Goal: Task Accomplishment & Management: Complete application form

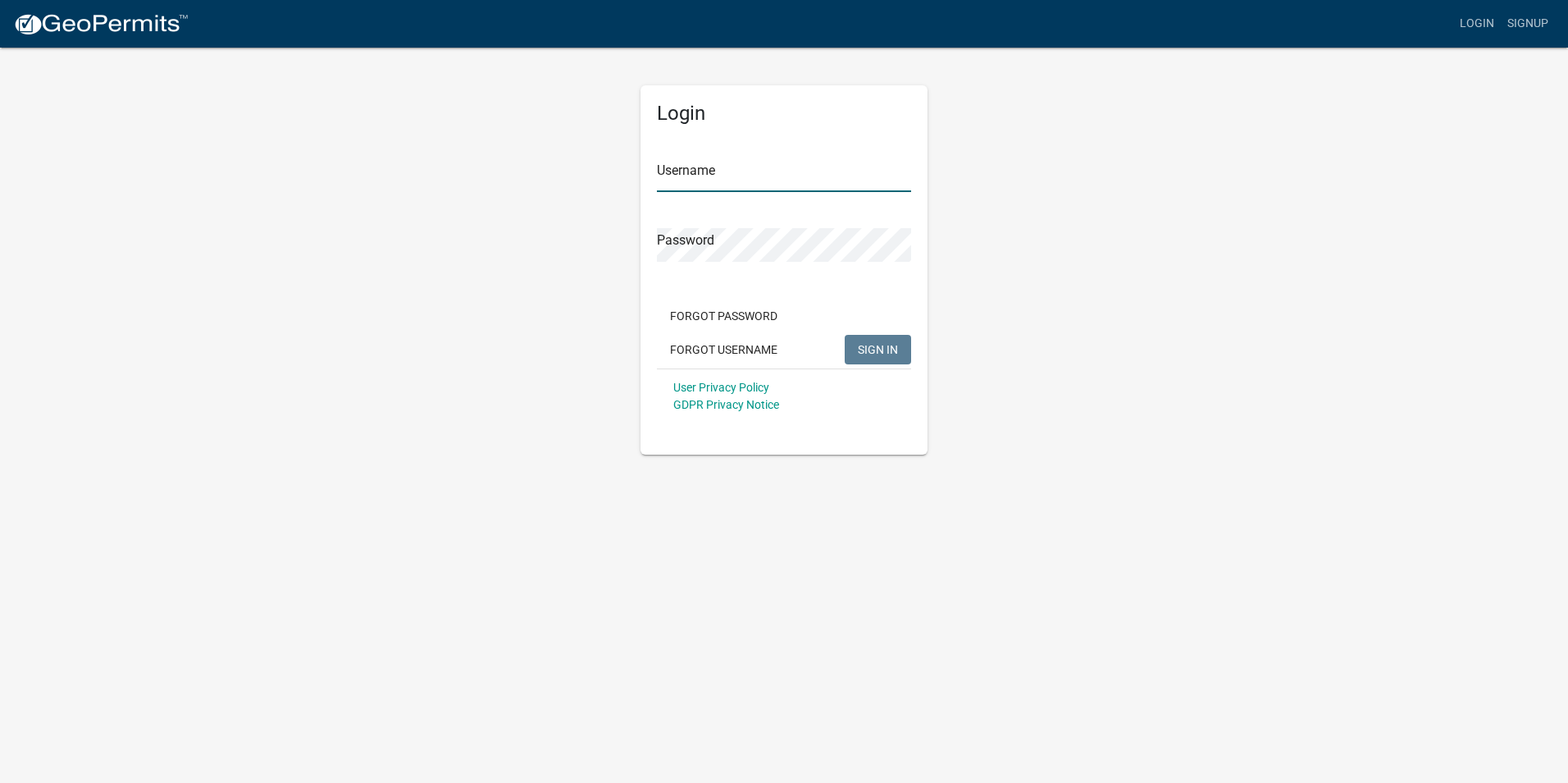
type input "nbaker"
click at [905, 359] on button "SIGN IN" at bounding box center [878, 350] width 67 height 29
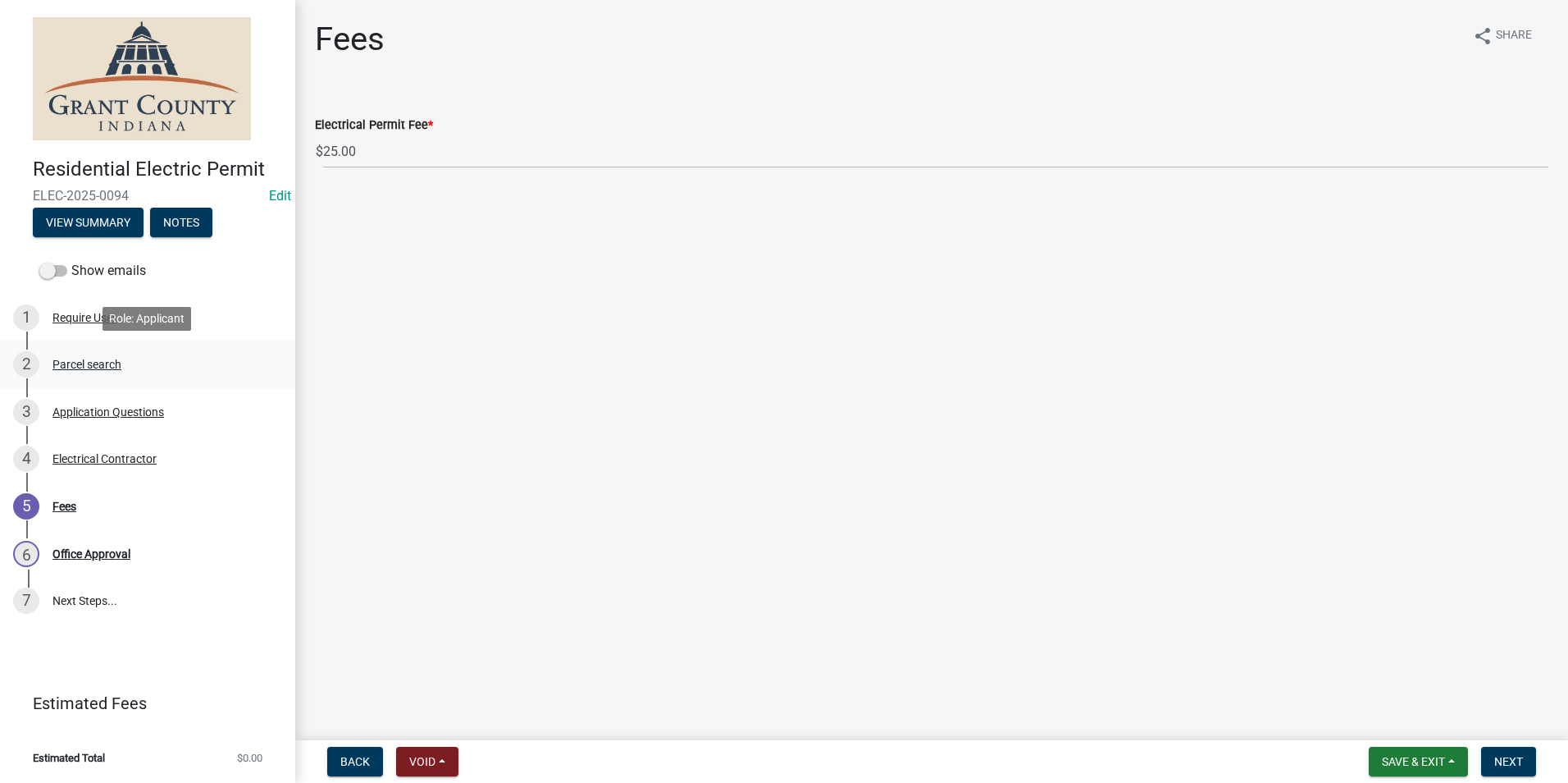
click at [71, 375] on div "2 Parcel search" at bounding box center [140, 364] width 256 height 26
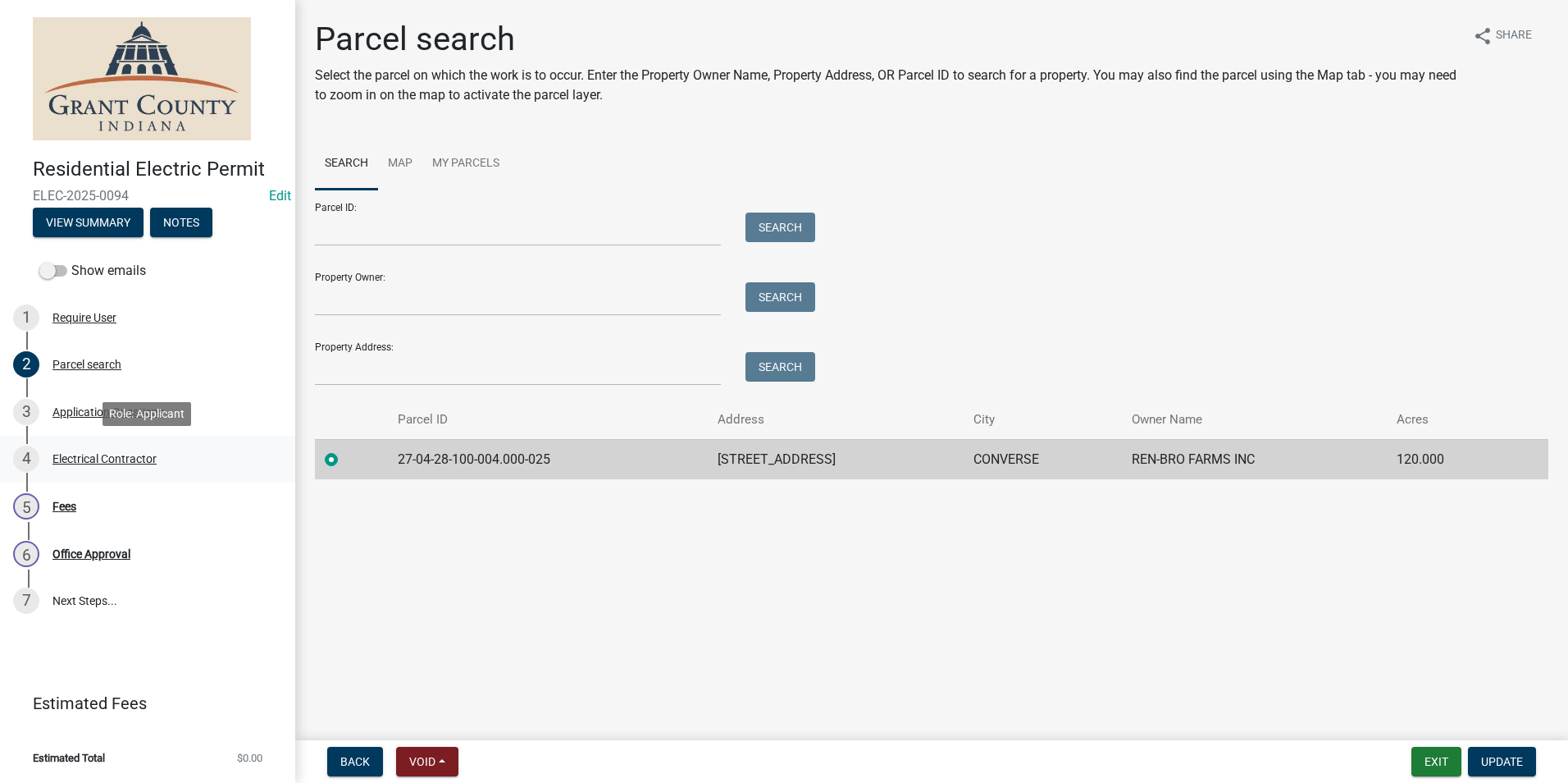
click at [100, 442] on link "4 Electrical Contractor" at bounding box center [147, 460] width 295 height 48
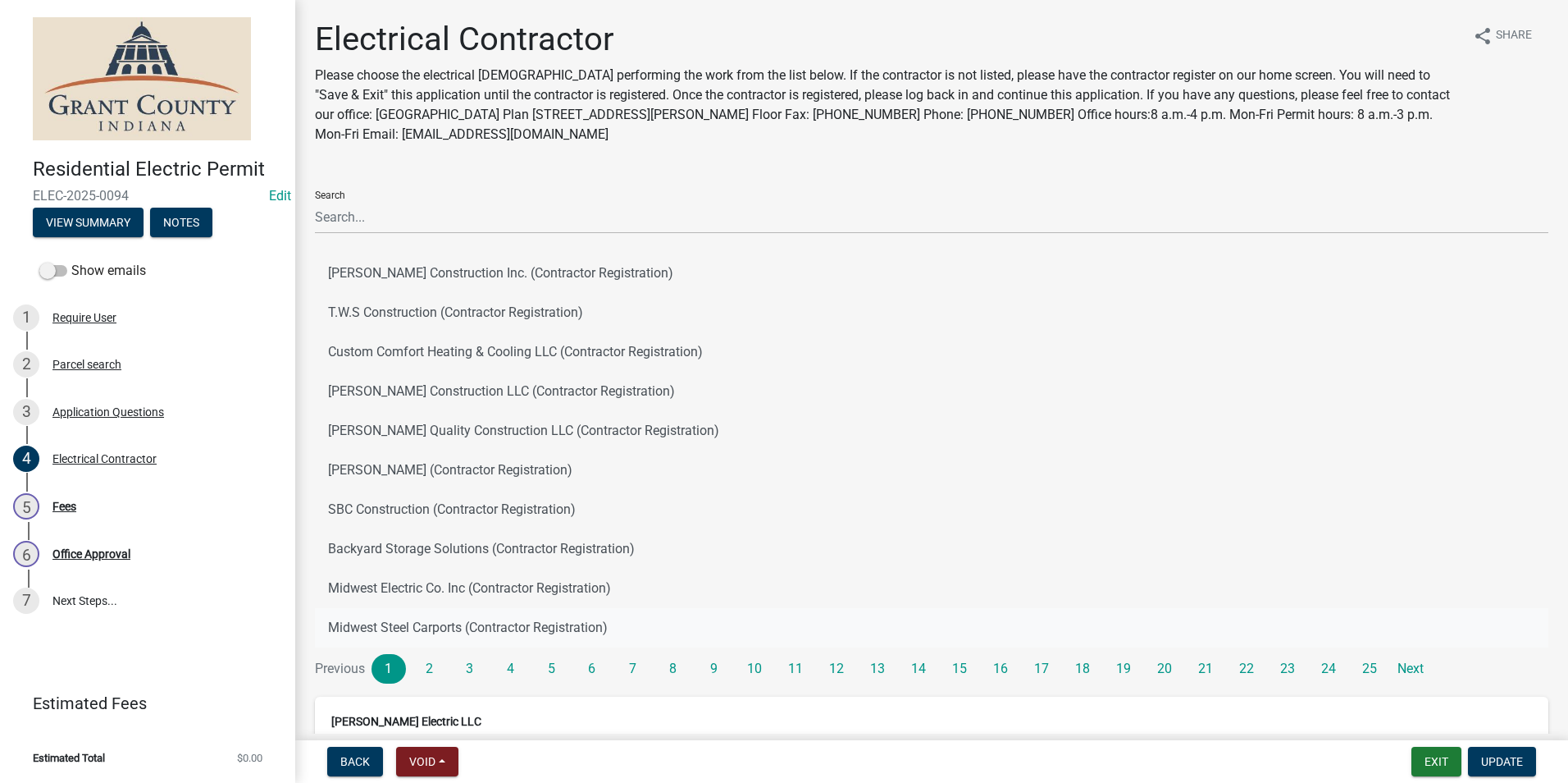
scroll to position [220, 0]
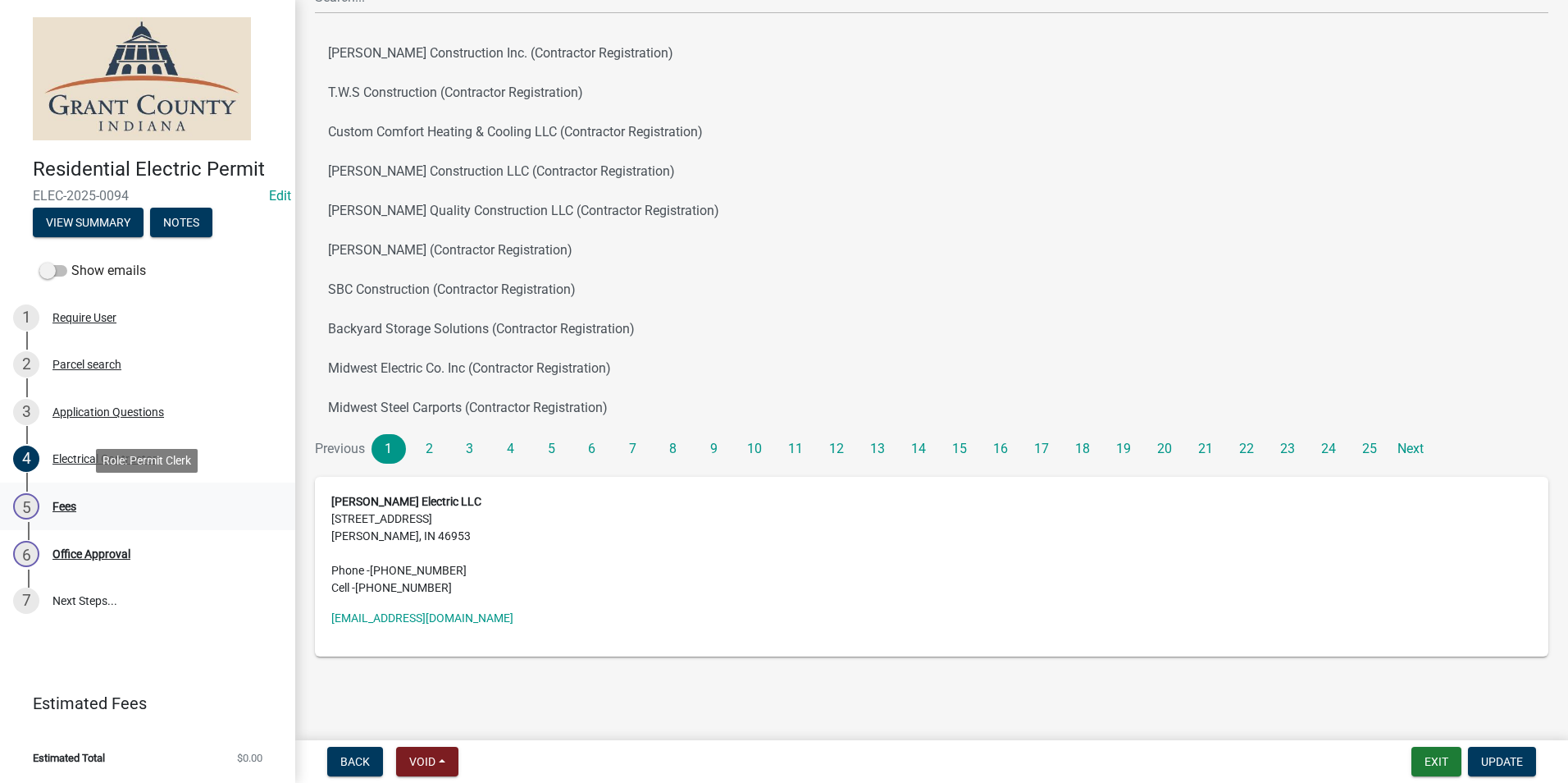
click at [38, 502] on div "5" at bounding box center [25, 506] width 26 height 26
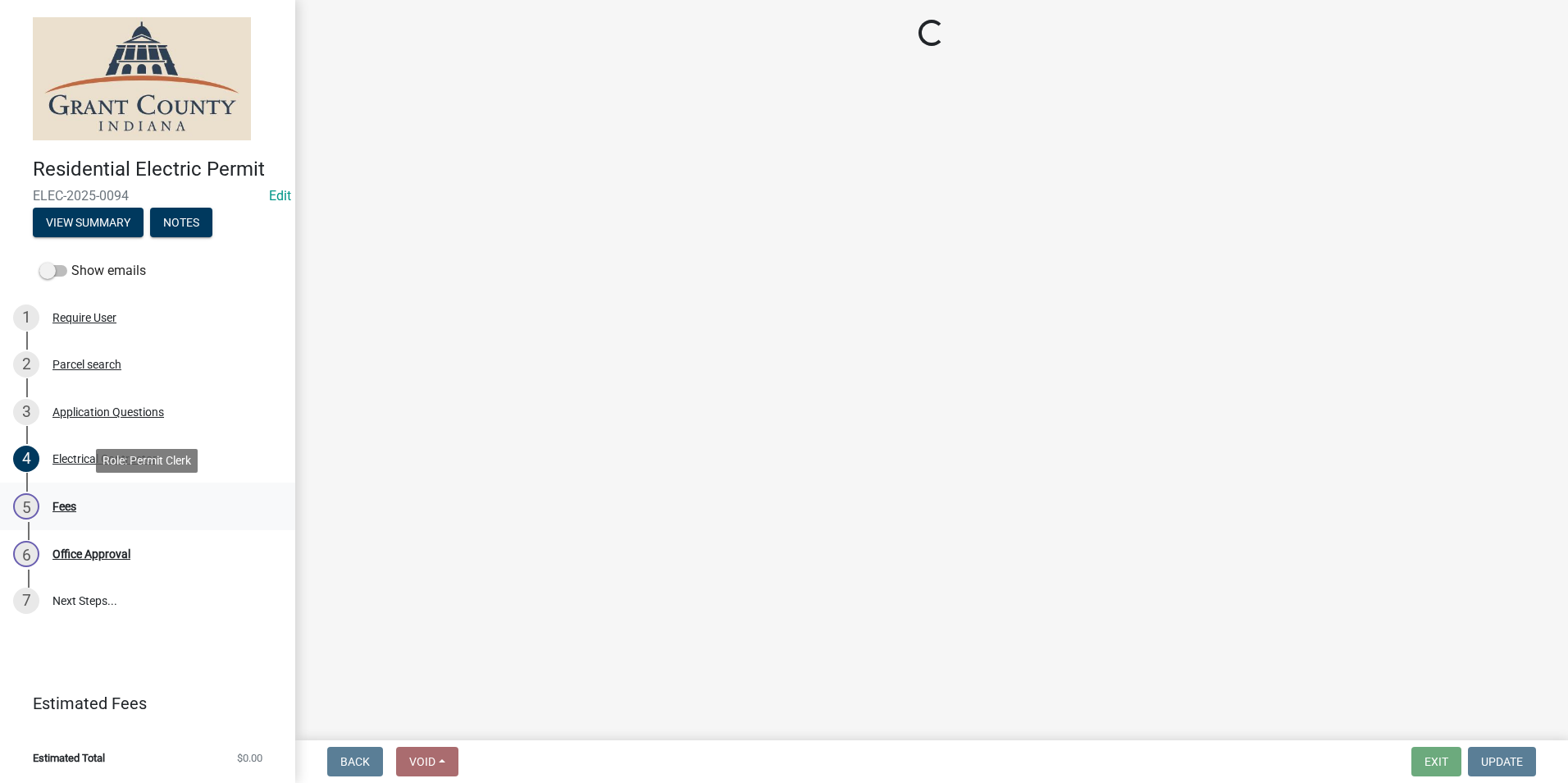
scroll to position [0, 0]
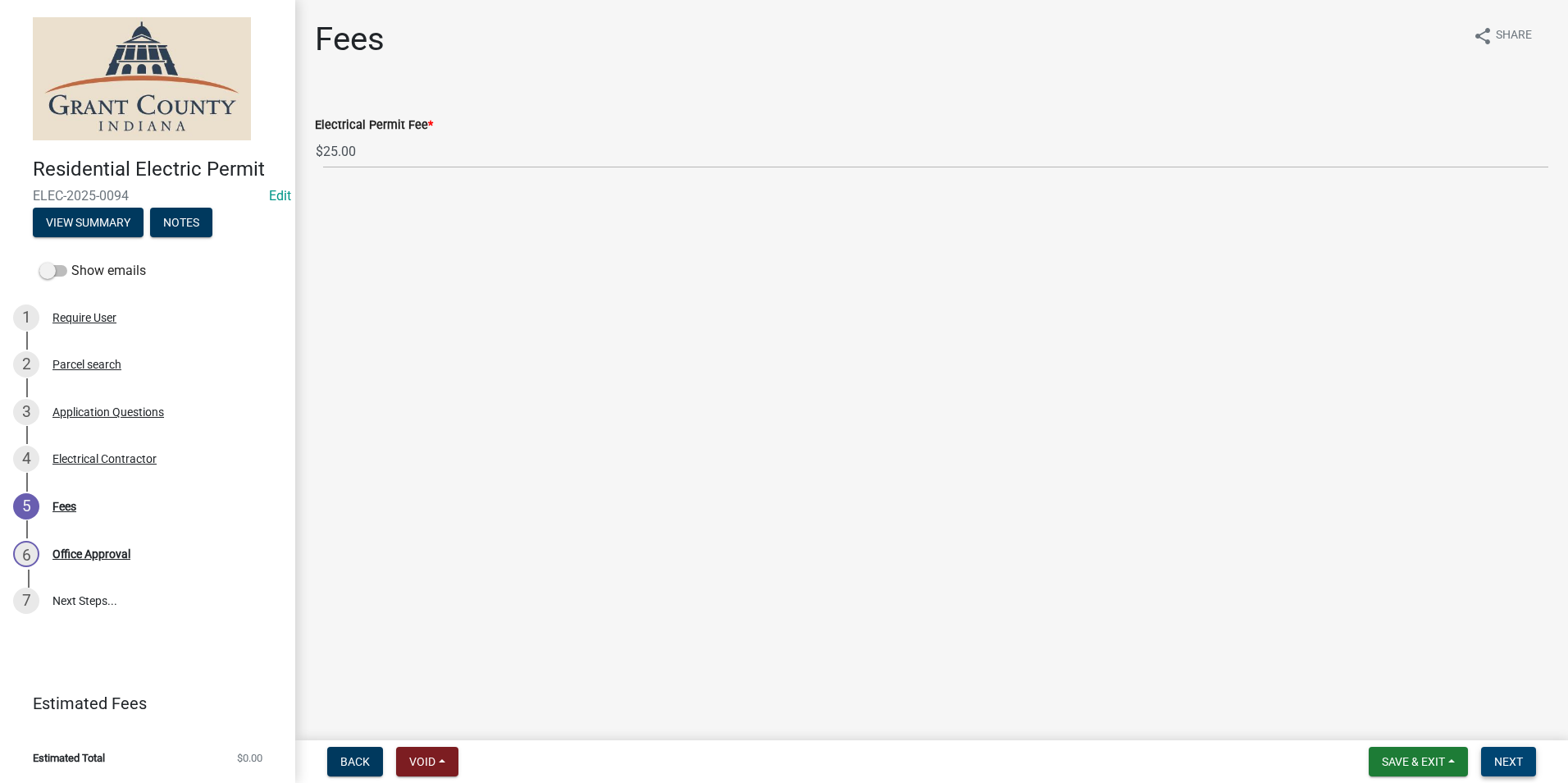
click at [1502, 757] on span "Next" at bounding box center [1508, 760] width 28 height 13
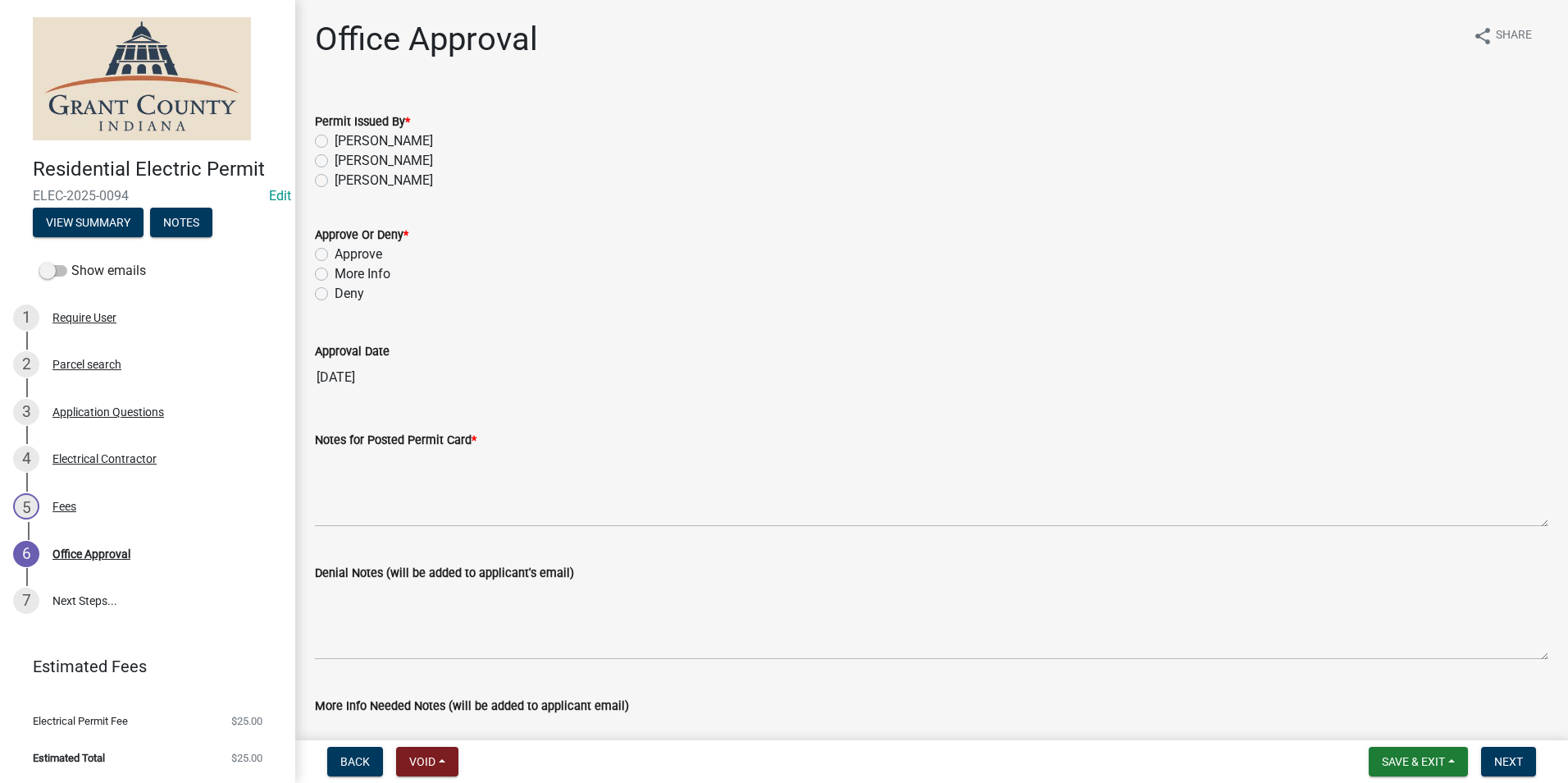
click at [335, 137] on label "[PERSON_NAME]" at bounding box center [384, 141] width 98 height 20
click at [335, 137] on input "[PERSON_NAME]" at bounding box center [340, 136] width 11 height 11
radio input "true"
click at [335, 255] on label "Approve" at bounding box center [358, 255] width 48 height 20
click at [335, 255] on input "Approve" at bounding box center [340, 250] width 11 height 11
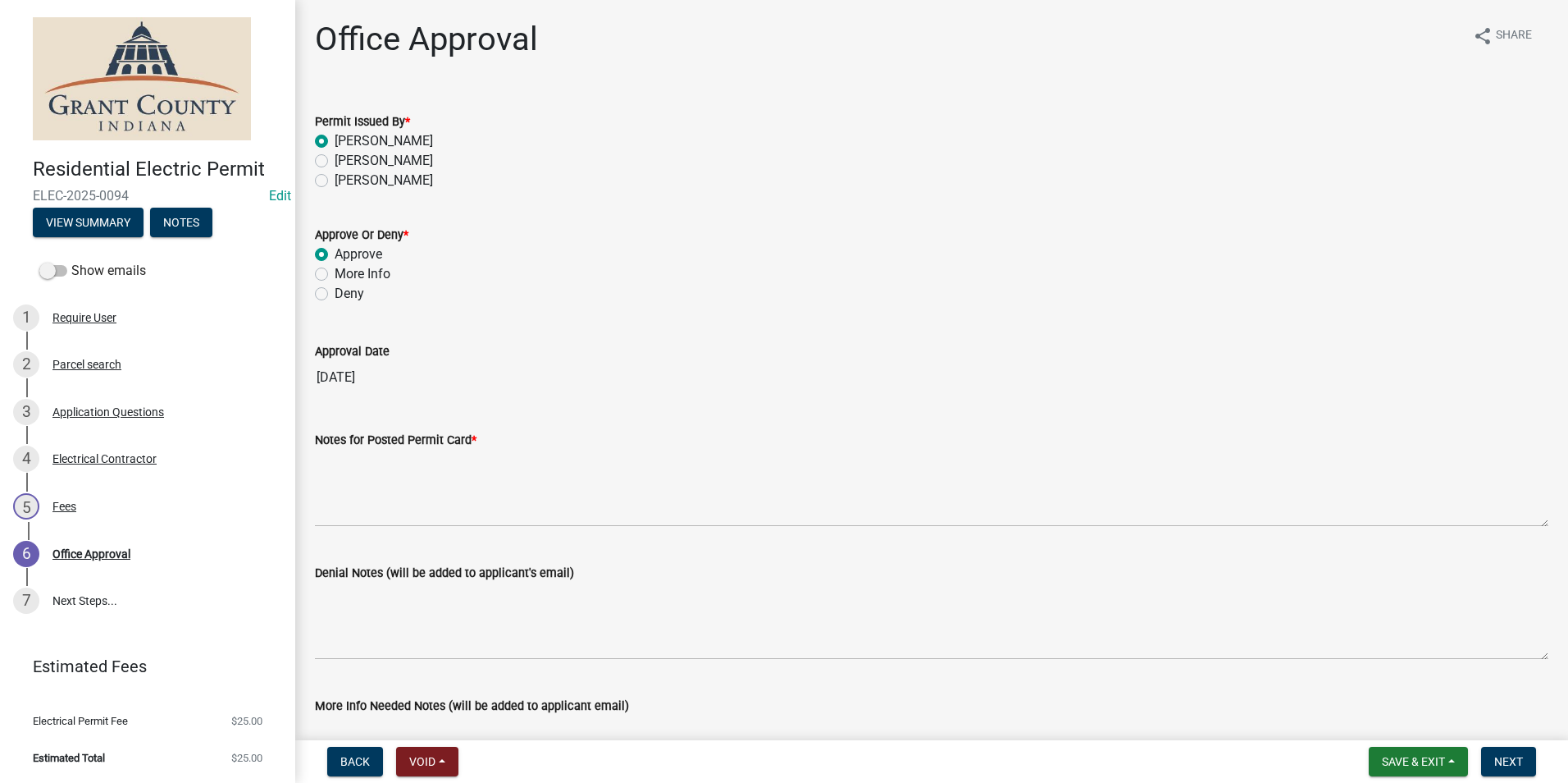
radio input "true"
click at [418, 450] on form "Notes for Posted Permit Card *" at bounding box center [931, 478] width 1233 height 97
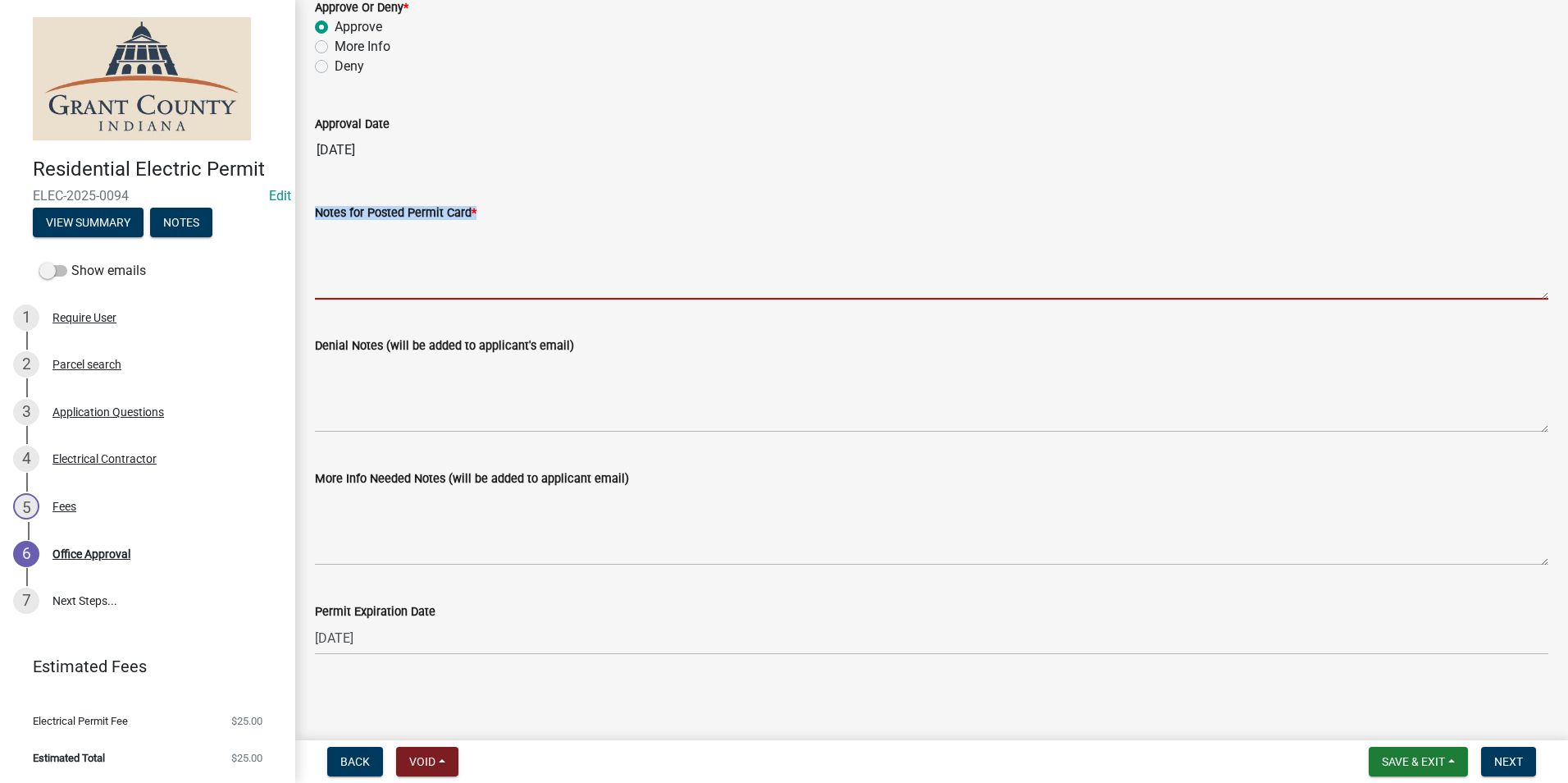
click at [404, 292] on textarea "Notes for Posted Permit Card *" at bounding box center [931, 261] width 1233 height 77
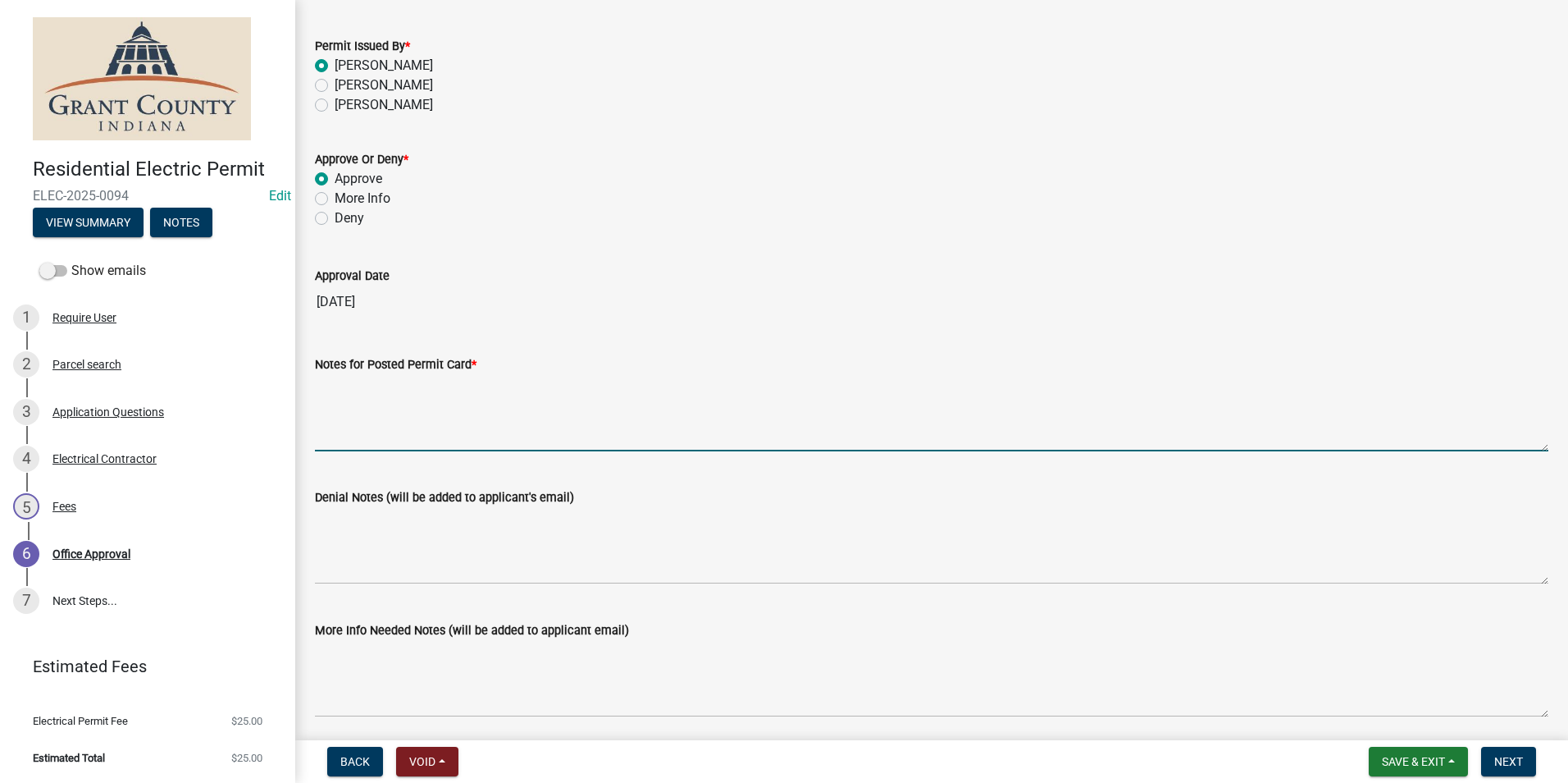
scroll to position [0, 0]
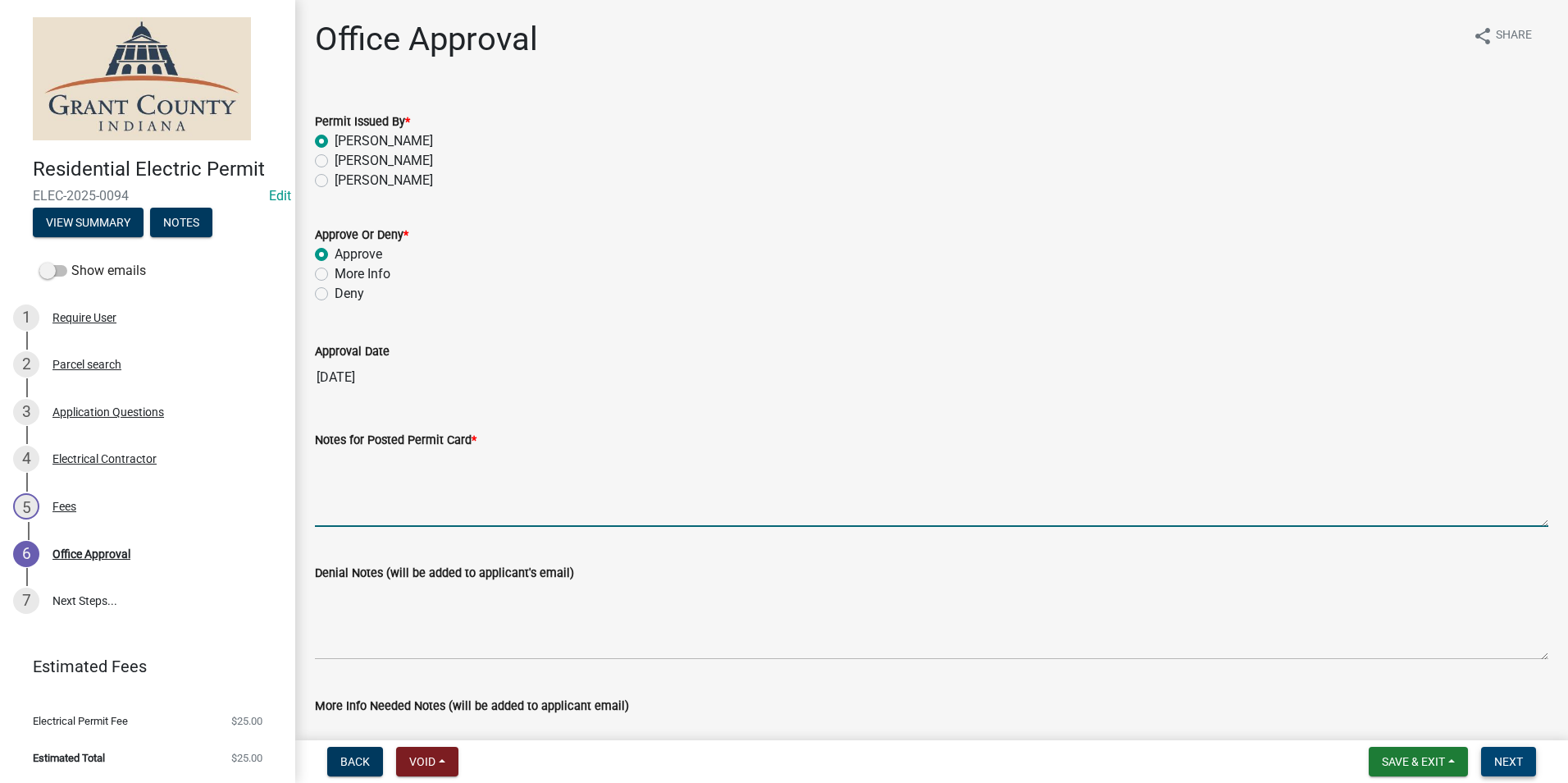
click at [1516, 760] on span "Next" at bounding box center [1508, 760] width 28 height 13
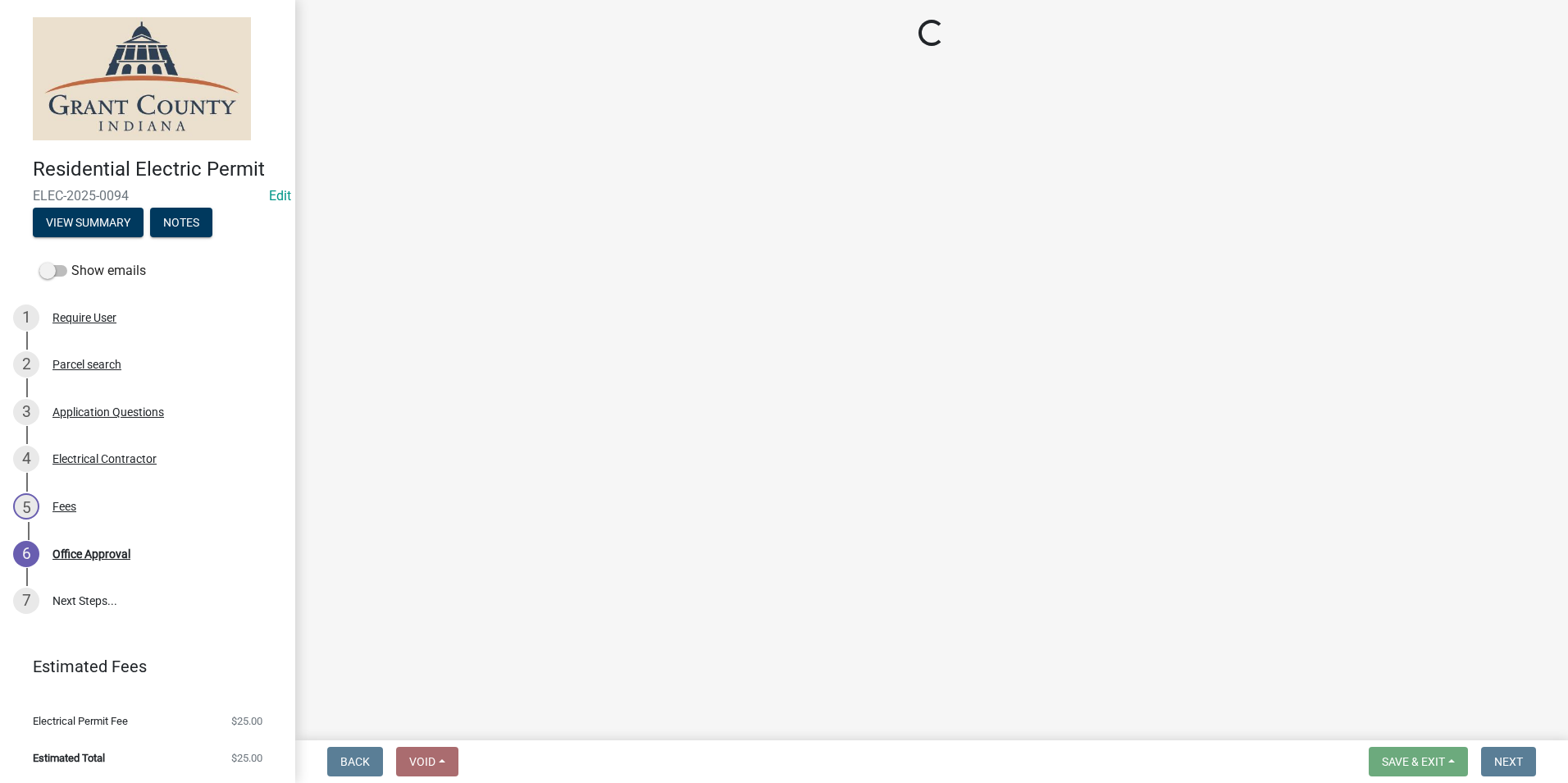
select select "3: 3"
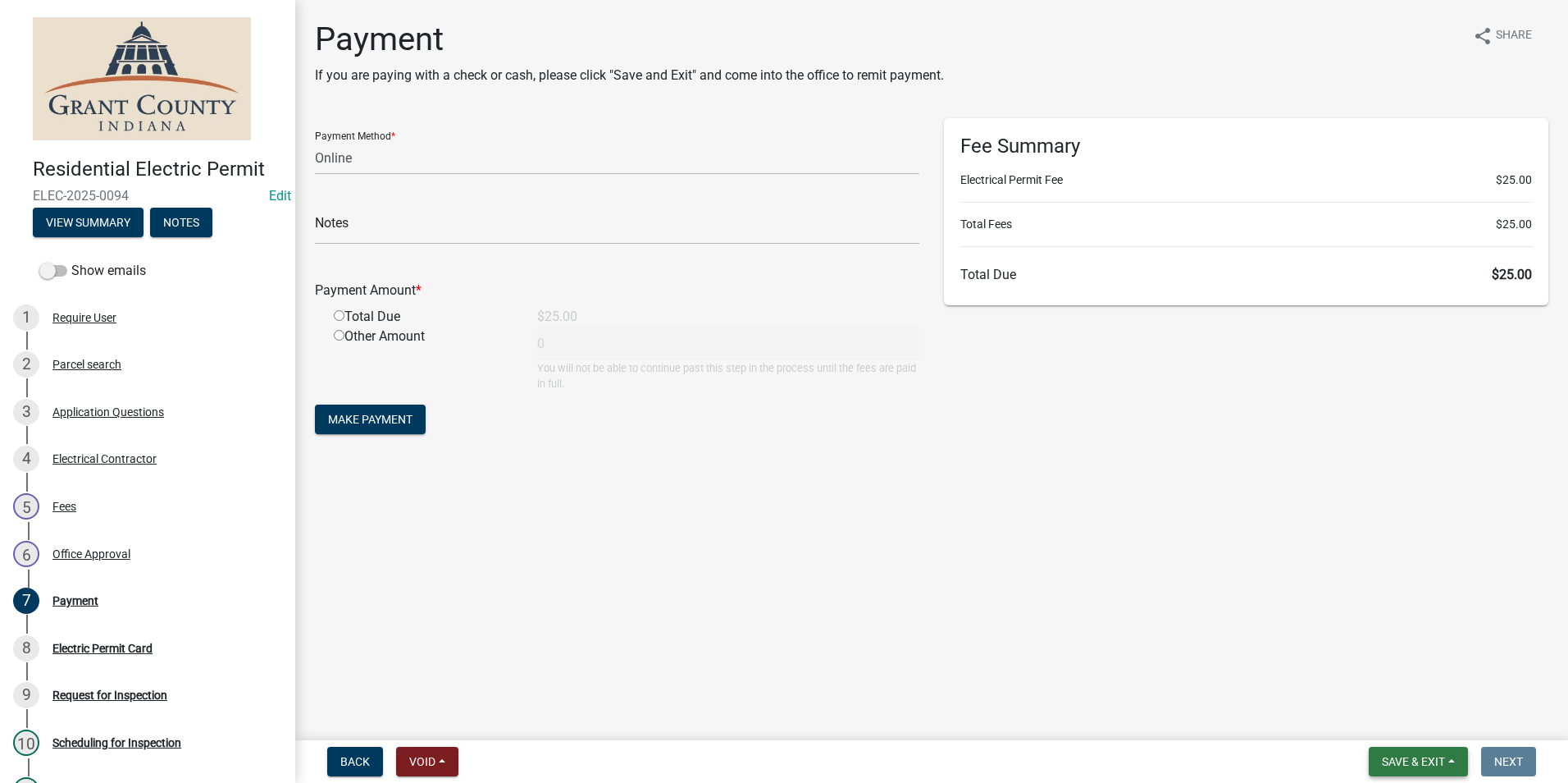
click at [1445, 755] on span "Save & Exit" at bounding box center [1413, 760] width 63 height 13
click at [1428, 730] on button "Save & Exit" at bounding box center [1402, 718] width 131 height 39
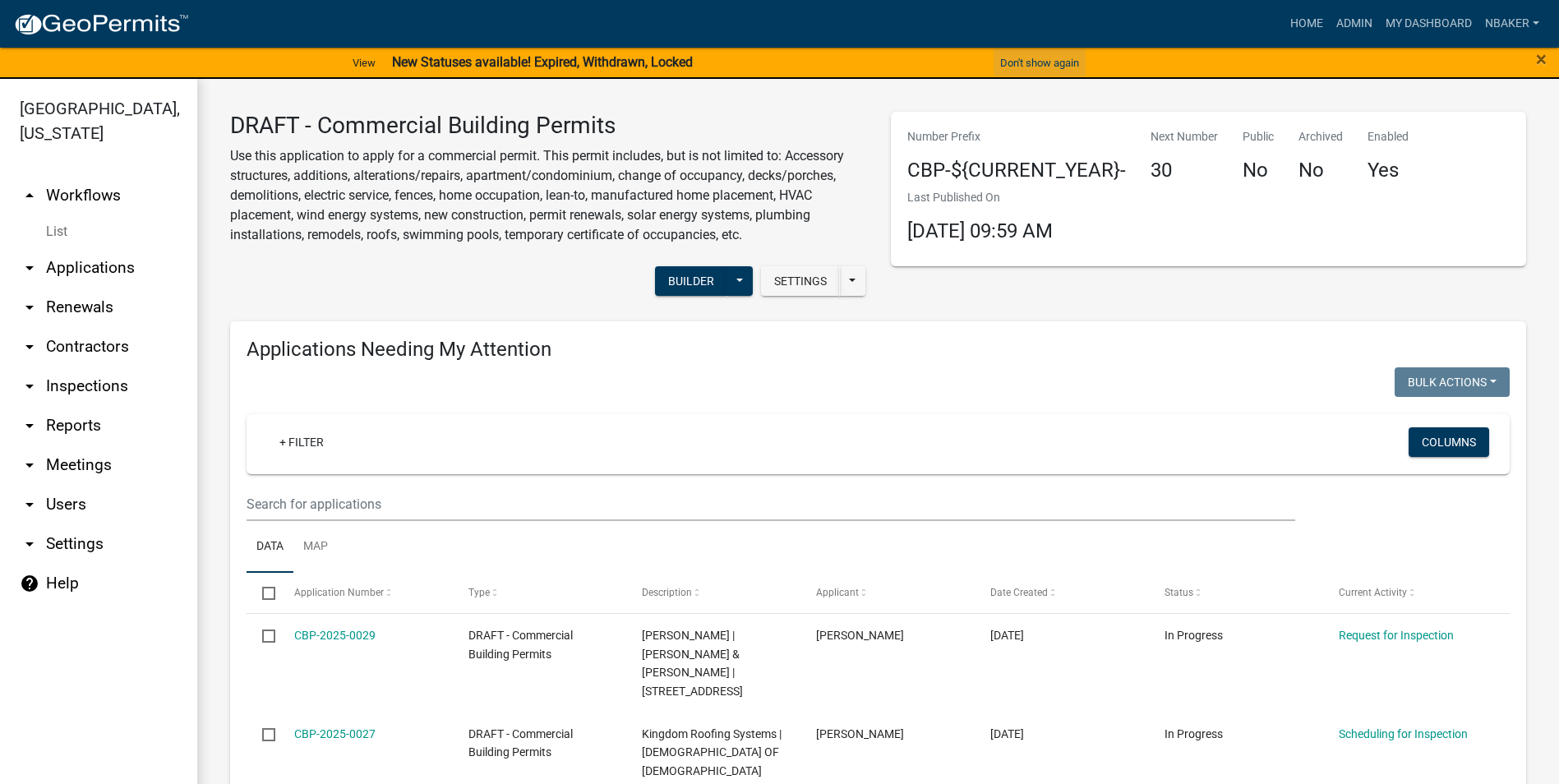
click at [1073, 60] on button "Don't show again" at bounding box center [1040, 63] width 92 height 27
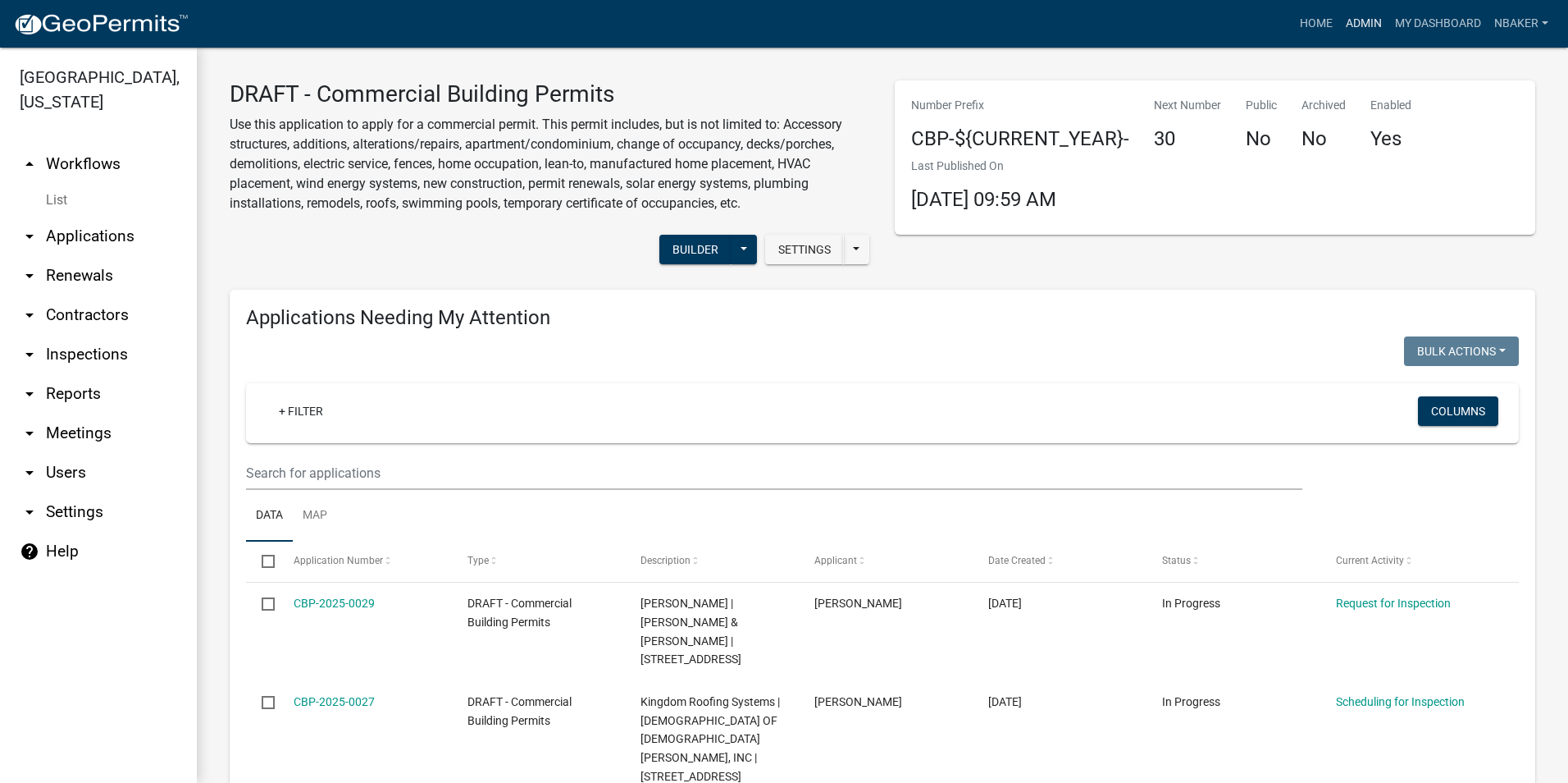
click at [1344, 24] on link "Admin" at bounding box center [1363, 24] width 49 height 31
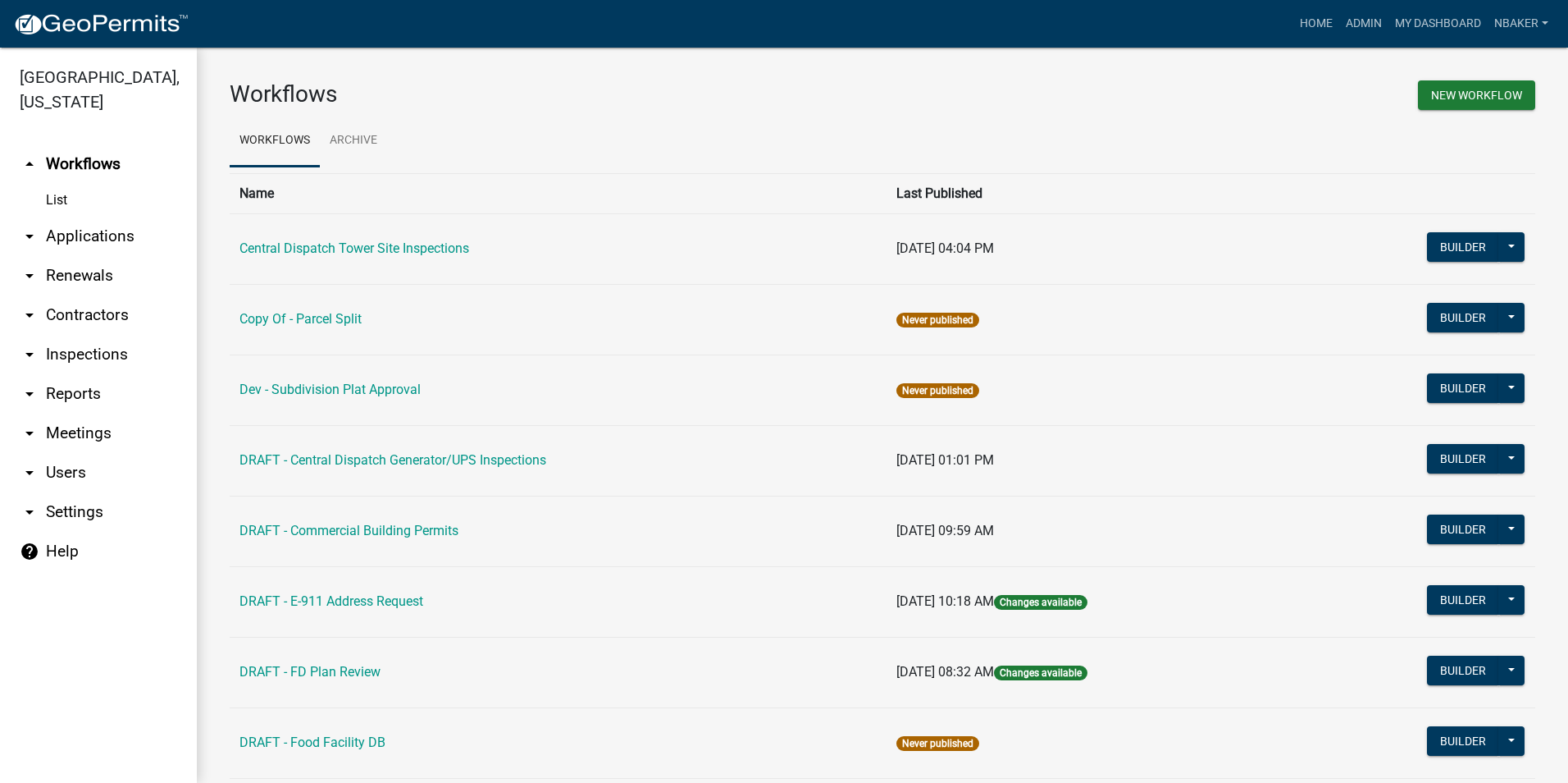
click at [144, 335] on link "arrow_drop_down Inspections" at bounding box center [98, 355] width 197 height 39
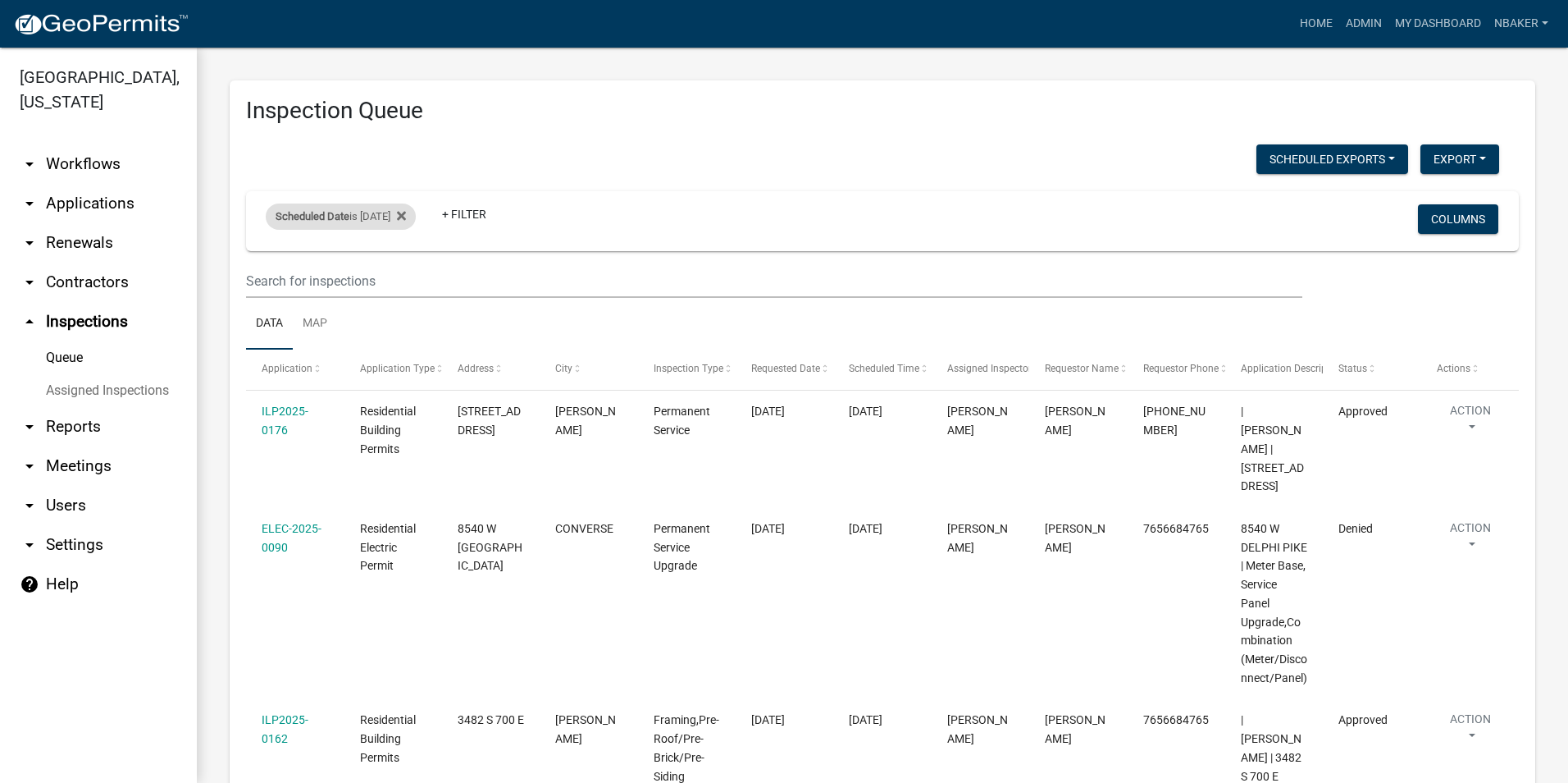
click at [378, 227] on div "Scheduled Date is 08/20/2025" at bounding box center [340, 217] width 150 height 26
click at [405, 279] on input "2025-08-20" at bounding box center [355, 277] width 115 height 33
type input "2025-08-21"
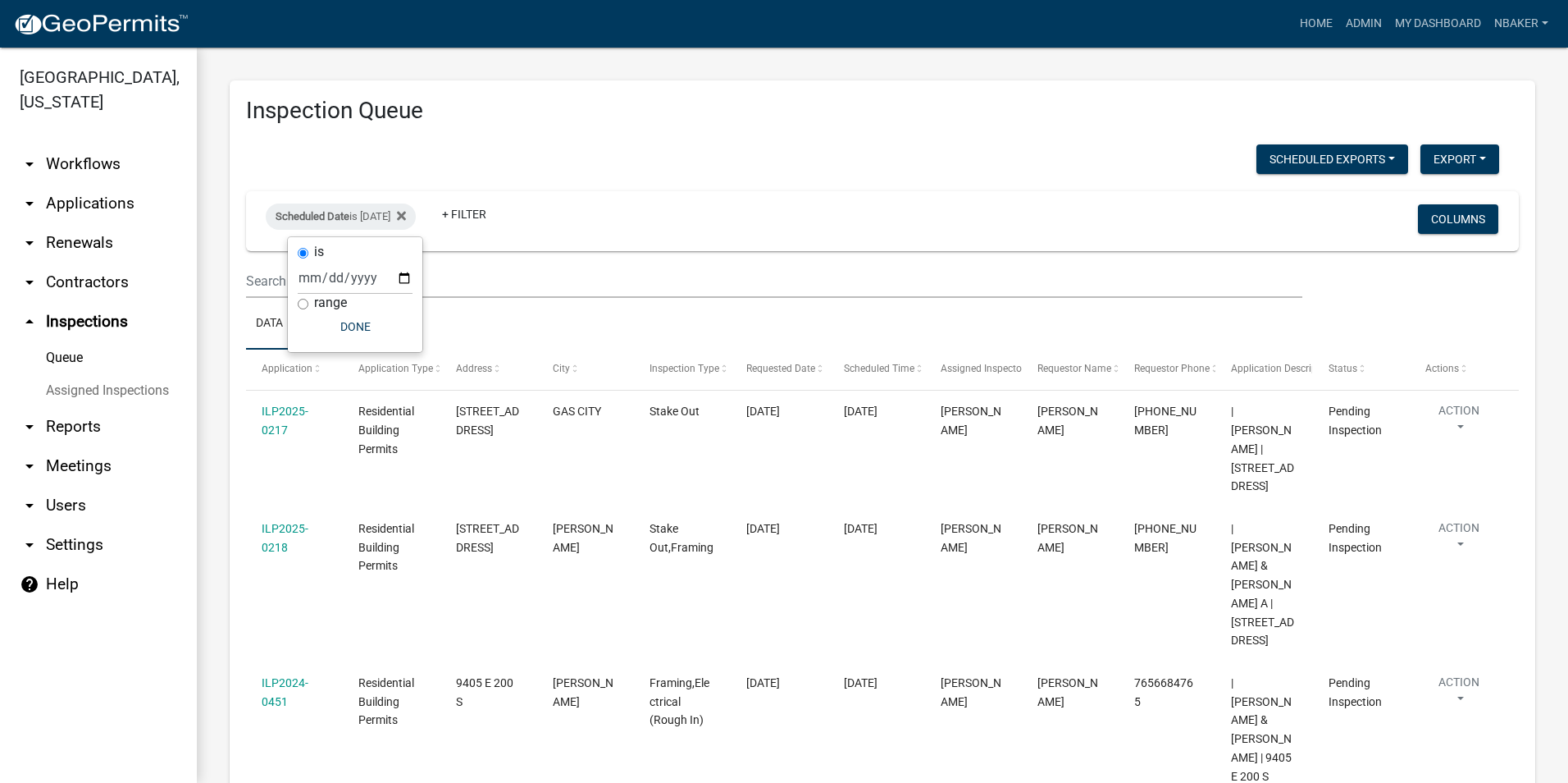
click at [90, 263] on link "arrow_drop_down Contractors" at bounding box center [98, 282] width 197 height 39
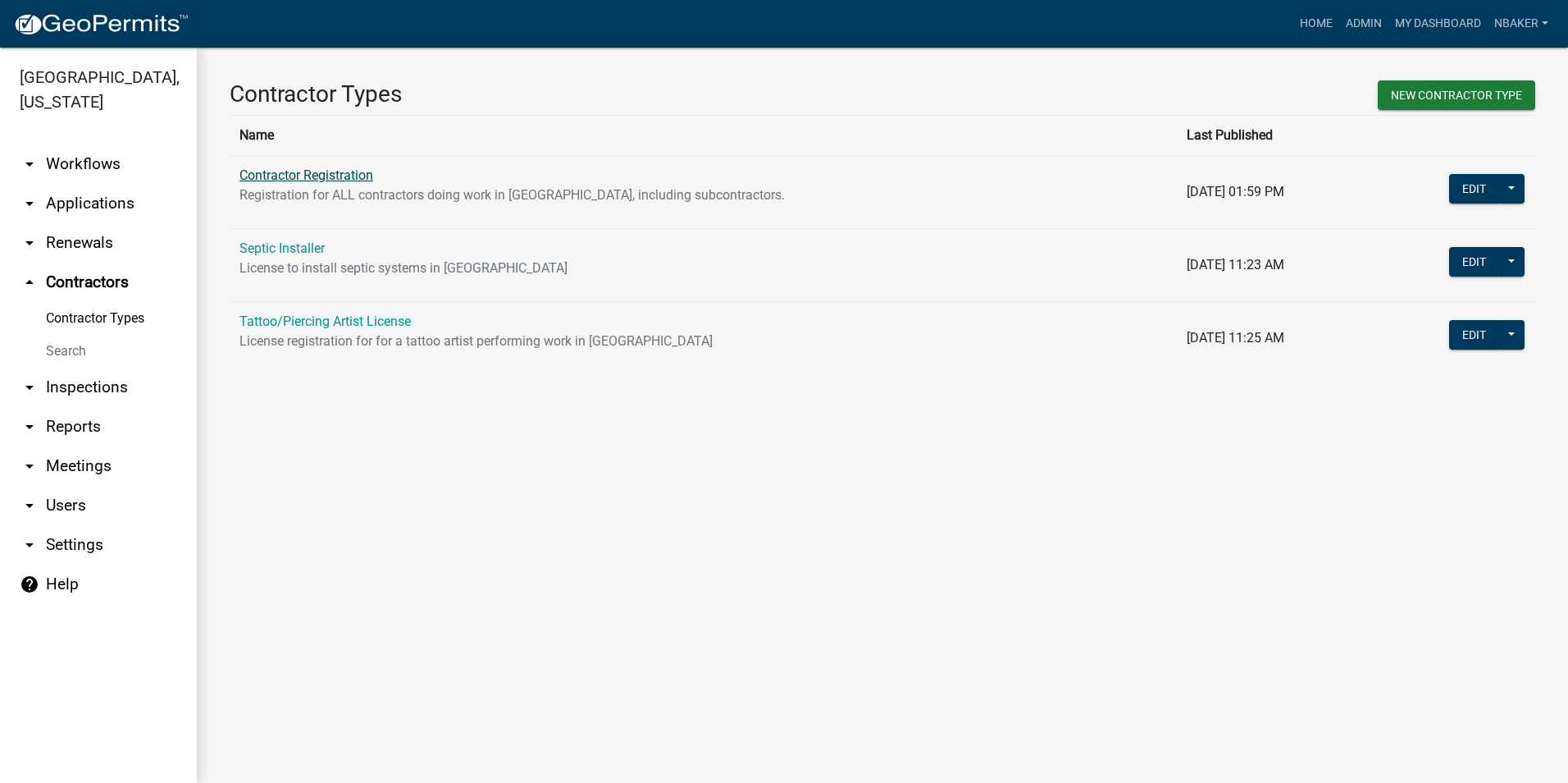
click at [365, 176] on link "Contractor Registration" at bounding box center [306, 175] width 133 height 16
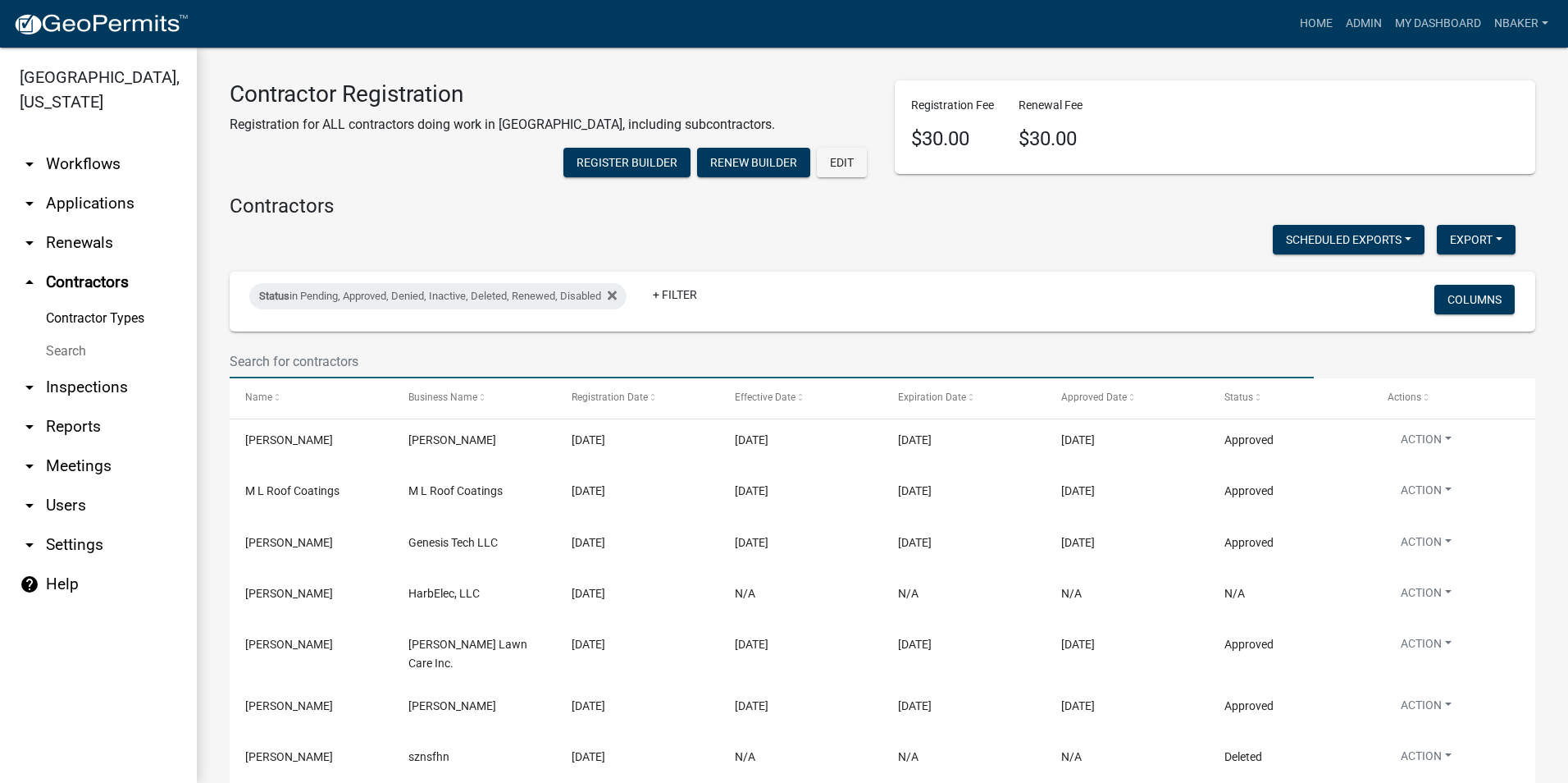
click at [403, 378] on input "text" at bounding box center [771, 362] width 1084 height 33
type input "bad apple"
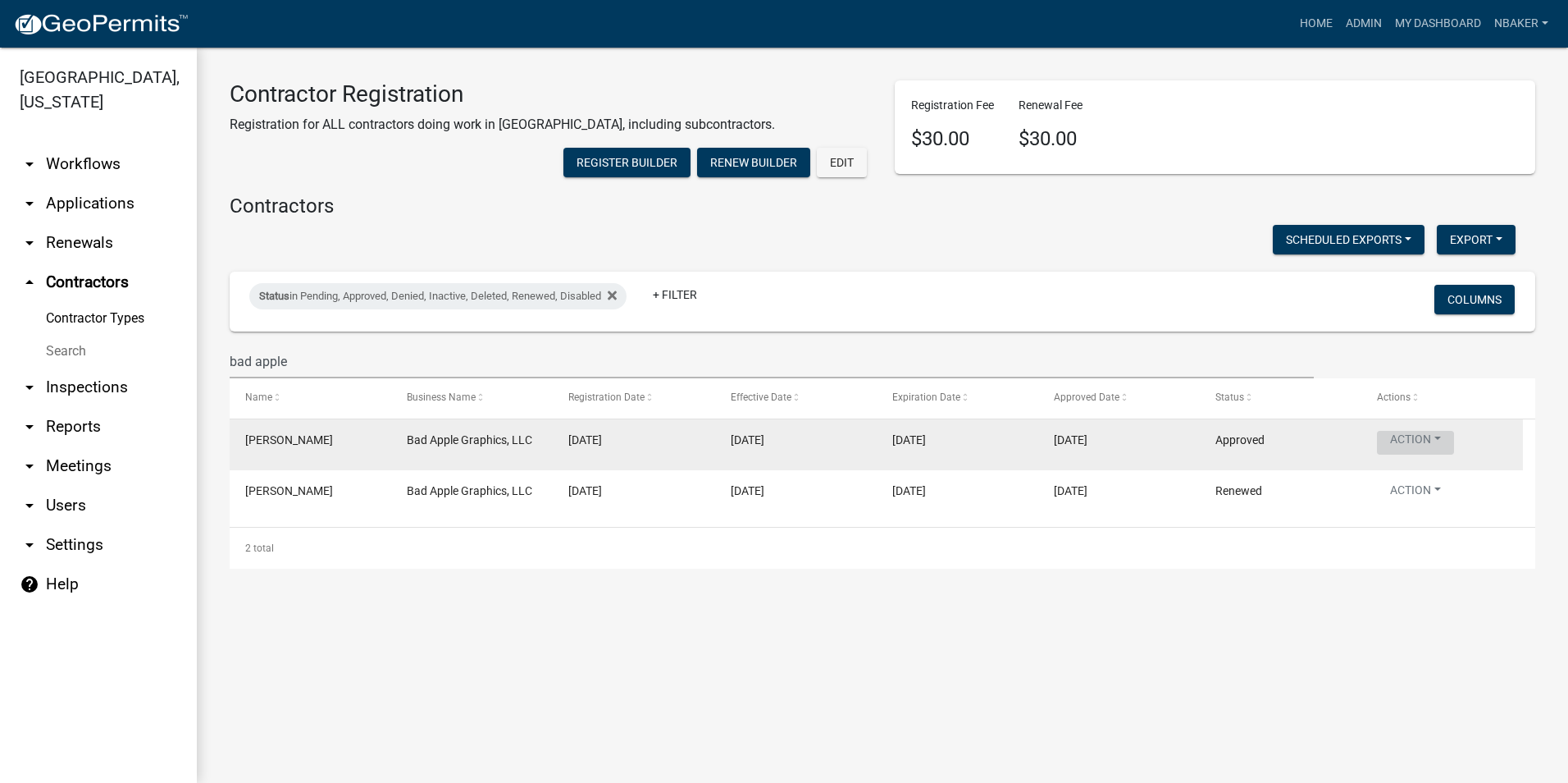
click at [1389, 455] on button "Action" at bounding box center [1415, 443] width 77 height 24
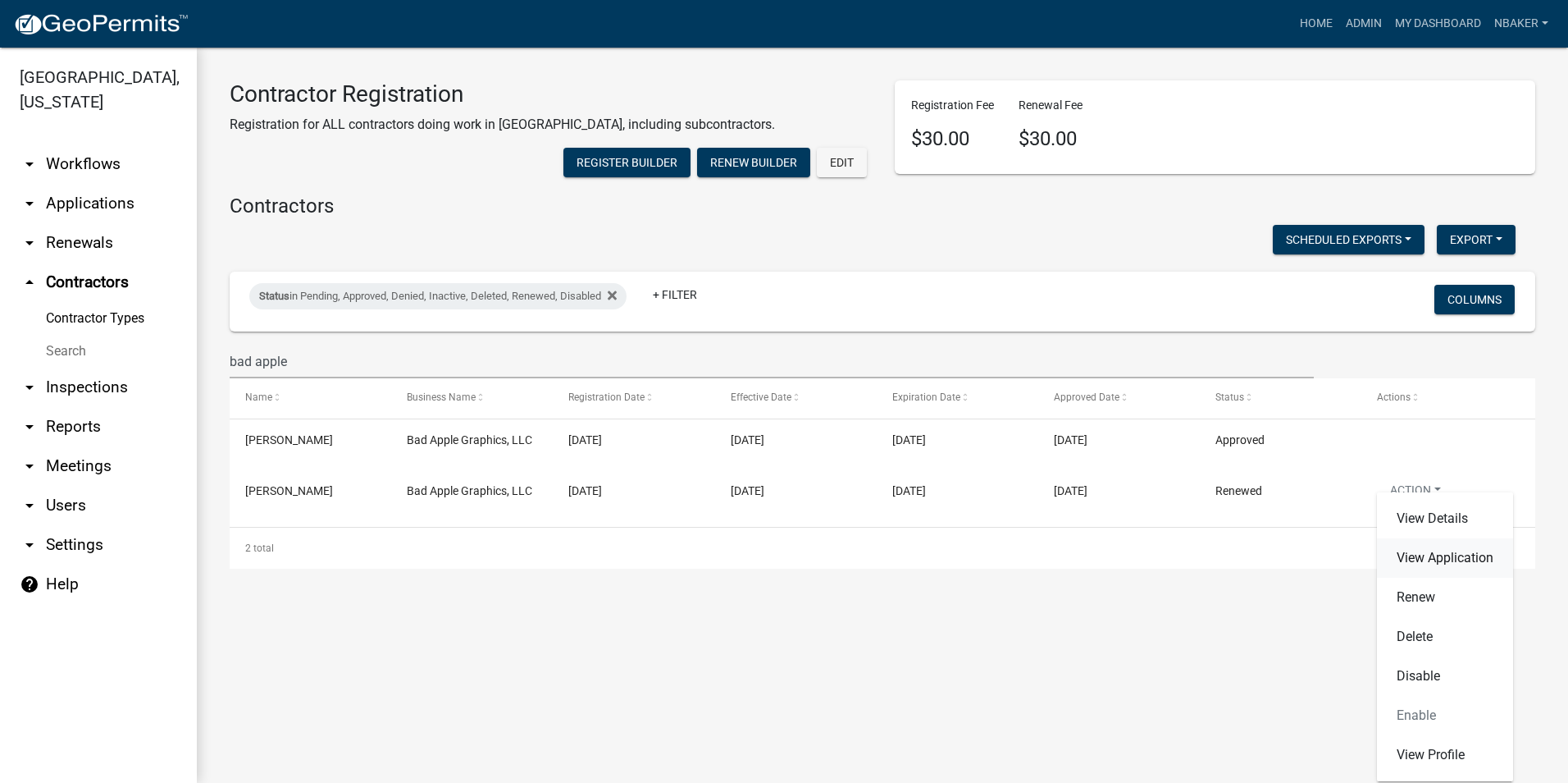
click at [1408, 553] on link "View Application" at bounding box center [1445, 558] width 136 height 39
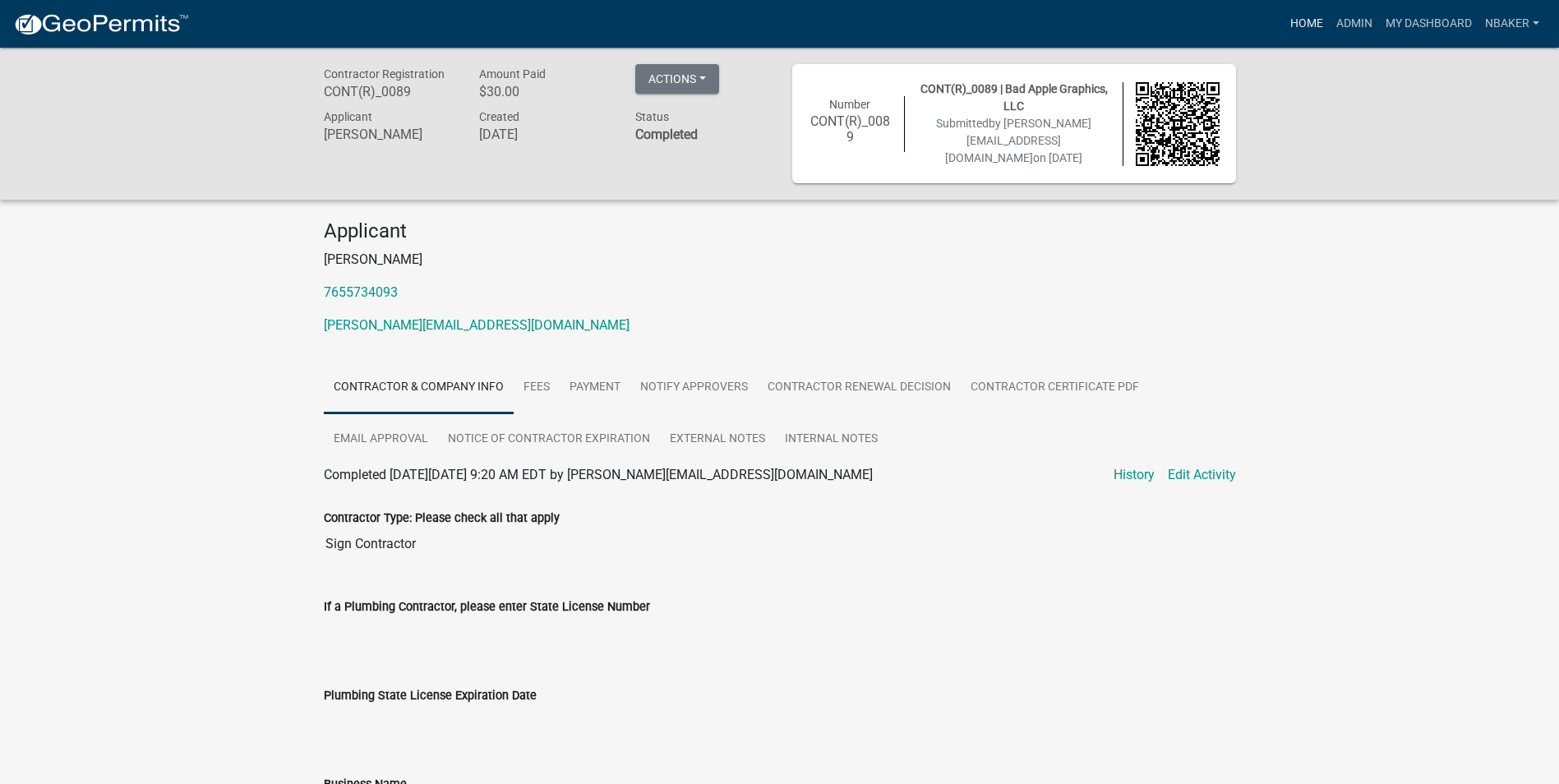
click at [1295, 33] on link "Home" at bounding box center [1307, 24] width 46 height 31
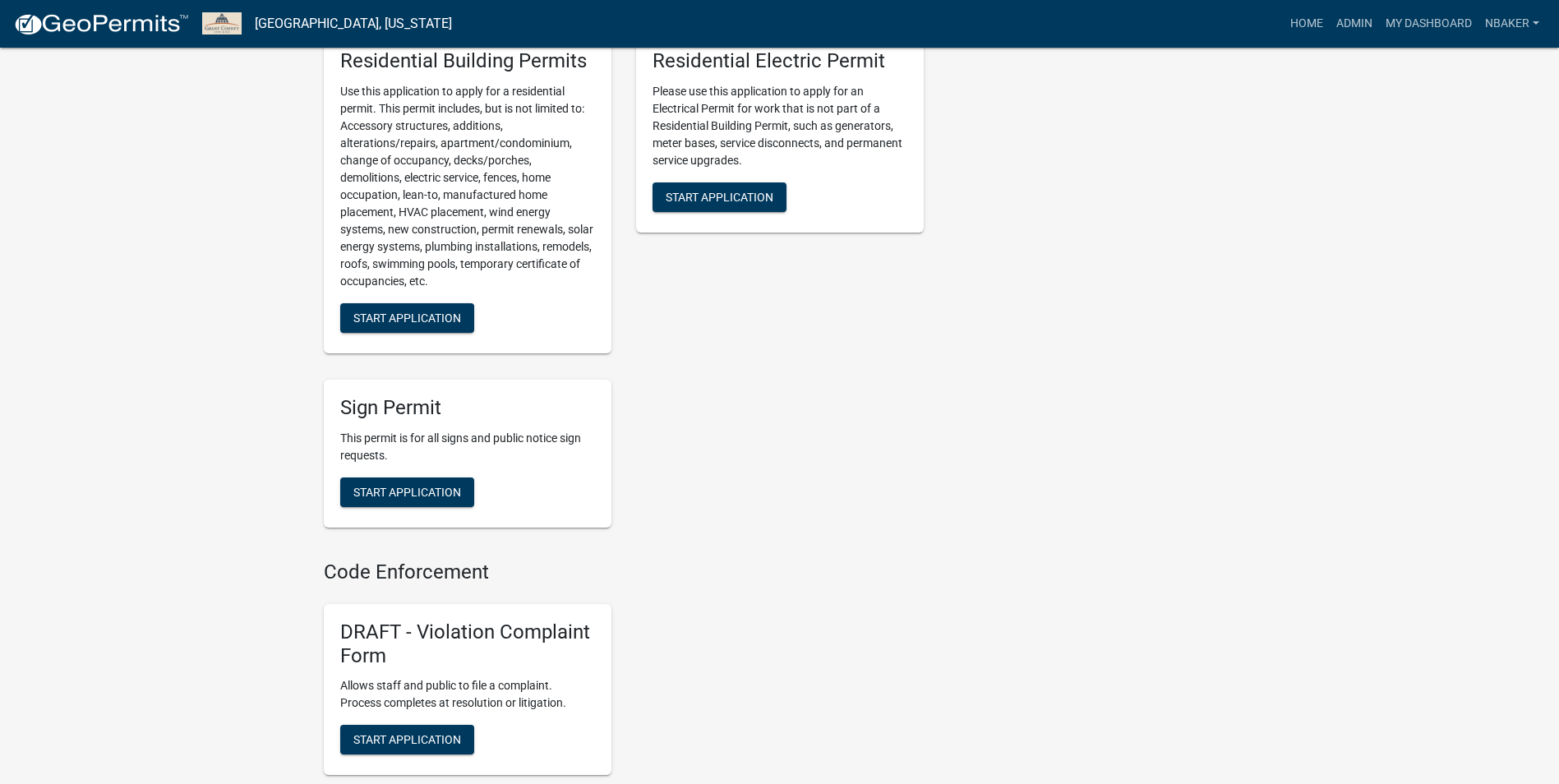
scroll to position [1069, 0]
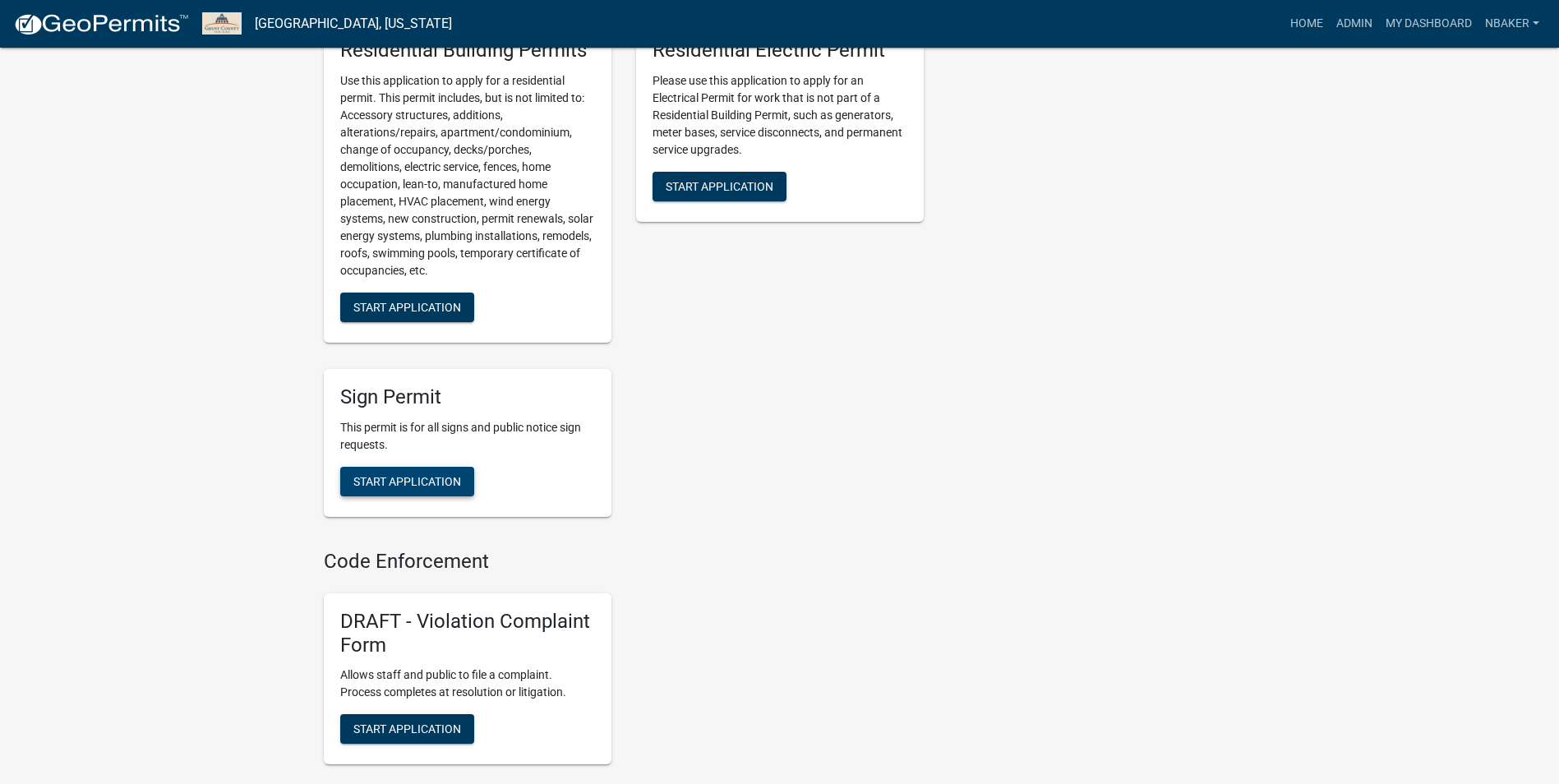
click at [442, 488] on span "Start Application" at bounding box center [407, 481] width 108 height 13
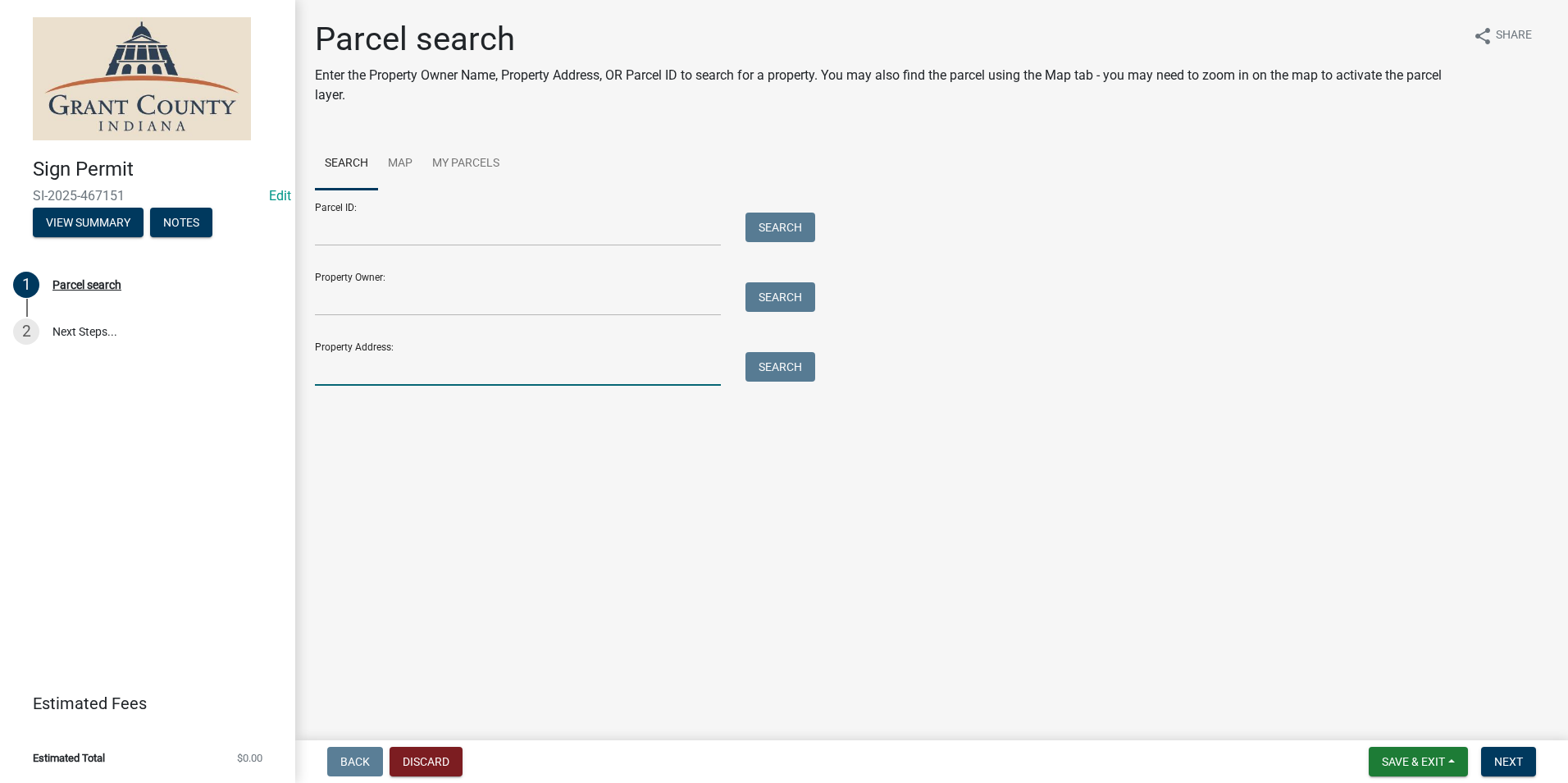
click at [429, 373] on input "Property Address:" at bounding box center [518, 368] width 405 height 33
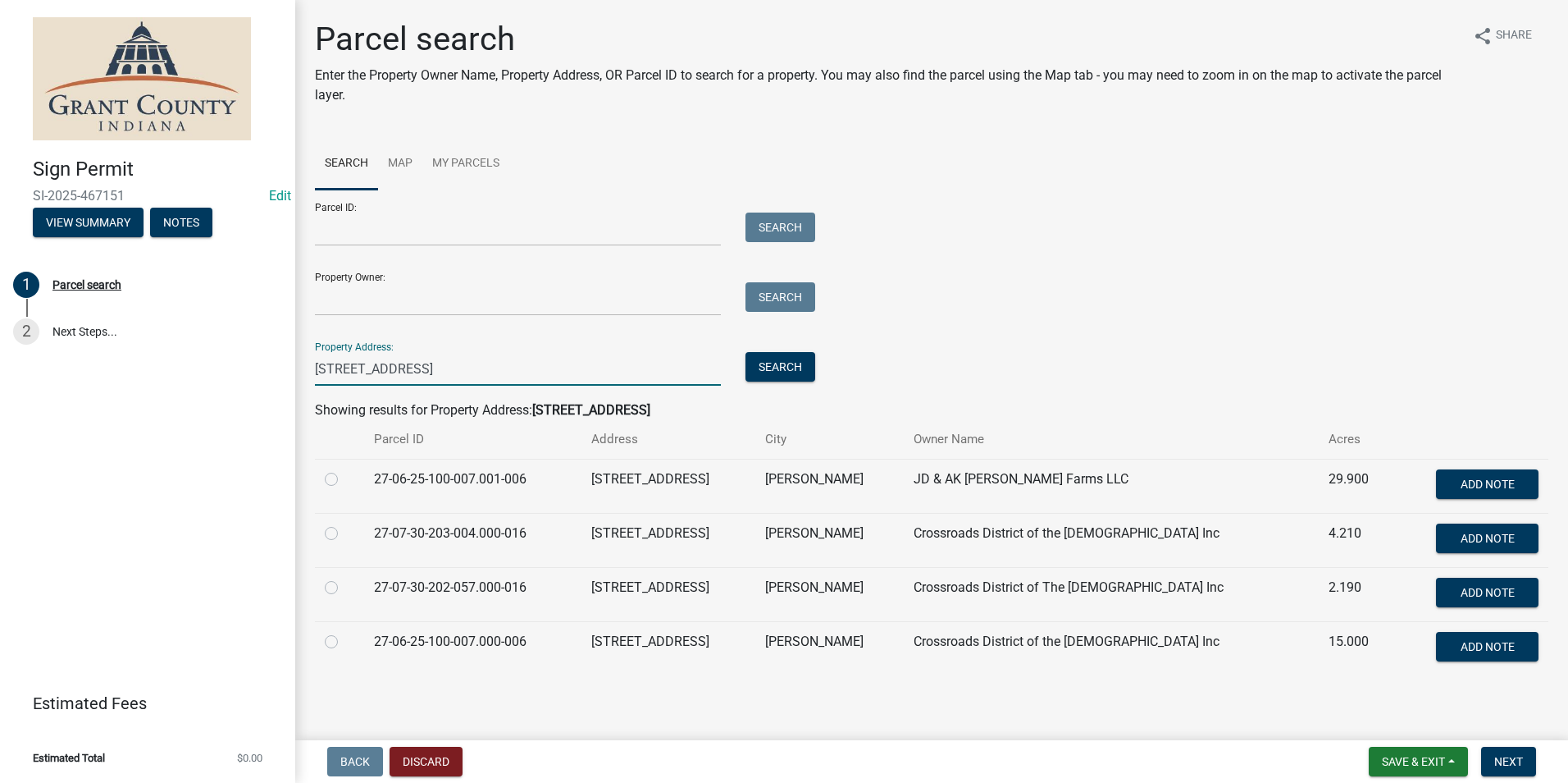
type input "5316 s western ave"
click at [345, 523] on label at bounding box center [345, 523] width 0 height 0
click at [345, 533] on input "radio" at bounding box center [350, 528] width 11 height 11
radio input "true"
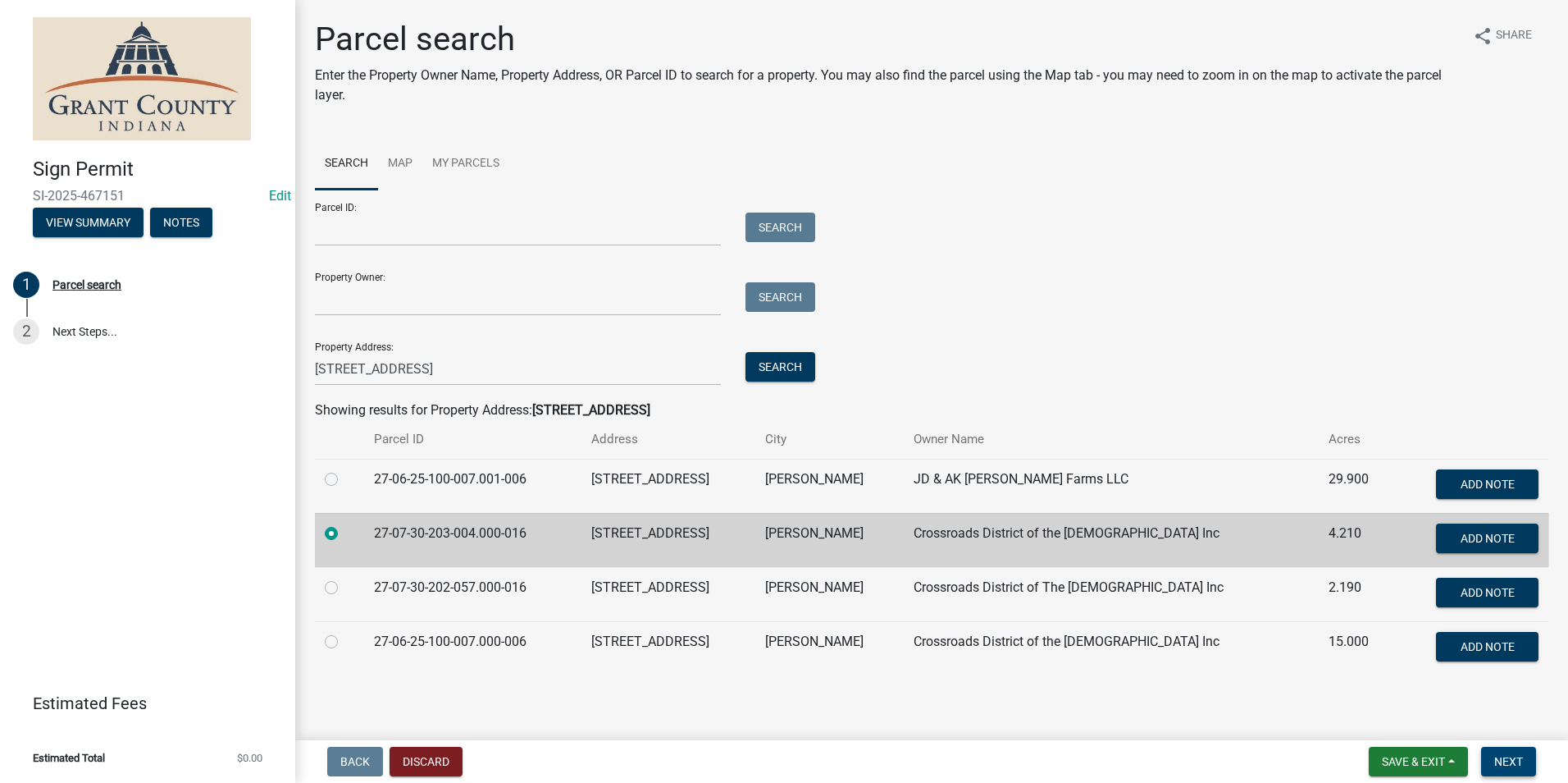
click at [1504, 753] on button "Next" at bounding box center [1508, 761] width 55 height 29
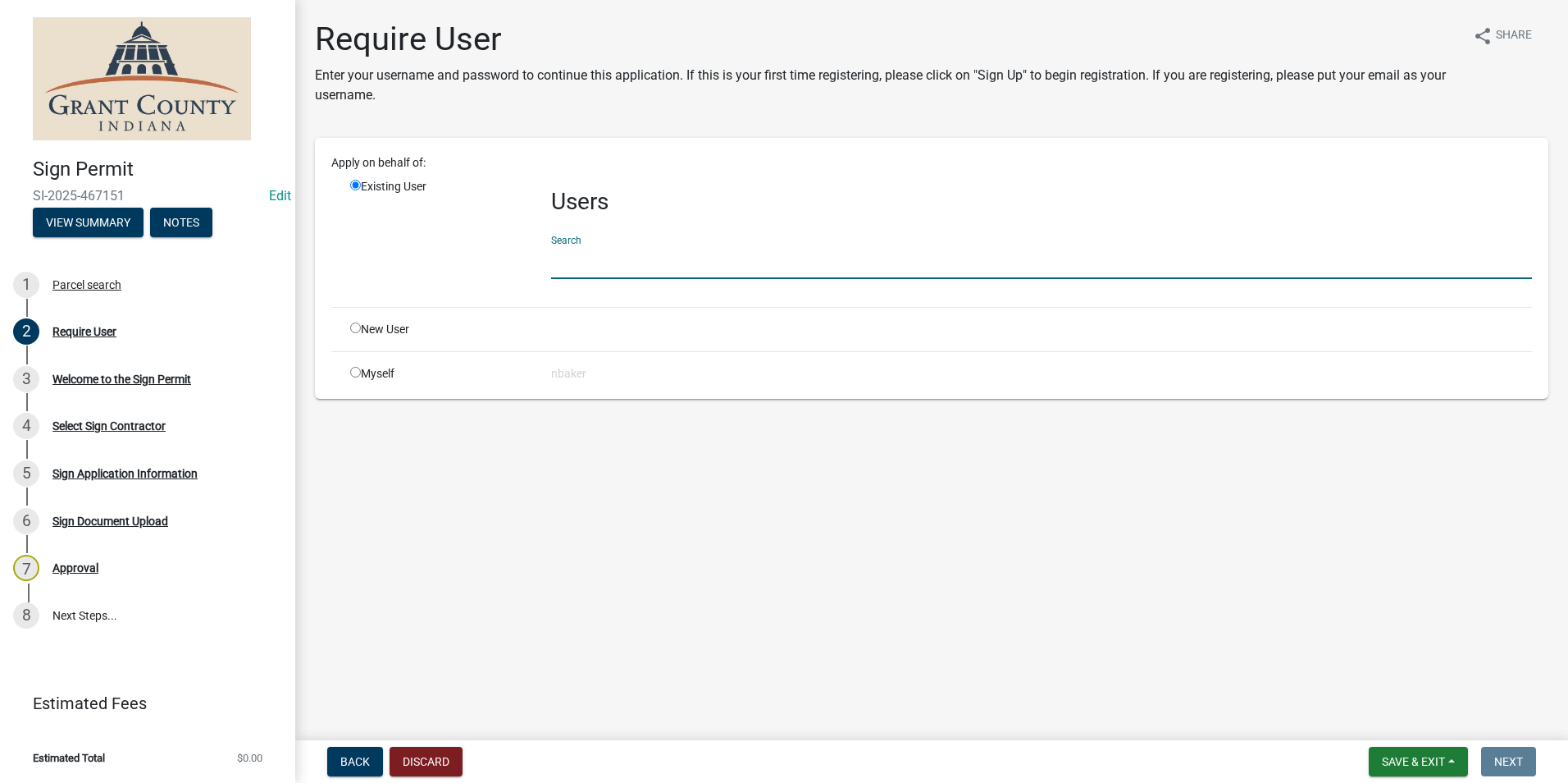
click at [606, 255] on input "text" at bounding box center [1041, 262] width 980 height 33
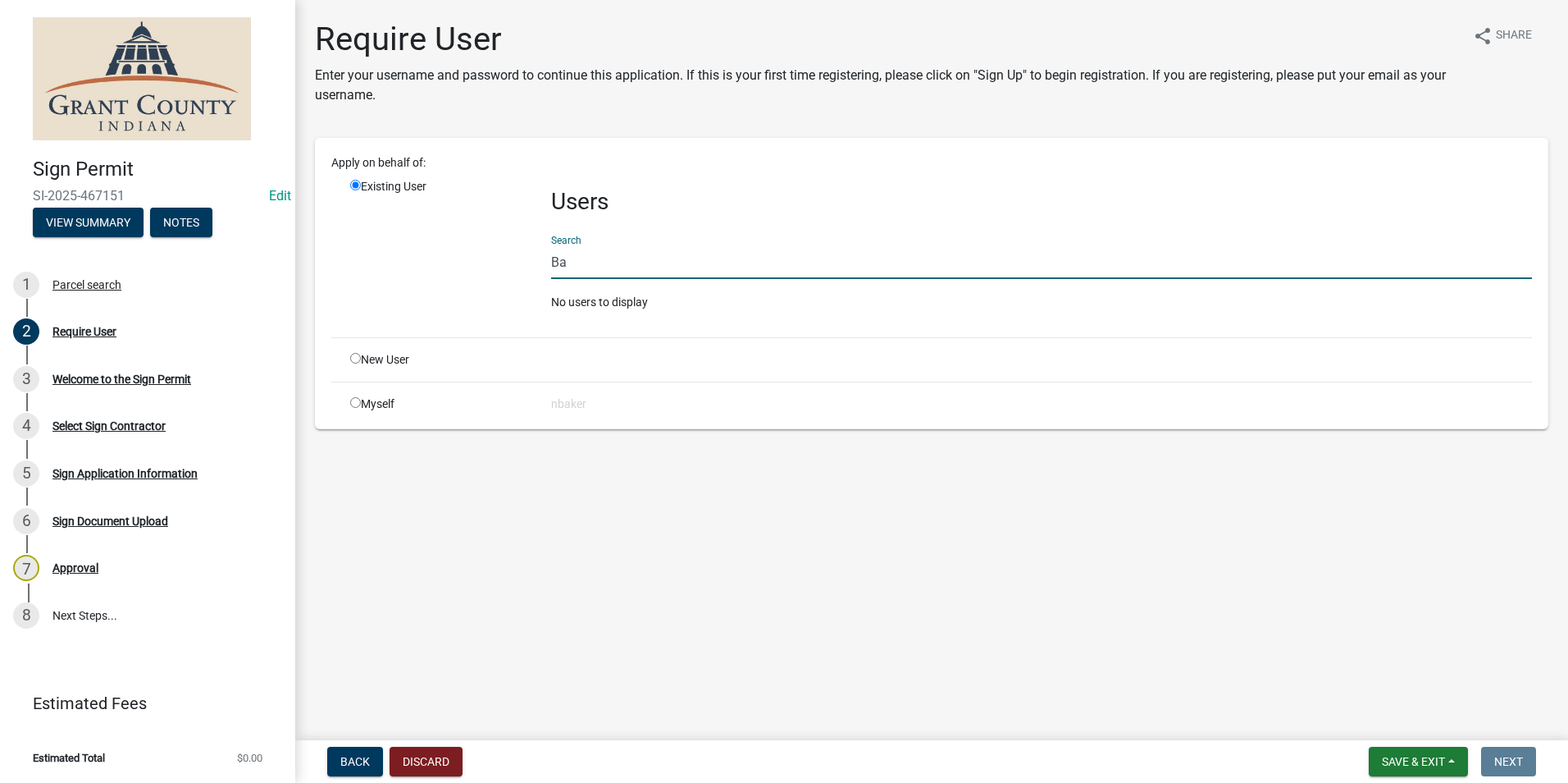
type input "B"
type input "b"
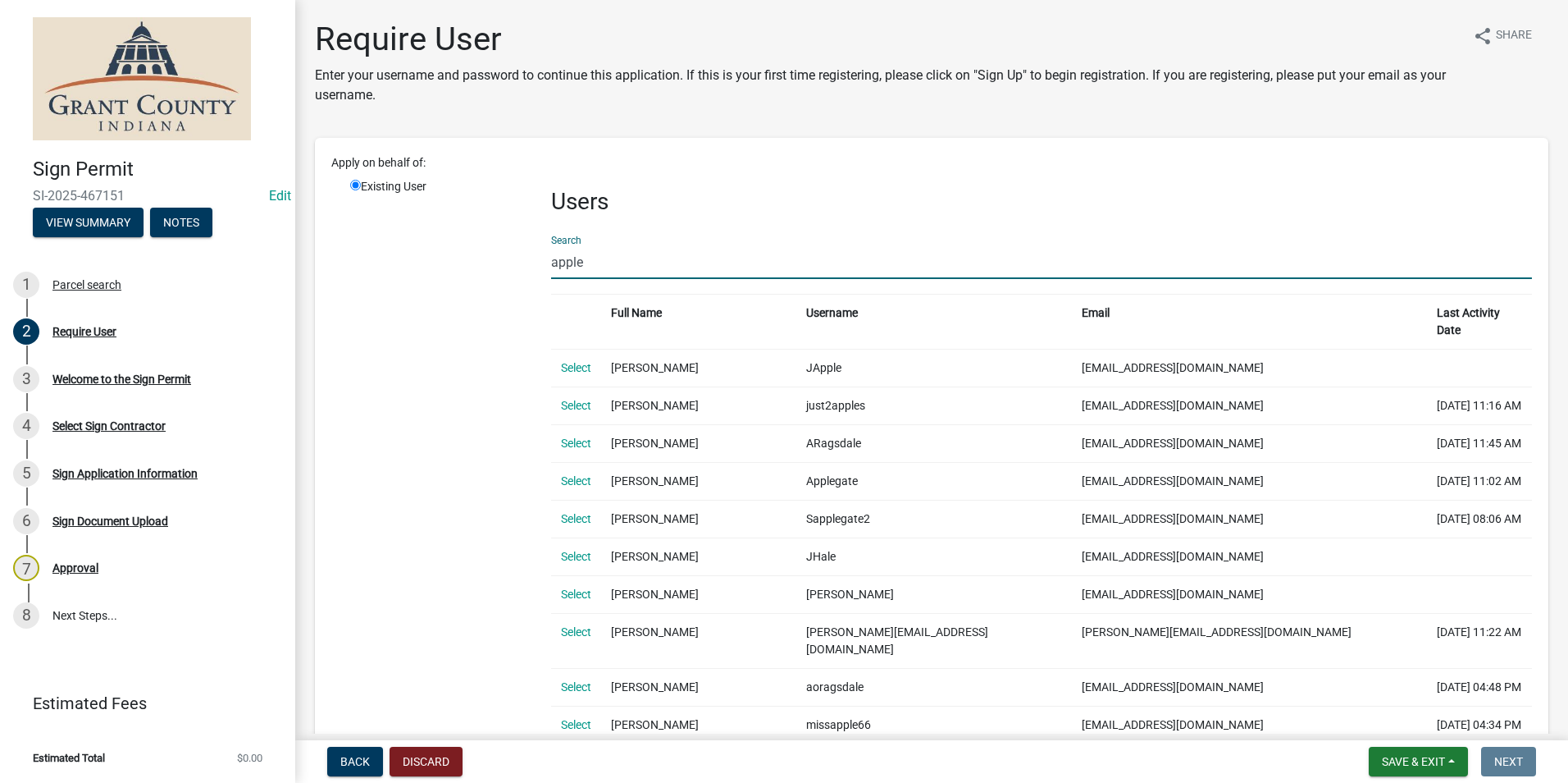
type input "apple"
drag, startPoint x: 729, startPoint y: 243, endPoint x: 380, endPoint y: 277, distance: 350.7
drag, startPoint x: 673, startPoint y: 254, endPoint x: 454, endPoint y: 262, distance: 219.1
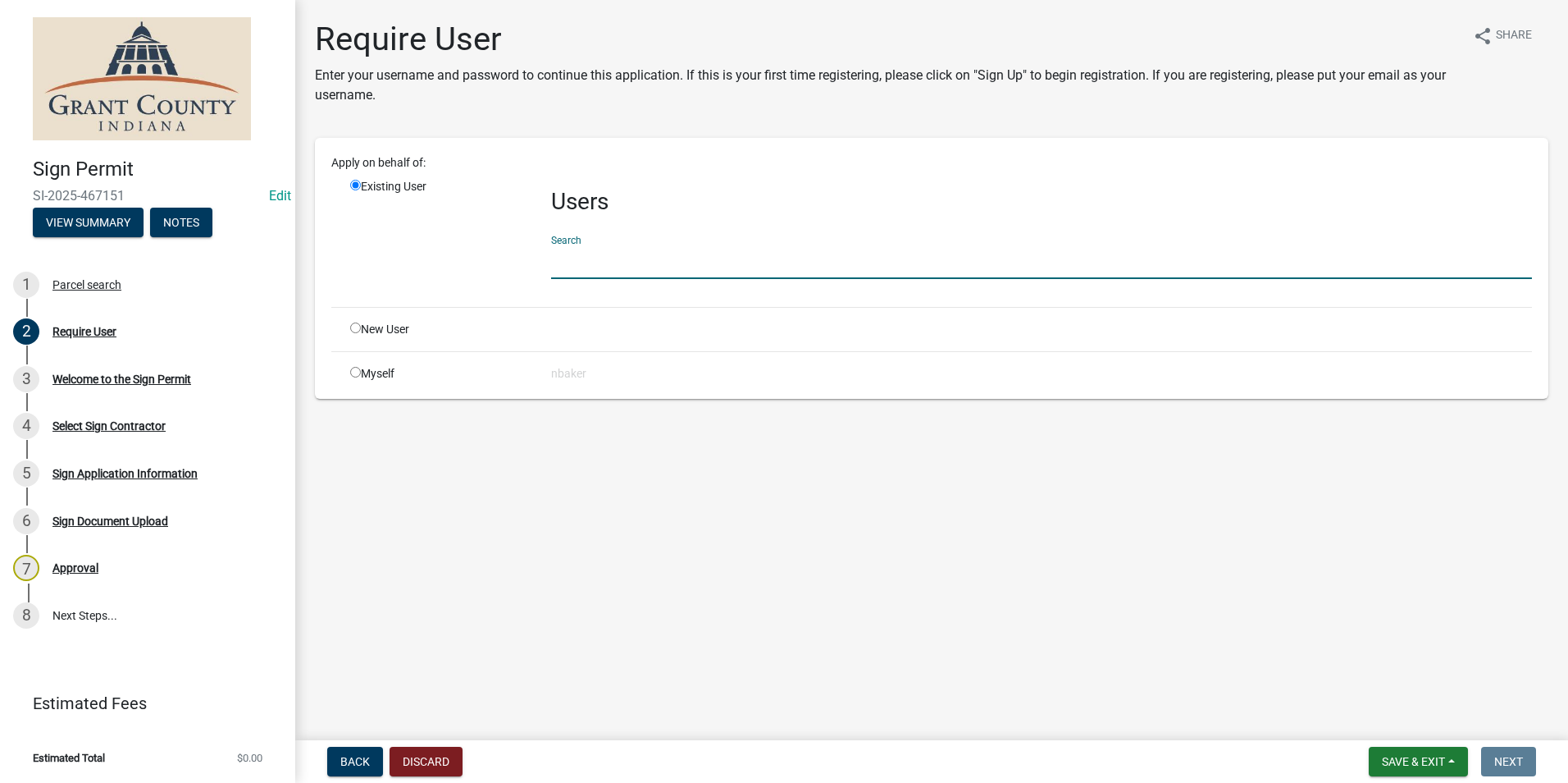
click at [355, 374] on input "radio" at bounding box center [356, 371] width 11 height 11
radio input "true"
radio input "false"
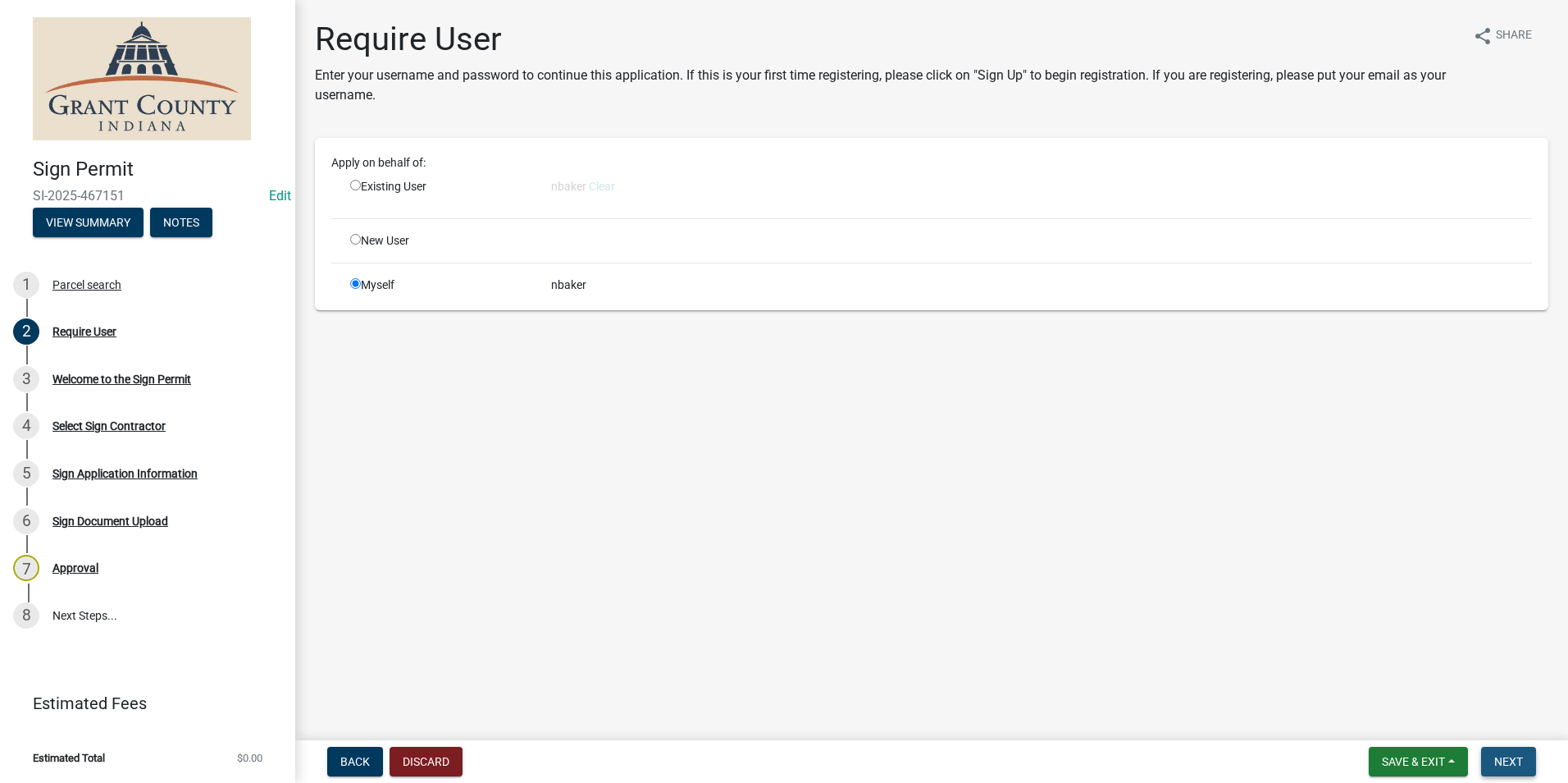
click at [1524, 760] on button "Next" at bounding box center [1508, 761] width 55 height 29
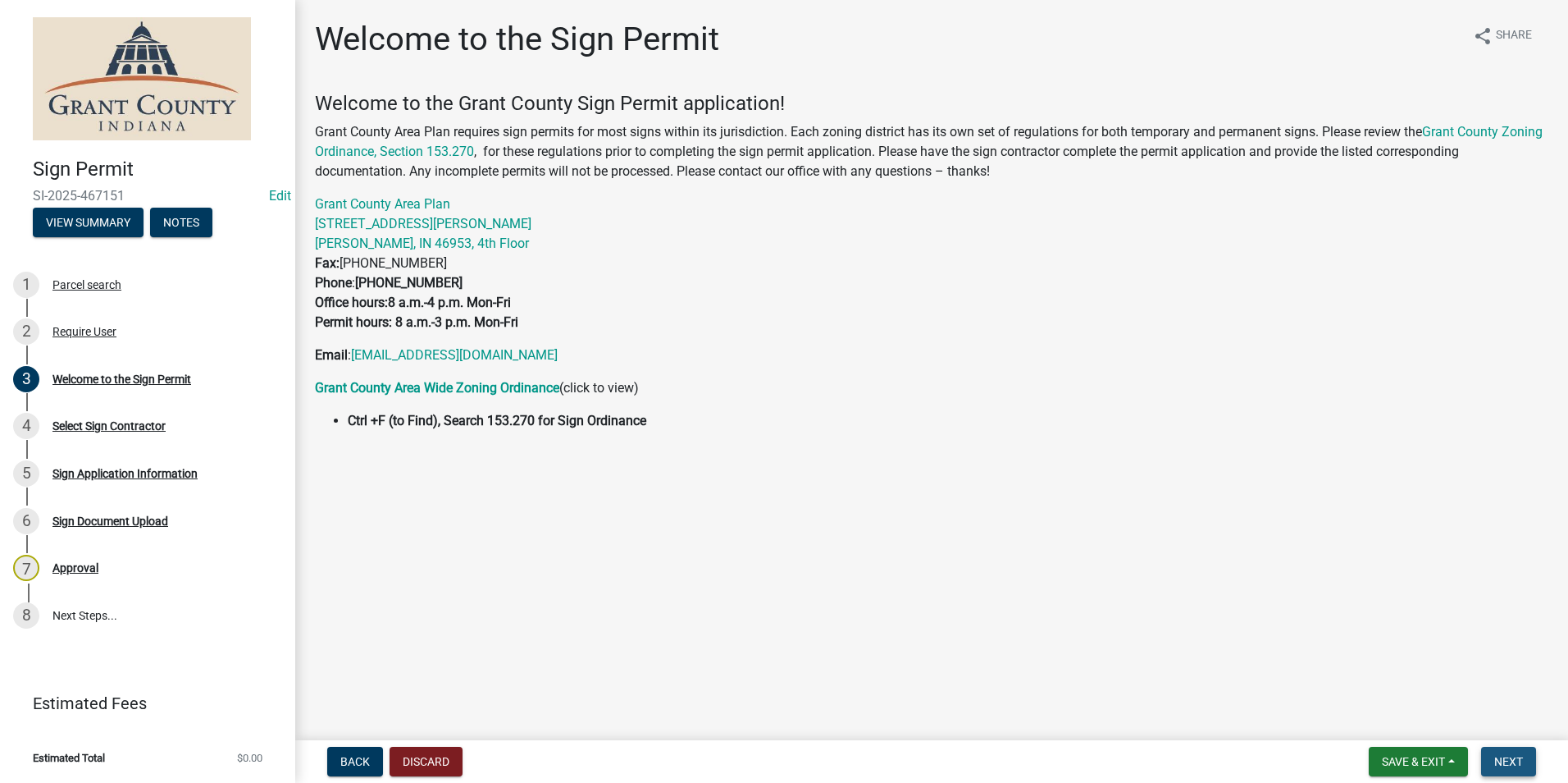
click at [1520, 760] on span "Next" at bounding box center [1508, 760] width 28 height 13
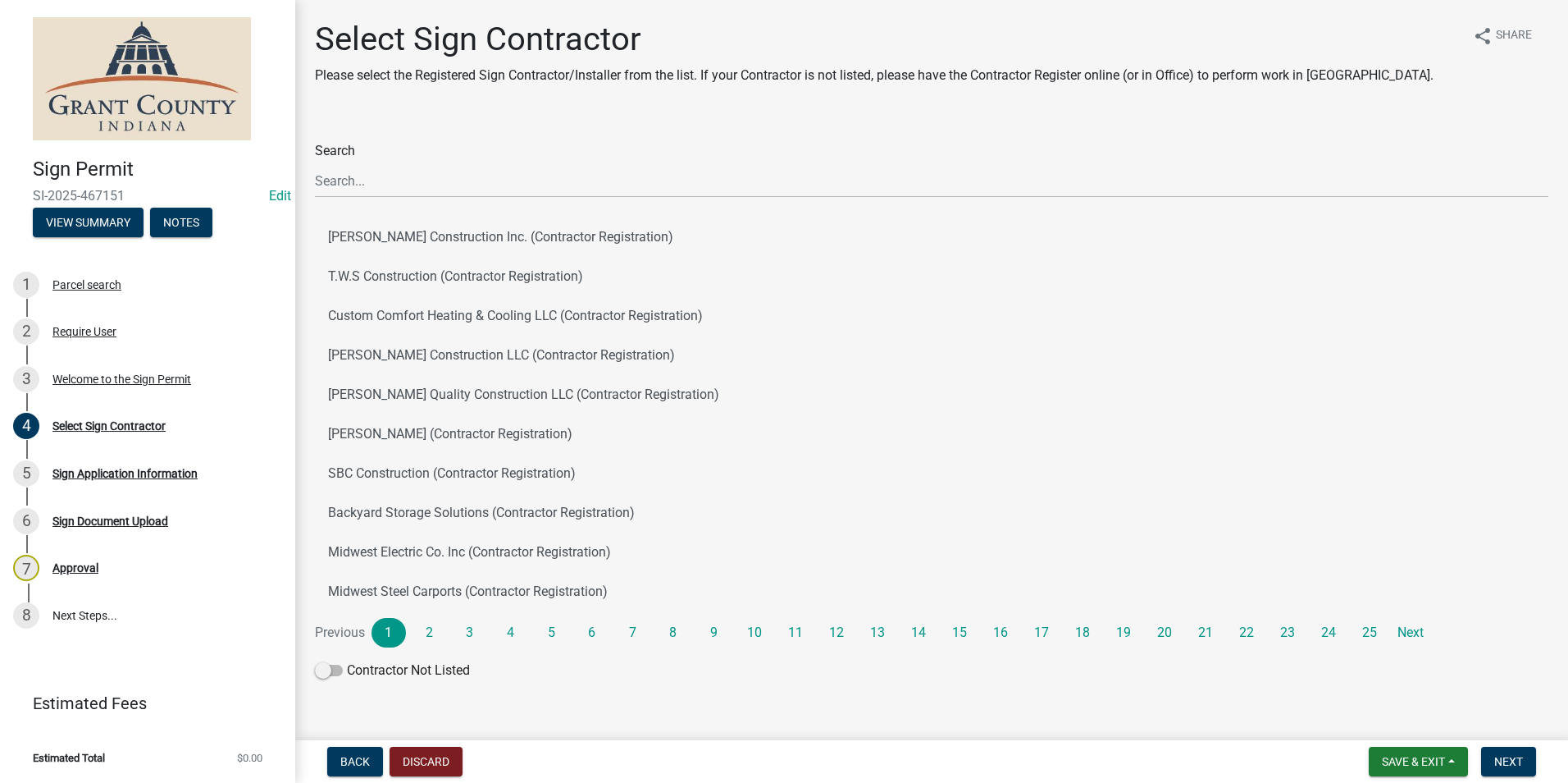
click at [628, 200] on div "Search C.A. Harris Construction Inc. (Contractor Registration) T.W.S Constructi…" at bounding box center [931, 414] width 1233 height 546
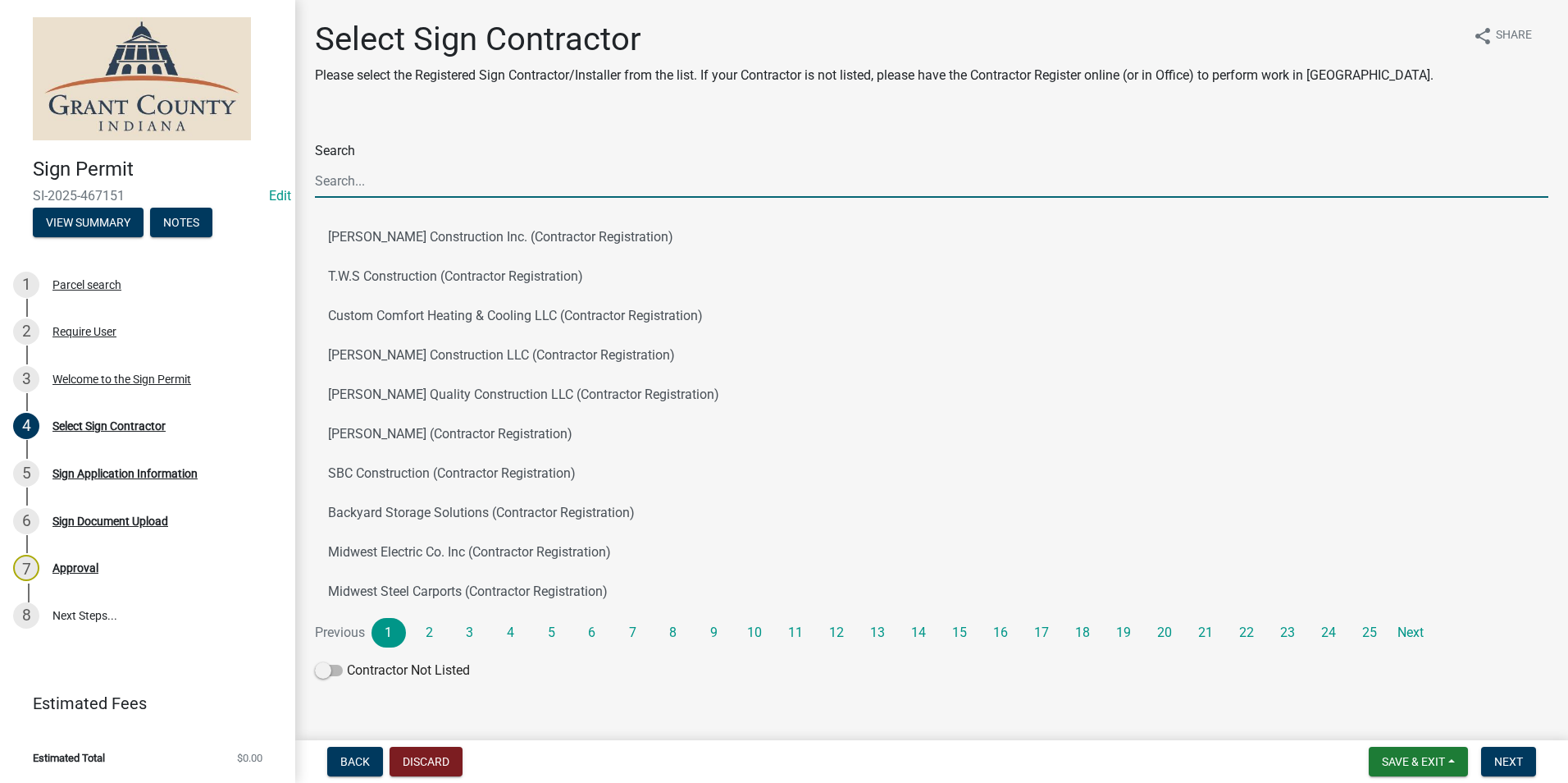
click at [626, 187] on input "Search" at bounding box center [931, 180] width 1233 height 33
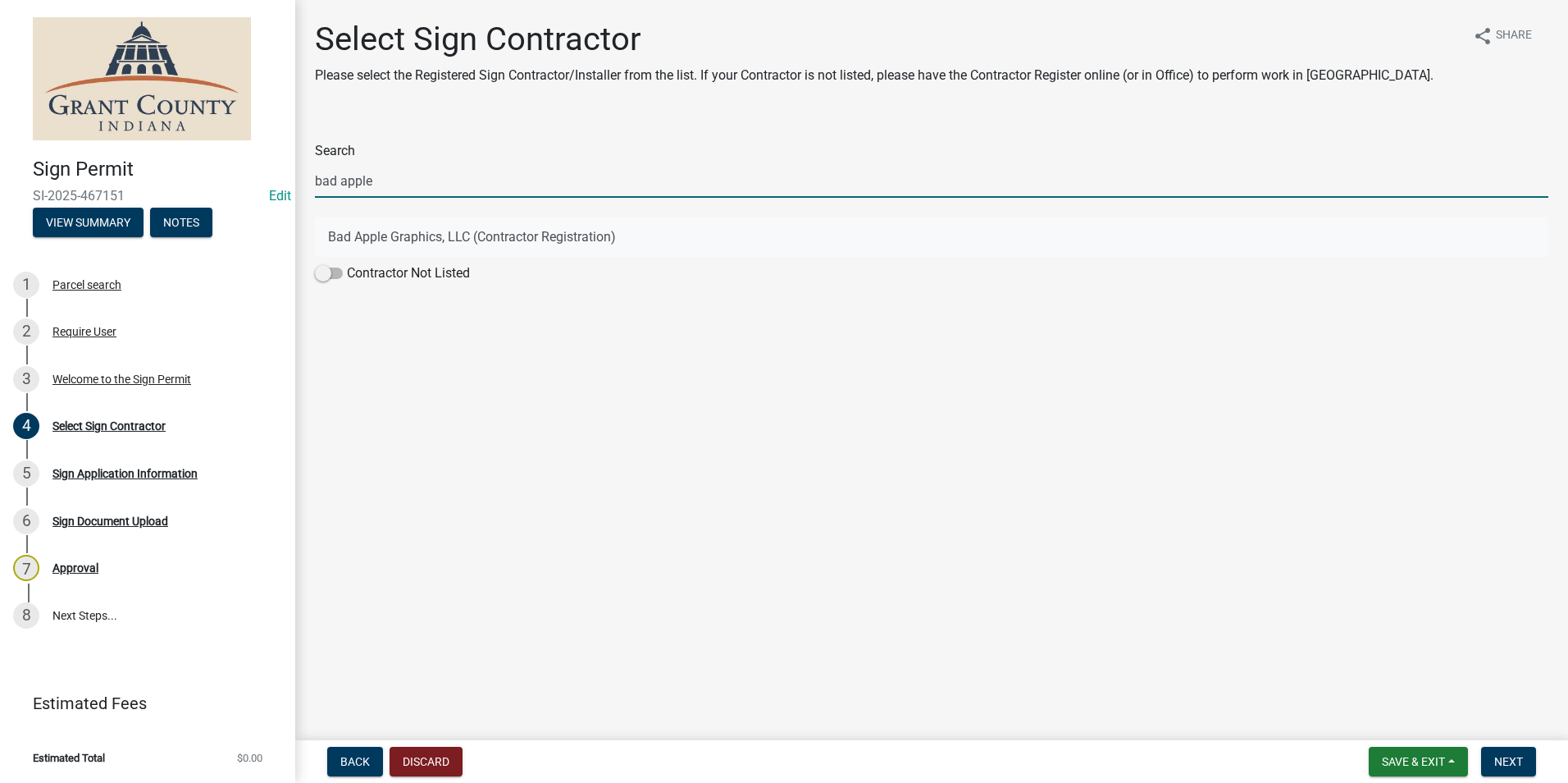
type input "bad apple"
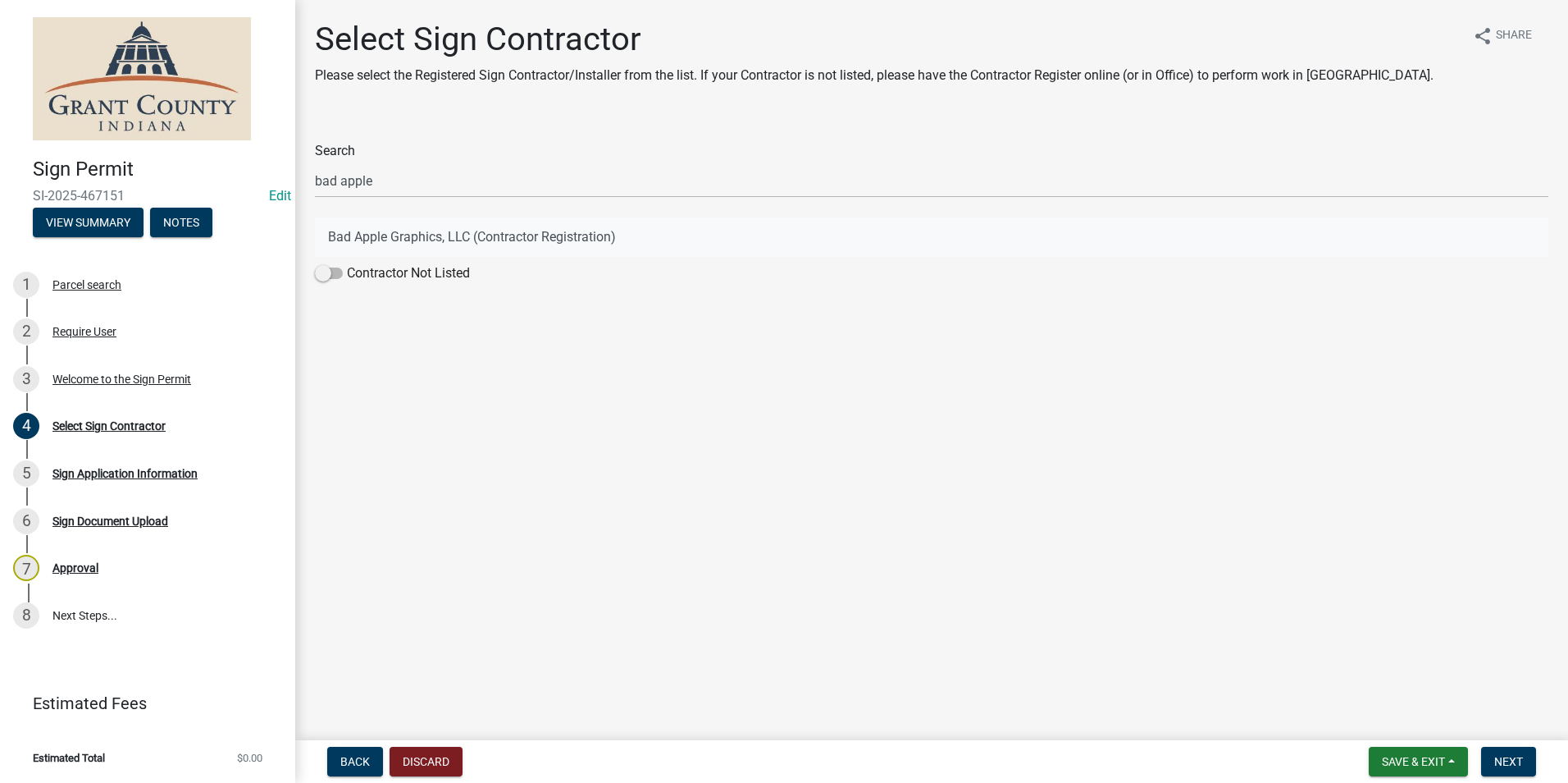
click at [643, 235] on button "Bad Apple Graphics, LLC (Contractor Registration)" at bounding box center [931, 237] width 1233 height 39
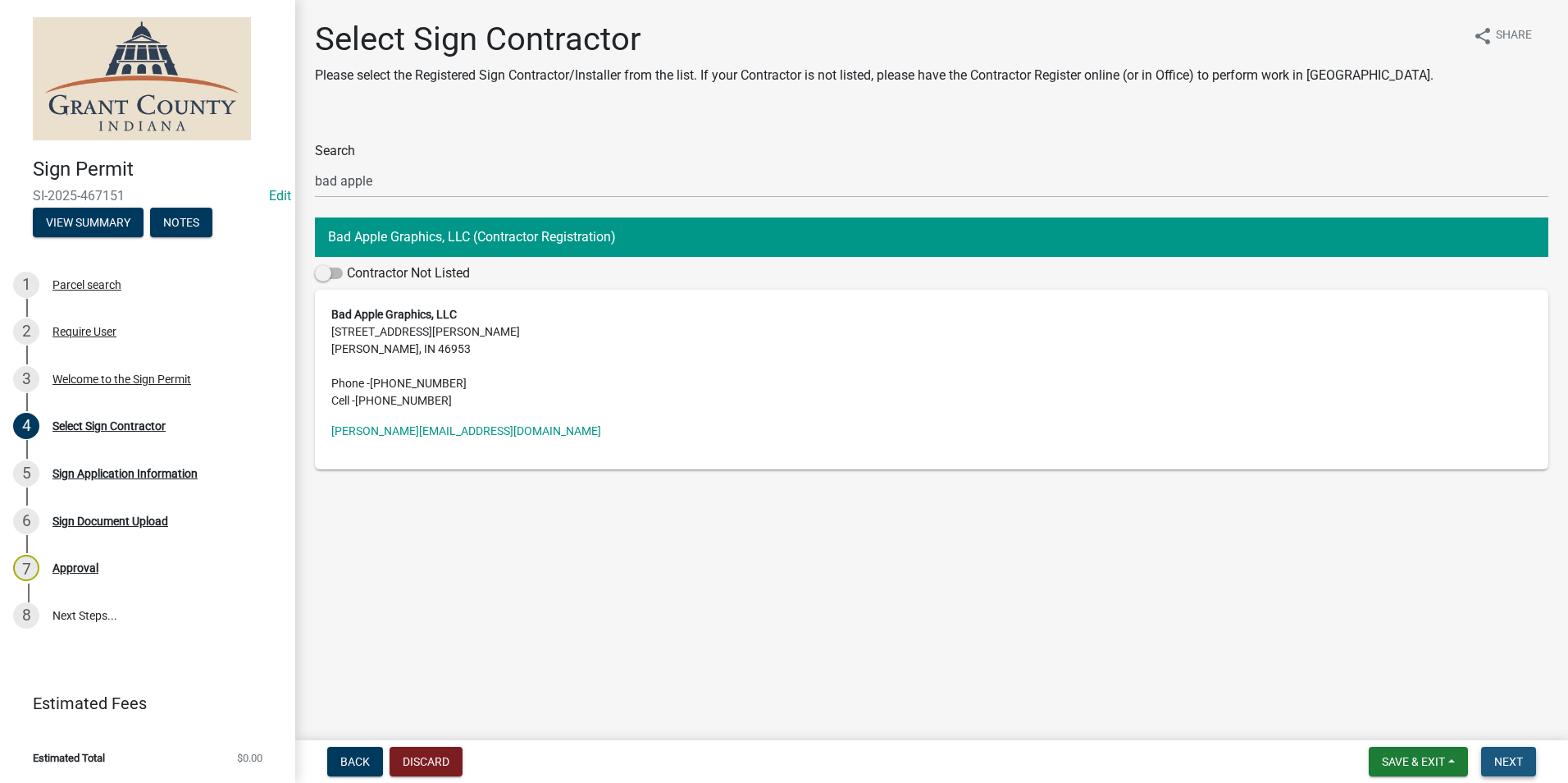
click at [1523, 755] on span "Next" at bounding box center [1508, 760] width 28 height 13
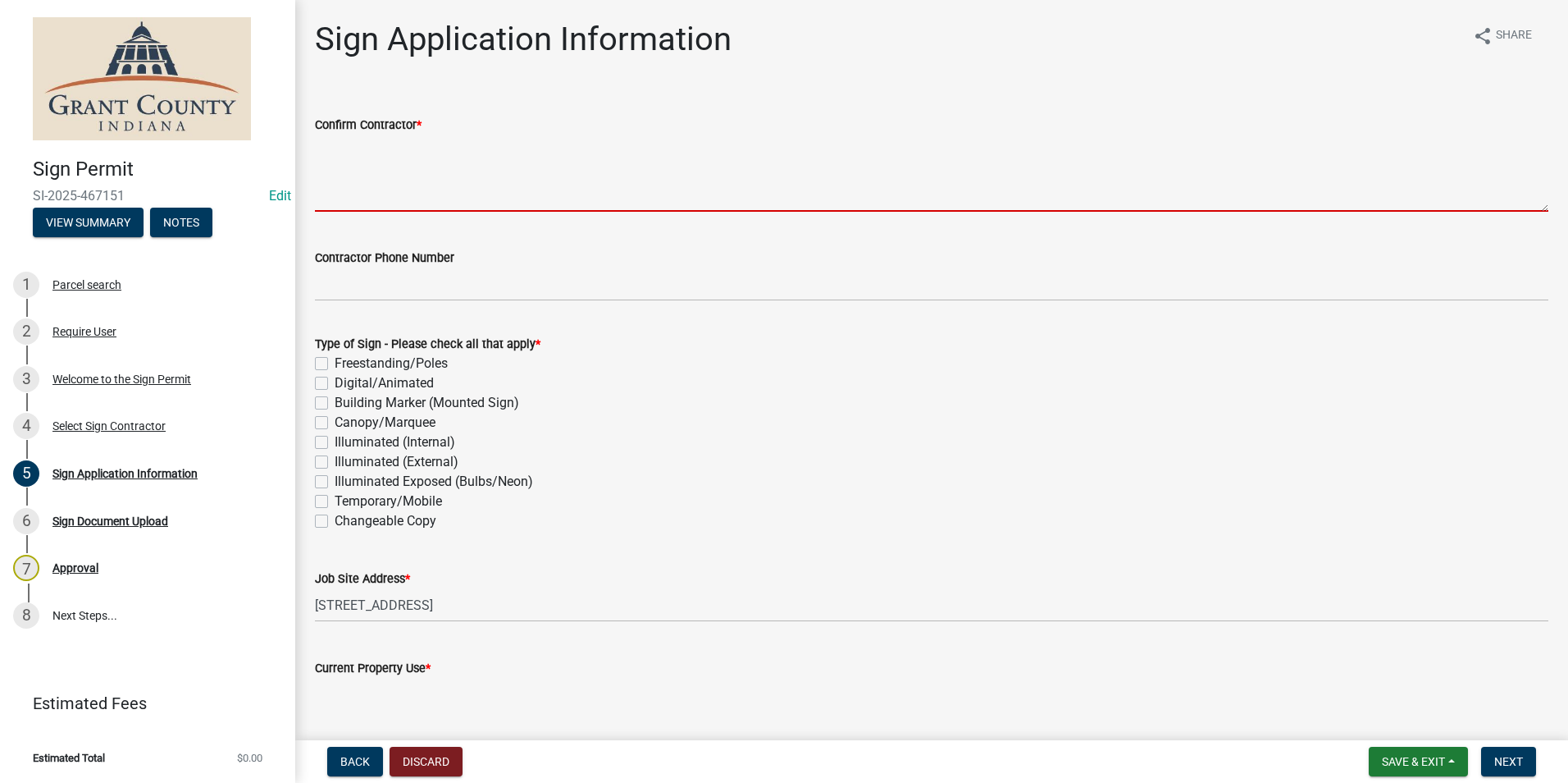
click at [356, 152] on textarea "Confirm Contractor *" at bounding box center [931, 172] width 1233 height 77
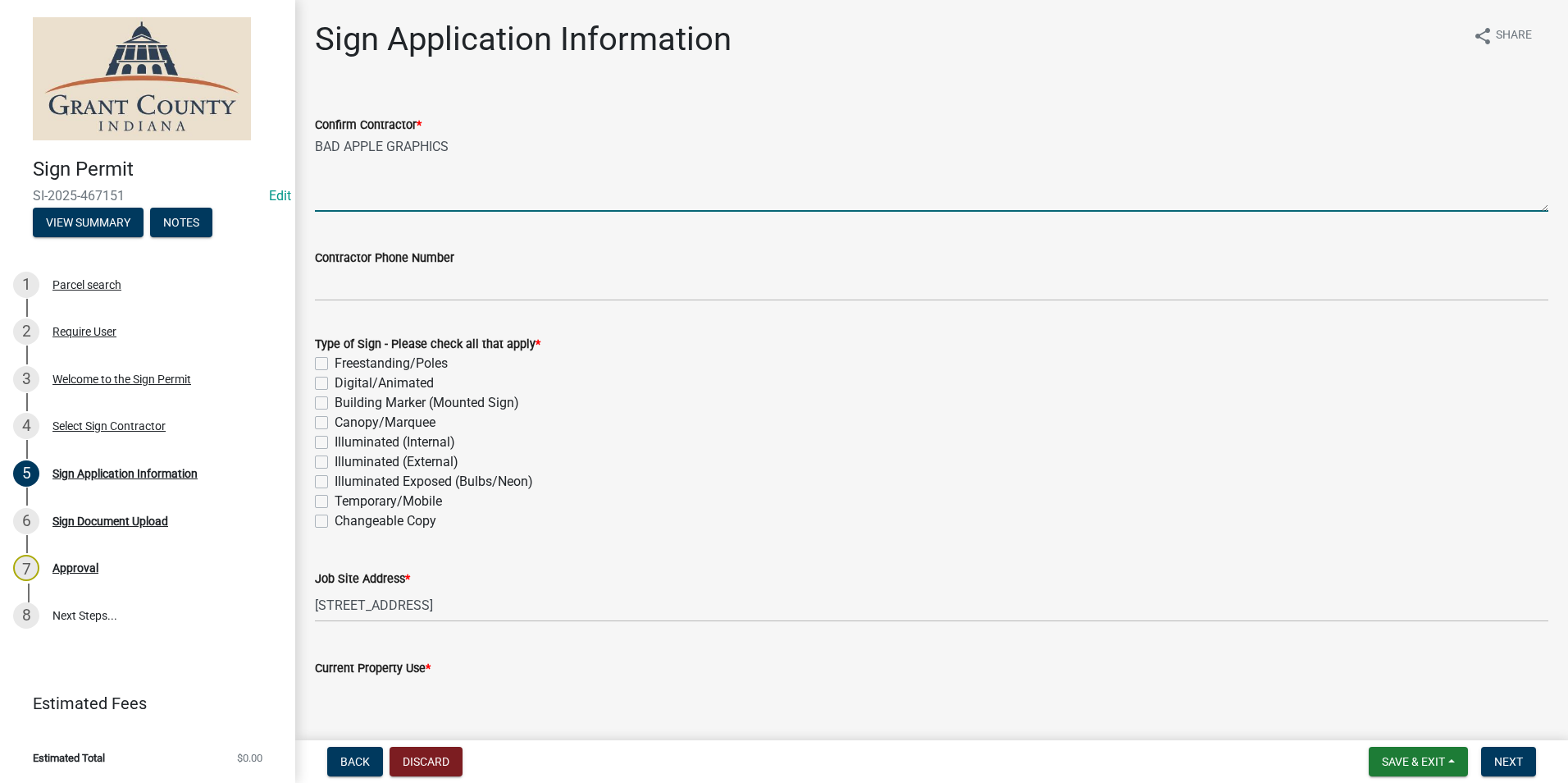
type textarea "BAD APPLE GRAPHICS"
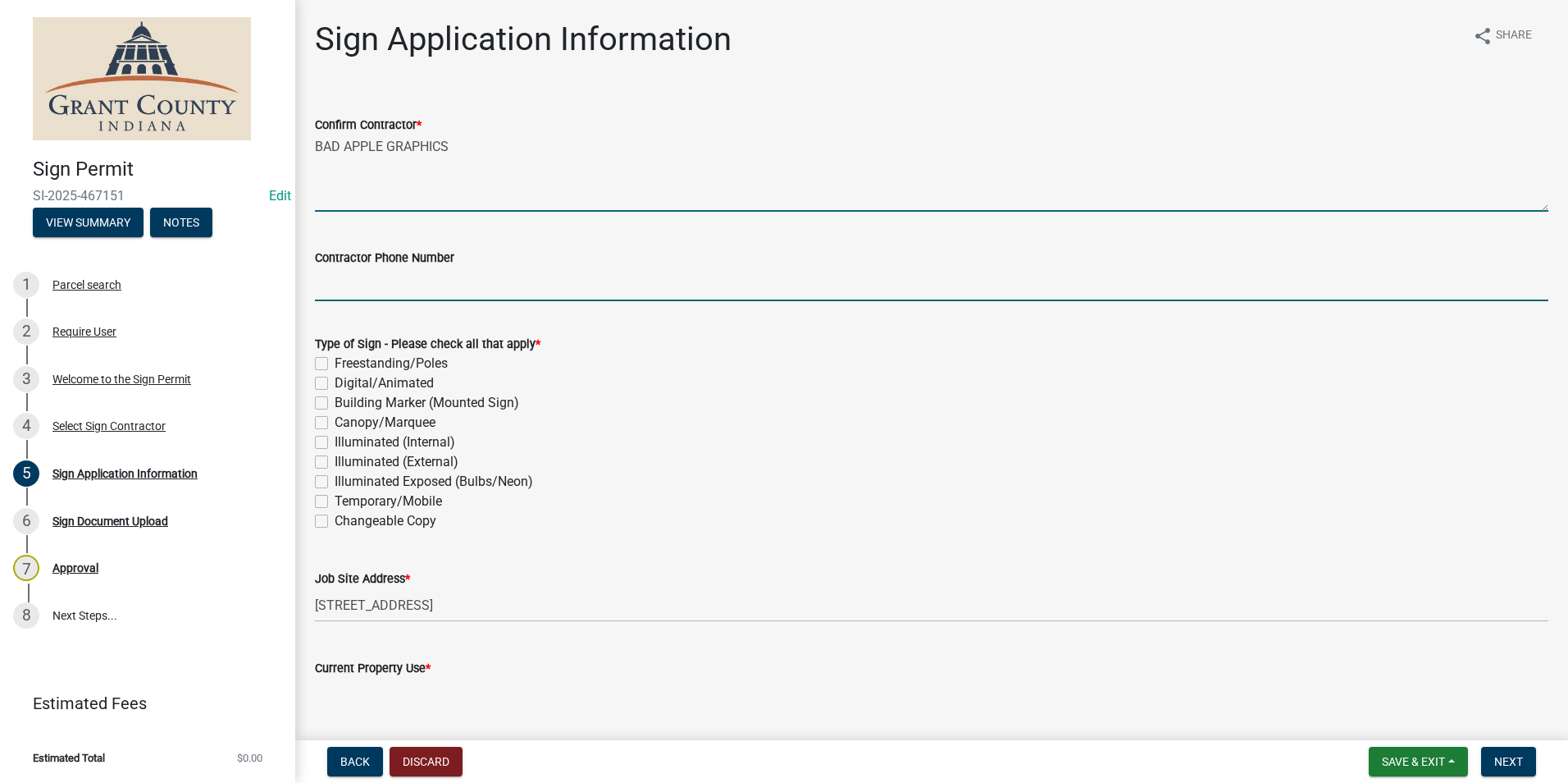
click at [441, 283] on input "Contractor Phone Number" at bounding box center [931, 284] width 1233 height 33
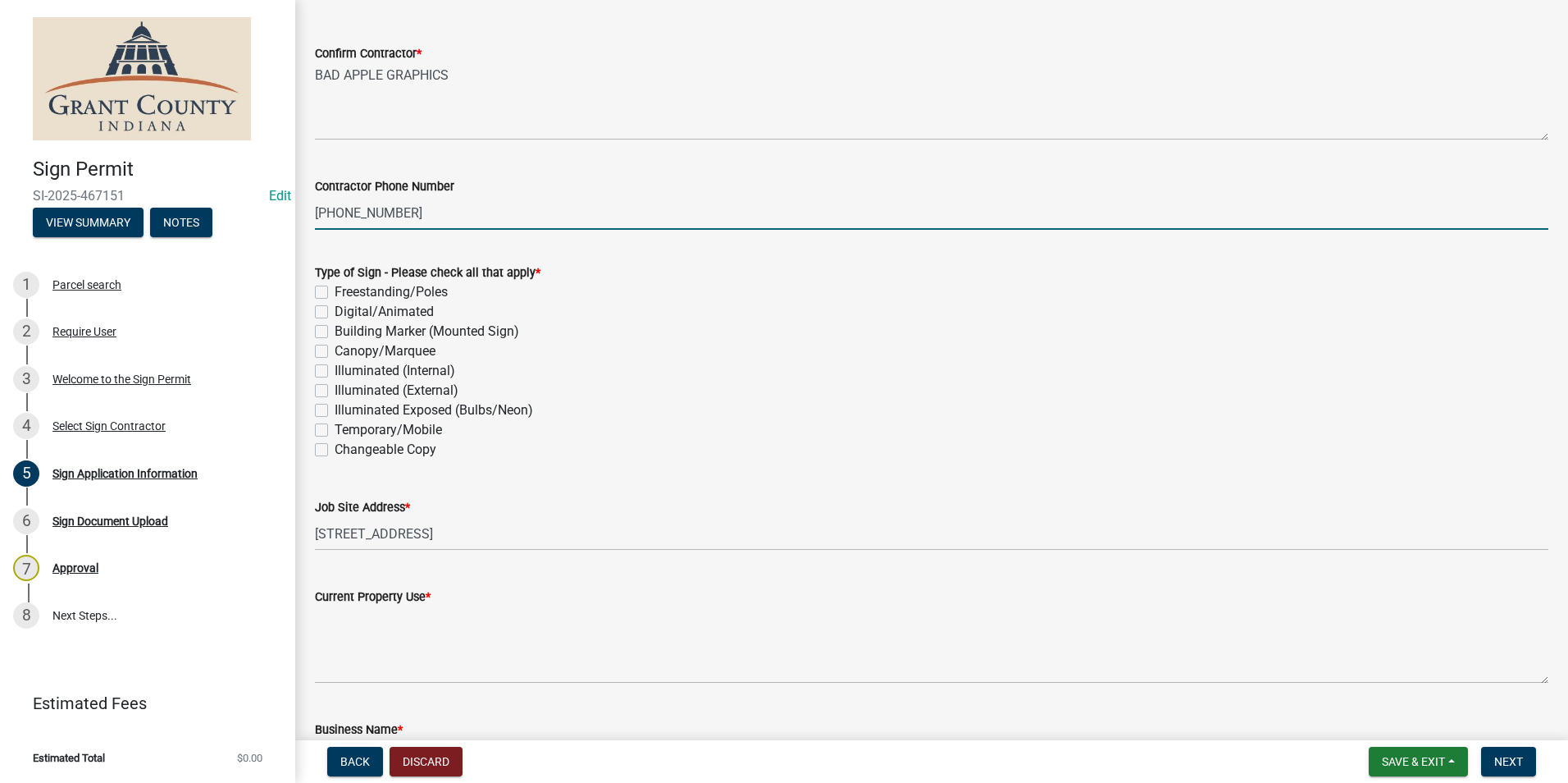
scroll to position [164, 0]
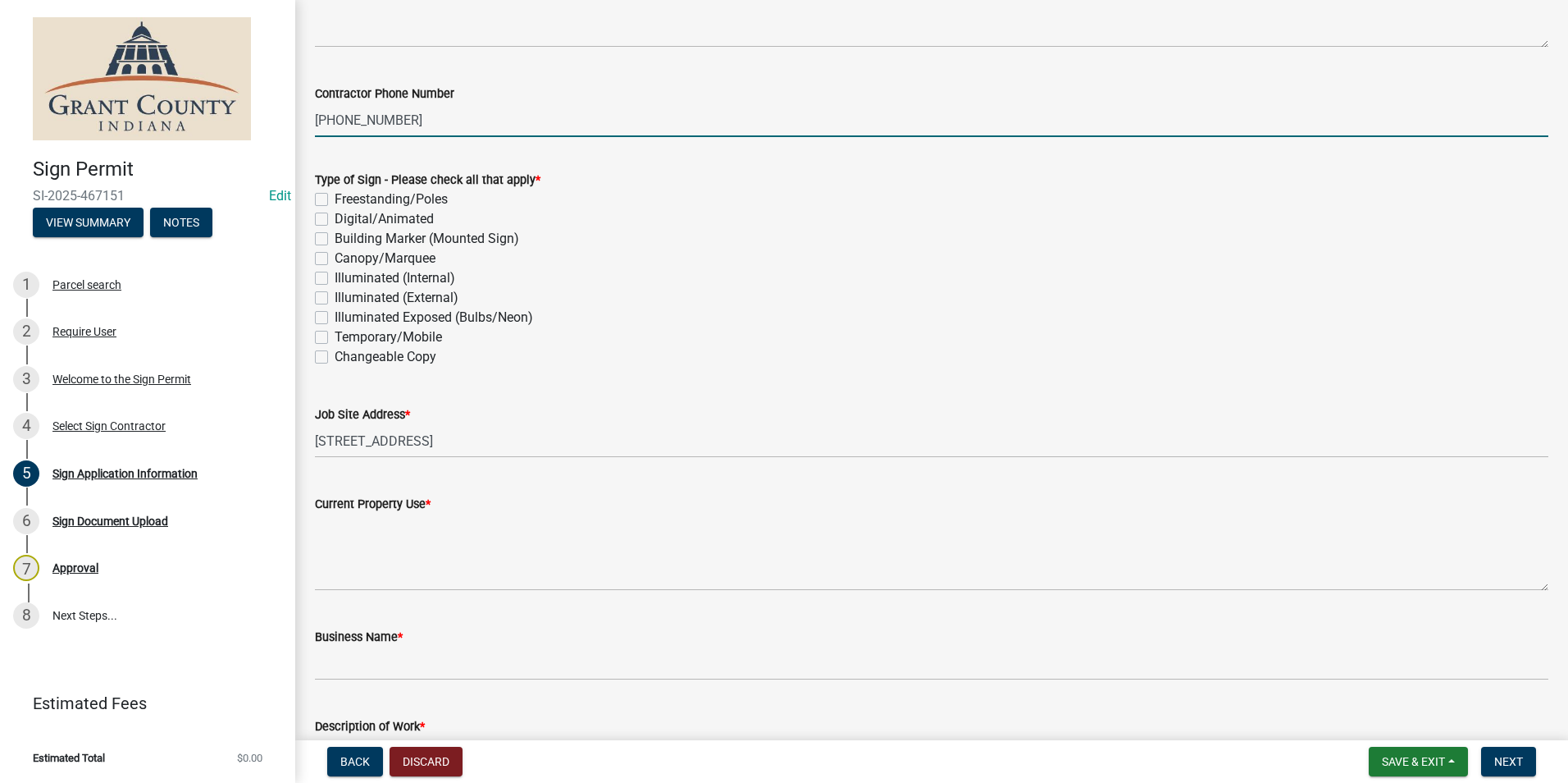
type input "765-573-4093"
click at [335, 241] on label "Building Marker (Mounted Sign)" at bounding box center [427, 239] width 184 height 20
click at [335, 239] on input "Building Marker (Mounted Sign)" at bounding box center [340, 234] width 11 height 11
checkbox input "true"
checkbox input "false"
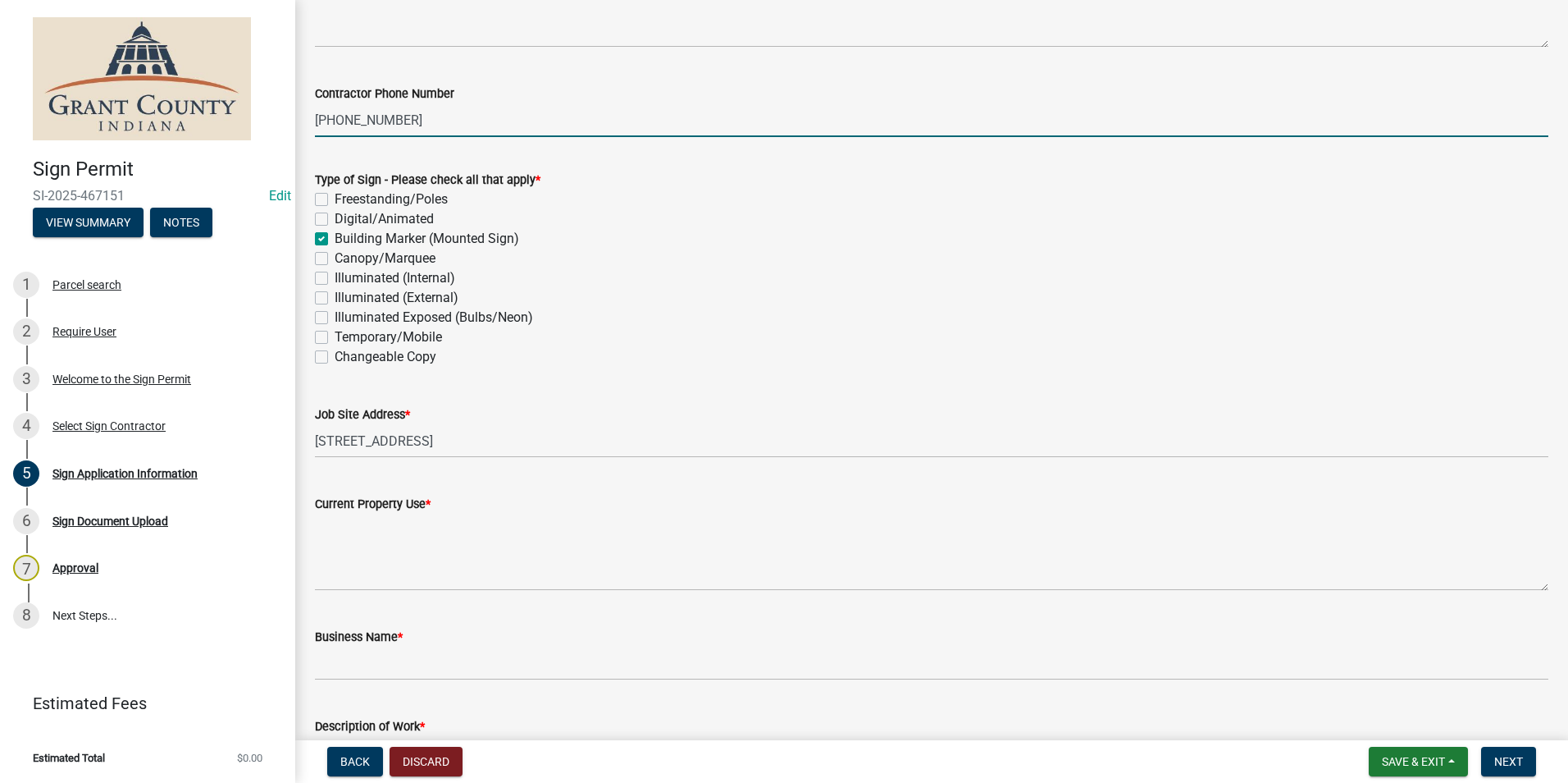
checkbox input "false"
checkbox input "true"
checkbox input "false"
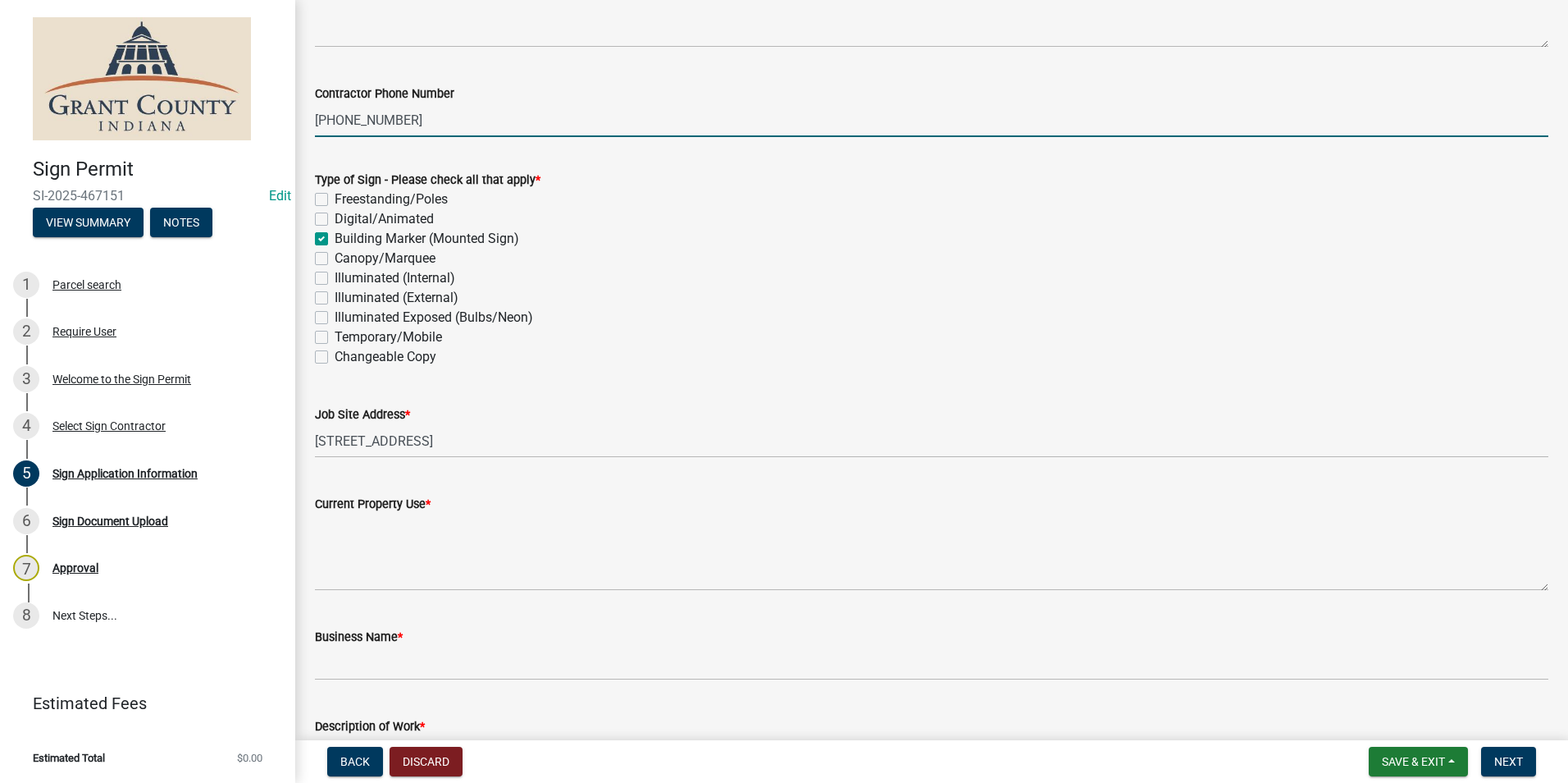
checkbox input "false"
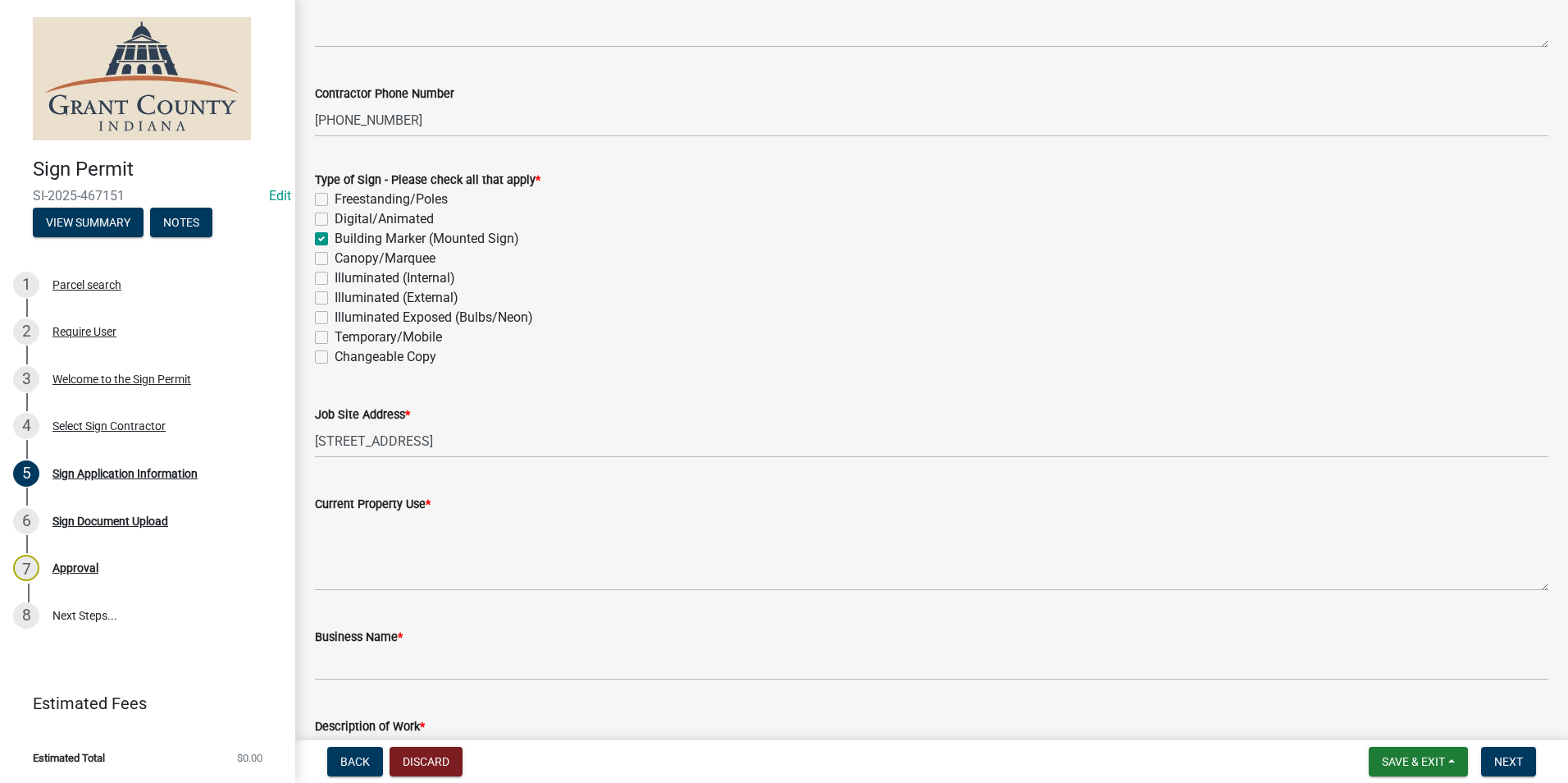
click at [335, 241] on label "Building Marker (Mounted Sign)" at bounding box center [427, 239] width 184 height 20
click at [335, 239] on input "Building Marker (Mounted Sign)" at bounding box center [340, 234] width 11 height 11
checkbox input "false"
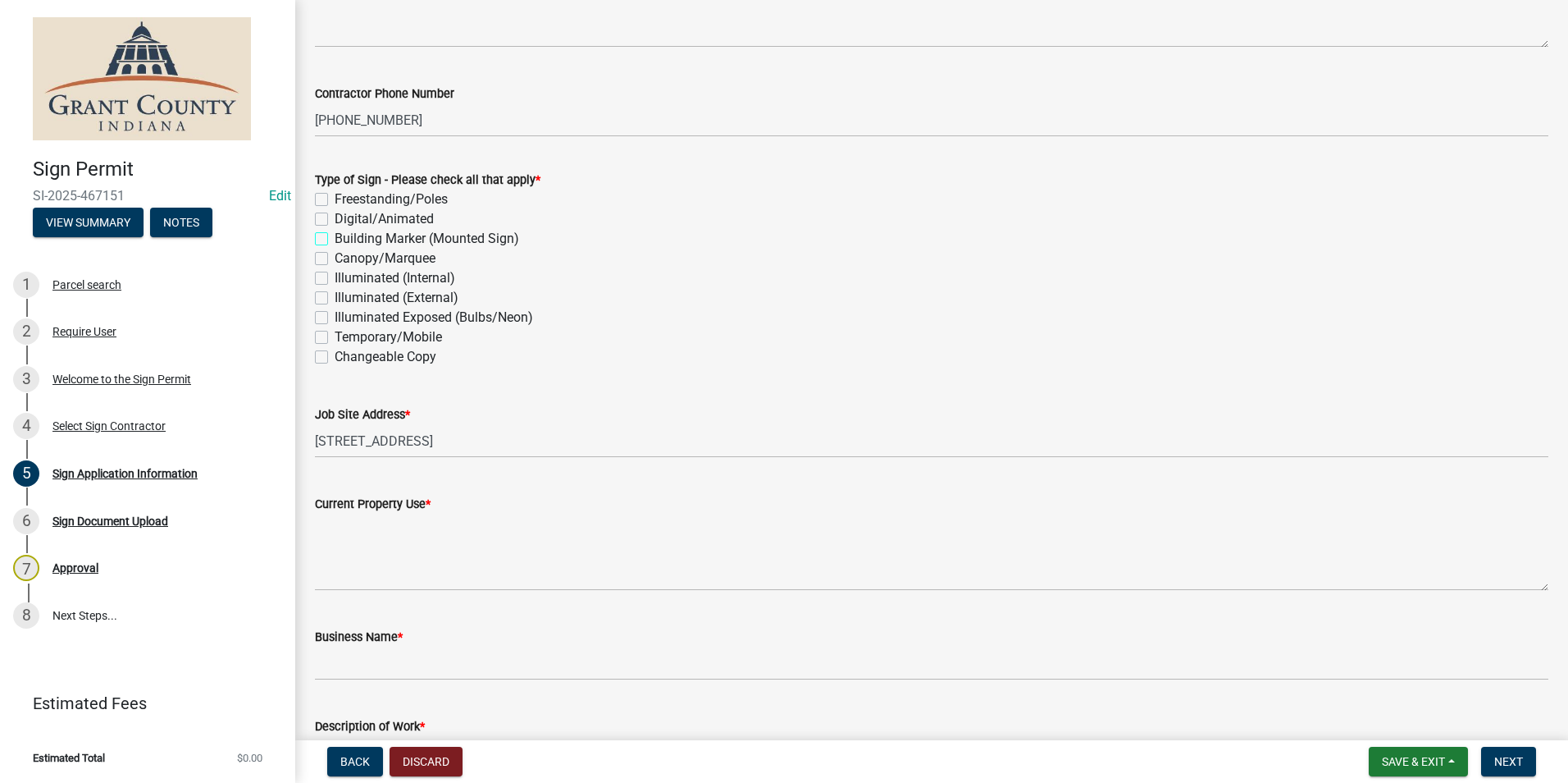
checkbox input "false"
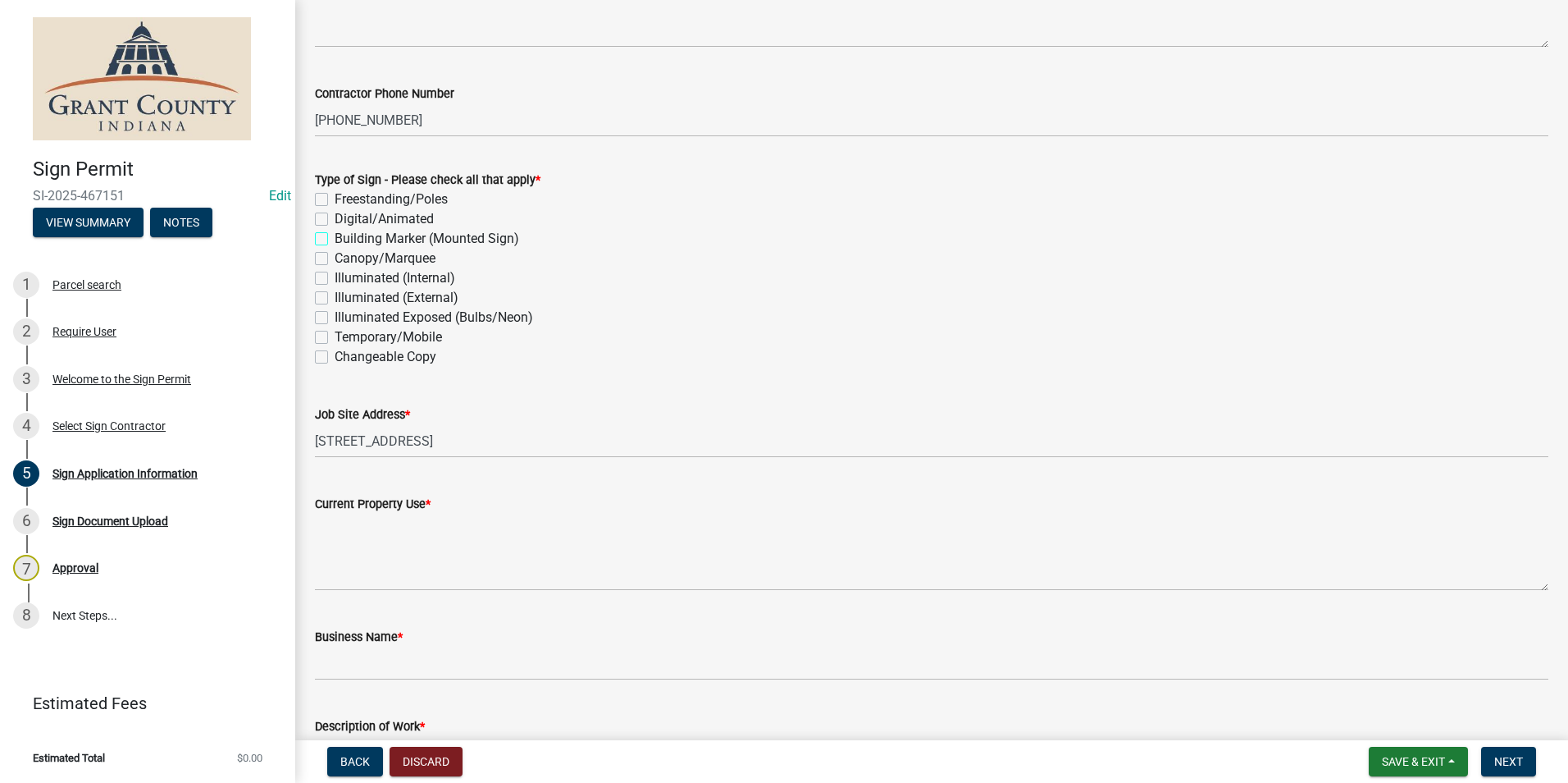
checkbox input "false"
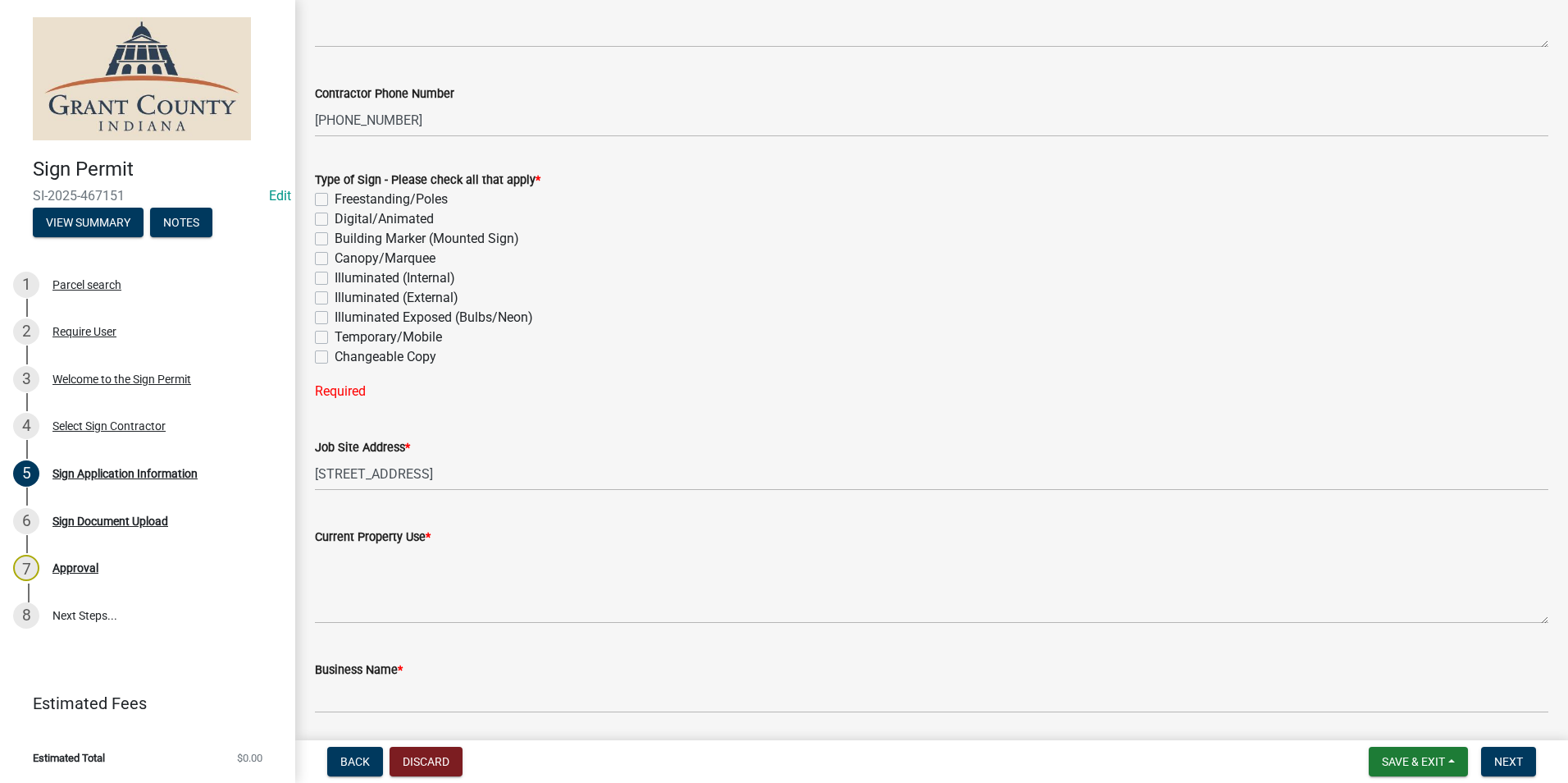
click at [335, 241] on label "Building Marker (Mounted Sign)" at bounding box center [427, 239] width 184 height 20
click at [335, 239] on input "Building Marker (Mounted Sign)" at bounding box center [340, 234] width 11 height 11
checkbox input "true"
checkbox input "false"
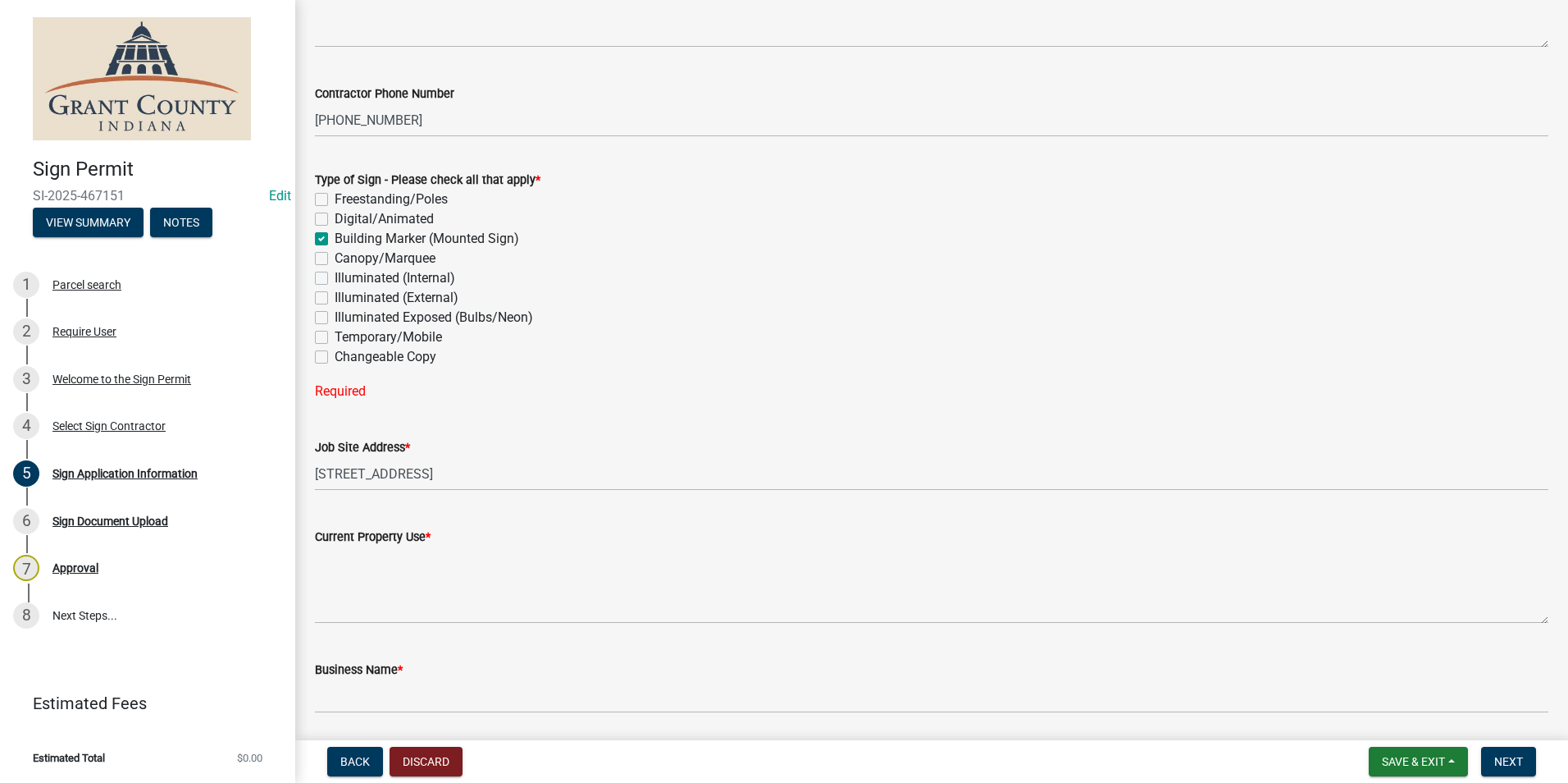
checkbox input "true"
checkbox input "false"
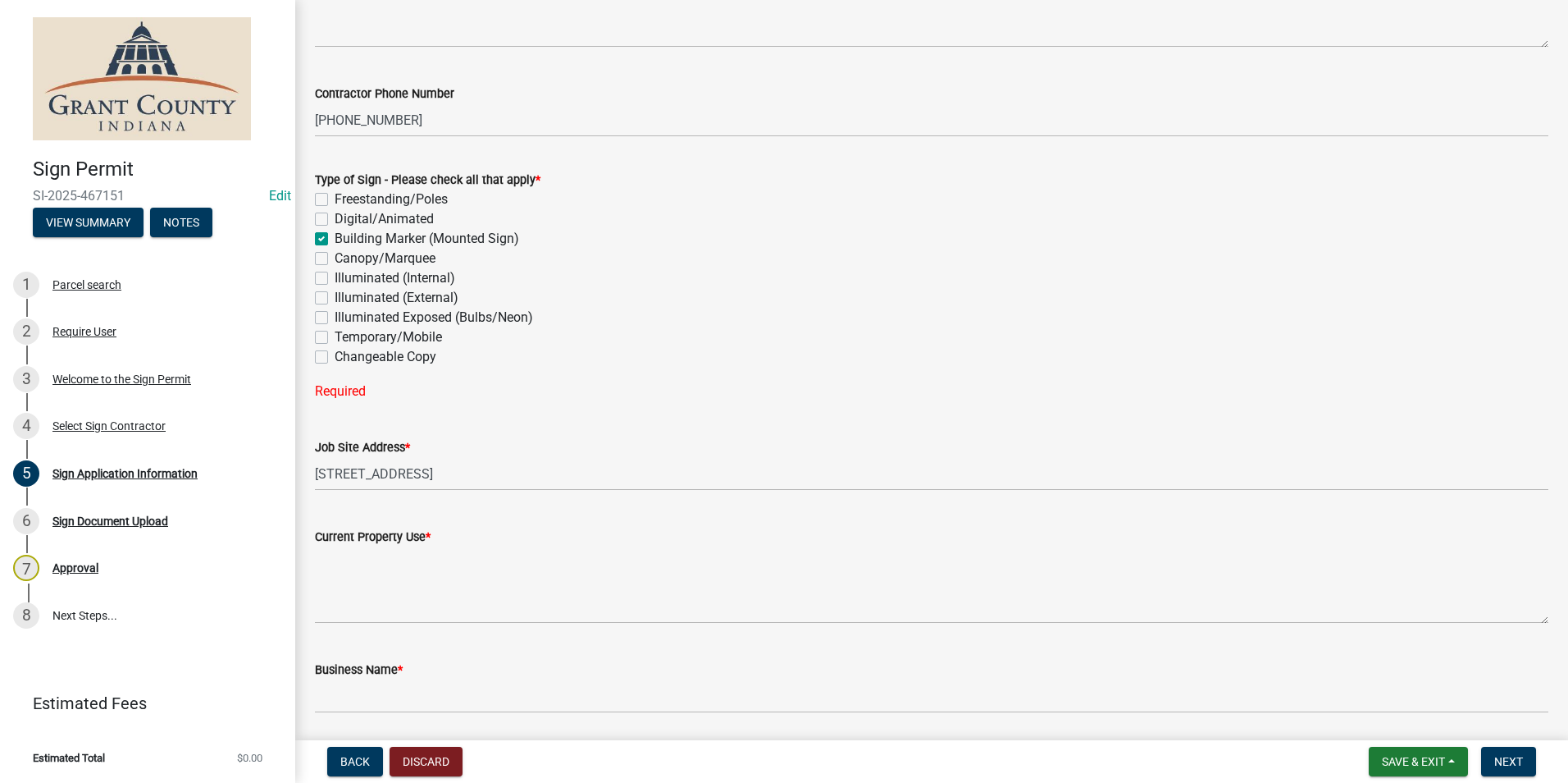
checkbox input "false"
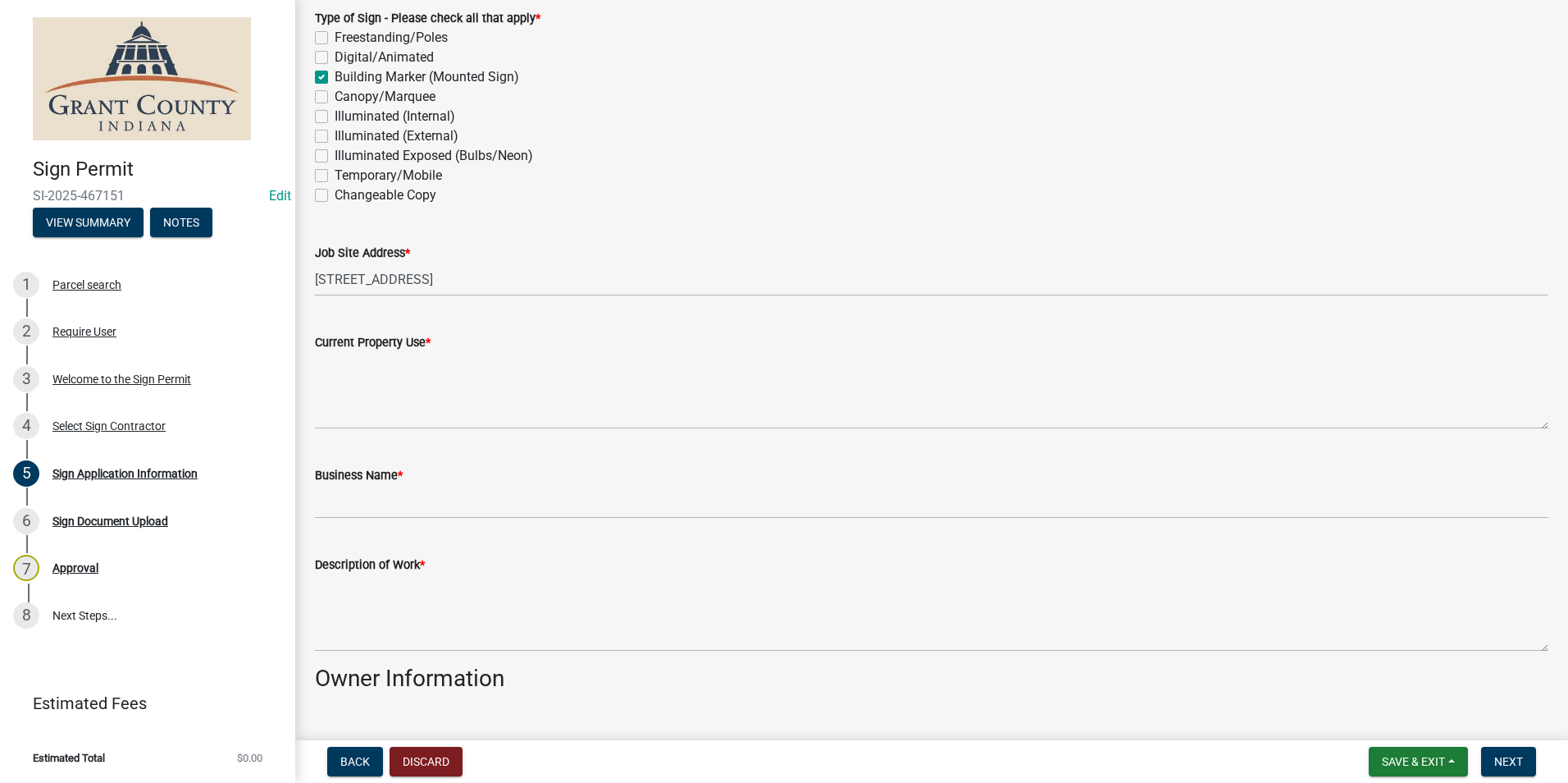
scroll to position [492, 0]
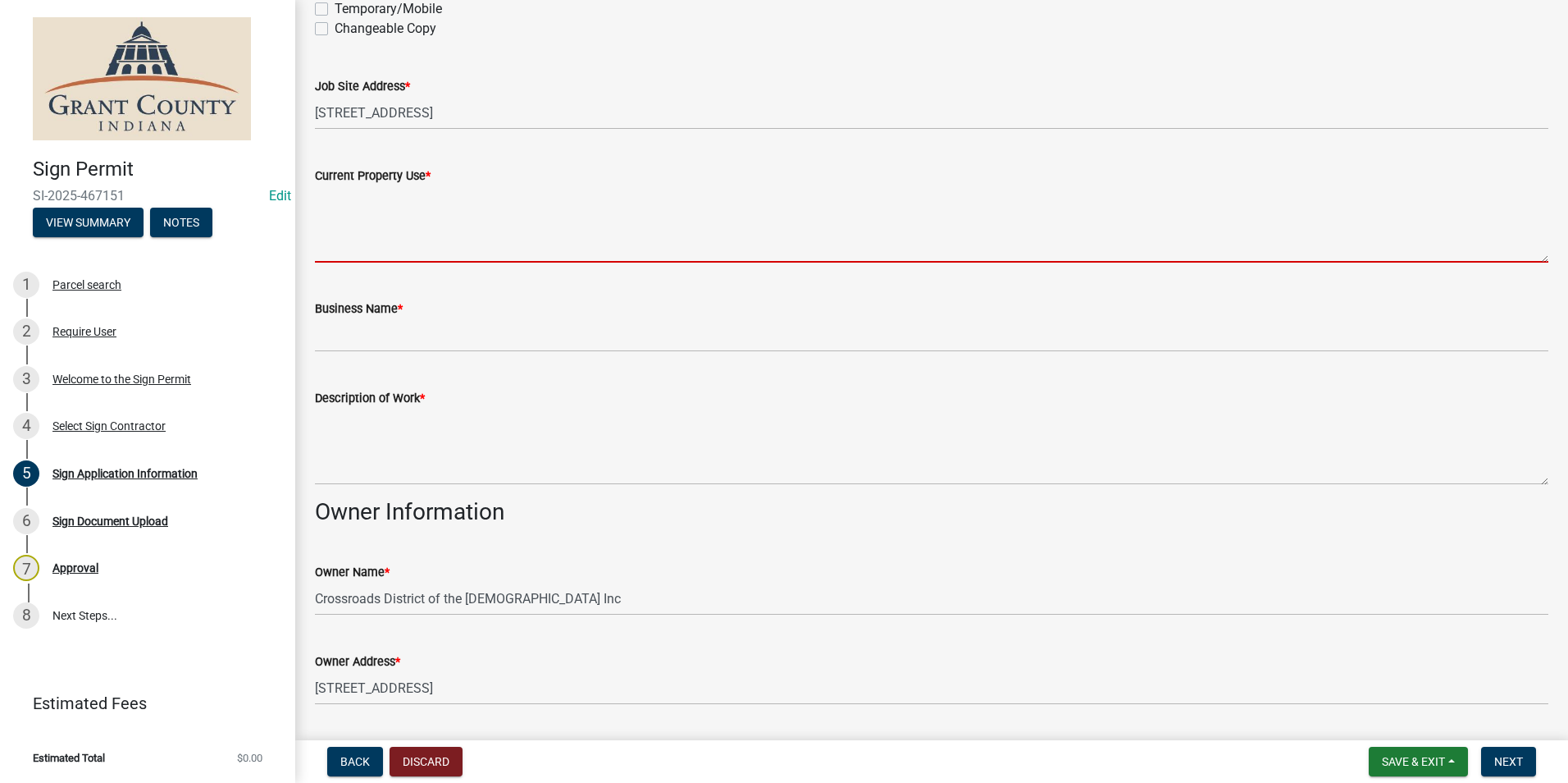
click at [433, 257] on textarea "Current Property Use *" at bounding box center [931, 223] width 1233 height 77
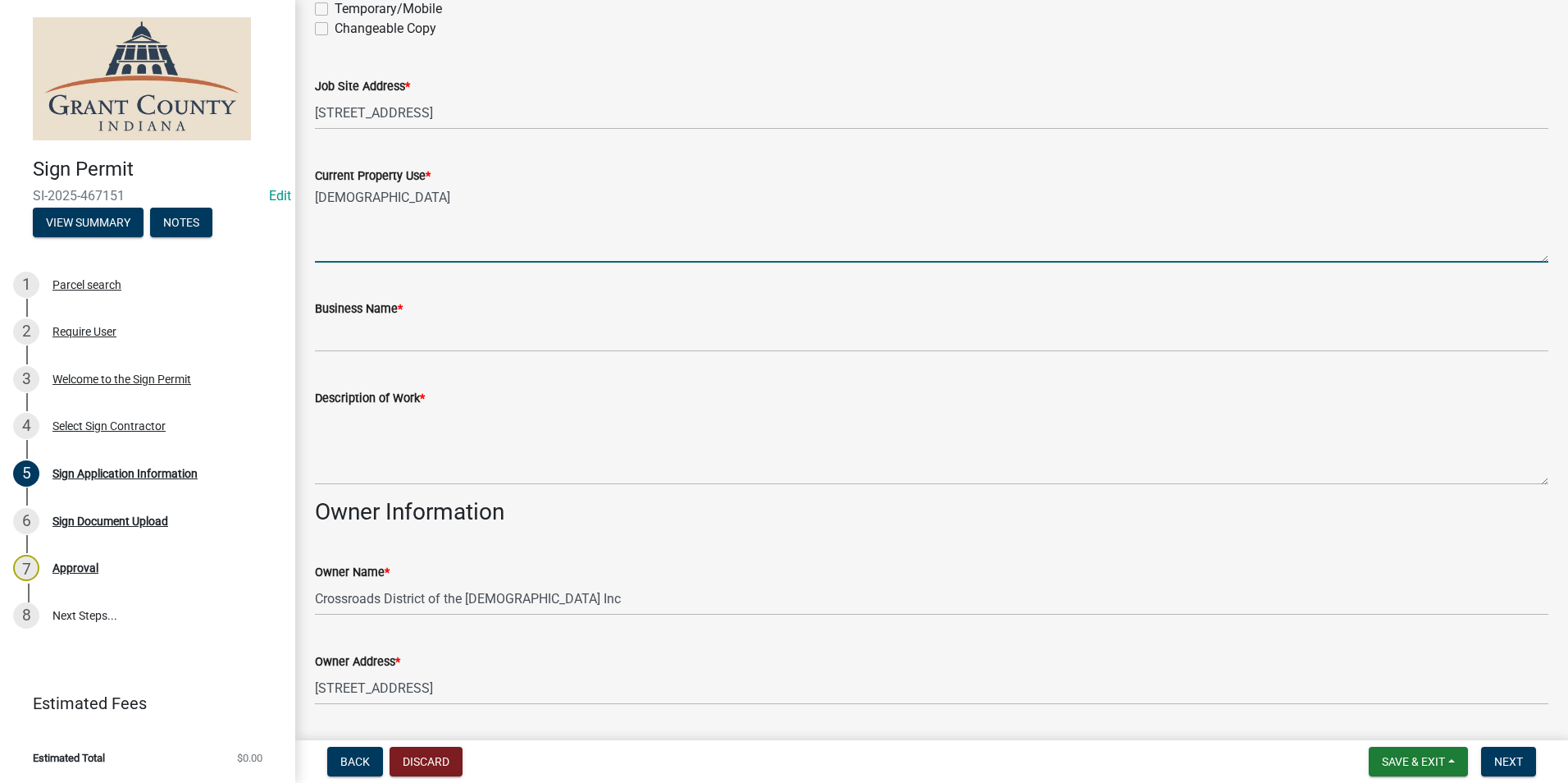
type textarea "CHURCH"
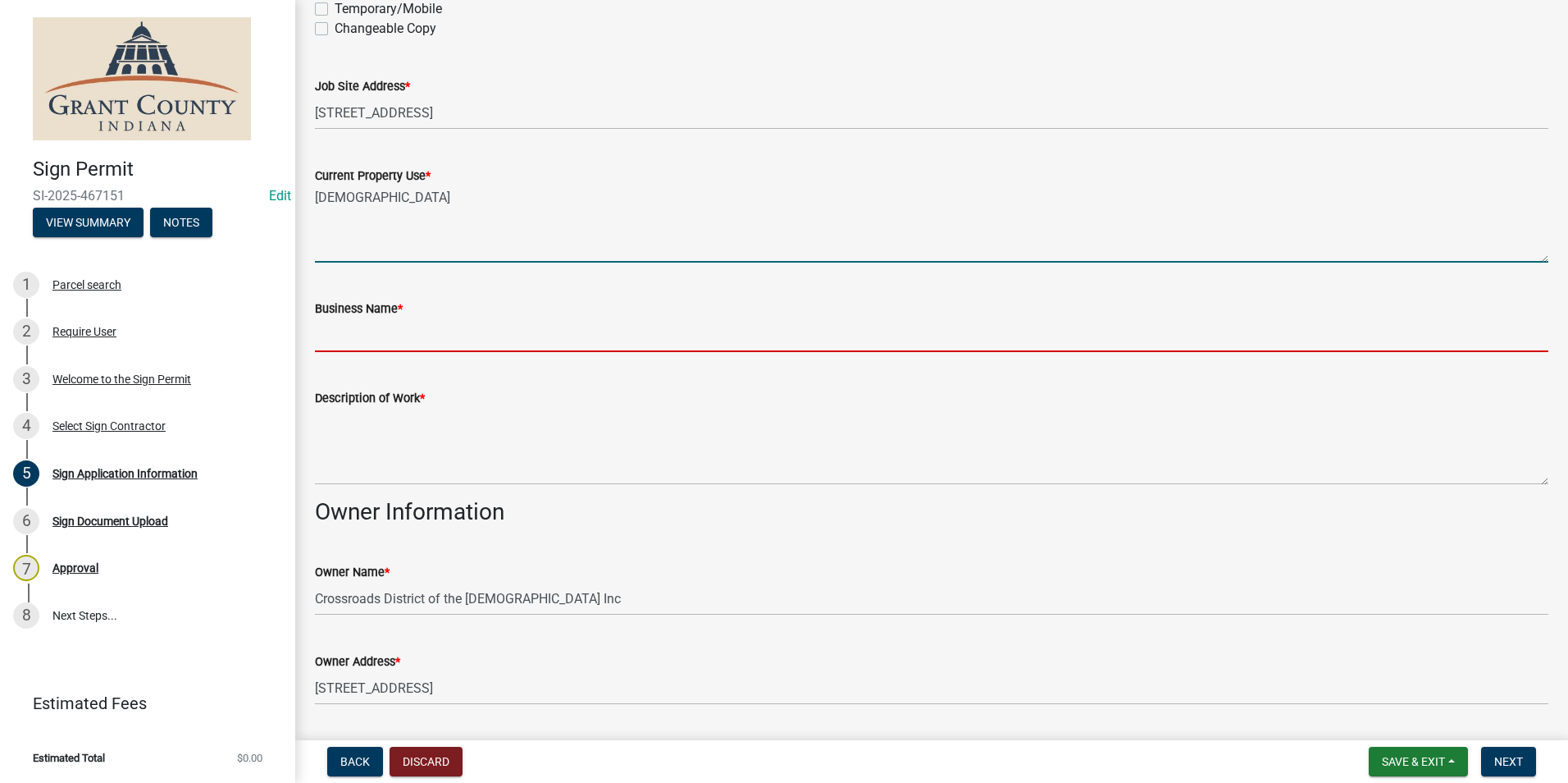
click at [381, 344] on input "Business Name *" at bounding box center [931, 335] width 1233 height 33
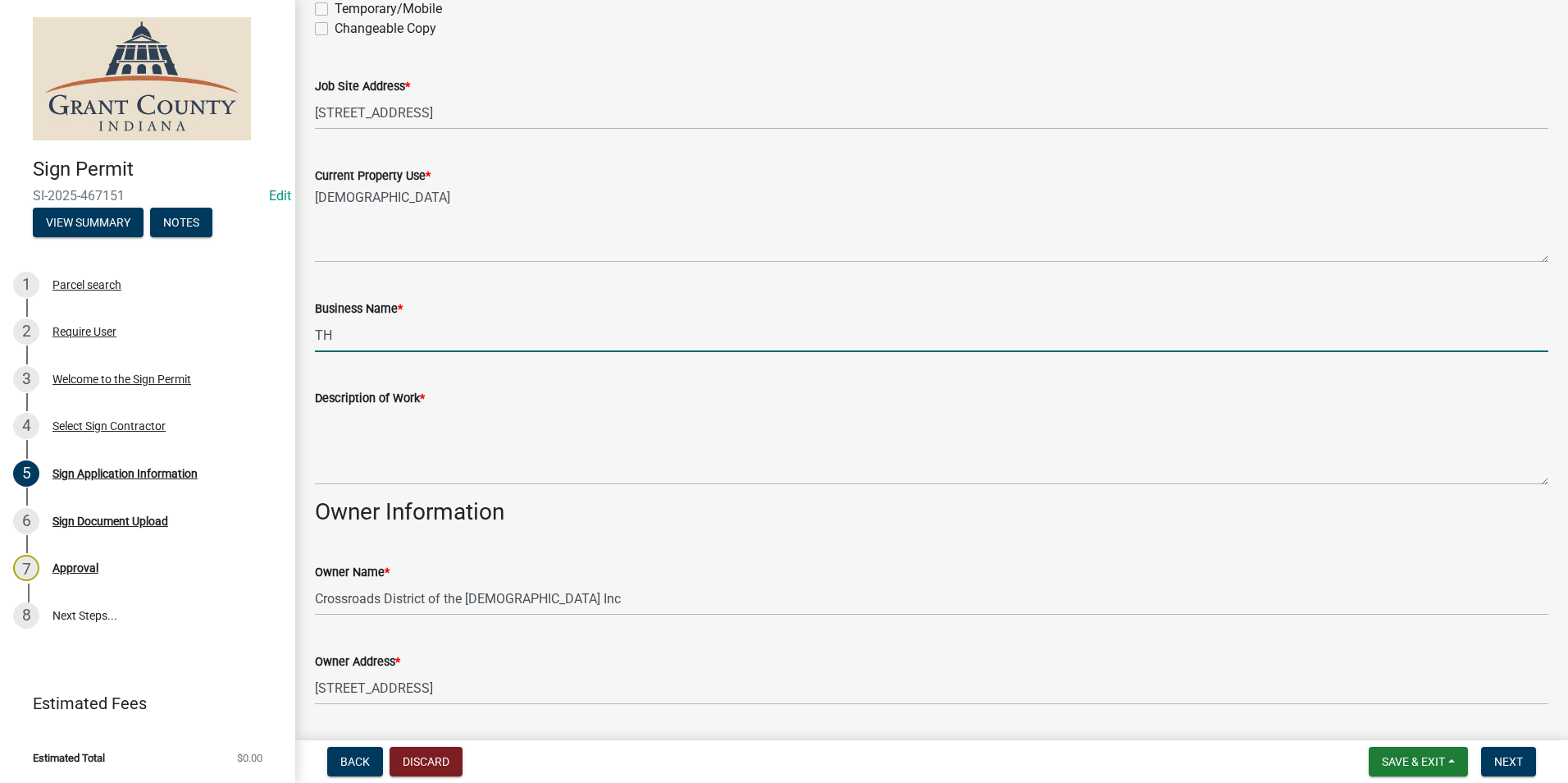
type input "T"
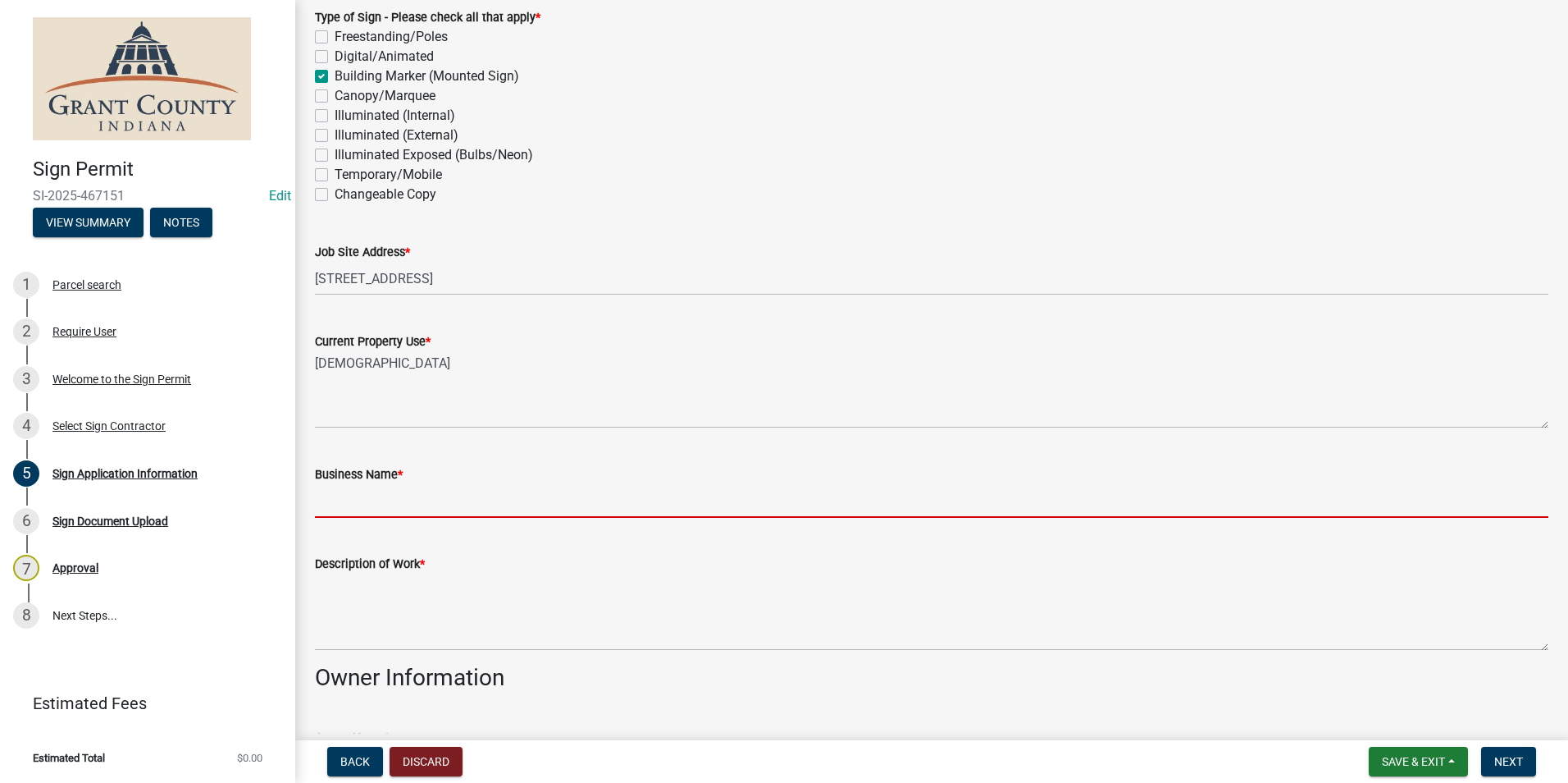
scroll to position [328, 0]
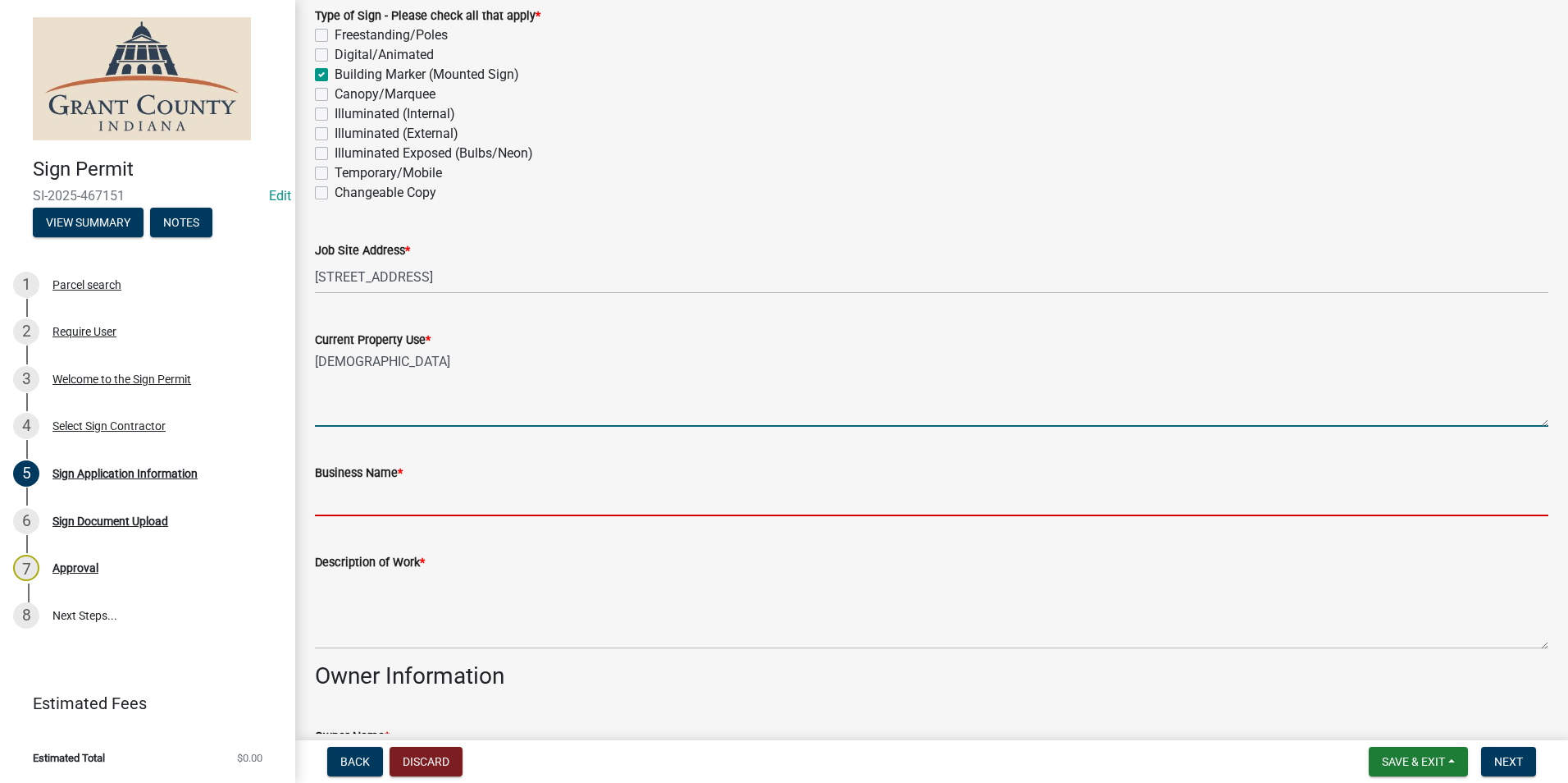
click at [457, 362] on textarea "CHURCH" at bounding box center [931, 388] width 1233 height 77
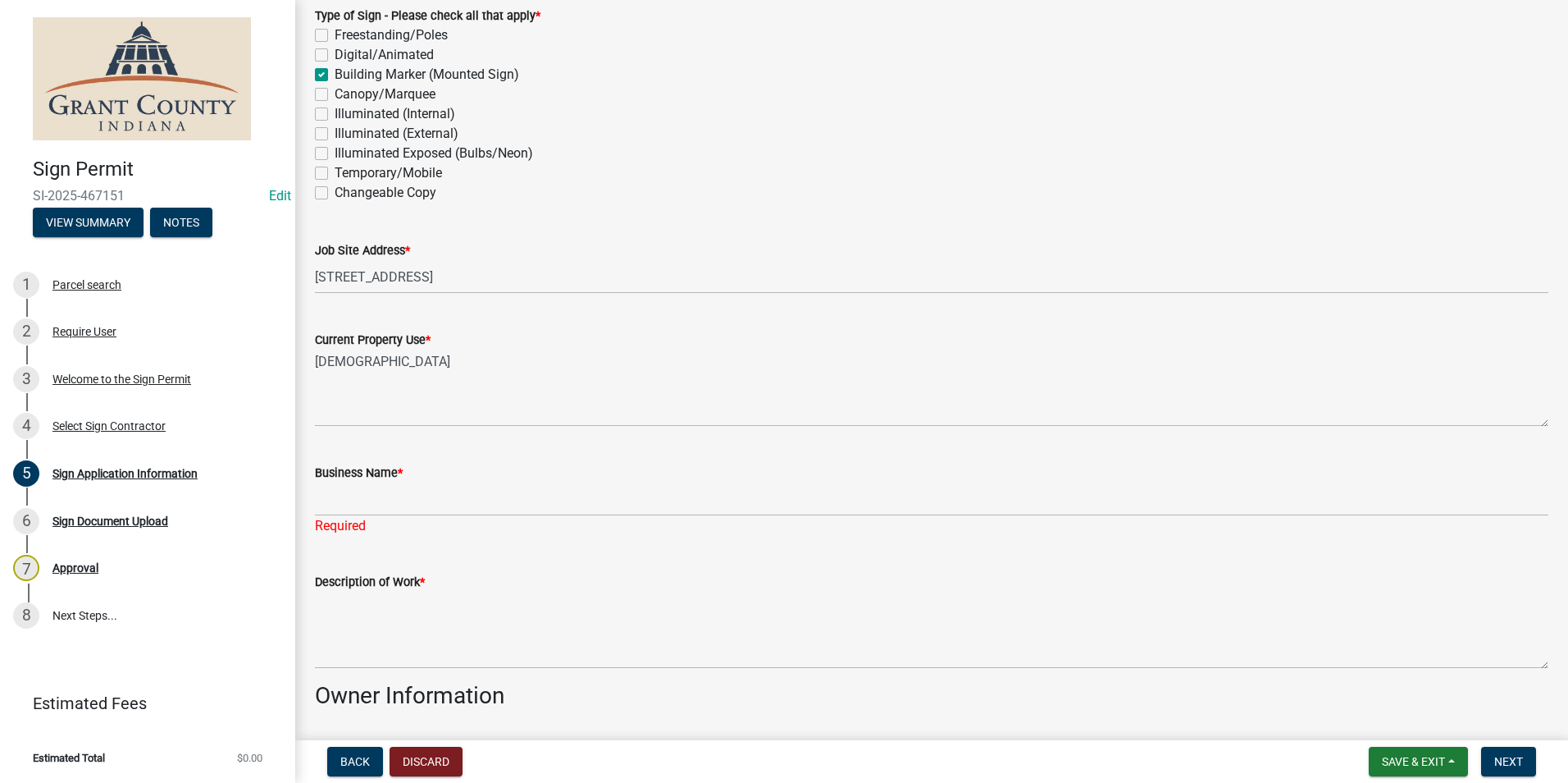
click at [372, 478] on label "Business Name *" at bounding box center [359, 473] width 88 height 12
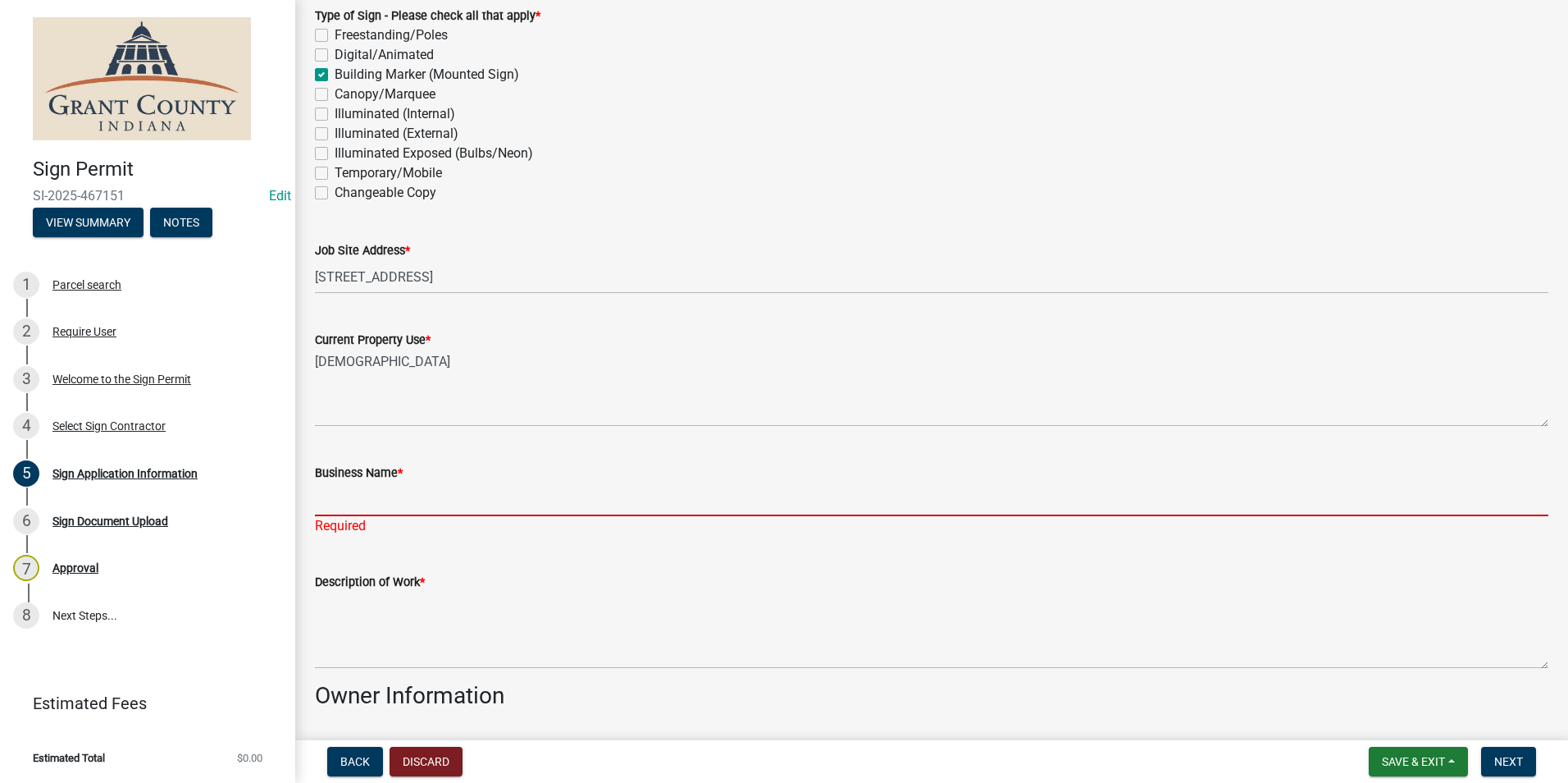
click at [372, 482] on input "Business Name *" at bounding box center [931, 499] width 1233 height 33
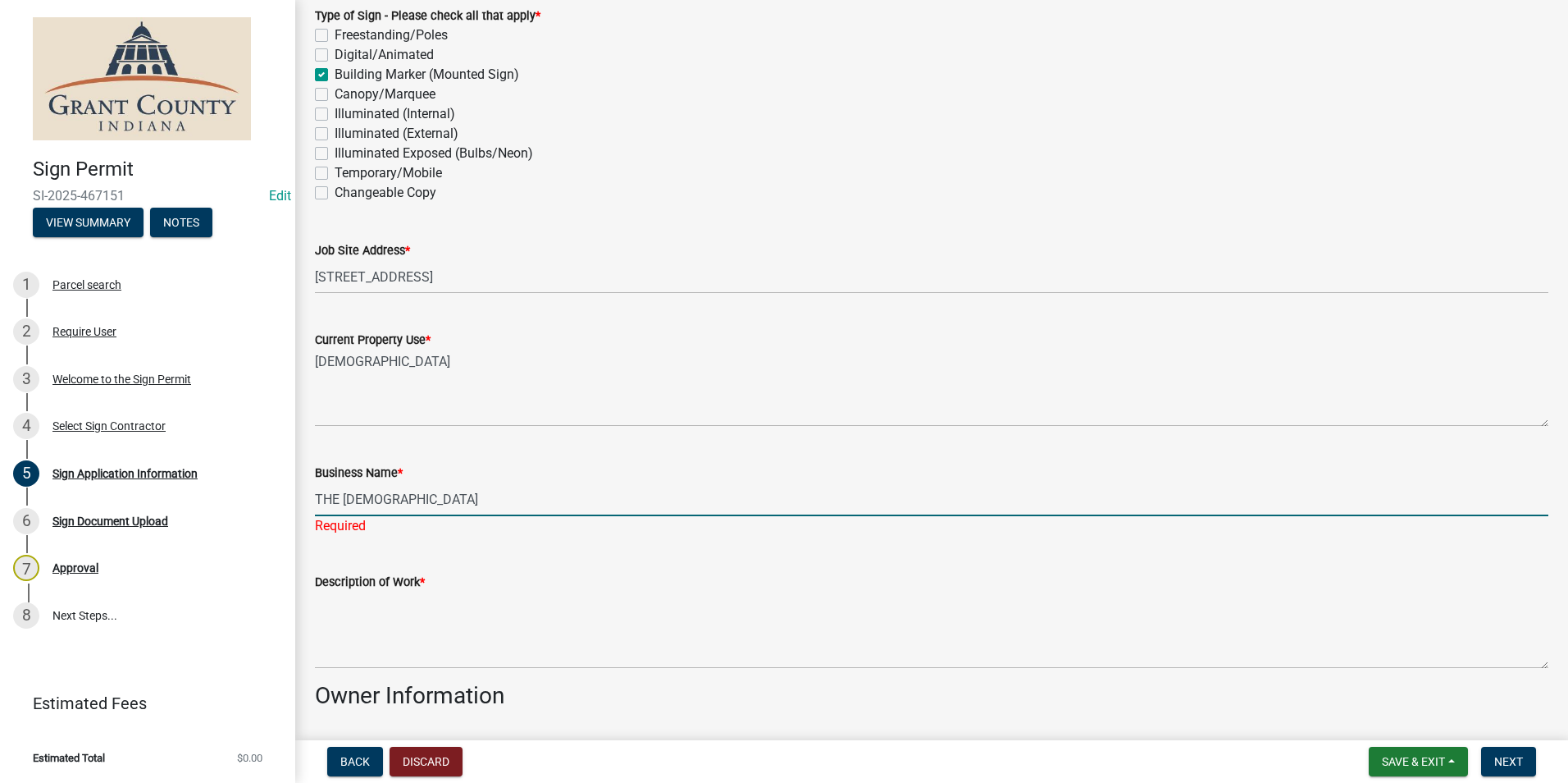
type input "THE RIVER COMMUNITY CHURCH"
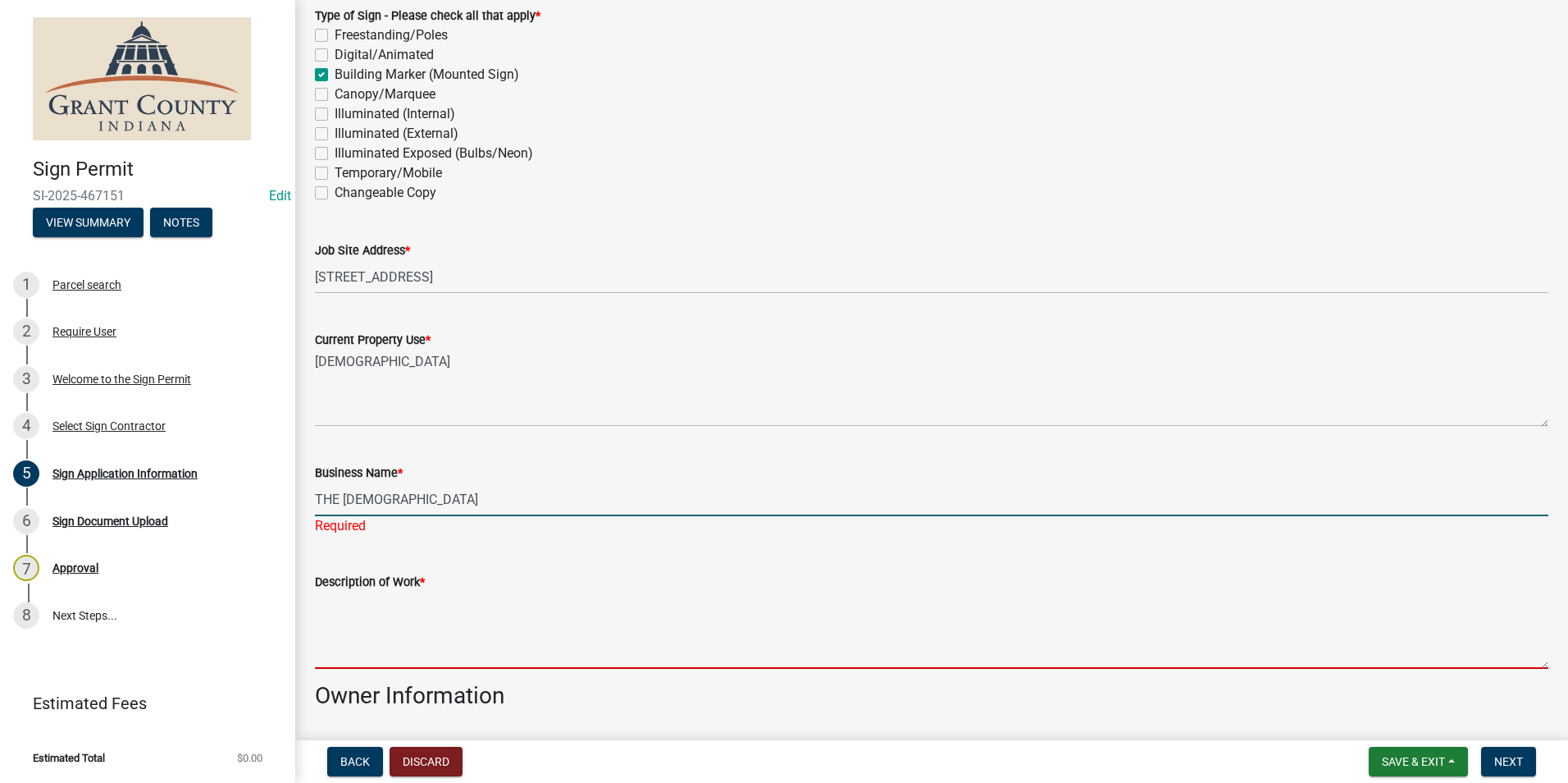
click at [521, 609] on textarea "Description of Work *" at bounding box center [931, 630] width 1233 height 77
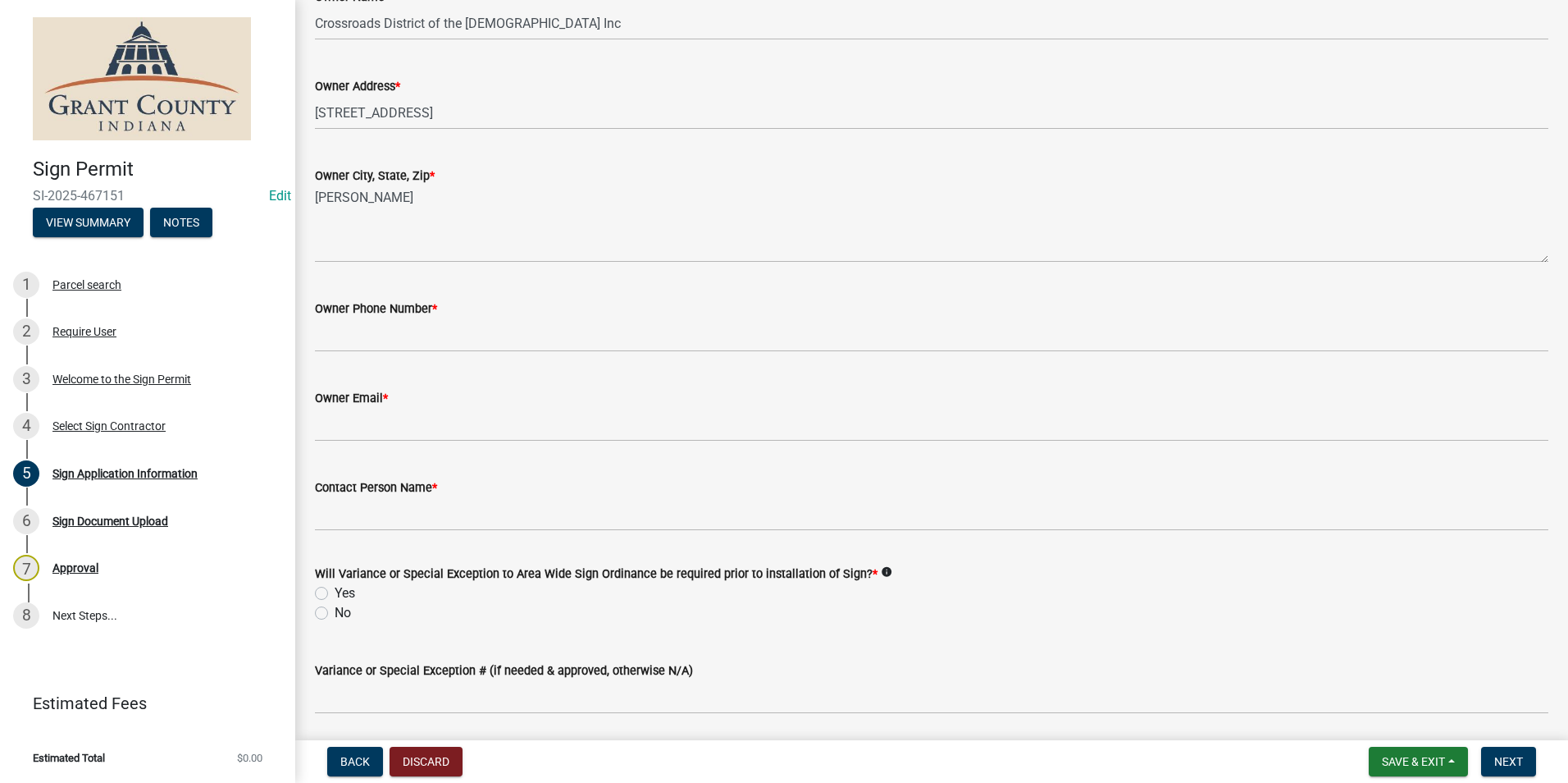
scroll to position [1067, 0]
type textarea "MOUNTING NEW SIGN FOR THE RIVER IN PLACE OF OLD LAKEVIEW SIGN"
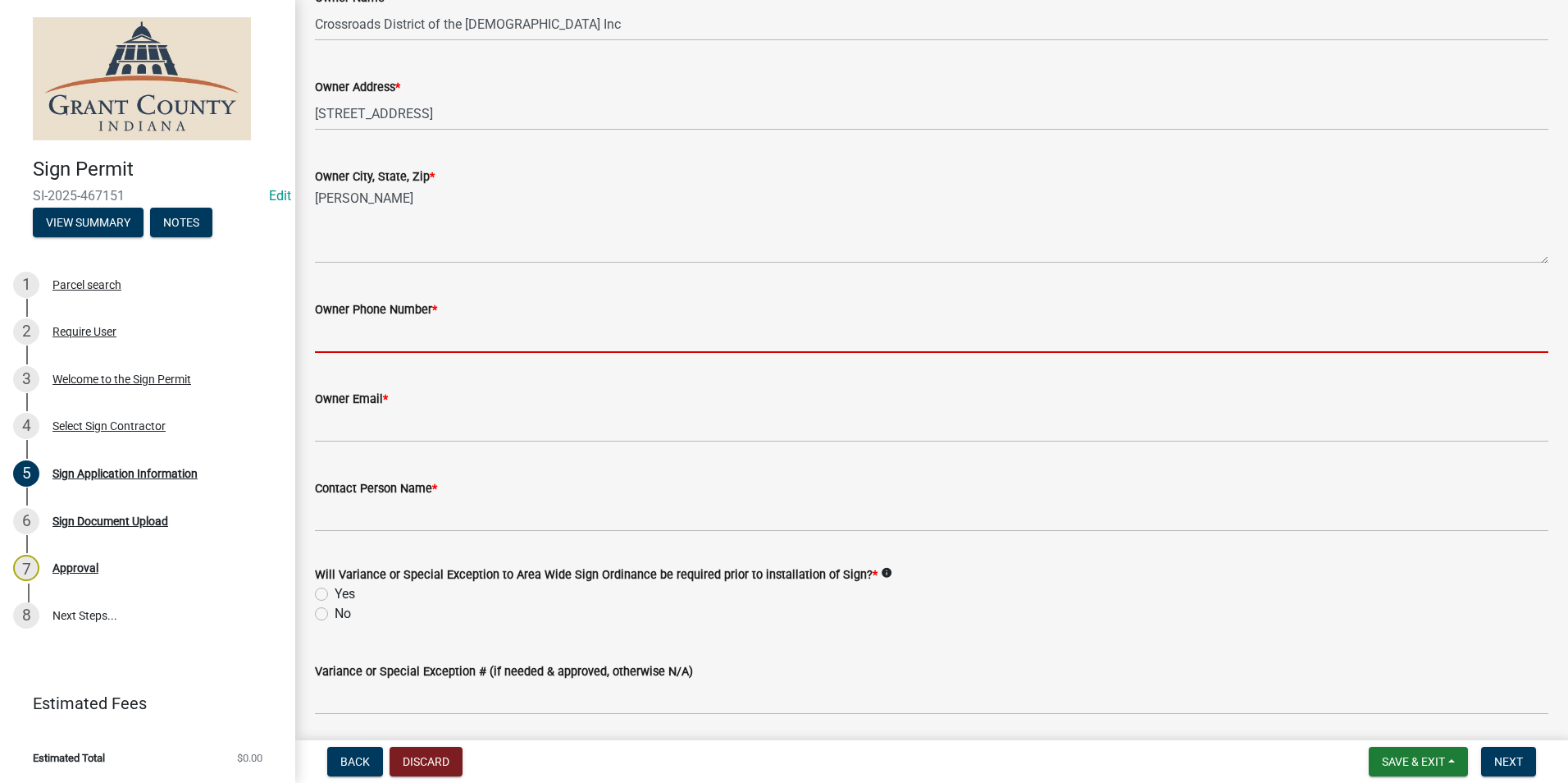
click at [574, 338] on input "Owner Phone Number *" at bounding box center [931, 336] width 1233 height 33
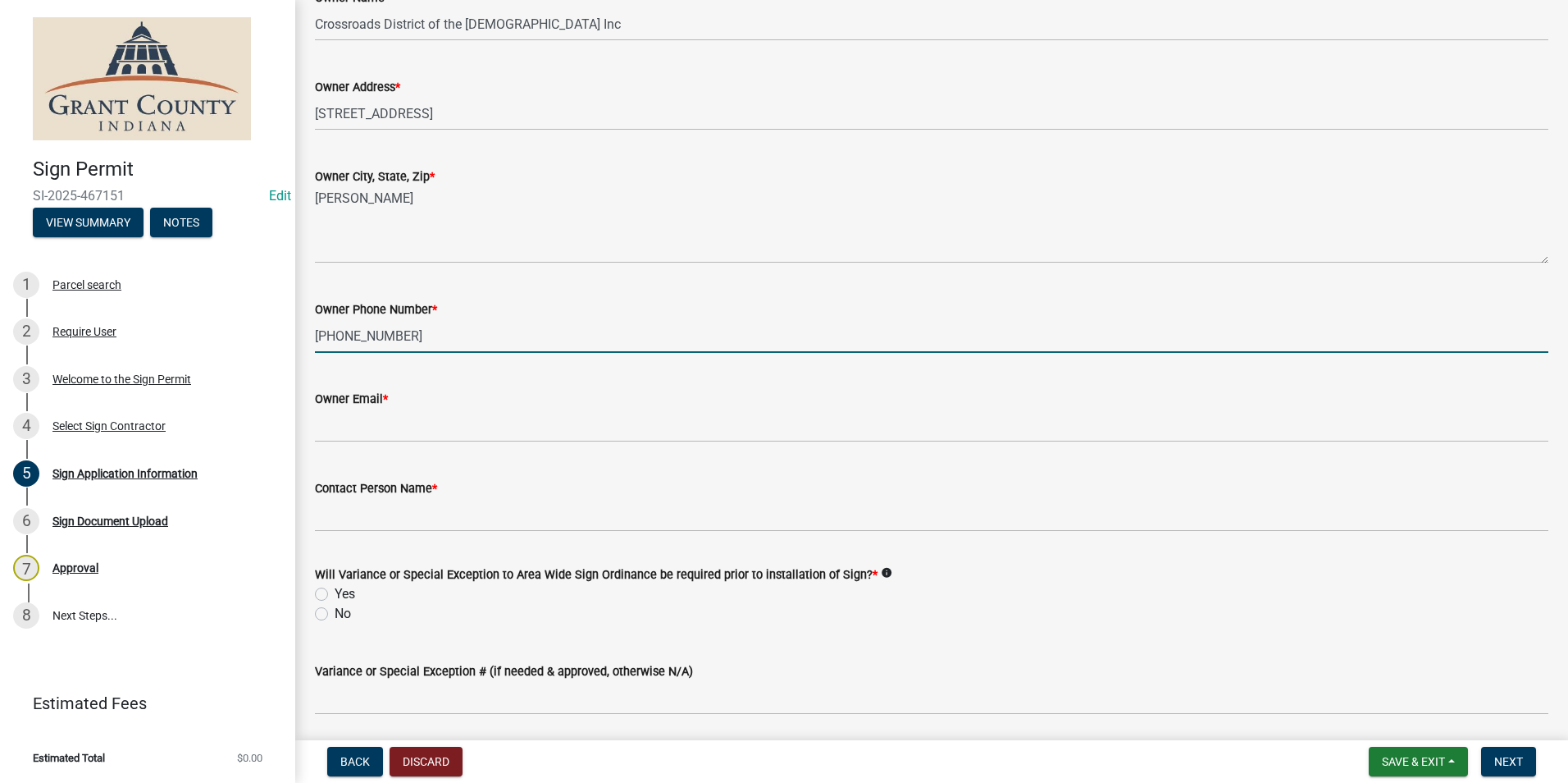
type input "765-573-5482"
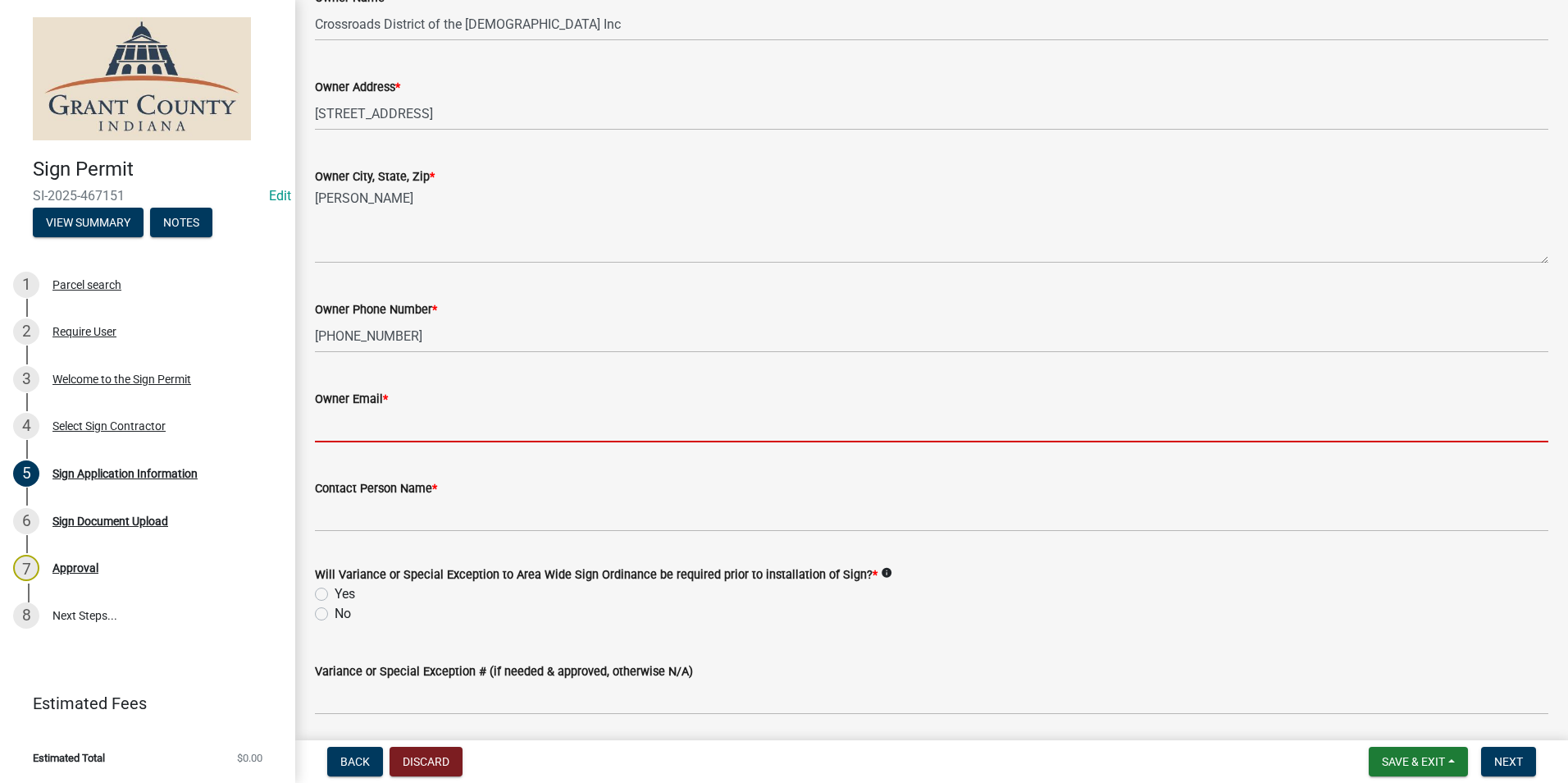
click at [609, 434] on input "Owner Email *" at bounding box center [931, 425] width 1233 height 33
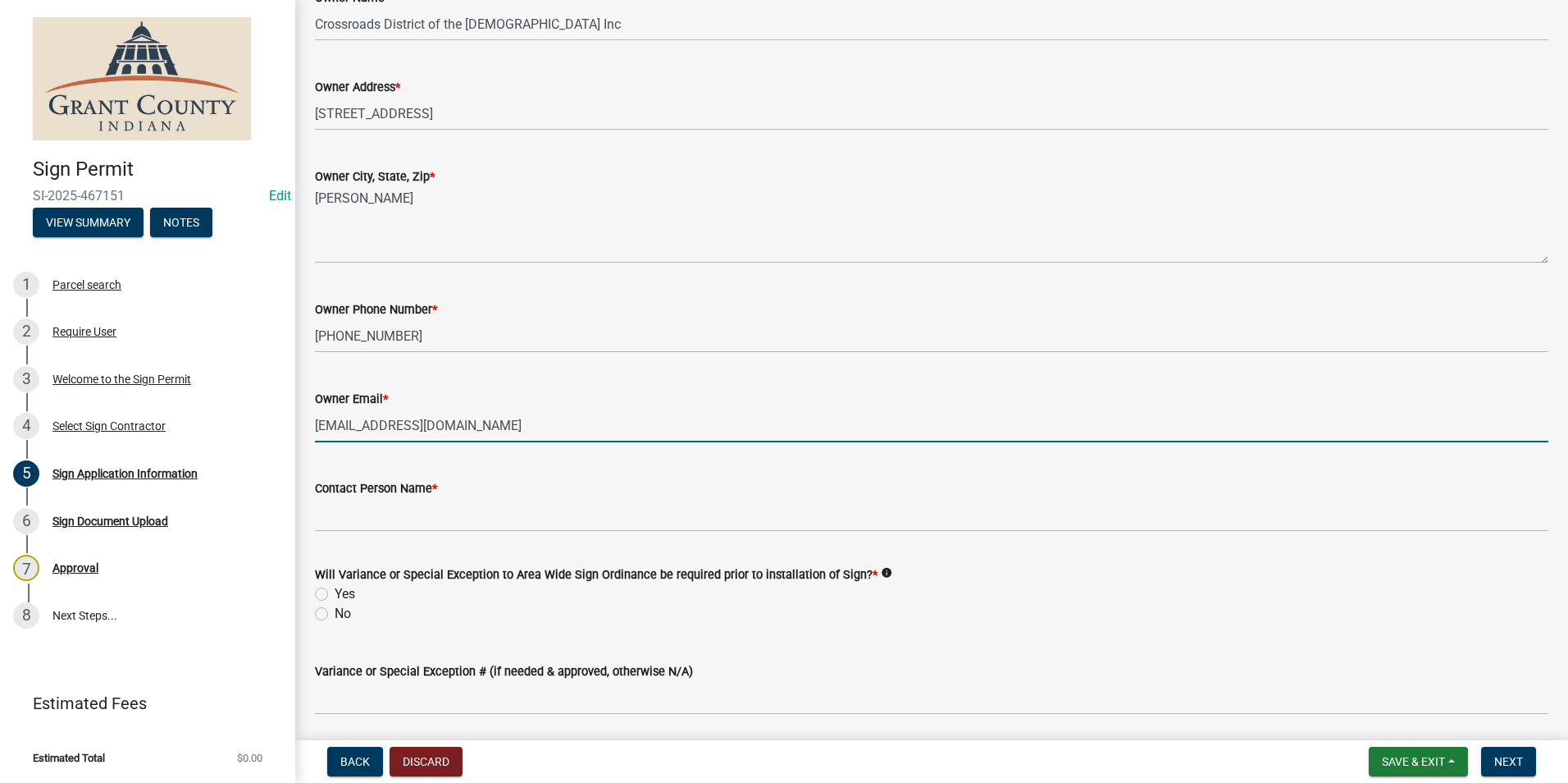
type input "NOEMAIL@GMAIL.COM"
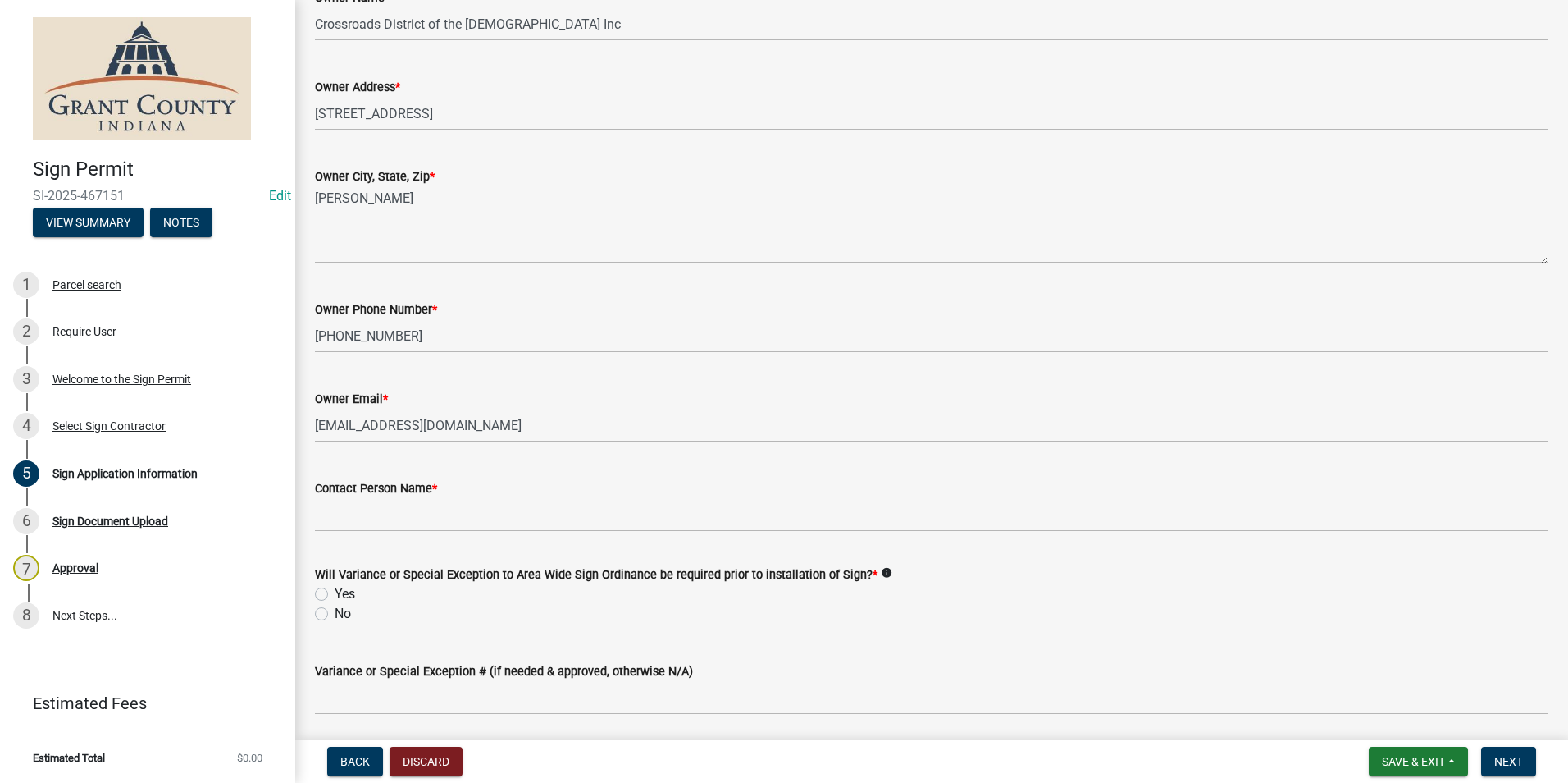
click at [1015, 480] on div "Contact Person Name *" at bounding box center [931, 488] width 1233 height 20
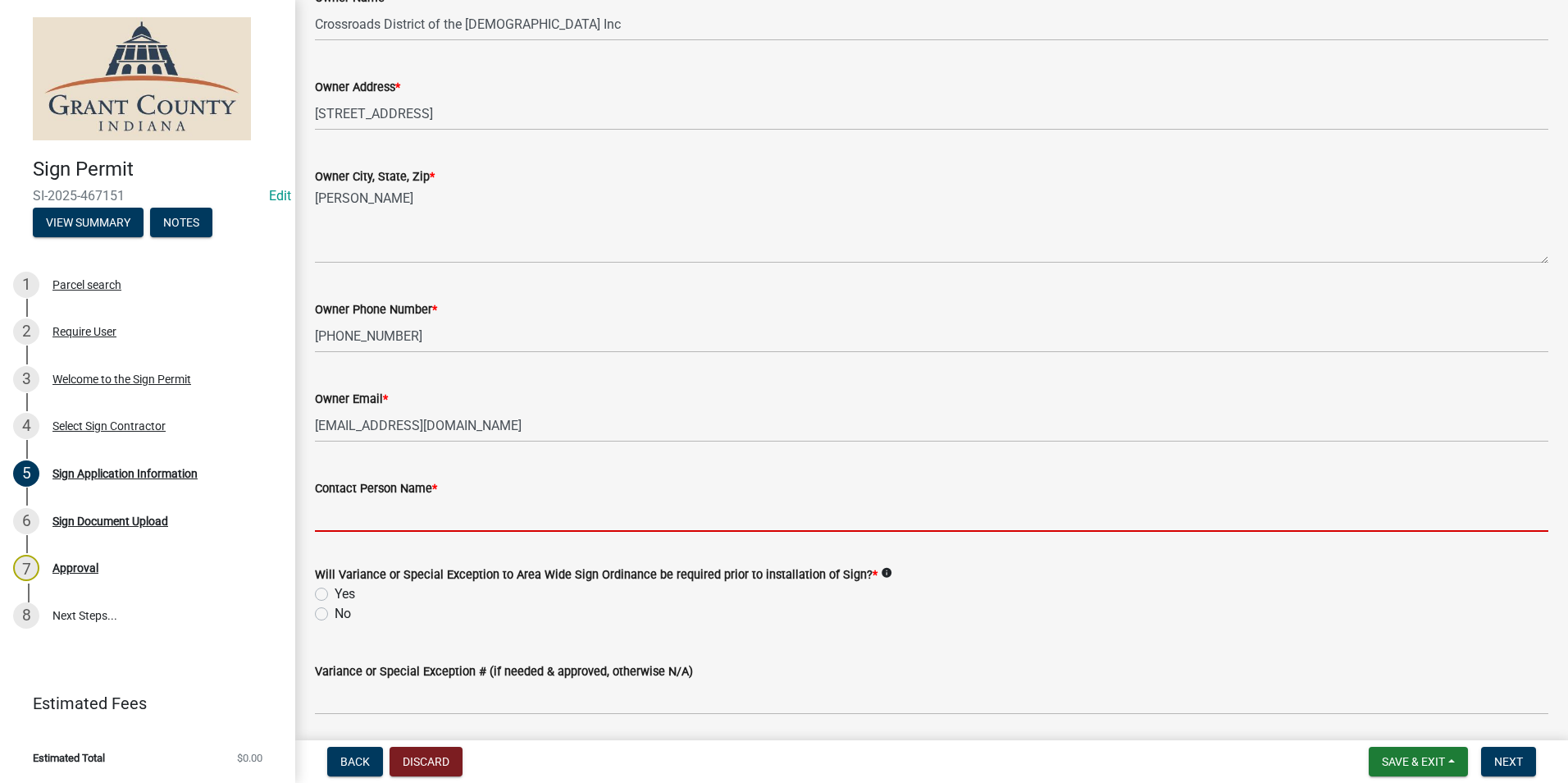
click at [912, 508] on input "Contact Person Name *" at bounding box center [931, 514] width 1233 height 33
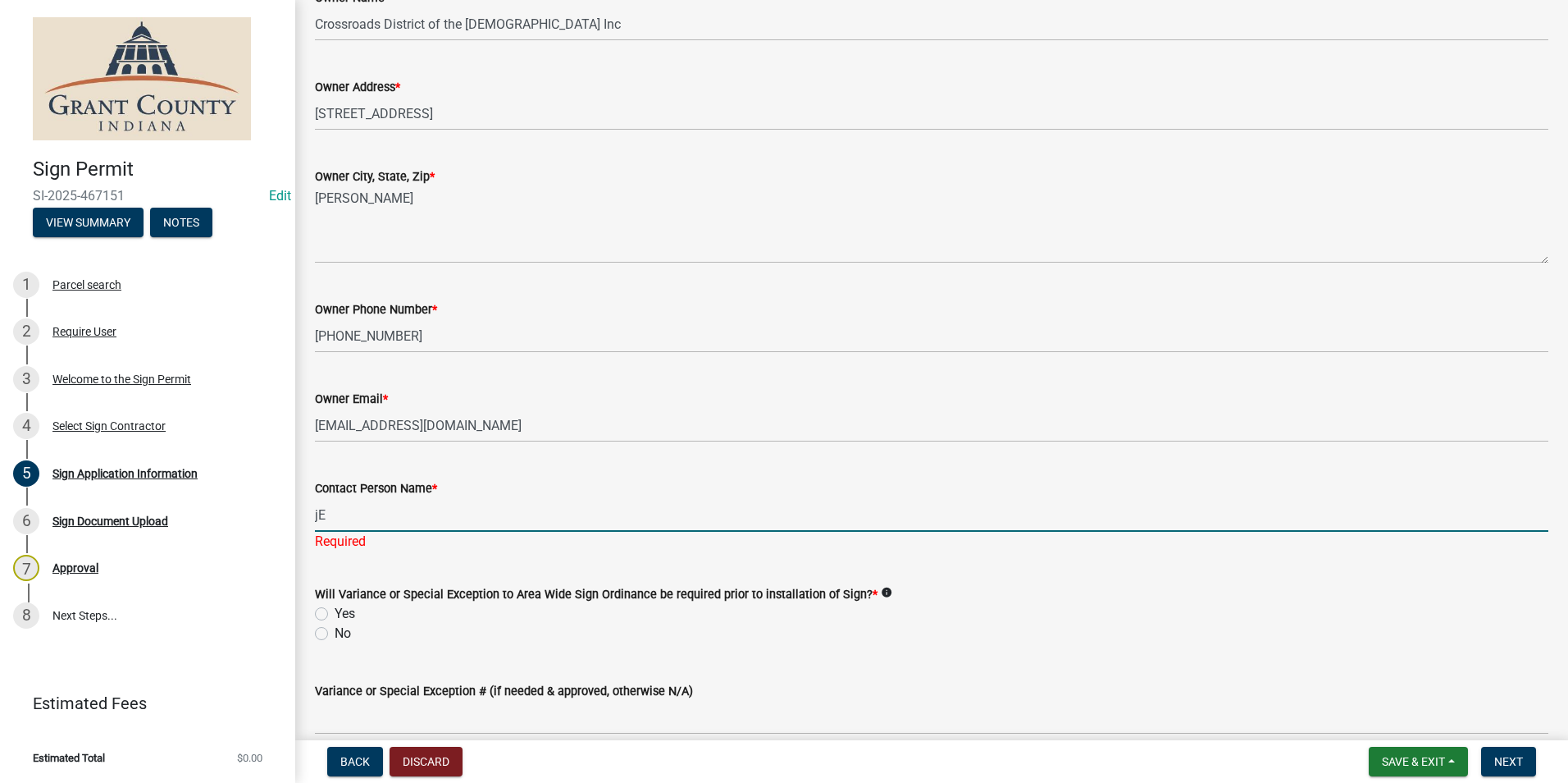
type input "j"
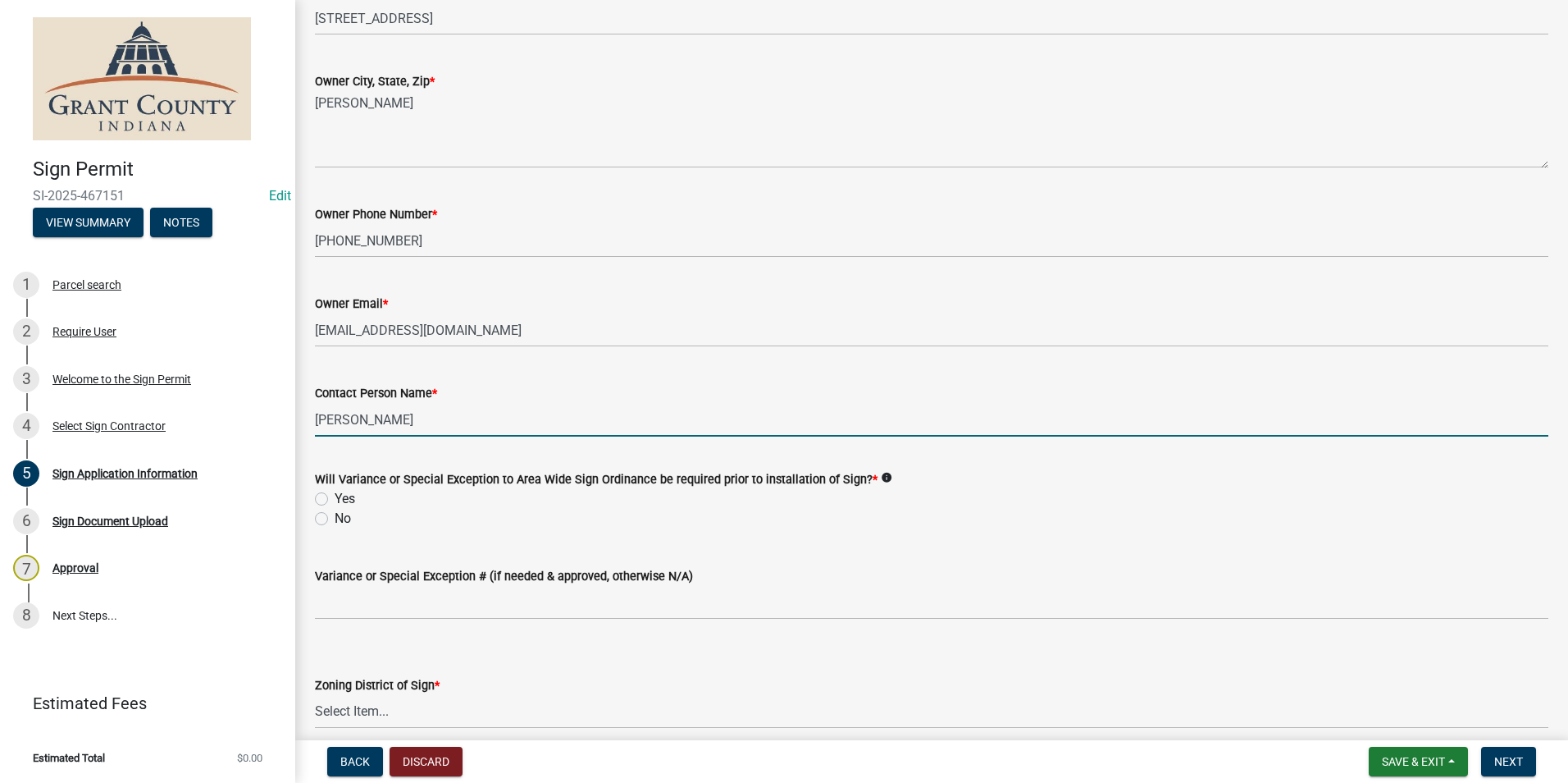
scroll to position [1313, 0]
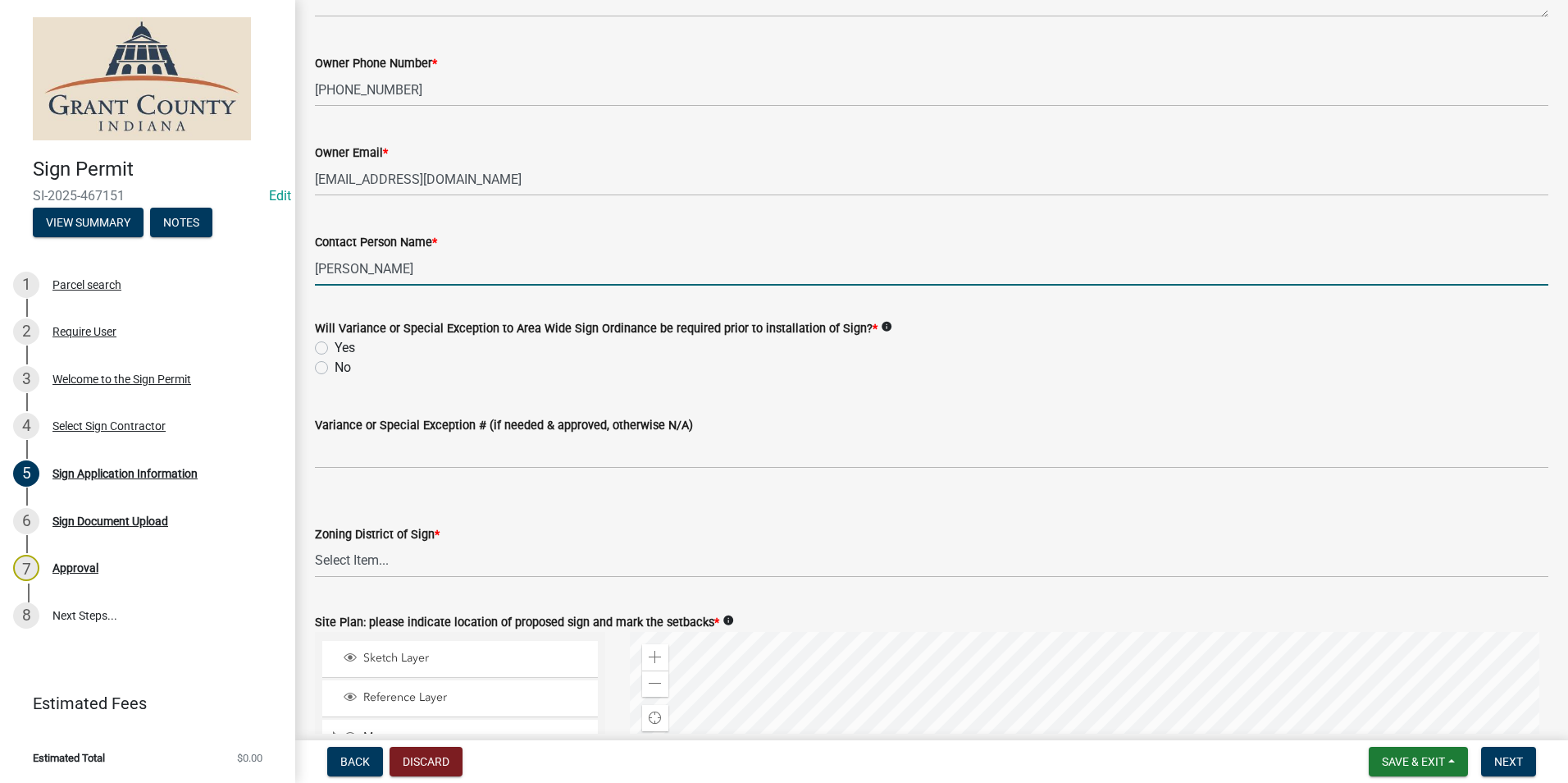
type input "JESSICA PAGE"
click at [335, 366] on label "No" at bounding box center [343, 367] width 17 height 20
click at [335, 366] on input "No" at bounding box center [340, 363] width 11 height 11
radio input "true"
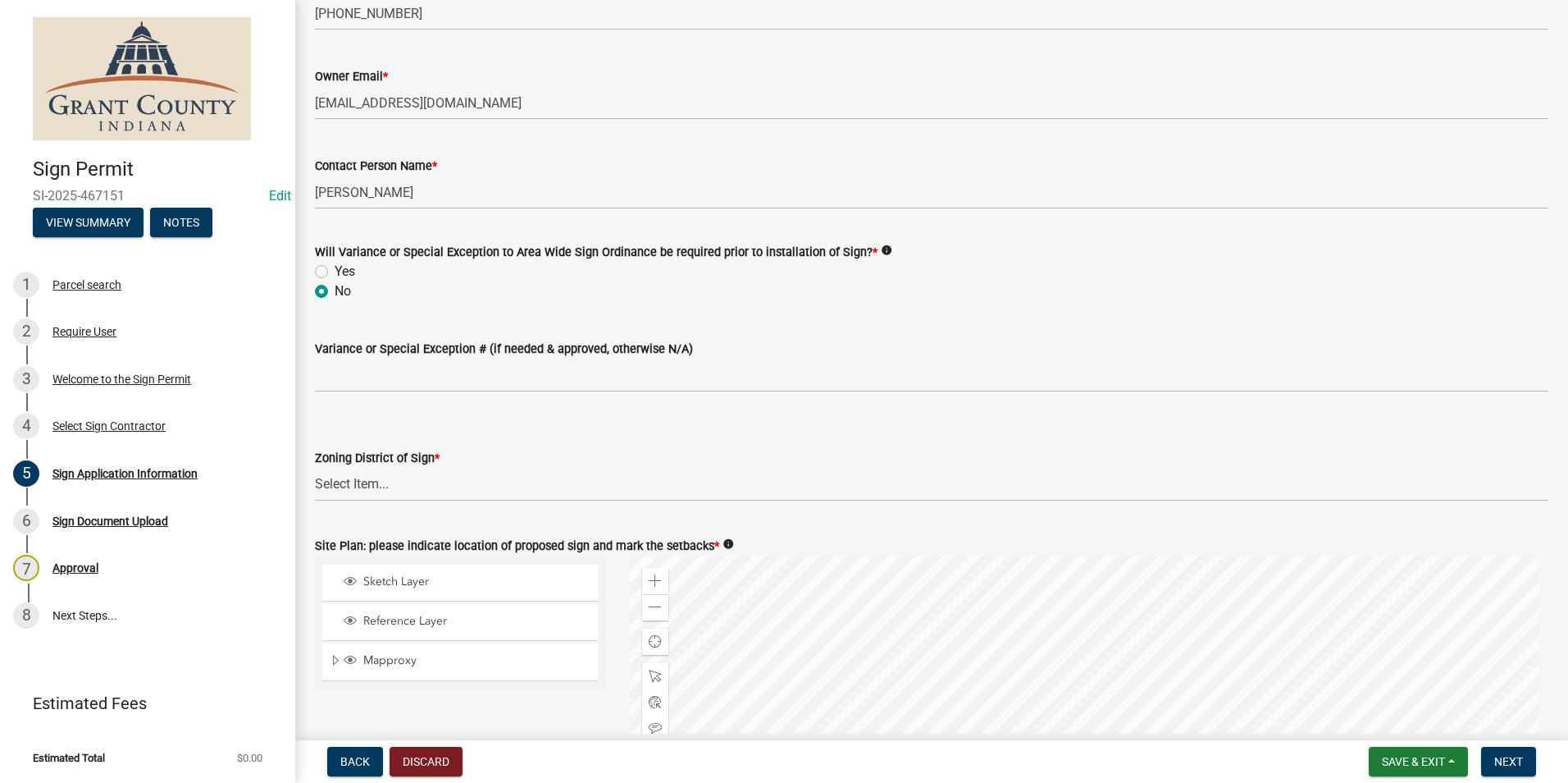
scroll to position [1477, 0]
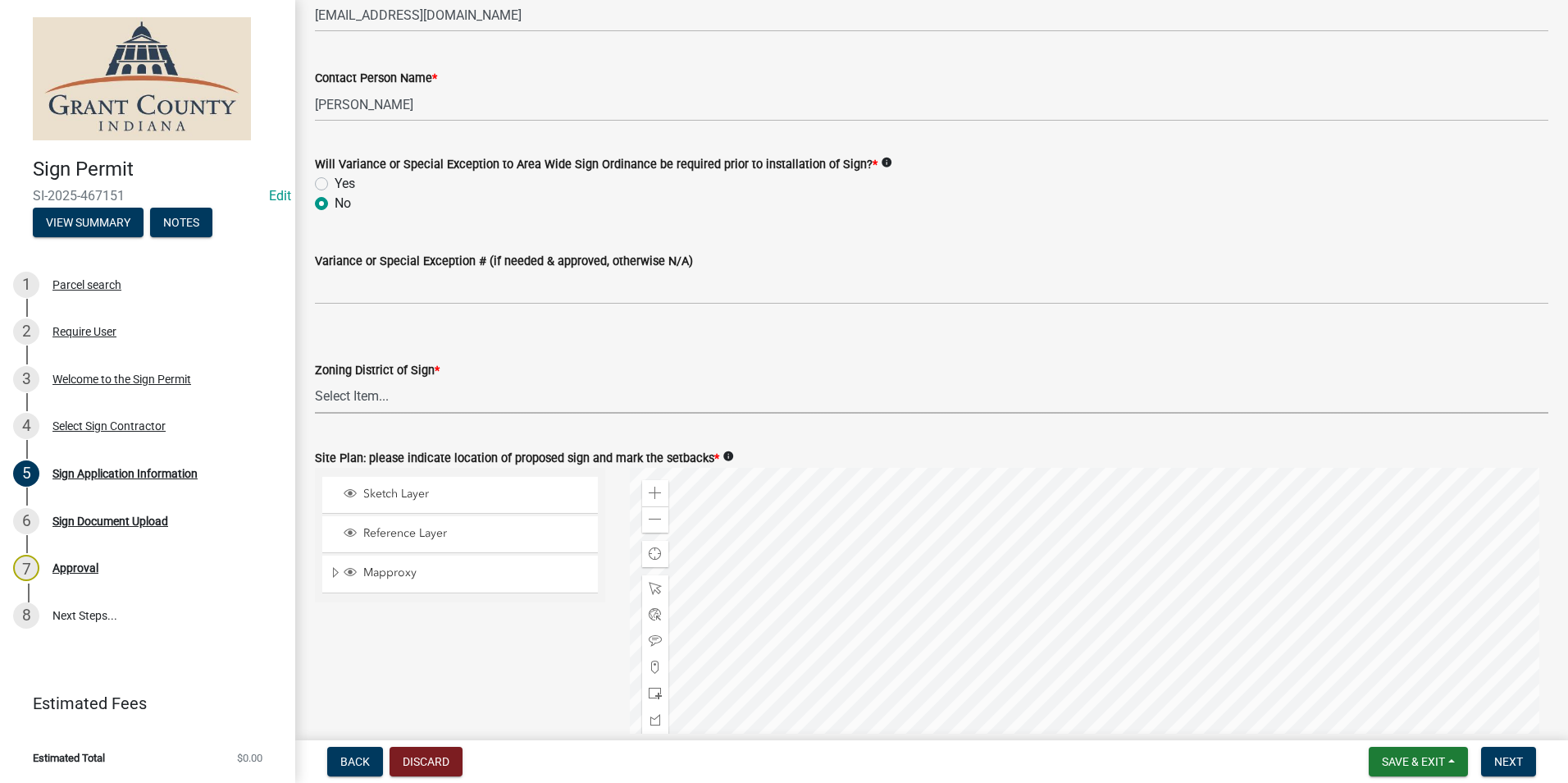
click at [376, 401] on select "Select Item... AG RS R1 R2 R3 R4 R5 PB NC LB CC GB I1 I2 I3 MH" at bounding box center [931, 397] width 1233 height 33
click at [315, 380] on select "Select Item... AG RS R1 R2 R3 R4 R5 PB NC LB CC GB I1 I2 I3 MH" at bounding box center [931, 397] width 1233 height 33
select select "86216643-6ab7-441b-bb31-49cf75250aca"
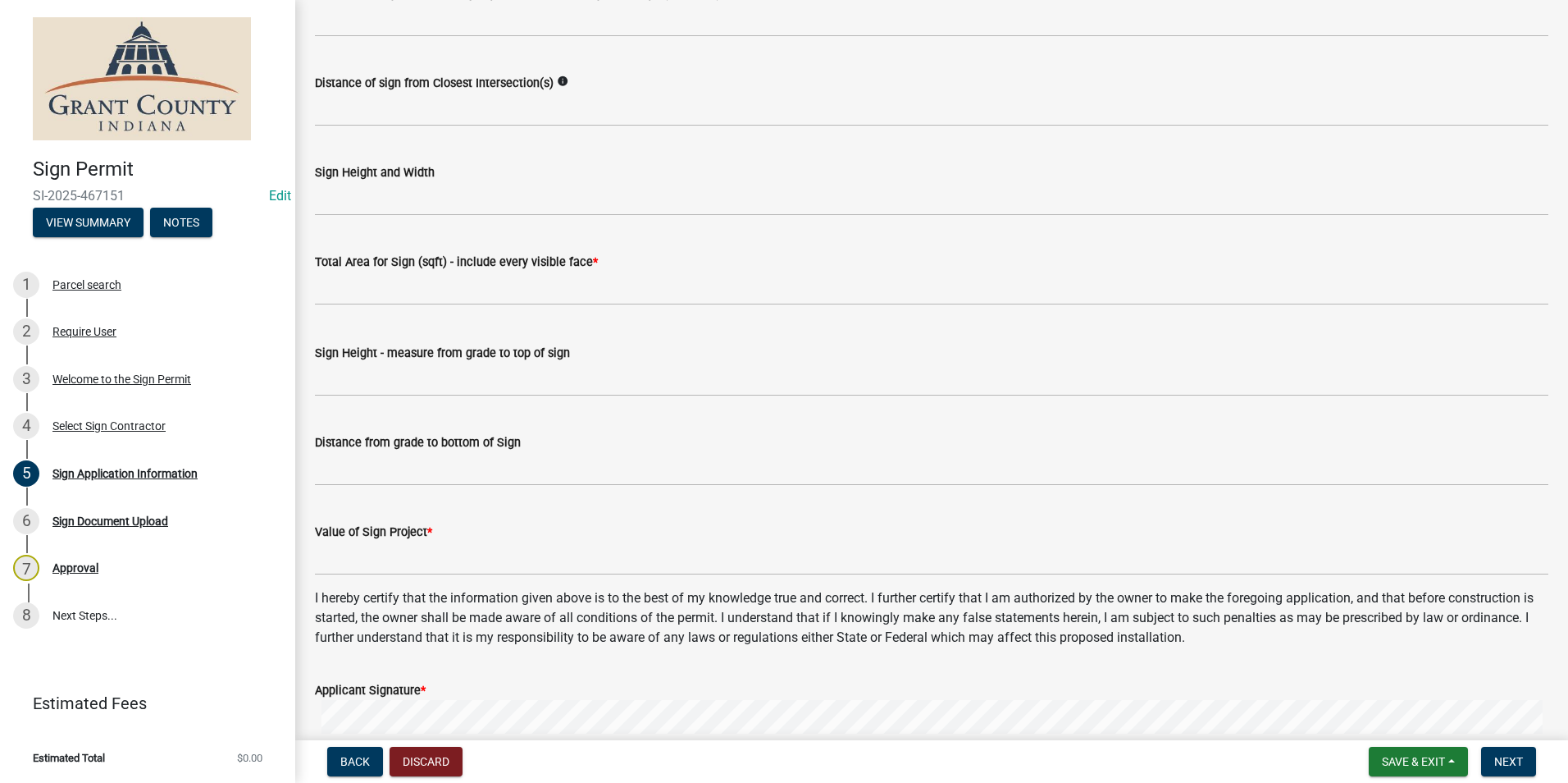
scroll to position [2379, 0]
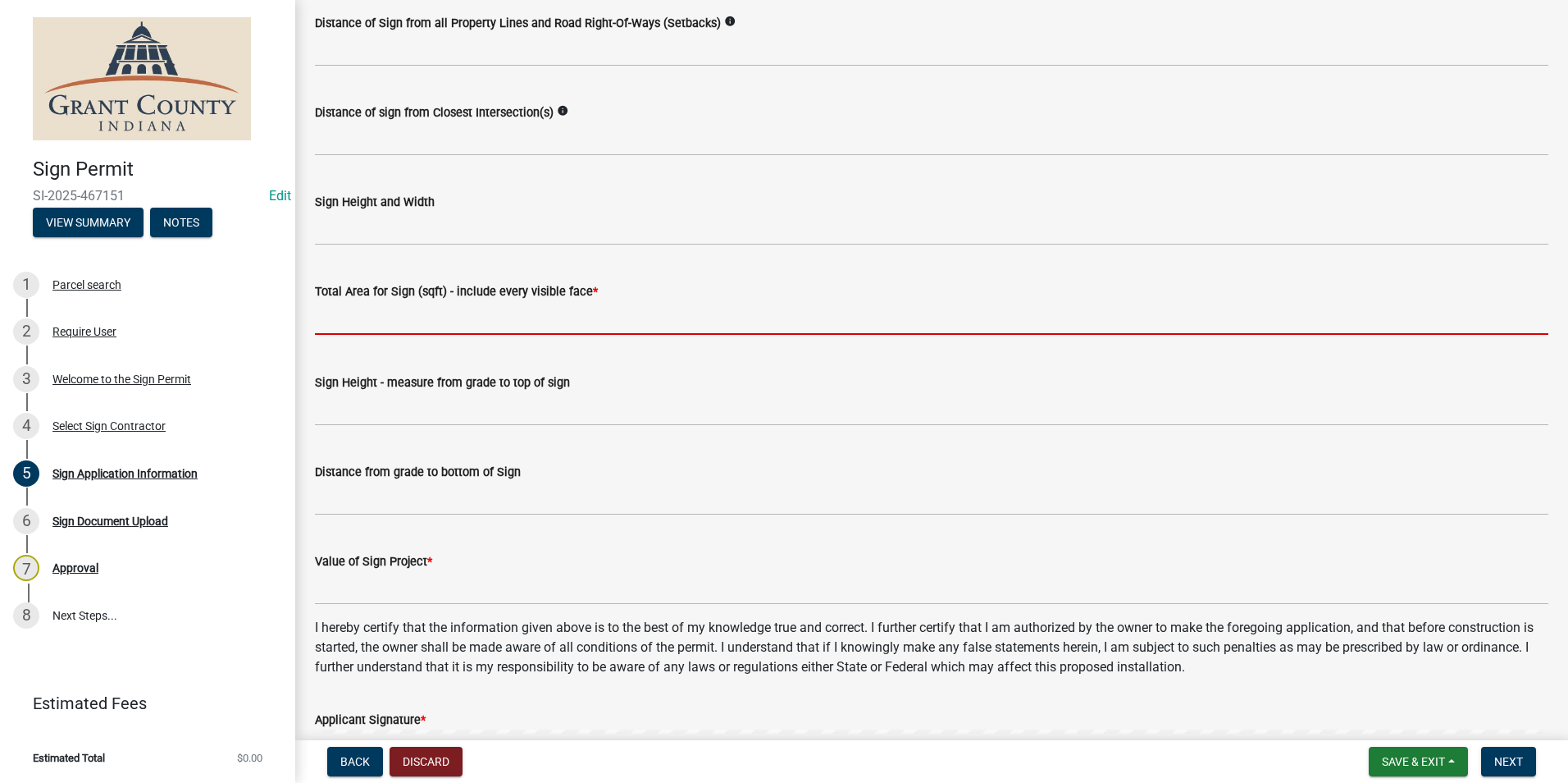
click at [612, 316] on input "text" at bounding box center [931, 318] width 1233 height 33
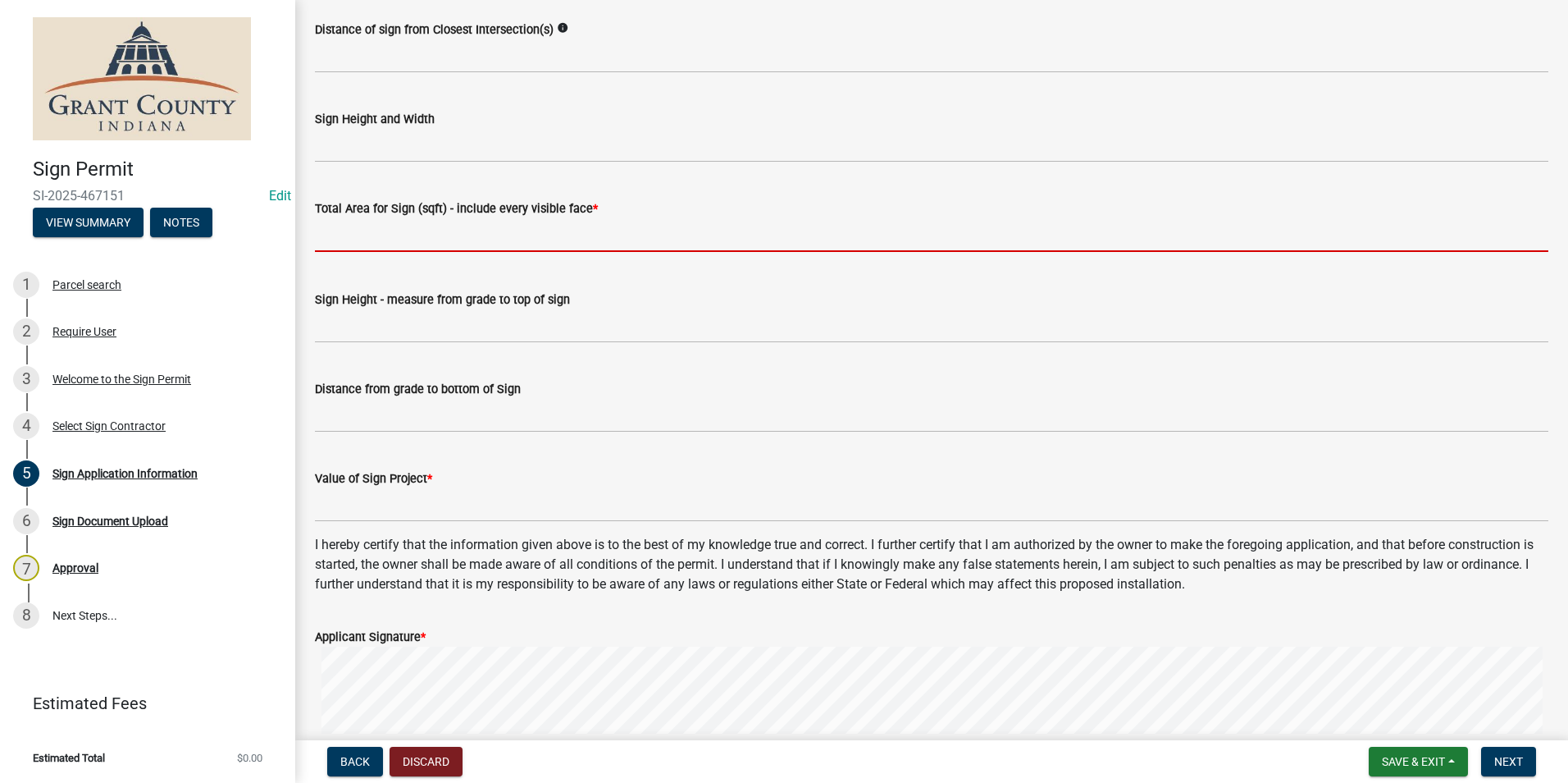
scroll to position [2708, 0]
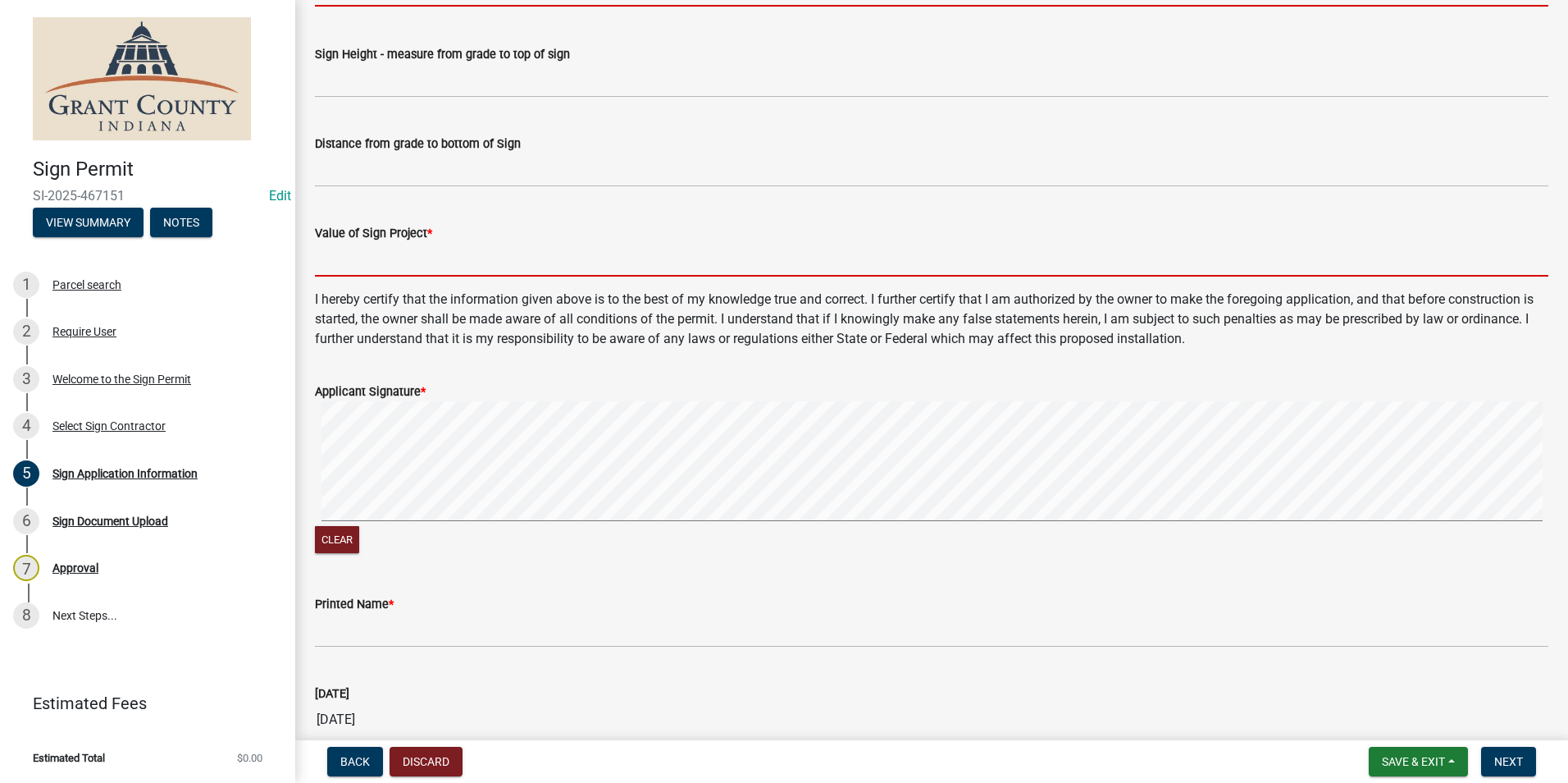
click at [422, 260] on form "Value of Sign Project *" at bounding box center [931, 250] width 1233 height 53
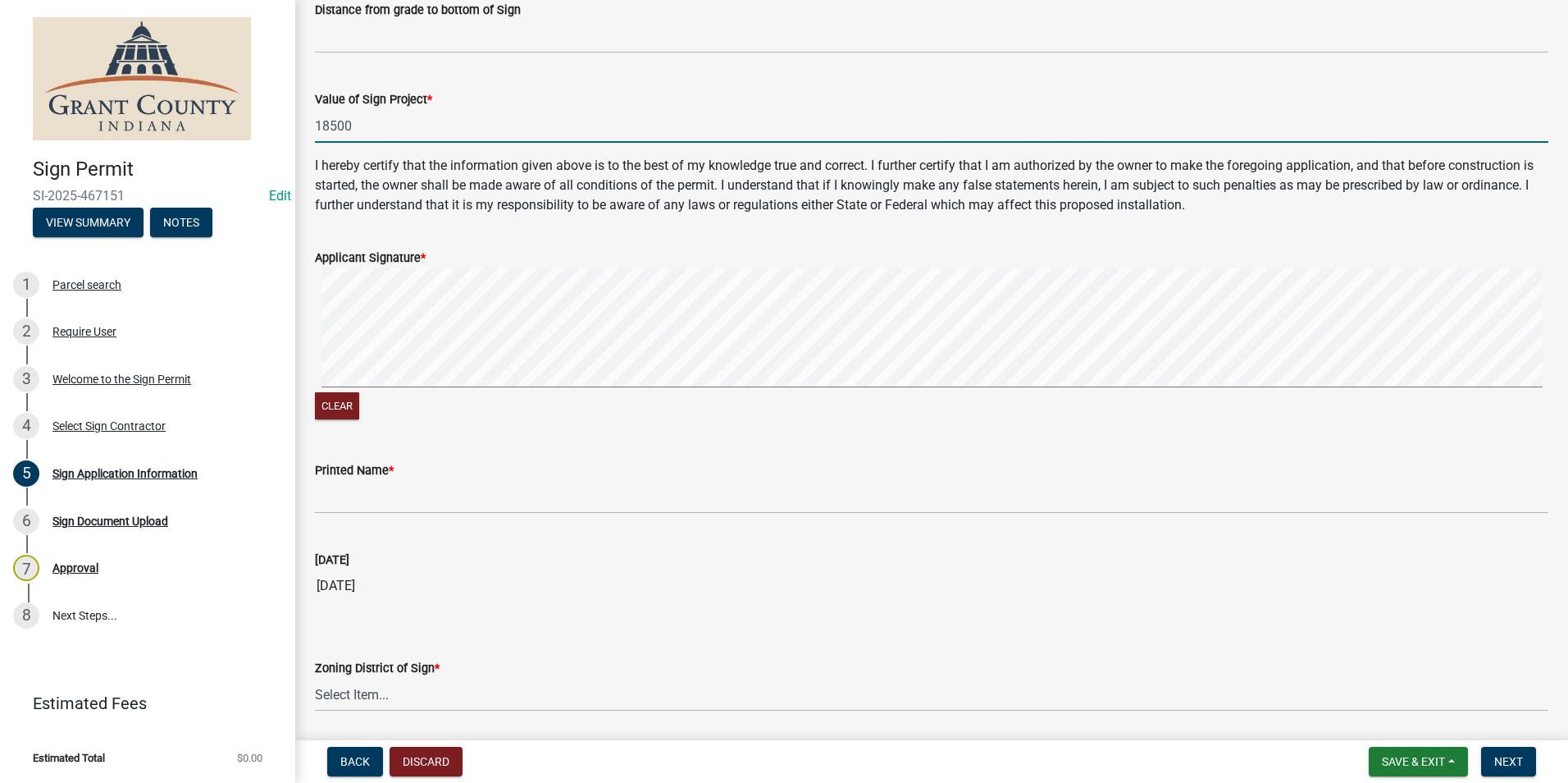
scroll to position [2931, 0]
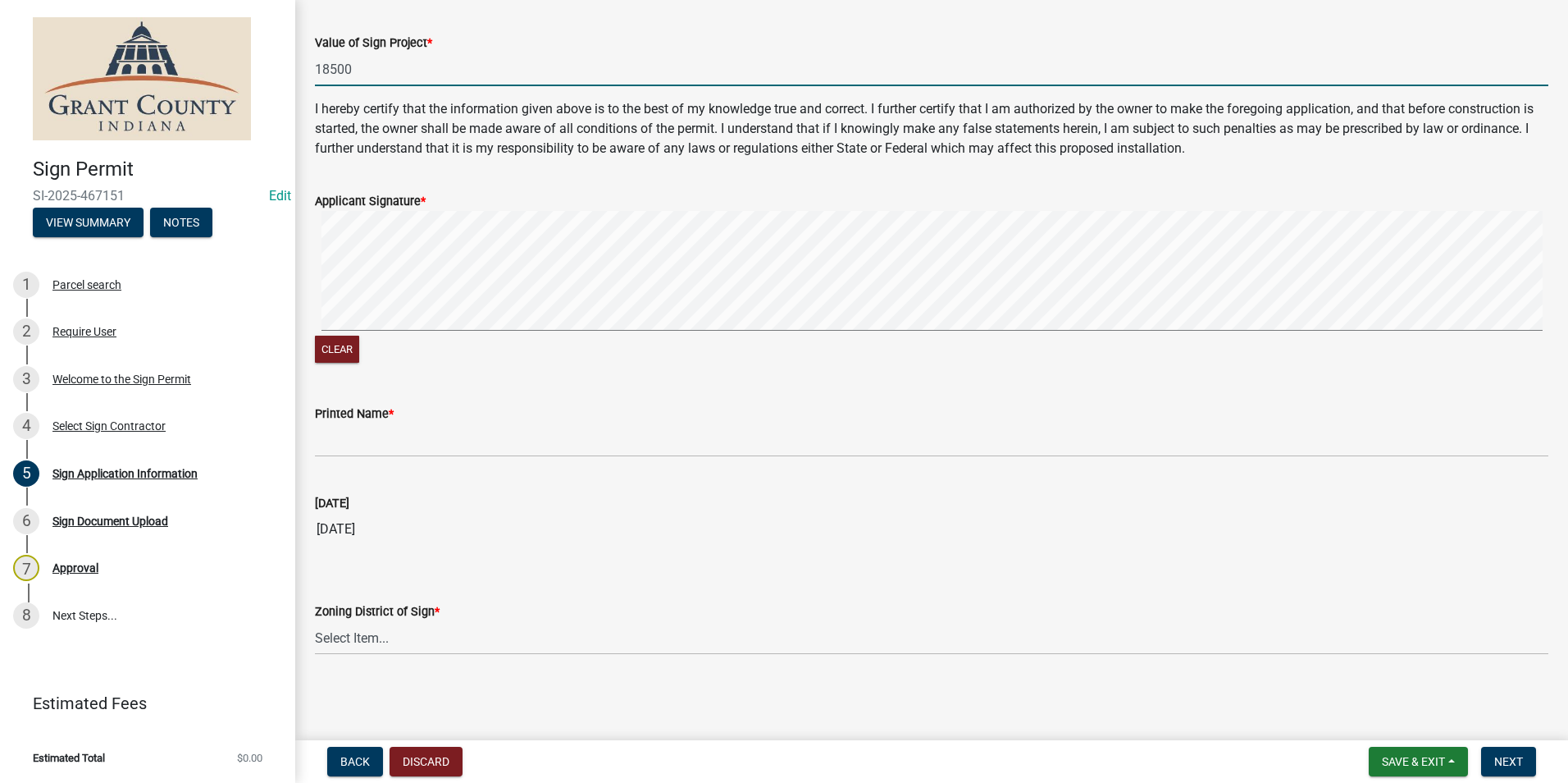
type input "18500"
click at [516, 641] on select "Select Item... AG RS R1 R2 R3 R4 R5 PB NC LB CC GB I1 I2 I3 MH" at bounding box center [931, 638] width 1233 height 33
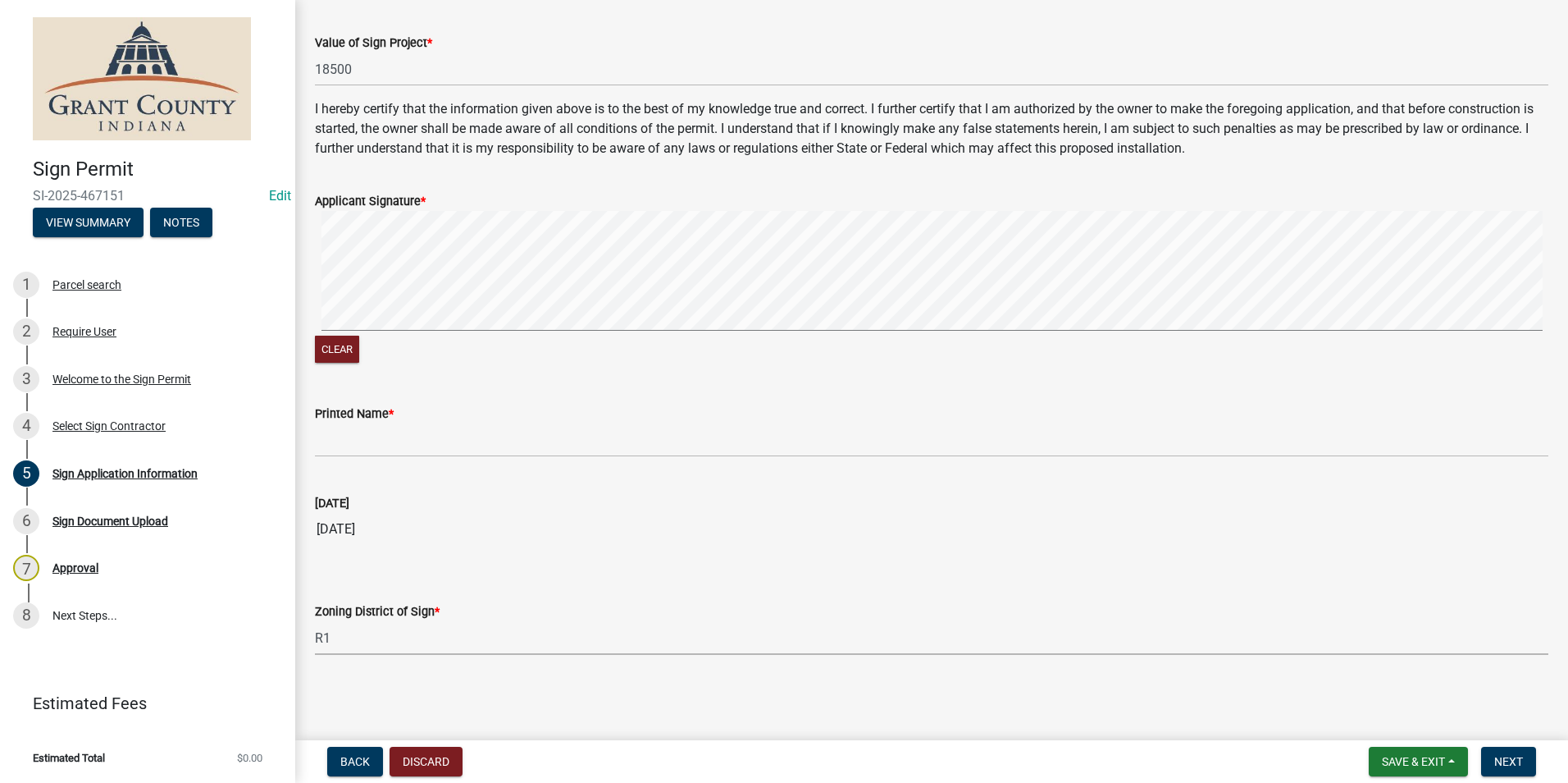
click at [315, 621] on select "Select Item... AG RS R1 R2 R3 R4 R5 PB NC LB CC GB I1 I2 I3 MH" at bounding box center [931, 638] width 1233 height 33
select select "86216643-6ab7-441b-bb31-49cf75250aca"
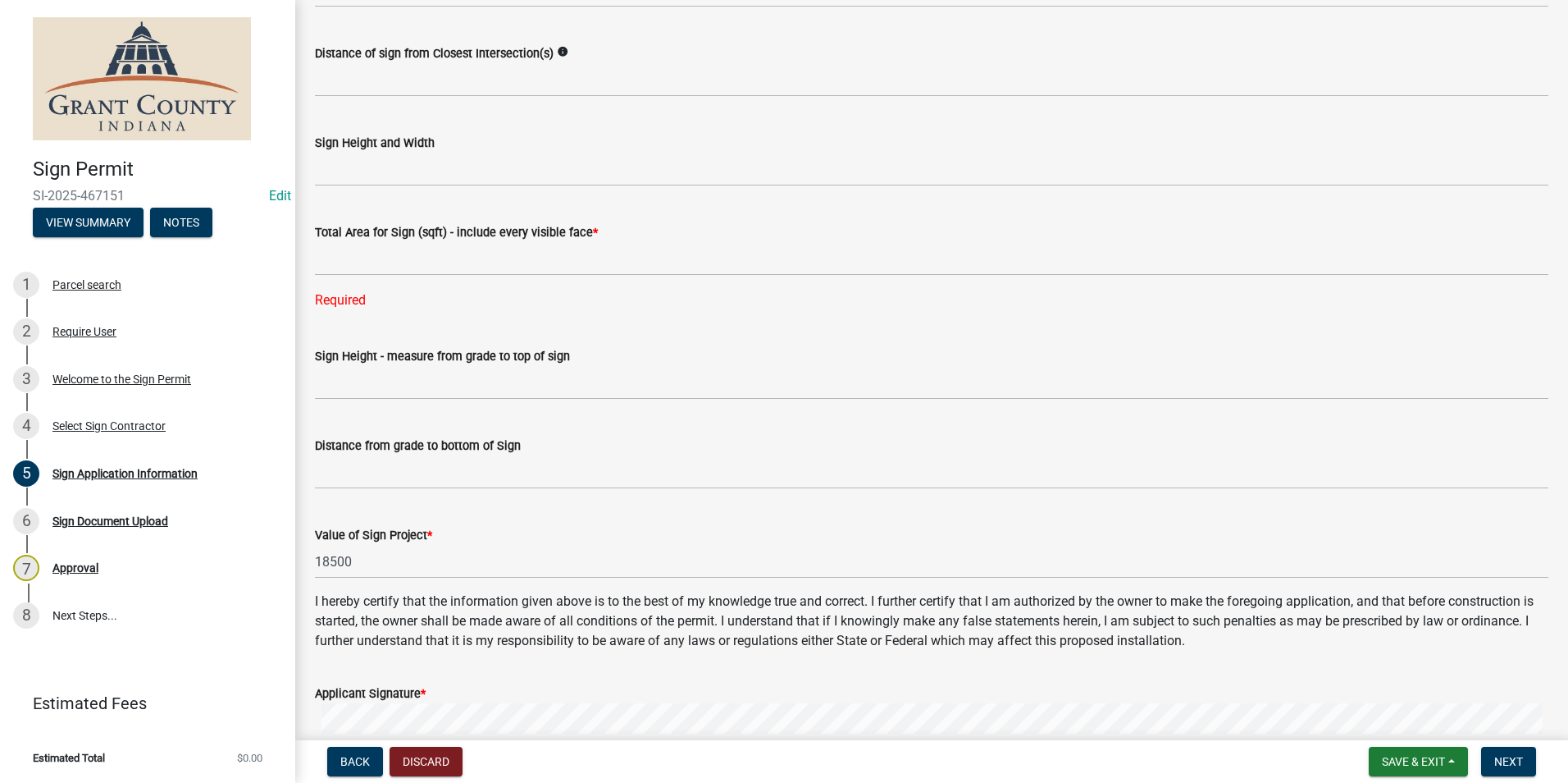
scroll to position [2357, 0]
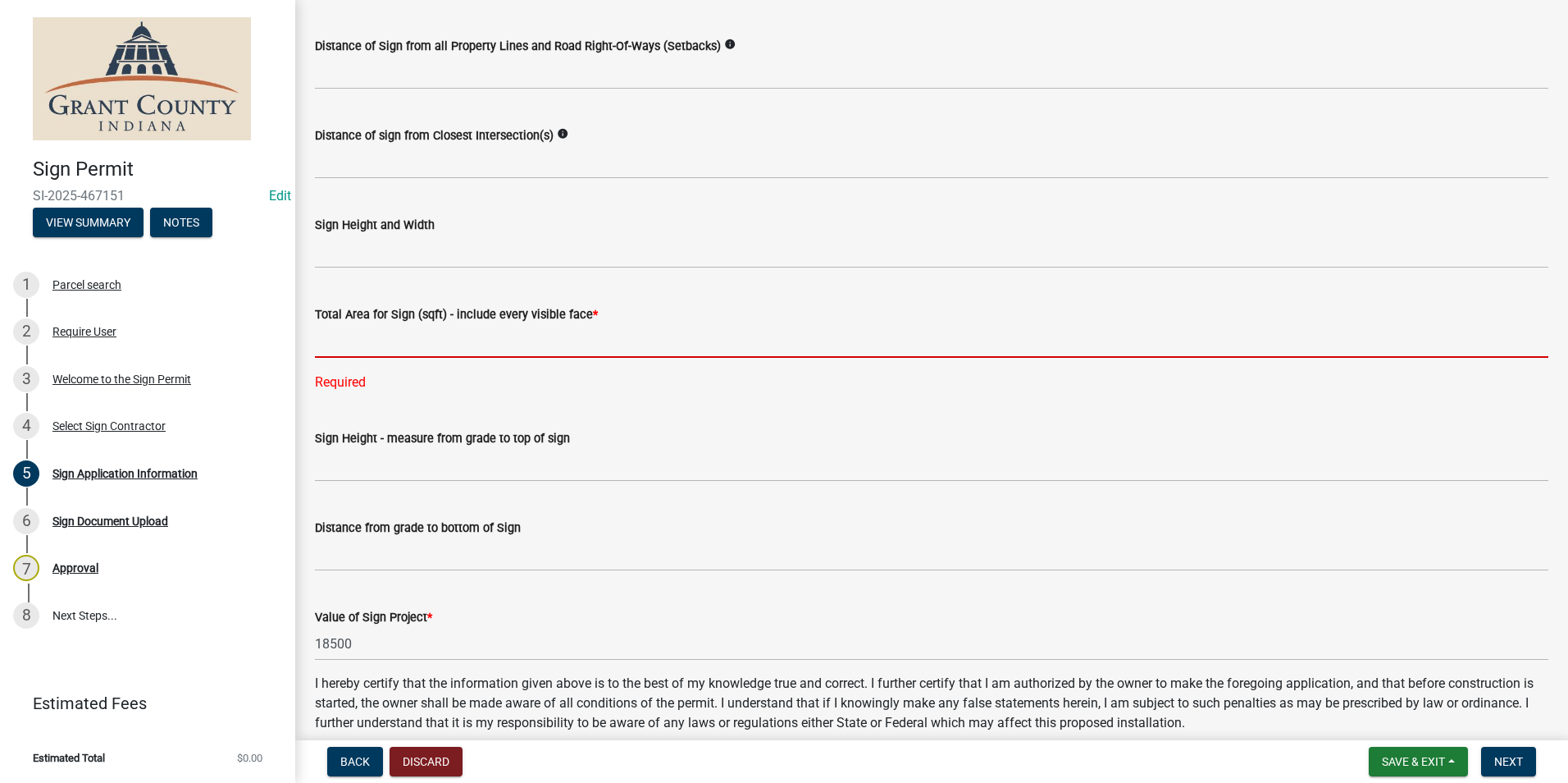
click at [647, 344] on input "text" at bounding box center [931, 341] width 1233 height 33
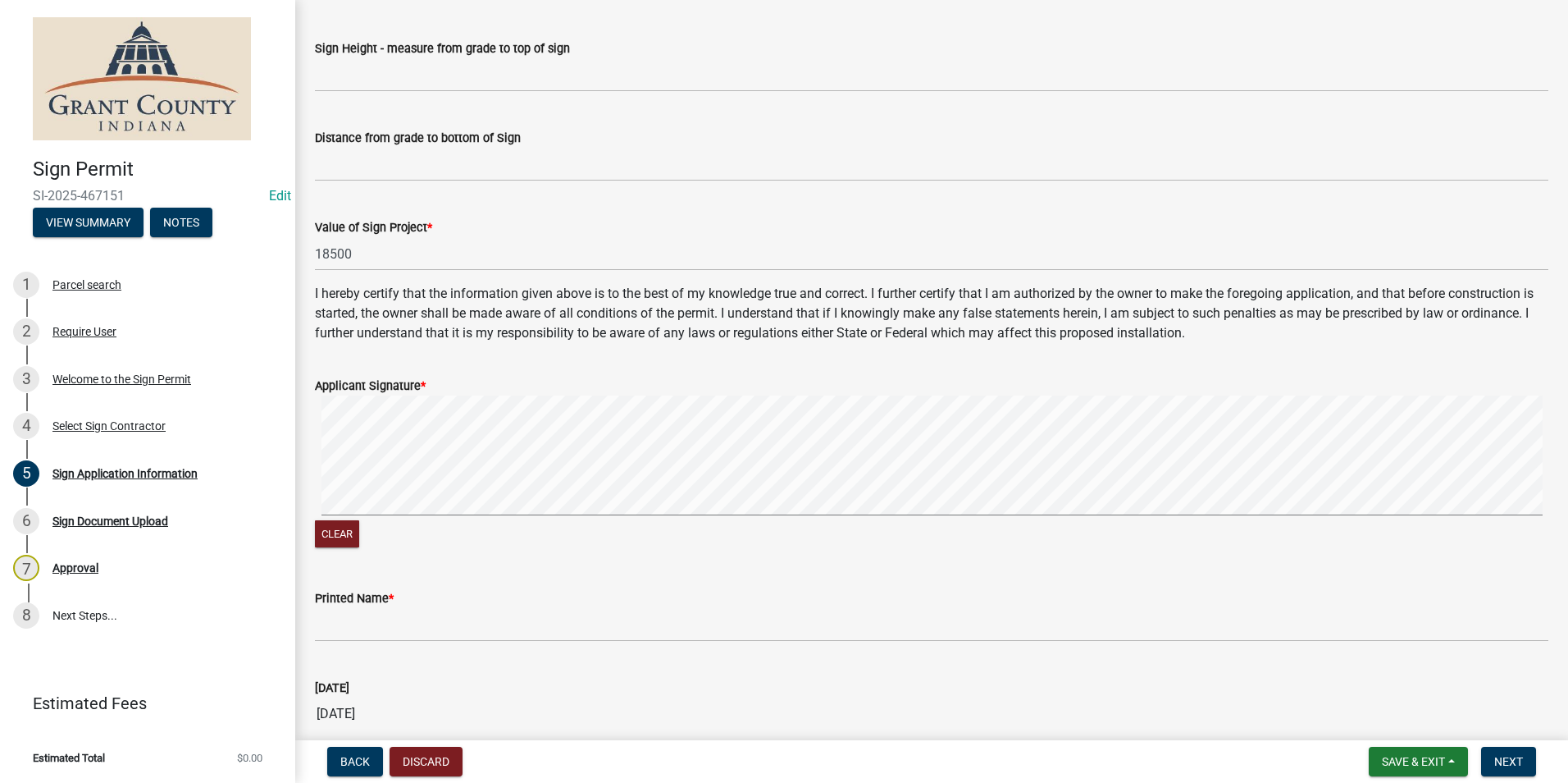
scroll to position [2931, 0]
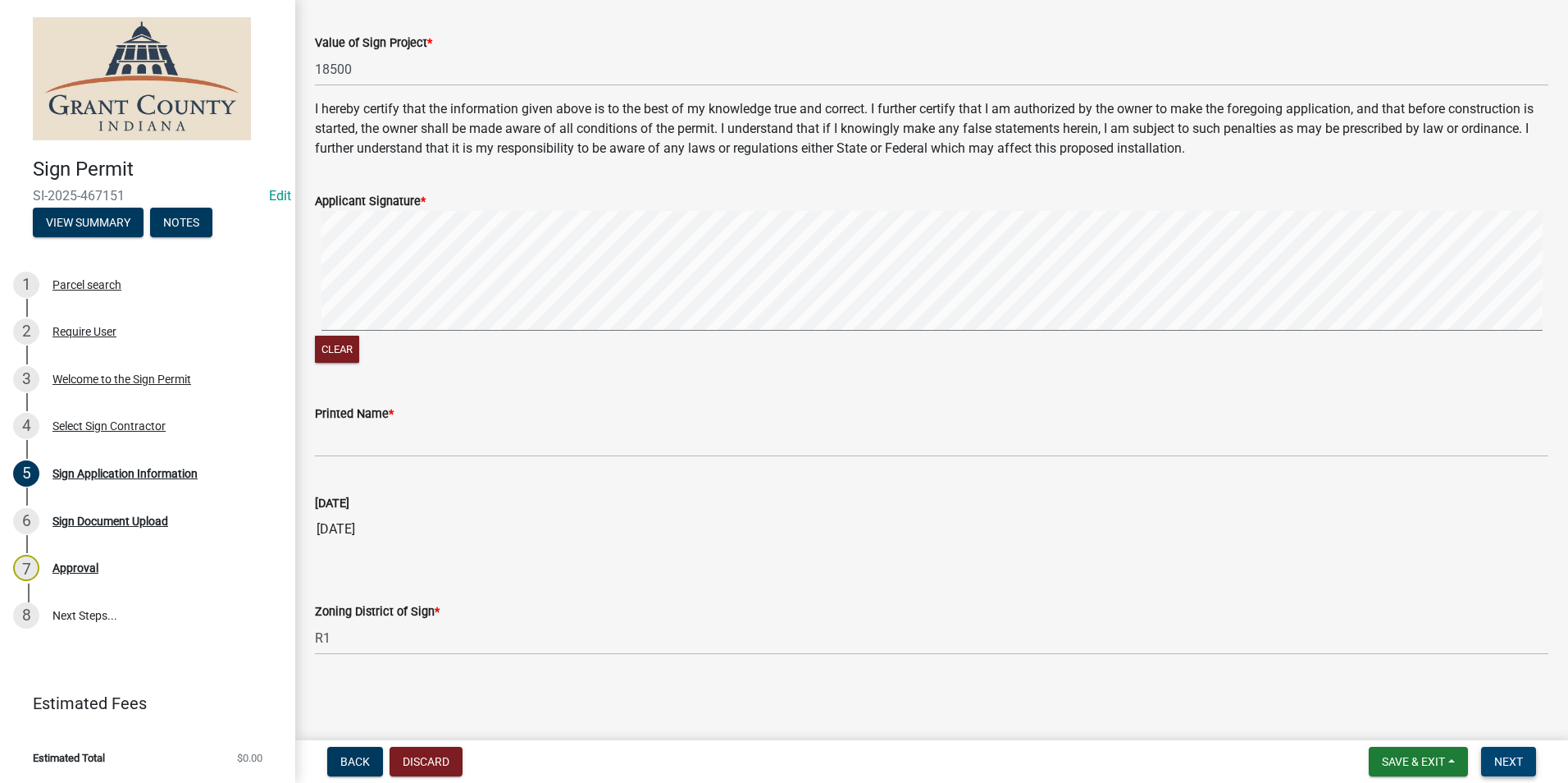
type input "136.11"
click at [1507, 755] on span "Next" at bounding box center [1508, 760] width 28 height 13
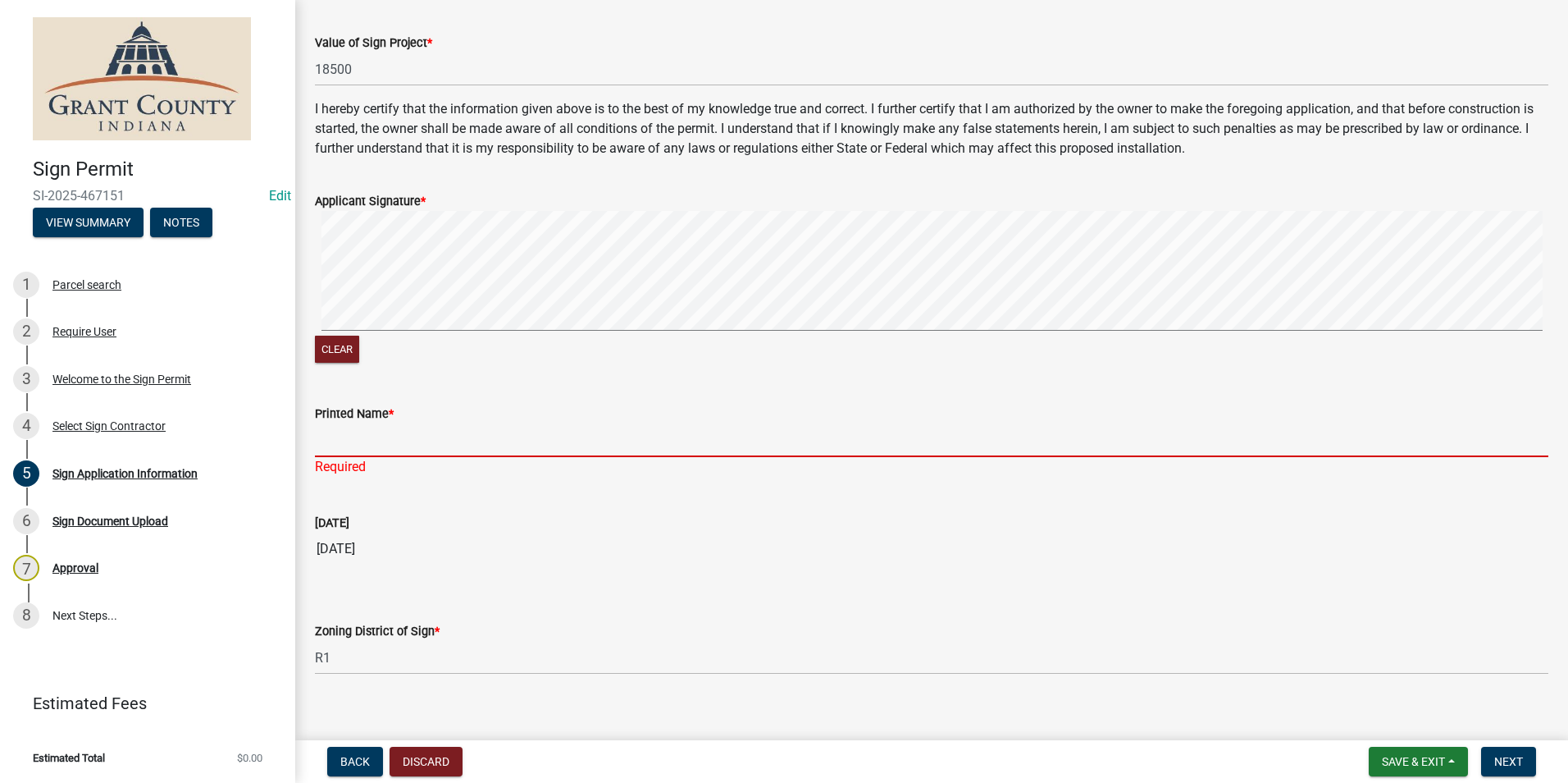
click at [371, 445] on input "Printed Name *" at bounding box center [931, 440] width 1233 height 33
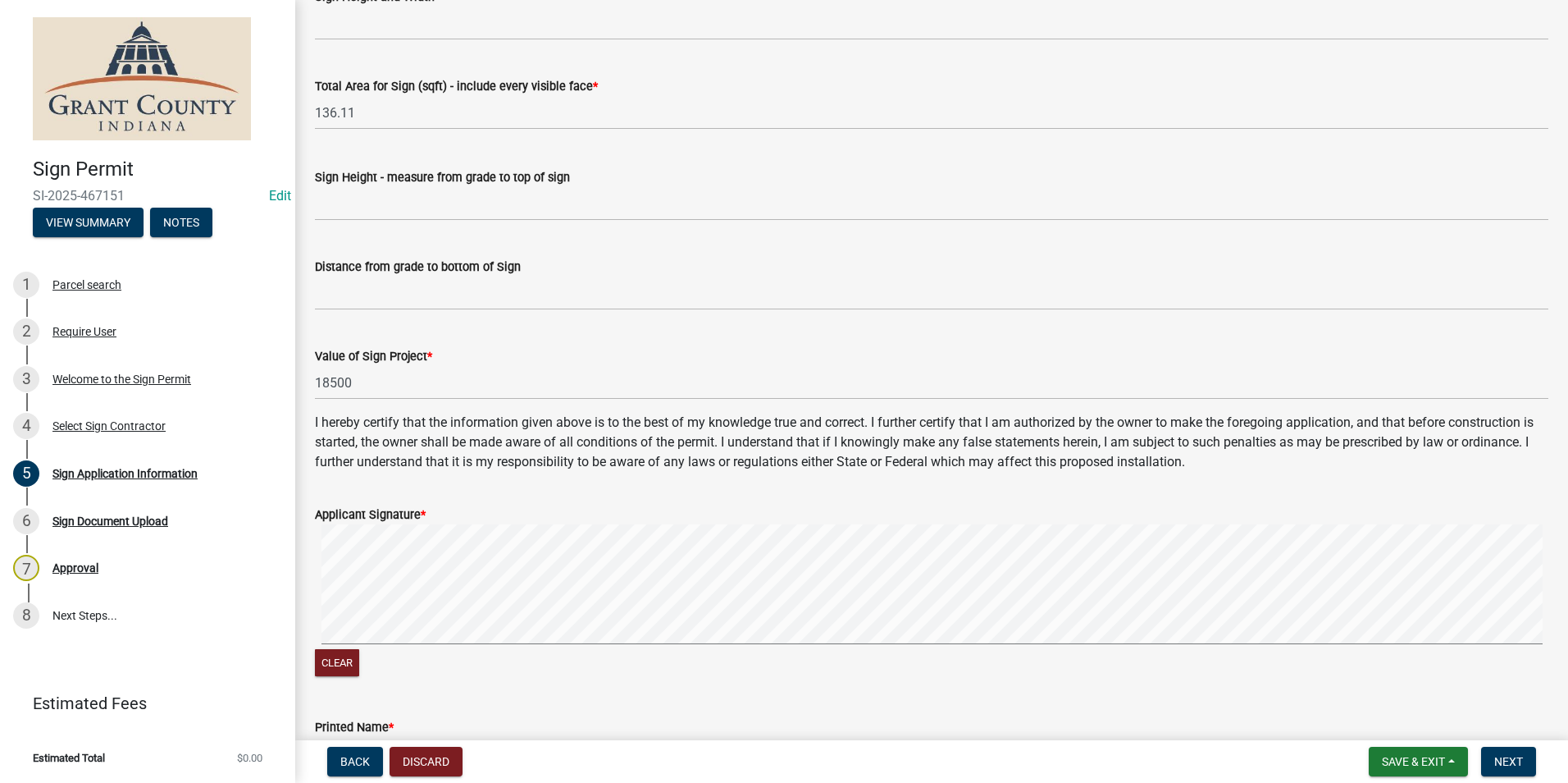
scroll to position [2951, 0]
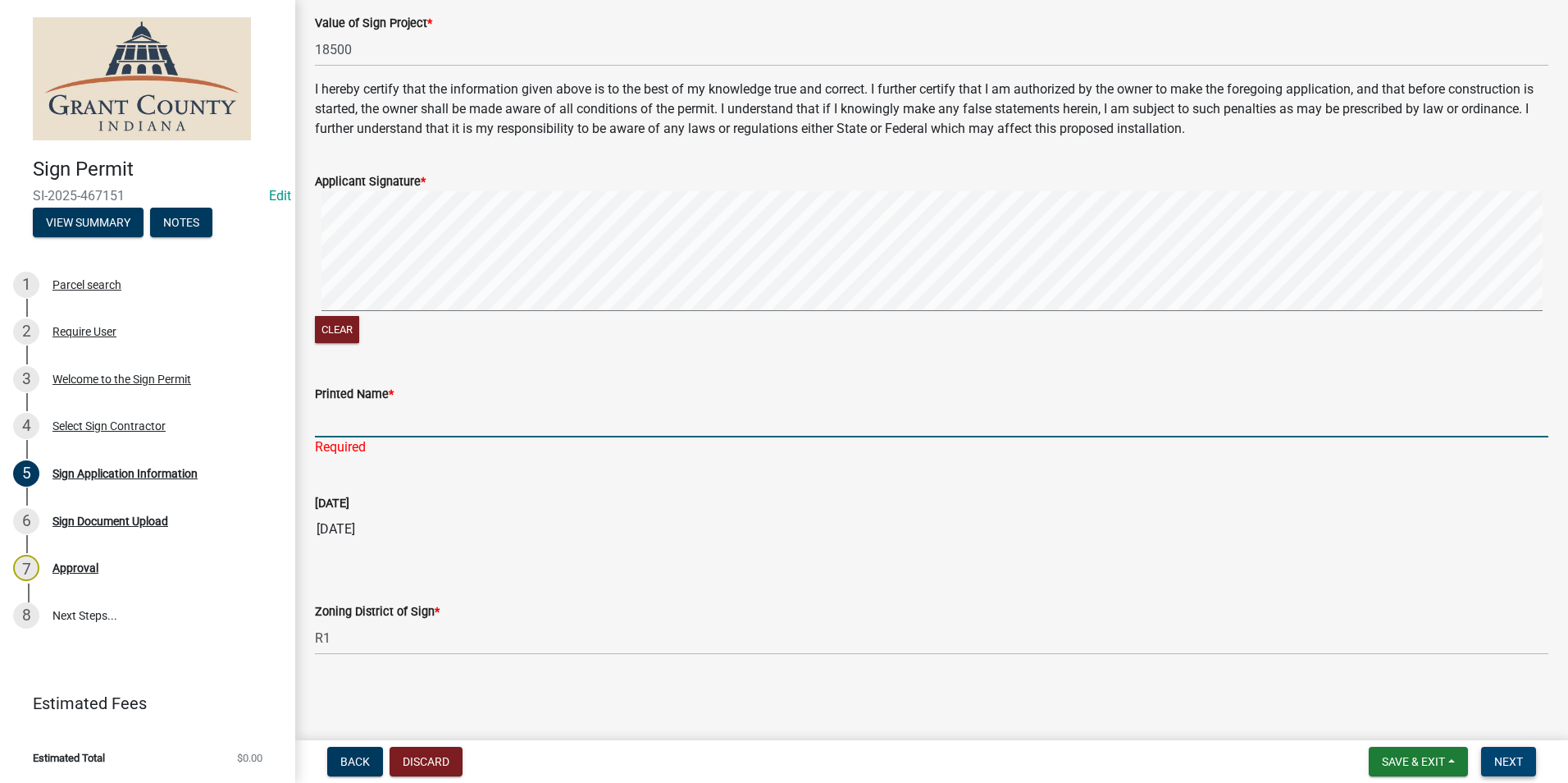
click at [1535, 758] on button "Next" at bounding box center [1508, 761] width 55 height 29
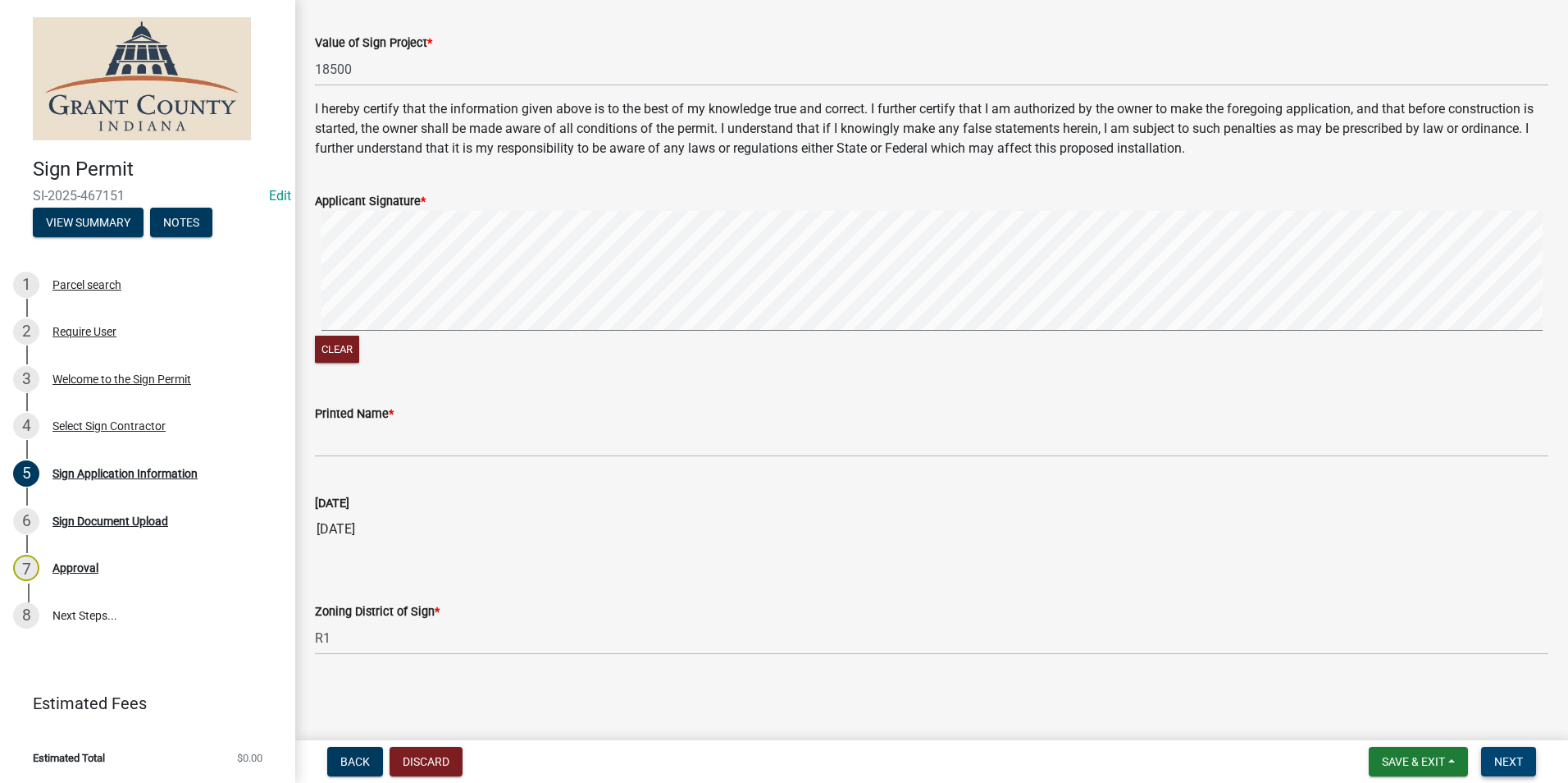
click at [1529, 759] on button "Next" at bounding box center [1508, 761] width 55 height 29
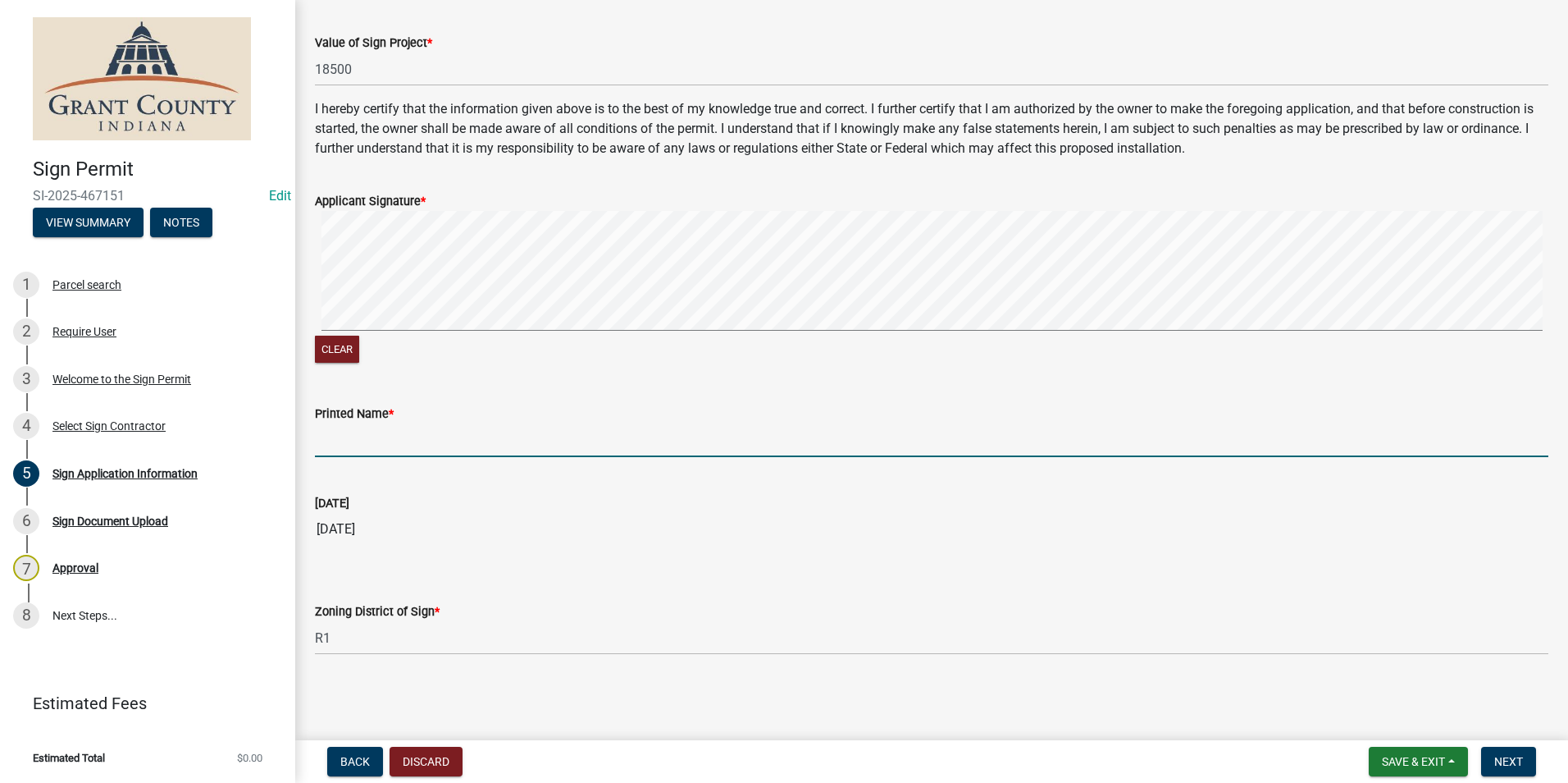
click at [447, 449] on input "Printed Name *" at bounding box center [931, 440] width 1233 height 33
drag, startPoint x: 419, startPoint y: 434, endPoint x: 230, endPoint y: 437, distance: 189.0
click at [230, 437] on div "Sign Permit SI-2025-467151 Edit View Summary Notes 1 Parcel search 2 Require Us…" at bounding box center [784, 391] width 1568 height 783
type input "j"
type input "J"
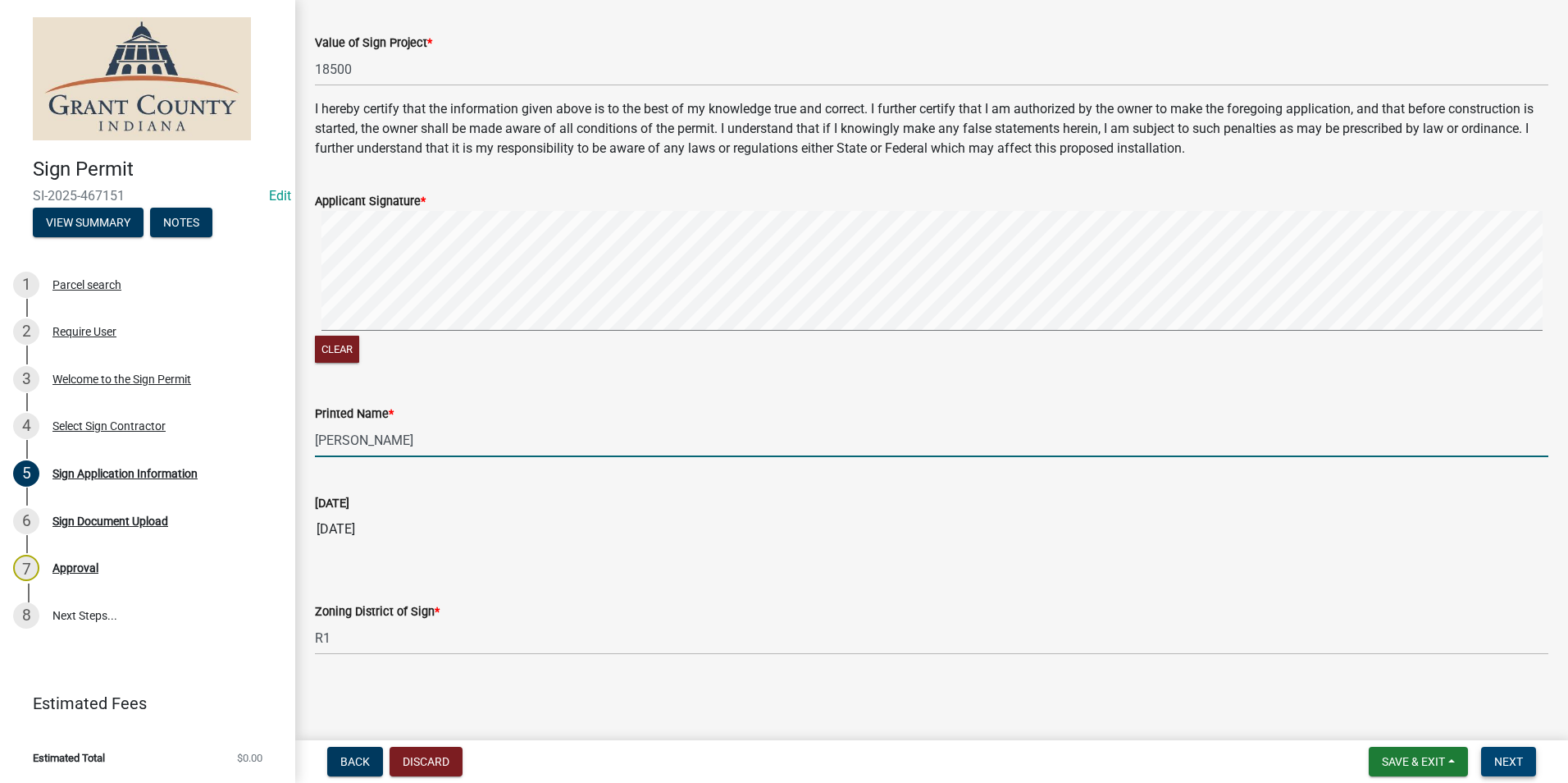
type input "Jessica Page"
click at [1511, 764] on span "Next" at bounding box center [1508, 760] width 28 height 13
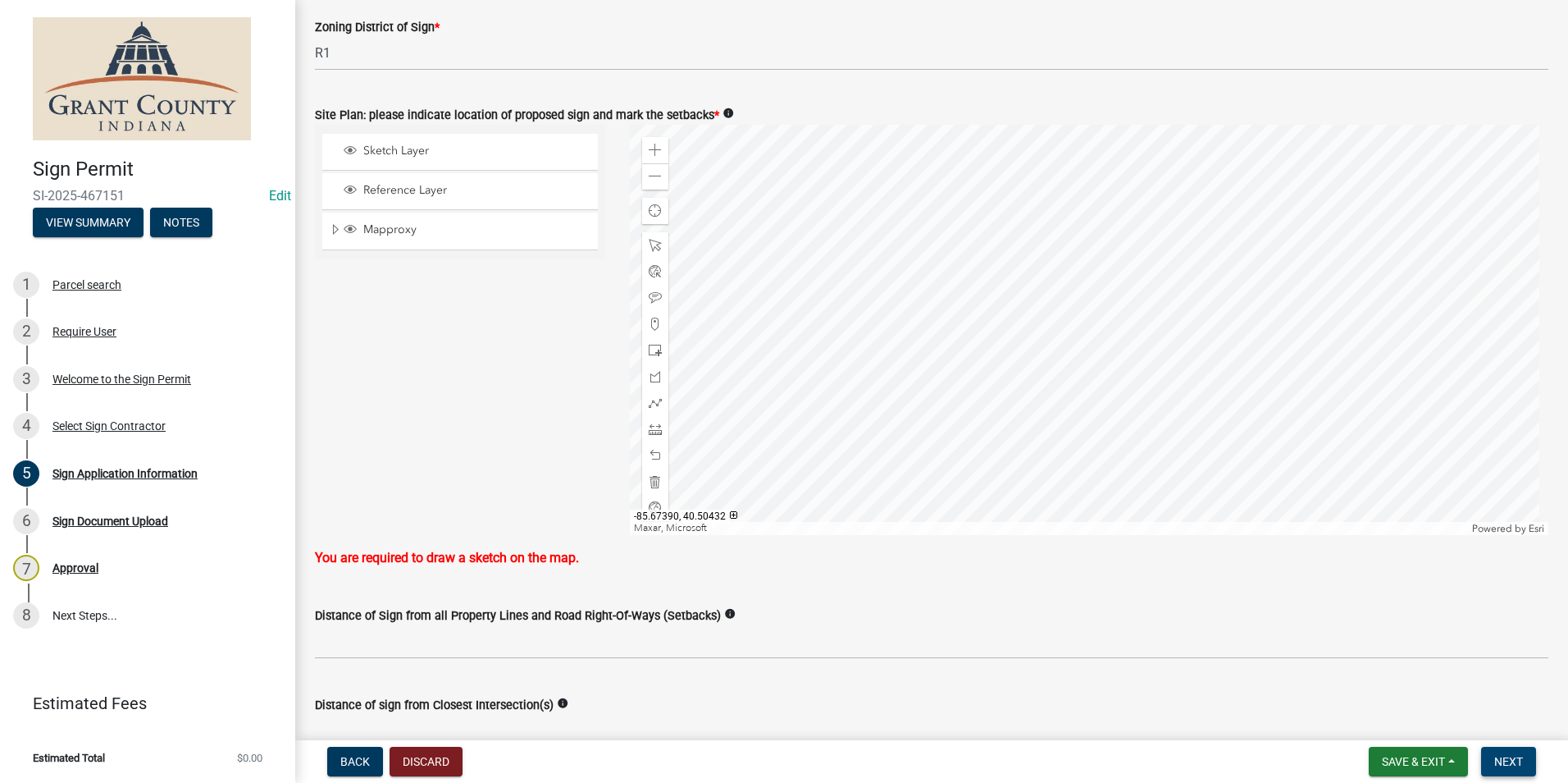
scroll to position [1700, 0]
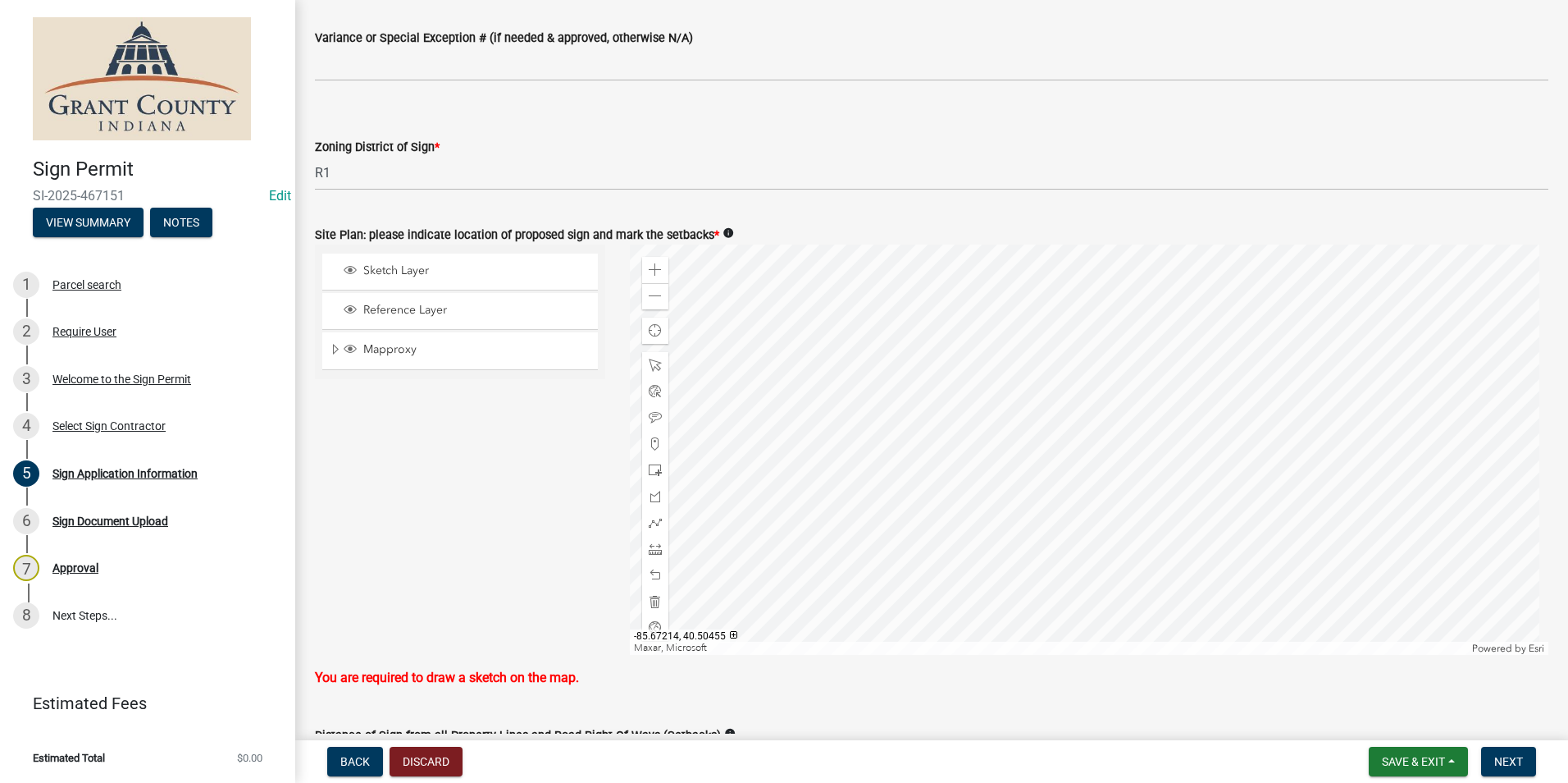
click at [1025, 465] on div at bounding box center [1089, 450] width 920 height 411
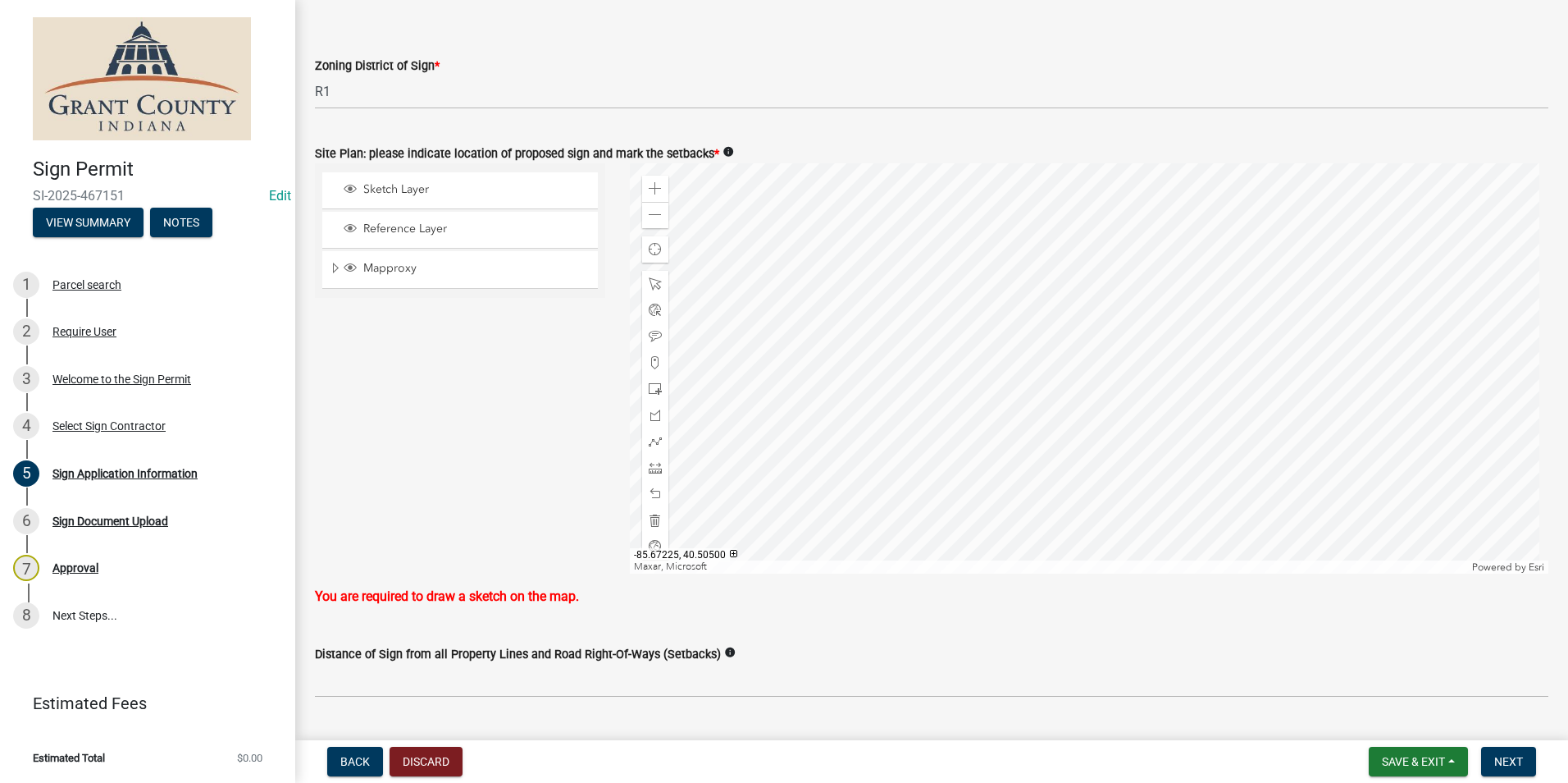
scroll to position [1783, 0]
click at [857, 302] on div at bounding box center [1089, 367] width 920 height 411
click at [656, 182] on span at bounding box center [654, 187] width 13 height 13
click at [1096, 370] on div at bounding box center [1089, 367] width 920 height 411
click at [654, 436] on span at bounding box center [654, 440] width 13 height 13
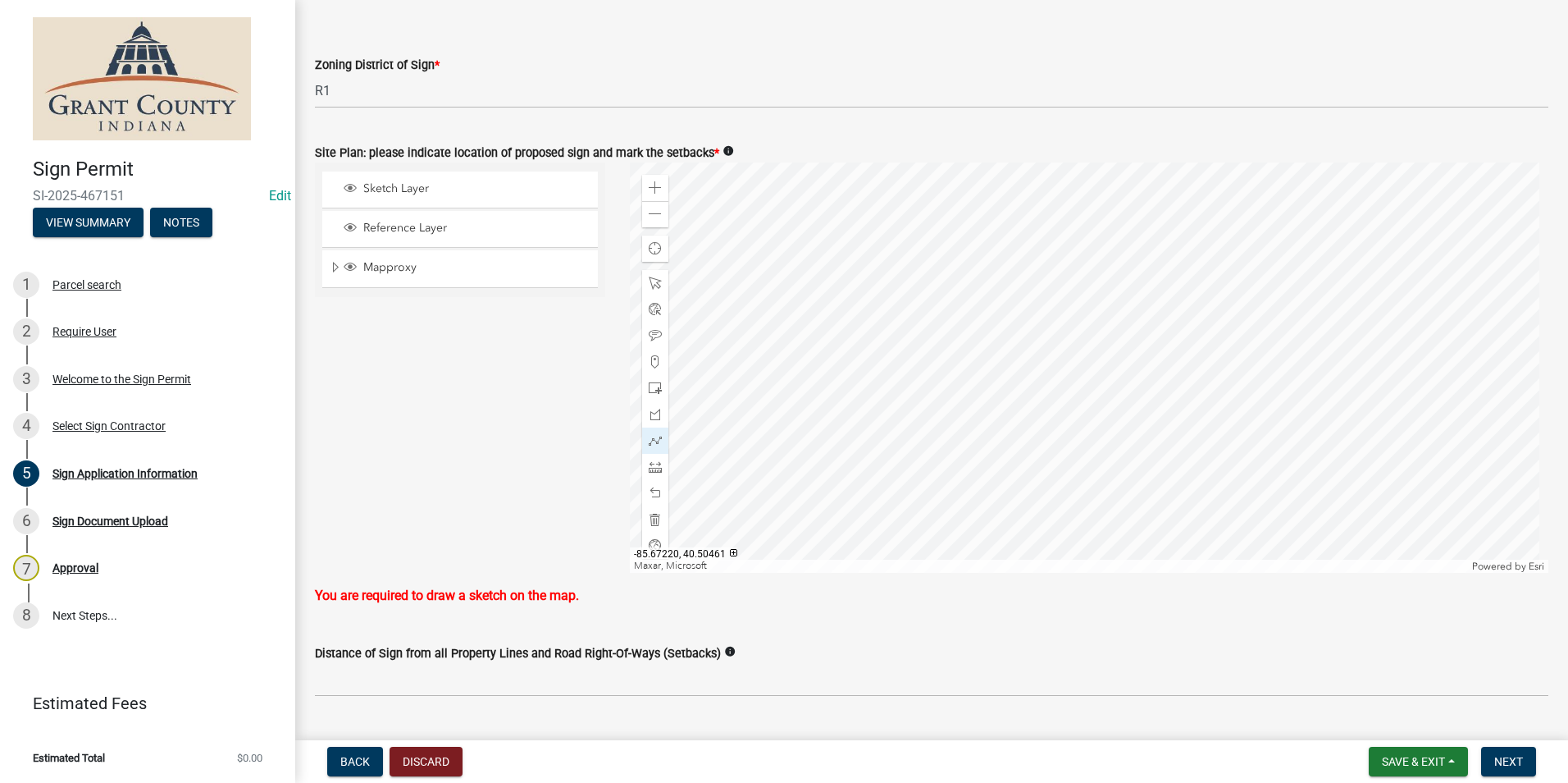
click at [997, 456] on div at bounding box center [1089, 367] width 920 height 411
click at [977, 370] on div at bounding box center [1089, 367] width 920 height 411
click at [1039, 431] on div at bounding box center [1089, 367] width 920 height 411
click at [1203, 431] on div at bounding box center [1089, 367] width 920 height 411
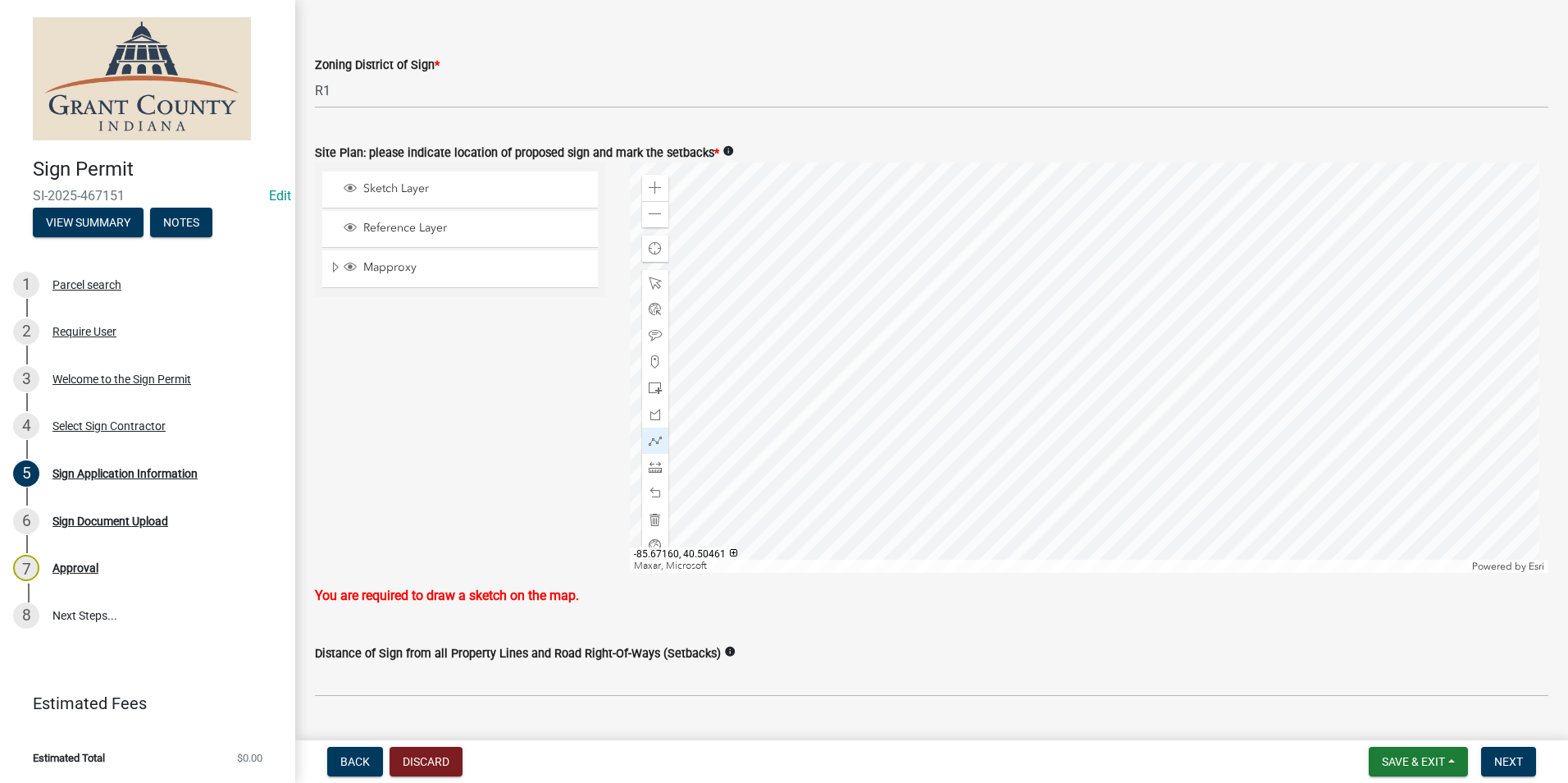
click at [1204, 431] on div at bounding box center [1089, 367] width 920 height 411
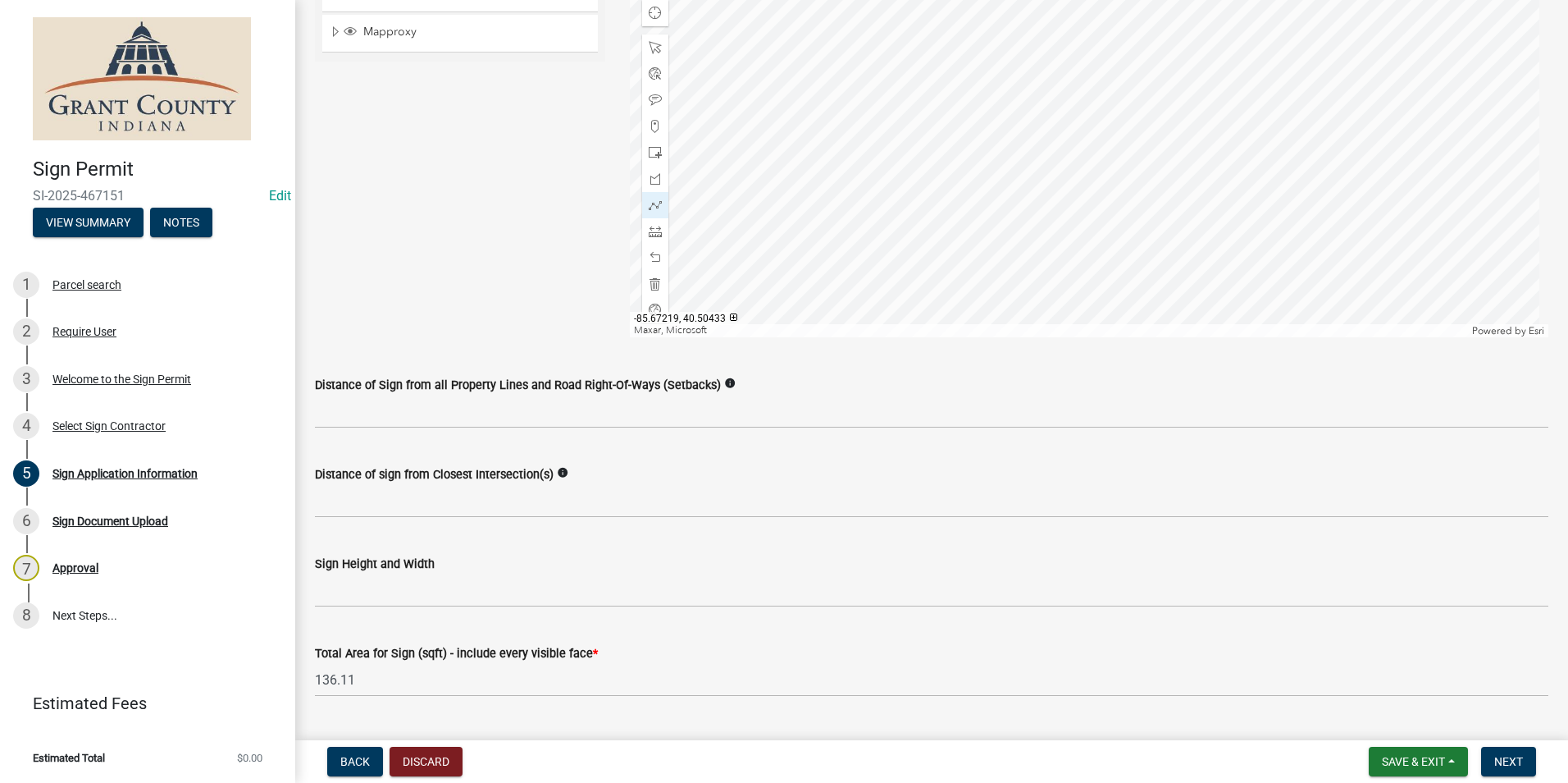
scroll to position [2029, 0]
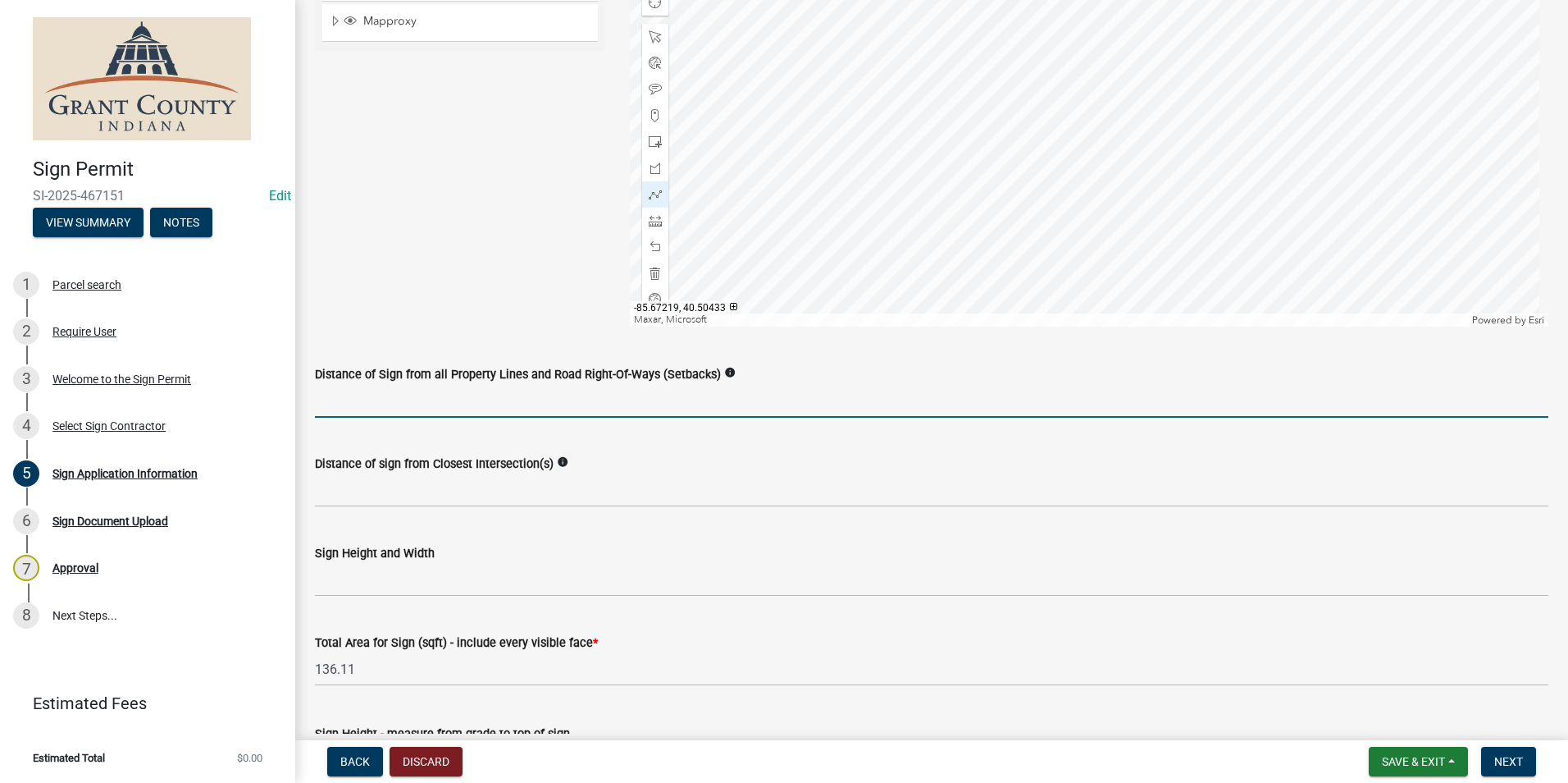
click at [715, 399] on input "Distance of Sign from all Property Lines and Road Right-Of-Ways (Setbacks)" at bounding box center [931, 401] width 1233 height 33
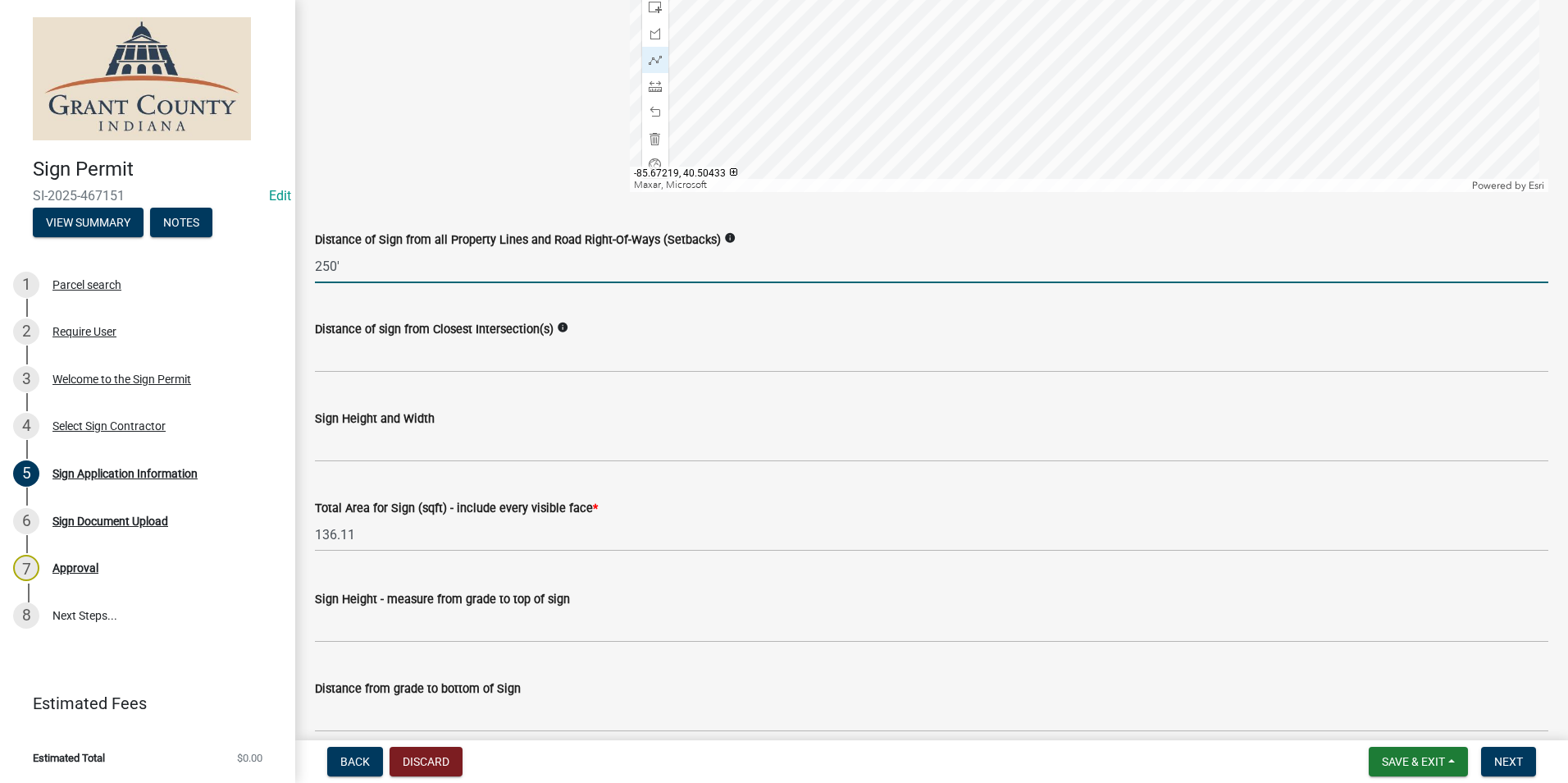
scroll to position [2192, 0]
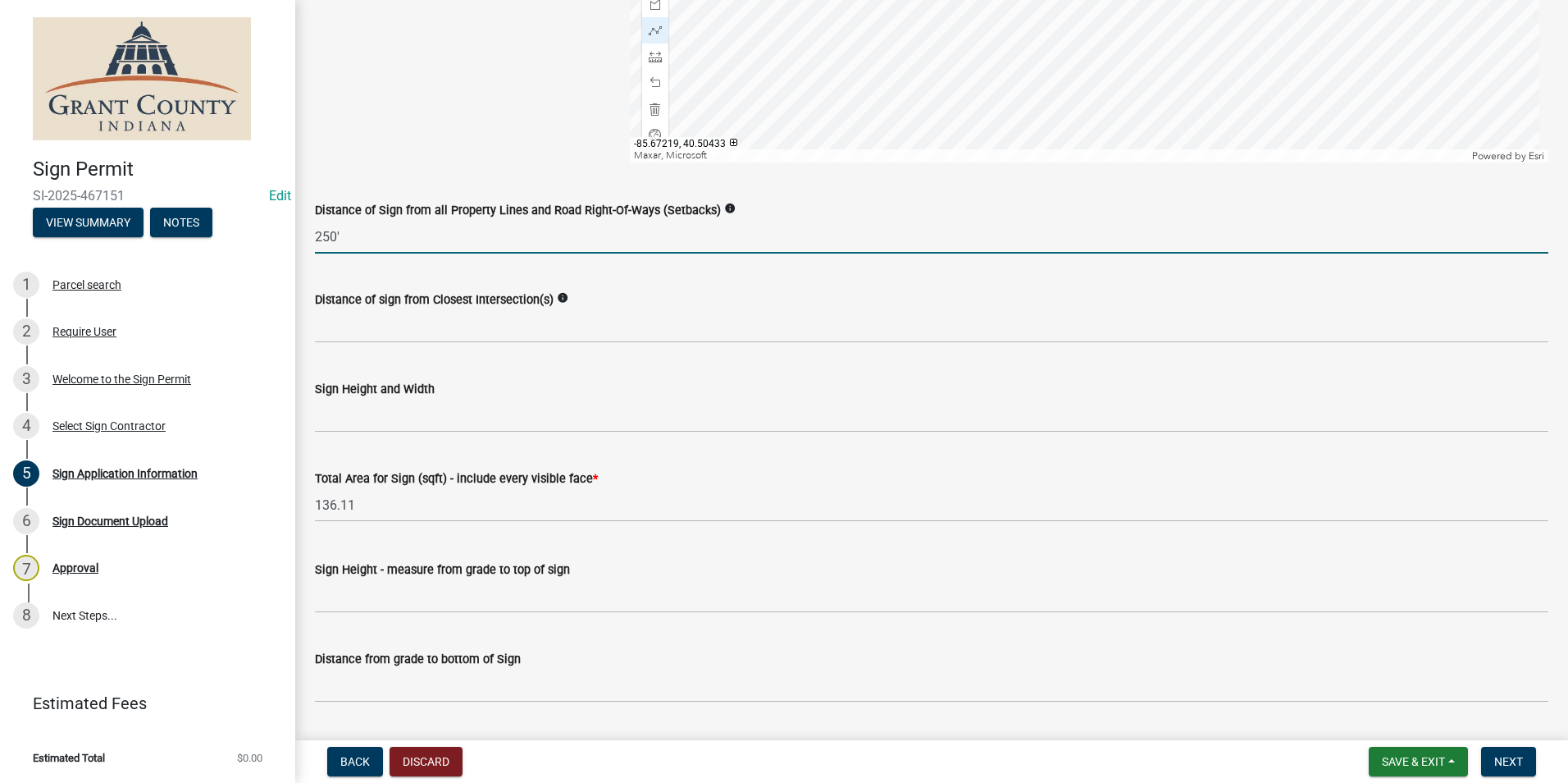
type input "250'"
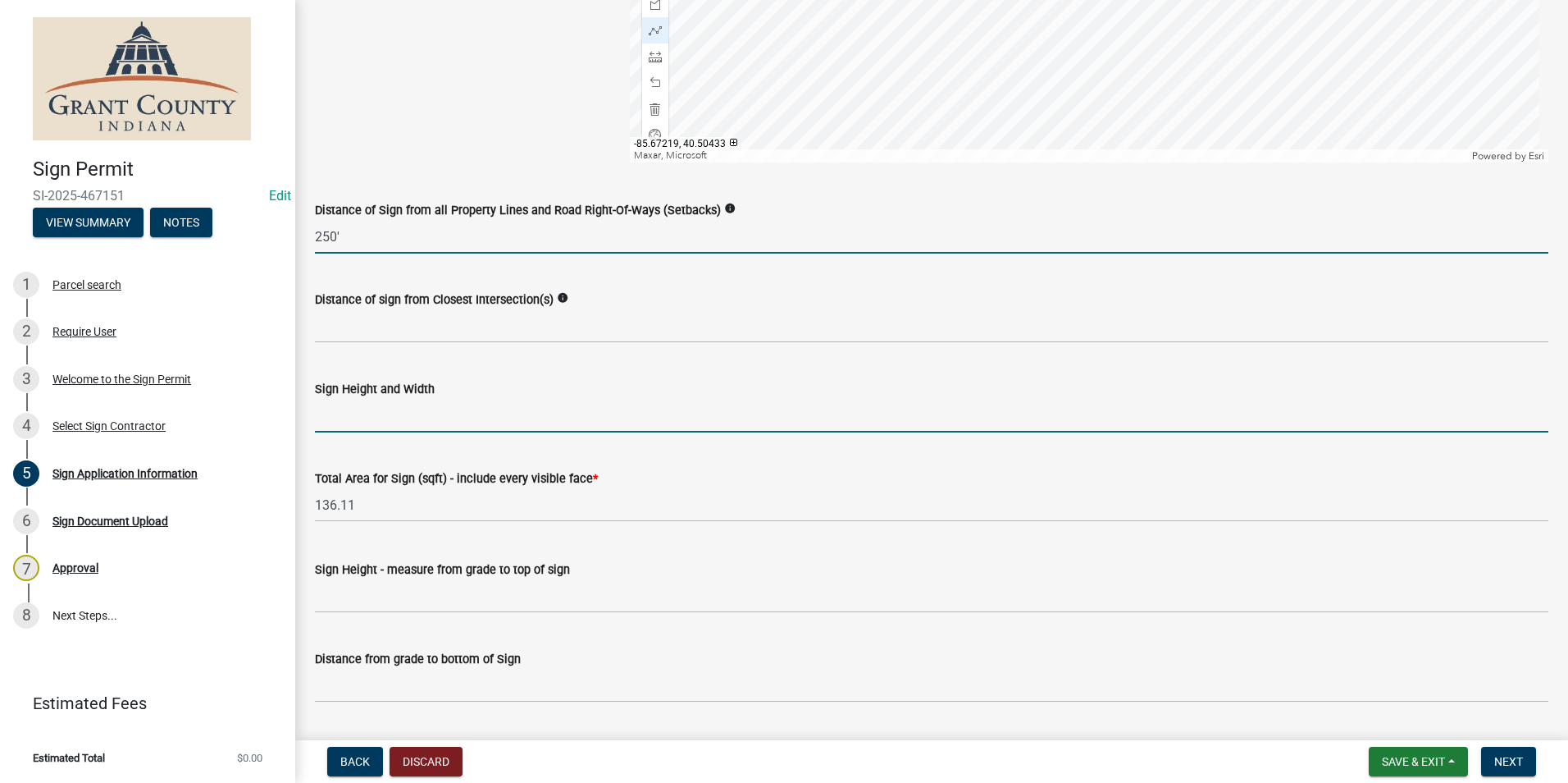
click at [529, 430] on input "Sign Height and Width" at bounding box center [931, 416] width 1233 height 33
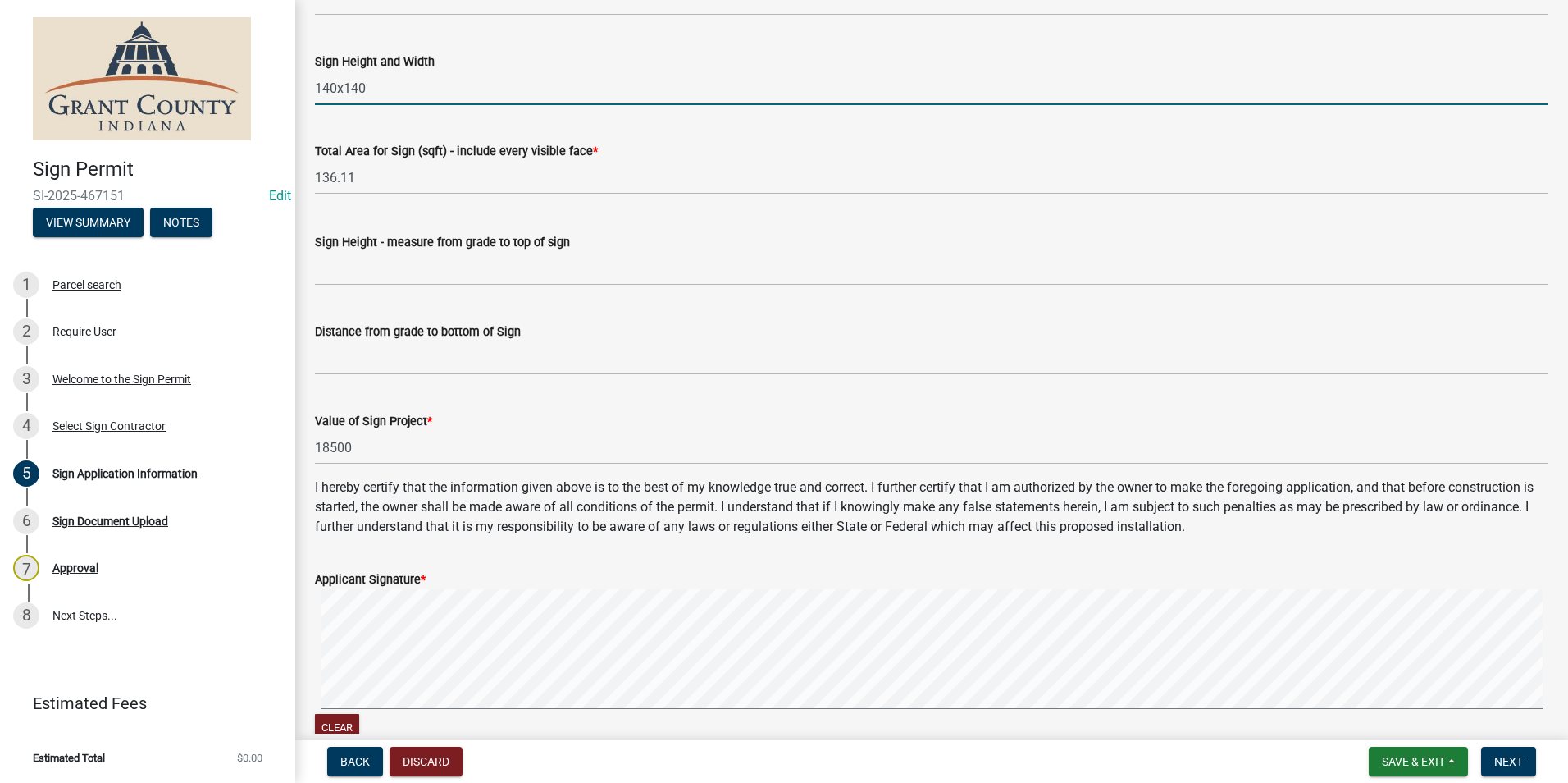
scroll to position [2520, 0]
type input "140x140"
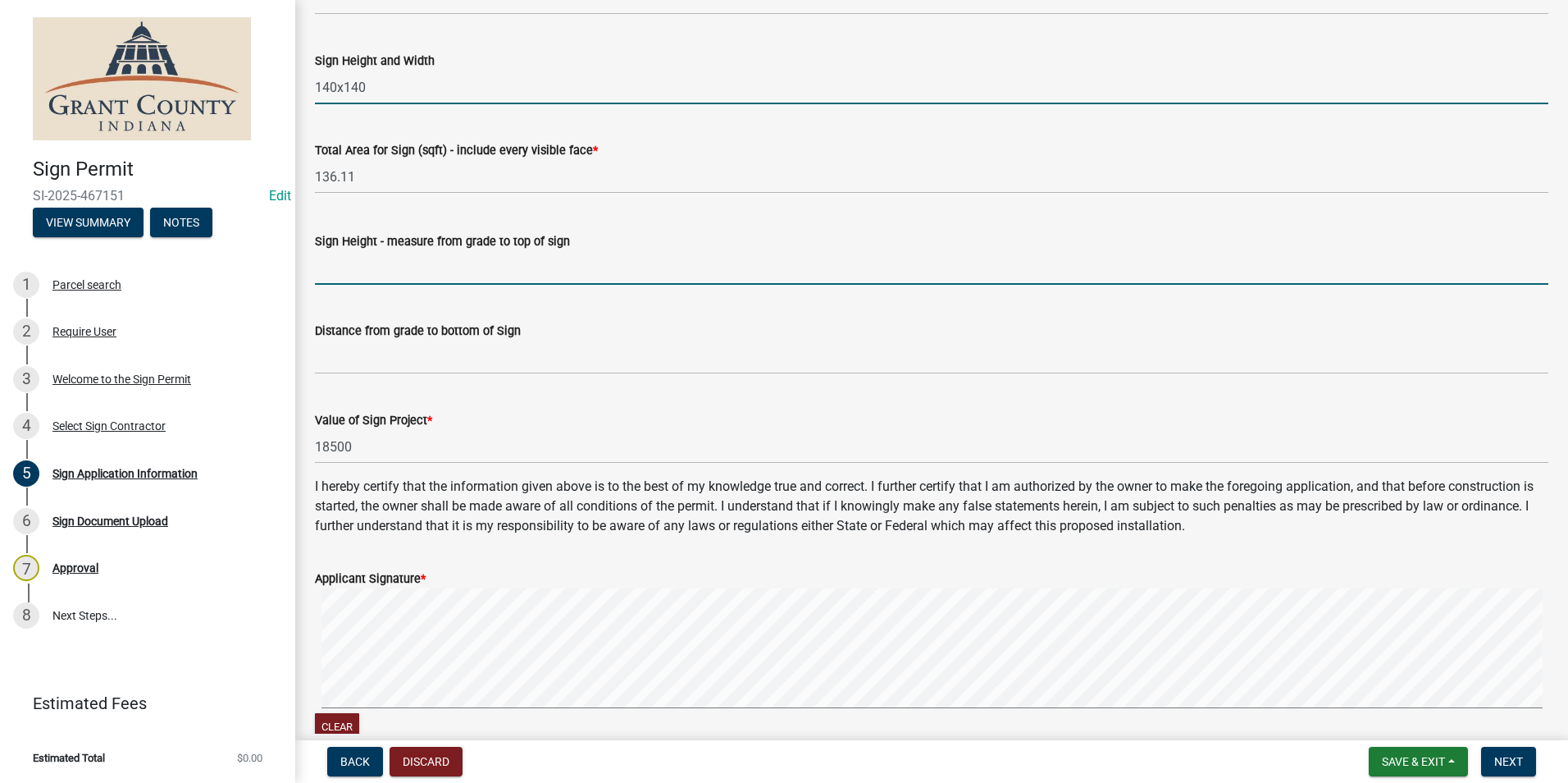
click at [562, 277] on input "Sign Height - measure from grade to top of sign" at bounding box center [931, 268] width 1233 height 33
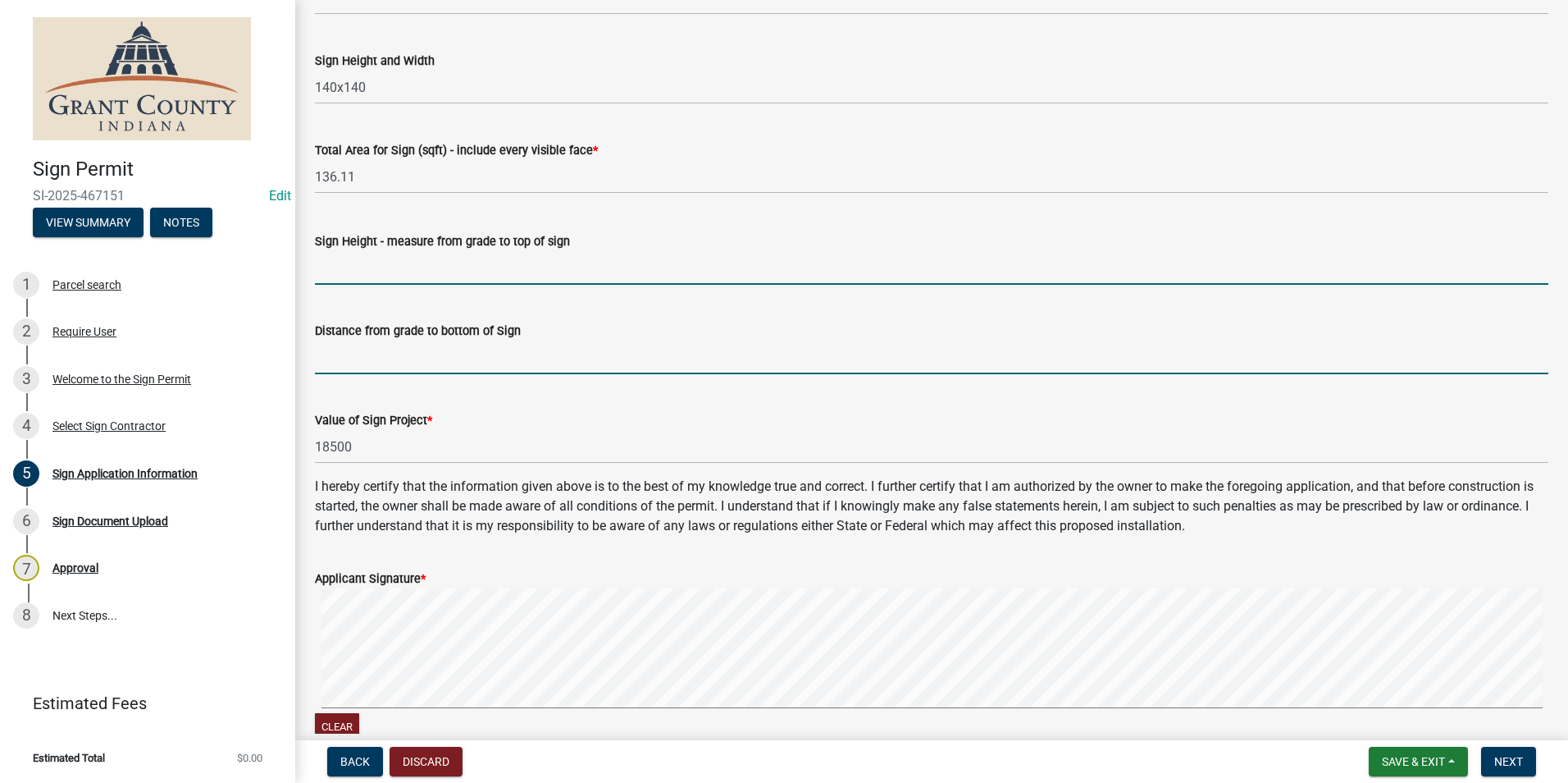
click at [539, 348] on input "Distance from grade to bottom of Sign" at bounding box center [931, 357] width 1233 height 33
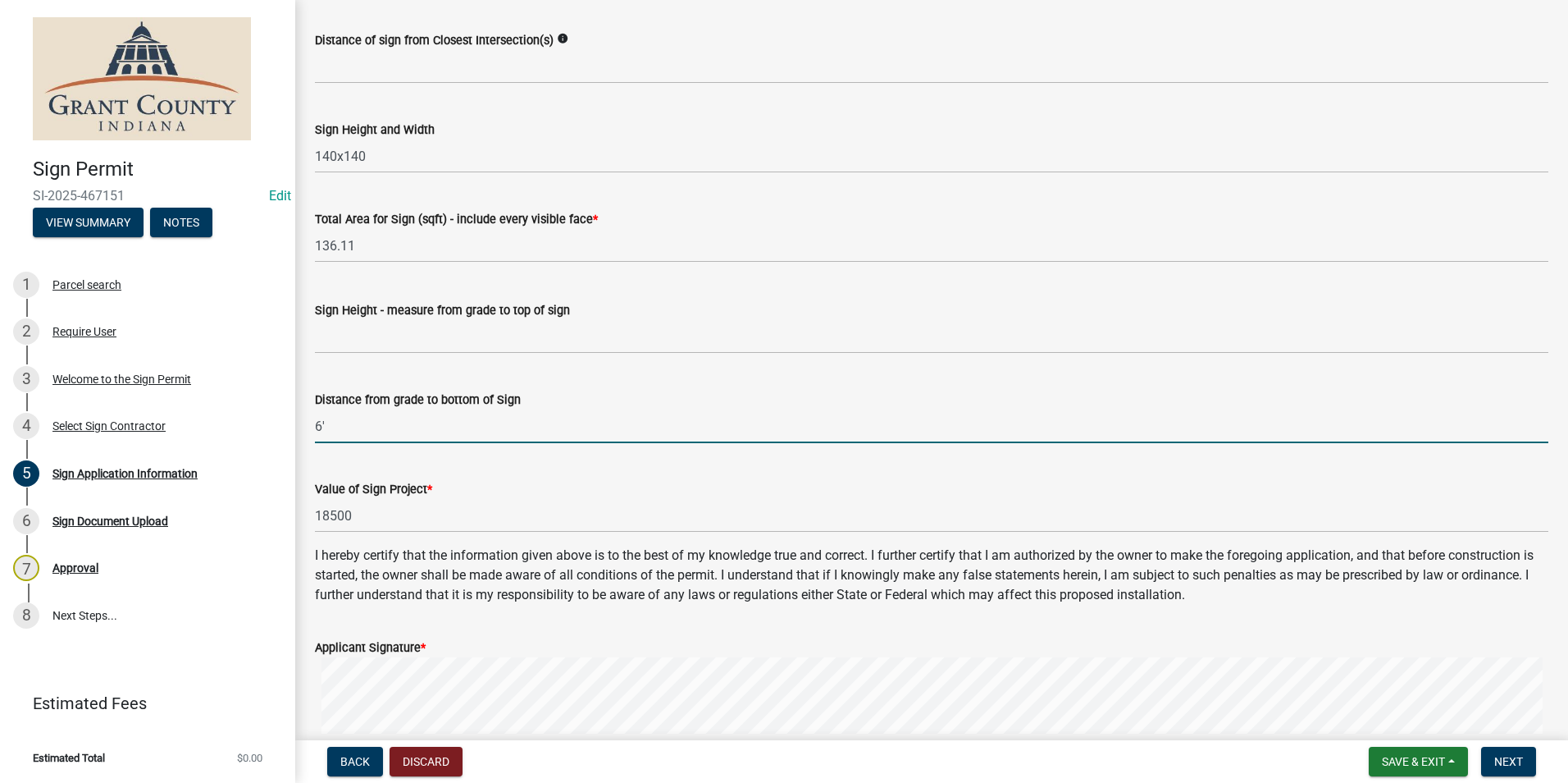
scroll to position [2357, 0]
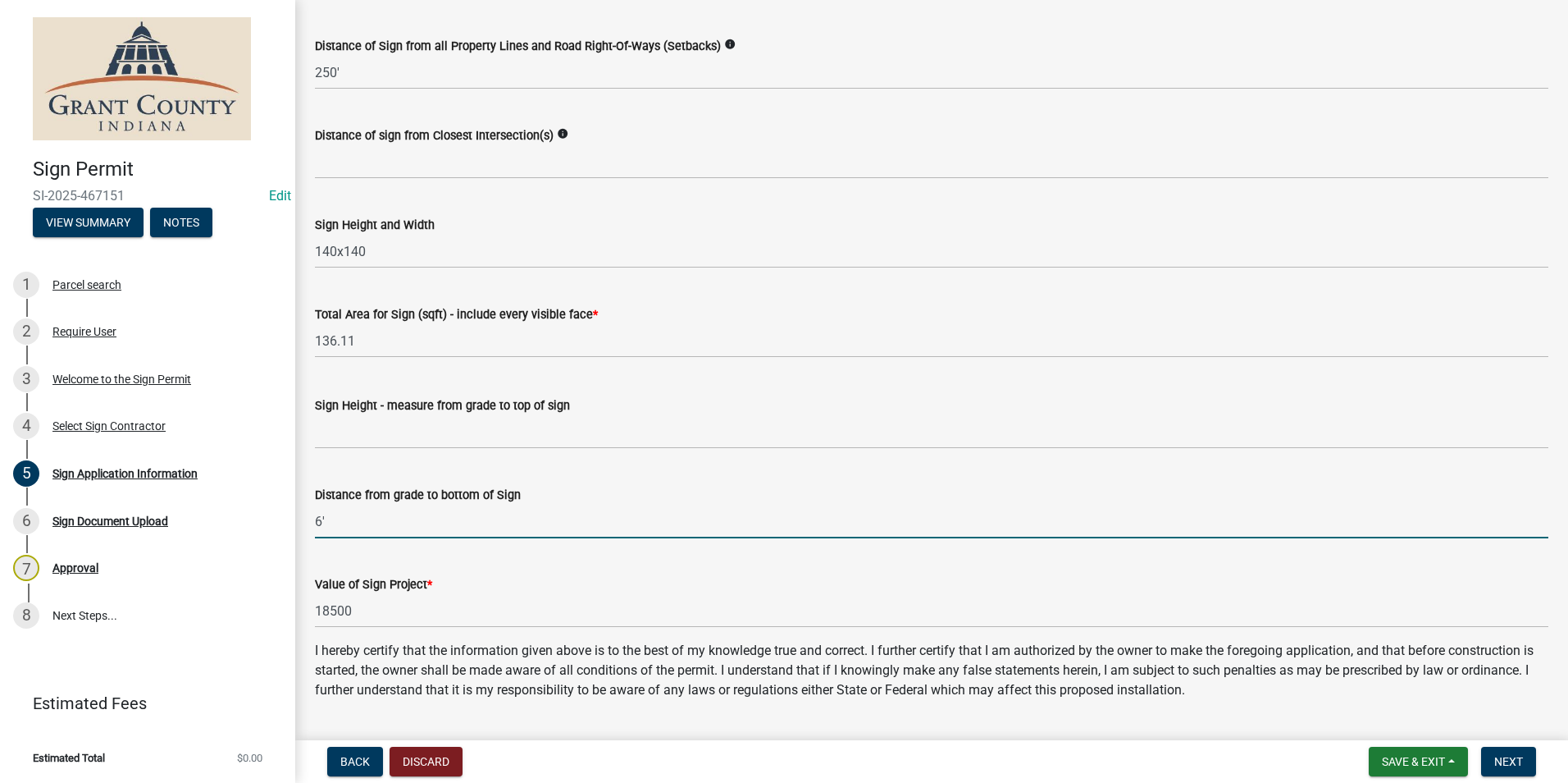
type input "6'"
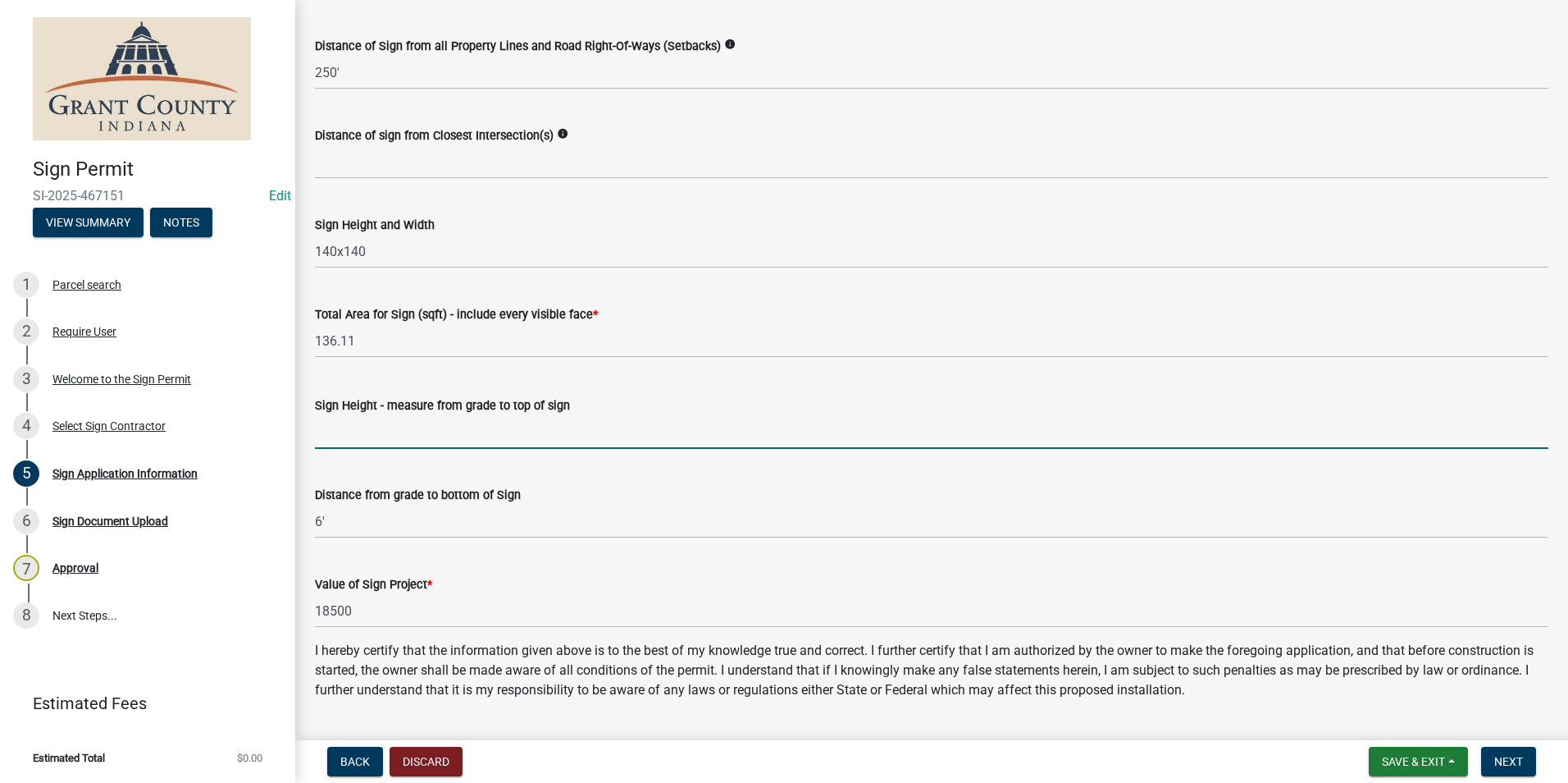
click at [487, 429] on input "Sign Height - measure from grade to top of sign" at bounding box center [931, 432] width 1233 height 33
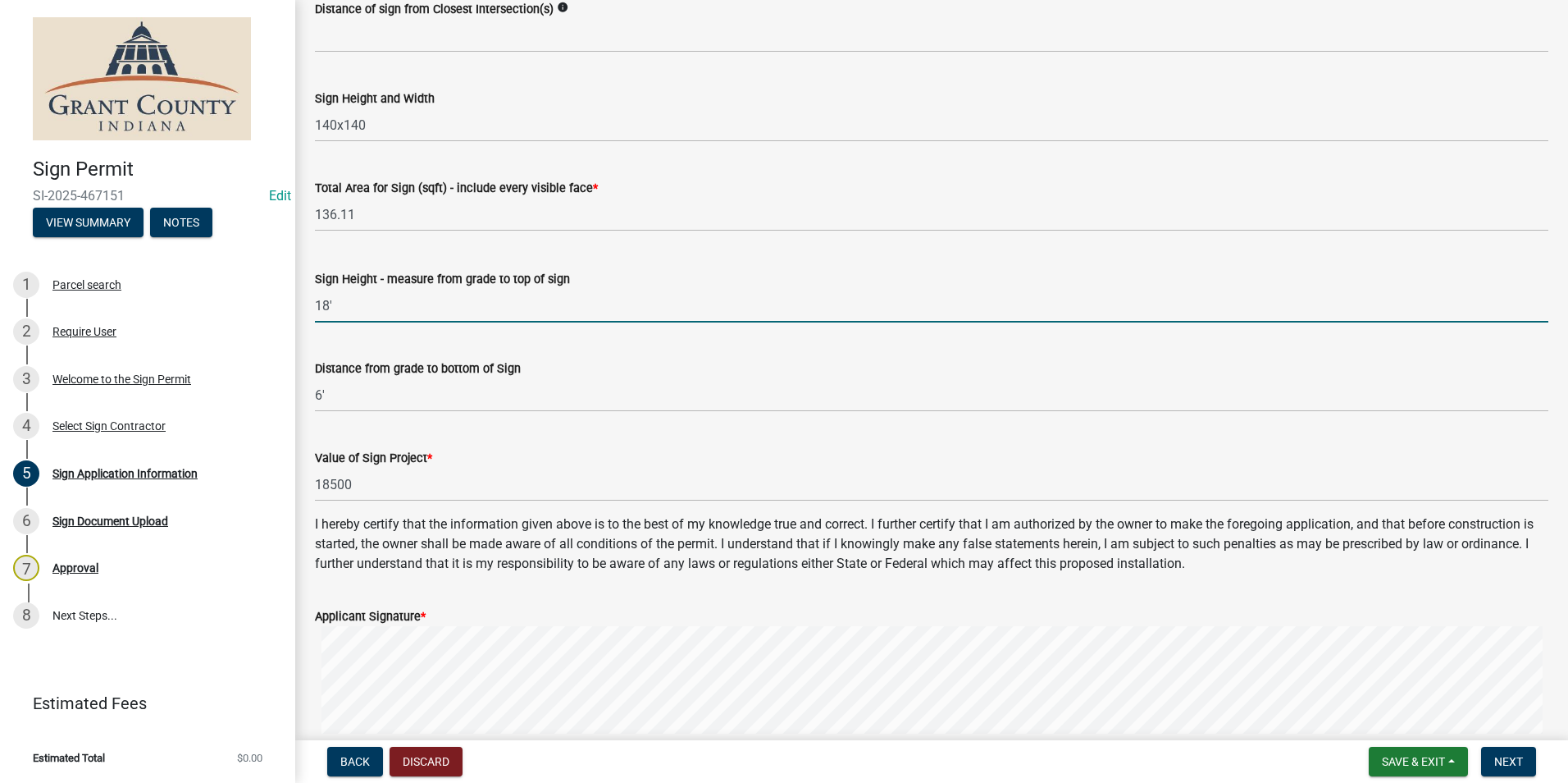
scroll to position [2849, 0]
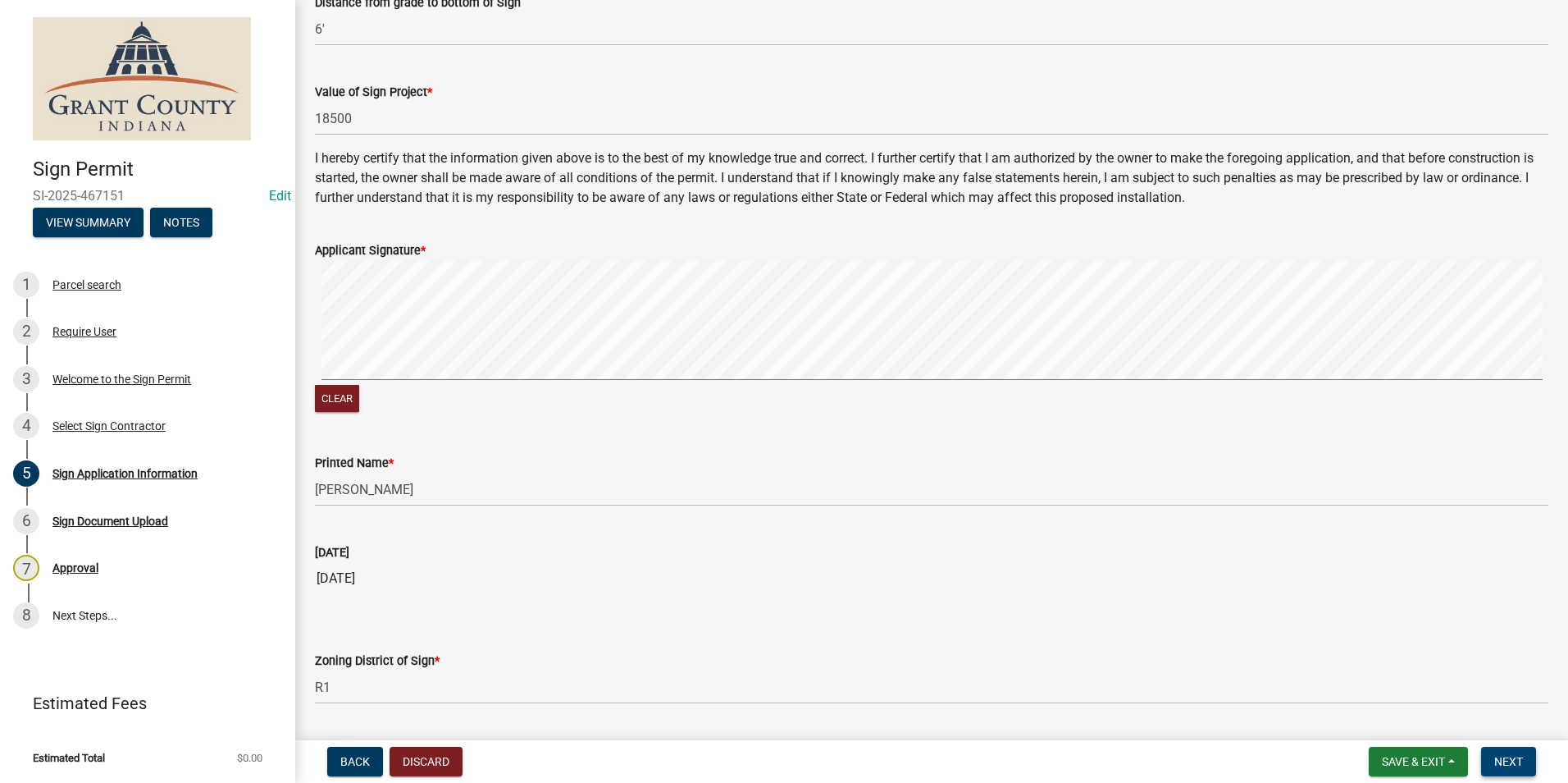
type input "18'"
click at [1504, 758] on span "Next" at bounding box center [1508, 760] width 28 height 13
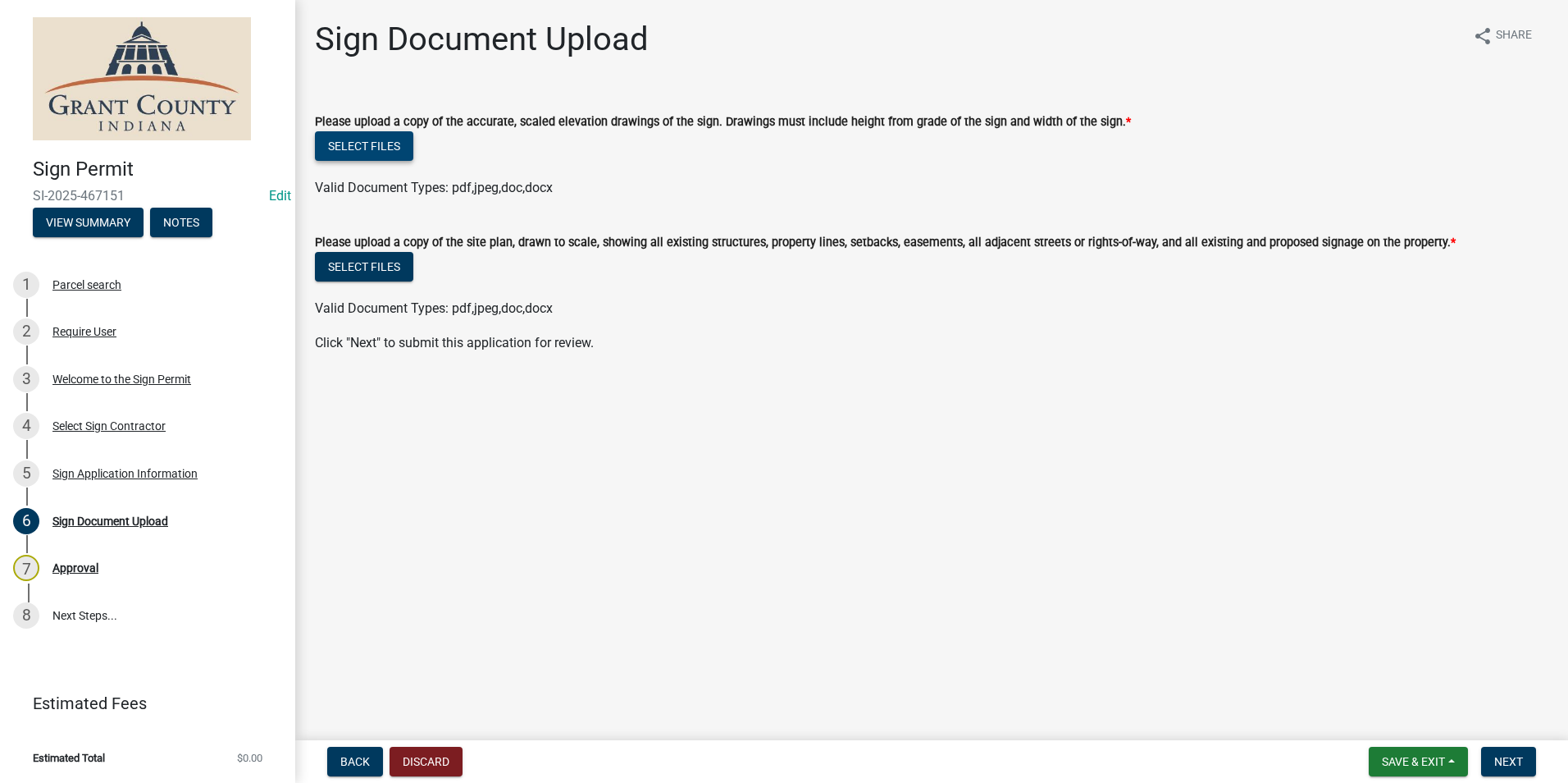
click at [386, 148] on button "Select files" at bounding box center [364, 146] width 98 height 29
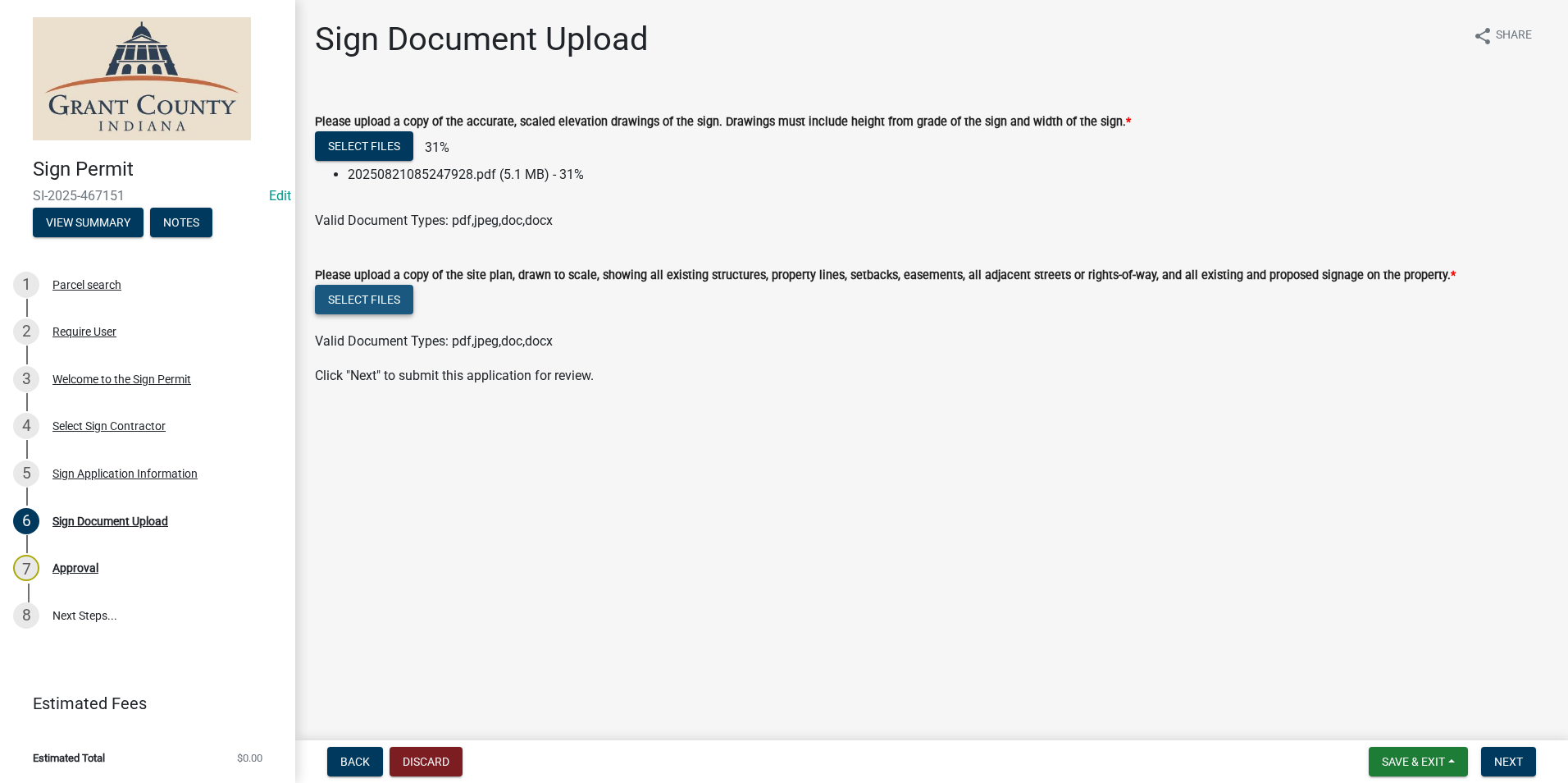
click at [386, 305] on button "Select files" at bounding box center [364, 300] width 98 height 29
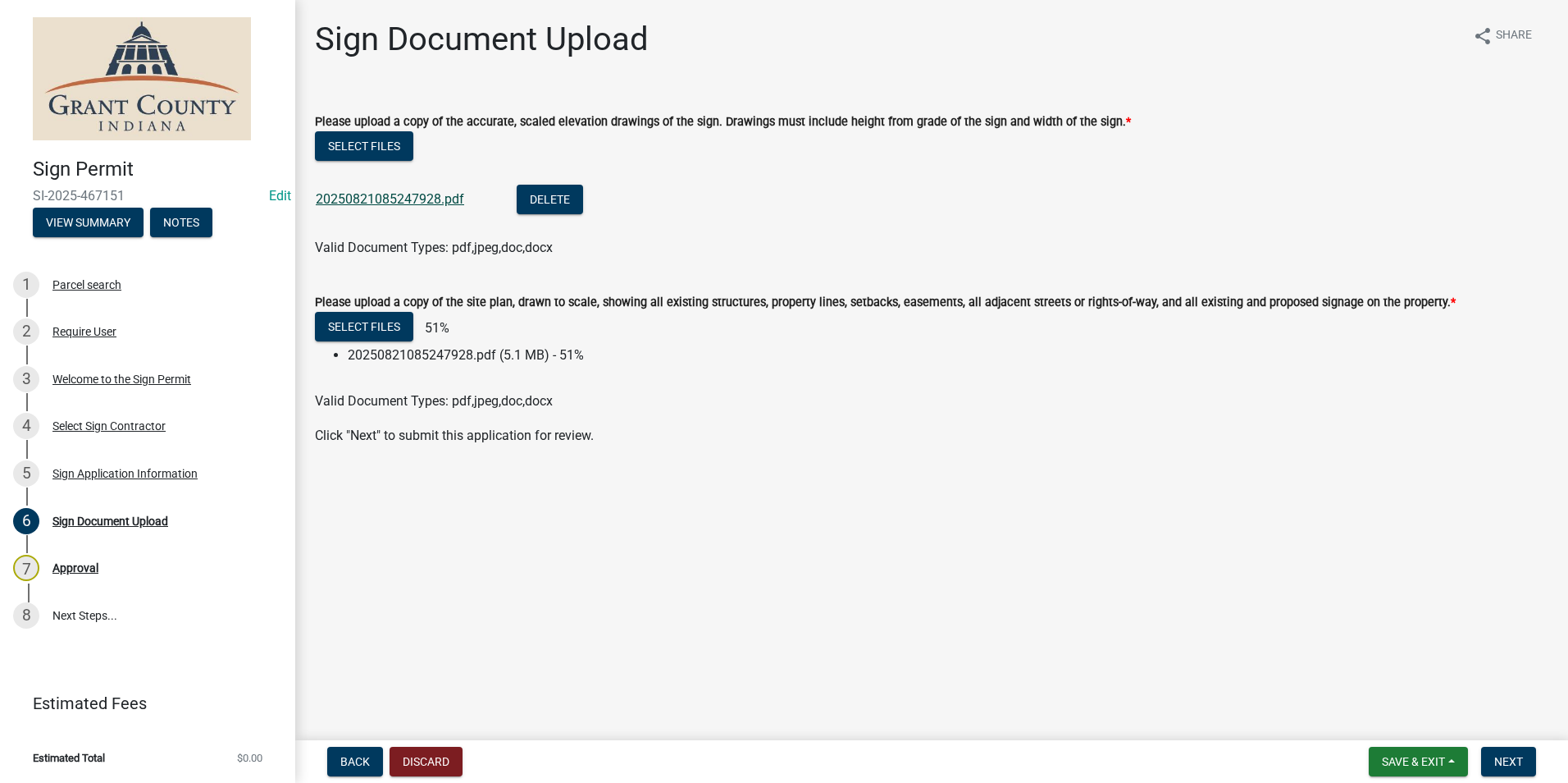
click at [443, 202] on link "20250821085247928.pdf" at bounding box center [390, 199] width 149 height 16
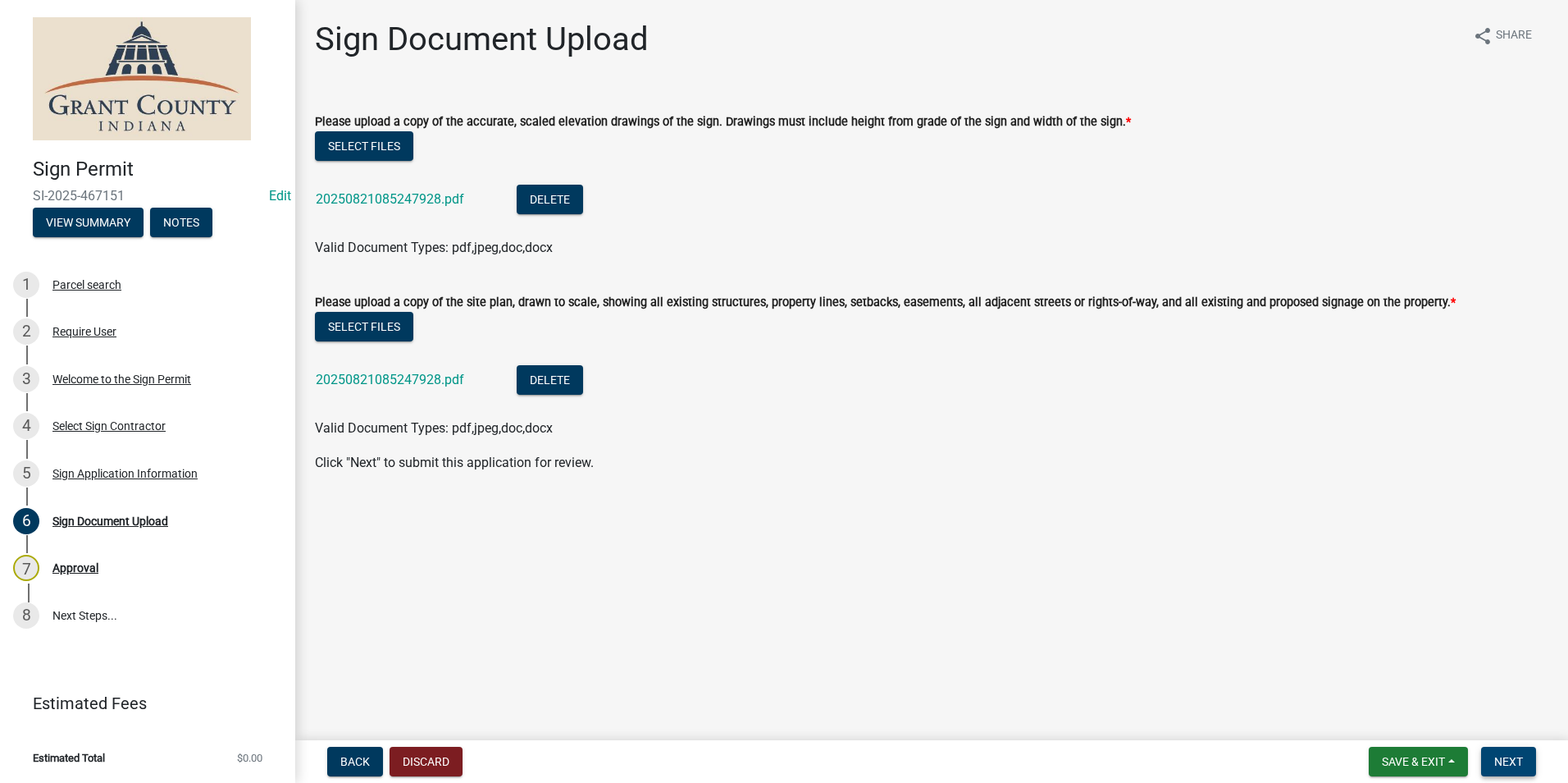
click at [1507, 766] on span "Next" at bounding box center [1508, 760] width 28 height 13
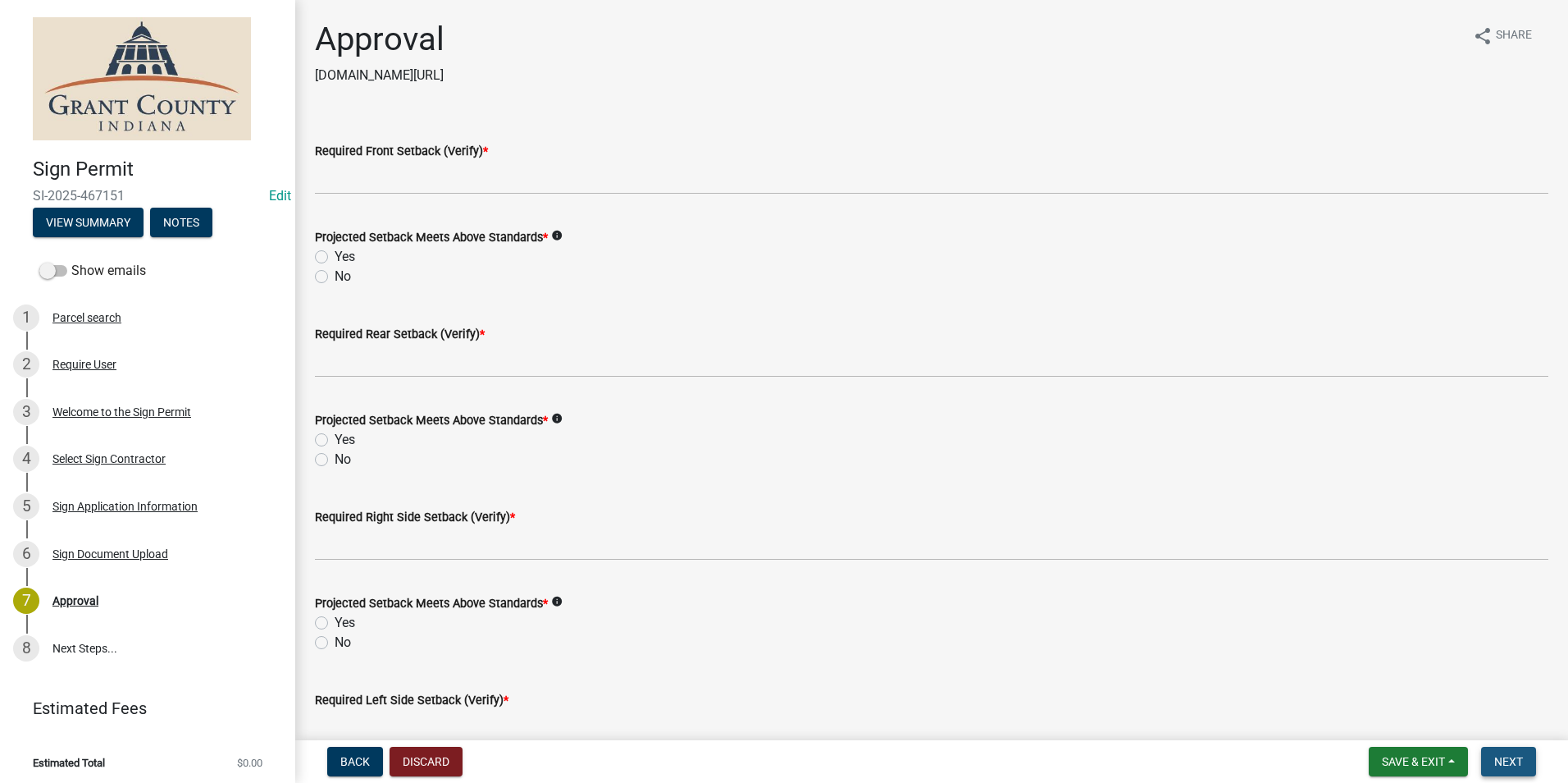
drag, startPoint x: 1507, startPoint y: 766, endPoint x: 1434, endPoint y: 825, distance: 93.9
drag, startPoint x: 1434, startPoint y: 825, endPoint x: 927, endPoint y: 221, distance: 788.6
click at [927, 221] on form "Projected Setback Meets Above Standards * info Yes No" at bounding box center [931, 247] width 1233 height 78
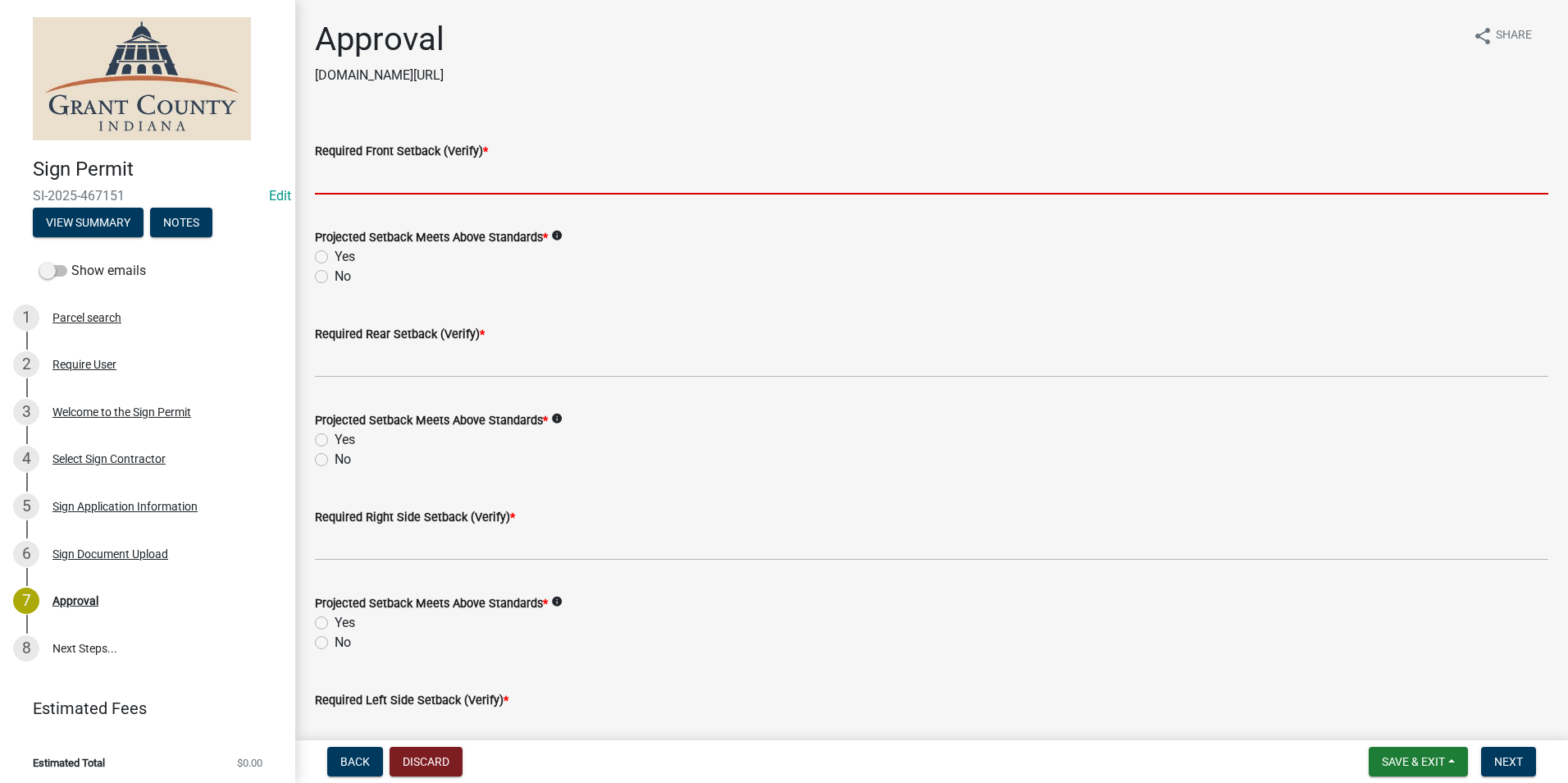
click at [663, 187] on input "Required Front Setback (Verify) *" at bounding box center [931, 177] width 1233 height 33
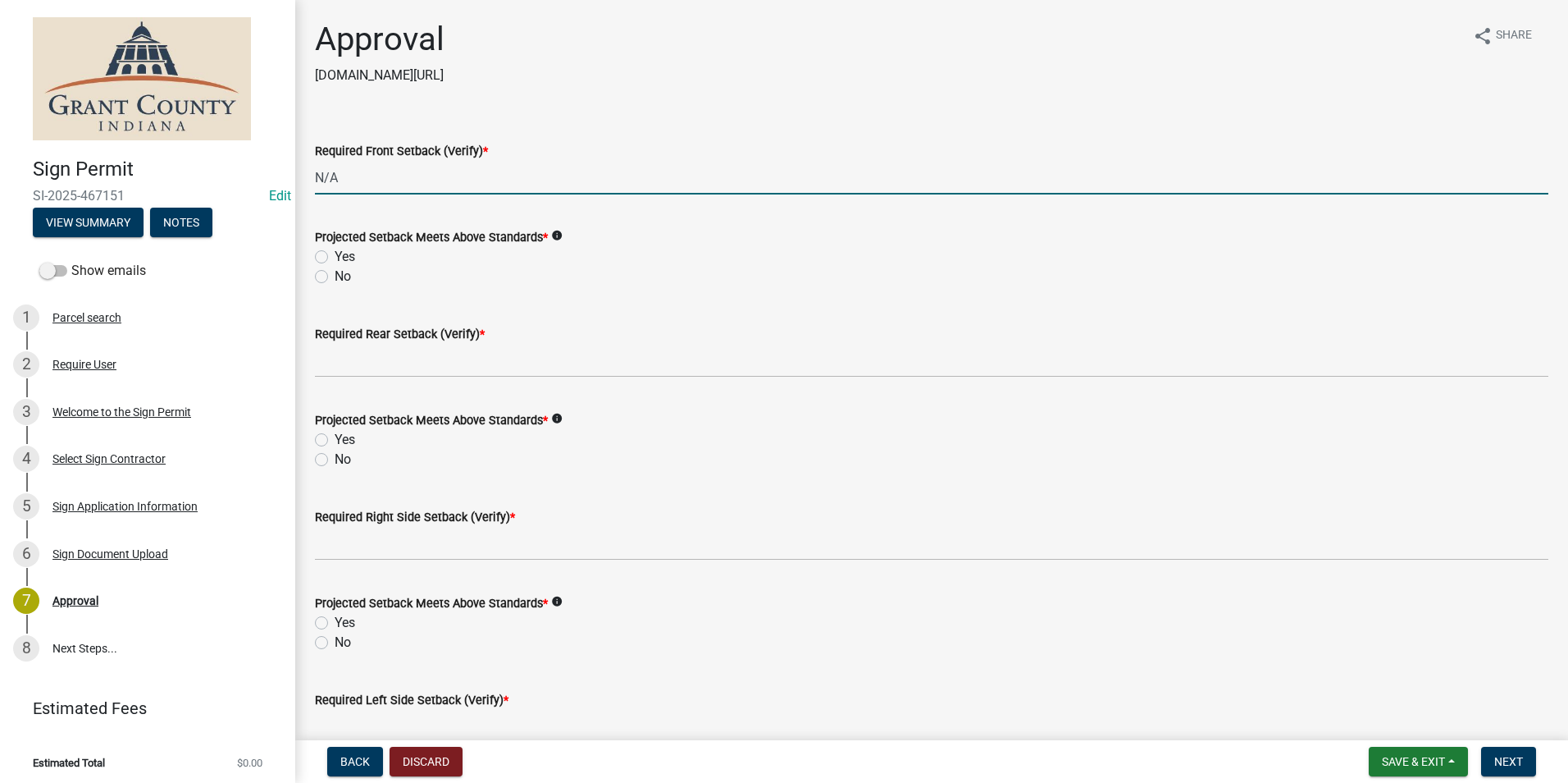
type input "N/A"
click at [335, 260] on label "Yes" at bounding box center [345, 257] width 21 height 20
click at [335, 258] on input "Yes" at bounding box center [340, 252] width 11 height 11
radio input "true"
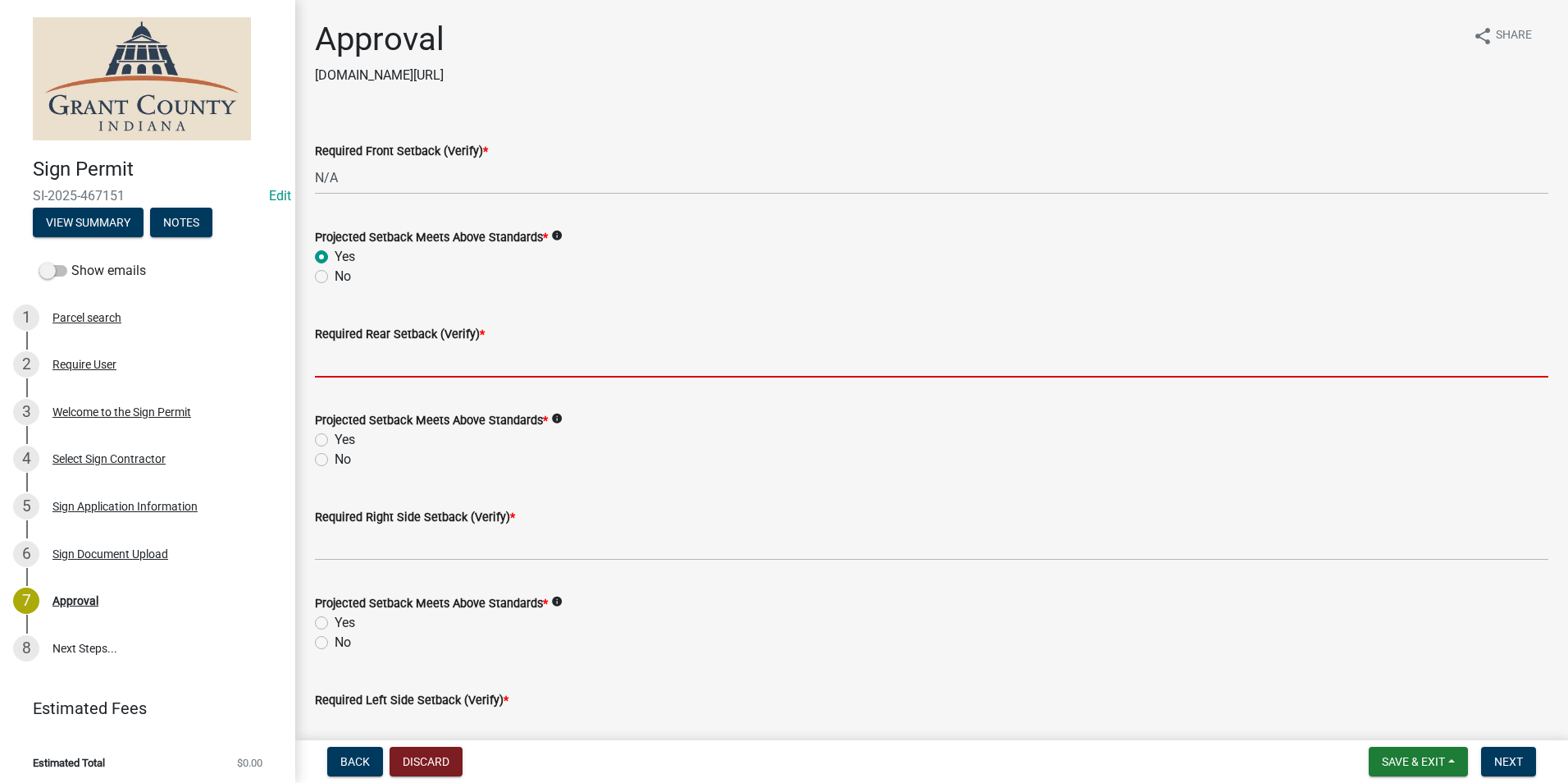
click at [370, 351] on input "Required Rear Setback (Verify) *" at bounding box center [931, 361] width 1233 height 33
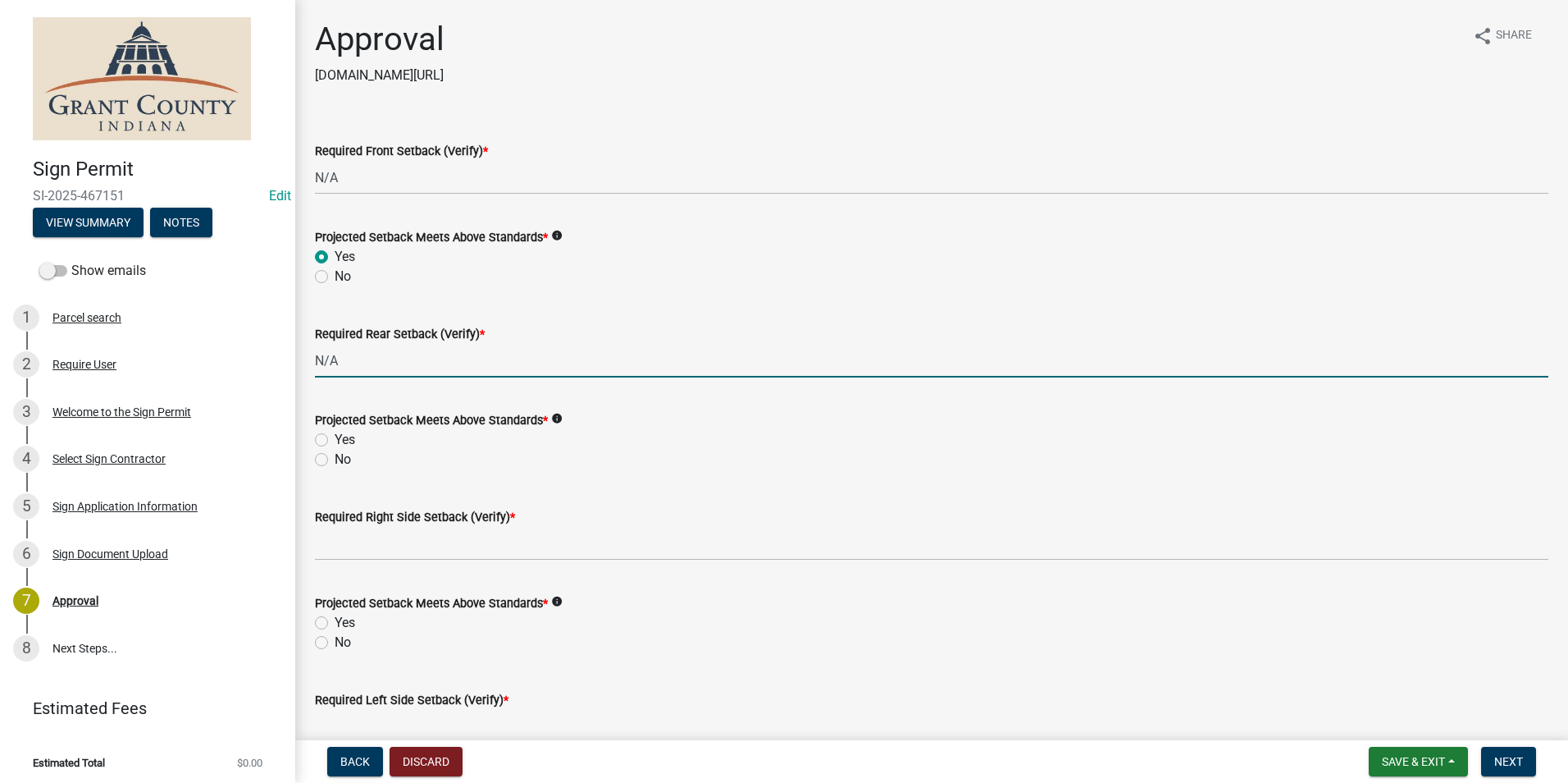
type input "N/A"
click at [335, 442] on label "Yes" at bounding box center [345, 440] width 21 height 20
click at [335, 441] on input "Yes" at bounding box center [340, 435] width 11 height 11
radio input "true"
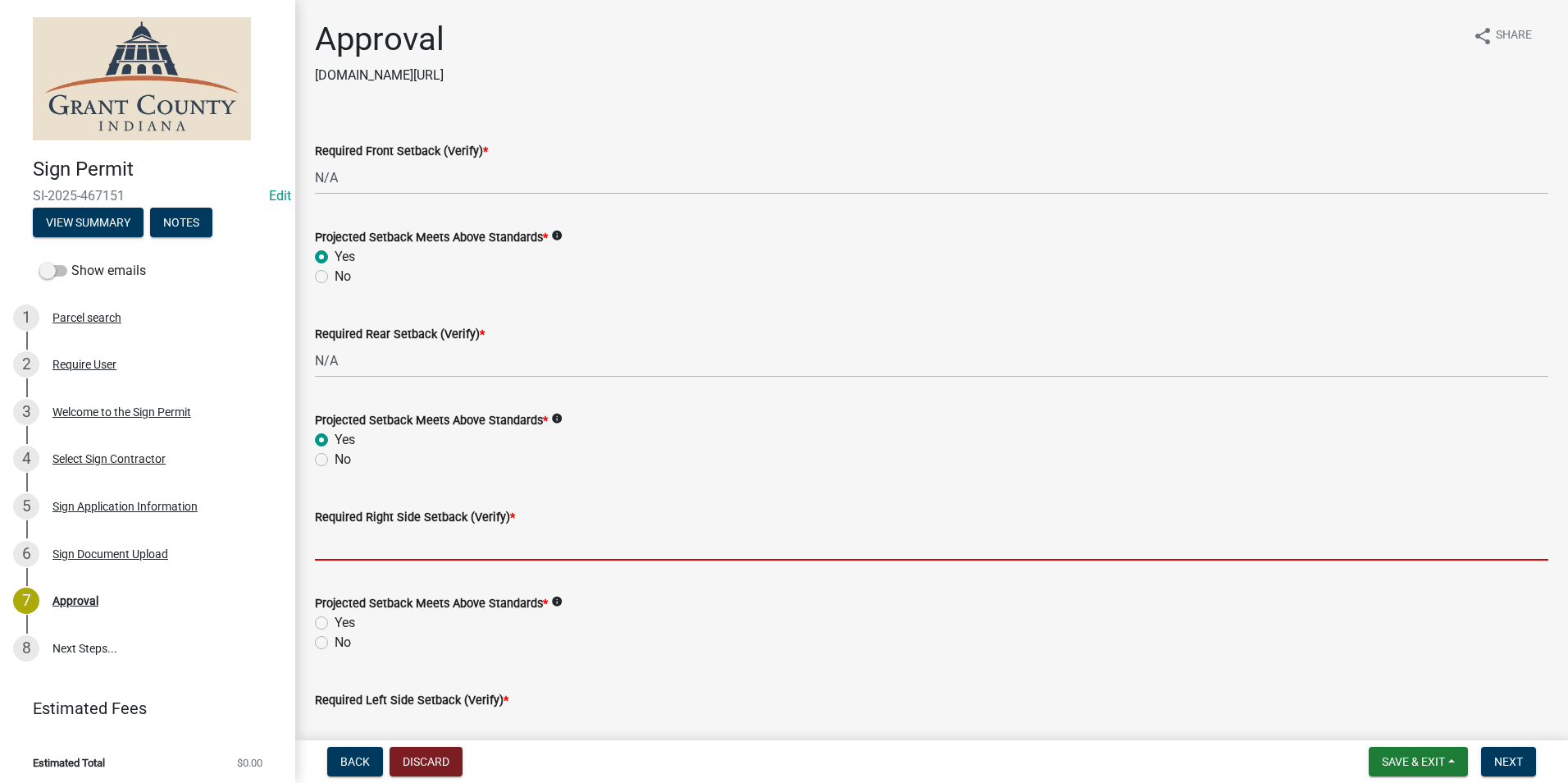
click at [370, 542] on input "Required Right Side Setback (Verify) *" at bounding box center [931, 544] width 1233 height 33
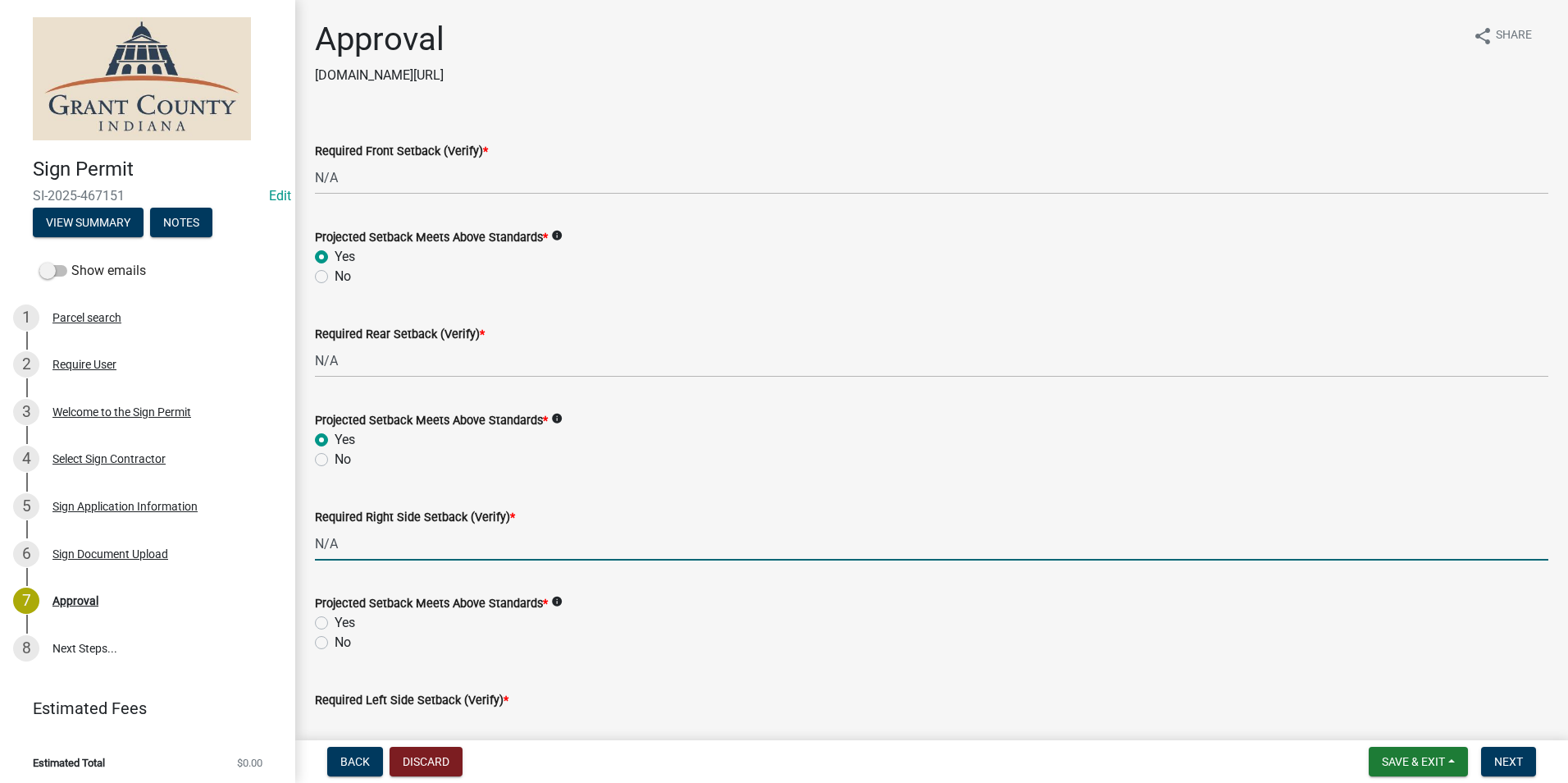
type input "N/A"
click at [335, 622] on label "Yes" at bounding box center [345, 622] width 21 height 20
click at [335, 622] on input "Yes" at bounding box center [340, 617] width 11 height 11
radio input "true"
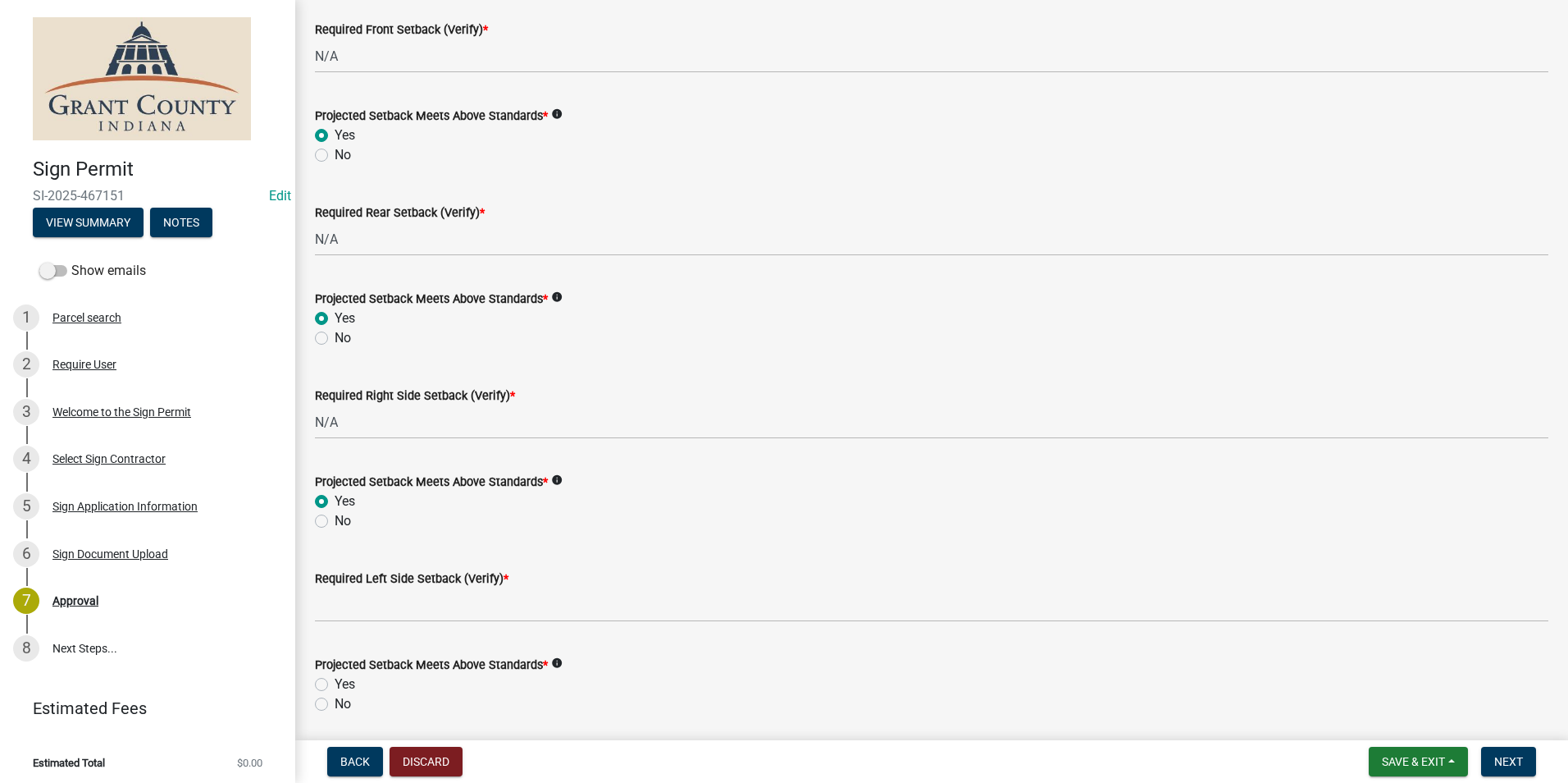
scroll to position [328, 0]
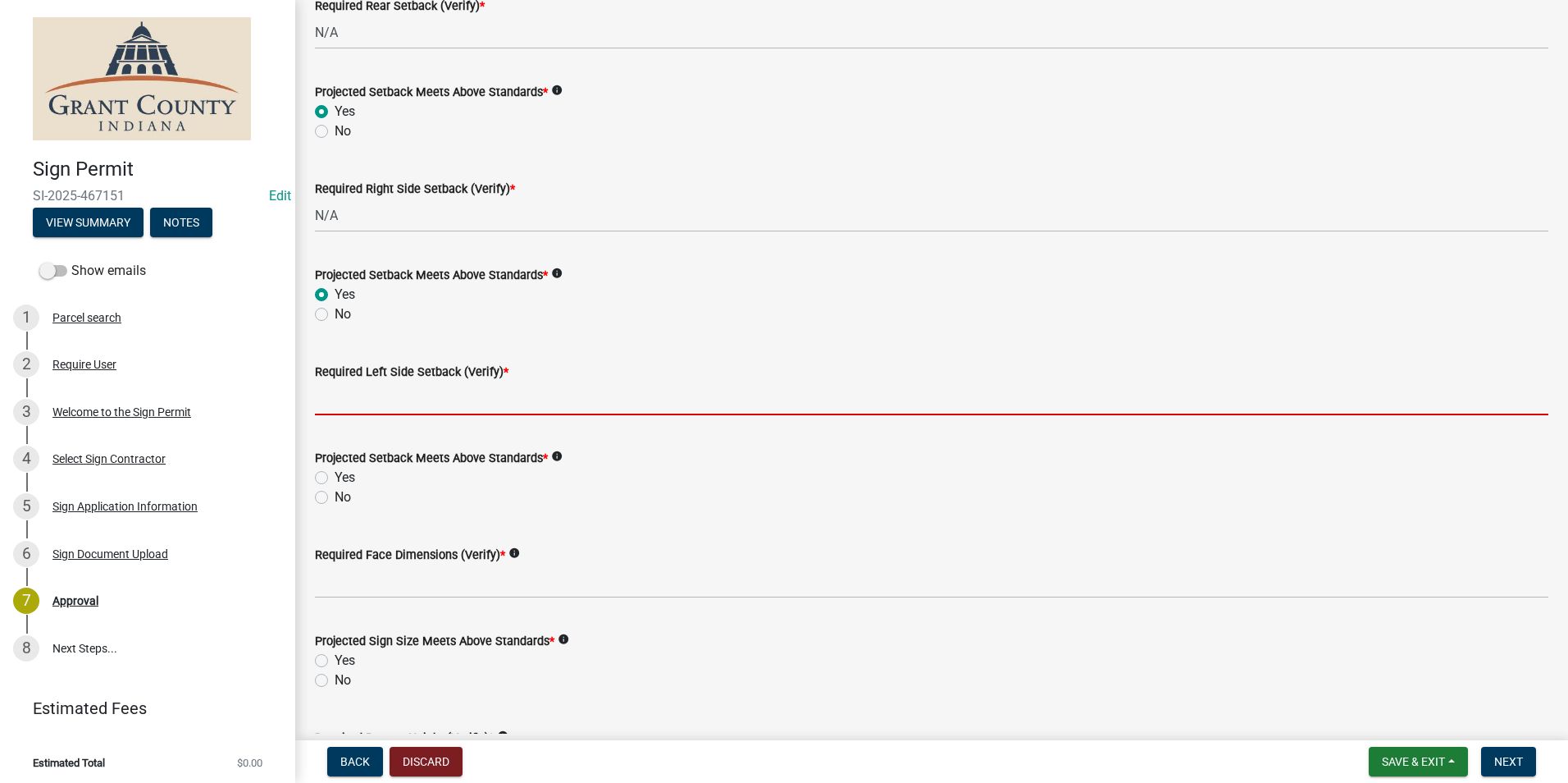
click at [373, 399] on input "Required Left Side Setback (Verify) *" at bounding box center [931, 398] width 1233 height 33
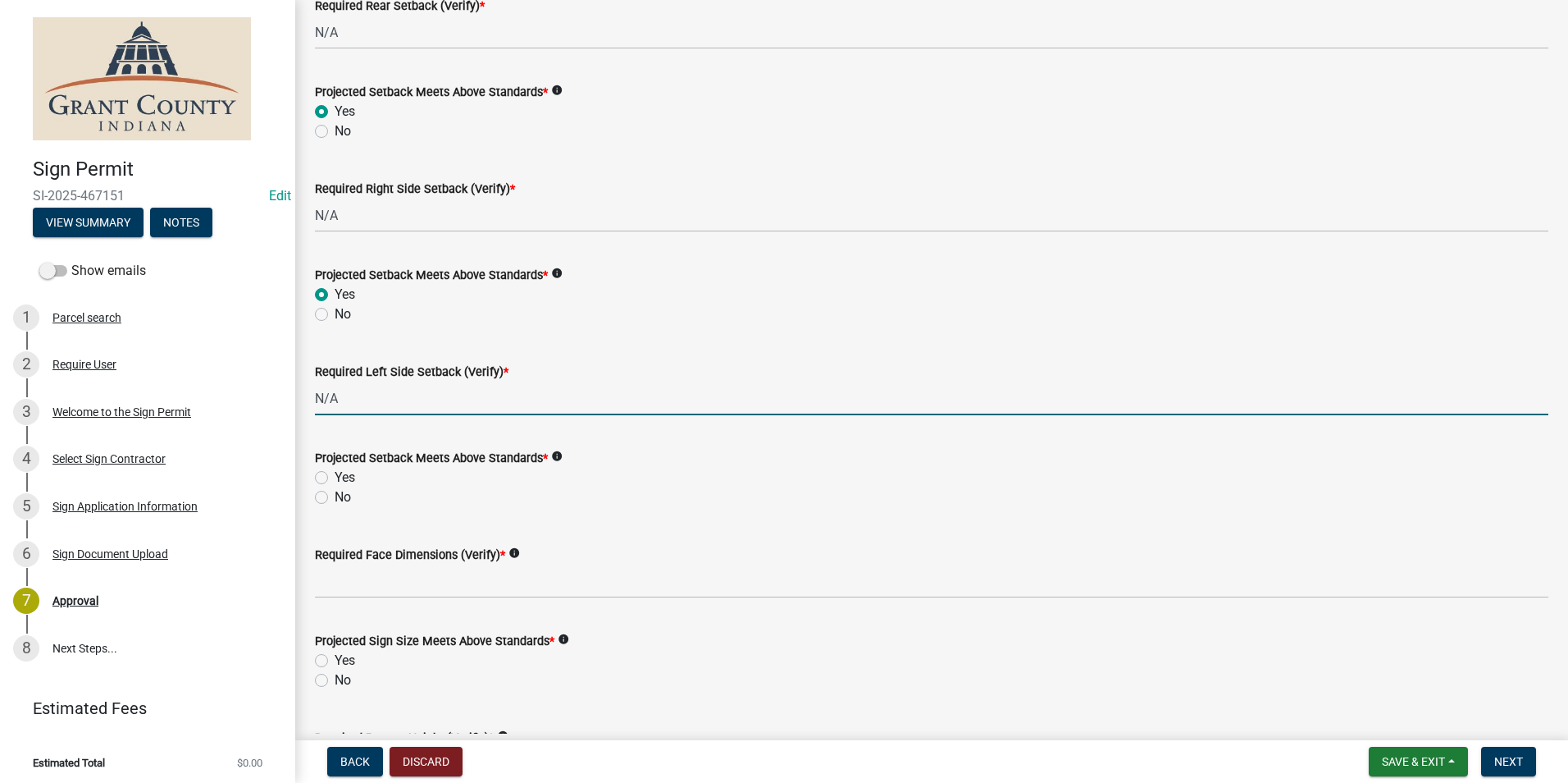
type input "N/A"
click at [335, 475] on label "Yes" at bounding box center [345, 477] width 21 height 20
click at [335, 475] on input "Yes" at bounding box center [340, 472] width 11 height 11
radio input "true"
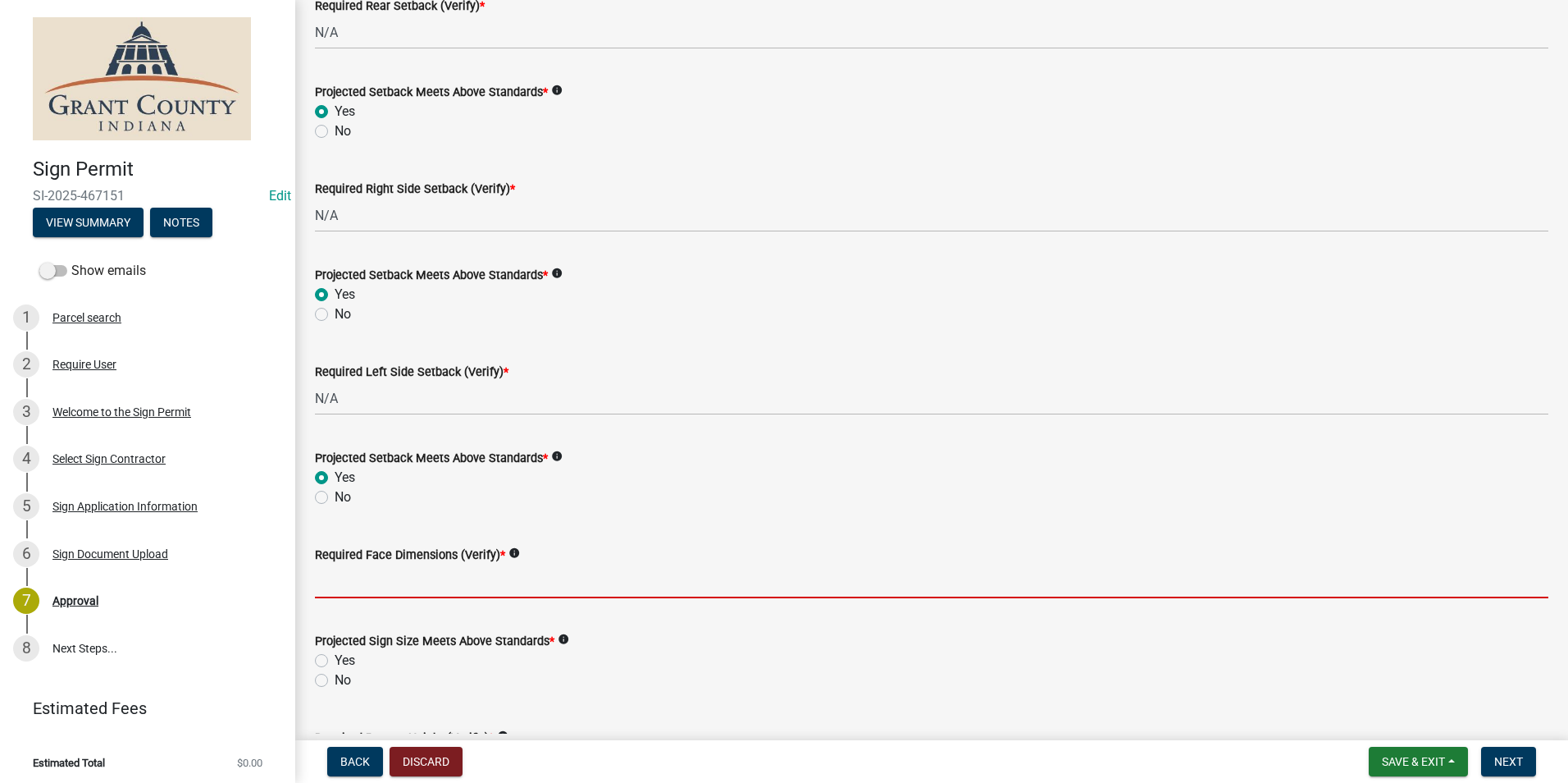
click at [376, 581] on input "Required Face Dimensions (Verify) *" at bounding box center [931, 581] width 1233 height 33
type input "M"
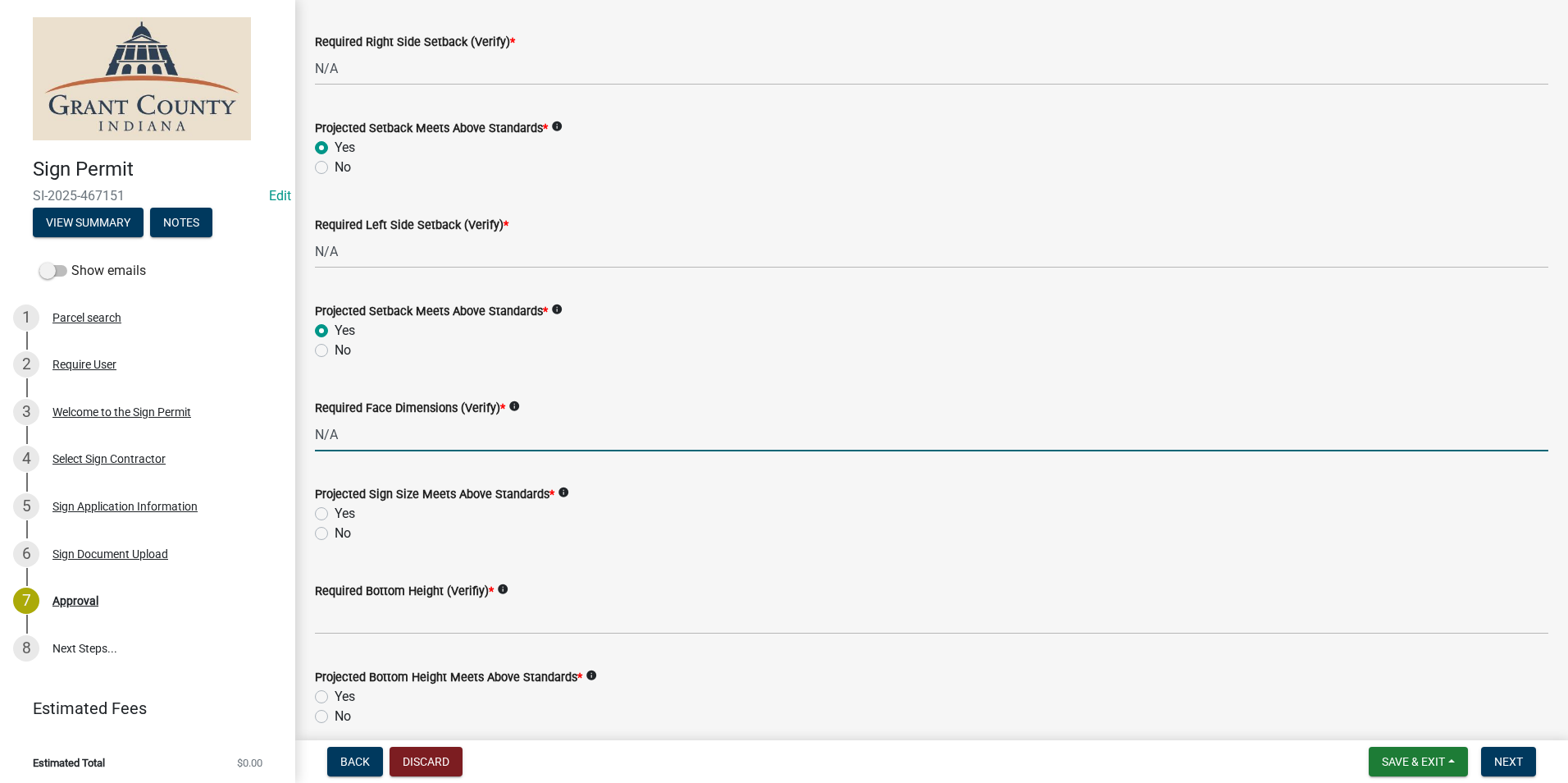
scroll to position [492, 0]
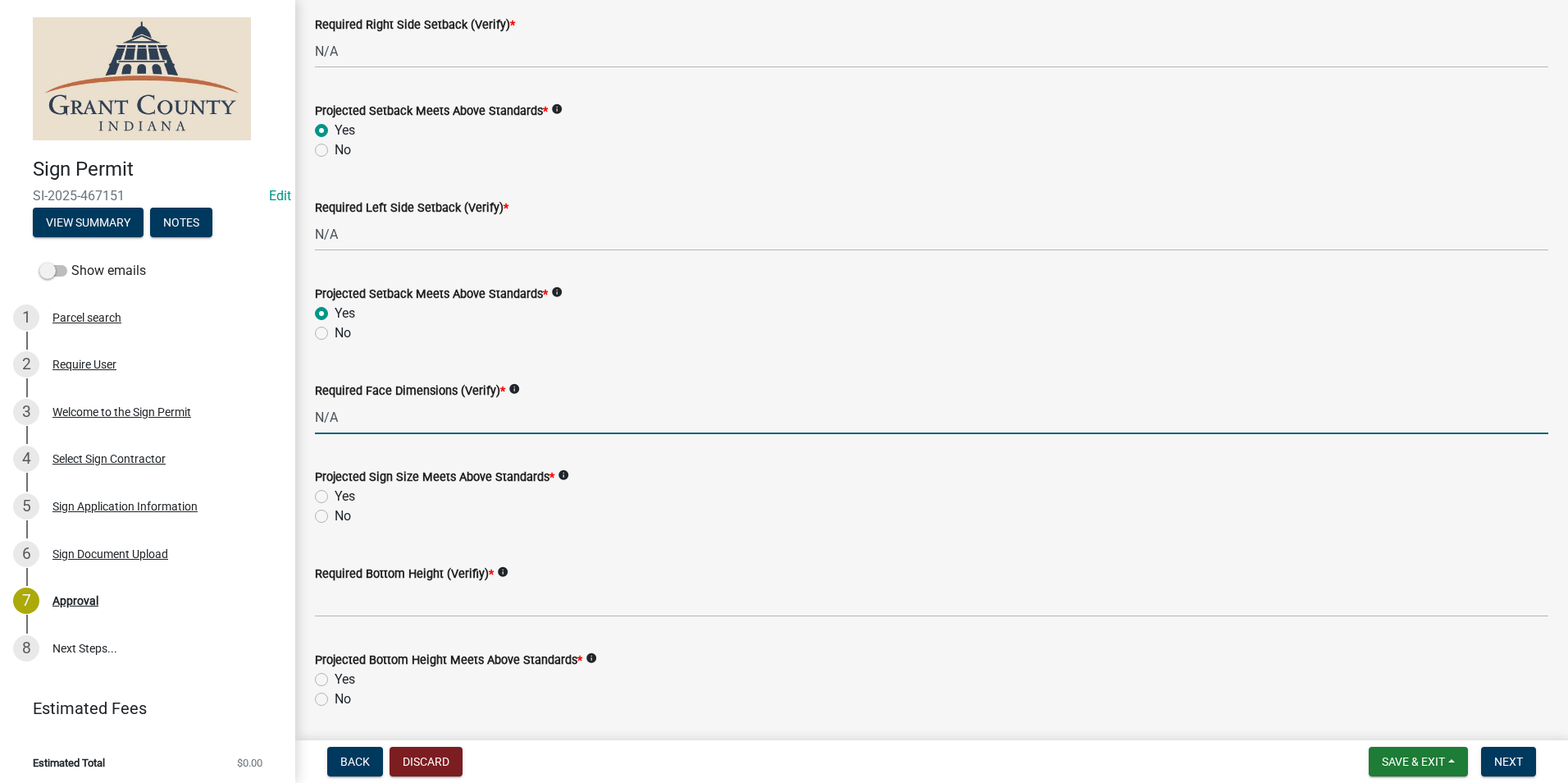
type input "N/A"
click at [335, 496] on label "Yes" at bounding box center [345, 497] width 21 height 20
click at [335, 496] on input "Yes" at bounding box center [340, 492] width 11 height 11
radio input "true"
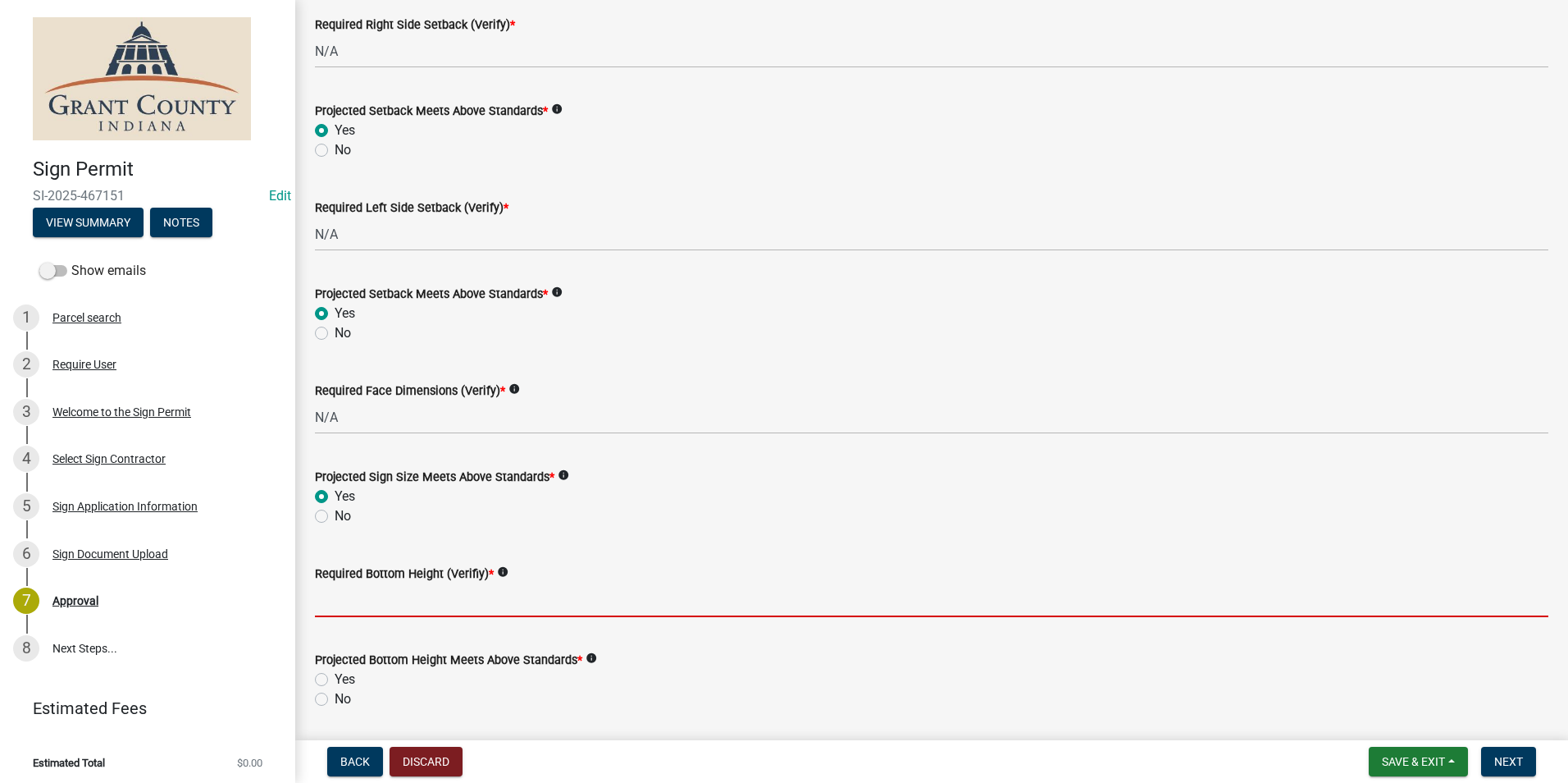
click at [397, 599] on input "Required Bottom Height (Verifiy) *" at bounding box center [931, 600] width 1233 height 33
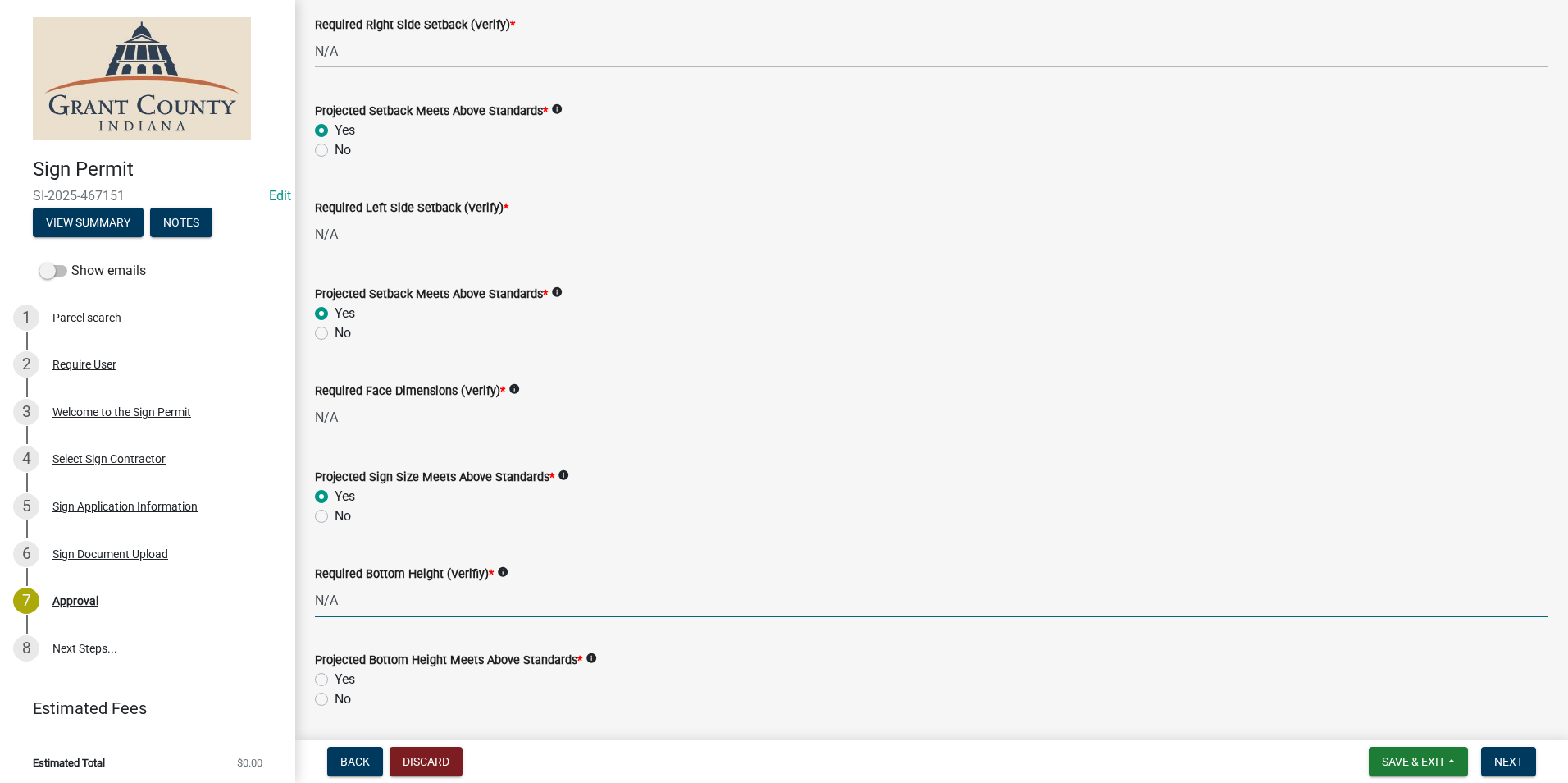
type input "N/A"
click at [335, 678] on label "Yes" at bounding box center [345, 679] width 21 height 20
click at [335, 678] on input "Yes" at bounding box center [340, 674] width 11 height 11
radio input "true"
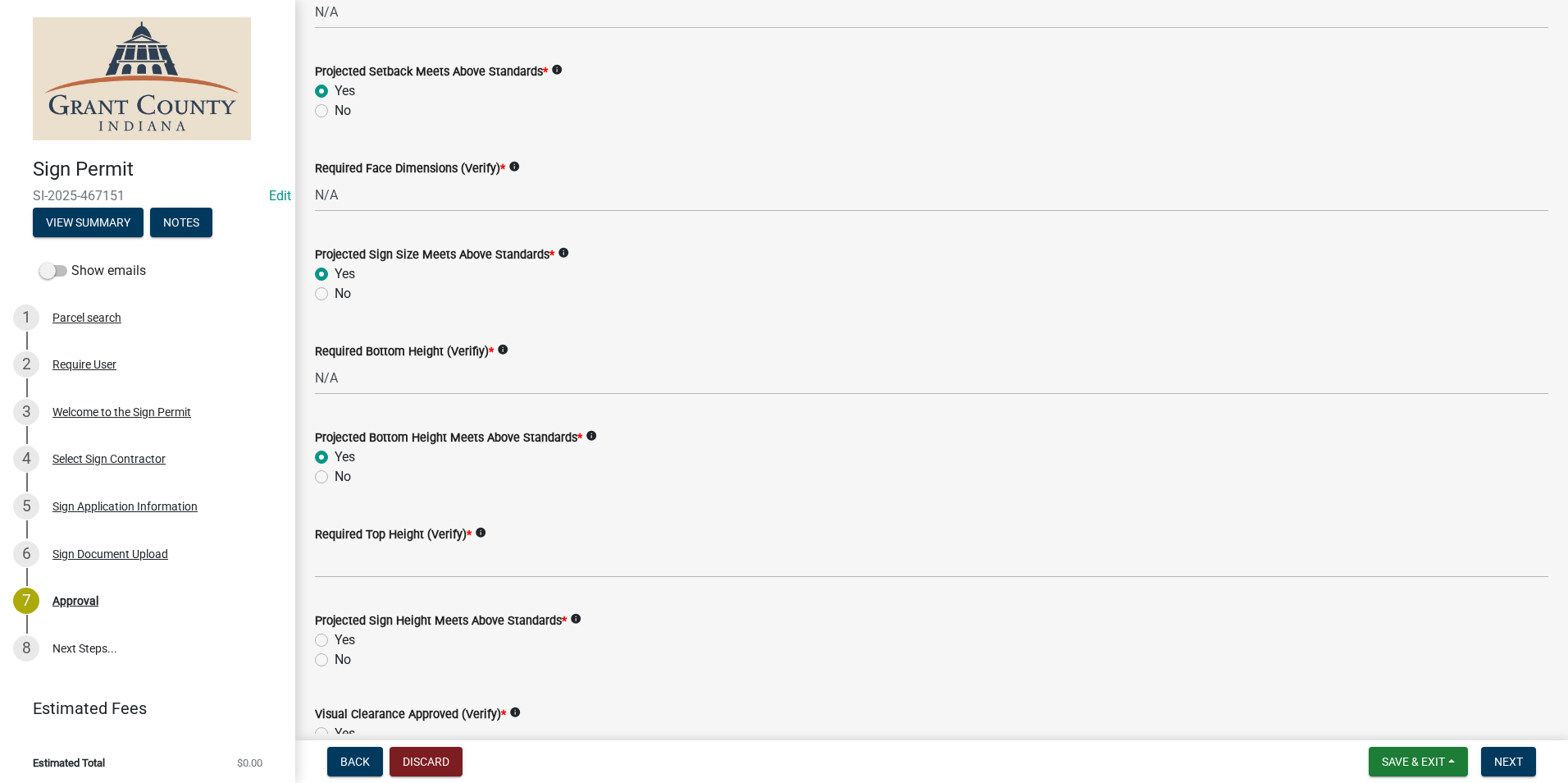
scroll to position [985, 0]
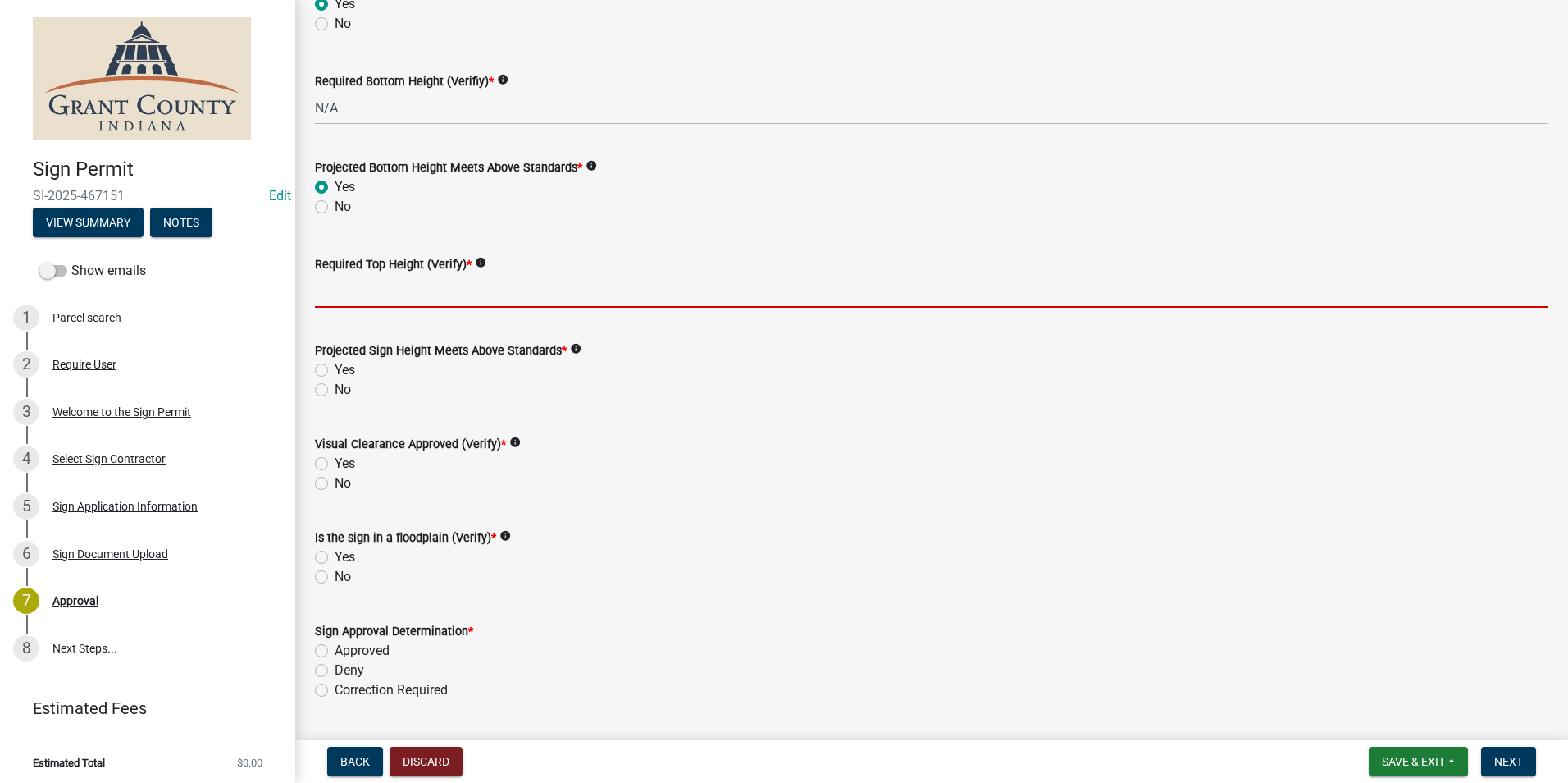
click at [359, 280] on input "Required Top Height (Verify) *" at bounding box center [931, 291] width 1233 height 33
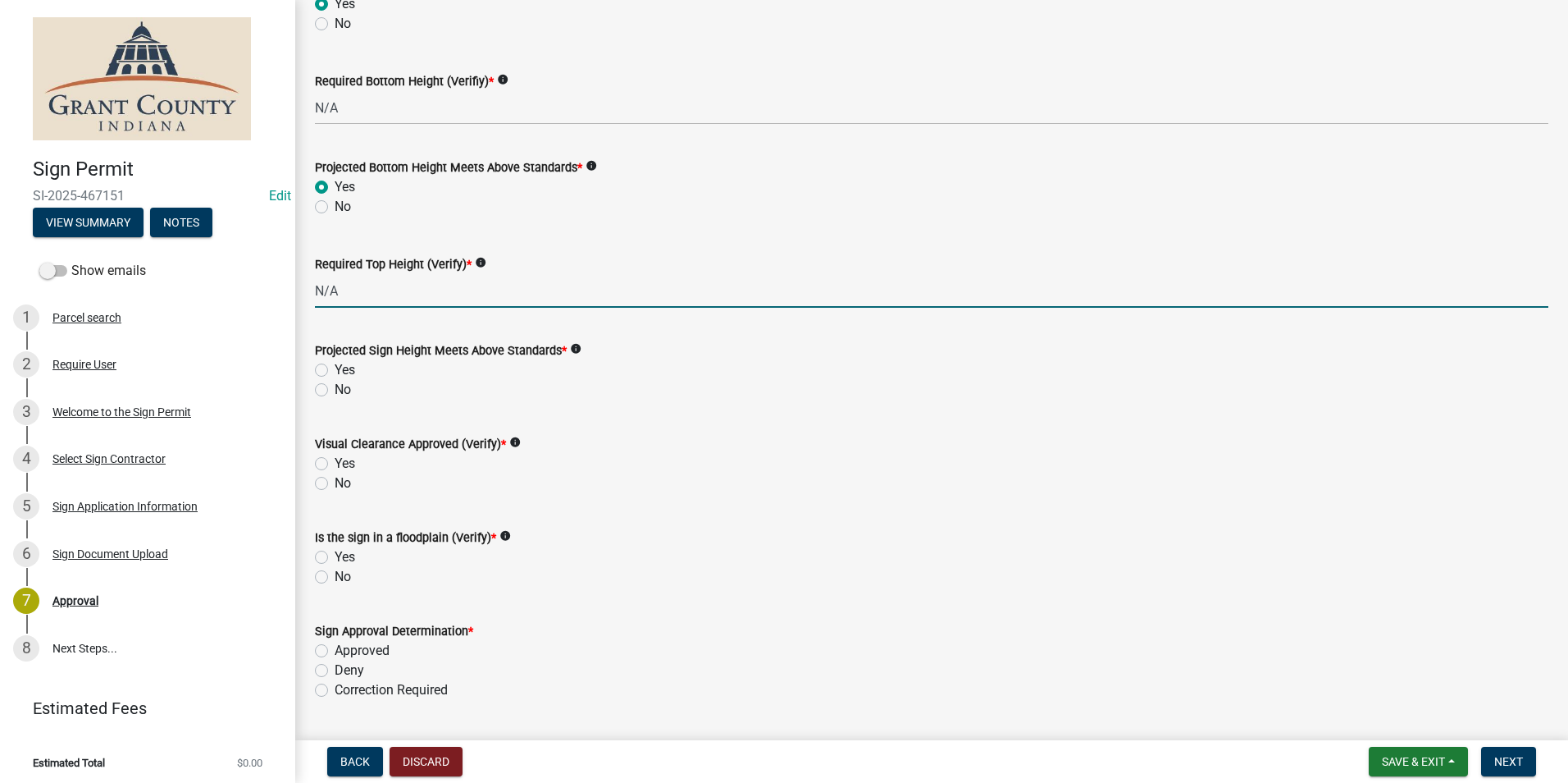
type input "N/A"
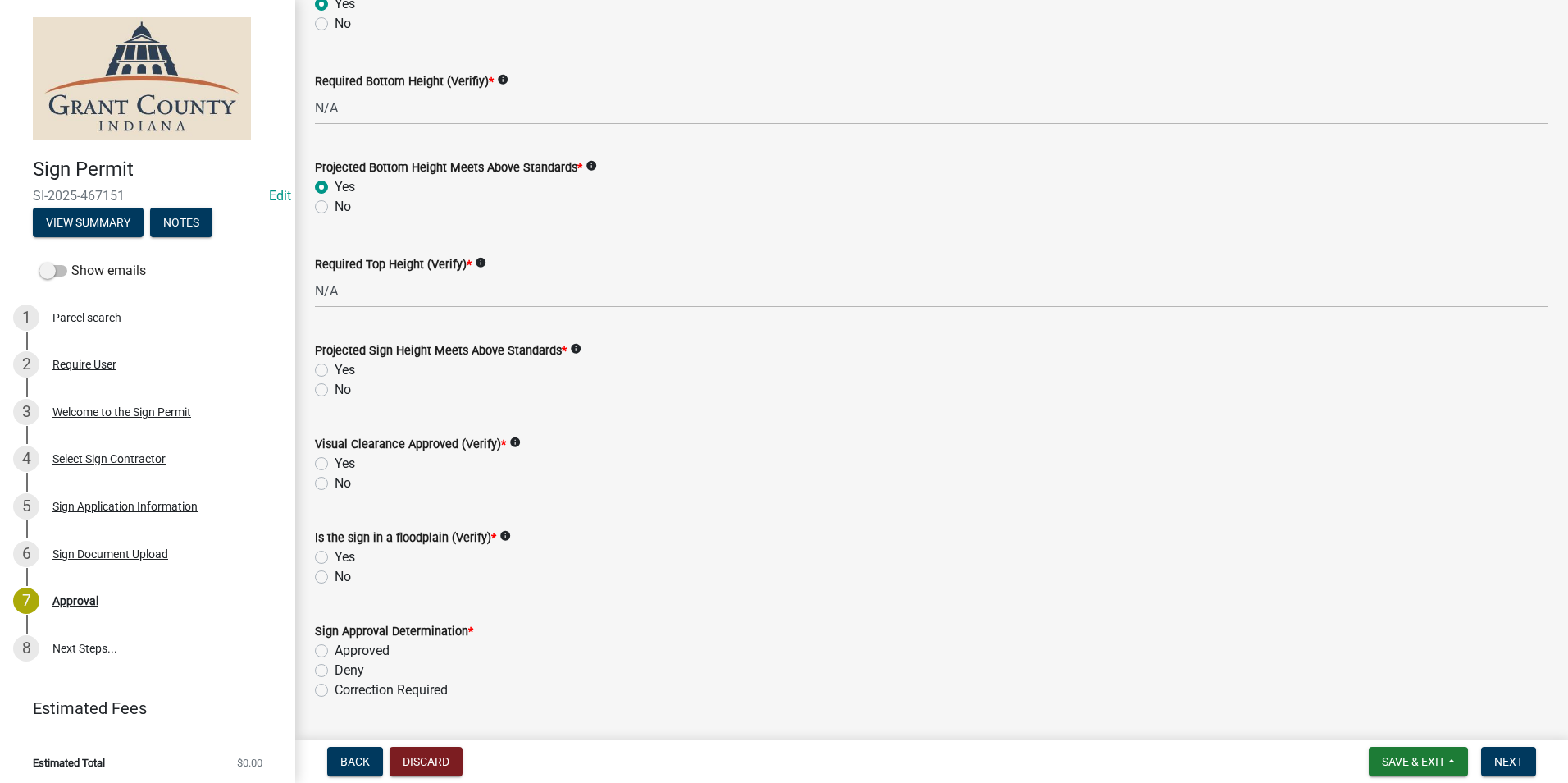
click at [335, 367] on label "Yes" at bounding box center [345, 370] width 21 height 20
click at [335, 367] on input "Yes" at bounding box center [340, 366] width 11 height 11
radio input "true"
click at [335, 469] on label "Yes" at bounding box center [345, 464] width 21 height 20
click at [335, 465] on input "Yes" at bounding box center [340, 459] width 11 height 11
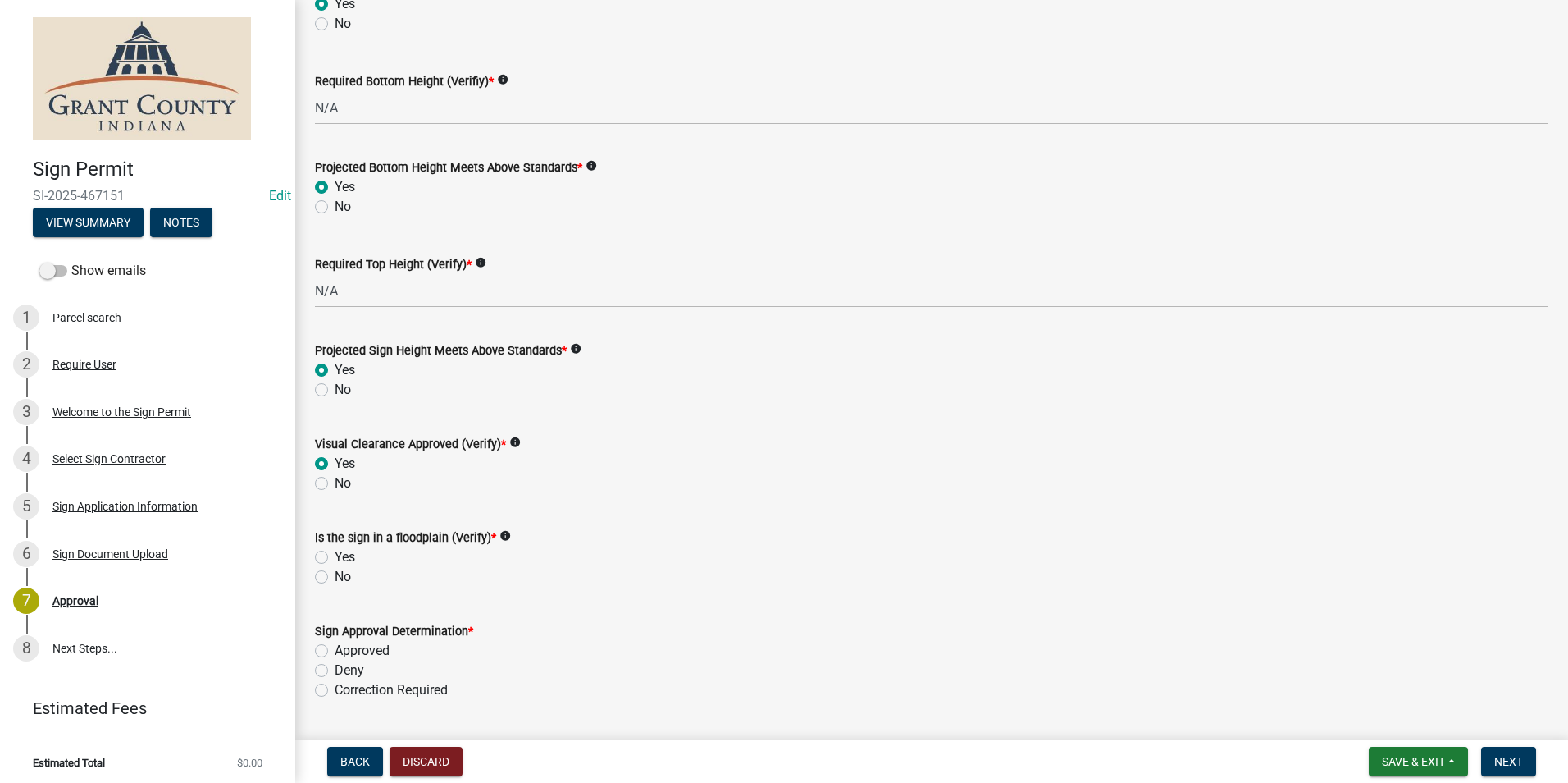
radio input "true"
click at [335, 573] on label "No" at bounding box center [343, 577] width 17 height 20
click at [335, 573] on input "No" at bounding box center [340, 572] width 11 height 11
radio input "true"
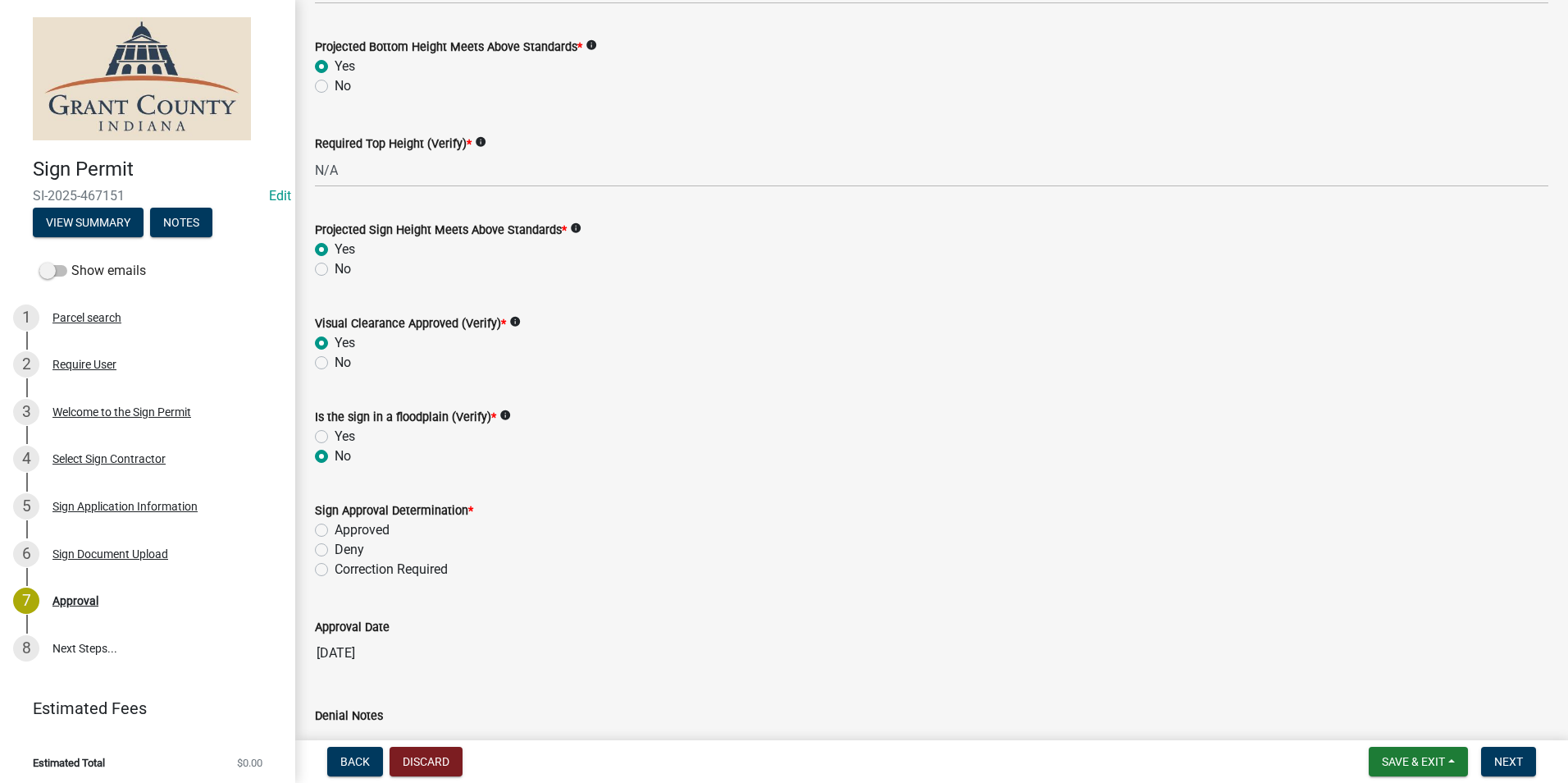
scroll to position [1149, 0]
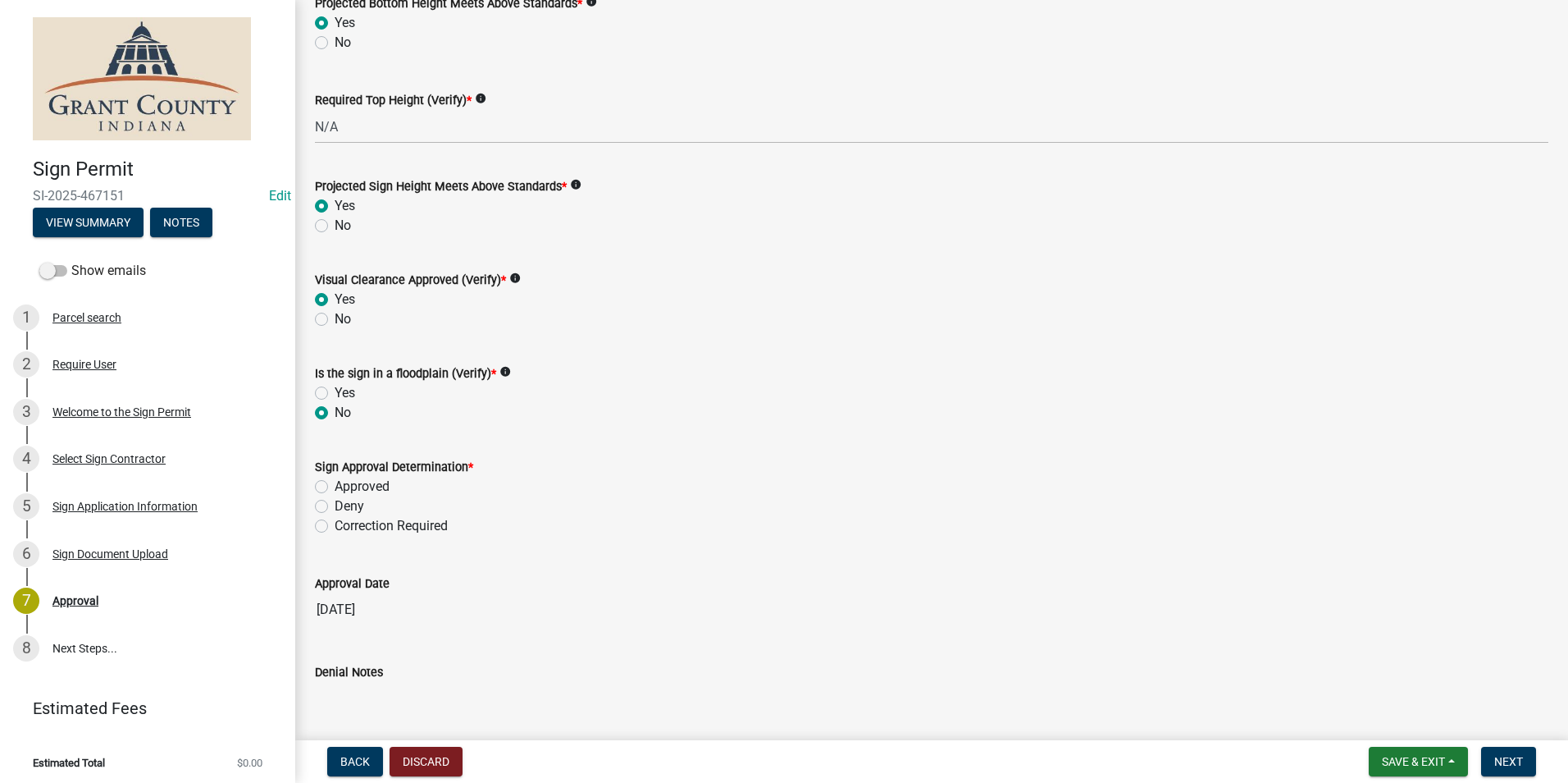
click at [323, 494] on div "Approved" at bounding box center [931, 486] width 1233 height 20
click at [335, 489] on label "Approved" at bounding box center [362, 486] width 55 height 20
click at [335, 487] on input "Approved" at bounding box center [340, 481] width 11 height 11
radio input "true"
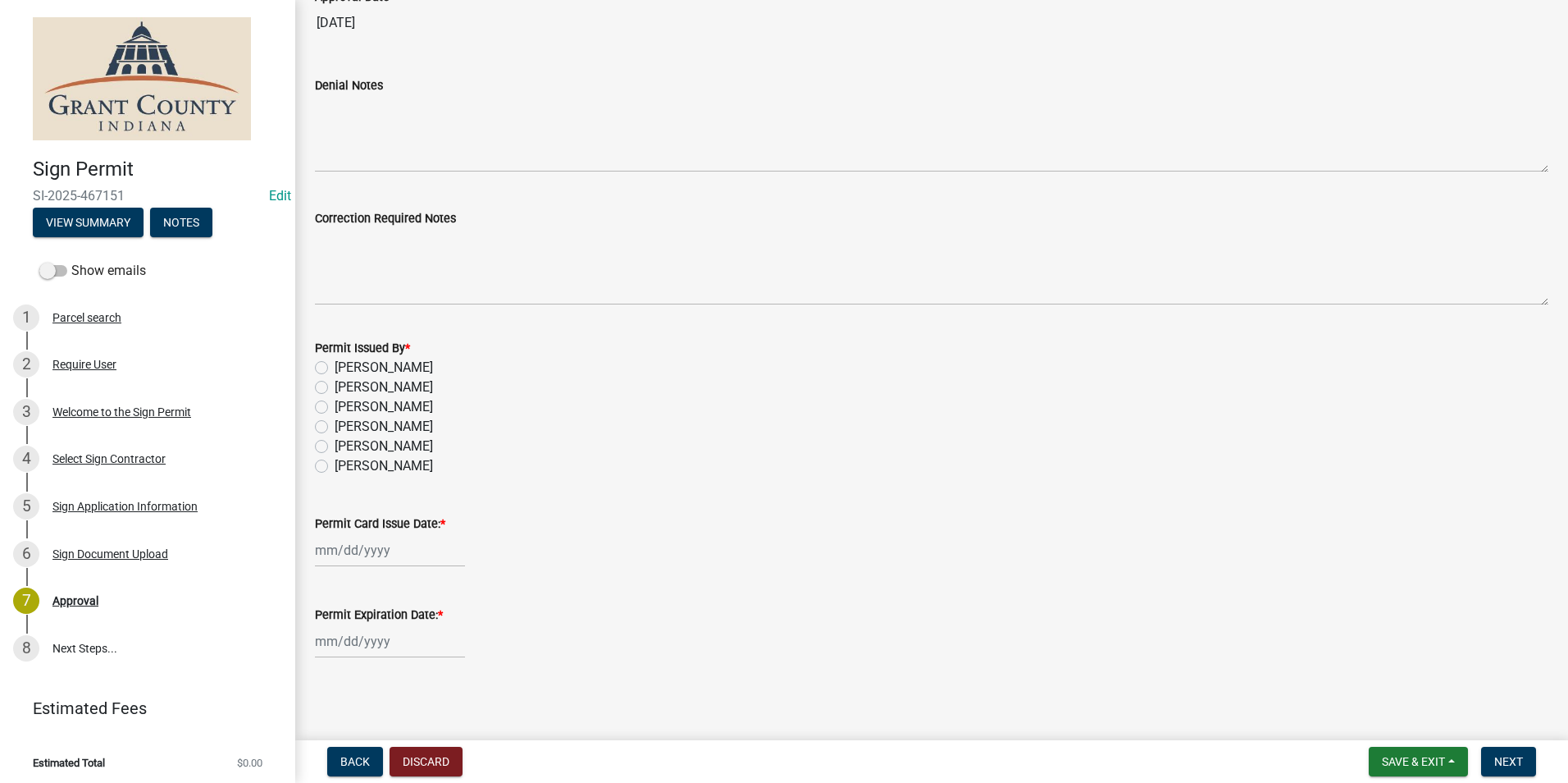
scroll to position [1738, 0]
click at [391, 549] on div at bounding box center [390, 547] width 150 height 33
select select "8"
select select "2025"
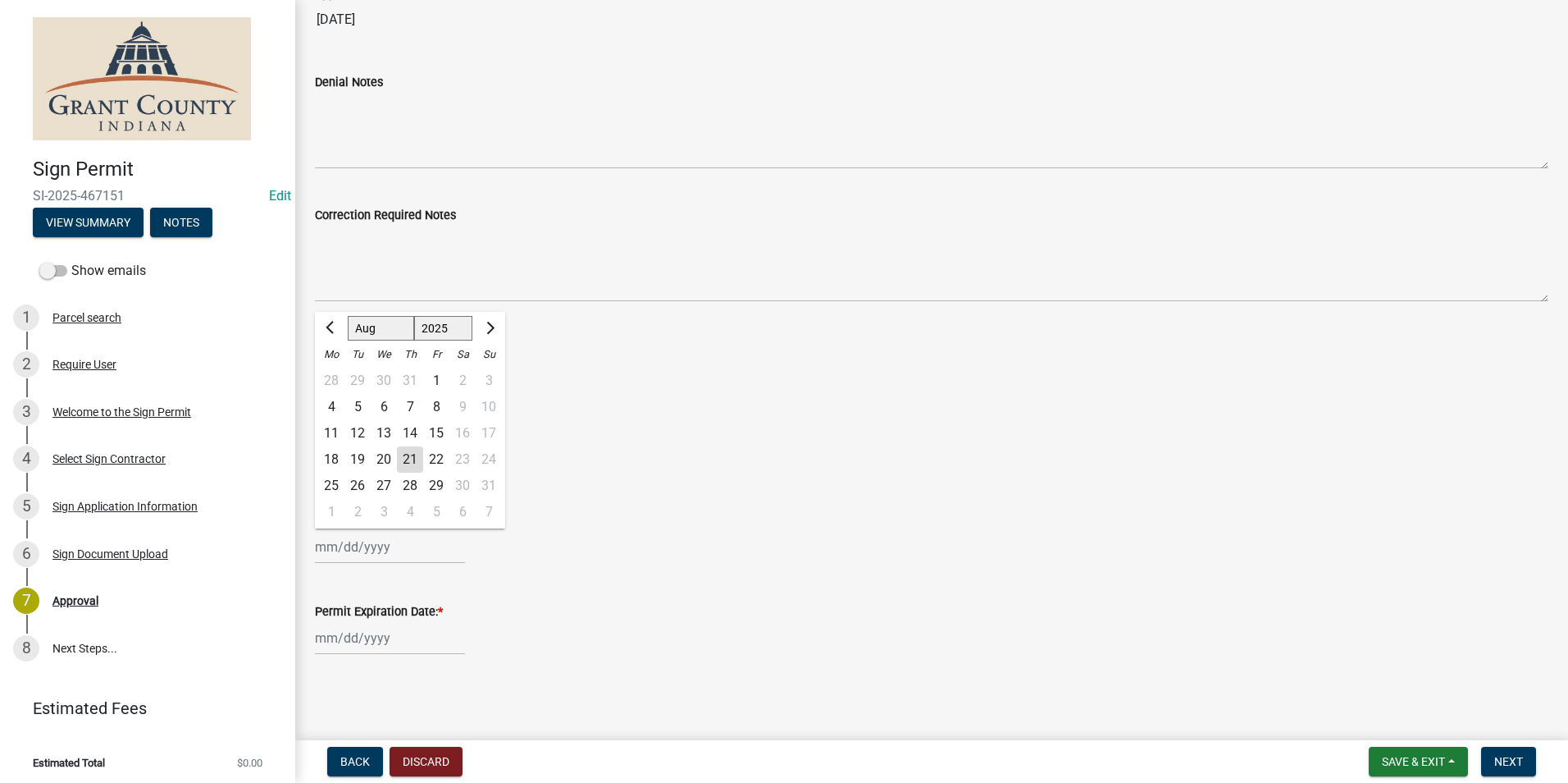
click at [408, 467] on div "21" at bounding box center [409, 460] width 26 height 26
type input "08/21/2025"
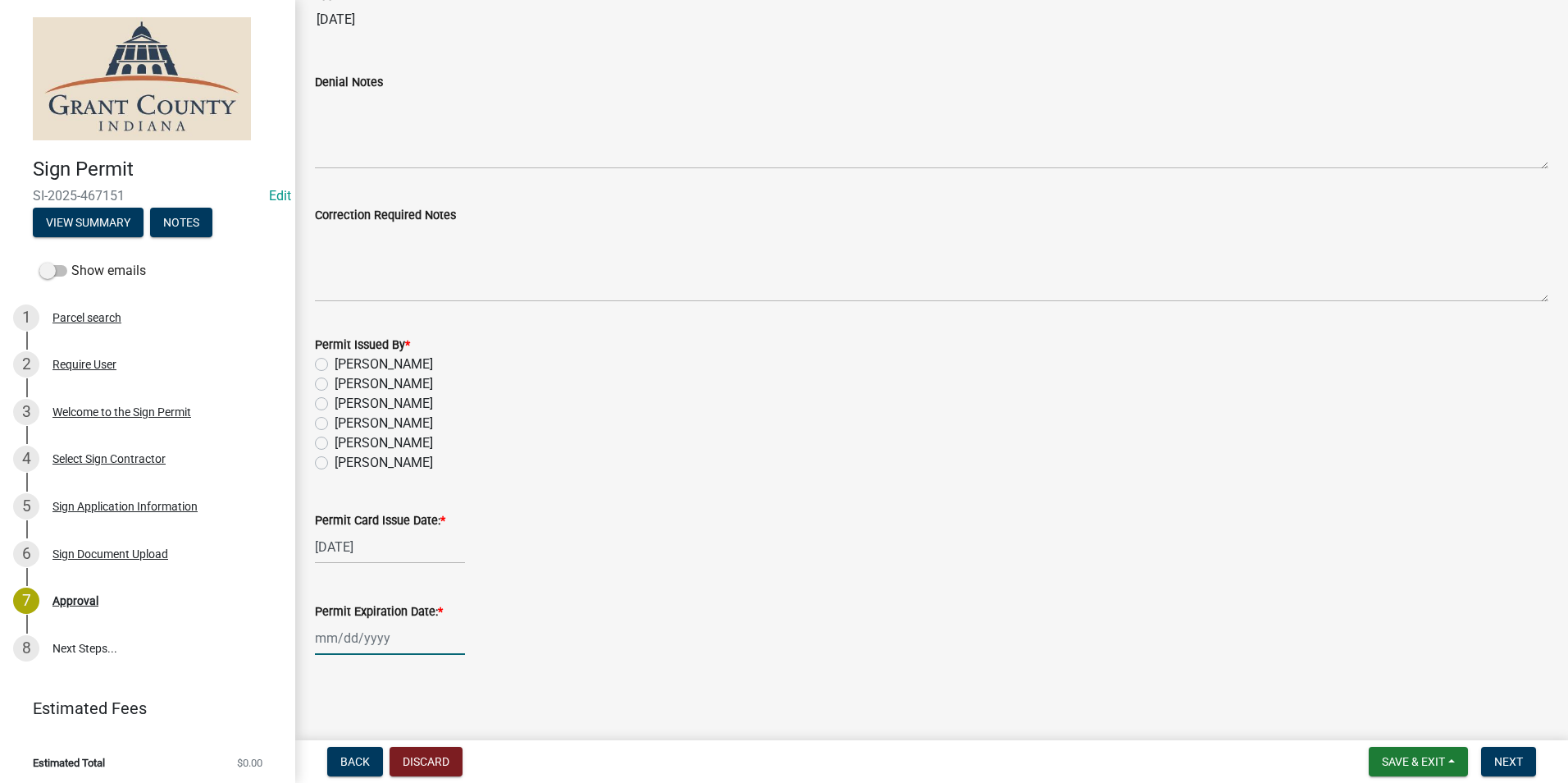
click at [396, 633] on div at bounding box center [390, 638] width 150 height 33
select select "8"
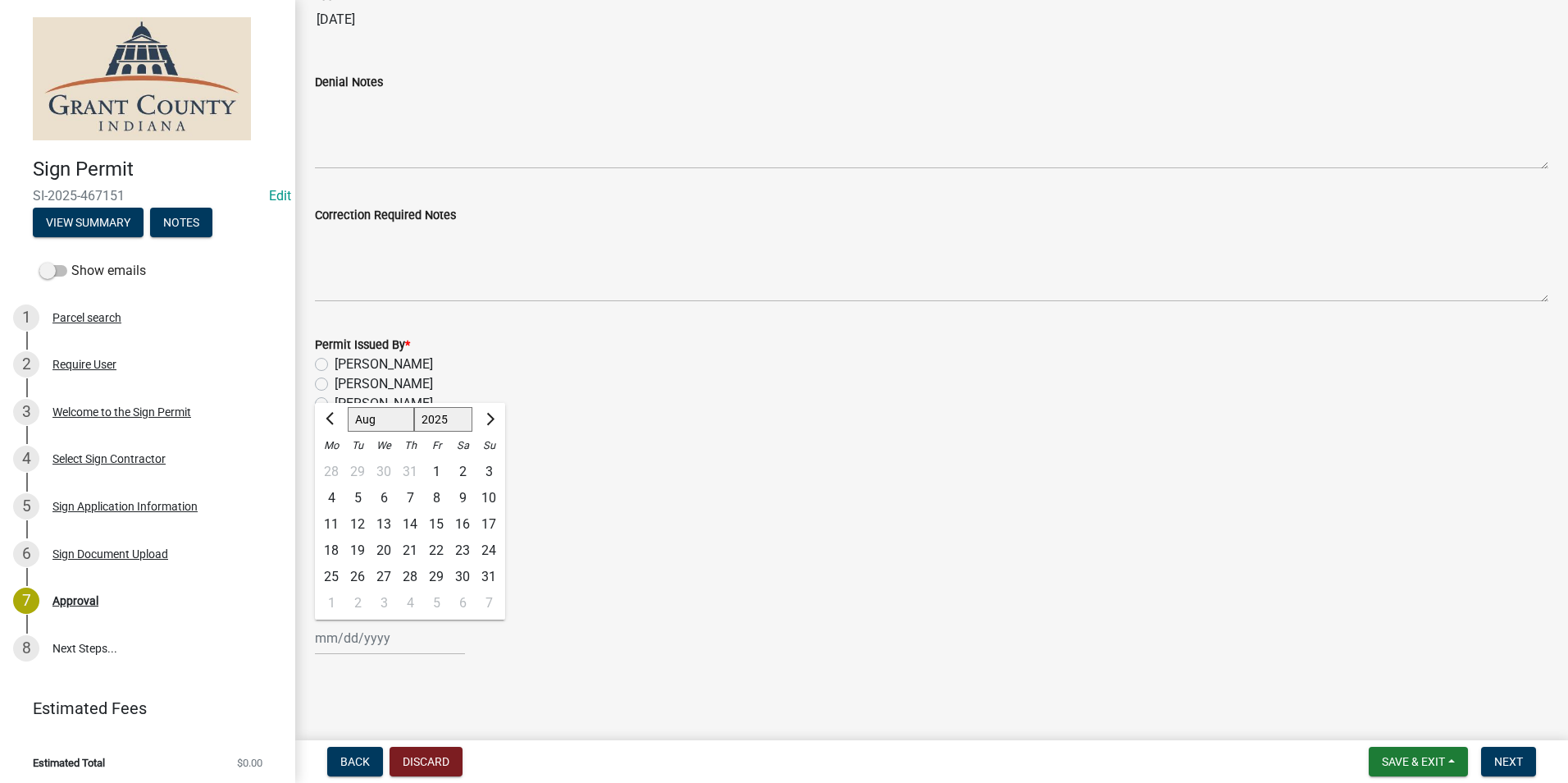
click at [455, 432] on div "Sa" at bounding box center [462, 445] width 26 height 26
click at [452, 426] on select "1525 1526 1527 1528 1529 1530 1531 1532 1533 1534 1535 1536 1537 1538 1539 1540…" at bounding box center [444, 418] width 59 height 24
select select "2026"
click at [414, 407] on select "1525 1526 1527 1528 1529 1530 1531 1532 1533 1534 1535 1536 1537 1538 1539 1540…" at bounding box center [444, 418] width 59 height 24
click at [431, 550] on div "21" at bounding box center [436, 550] width 26 height 26
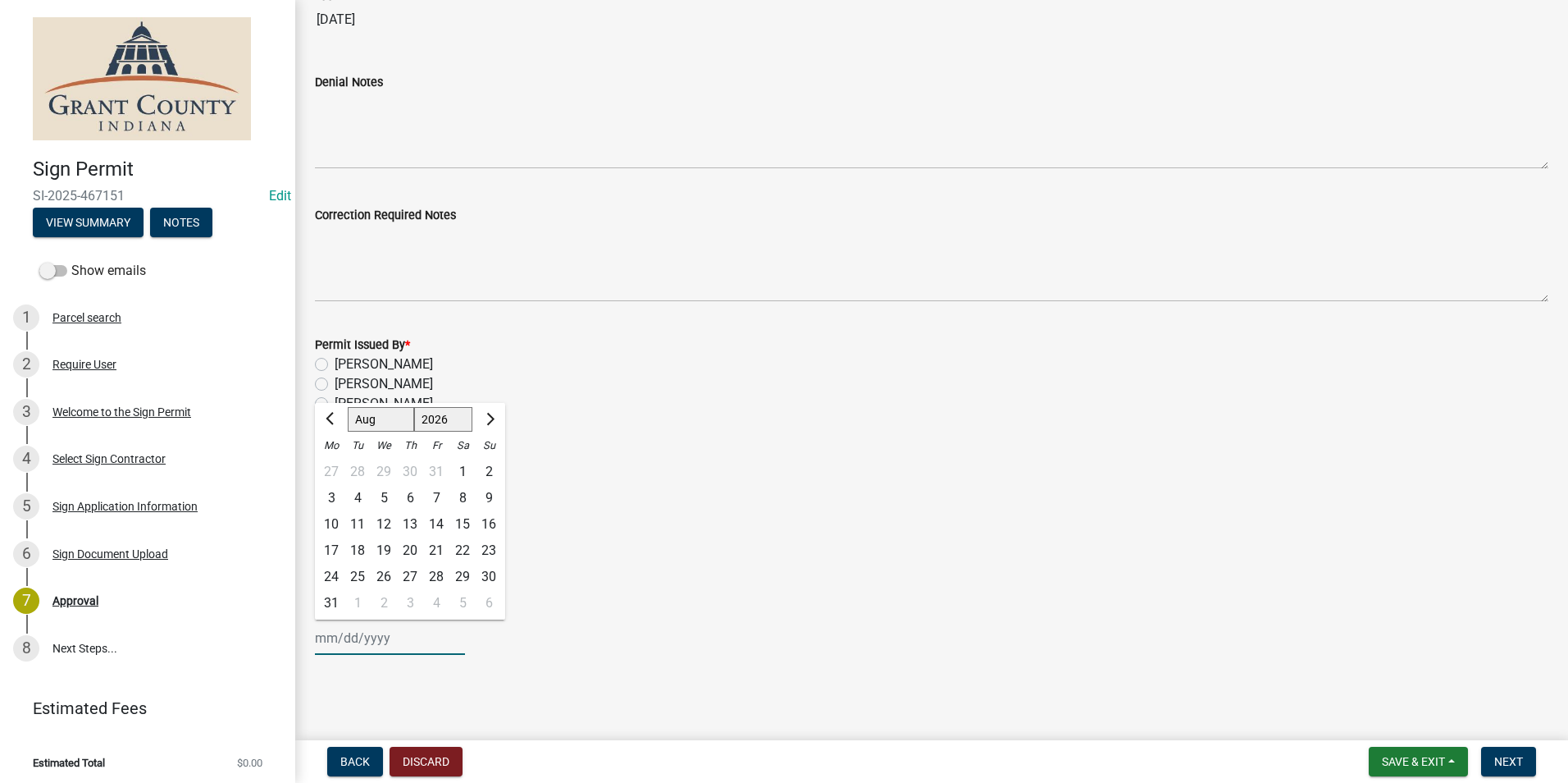
type input "08/21/2026"
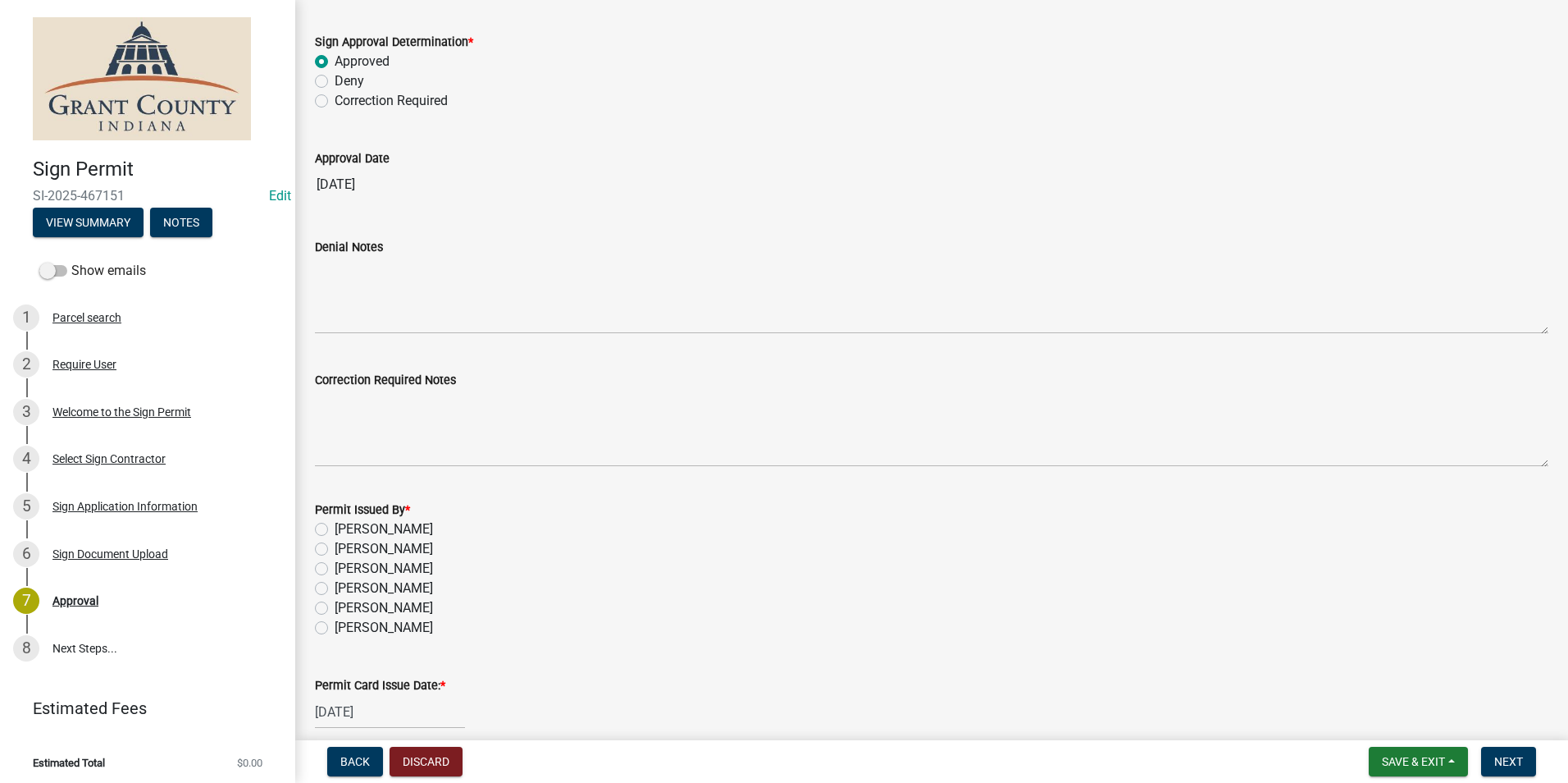
scroll to position [1575, 0]
click at [335, 547] on label "Grace Brown" at bounding box center [384, 548] width 98 height 20
click at [335, 547] on input "Grace Brown" at bounding box center [340, 543] width 11 height 11
radio input "true"
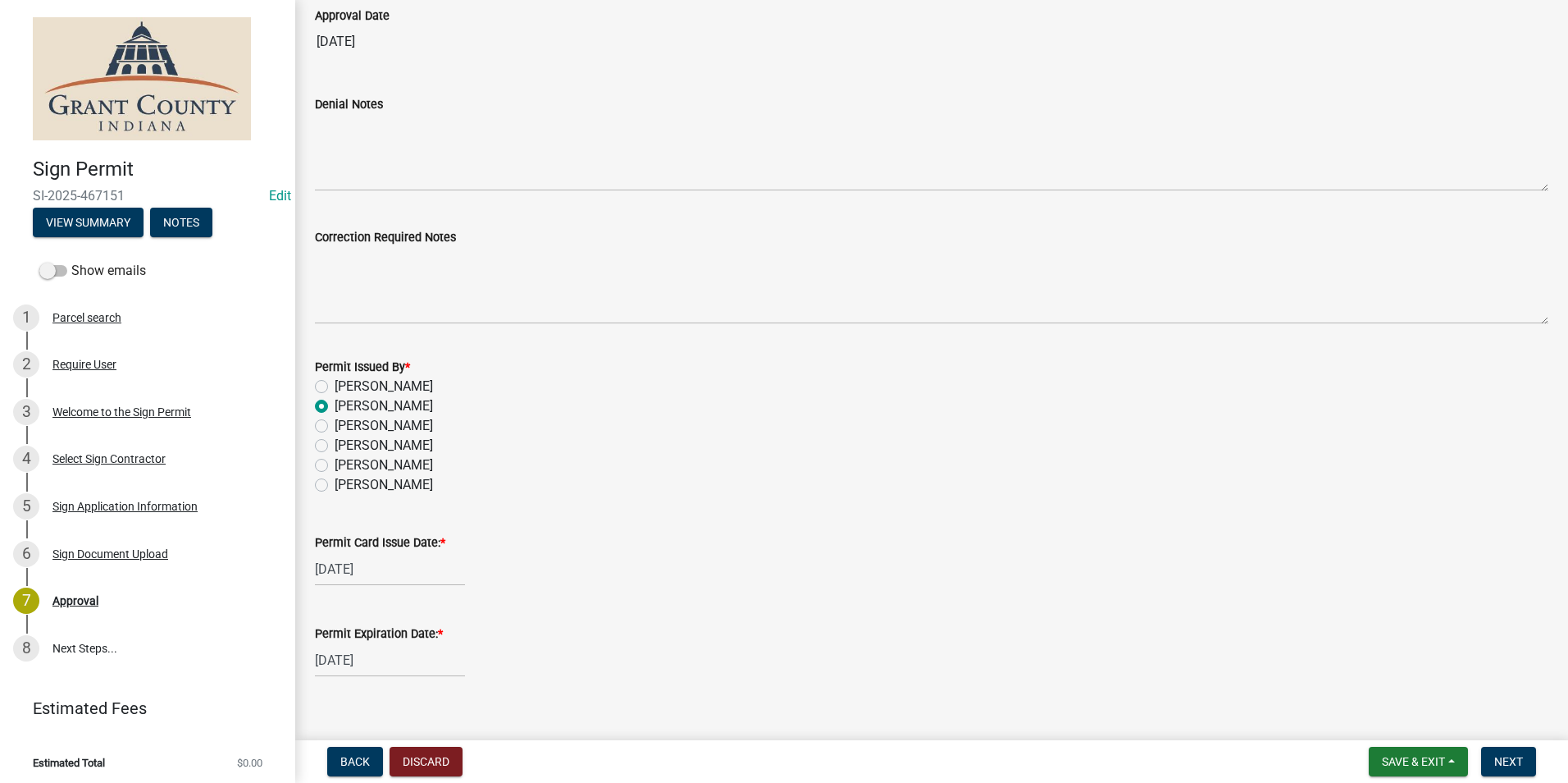
scroll to position [1738, 0]
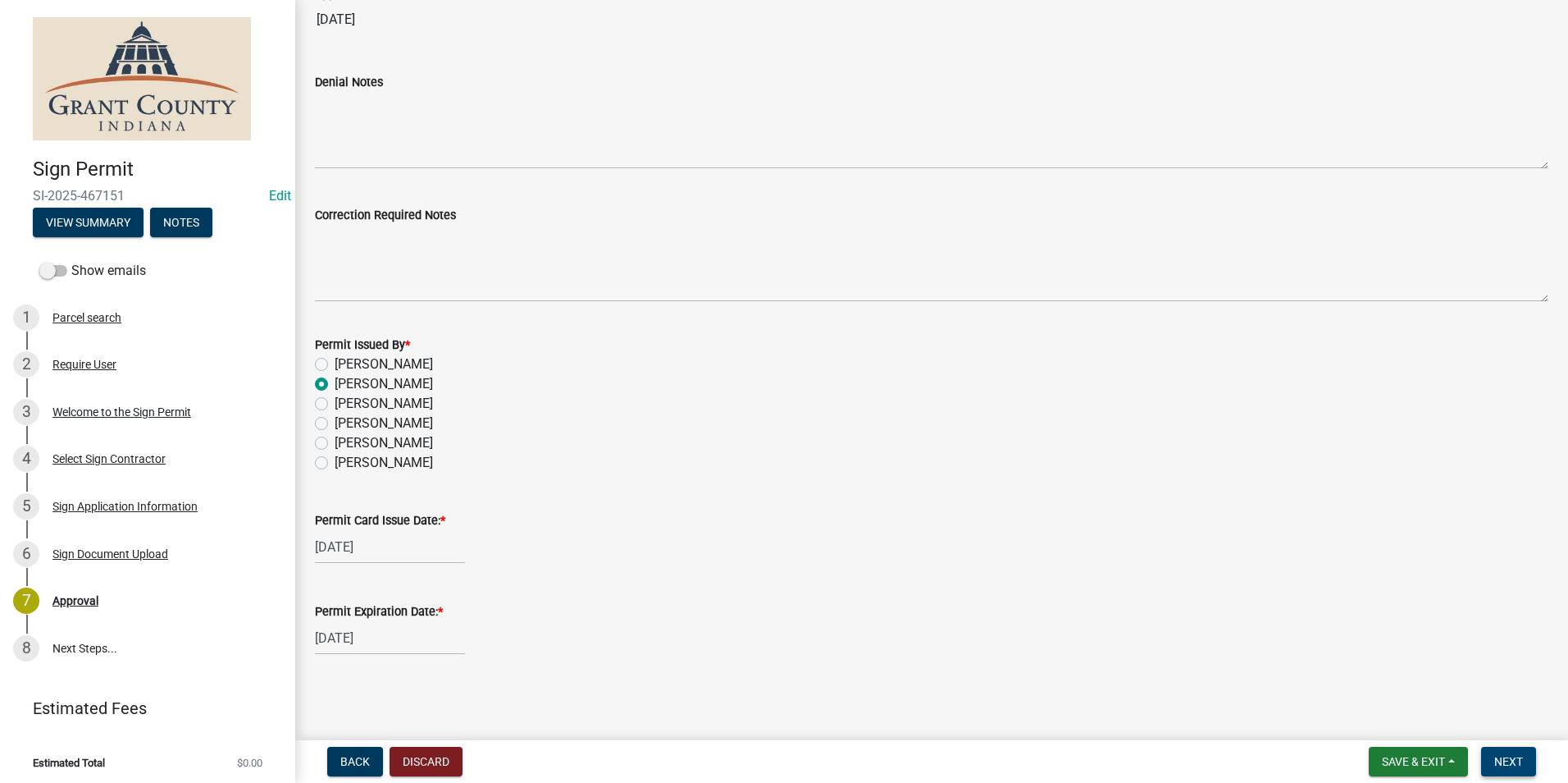
click at [1504, 763] on span "Next" at bounding box center [1508, 760] width 28 height 13
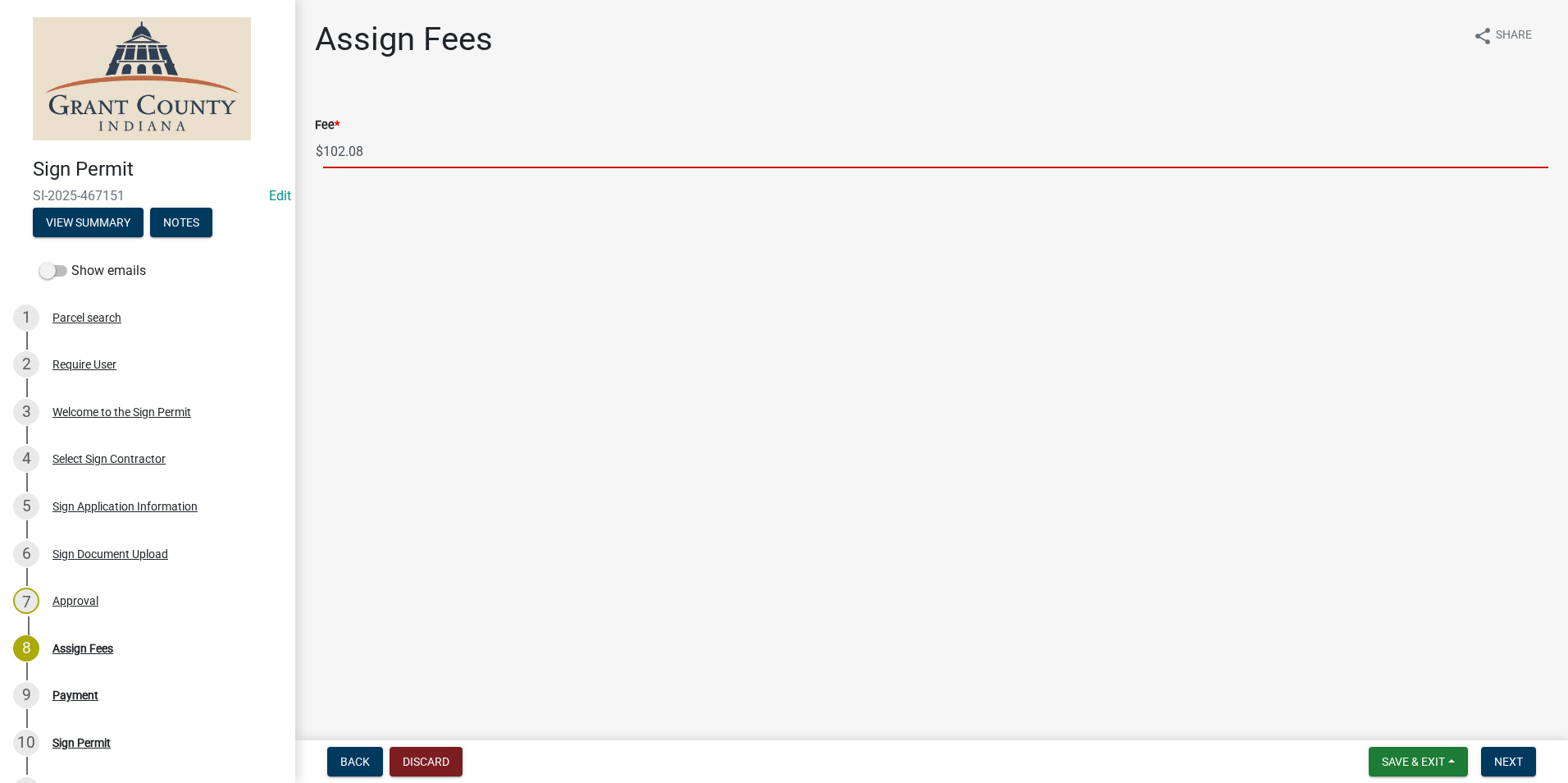
click at [450, 156] on input "102.08" at bounding box center [935, 151] width 1225 height 33
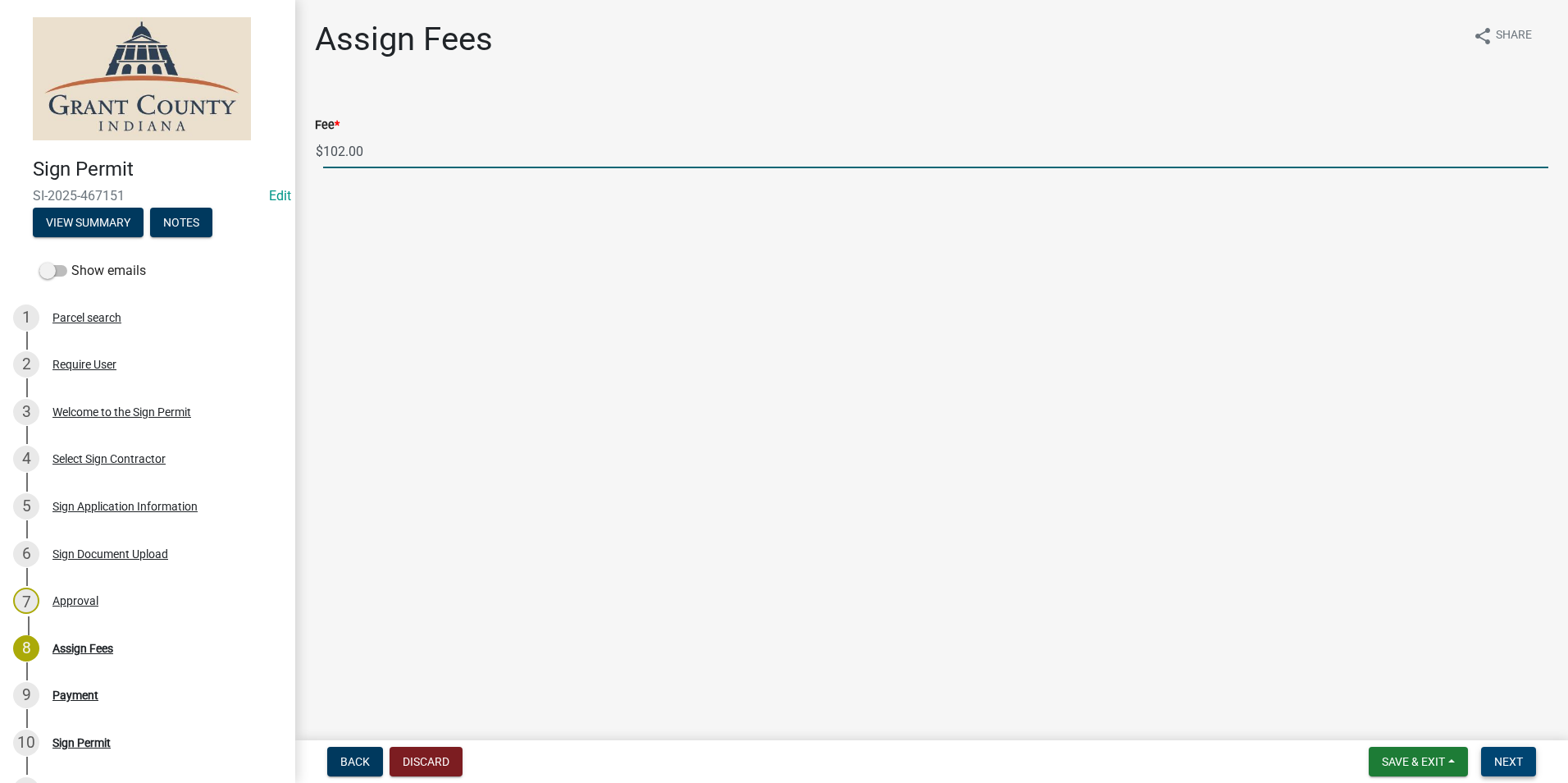
type input "102.00"
click at [1515, 753] on button "Next" at bounding box center [1508, 761] width 55 height 29
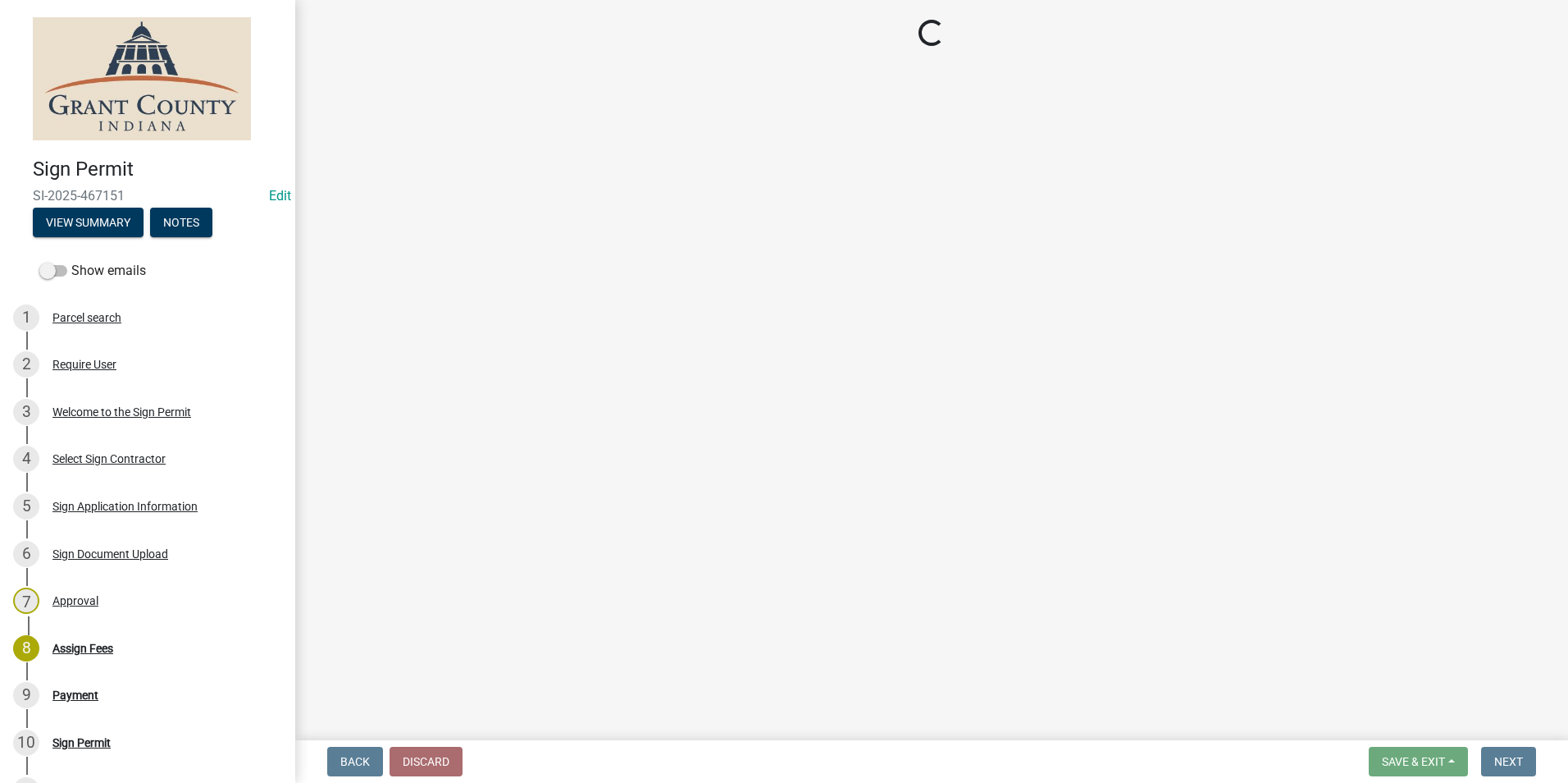
select select "3: 3"
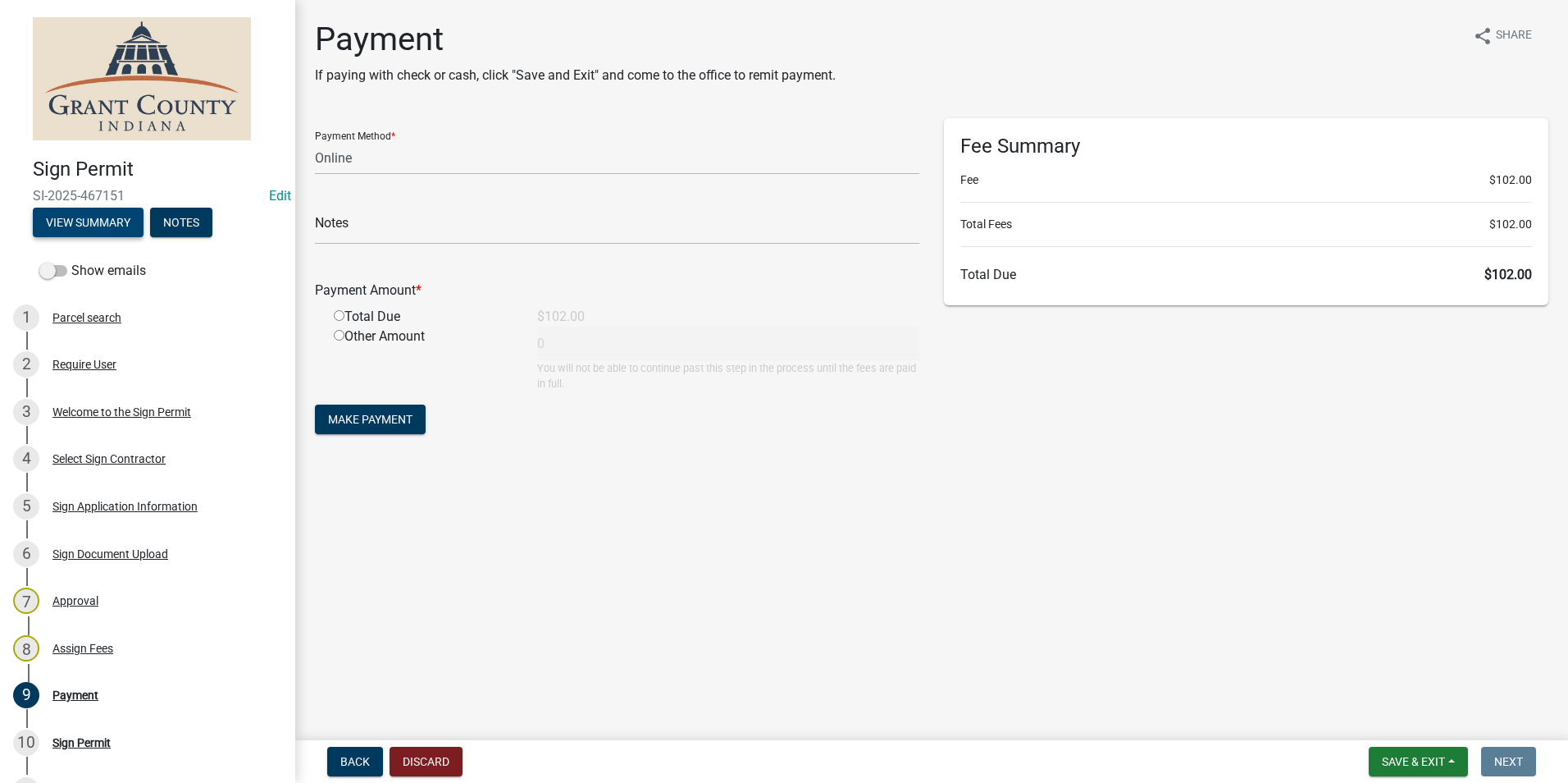
click at [120, 229] on button "View Summary" at bounding box center [87, 222] width 111 height 29
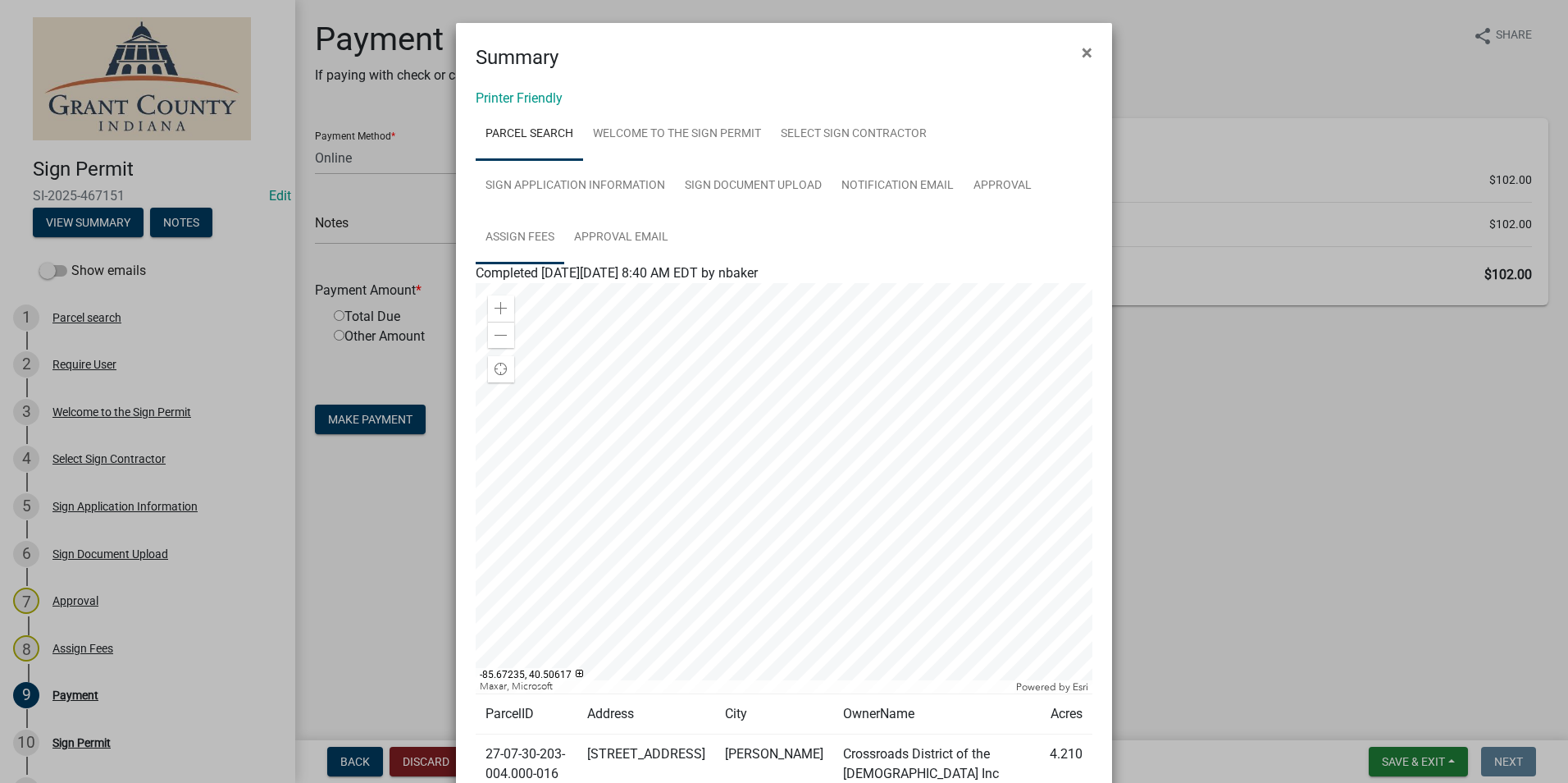
click at [525, 232] on link "Assign Fees" at bounding box center [520, 238] width 88 height 53
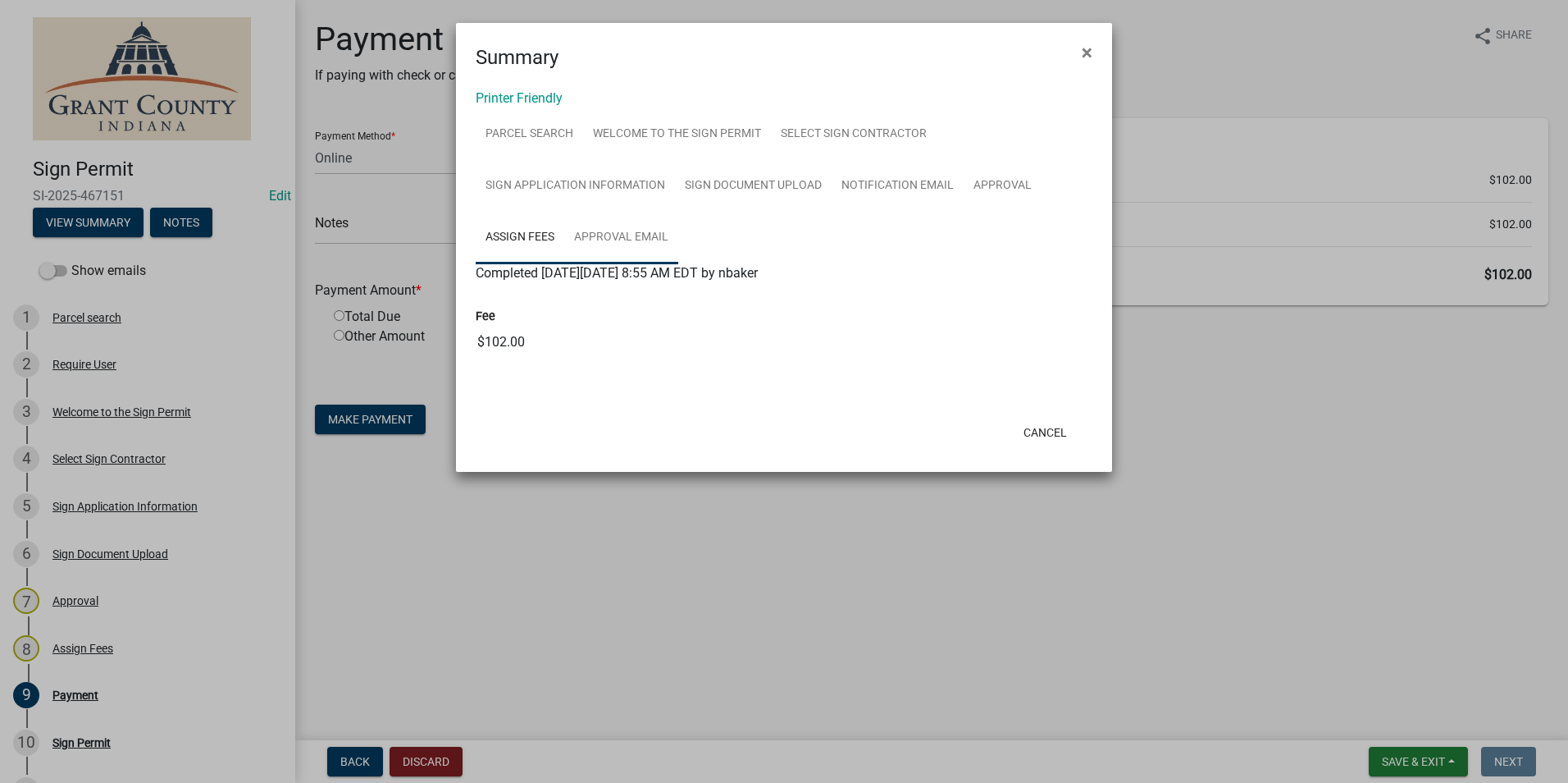
click at [598, 228] on link "Approval Email" at bounding box center [621, 238] width 114 height 53
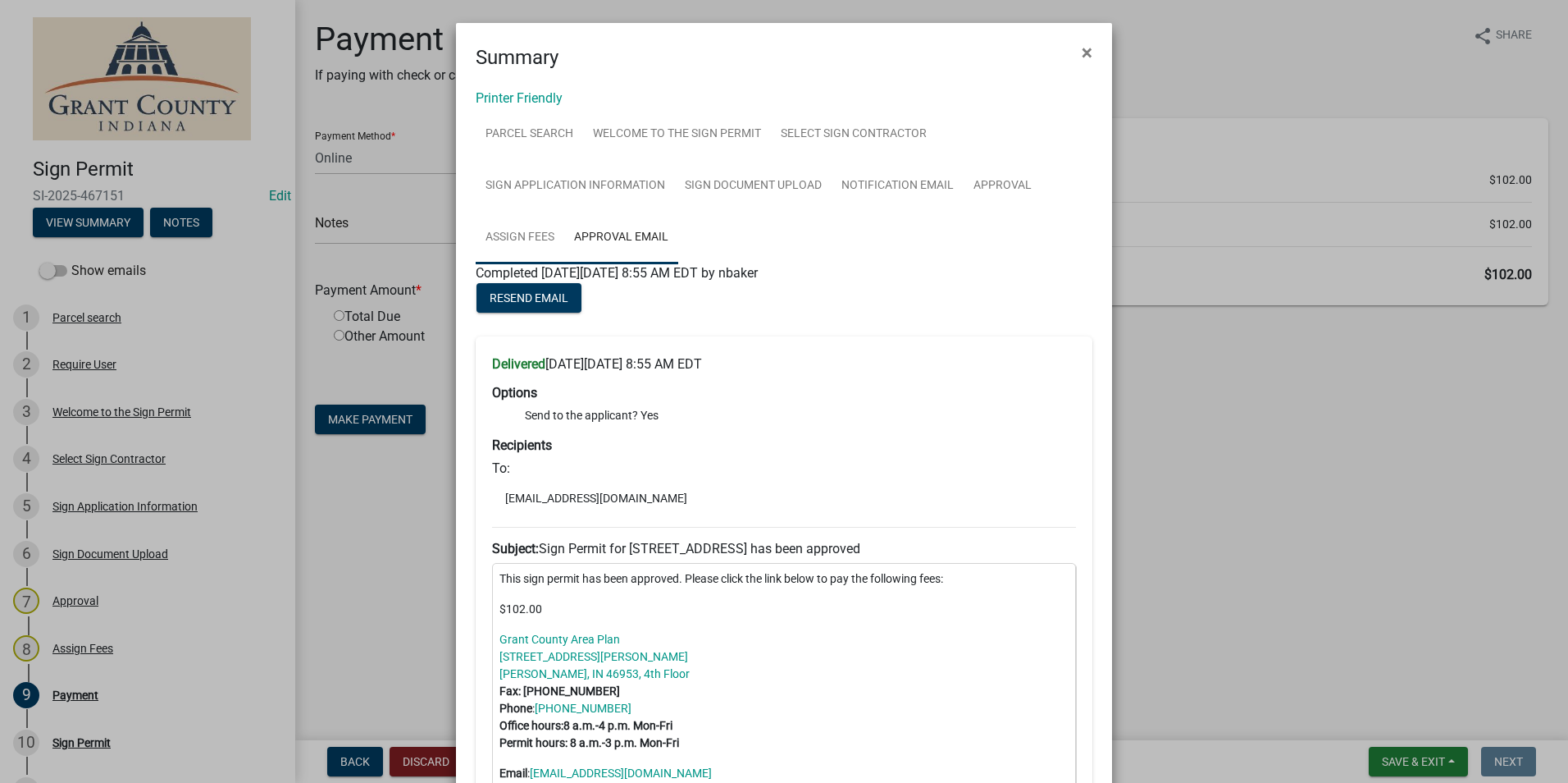
click at [537, 240] on link "Assign Fees" at bounding box center [520, 238] width 88 height 53
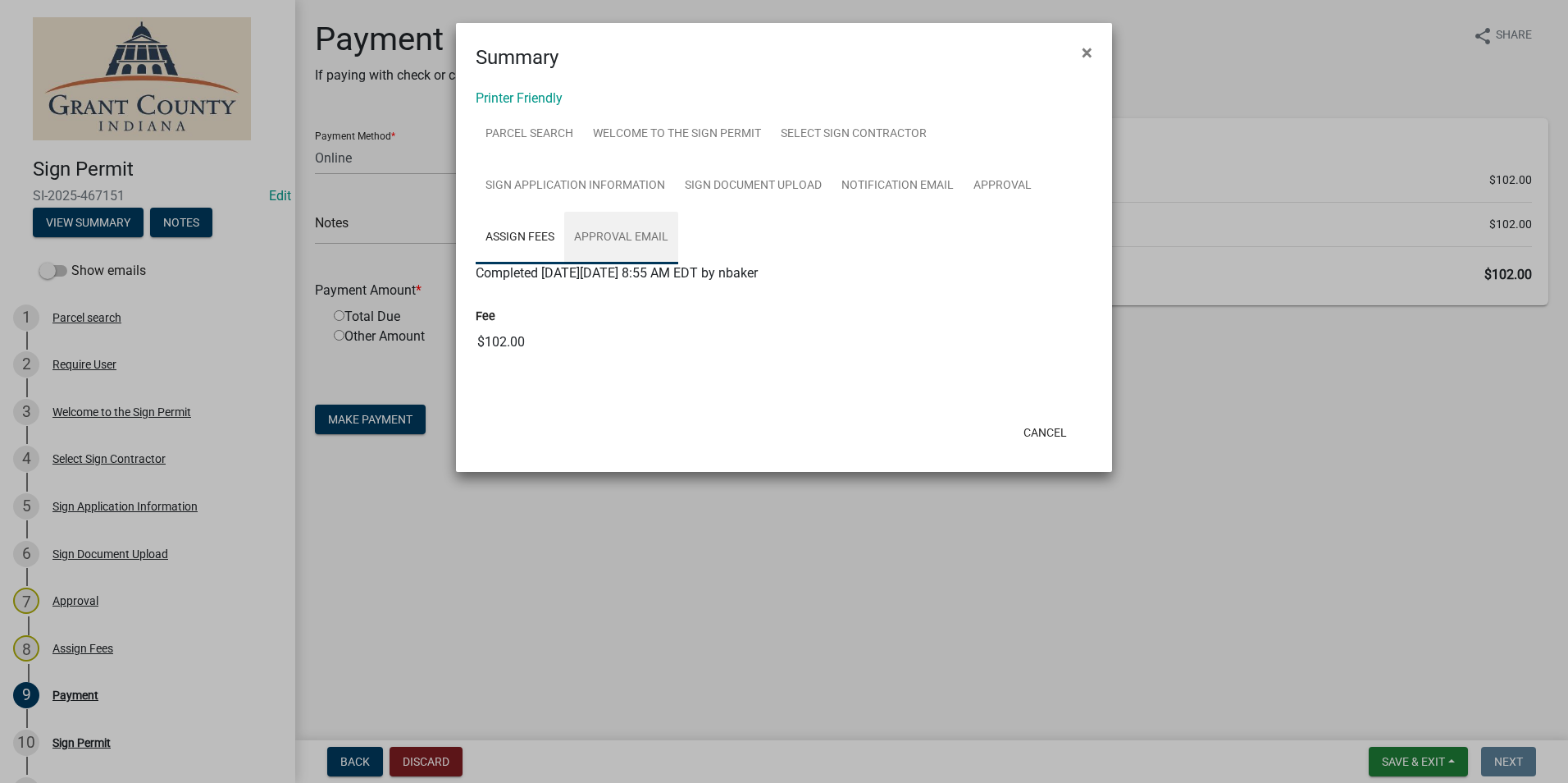
click at [604, 239] on link "Approval Email" at bounding box center [621, 238] width 114 height 53
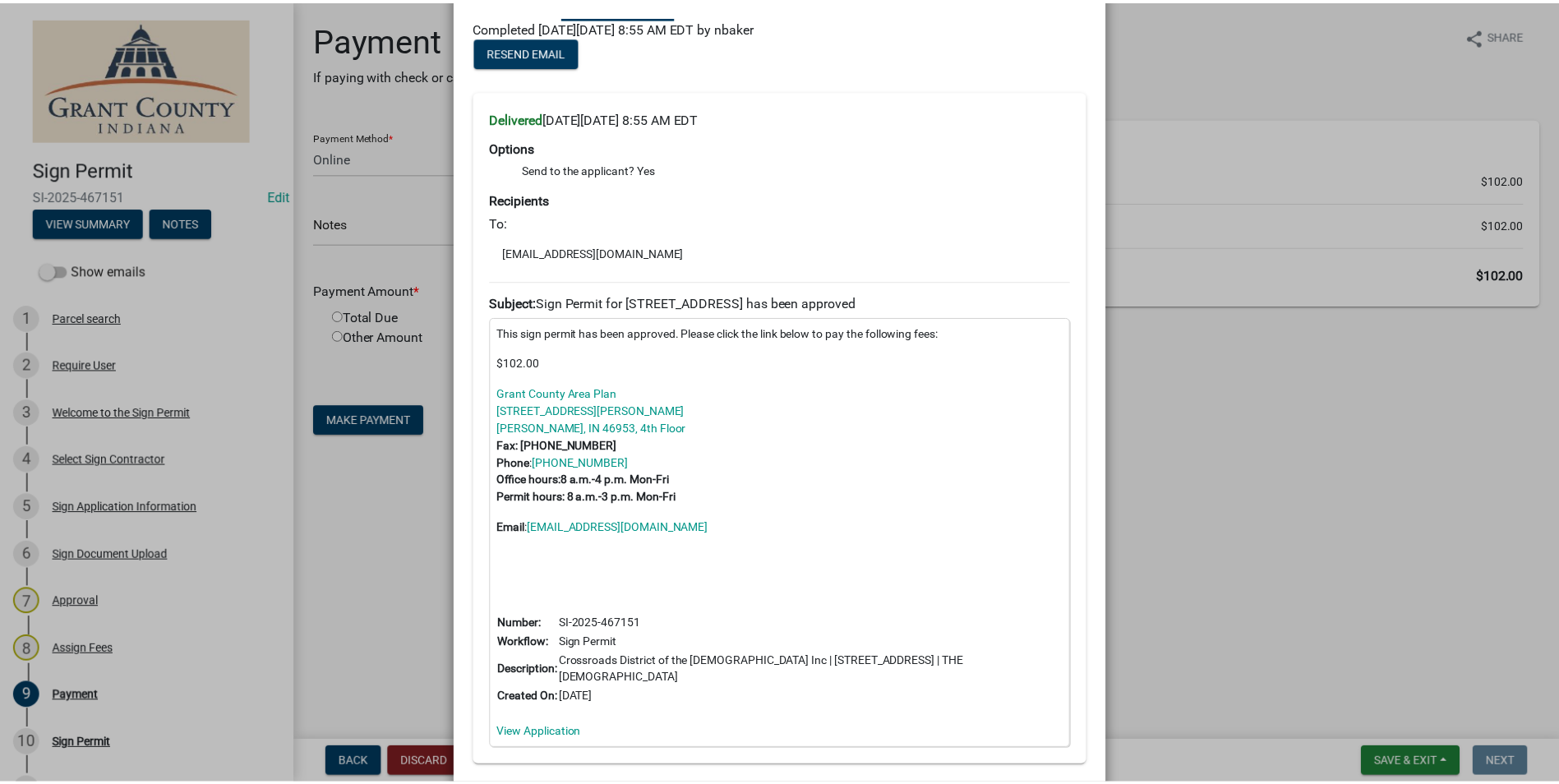
scroll to position [371, 0]
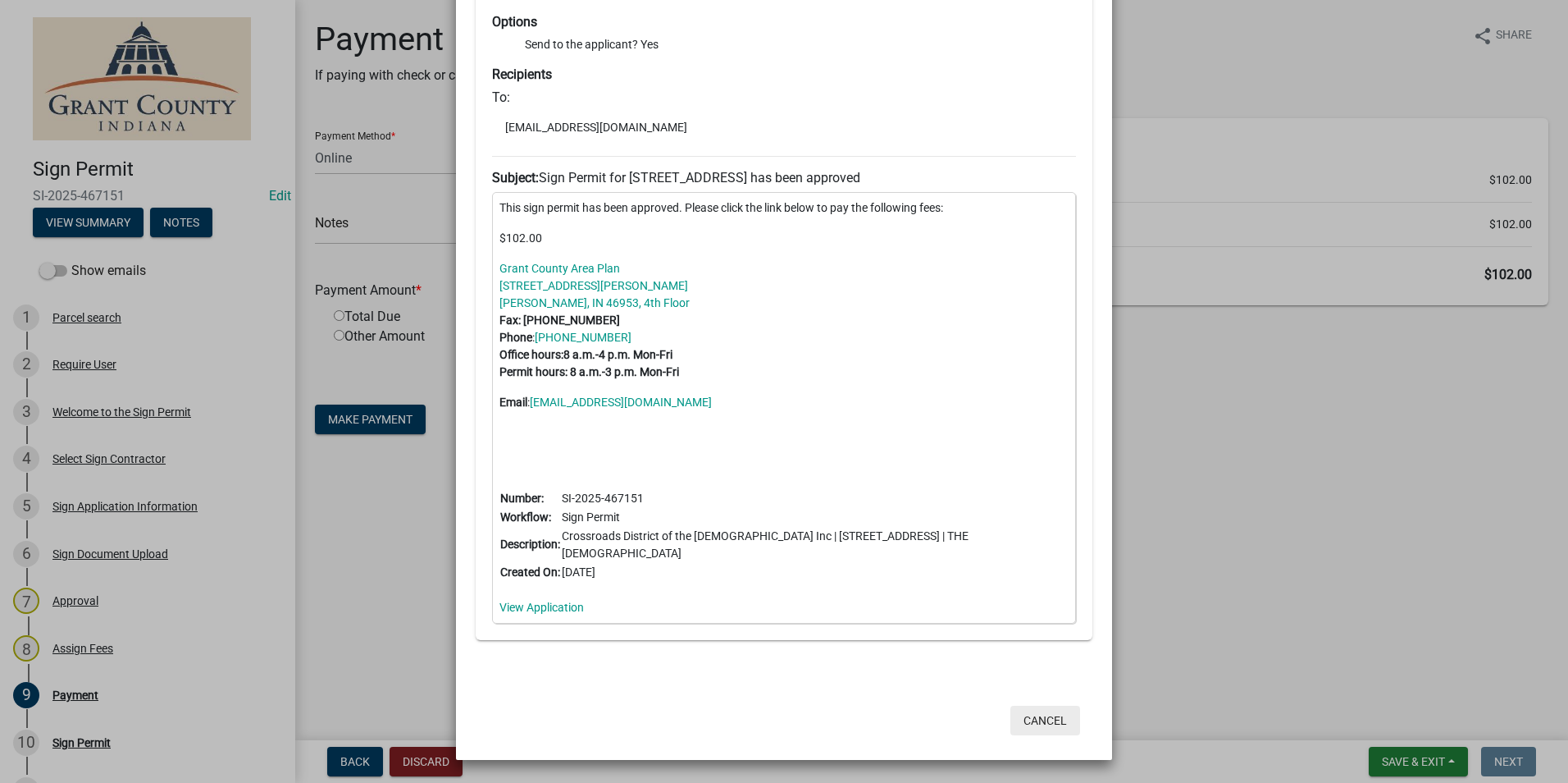
click at [1067, 713] on button "Cancel" at bounding box center [1045, 720] width 70 height 29
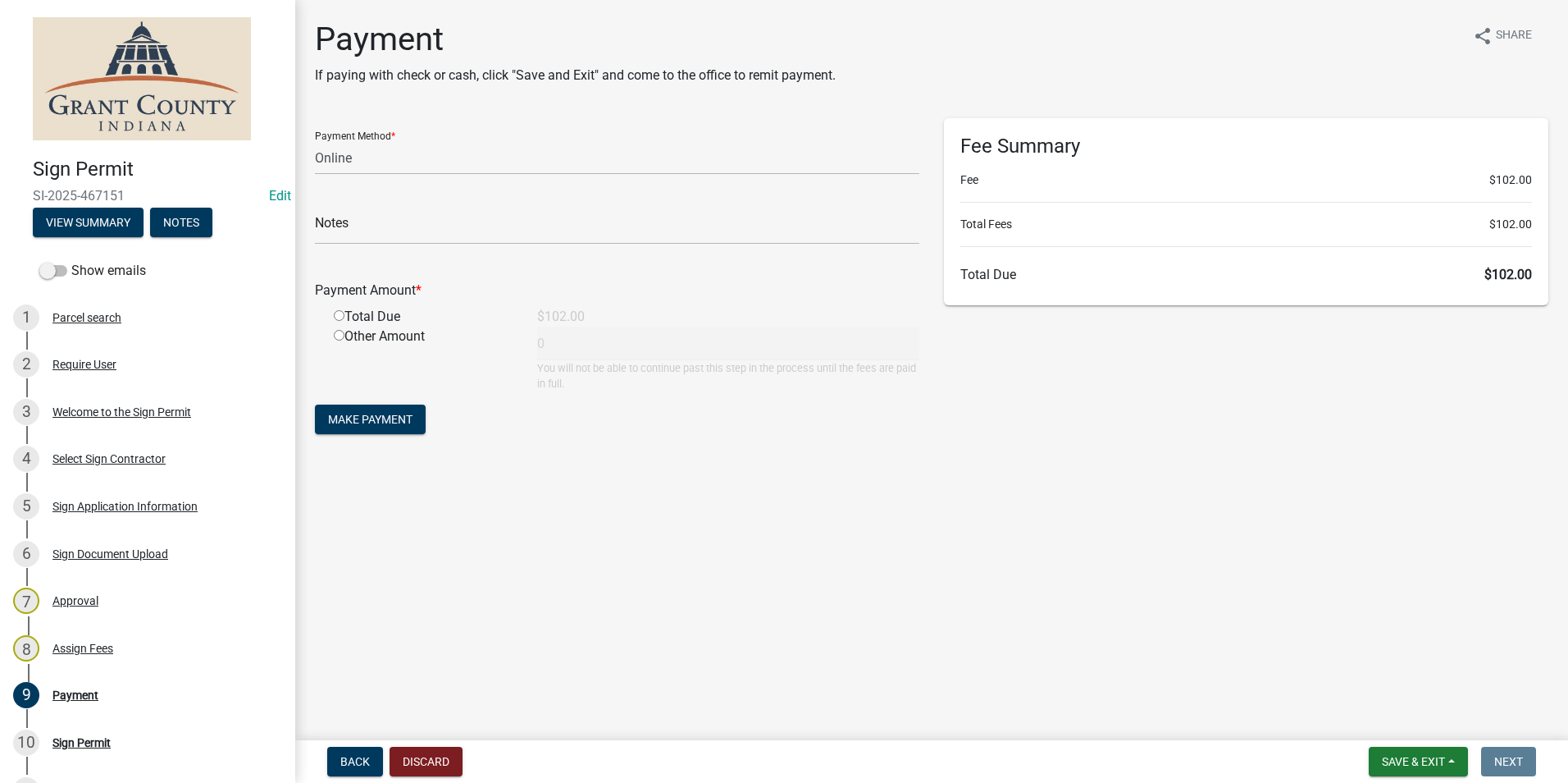
click at [1383, 744] on nav "Back Discard Save & Exit Save Save & Exit Next" at bounding box center [931, 761] width 1273 height 43
click at [1390, 758] on span "Save & Exit" at bounding box center [1413, 760] width 63 height 13
click at [1390, 718] on button "Save & Exit" at bounding box center [1402, 718] width 131 height 39
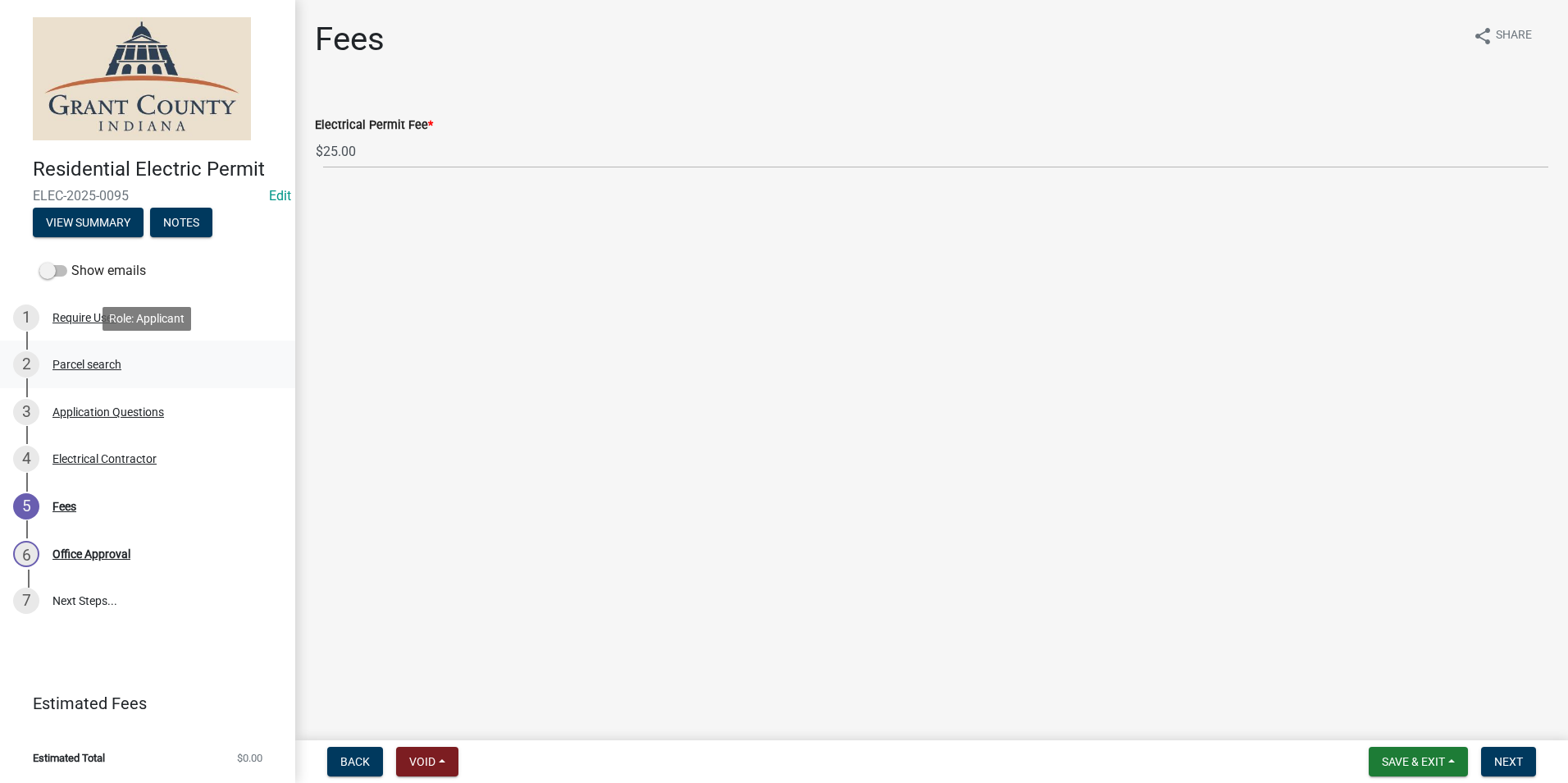
click at [113, 362] on div "Parcel search" at bounding box center [87, 365] width 69 height 12
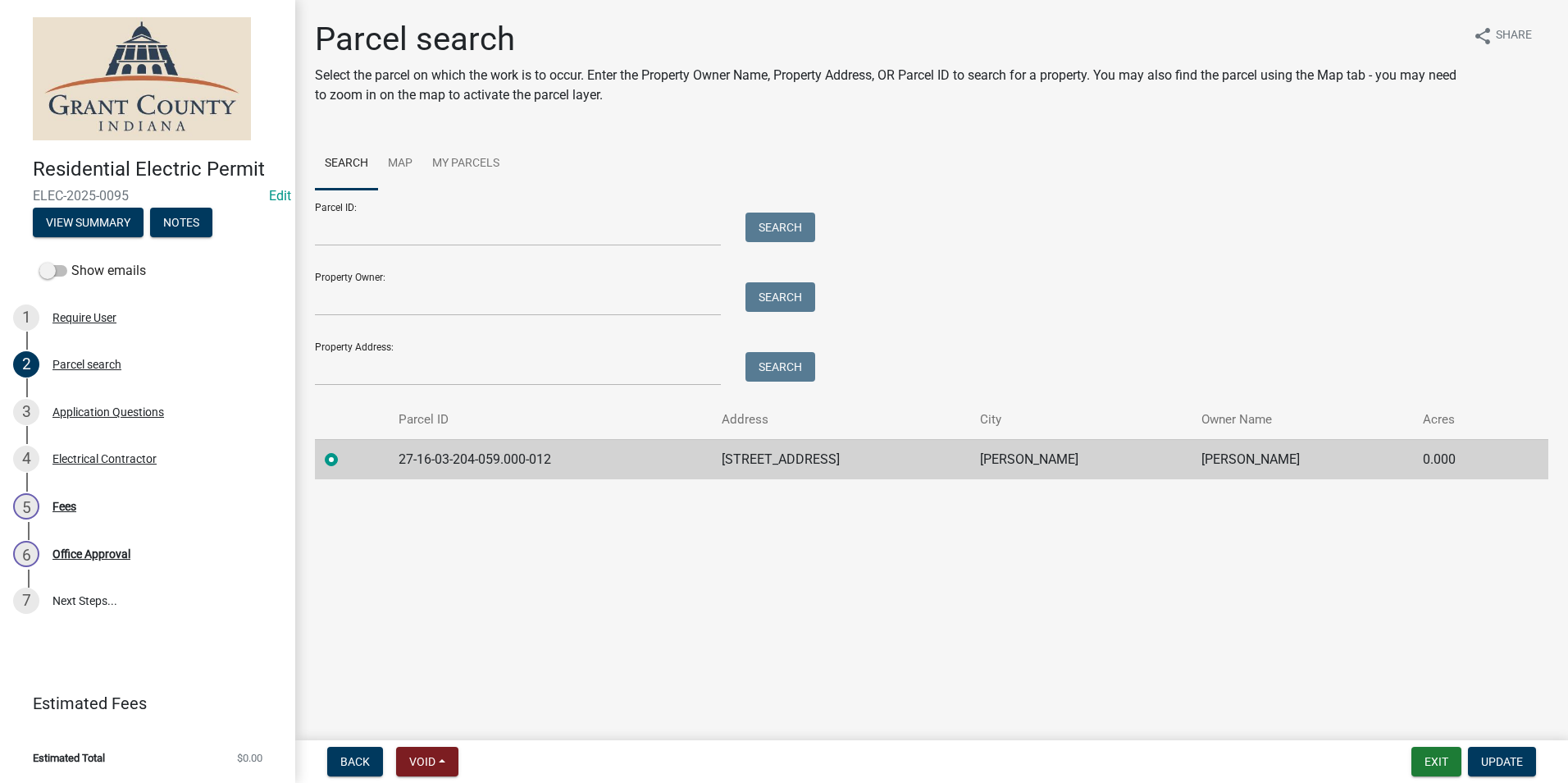
click at [106, 456] on div "Electrical Contractor" at bounding box center [105, 459] width 104 height 12
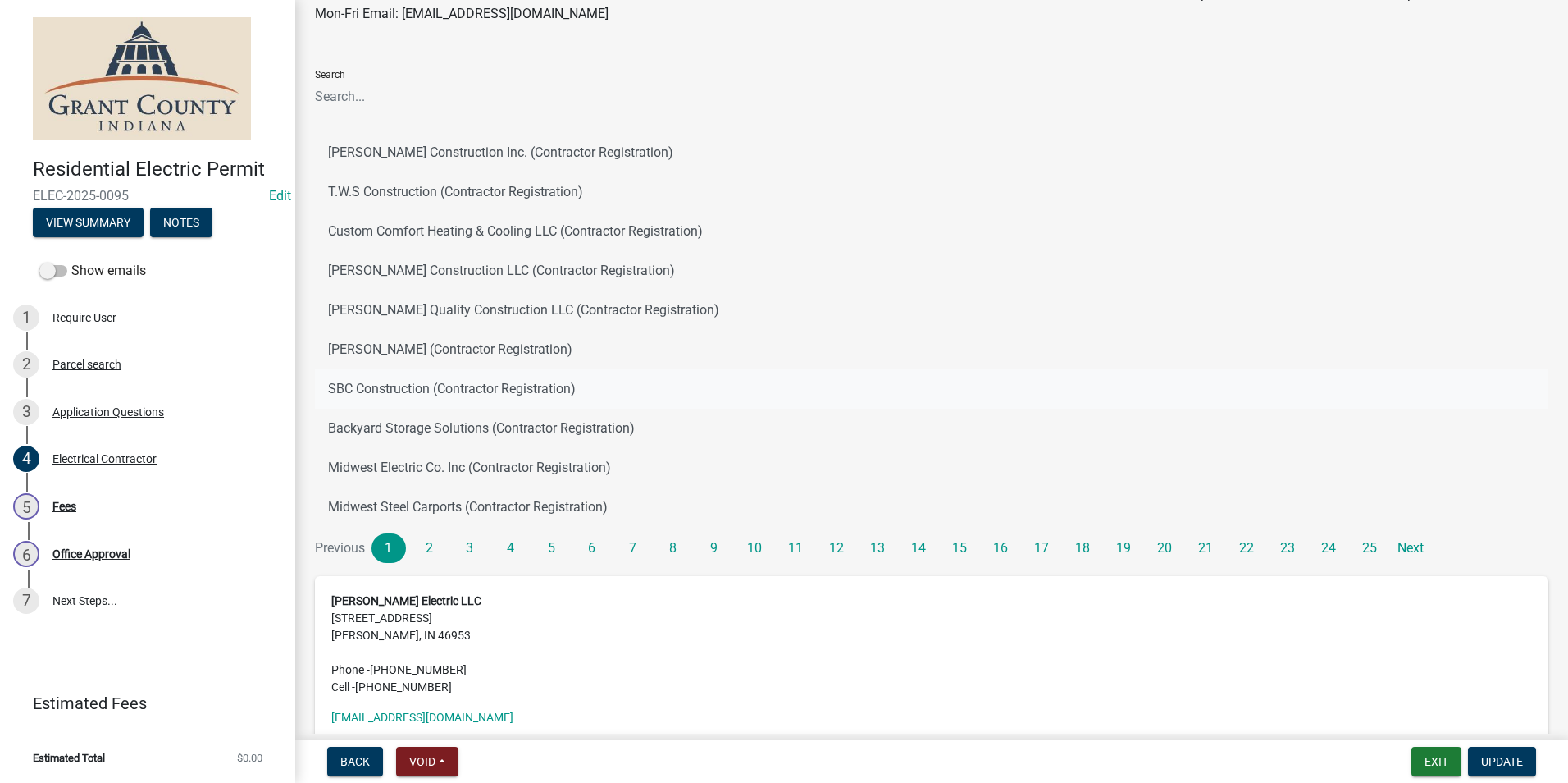
scroll to position [220, 0]
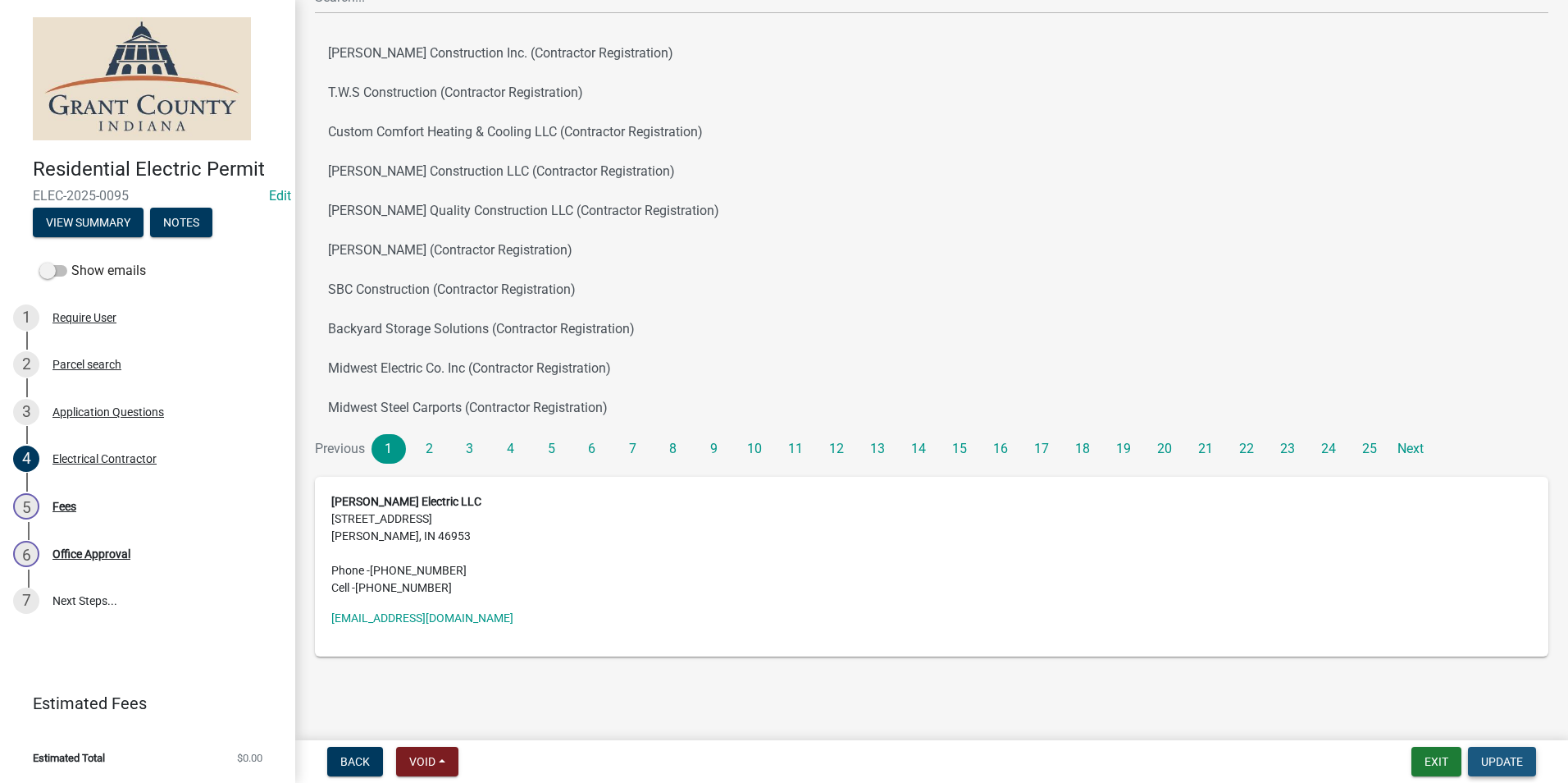
click at [1510, 759] on span "Update" at bounding box center [1501, 760] width 42 height 13
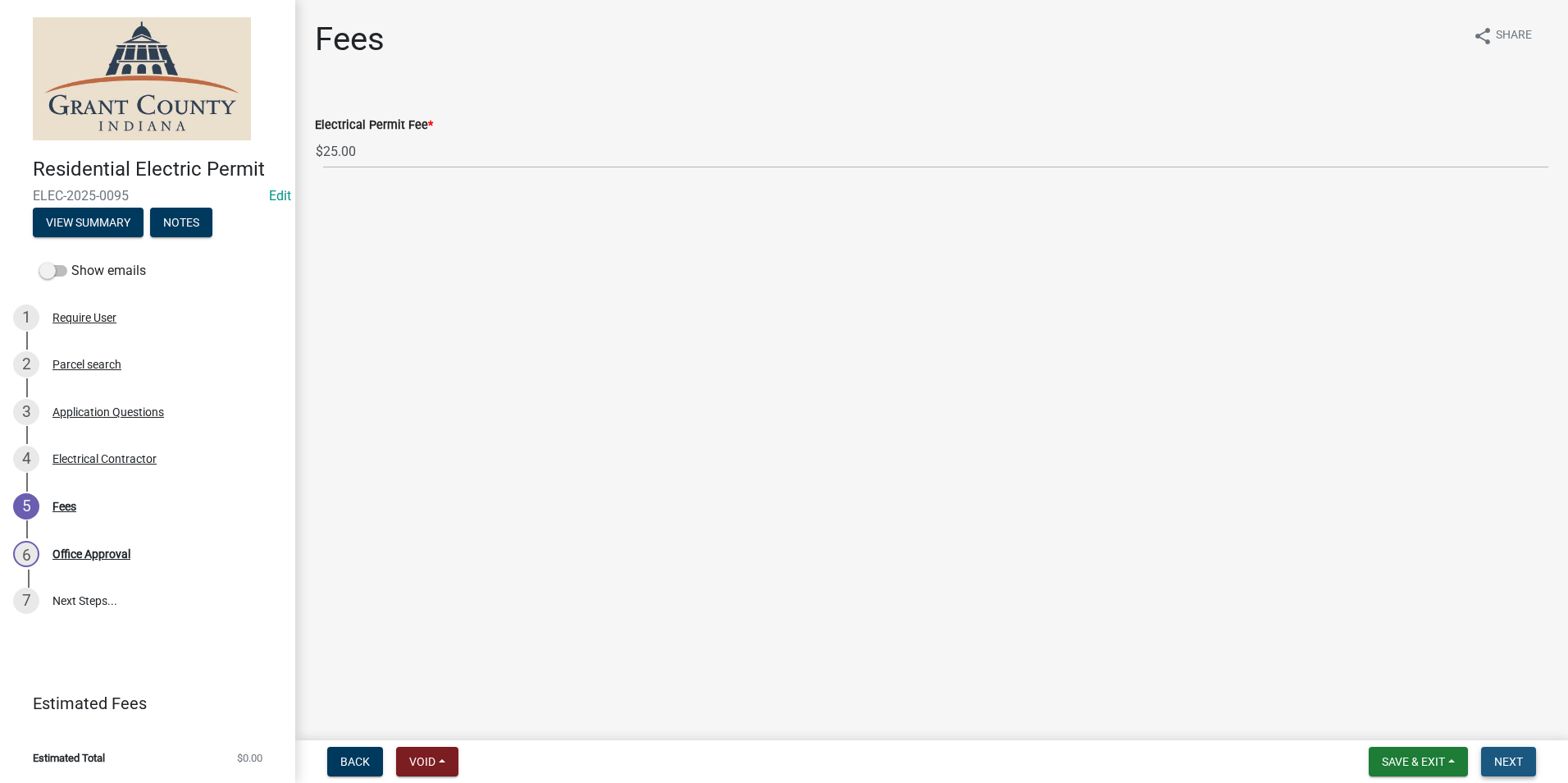
click at [1510, 759] on span "Next" at bounding box center [1508, 760] width 28 height 13
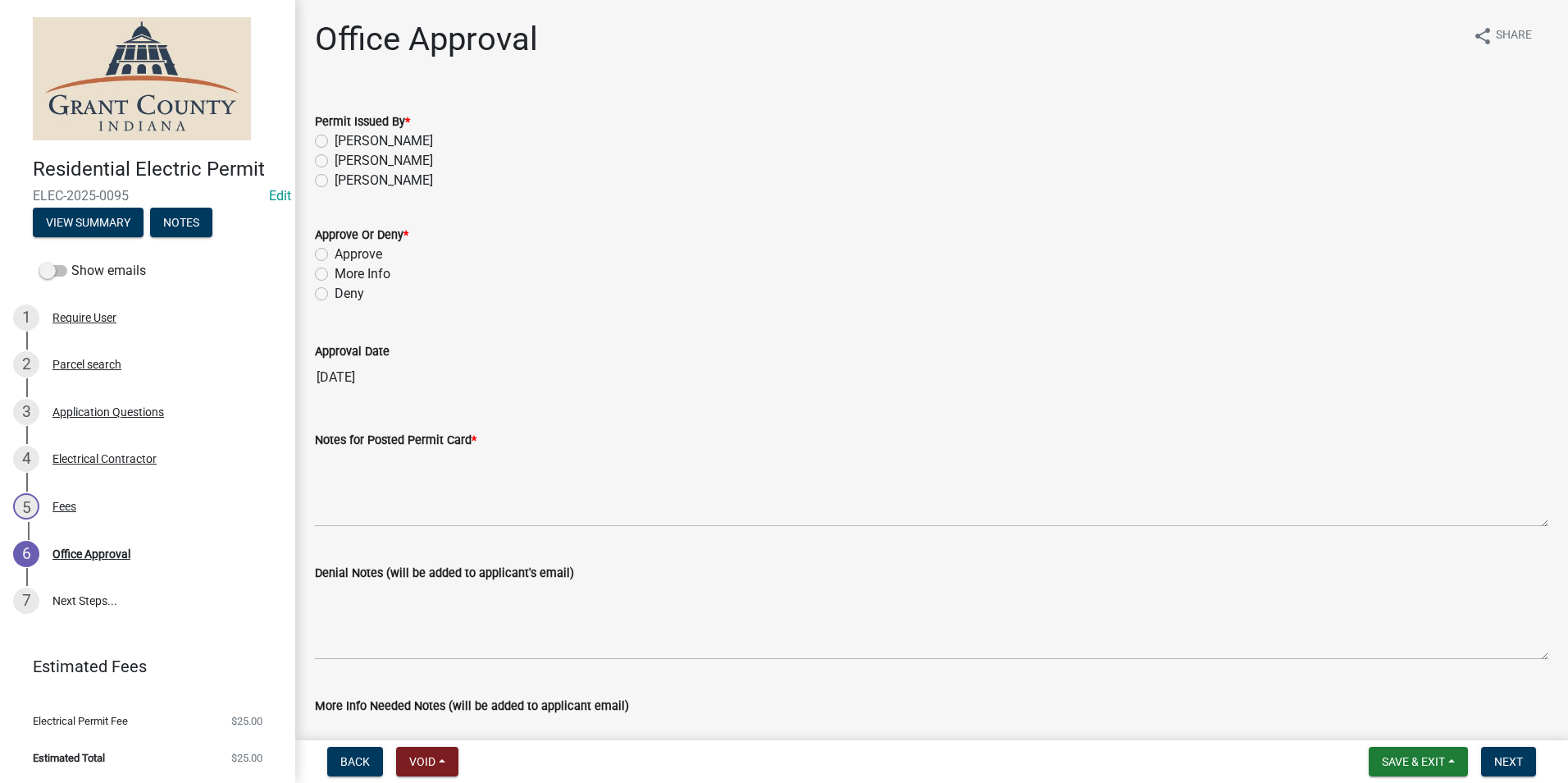
click at [335, 144] on label "[PERSON_NAME]" at bounding box center [384, 141] width 98 height 20
click at [335, 142] on input "[PERSON_NAME]" at bounding box center [340, 136] width 11 height 11
radio input "true"
click at [335, 256] on label "Approve" at bounding box center [358, 255] width 48 height 20
click at [335, 255] on input "Approve" at bounding box center [340, 250] width 11 height 11
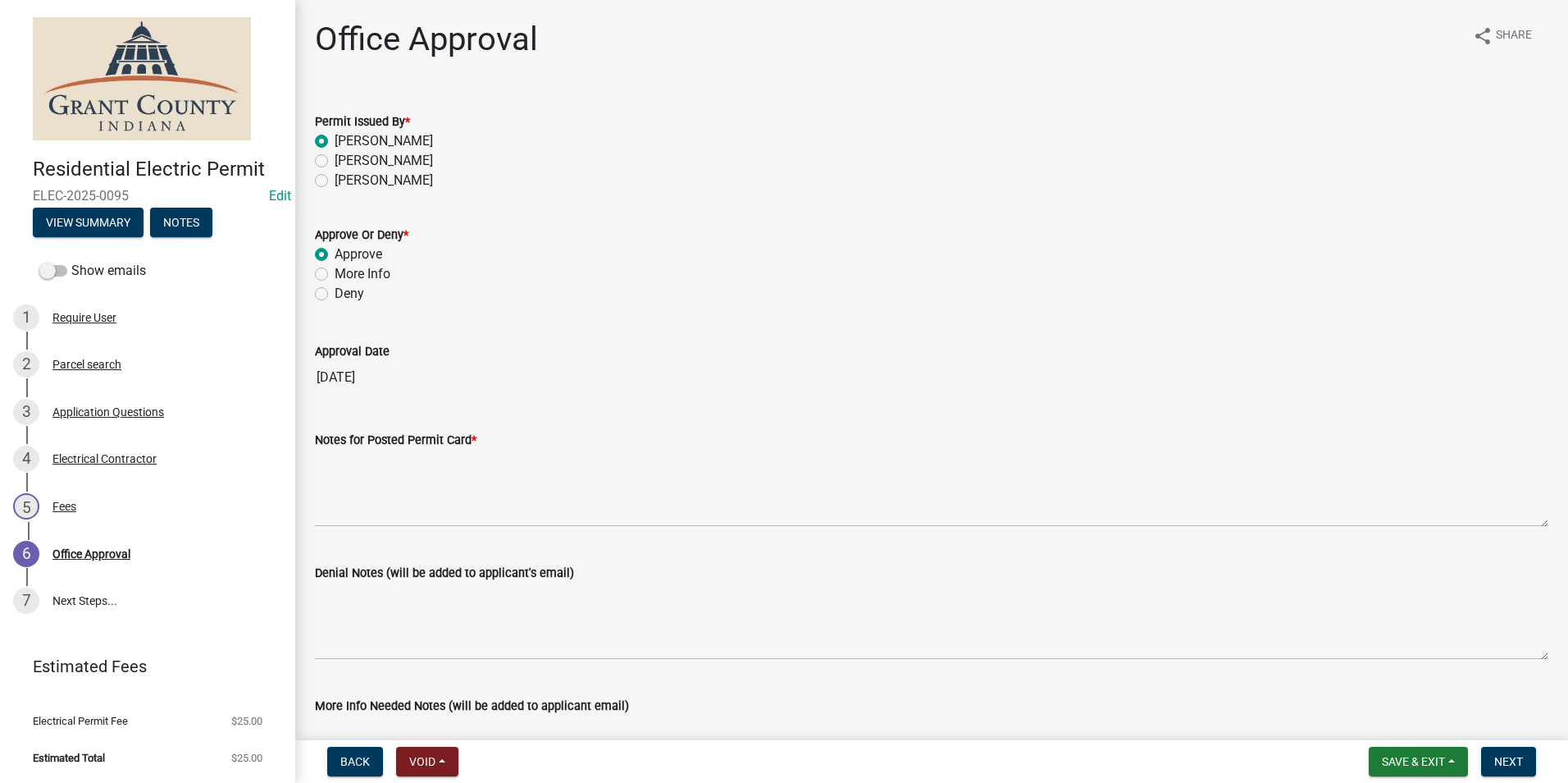
radio input "true"
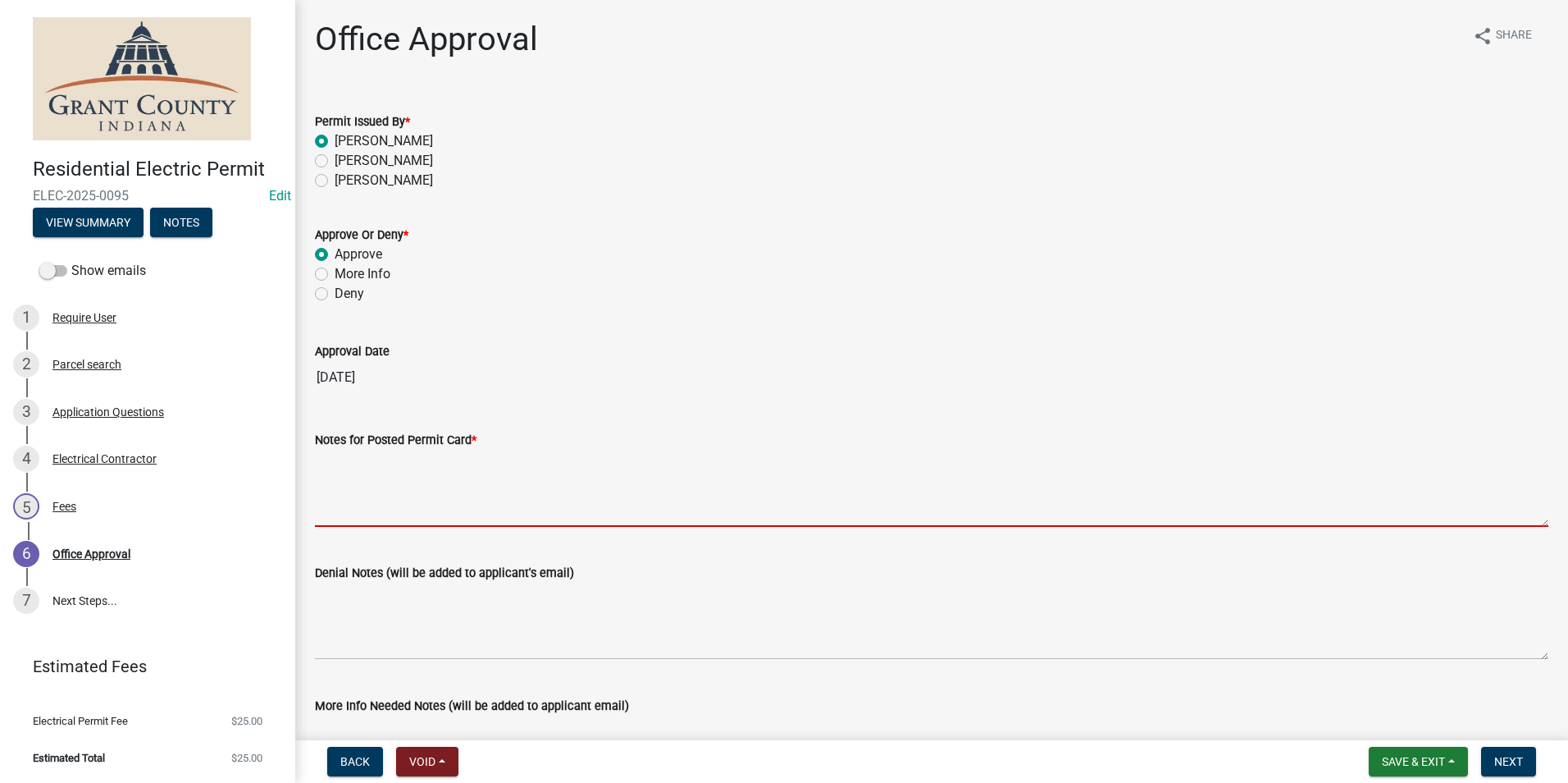
click at [374, 487] on textarea "Notes for Posted Permit Card *" at bounding box center [931, 488] width 1233 height 77
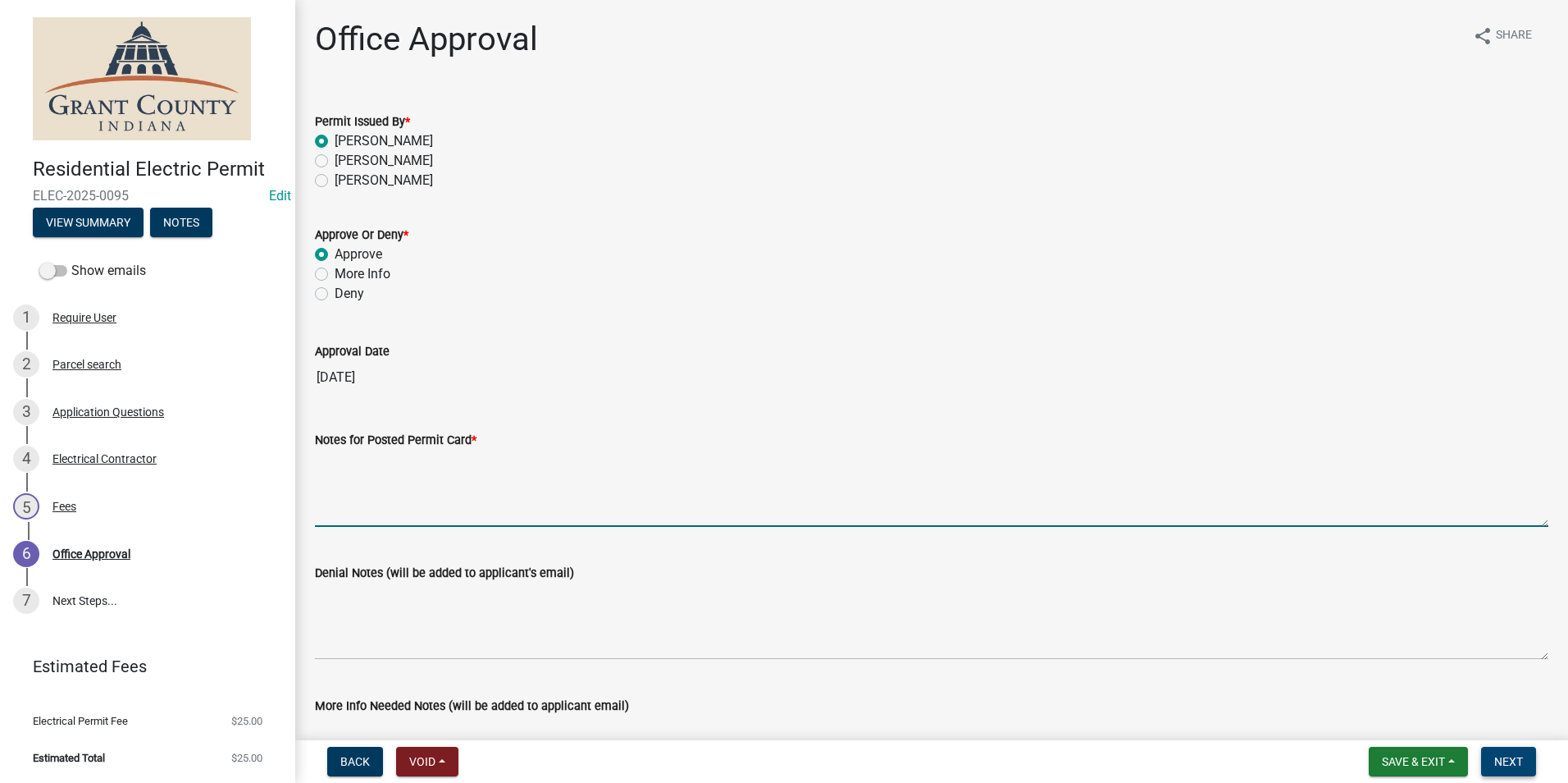
click at [1519, 770] on button "Next" at bounding box center [1508, 761] width 55 height 29
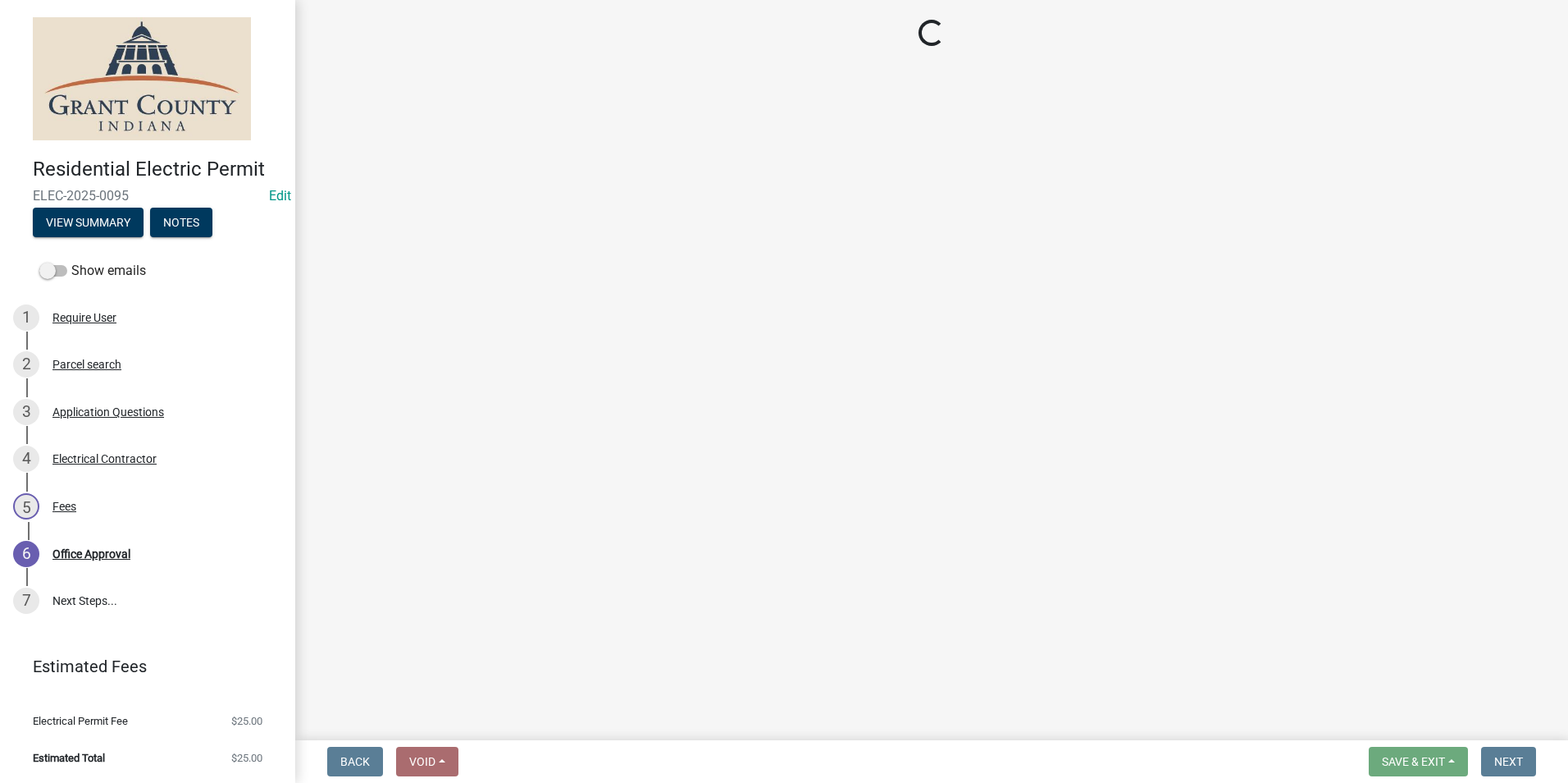
select select "3: 3"
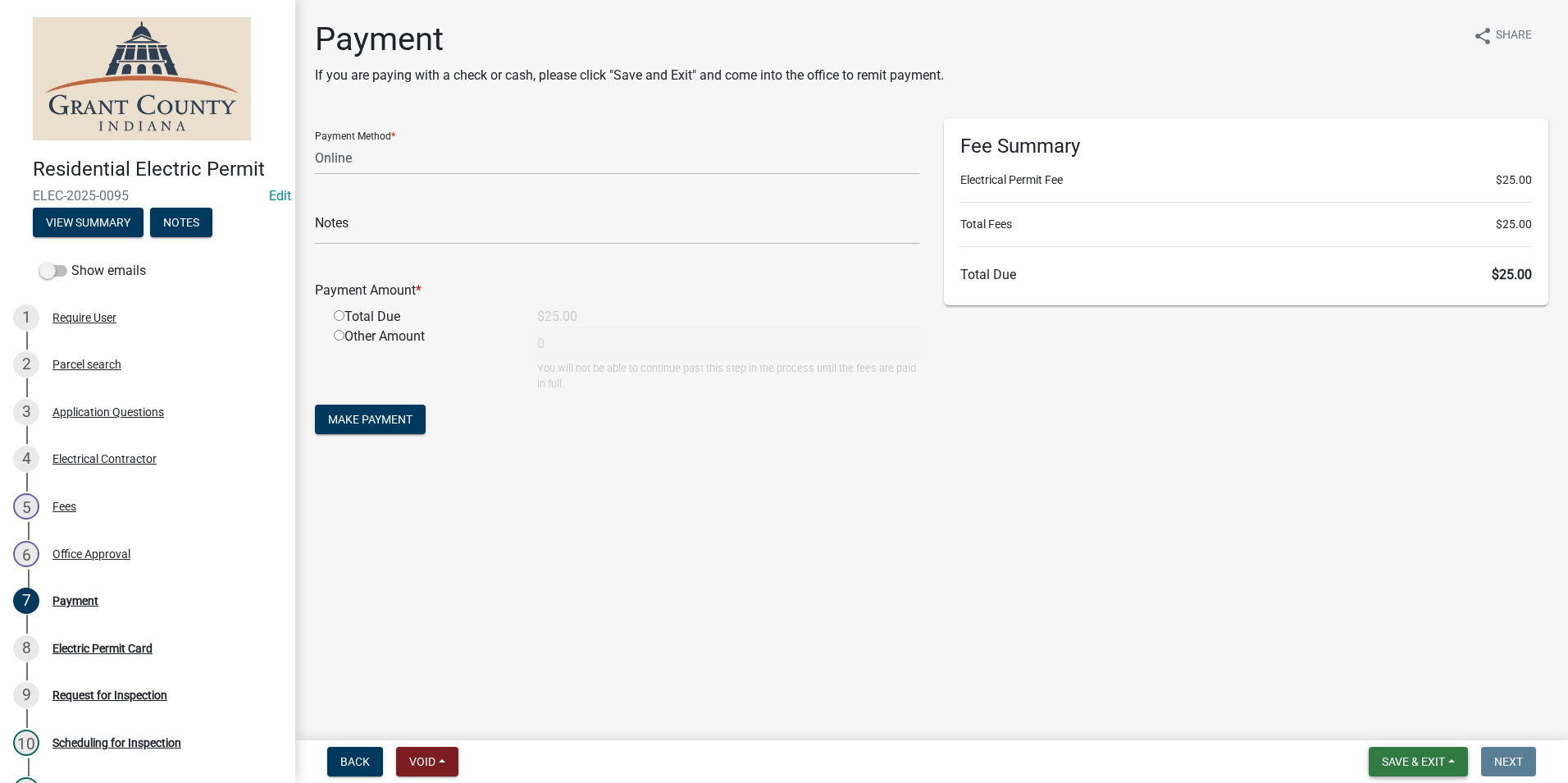
click at [1411, 759] on span "Save & Exit" at bounding box center [1413, 760] width 63 height 13
click at [1399, 731] on button "Save & Exit" at bounding box center [1402, 718] width 131 height 39
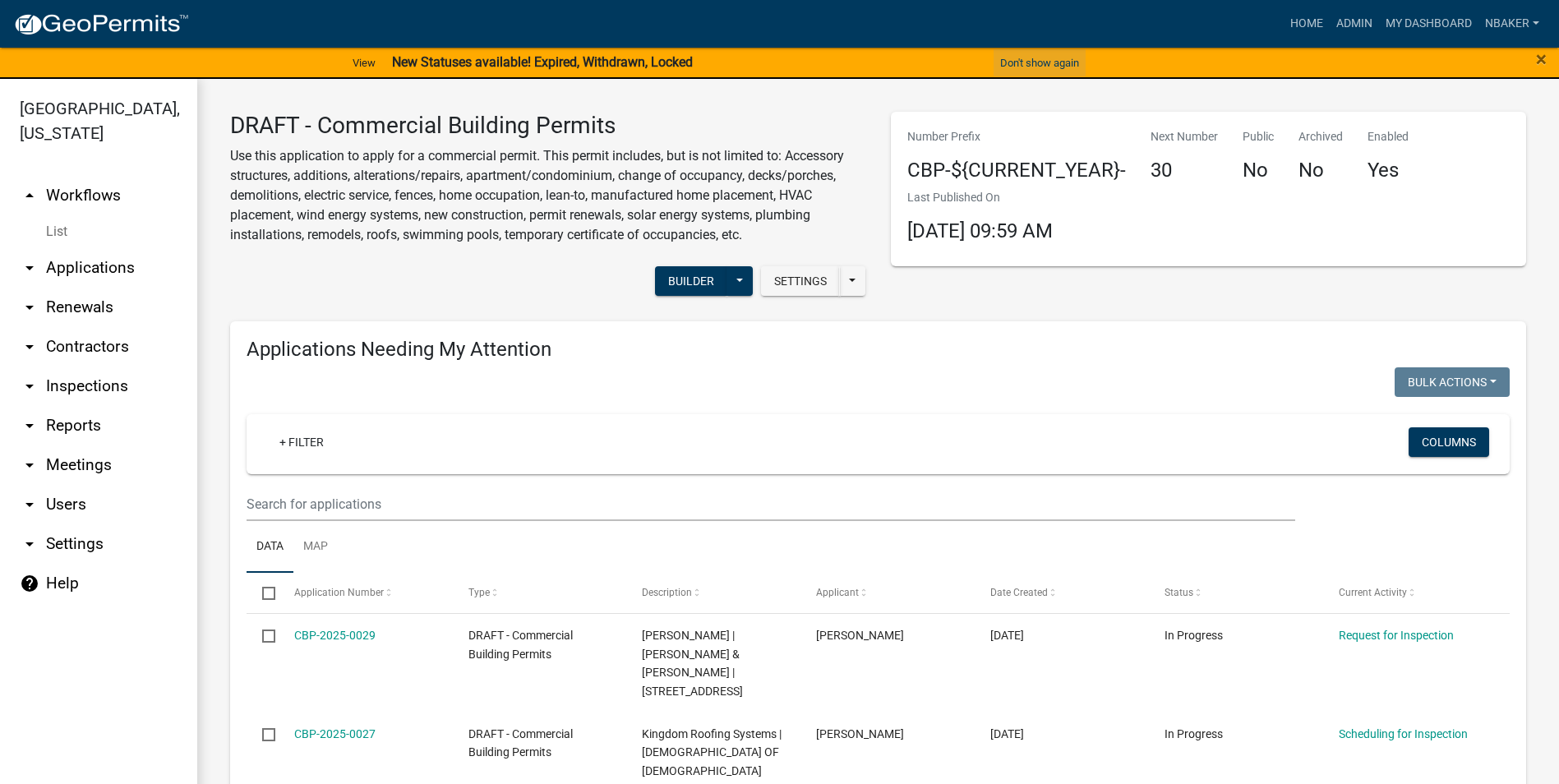
click at [1074, 60] on button "Don't show again" at bounding box center [1040, 63] width 92 height 27
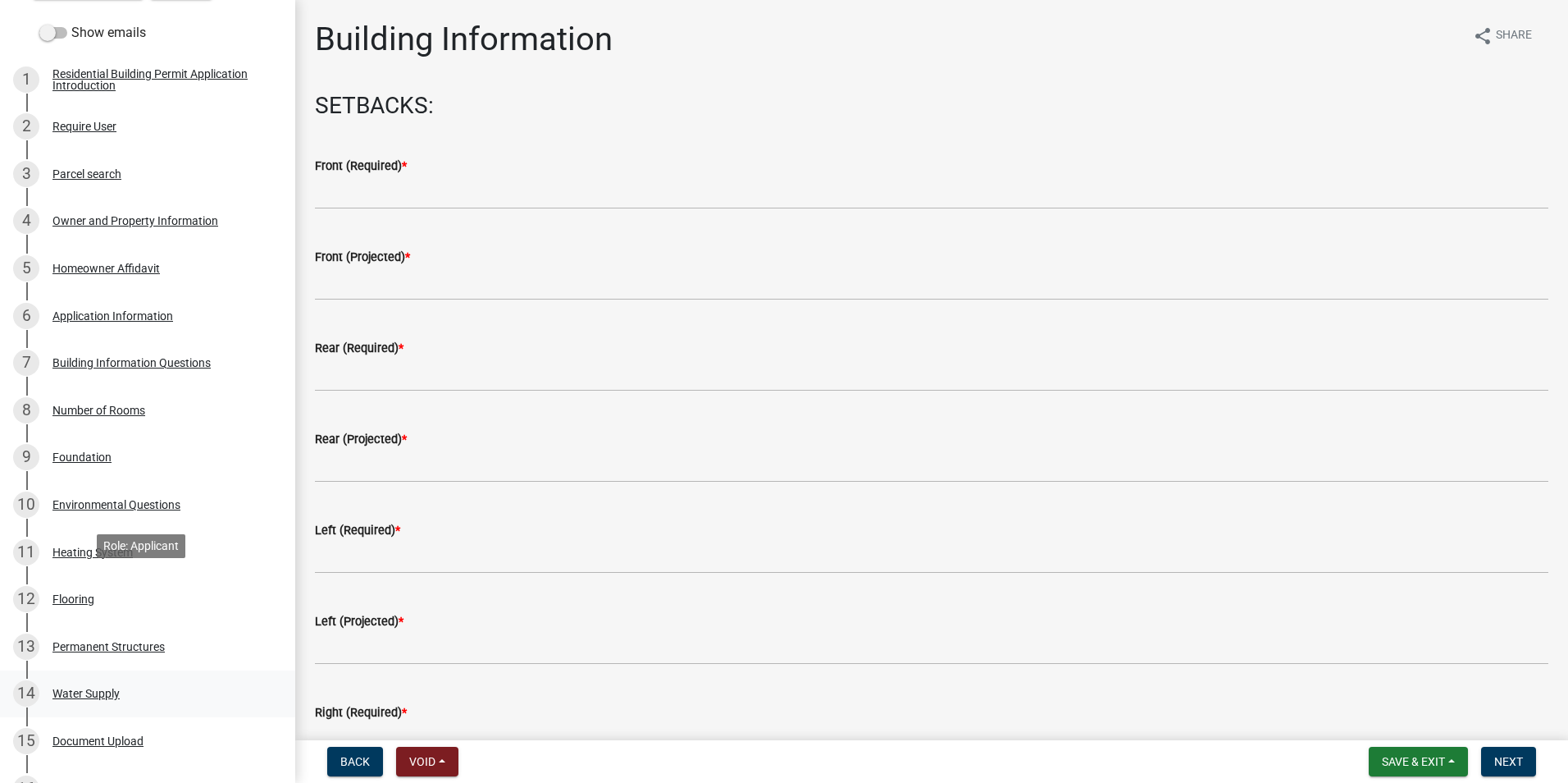
scroll to position [220, 0]
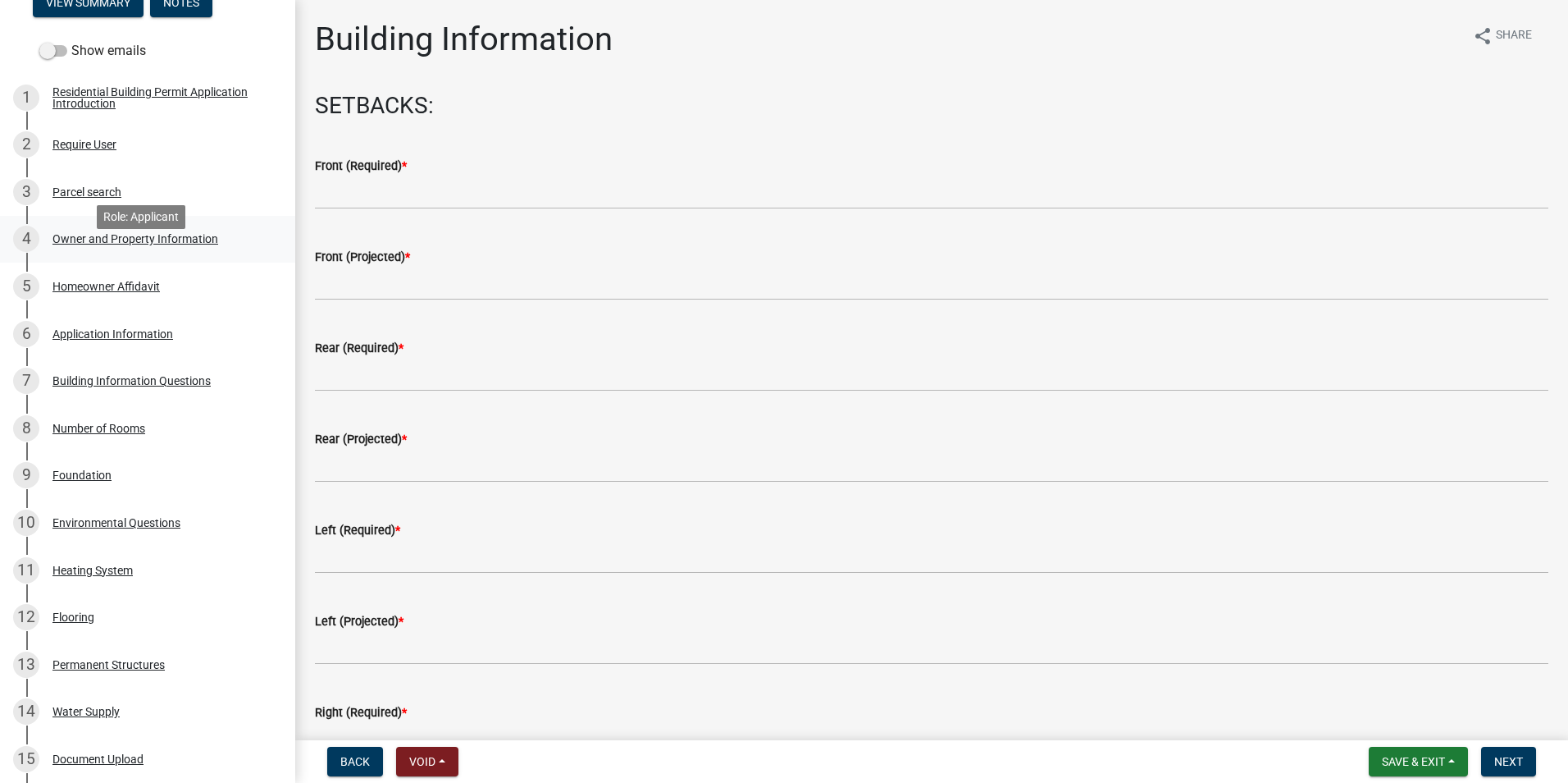
click at [173, 245] on div "Owner and Property Information" at bounding box center [135, 239] width 166 height 12
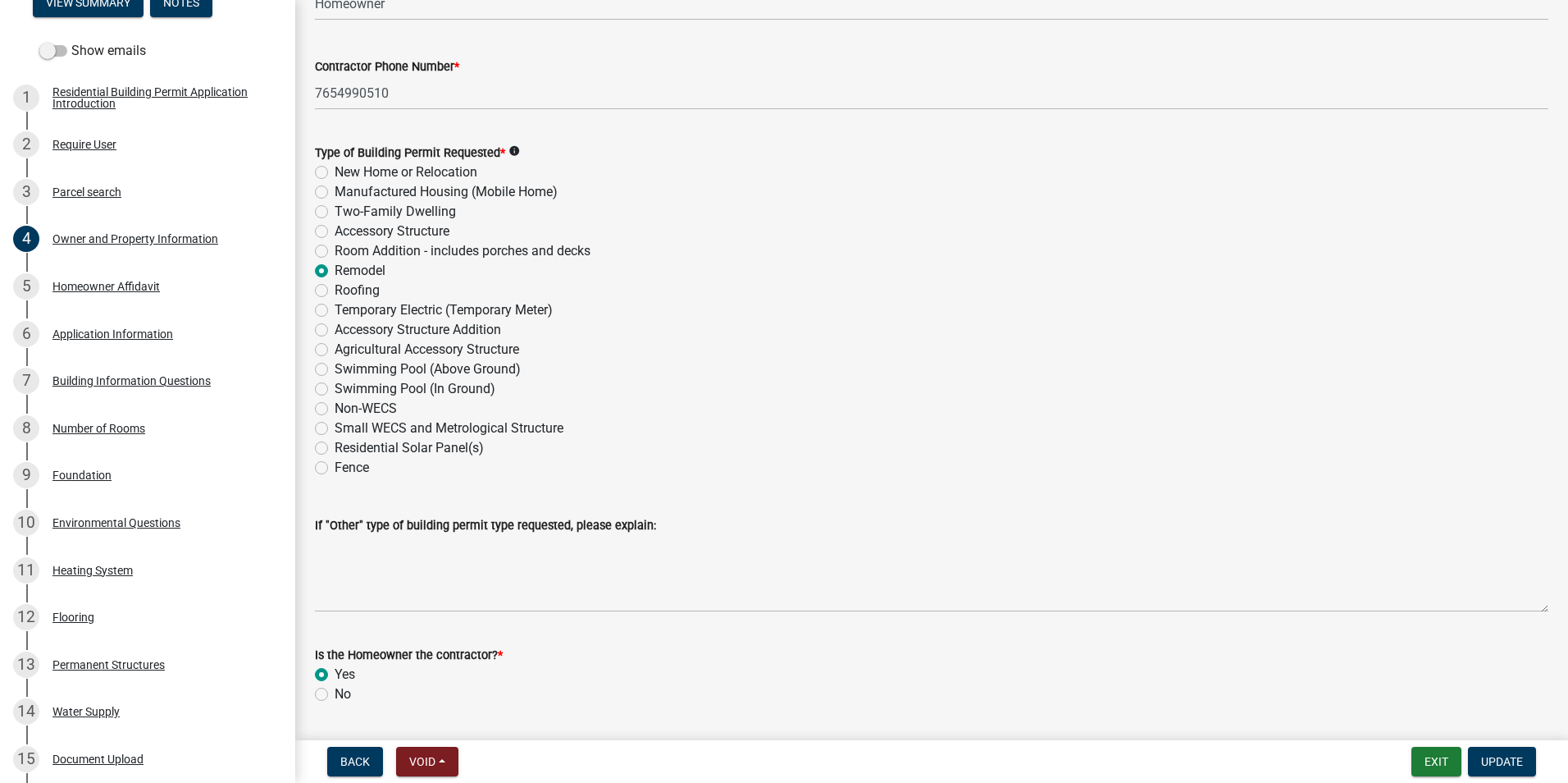
scroll to position [1936, 0]
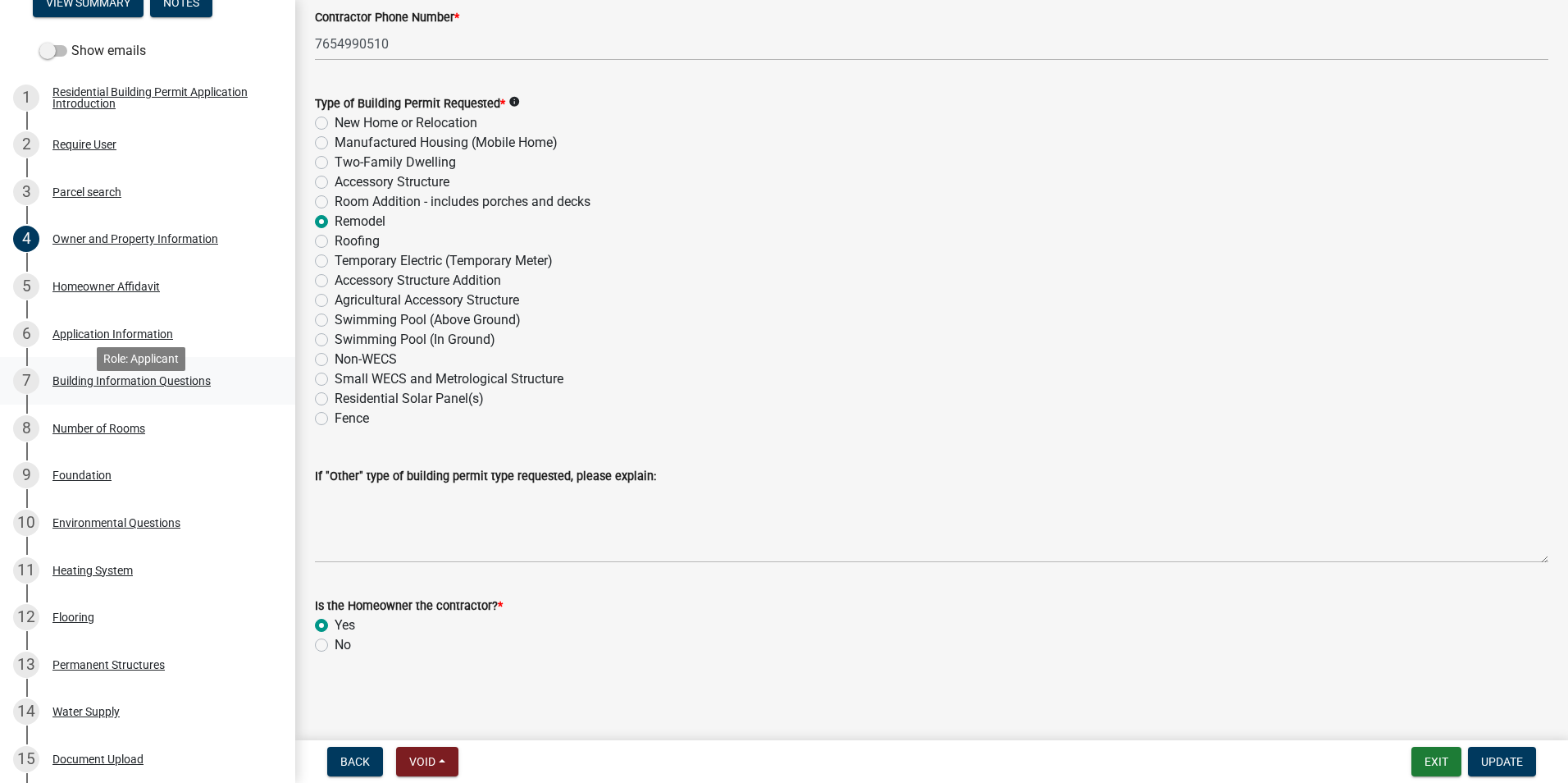
click at [144, 386] on div "Building Information Questions" at bounding box center [132, 381] width 159 height 12
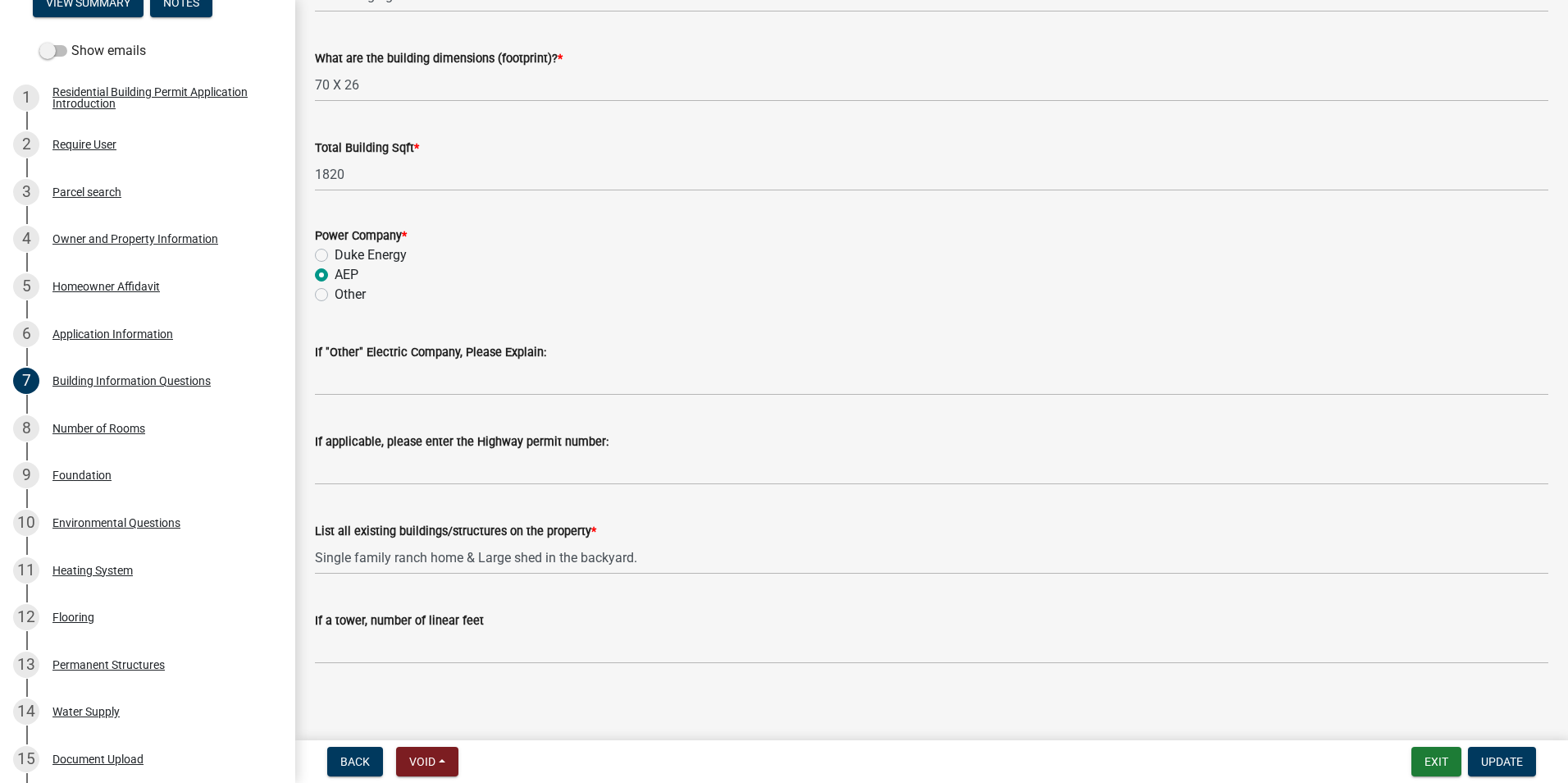
scroll to position [3375, 0]
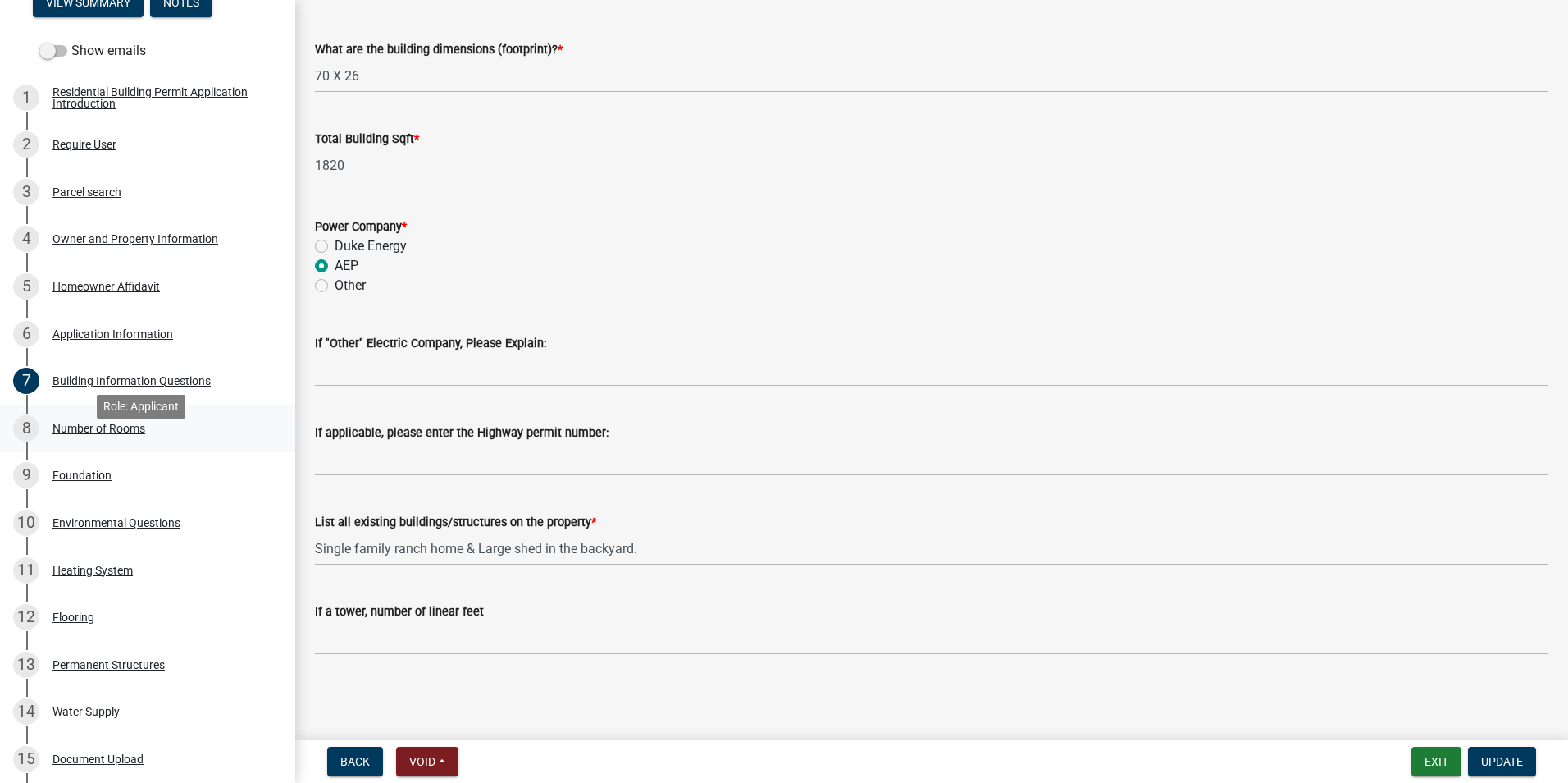
click at [124, 434] on div "Number of Rooms" at bounding box center [99, 428] width 93 height 12
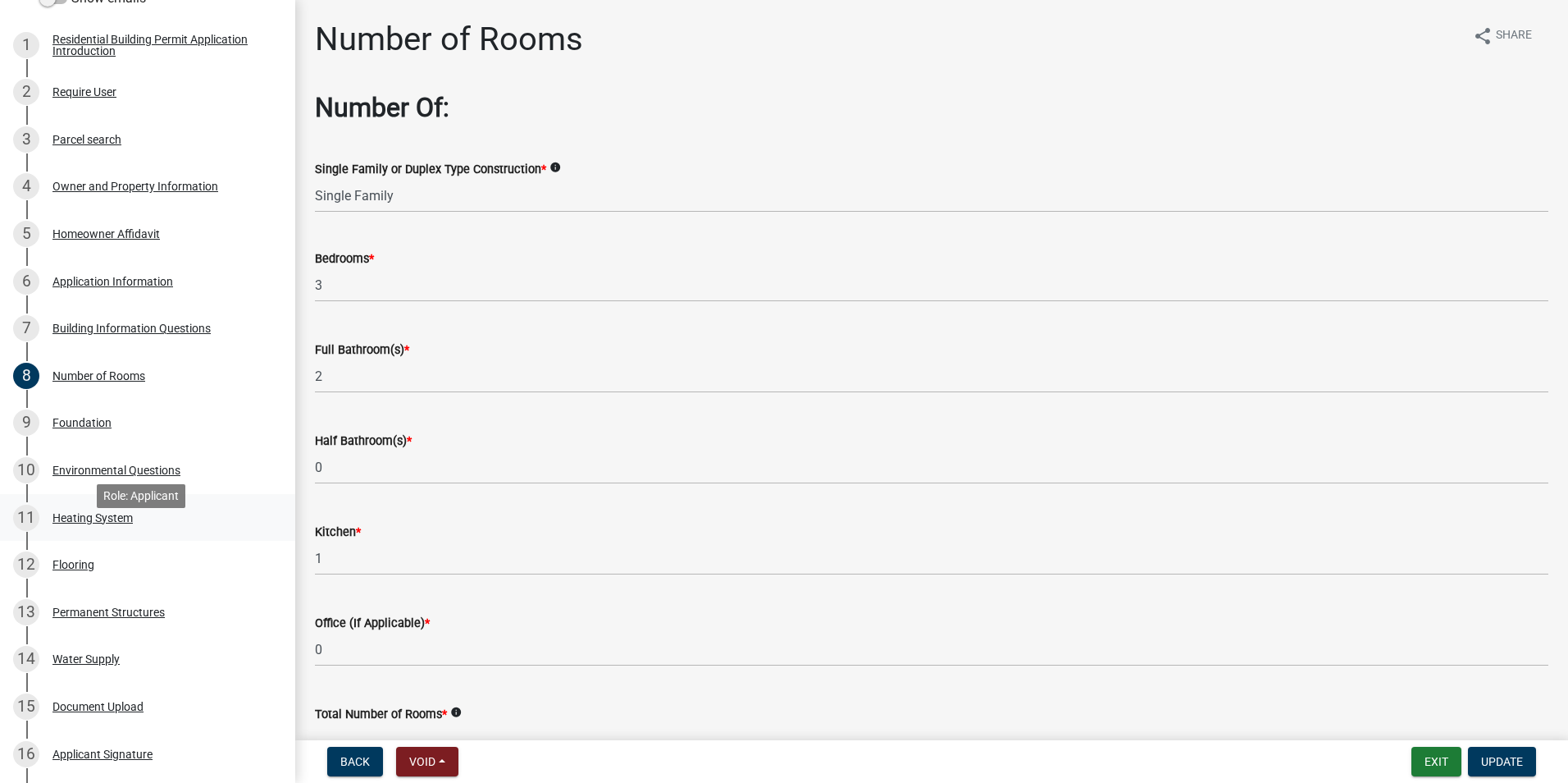
scroll to position [302, 0]
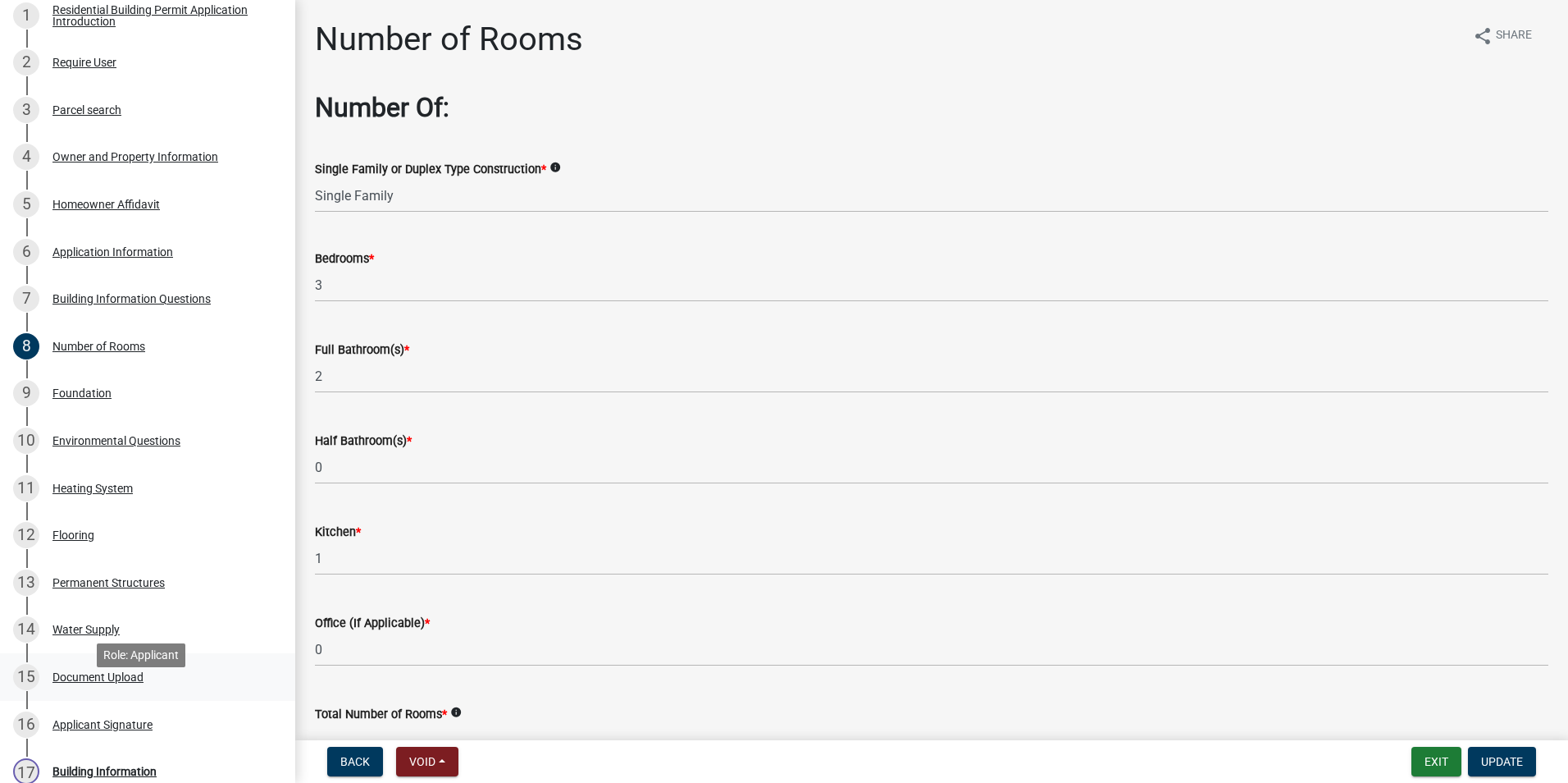
click at [157, 687] on div "15 Document Upload" at bounding box center [140, 676] width 256 height 26
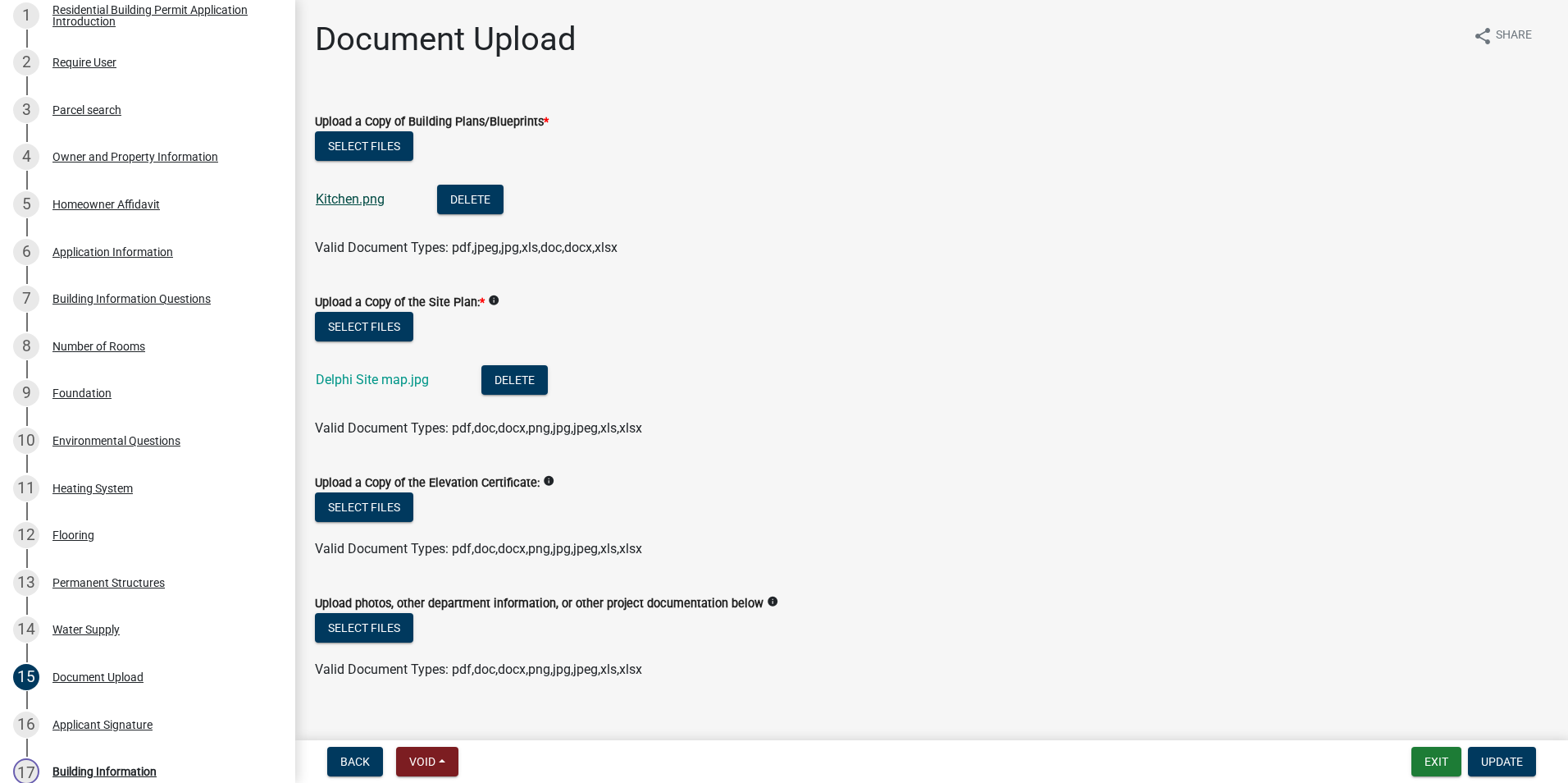
click at [366, 196] on link "Kitchen.png" at bounding box center [350, 199] width 69 height 16
click at [366, 376] on link "Delphi Site map.jpg" at bounding box center [372, 379] width 114 height 16
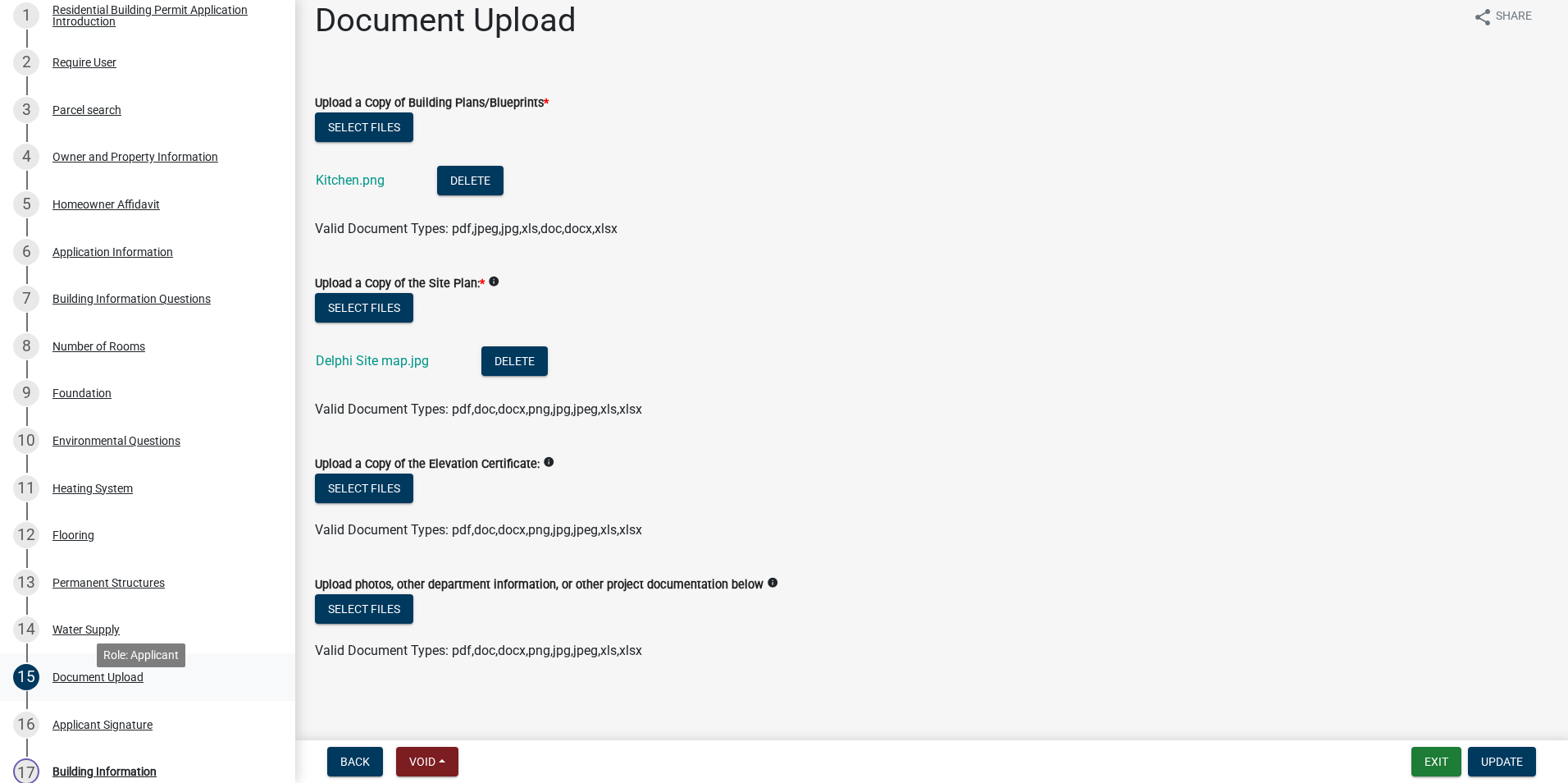
scroll to position [24, 0]
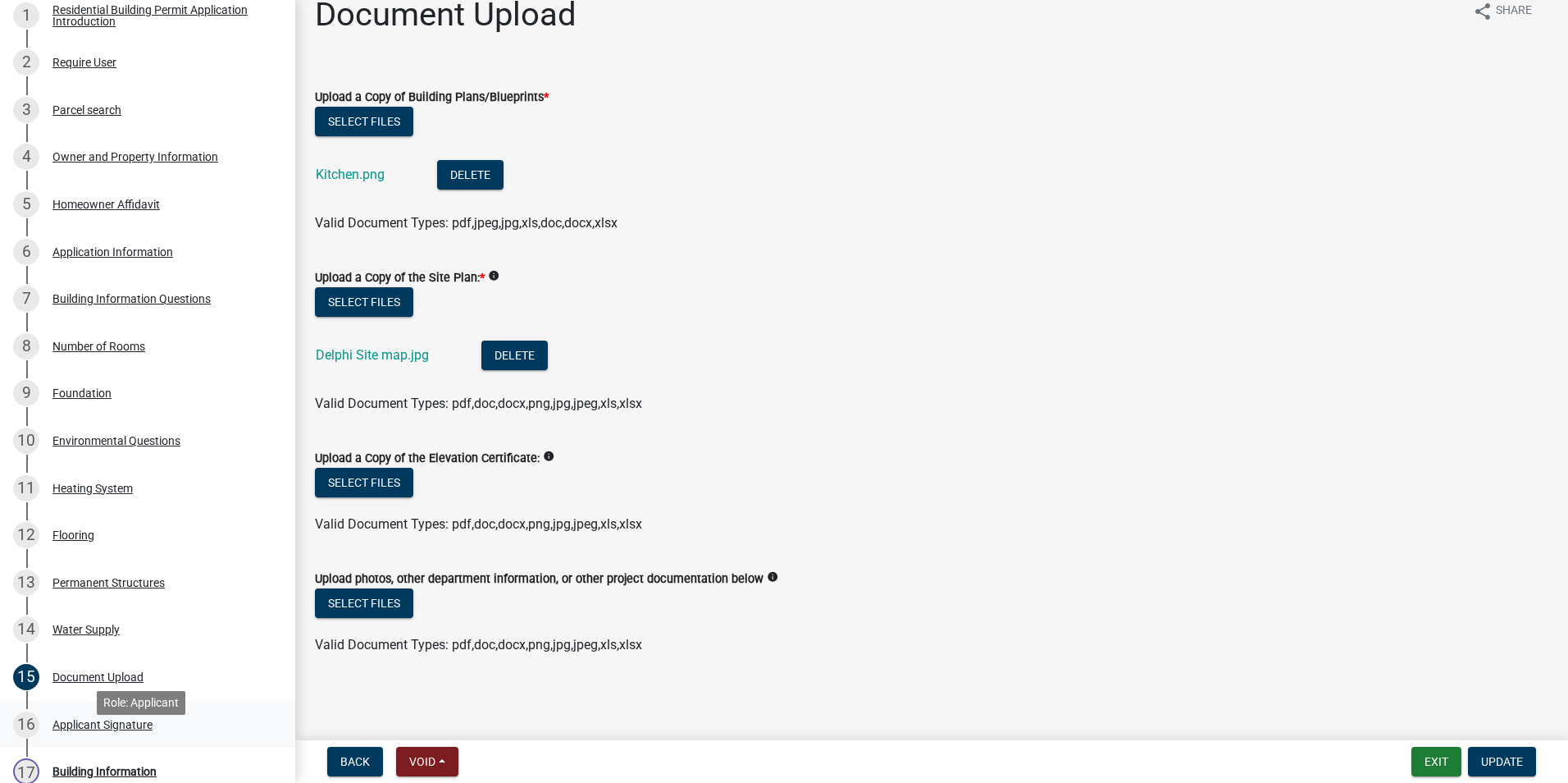
click at [144, 730] on div "Applicant Signature" at bounding box center [103, 724] width 100 height 12
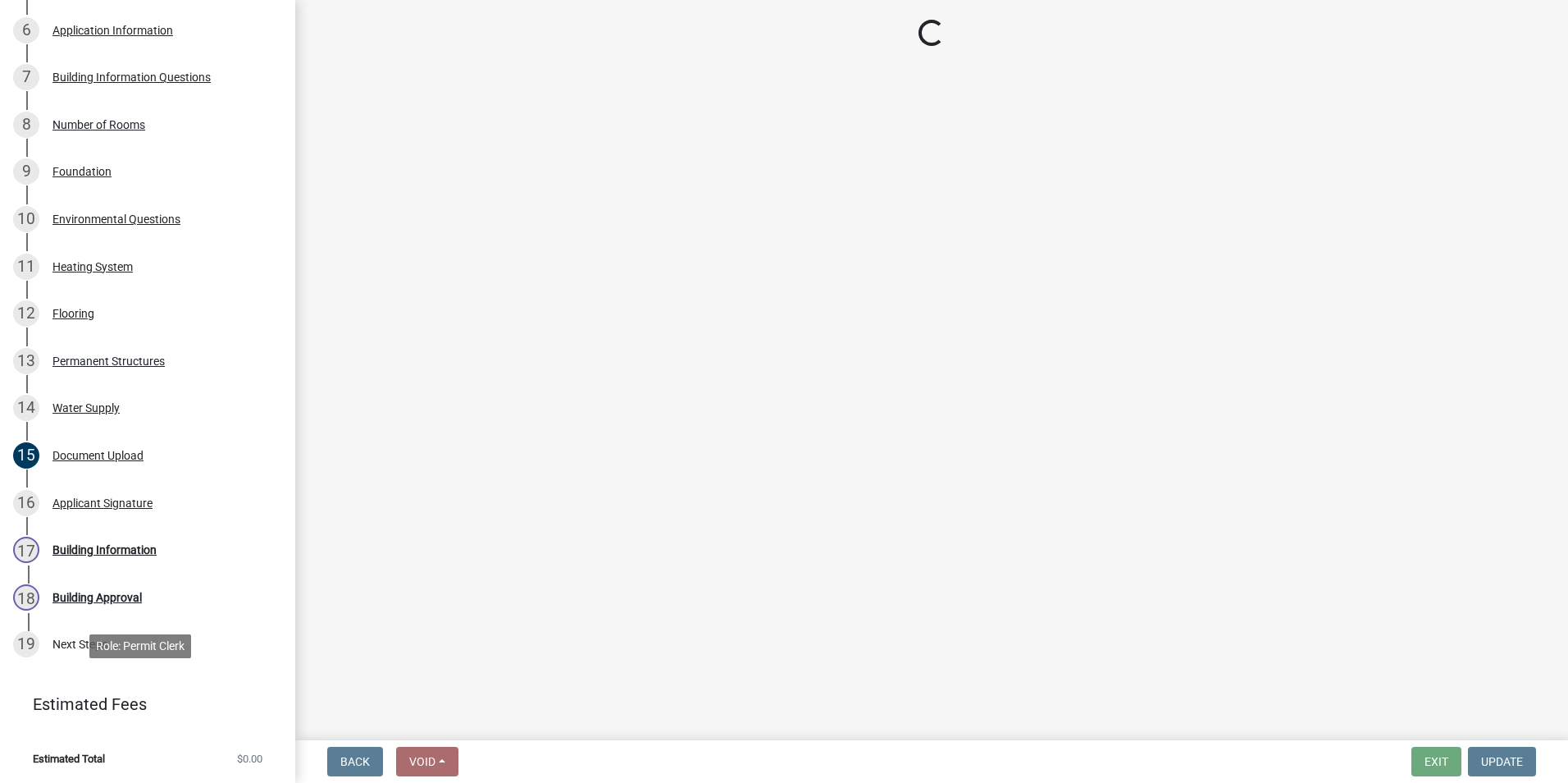
scroll to position [548, 0]
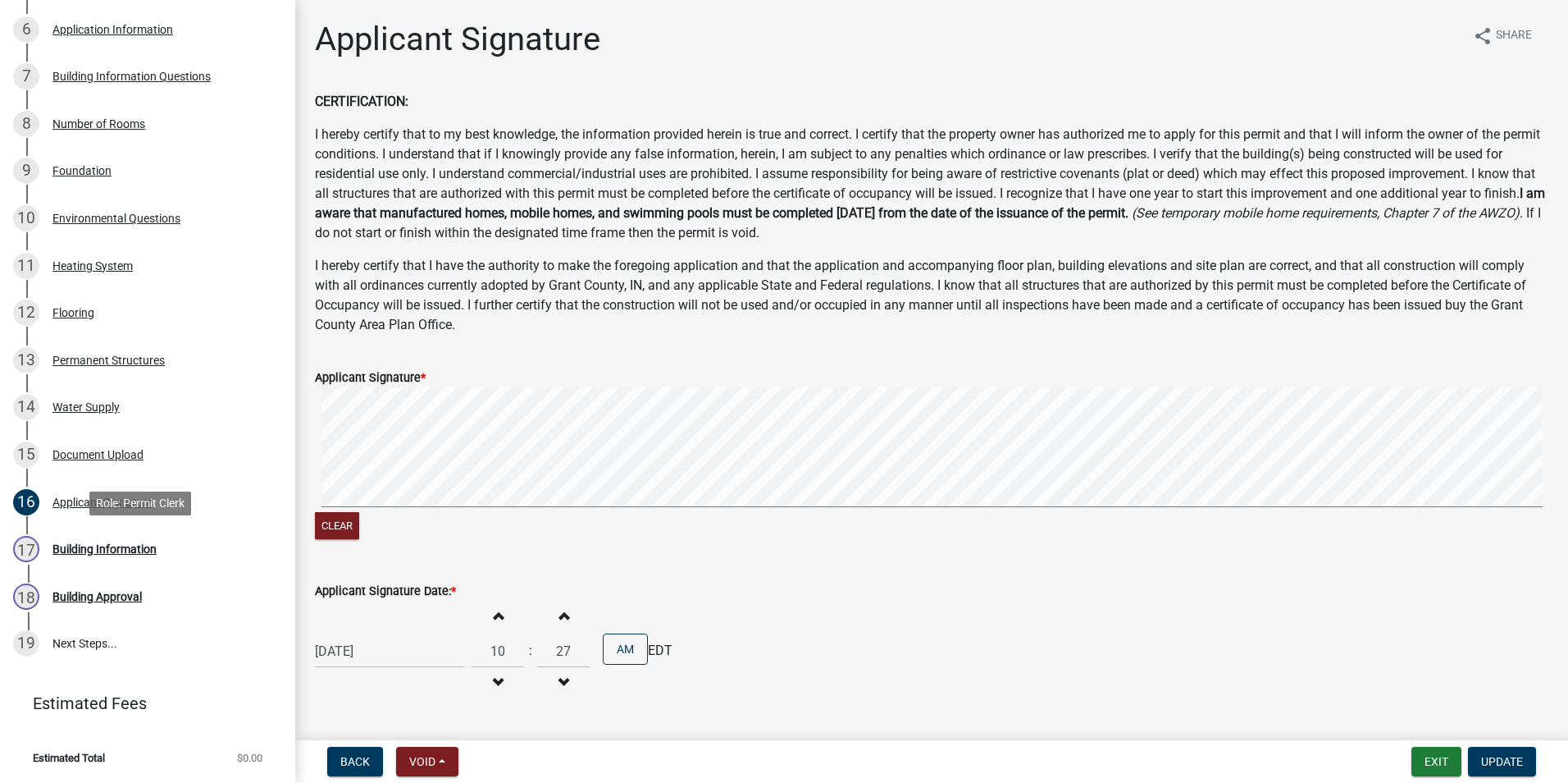
click at [110, 553] on div "Building Information" at bounding box center [105, 549] width 104 height 12
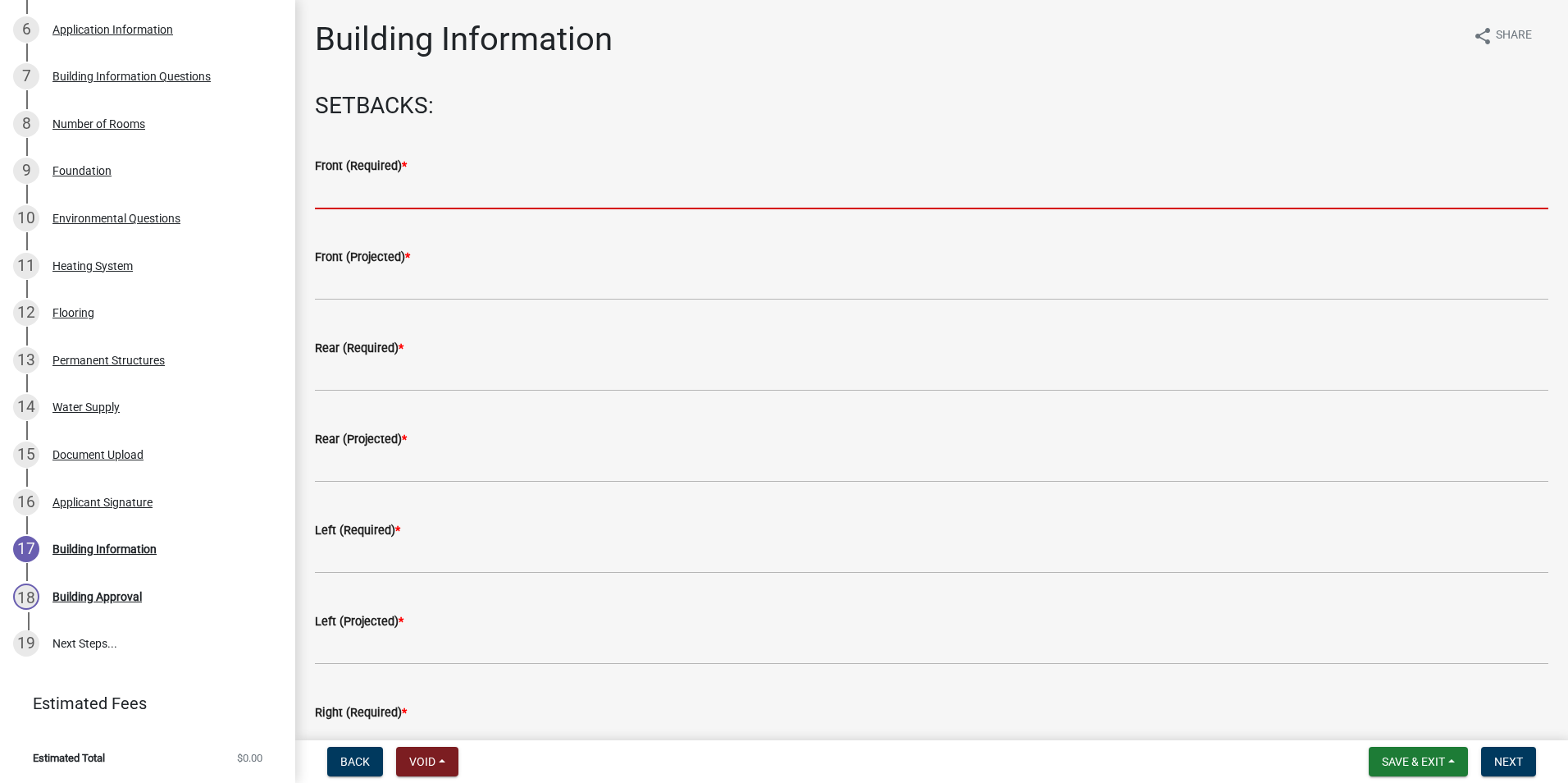
click at [405, 199] on input "text" at bounding box center [931, 192] width 1233 height 33
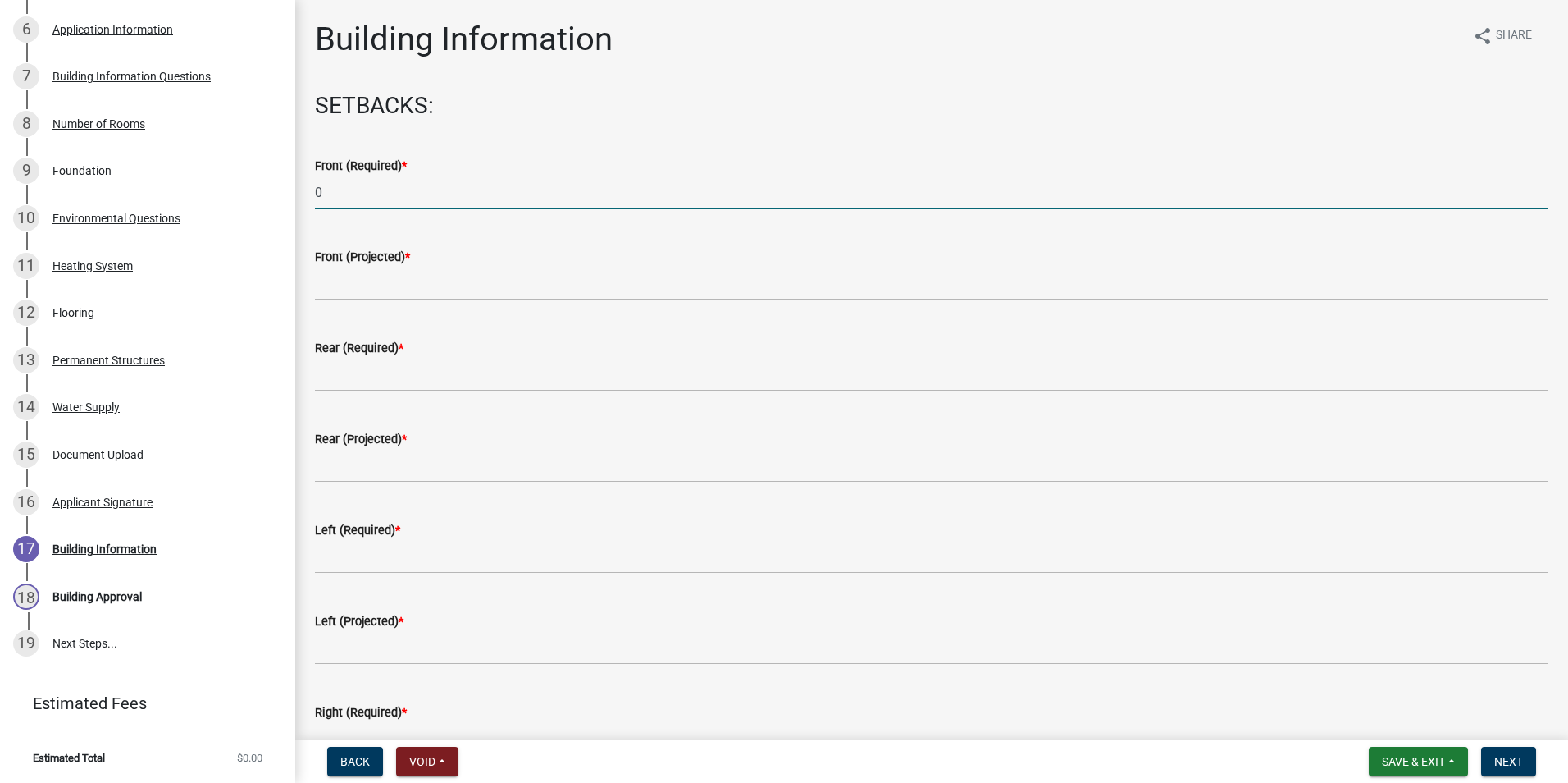
type input "0"
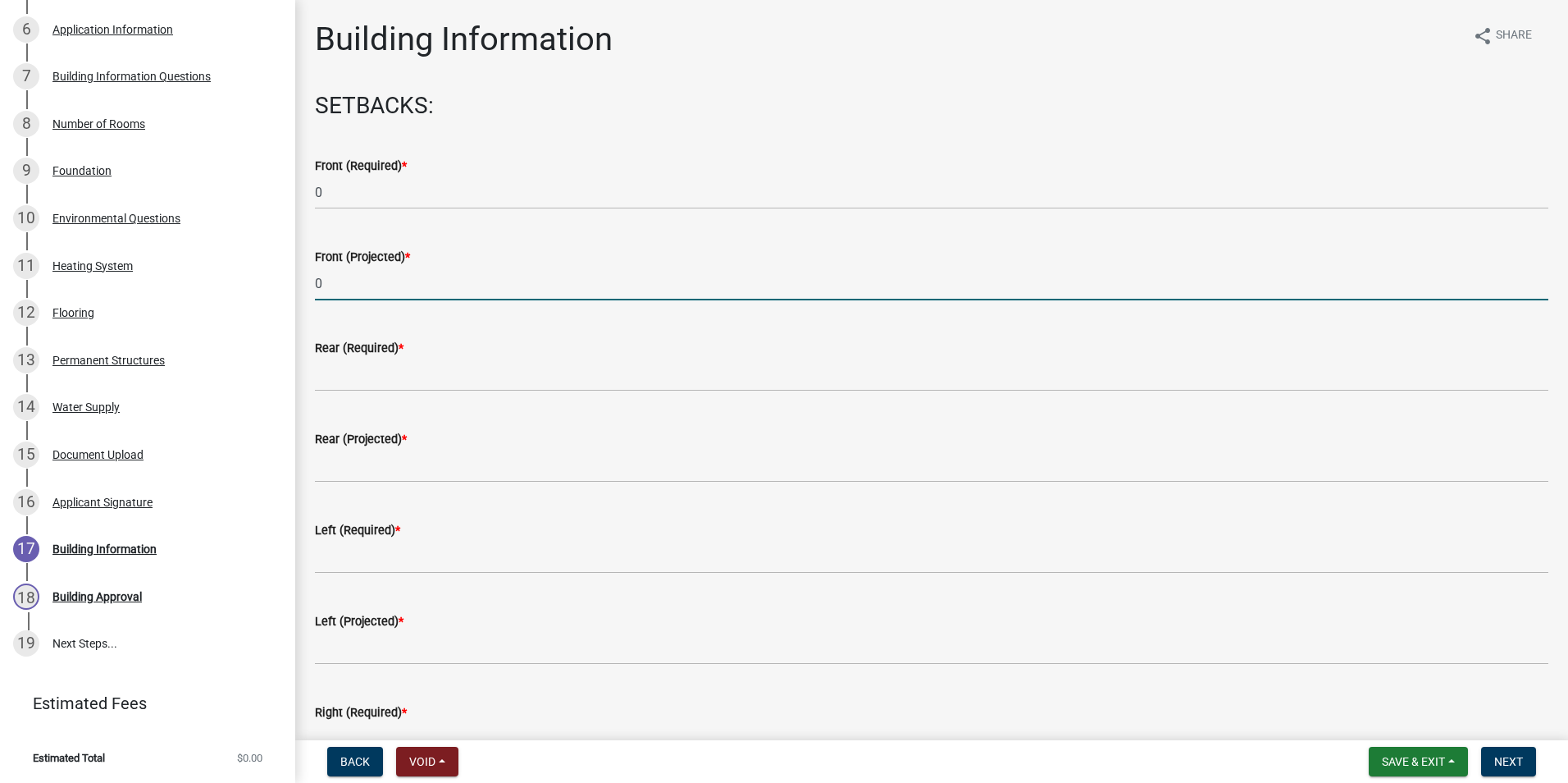
type input "0"
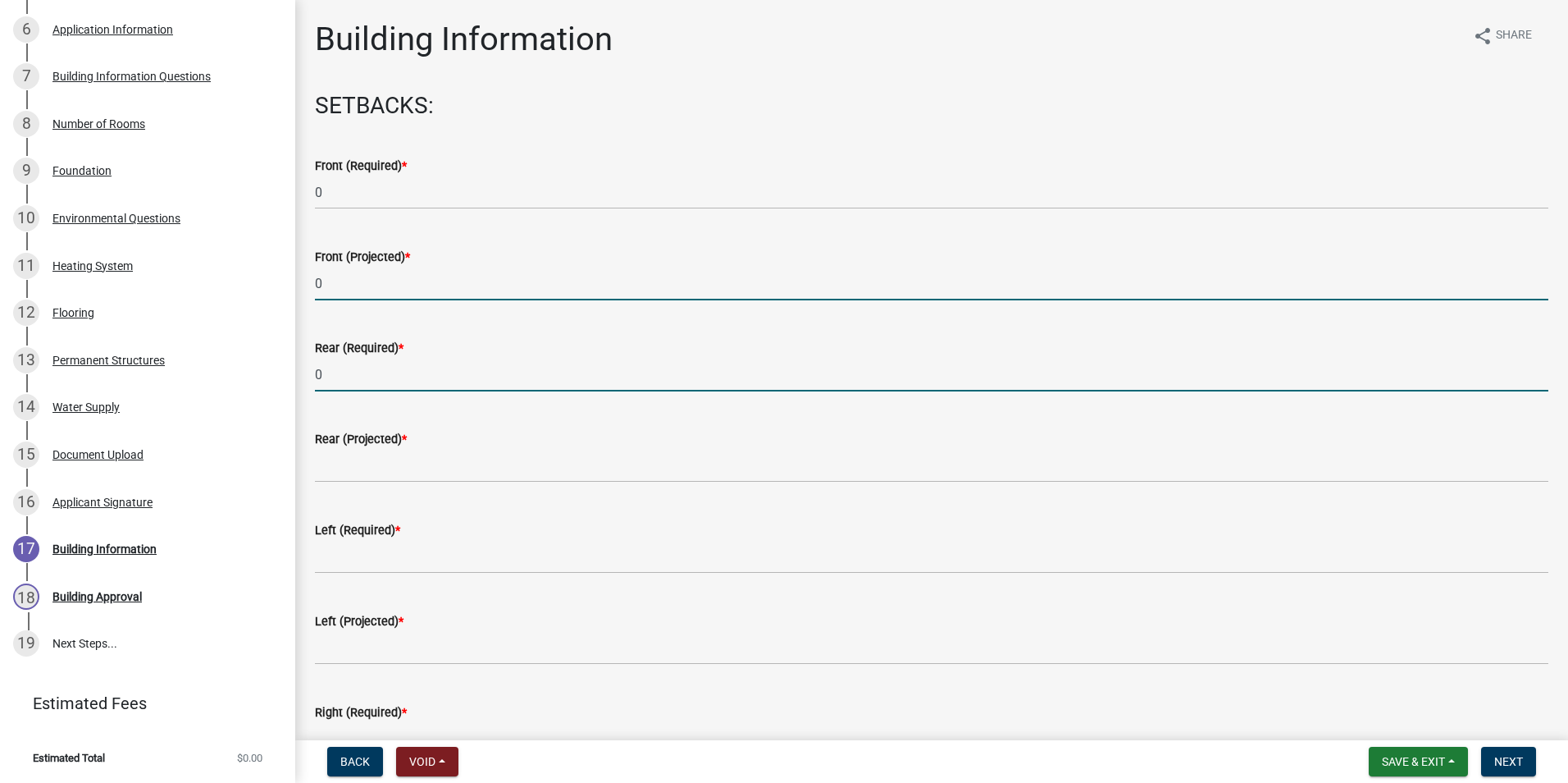
type input "0"
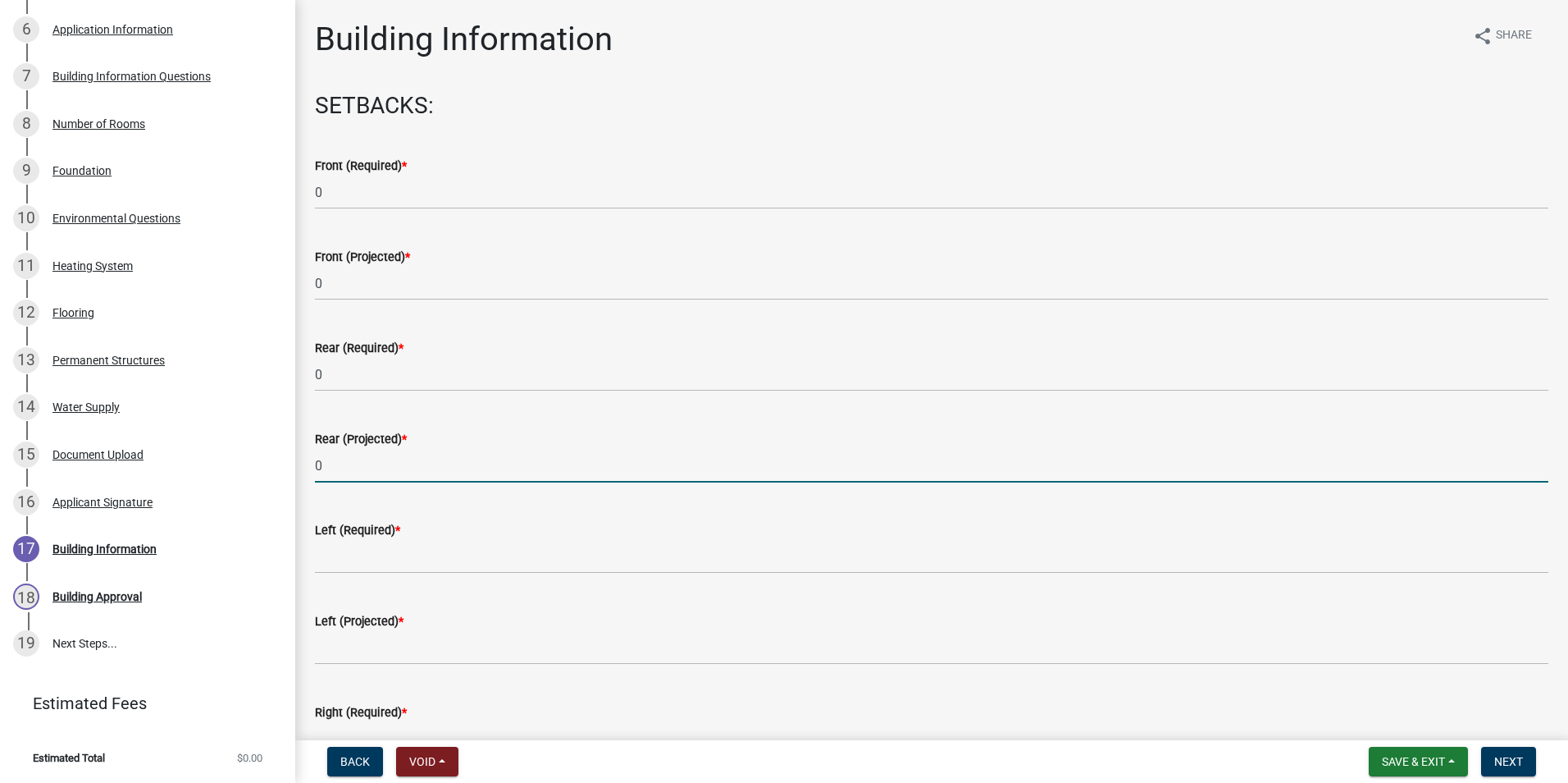
type input "0"
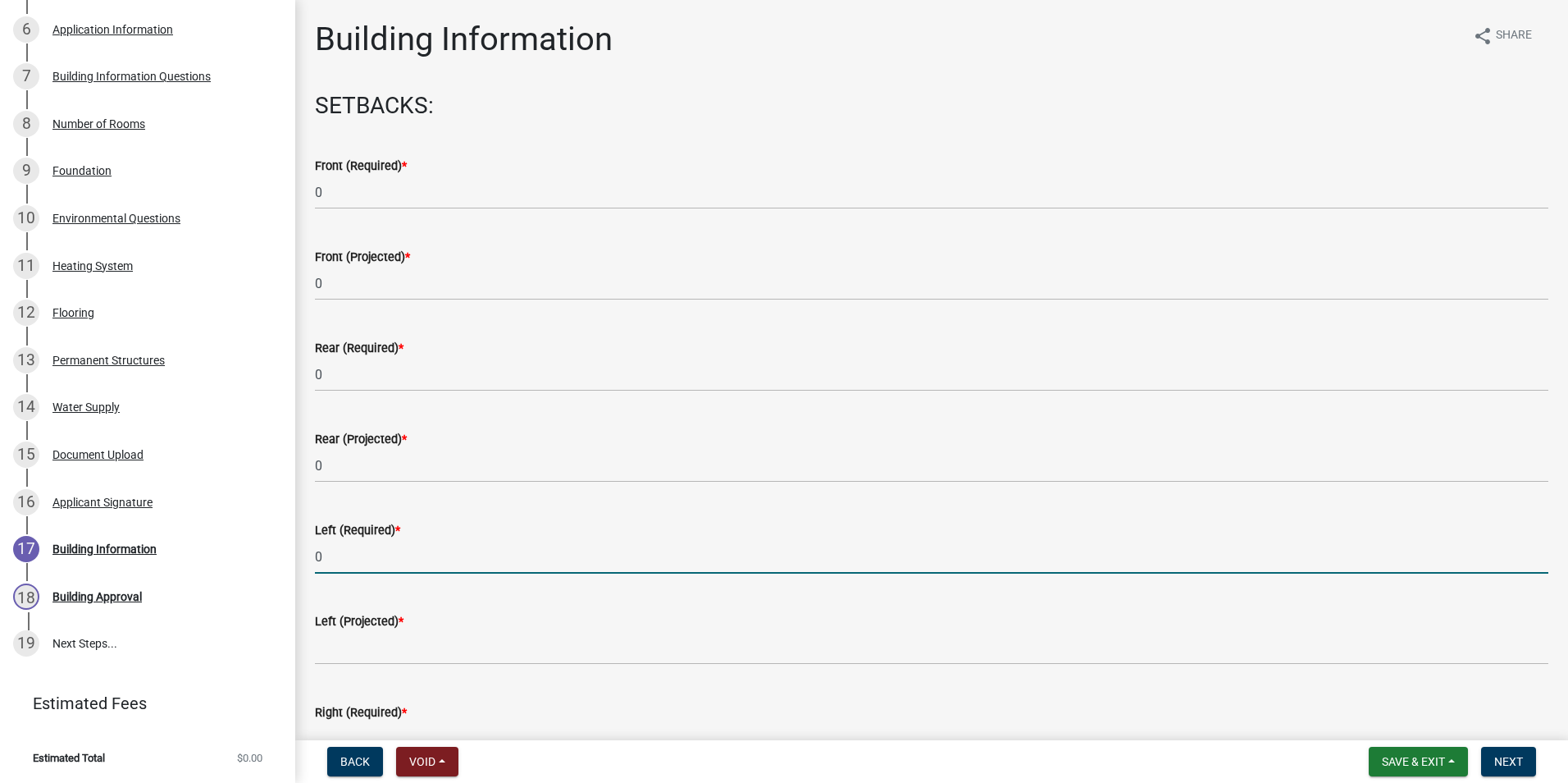
type input "0"
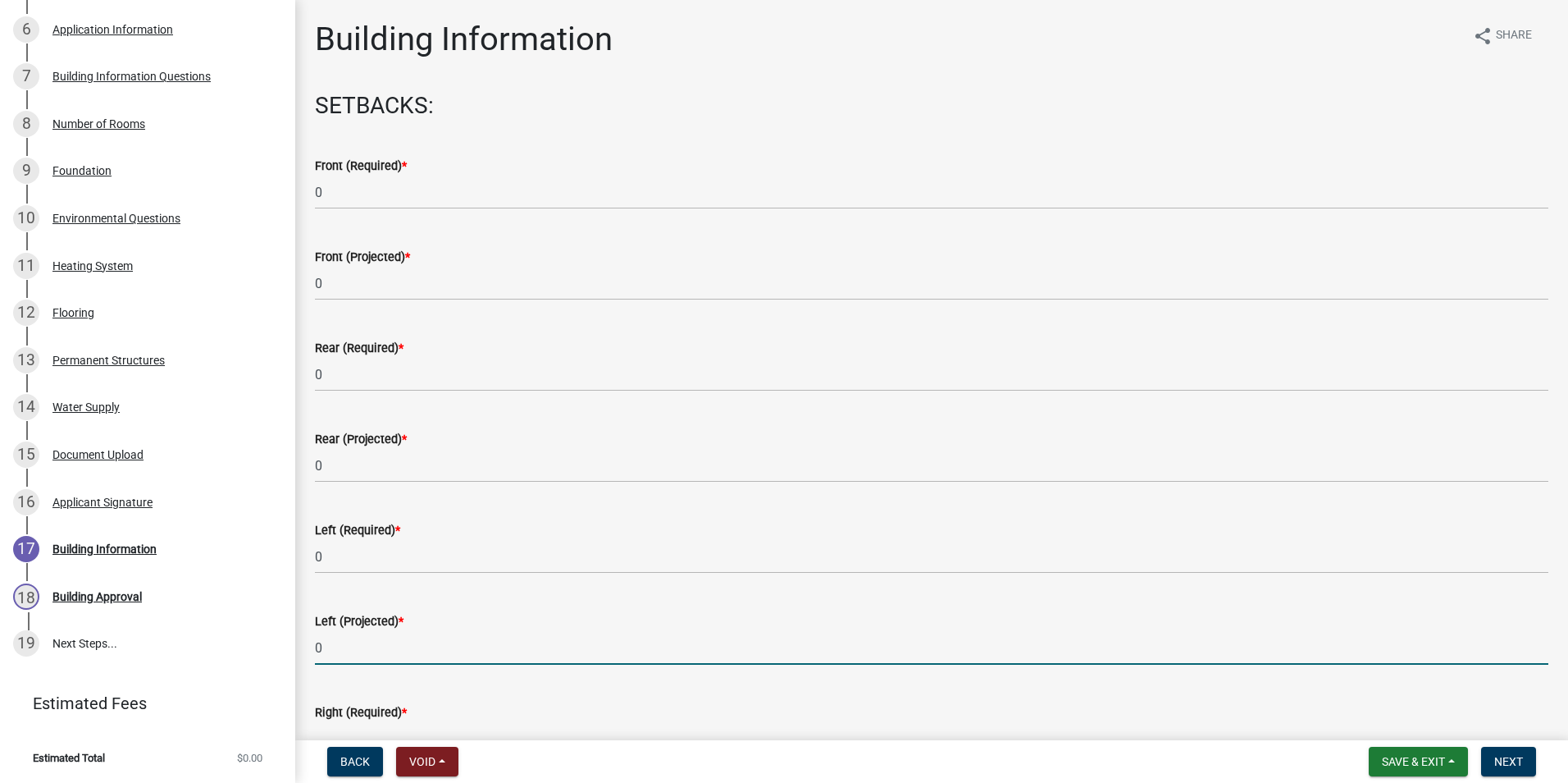
type input "0"
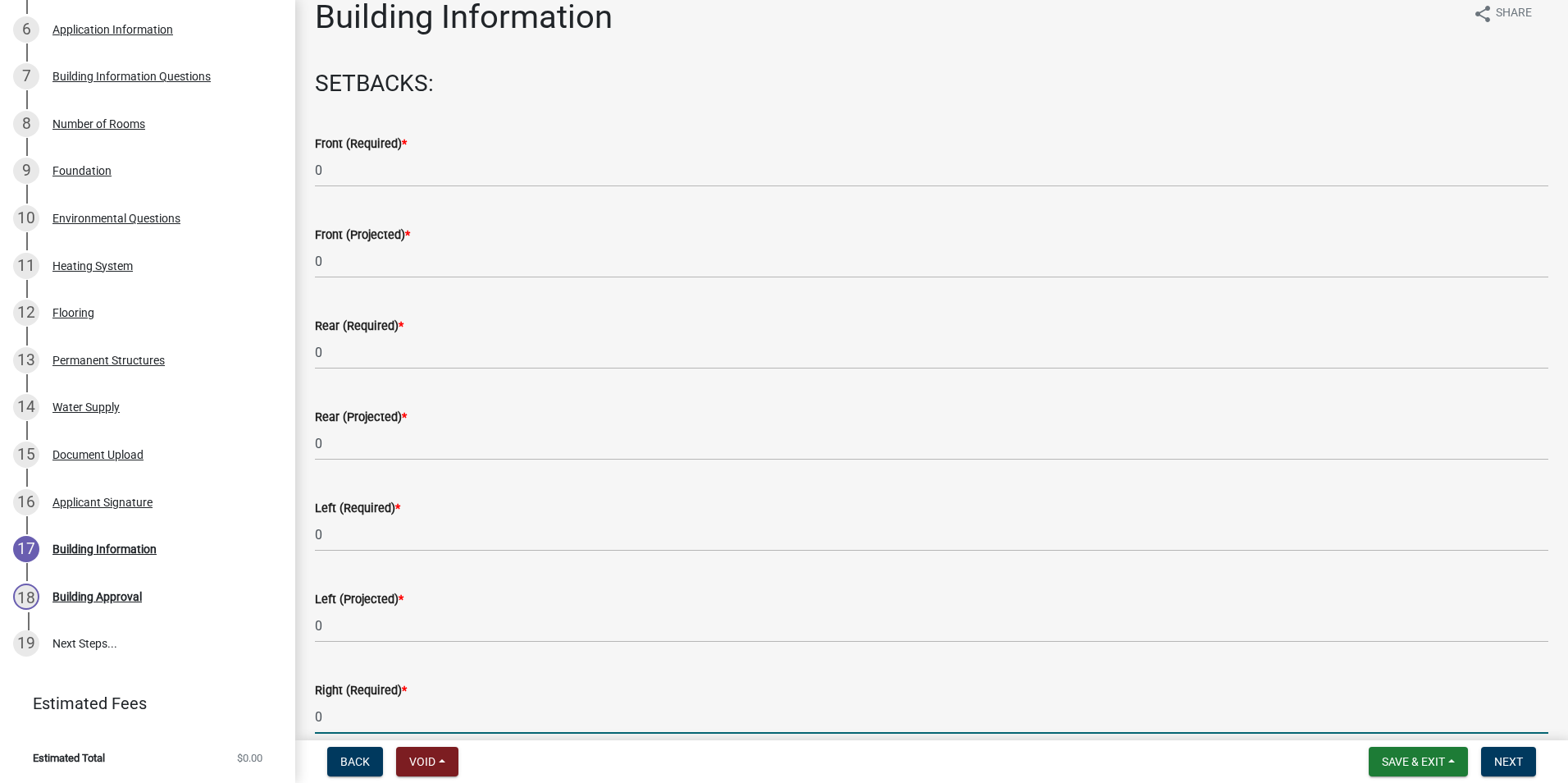
type input "0"
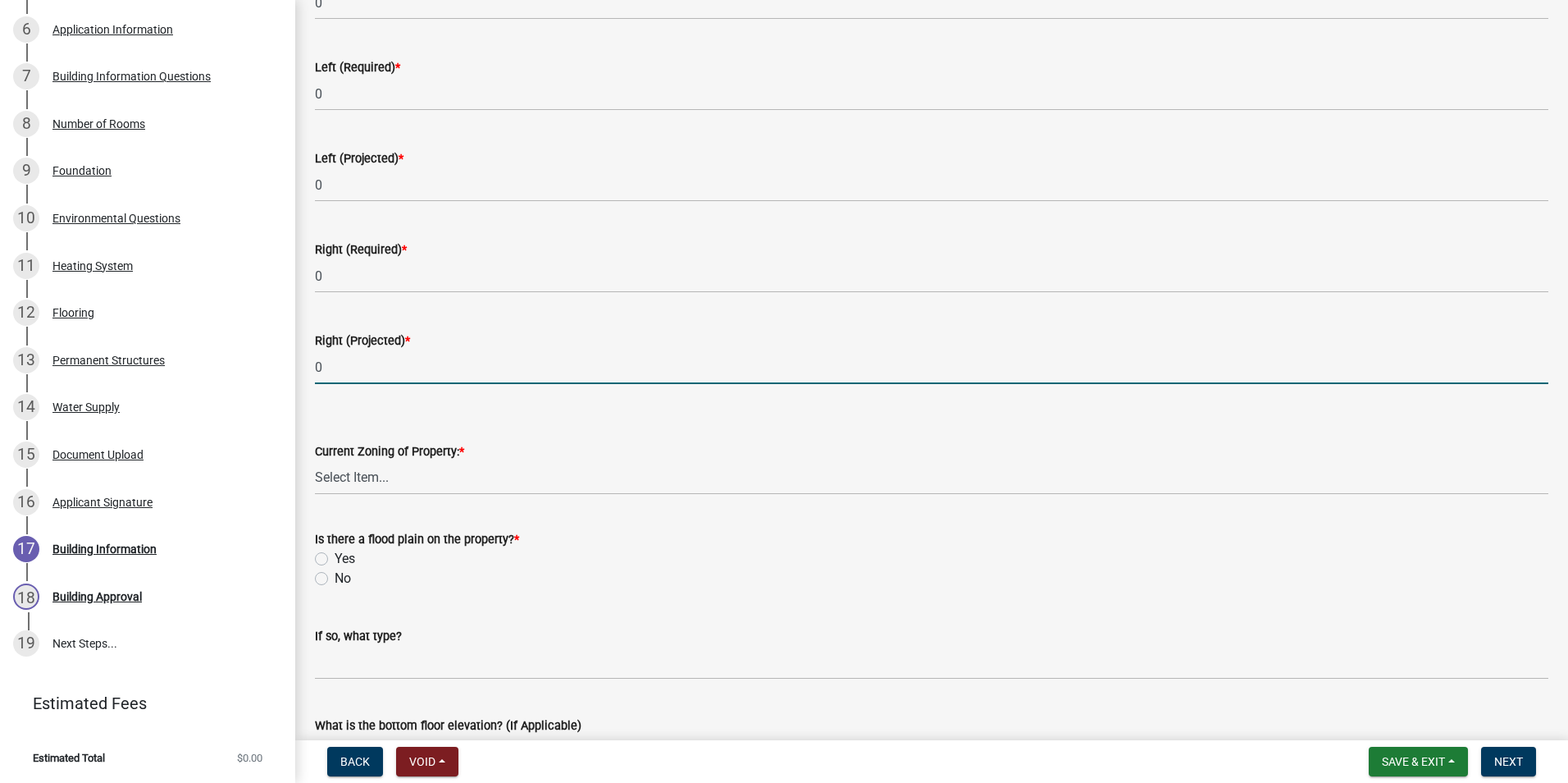
type input "0"
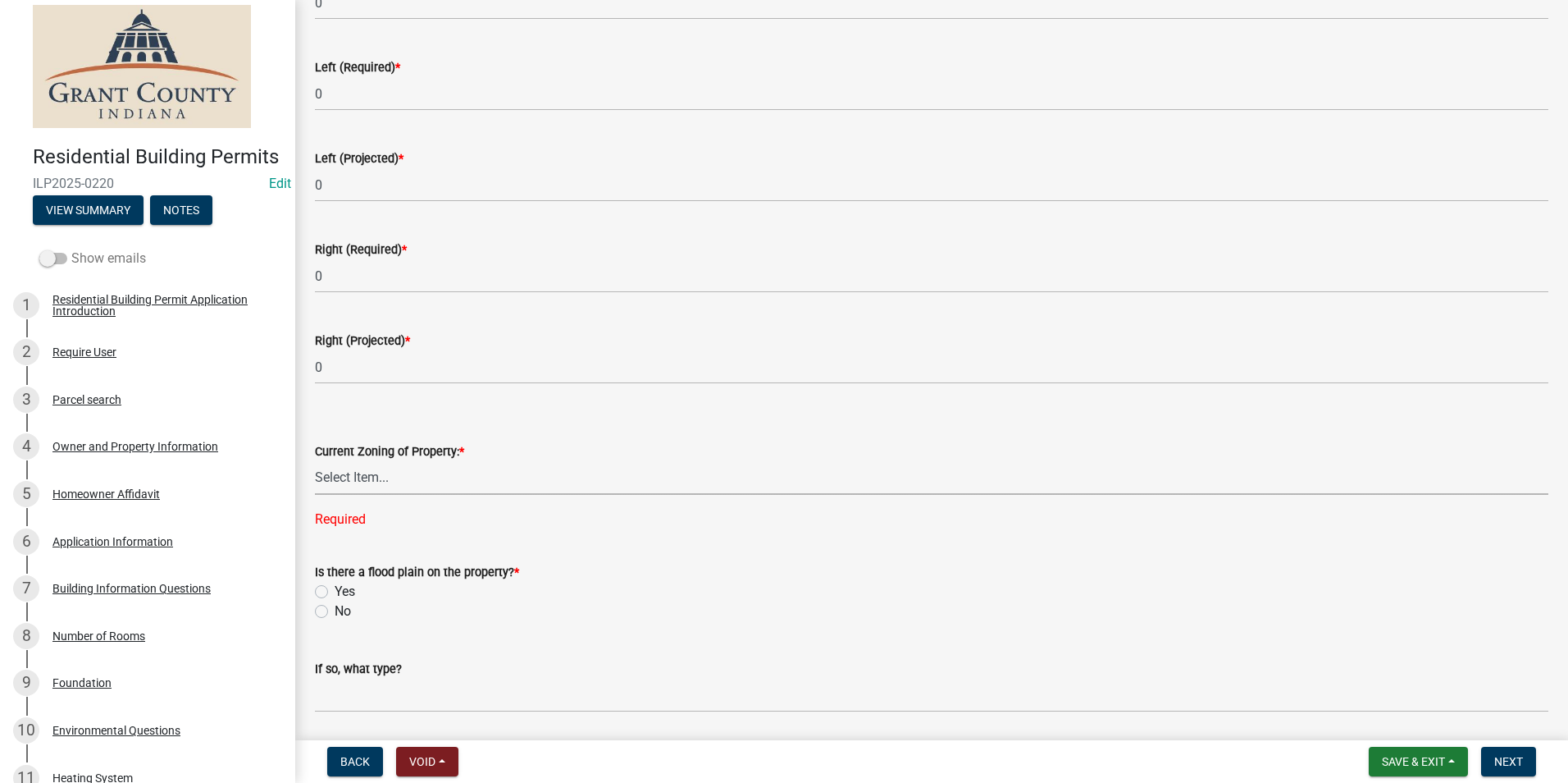
scroll to position [0, 0]
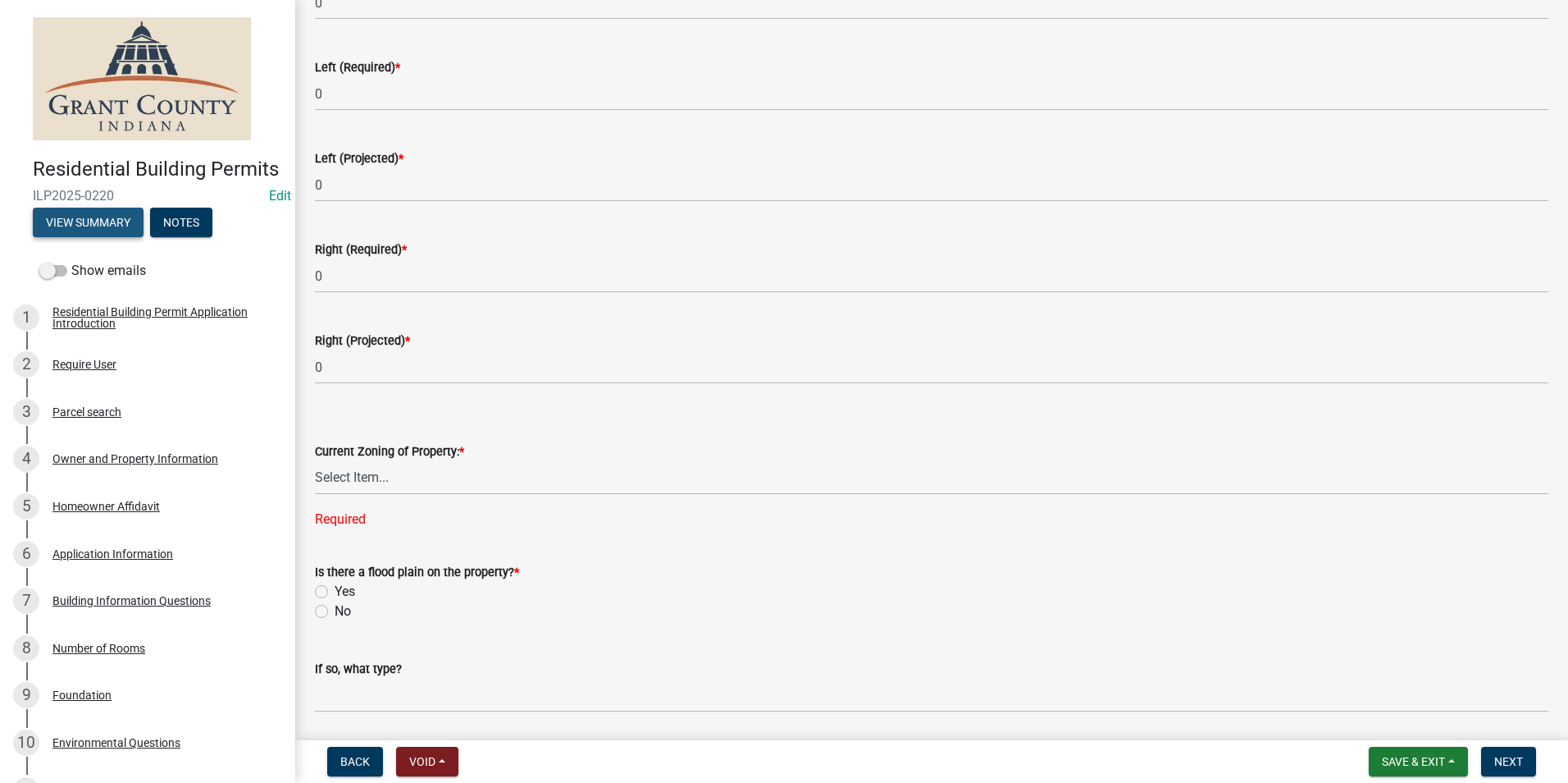
click at [119, 237] on button "View Summary" at bounding box center [87, 222] width 111 height 29
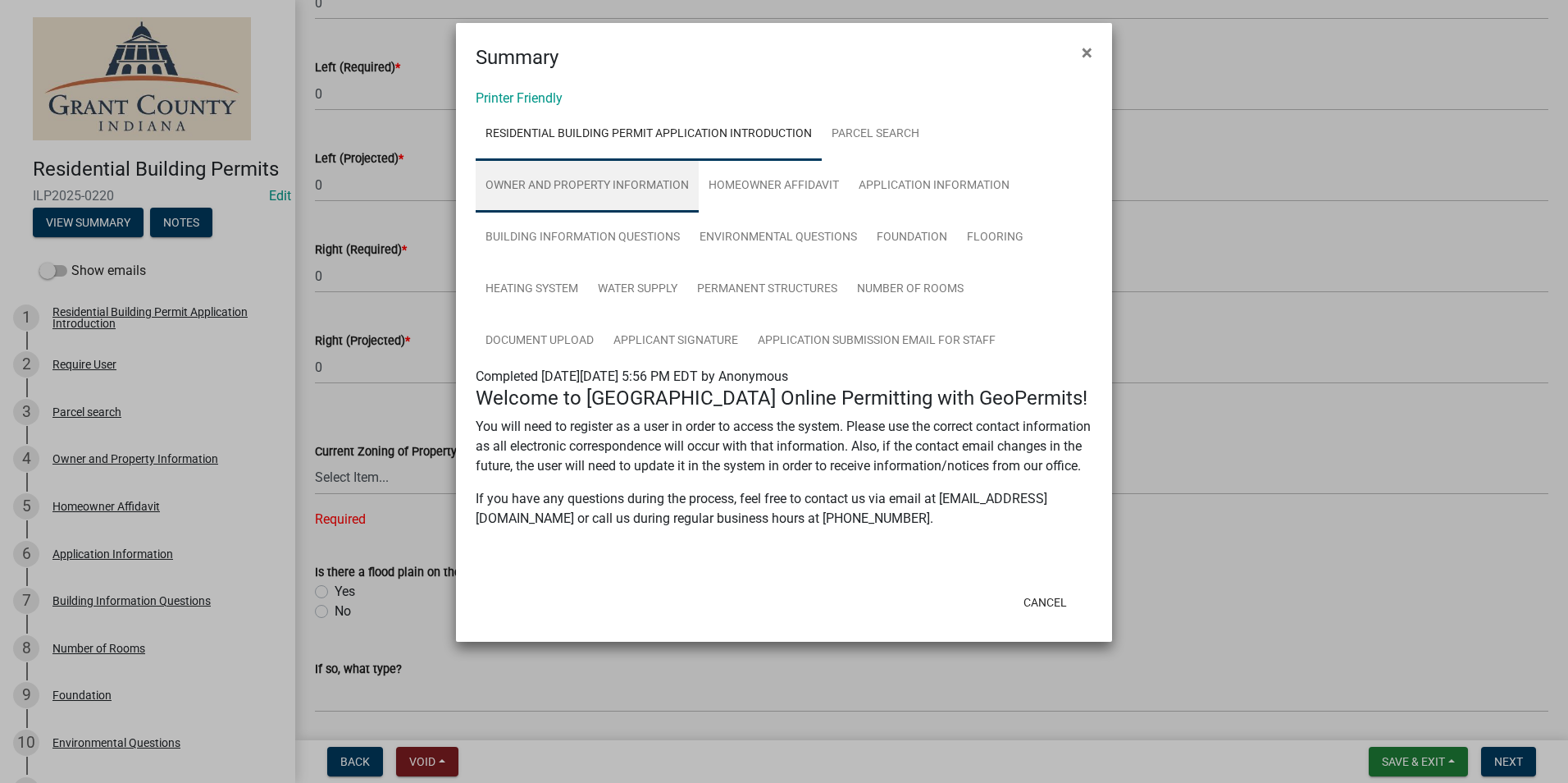
click at [543, 176] on link "Owner and Property Information" at bounding box center [588, 186] width 223 height 53
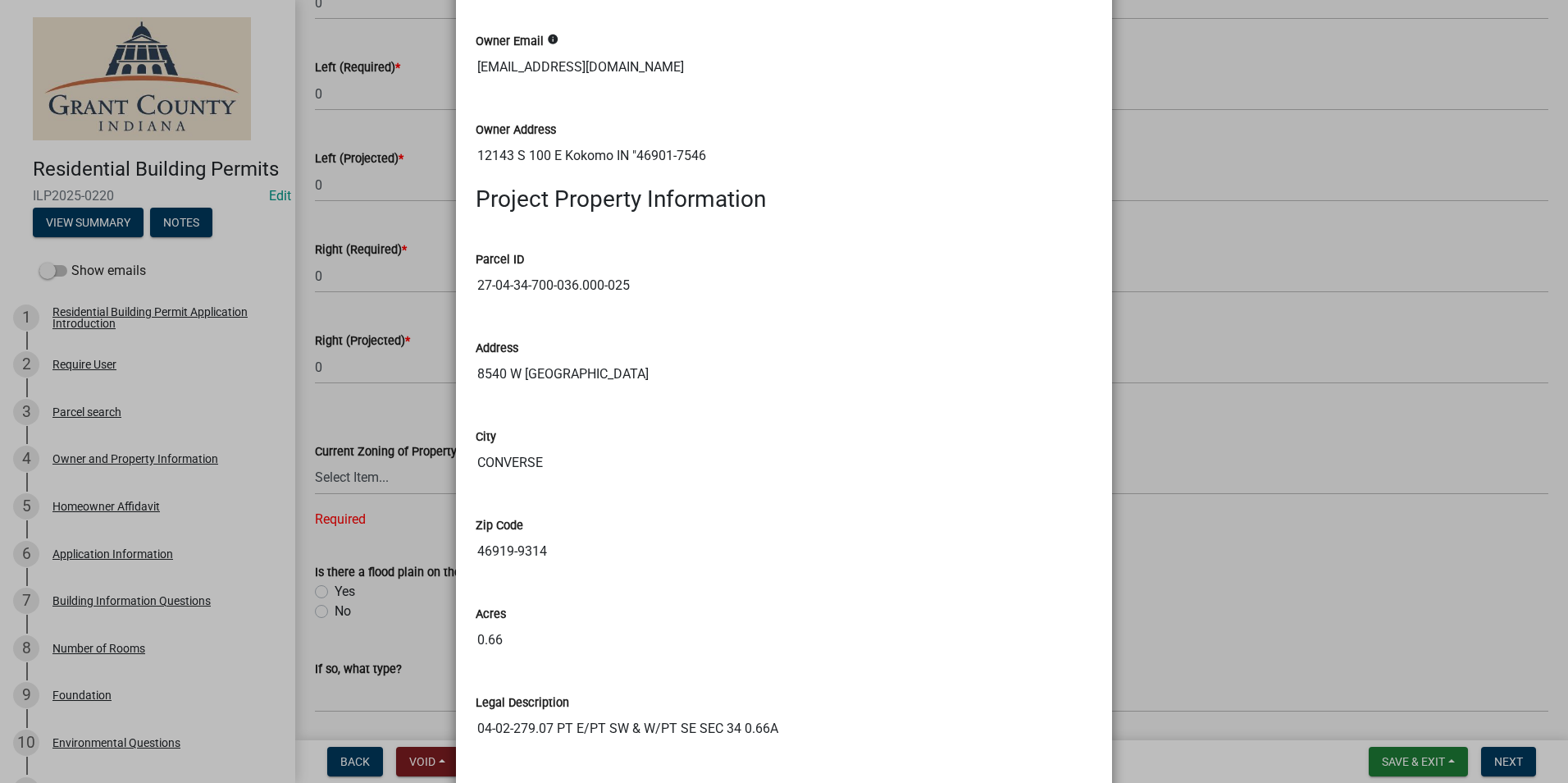
scroll to position [1149, 0]
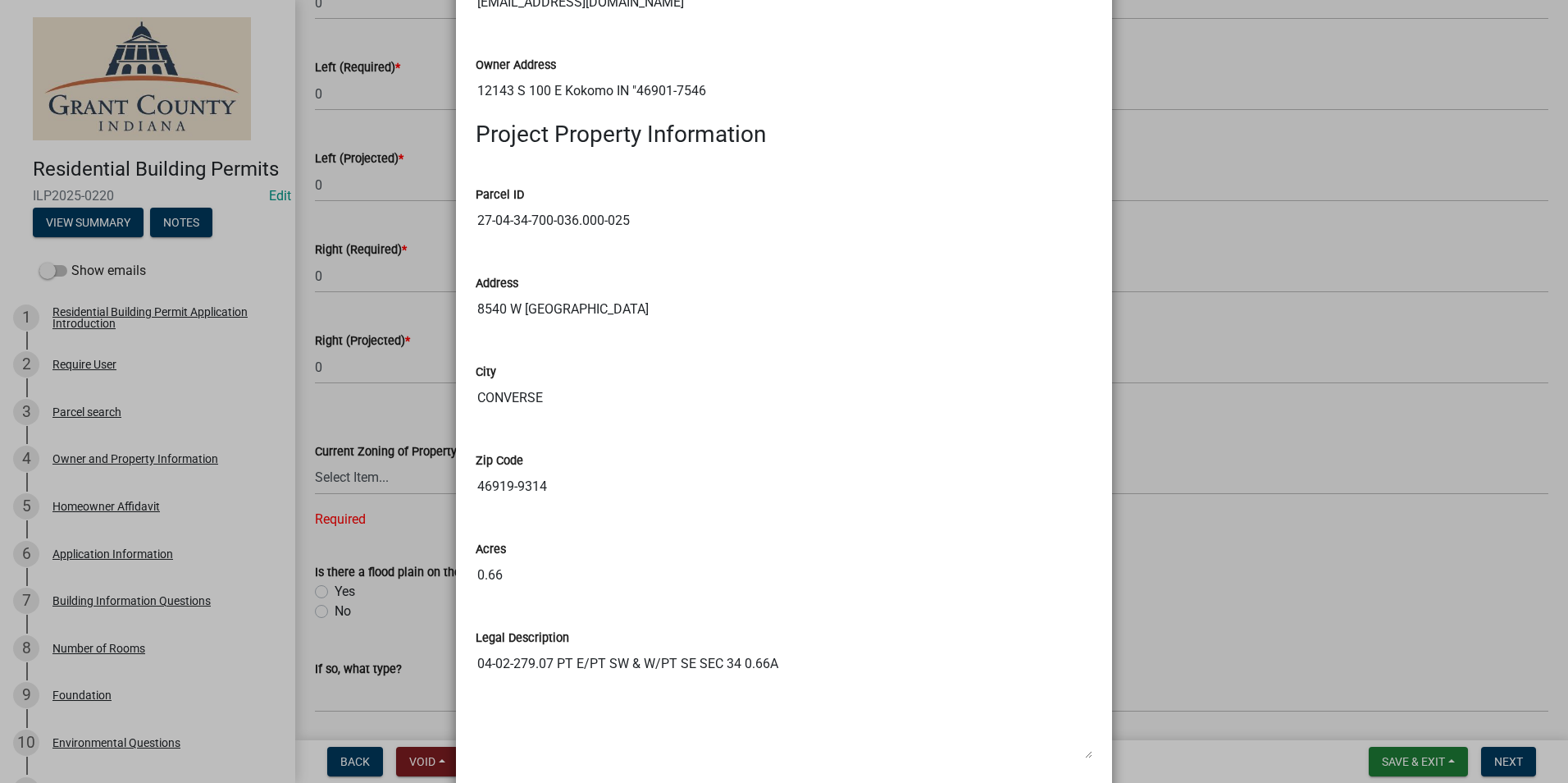
click at [382, 185] on ngb-modal-window "Summary × Printer Friendly Residential Building Permit Application Introduction…" at bounding box center [784, 391] width 1568 height 783
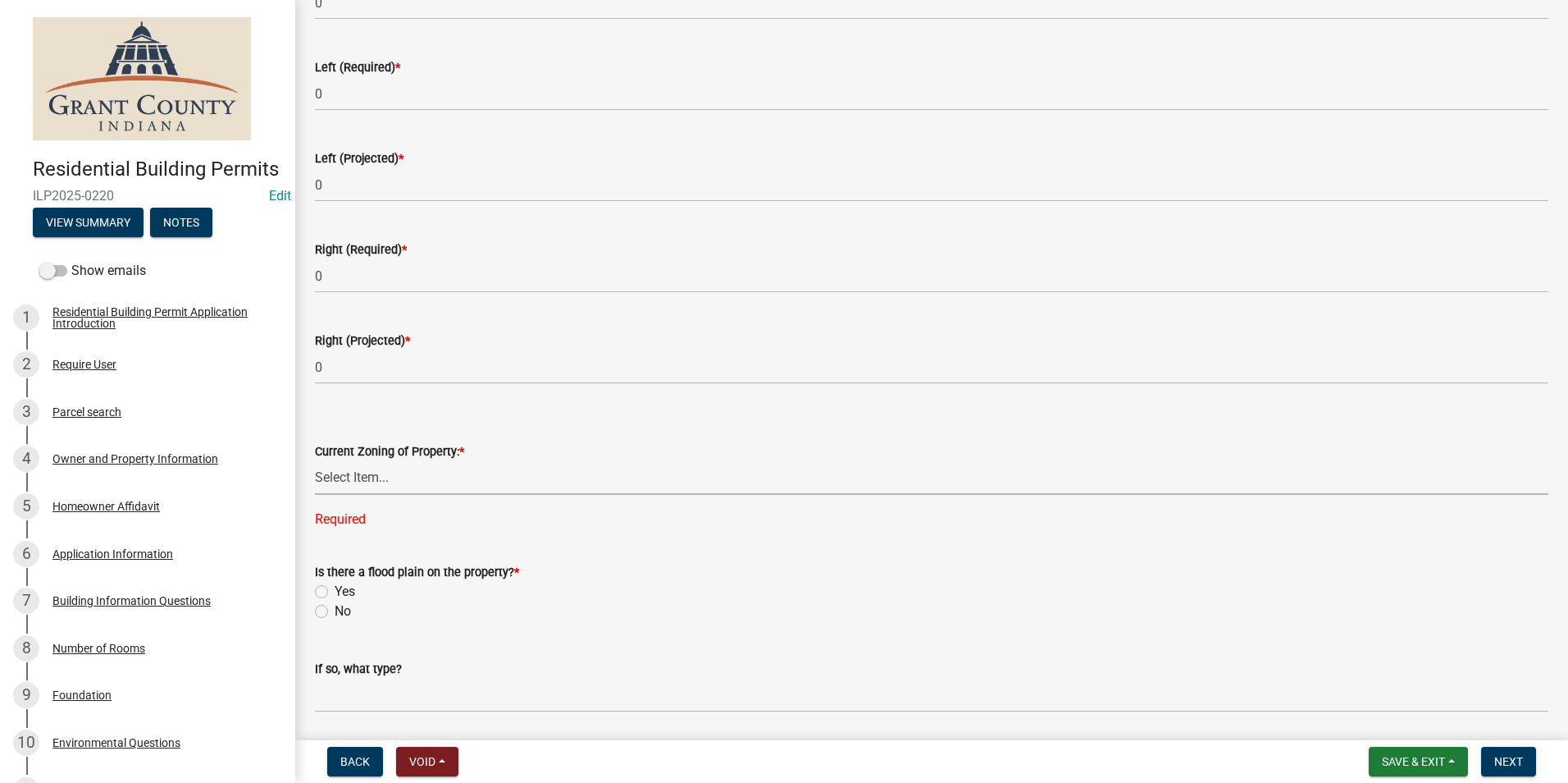
click at [396, 487] on select "Select Item... AG RS R1 R2 R3 R4 R5 PB NC LB CC GB I1 I2 I3 MH" at bounding box center [931, 478] width 1233 height 33
click at [315, 462] on select "Select Item... AG RS R1 R2 R3 R4 R5 PB NC LB CC GB I1 I2 I3 MH" at bounding box center [931, 478] width 1233 height 33
select select "bd324ace-ff1c-4759-8d76-b6e52df7794f"
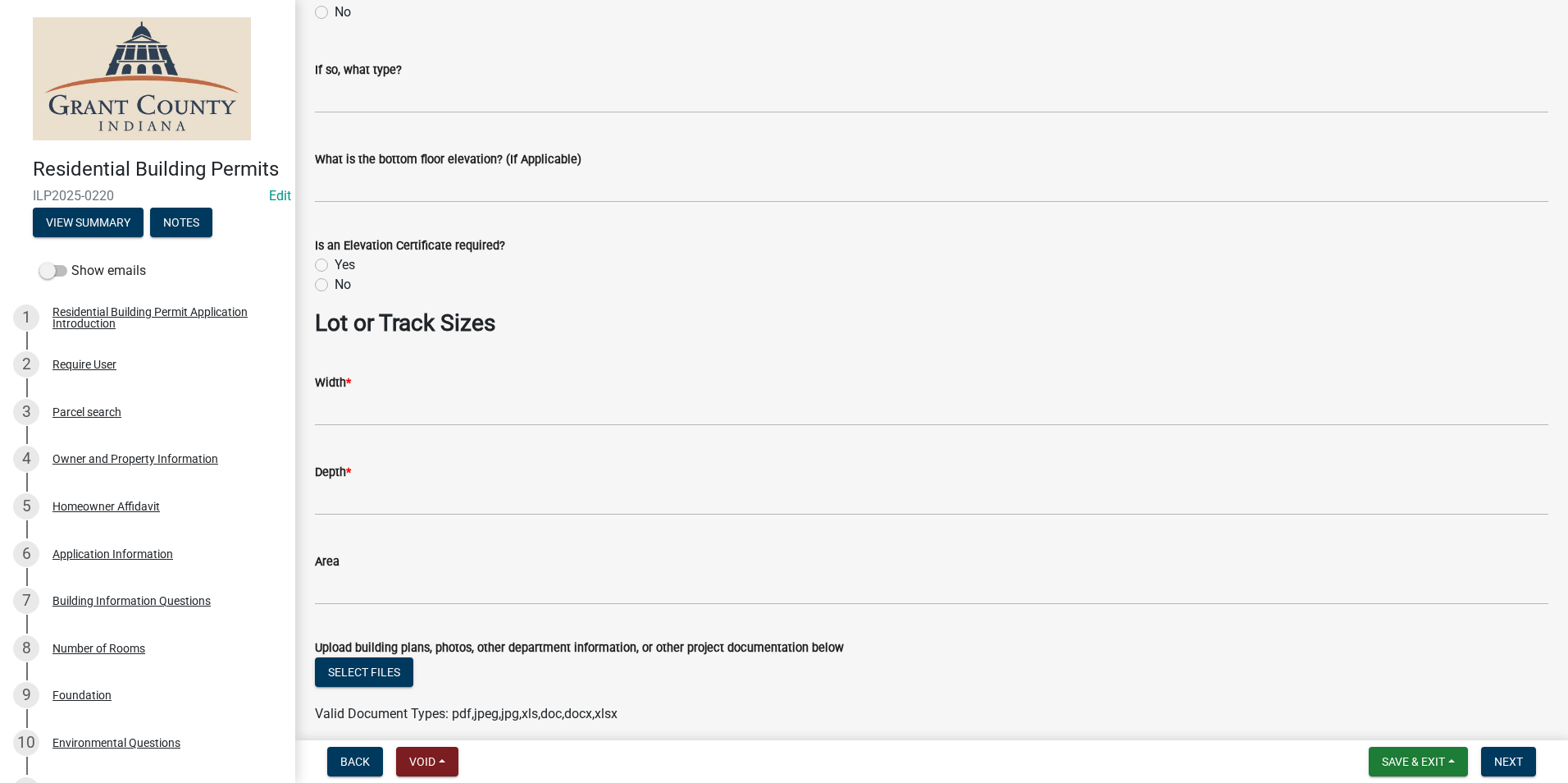
scroll to position [1037, 0]
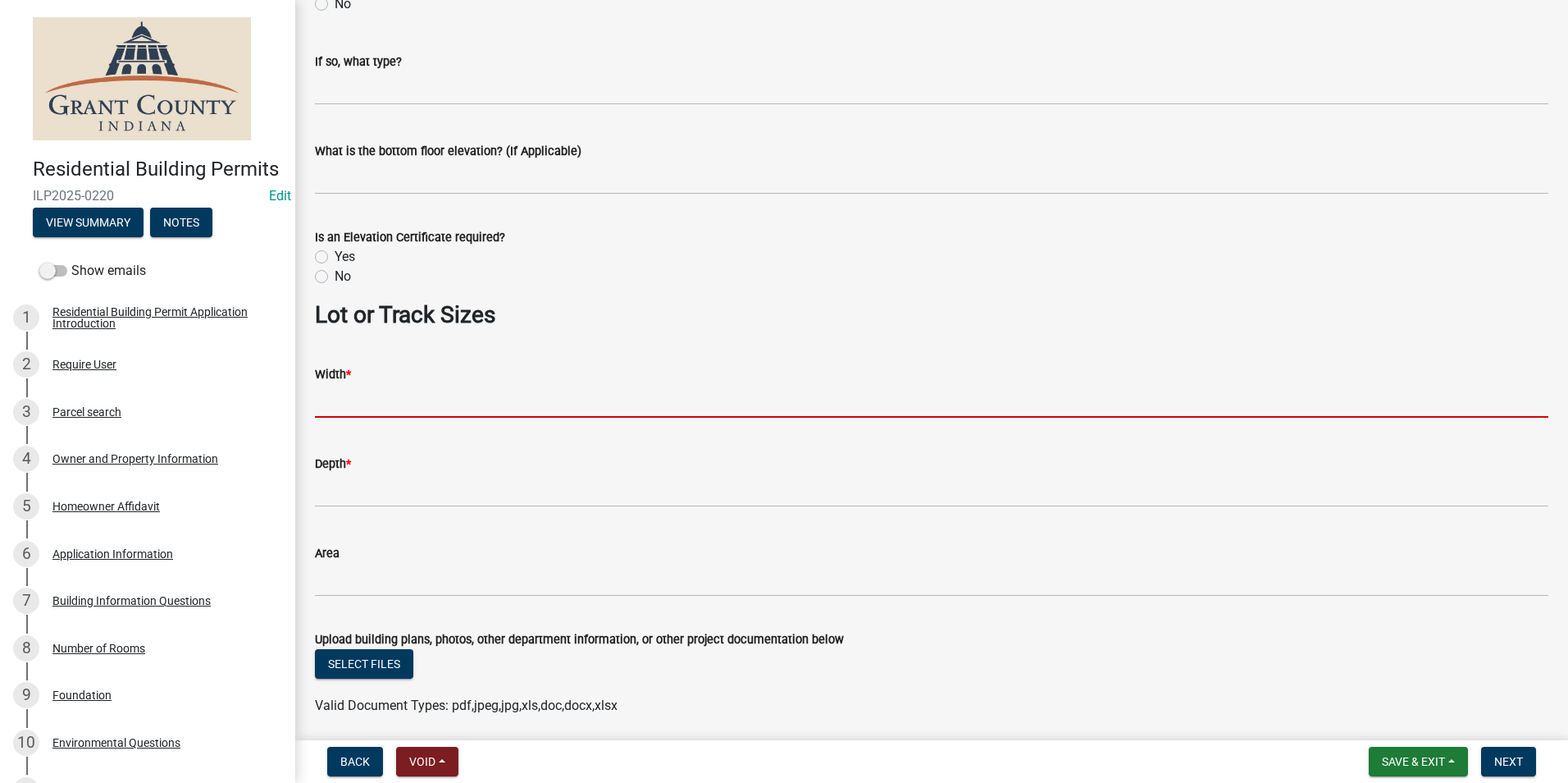
click at [375, 406] on input "Width *" at bounding box center [931, 401] width 1233 height 33
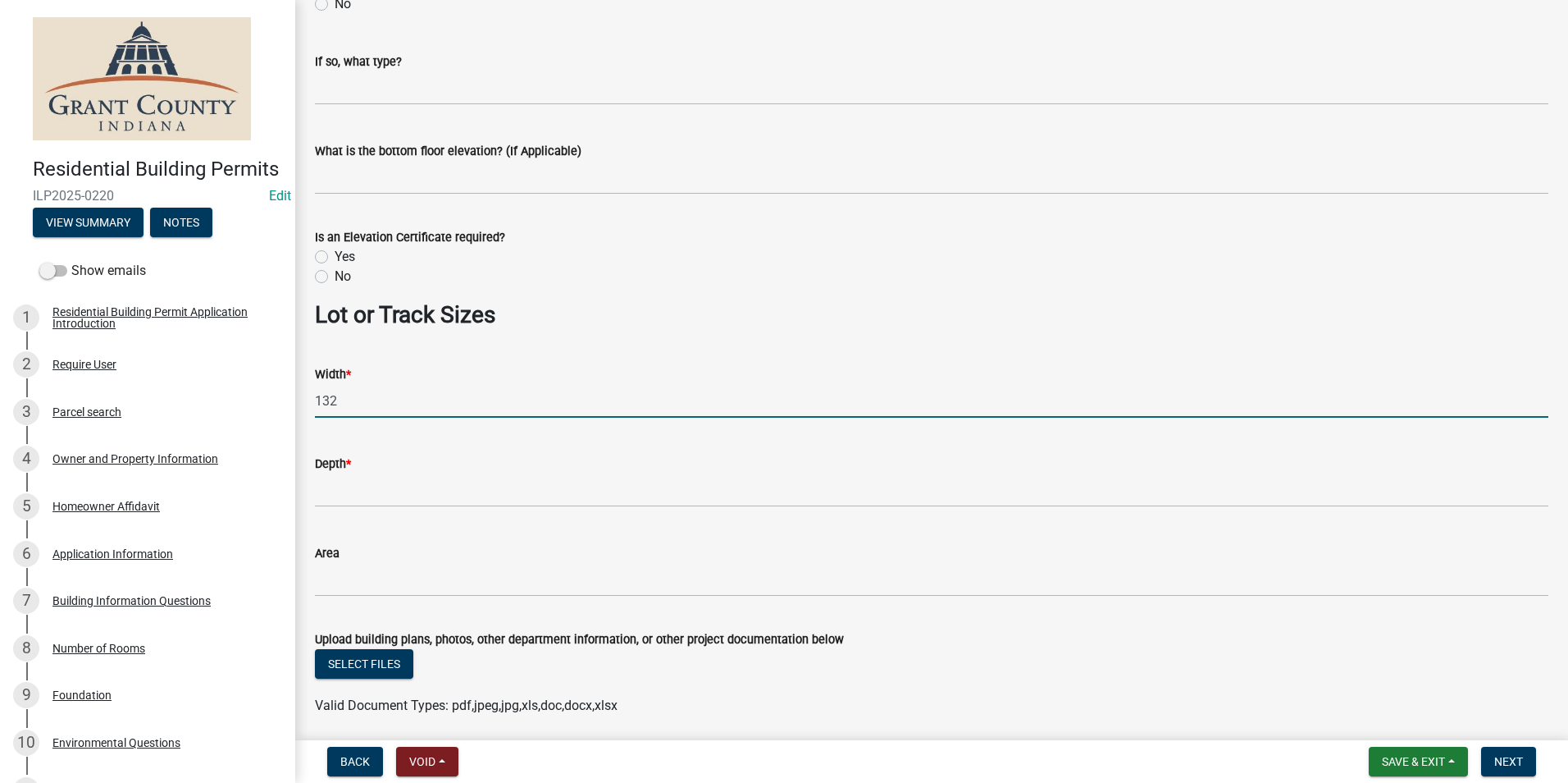
type input "132"
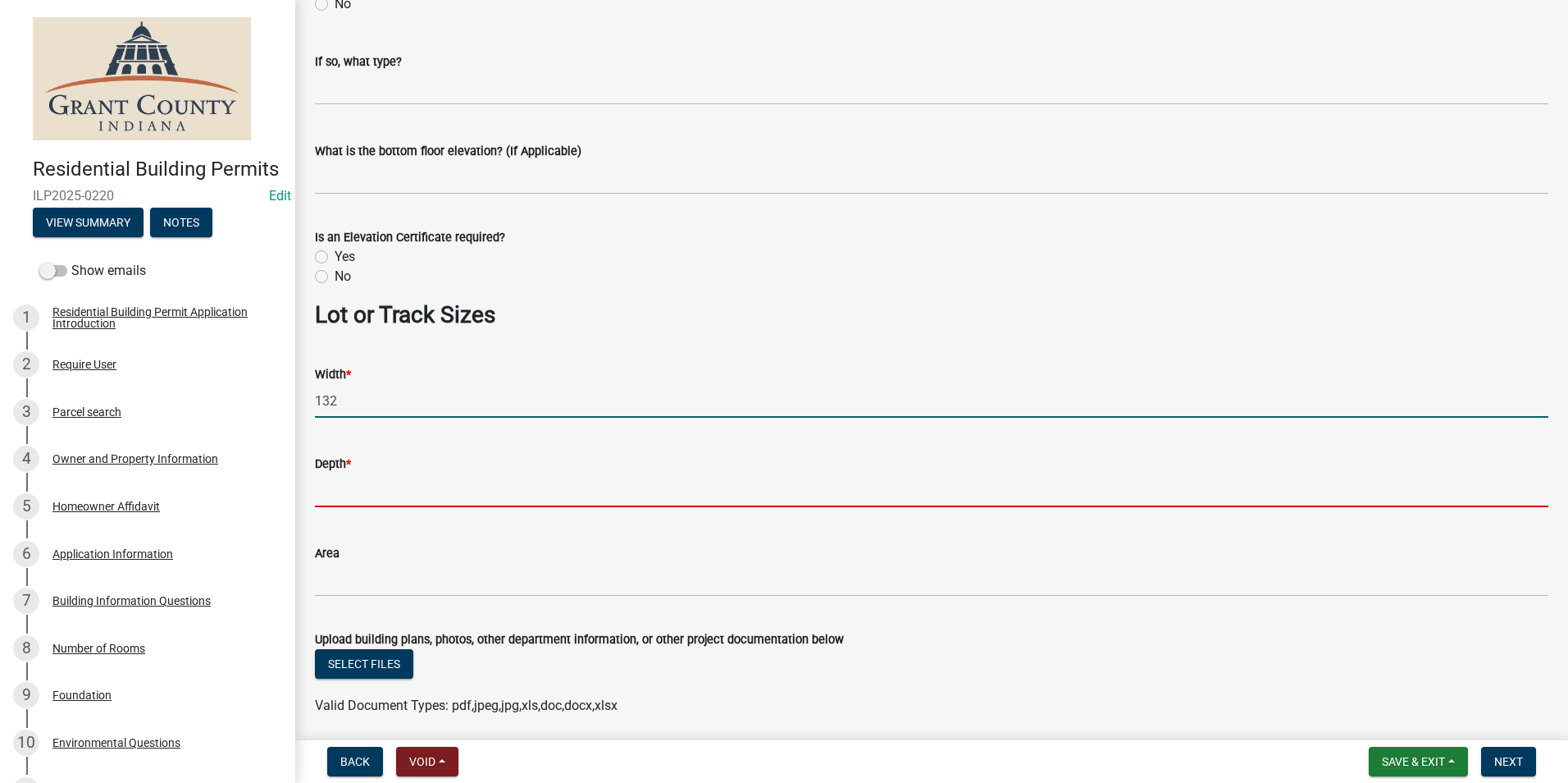
click at [357, 488] on input "Depth *" at bounding box center [931, 490] width 1233 height 33
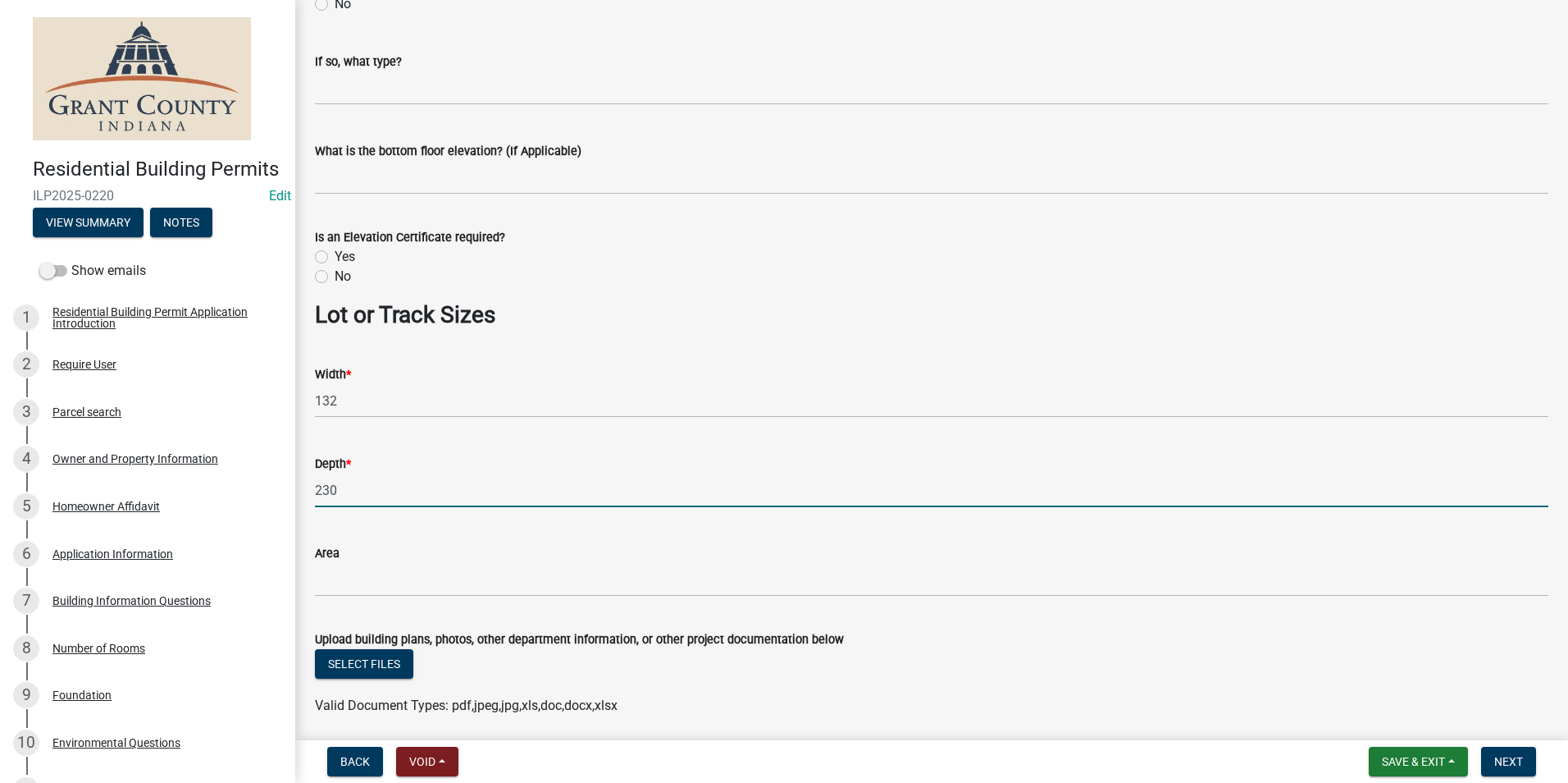
type input "230"
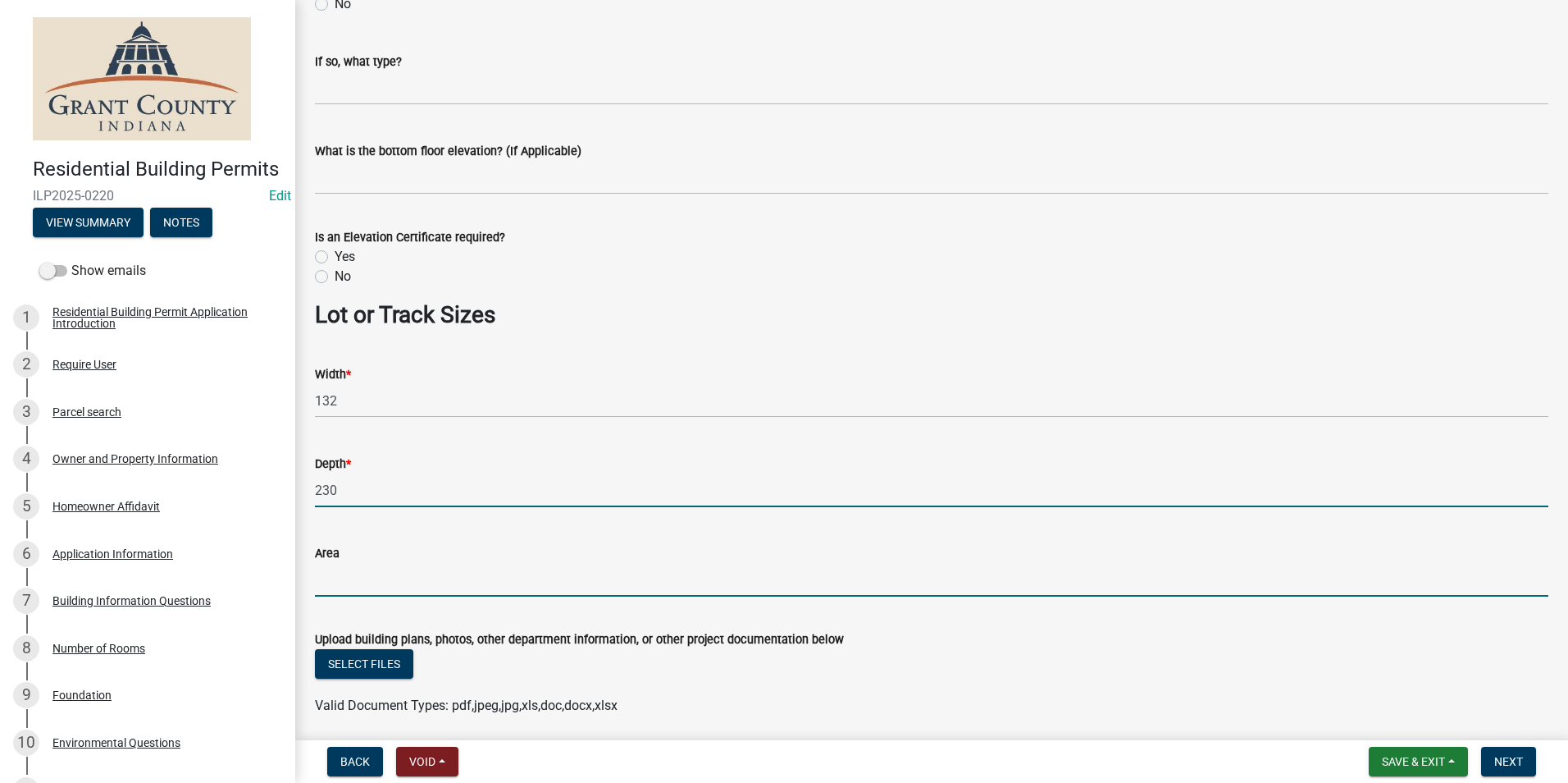
click at [338, 594] on input "Area" at bounding box center [931, 579] width 1233 height 33
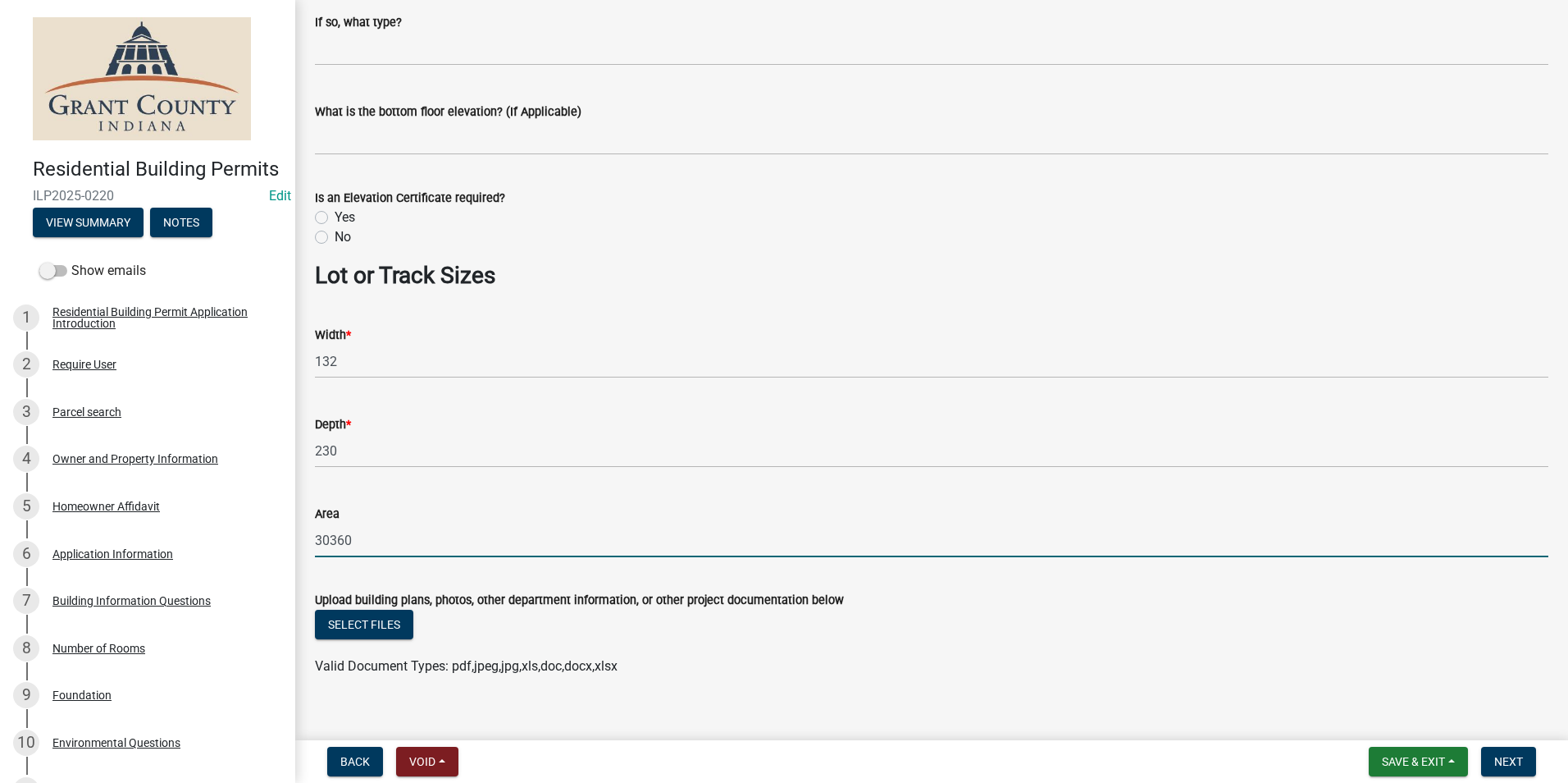
scroll to position [1098, 0]
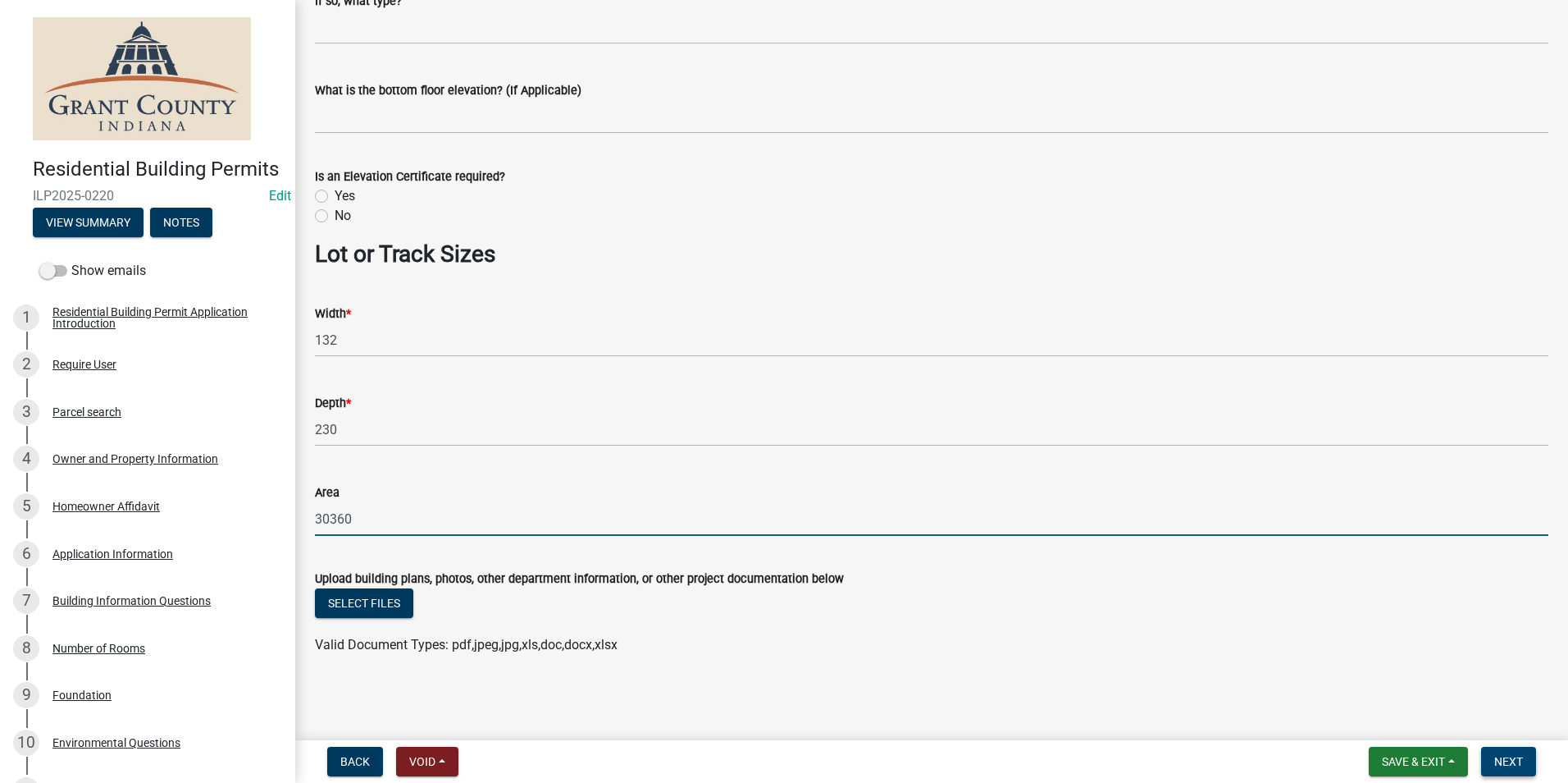
type input "30360"
click at [1518, 762] on span "Next" at bounding box center [1508, 760] width 28 height 13
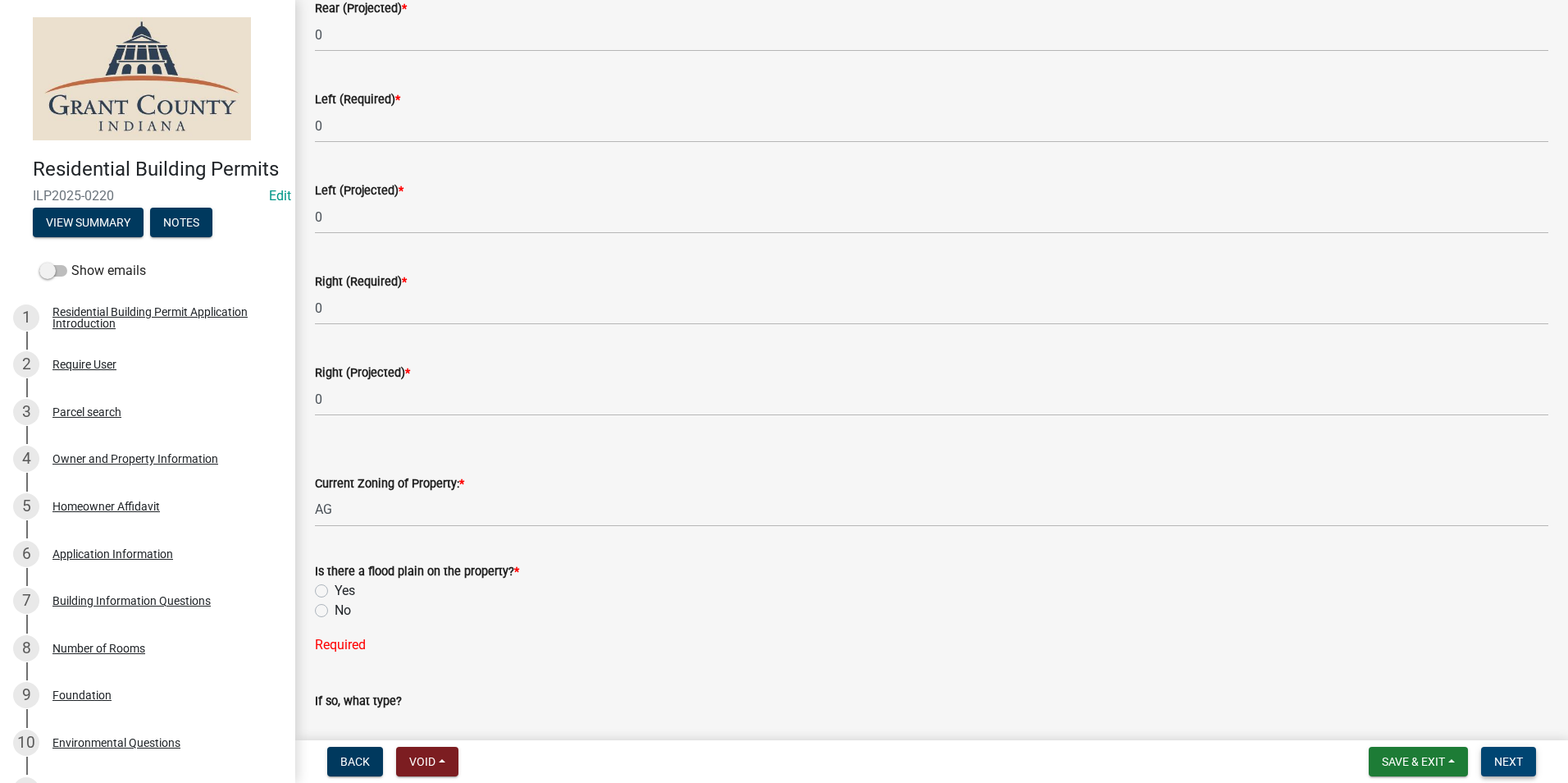
scroll to position [474, 0]
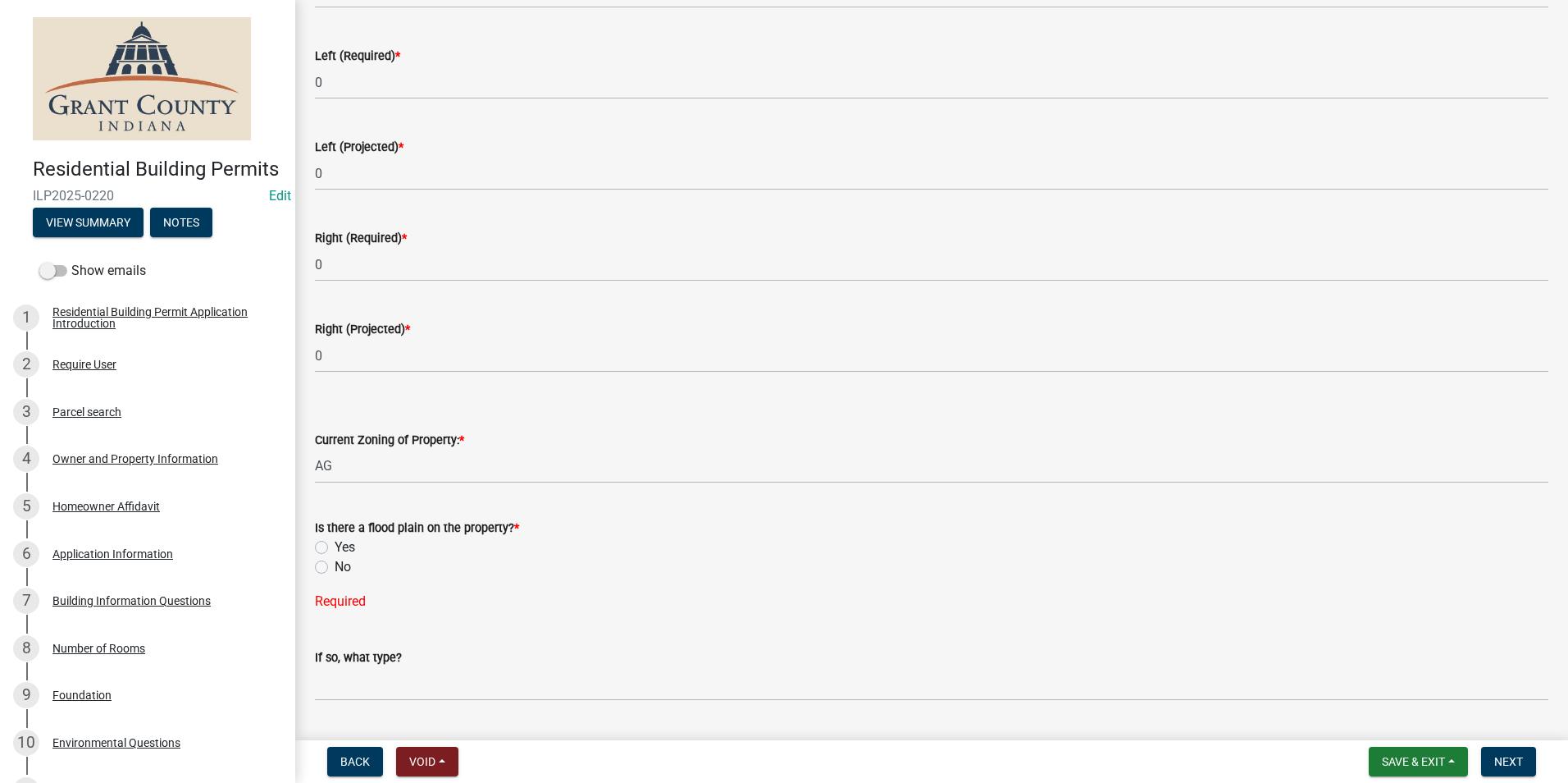
click at [335, 569] on label "No" at bounding box center [343, 567] width 17 height 20
click at [335, 567] on input "No" at bounding box center [340, 563] width 11 height 11
radio input "true"
click at [1508, 757] on span "Next" at bounding box center [1508, 760] width 28 height 13
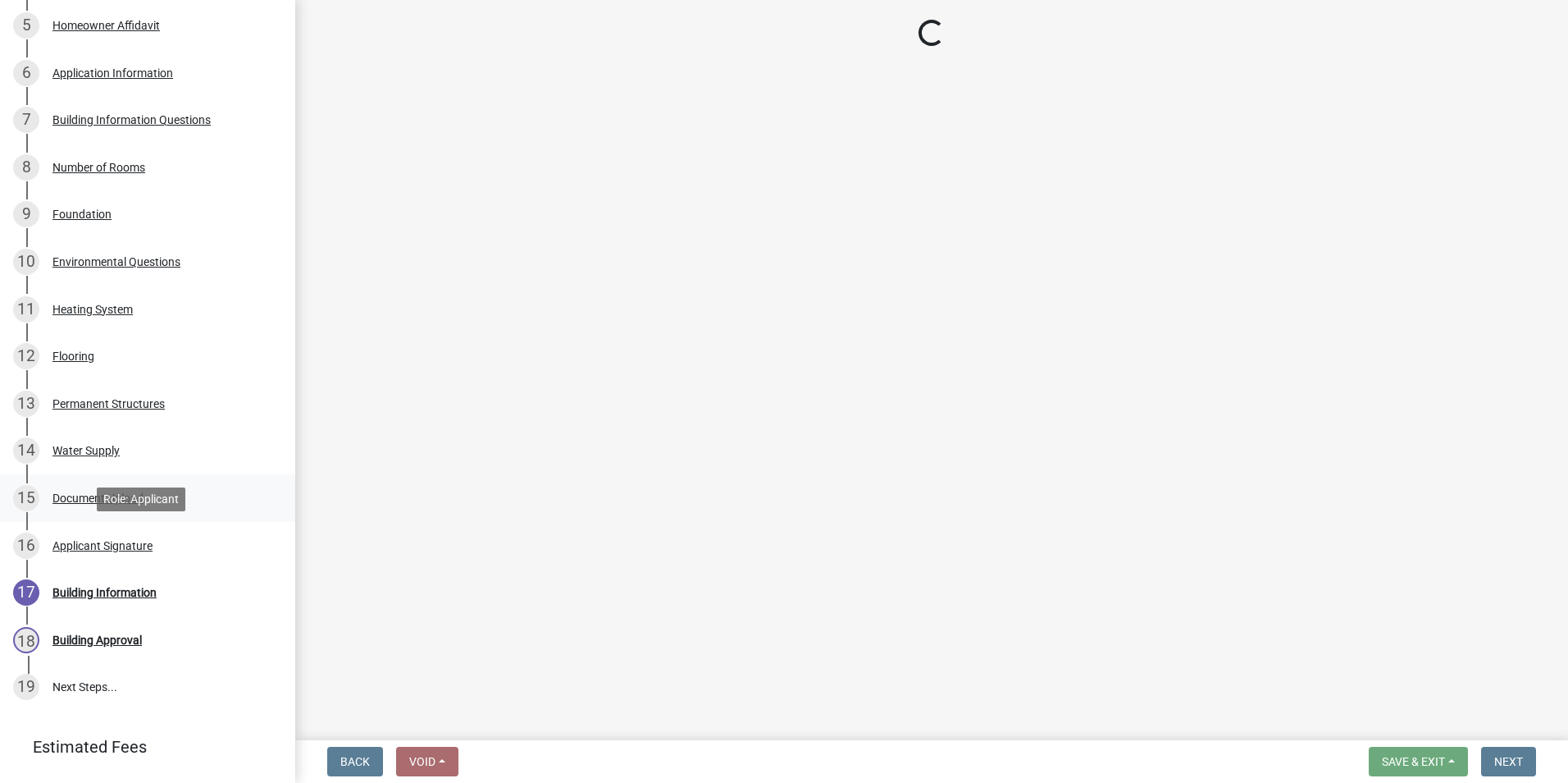
scroll to position [548, 0]
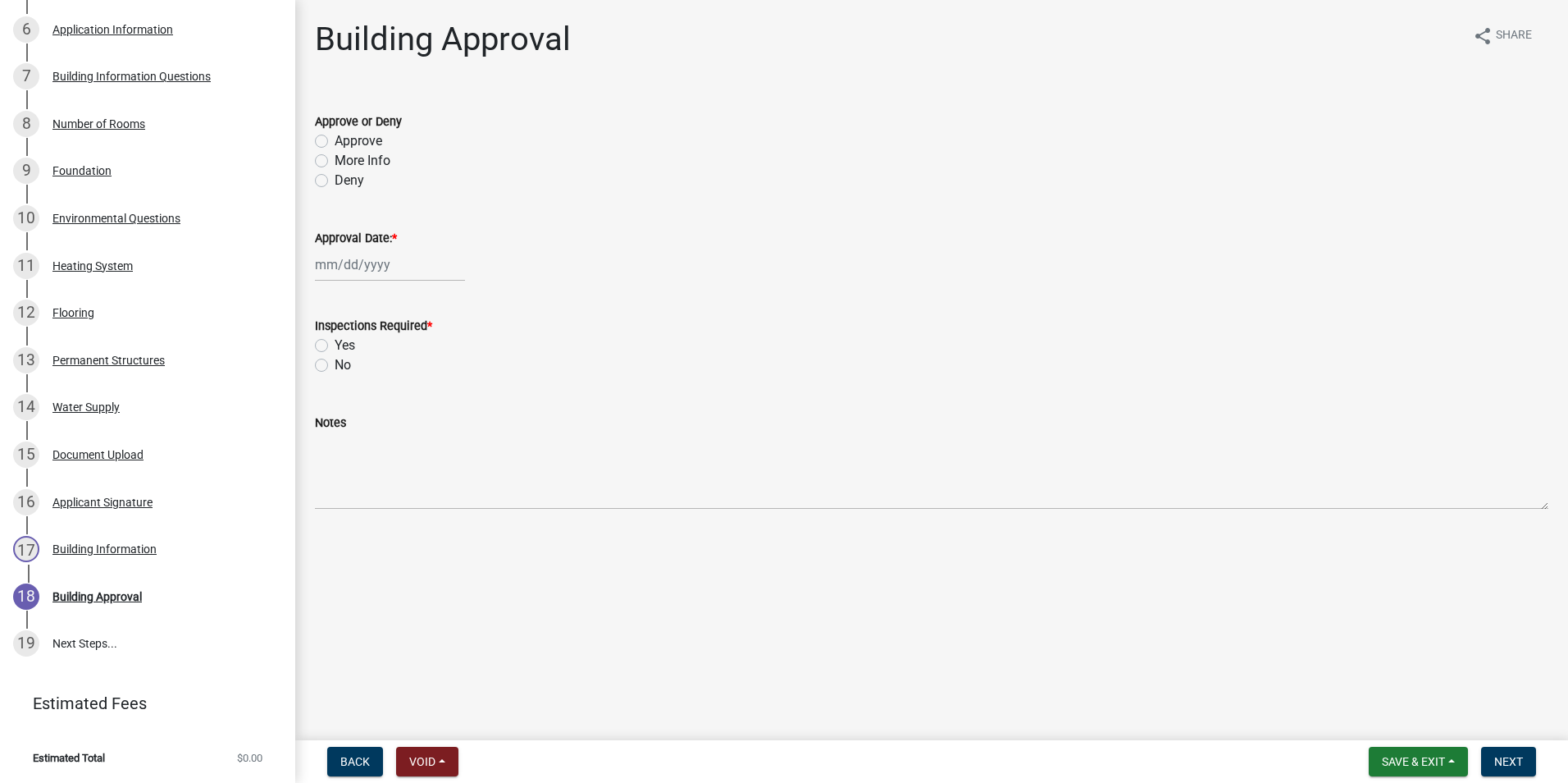
click at [335, 137] on label "Approve" at bounding box center [358, 141] width 48 height 20
click at [335, 137] on input "Approve" at bounding box center [340, 136] width 11 height 11
radio input "true"
click at [356, 269] on div at bounding box center [390, 265] width 150 height 33
select select "8"
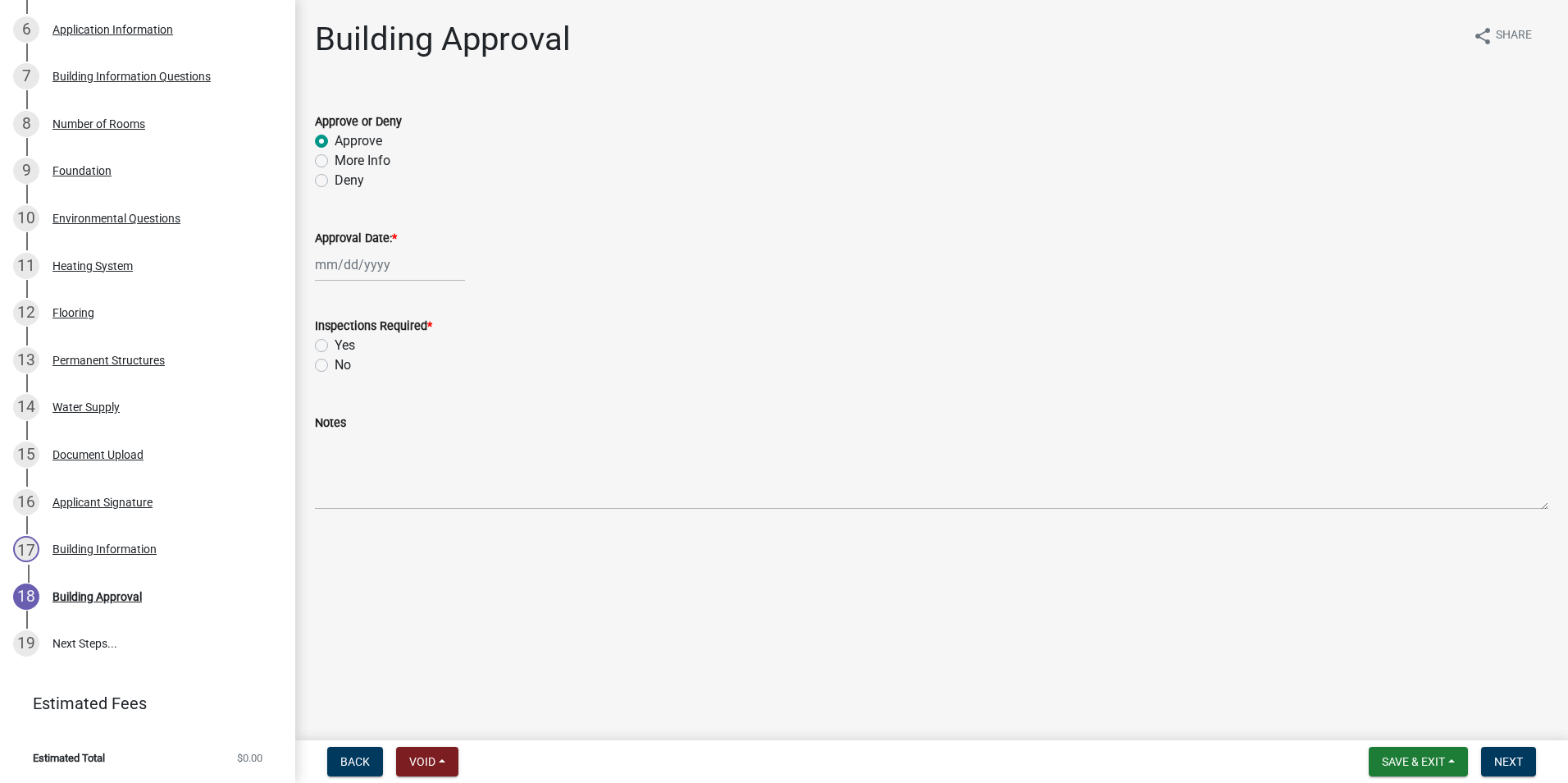
select select "2025"
click at [416, 431] on div "21" at bounding box center [409, 430] width 26 height 26
type input "[DATE]"
click at [335, 344] on label "Yes" at bounding box center [345, 345] width 21 height 20
click at [335, 344] on input "Yes" at bounding box center [340, 340] width 11 height 11
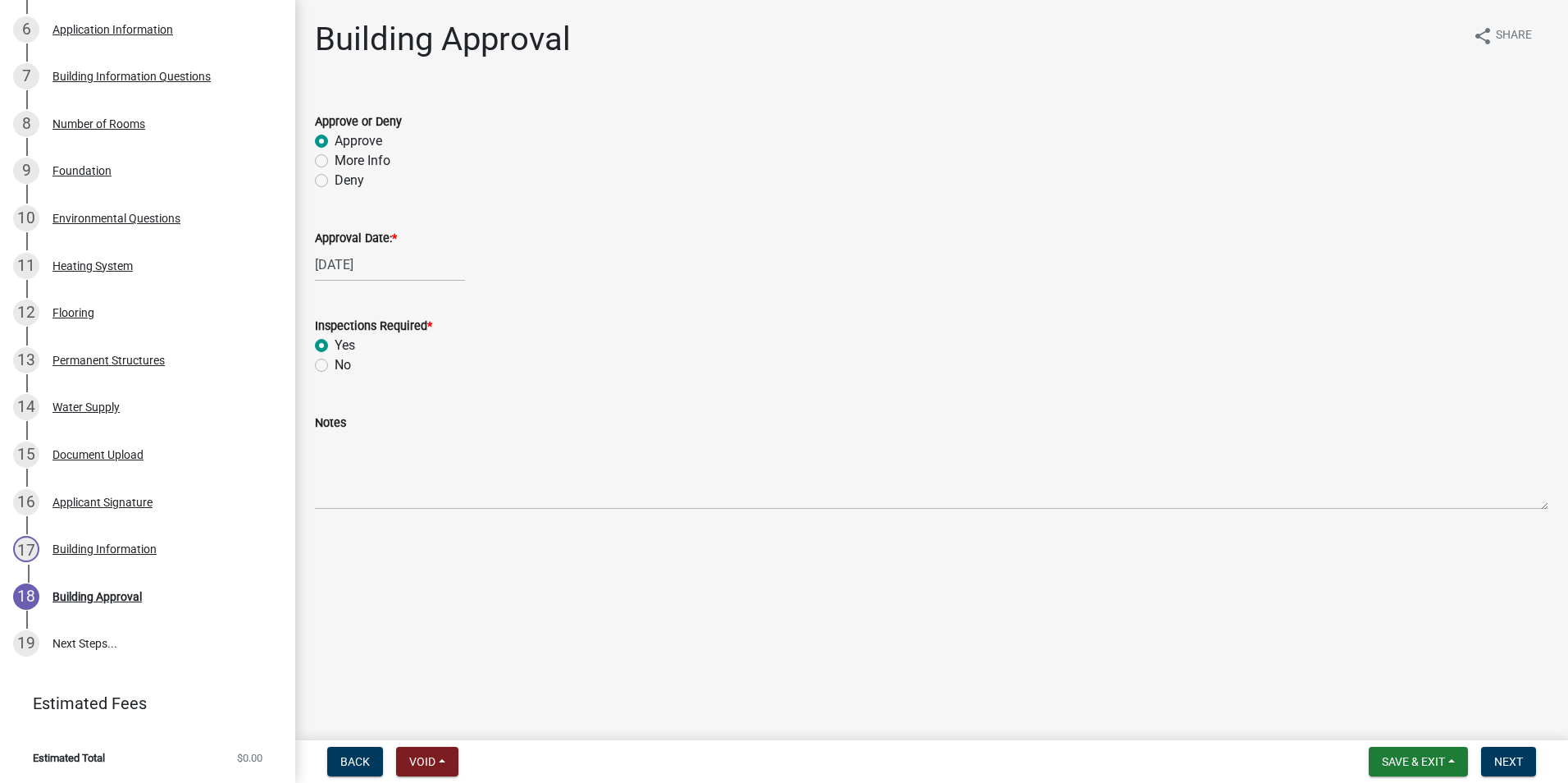
radio input "true"
click at [1526, 759] on button "Next" at bounding box center [1508, 761] width 55 height 29
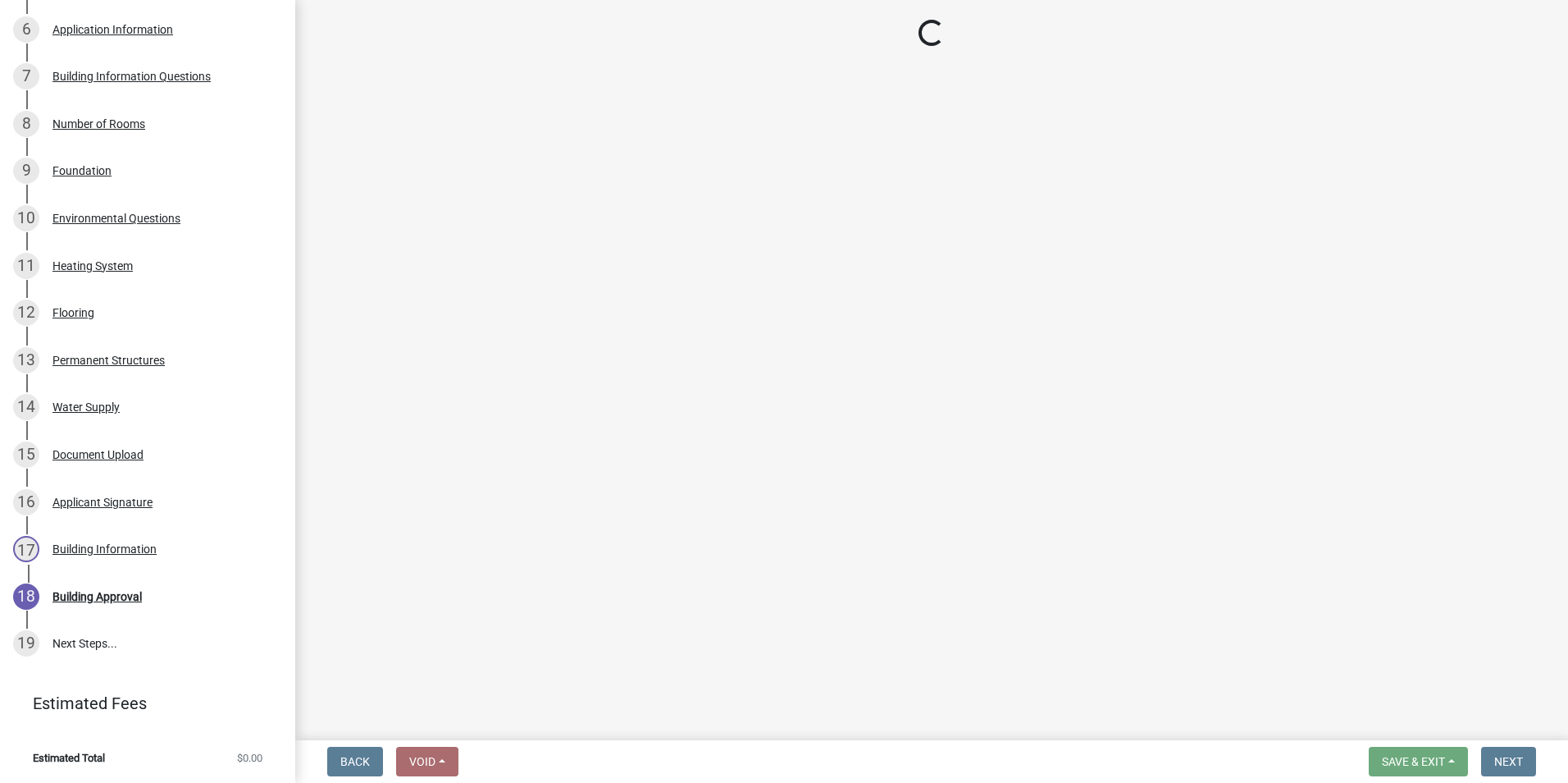
scroll to position [879, 0]
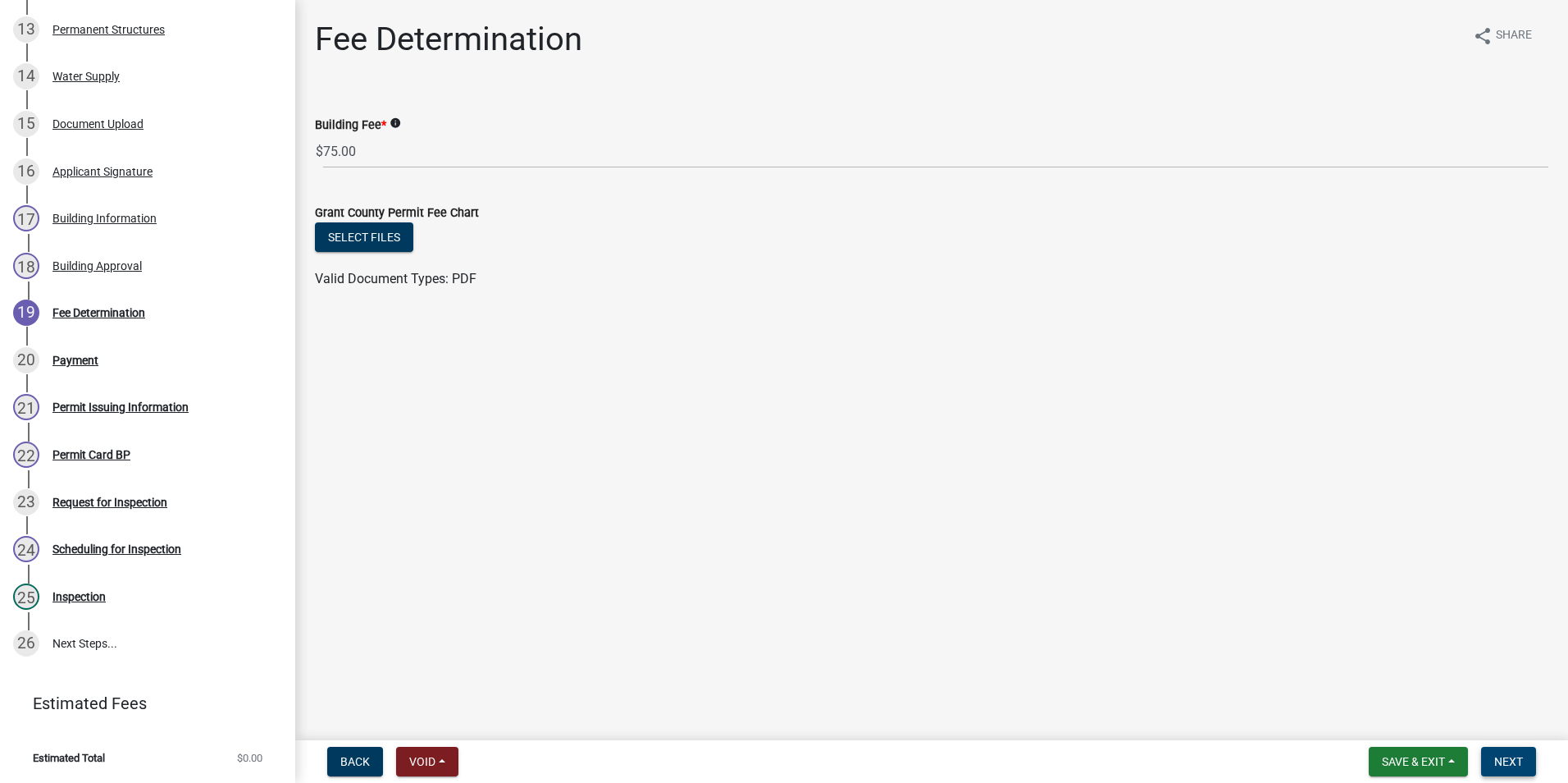
click at [1526, 759] on button "Next" at bounding box center [1508, 761] width 55 height 29
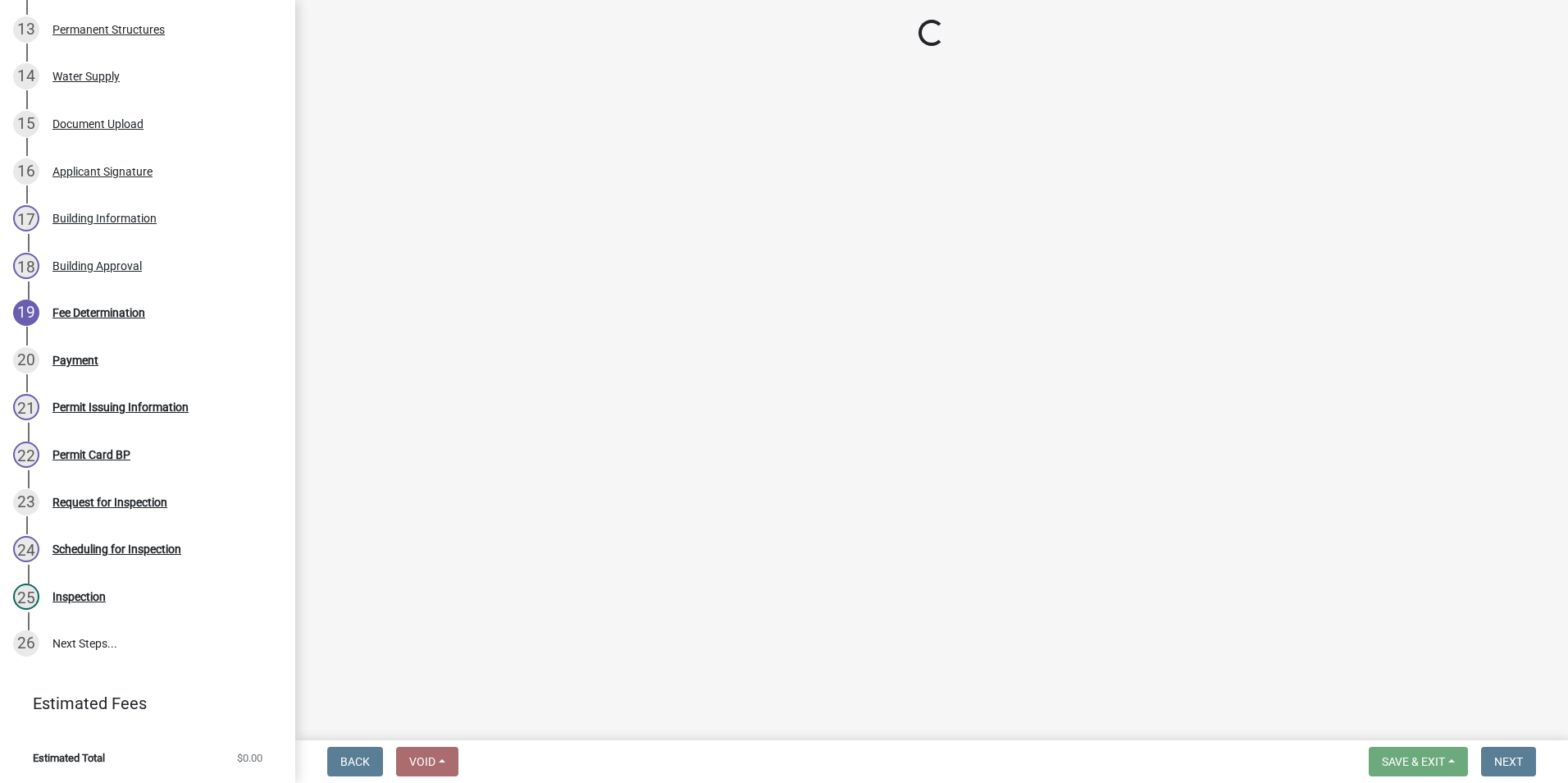
select select "3: 3"
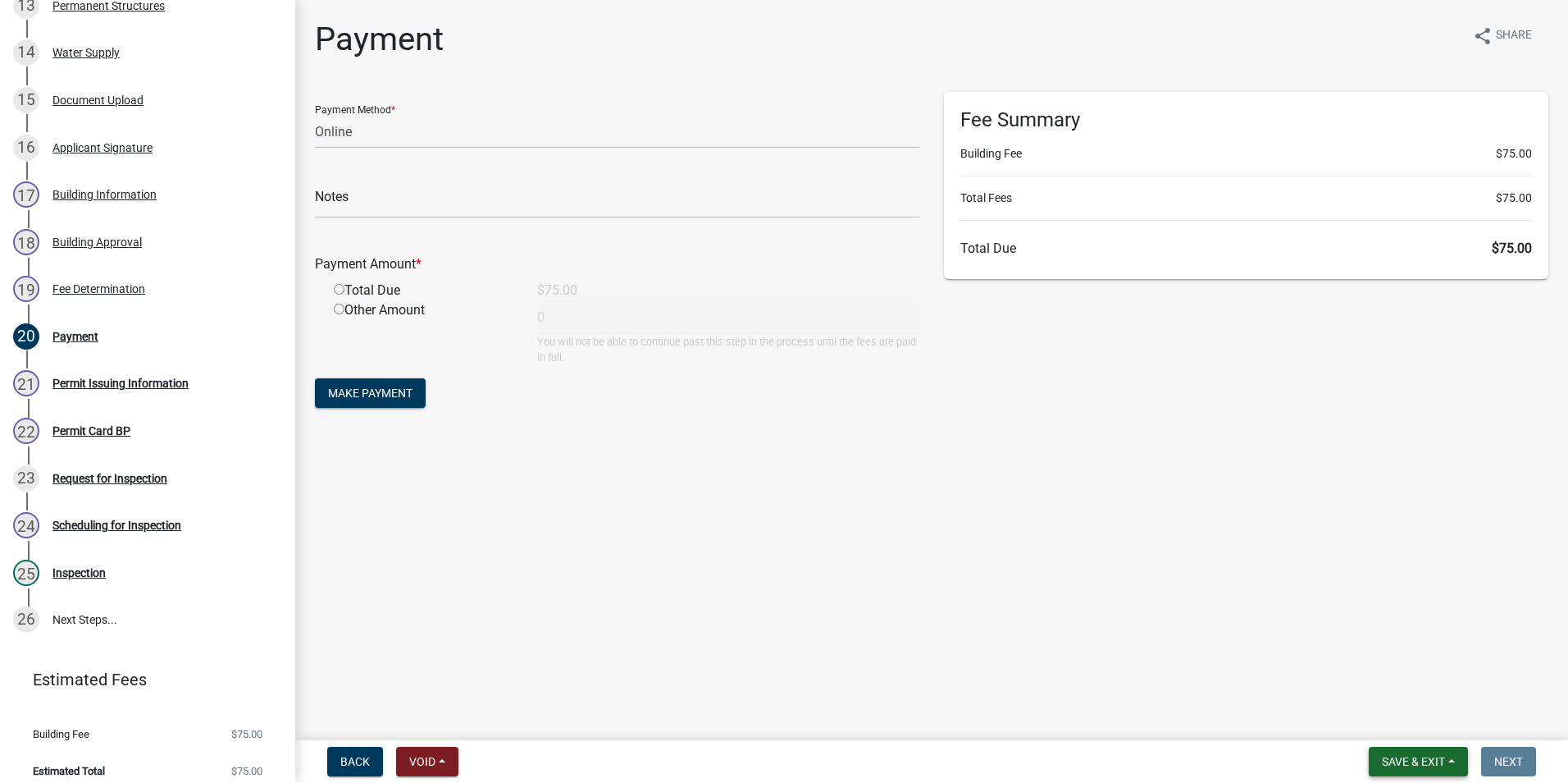
click at [1389, 759] on span "Save & Exit" at bounding box center [1413, 760] width 63 height 13
click at [1383, 745] on div "Save Save & Exit" at bounding box center [1402, 700] width 131 height 92
click at [1384, 732] on button "Save & Exit" at bounding box center [1402, 718] width 131 height 39
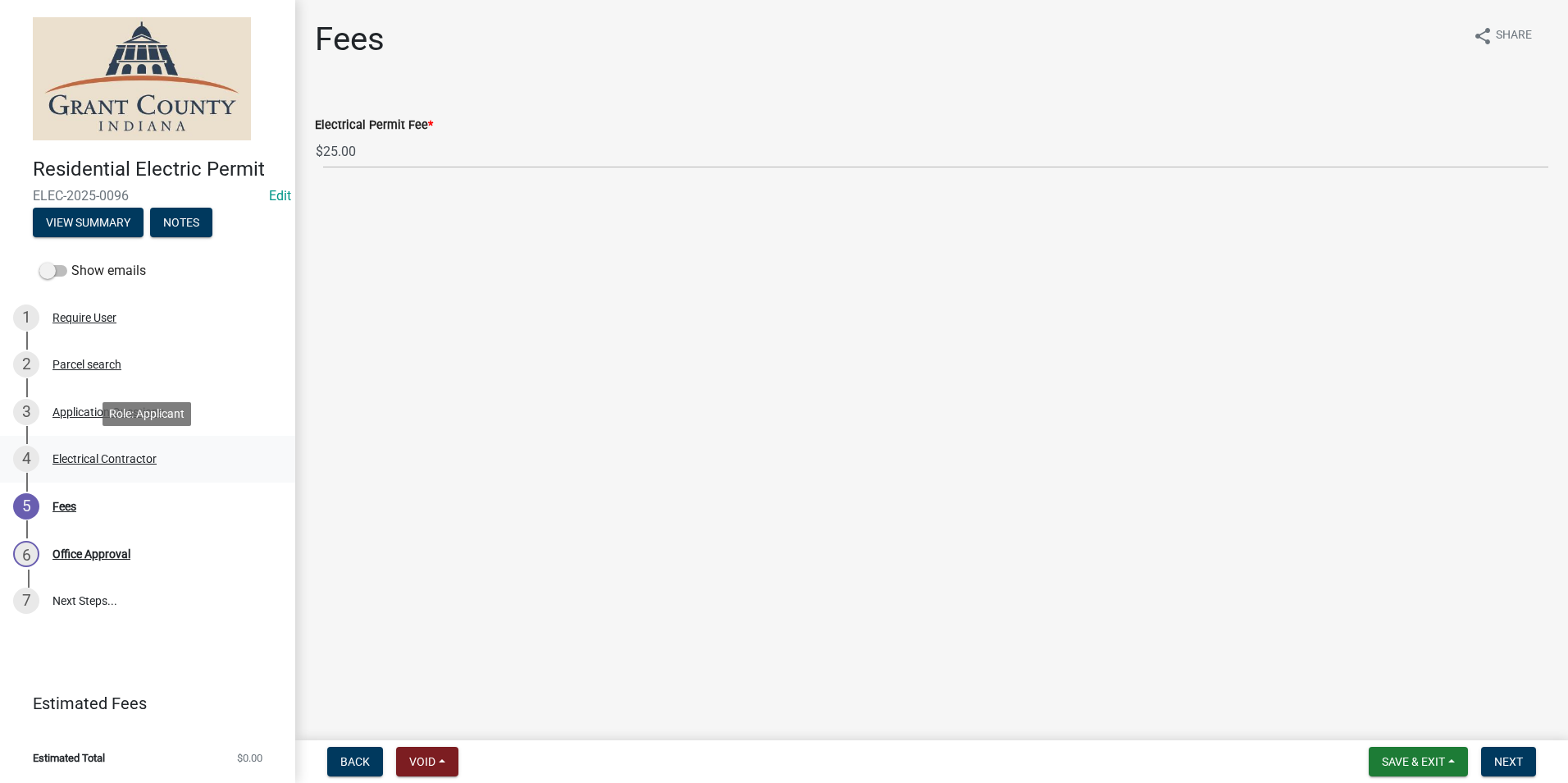
click at [109, 459] on div "Electrical Contractor" at bounding box center [105, 459] width 104 height 12
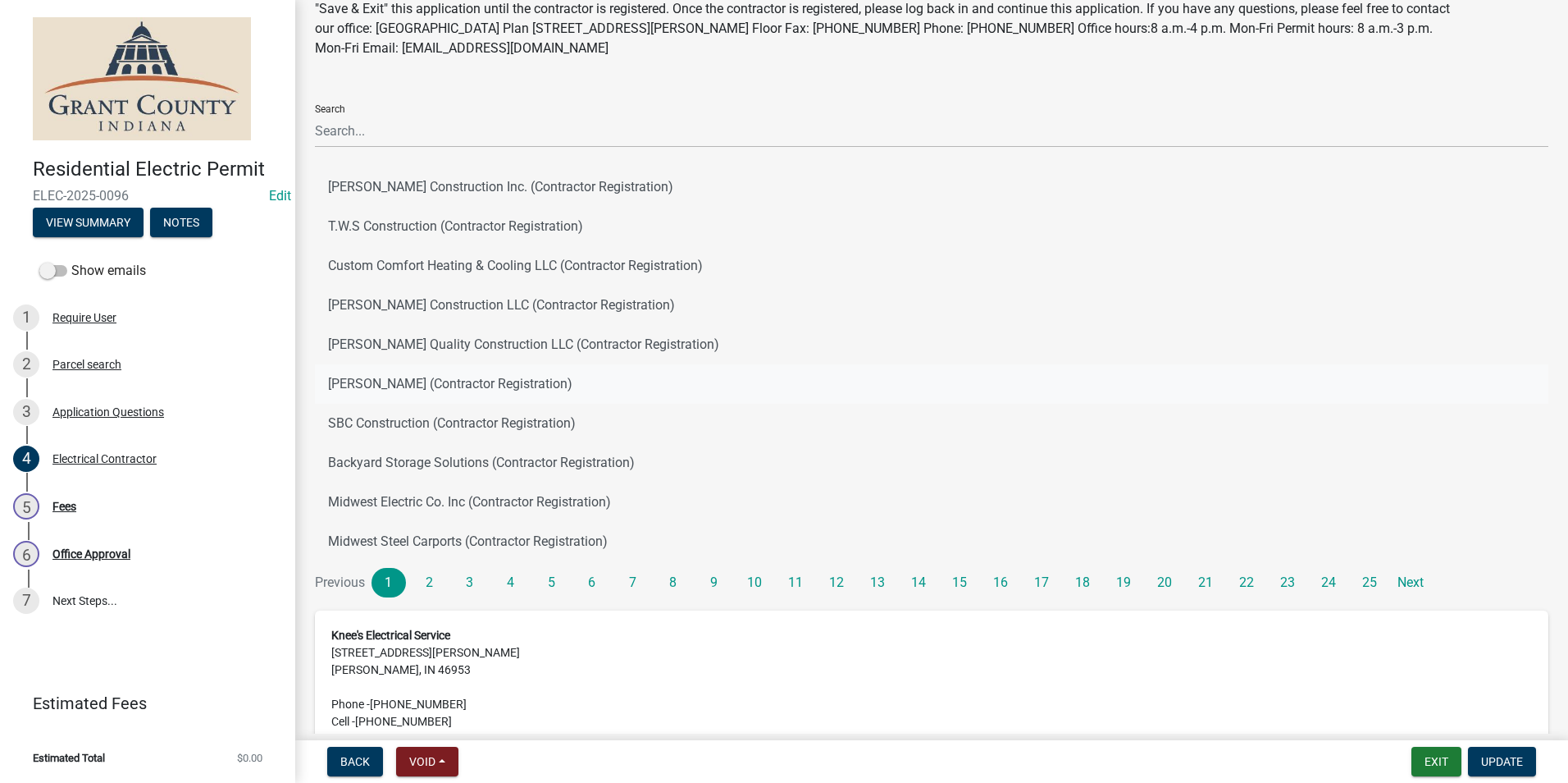
scroll to position [56, 0]
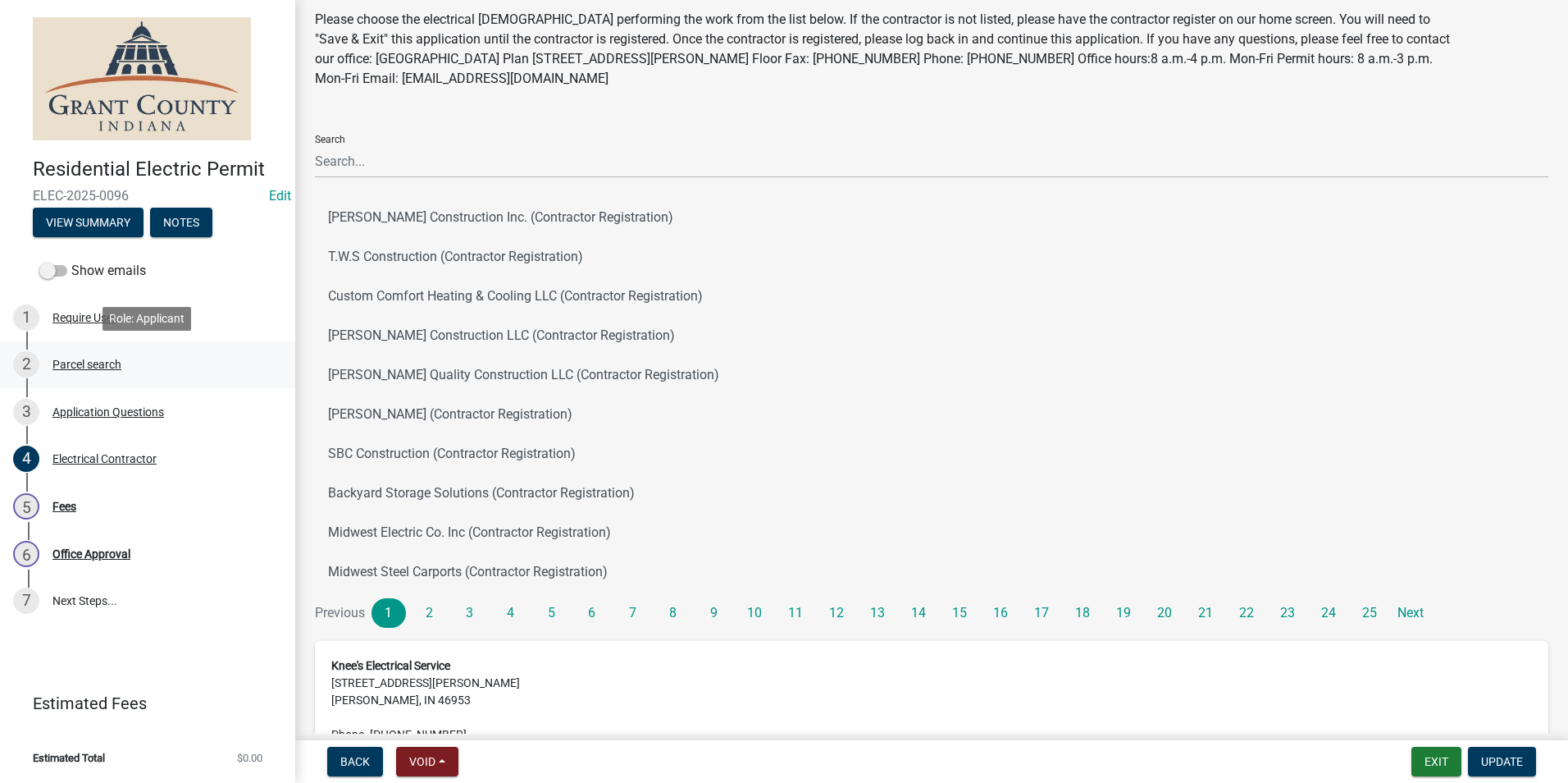
click at [121, 362] on div "Parcel search" at bounding box center [87, 365] width 69 height 12
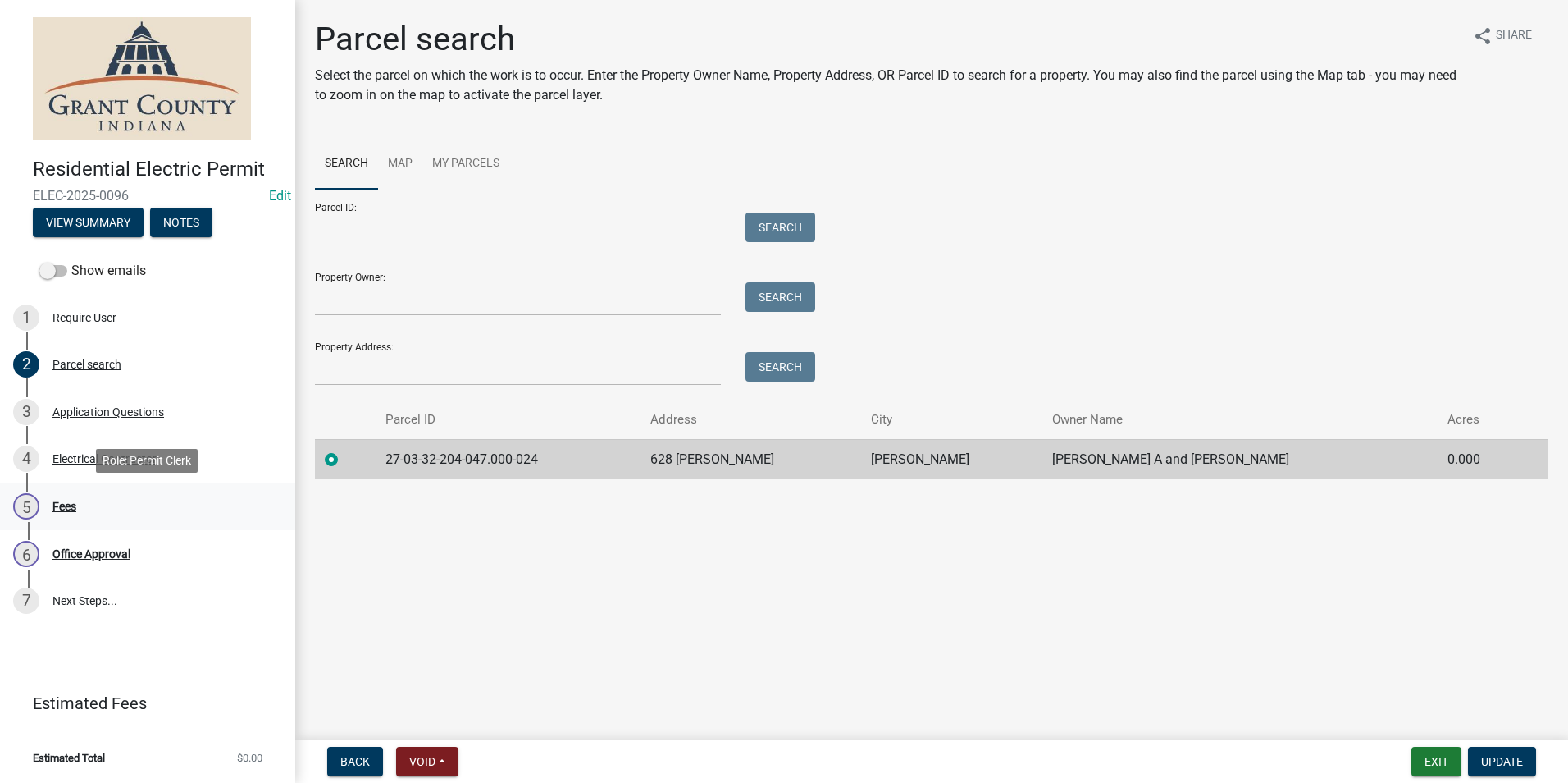
click at [81, 502] on div "5 Fees" at bounding box center [140, 506] width 256 height 26
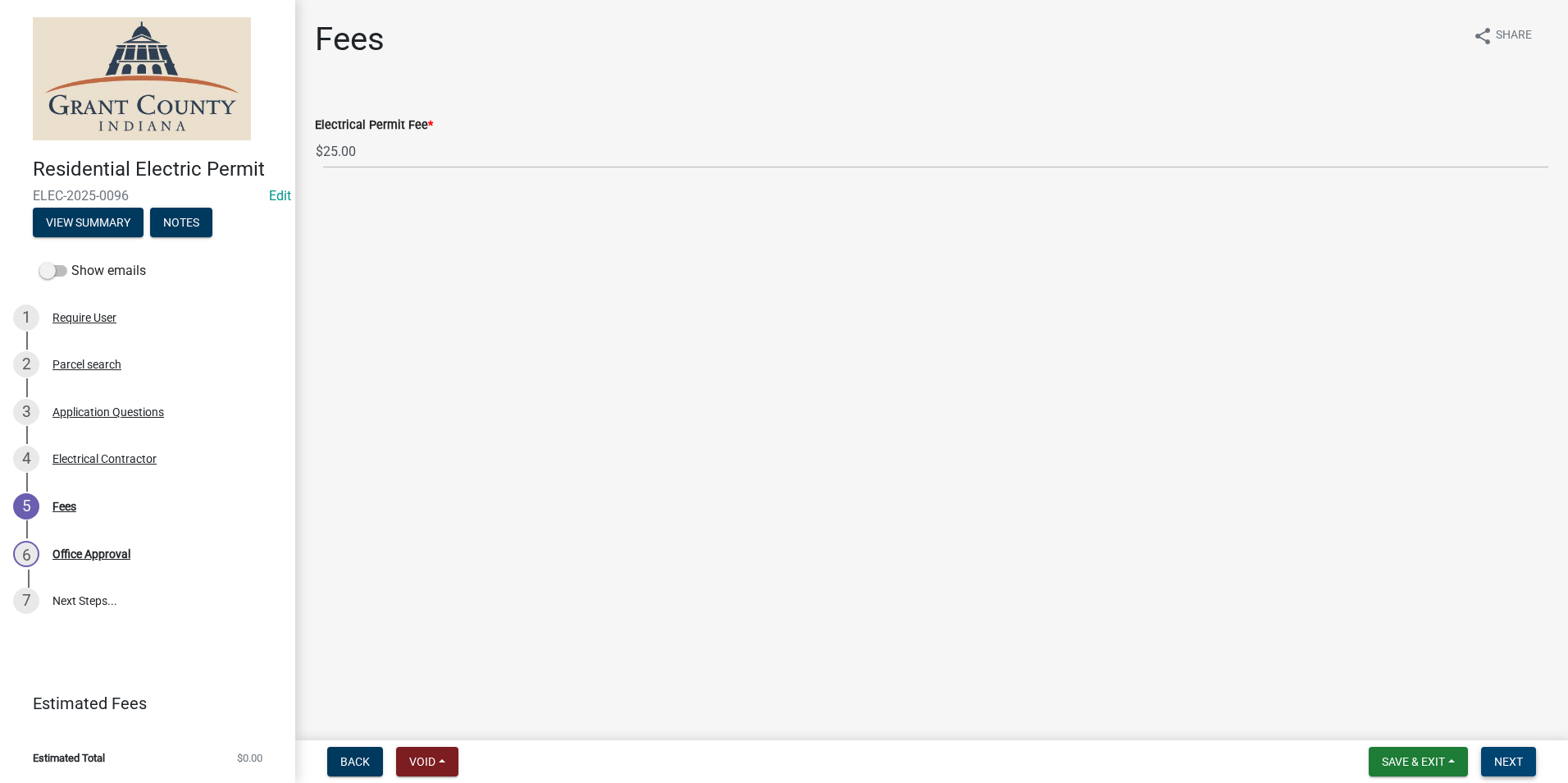
click at [1506, 755] on span "Next" at bounding box center [1508, 760] width 28 height 13
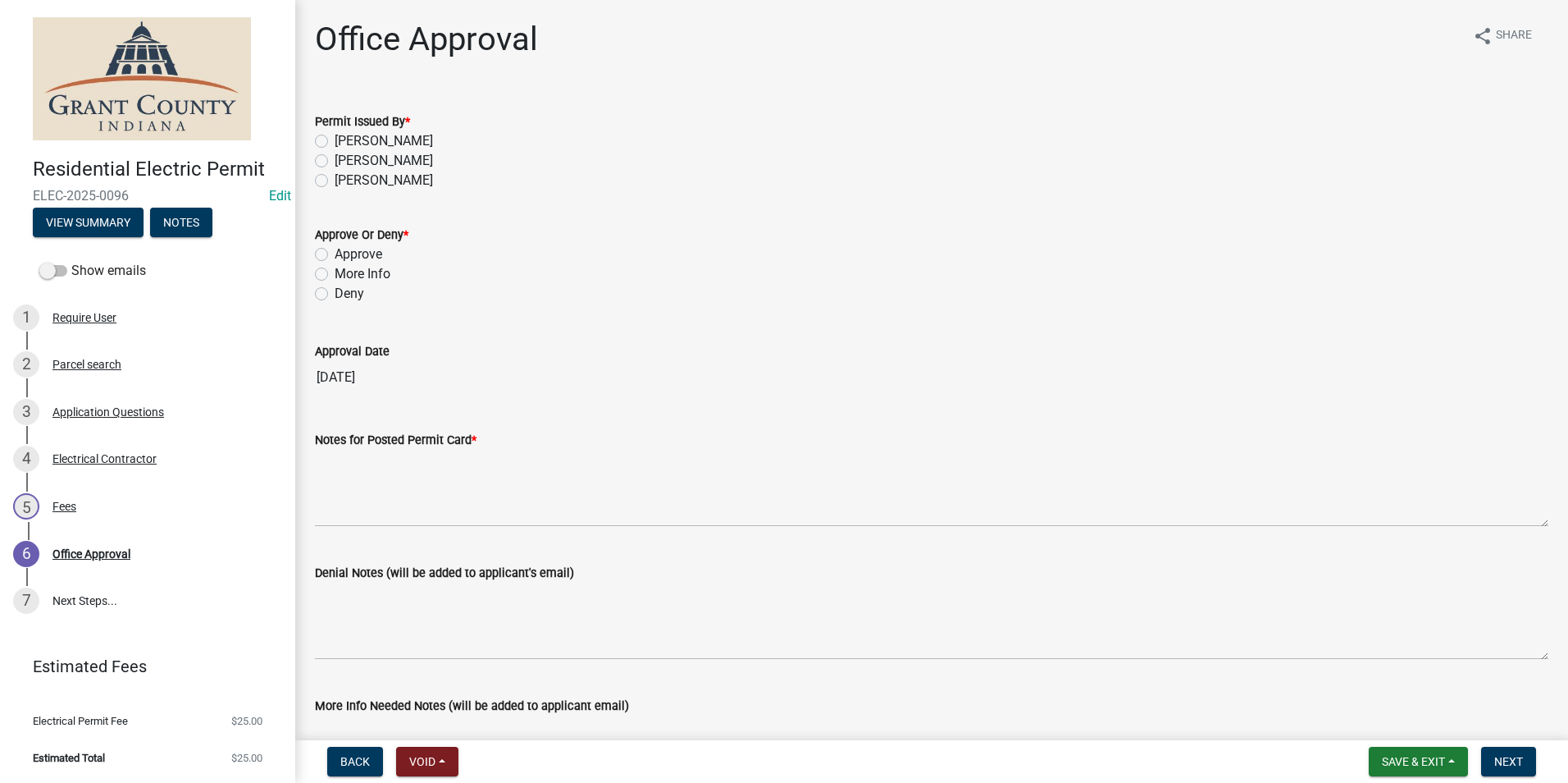
click at [312, 142] on div "Permit Issued By * [PERSON_NAME] [PERSON_NAME] [PERSON_NAME]" at bounding box center [931, 141] width 1258 height 98
click at [324, 148] on div "[PERSON_NAME]" at bounding box center [931, 141] width 1233 height 20
drag, startPoint x: 322, startPoint y: 144, endPoint x: 331, endPoint y: 173, distance: 30.4
click at [335, 144] on label "[PERSON_NAME]" at bounding box center [384, 141] width 98 height 20
click at [335, 142] on input "[PERSON_NAME]" at bounding box center [340, 136] width 11 height 11
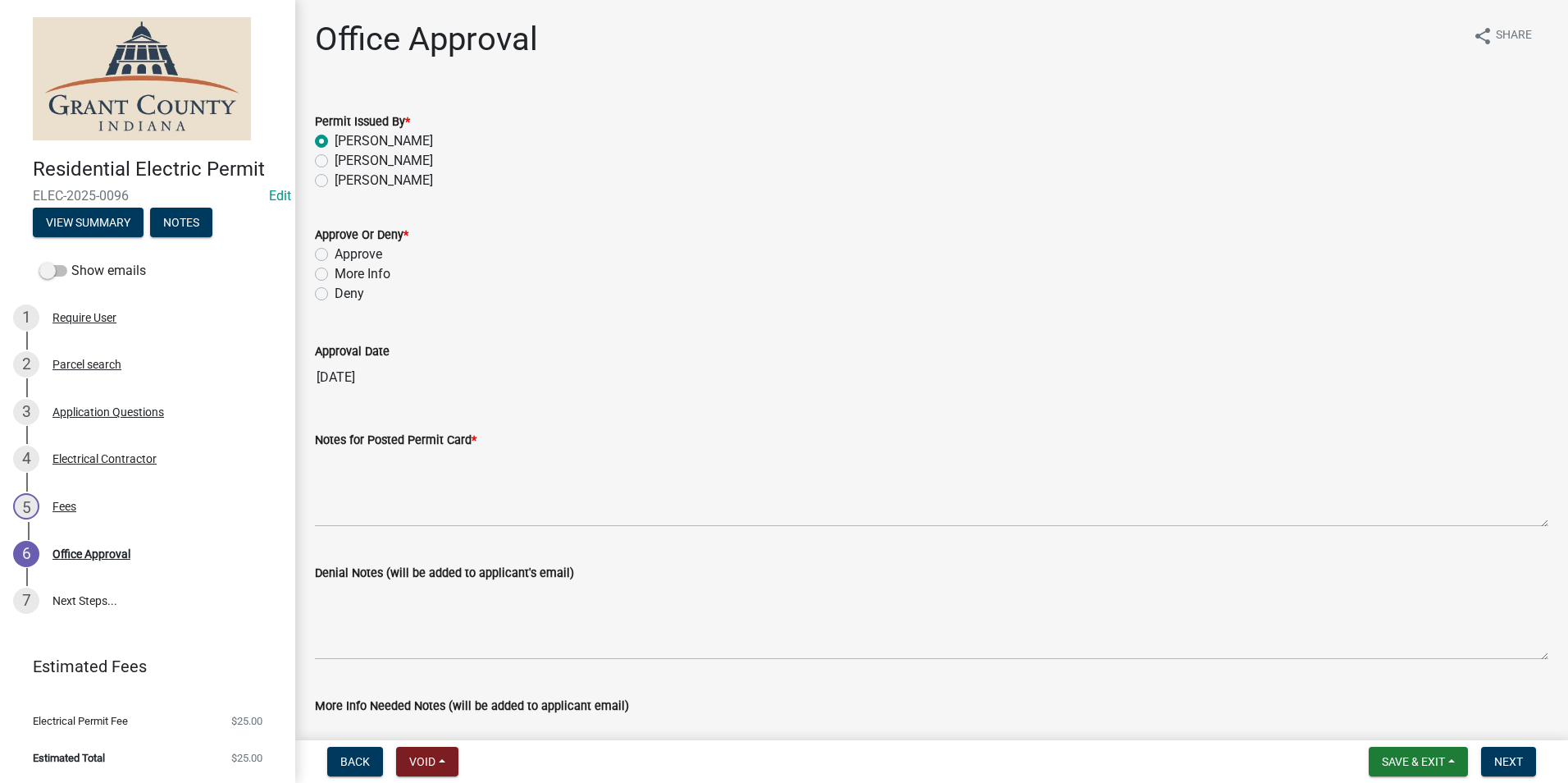
radio input "true"
click at [335, 255] on label "Approve" at bounding box center [358, 255] width 48 height 20
click at [335, 255] on input "Approve" at bounding box center [340, 250] width 11 height 11
radio input "true"
click at [335, 258] on label "Approve" at bounding box center [358, 255] width 48 height 20
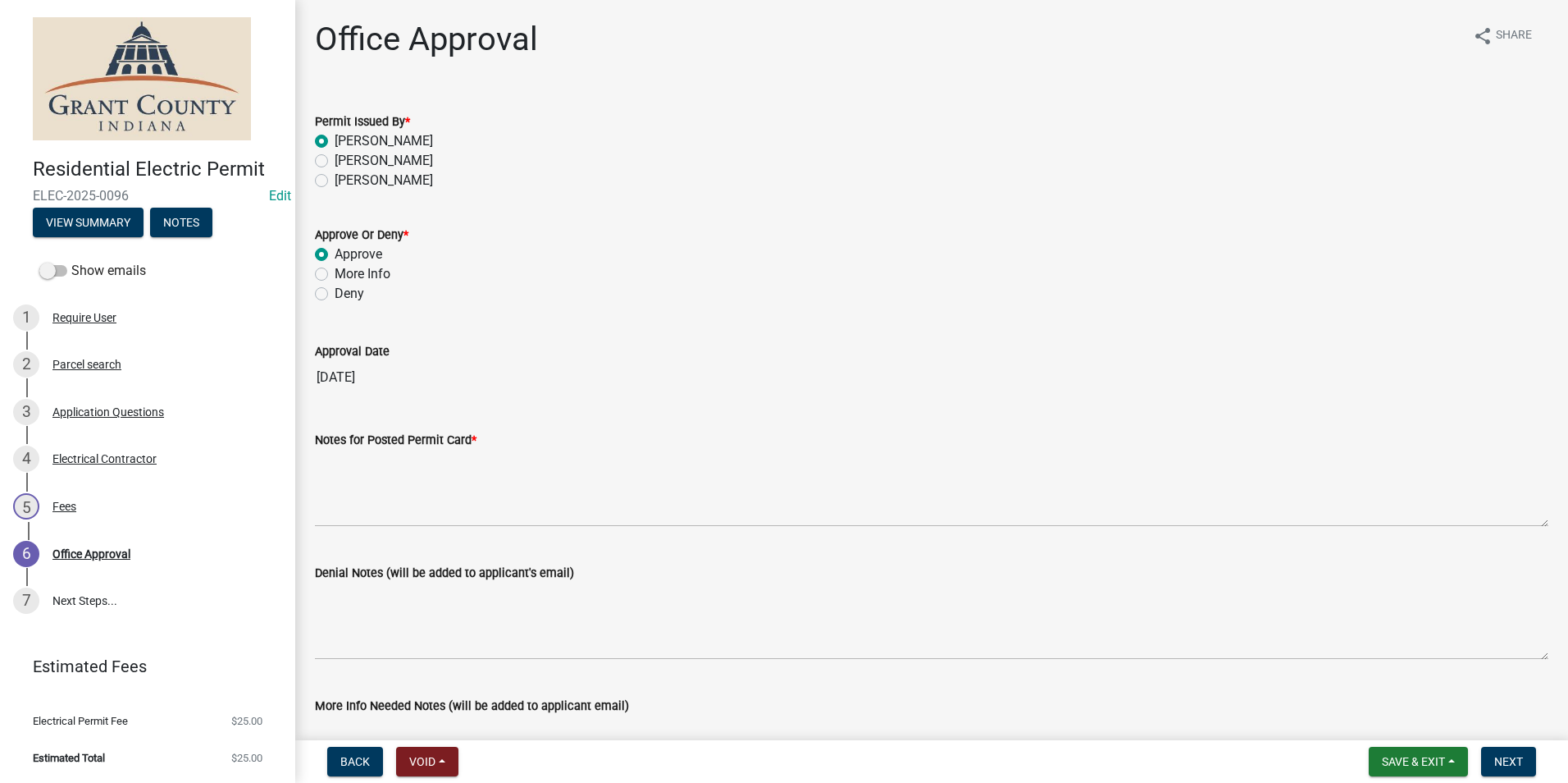
click at [335, 255] on input "Approve" at bounding box center [340, 250] width 11 height 11
click at [358, 398] on wm-data-entity-input "Approval Date [DATE]" at bounding box center [931, 363] width 1233 height 88
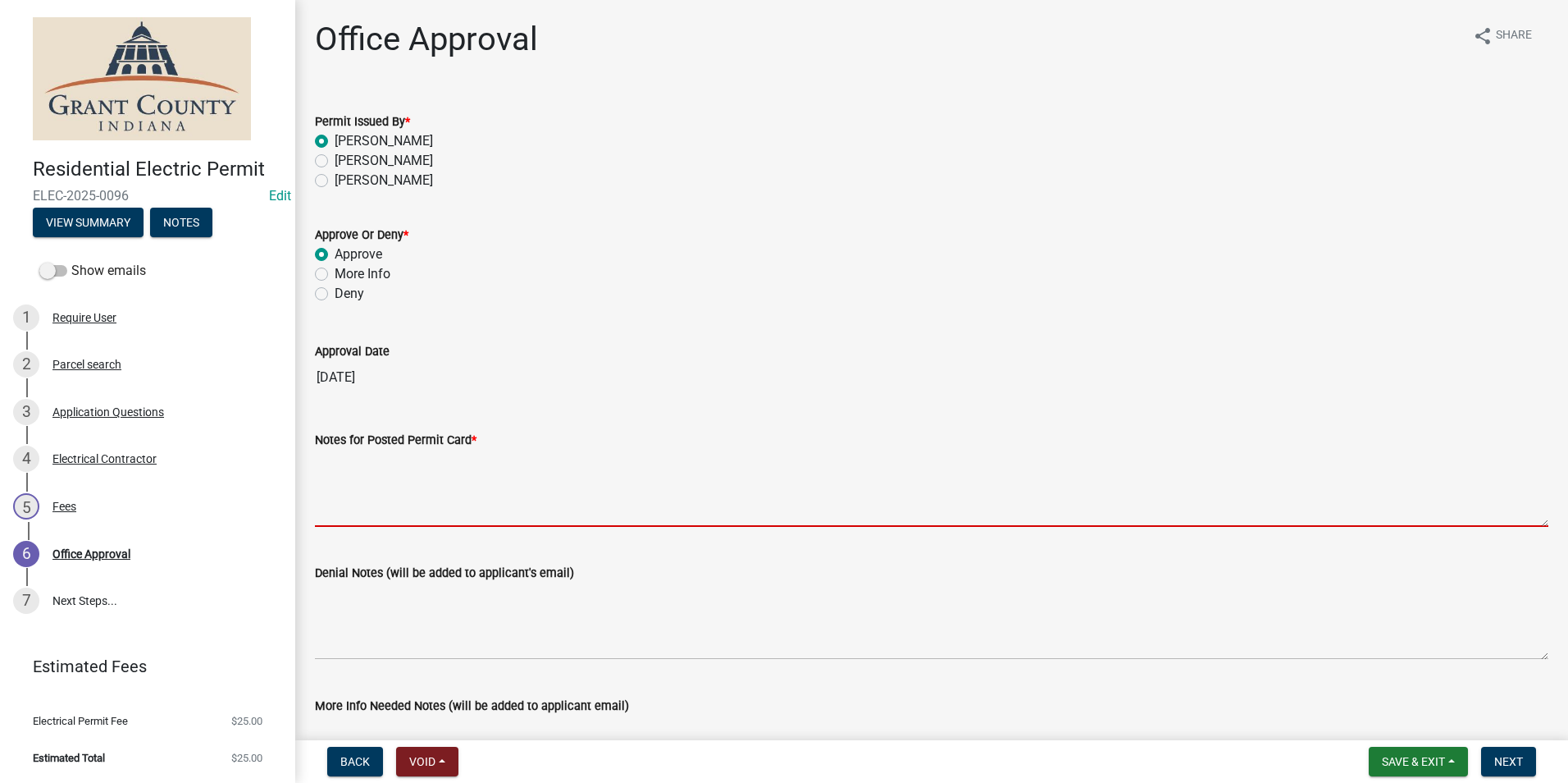
click at [377, 477] on textarea "Notes for Posted Permit Card *" at bounding box center [931, 488] width 1233 height 77
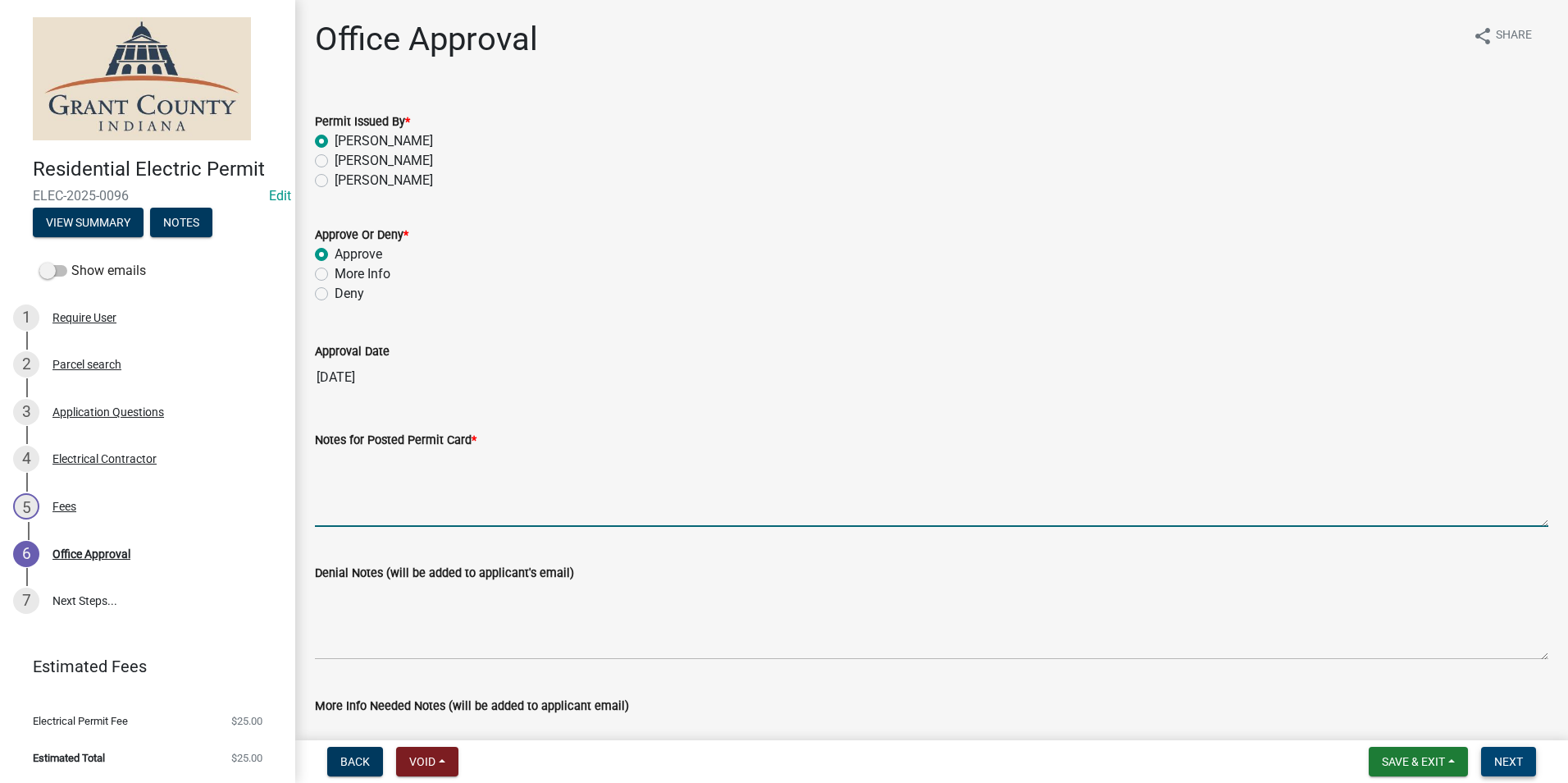
click at [1510, 755] on span "Next" at bounding box center [1508, 760] width 28 height 13
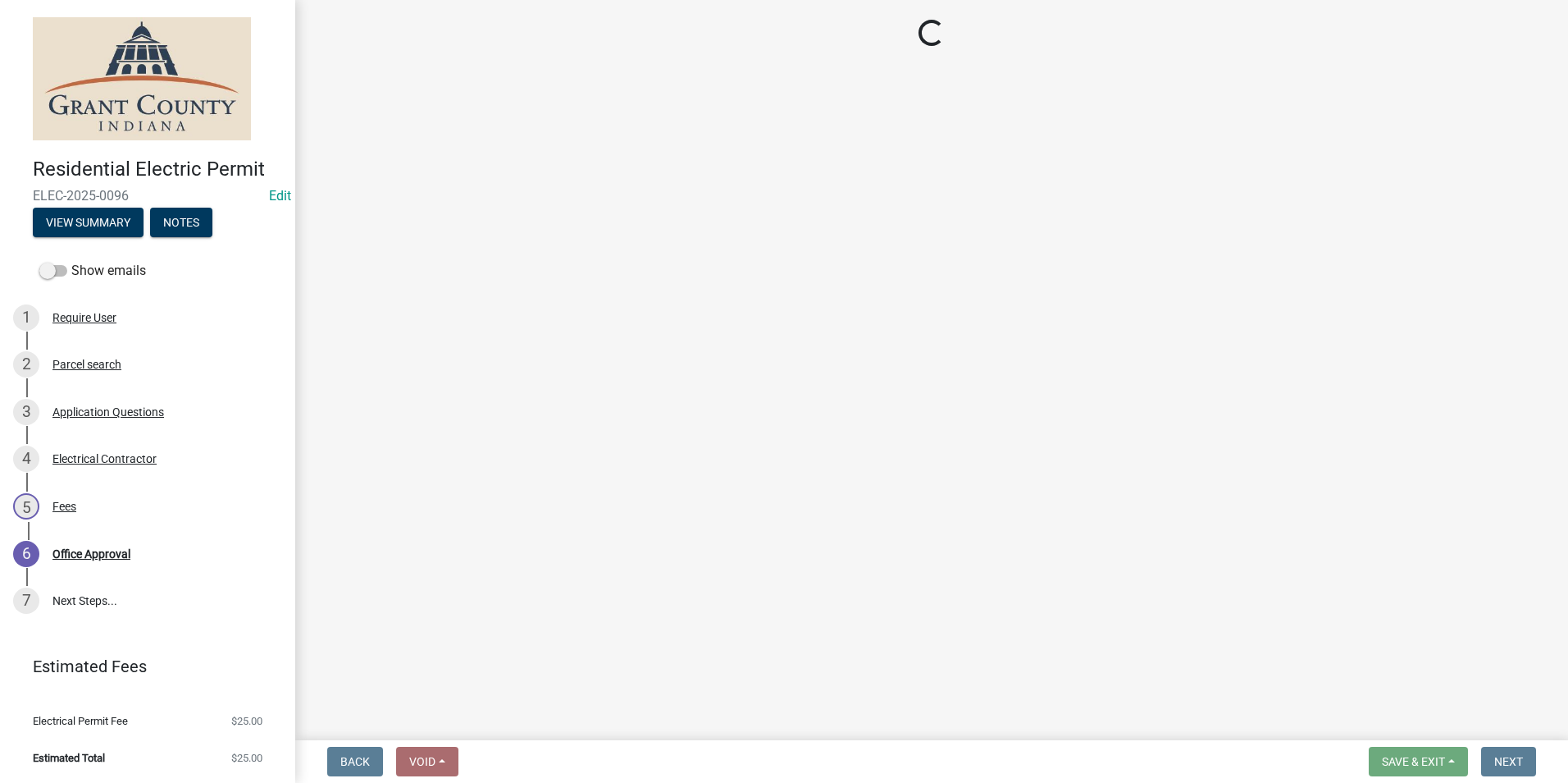
select select "3: 3"
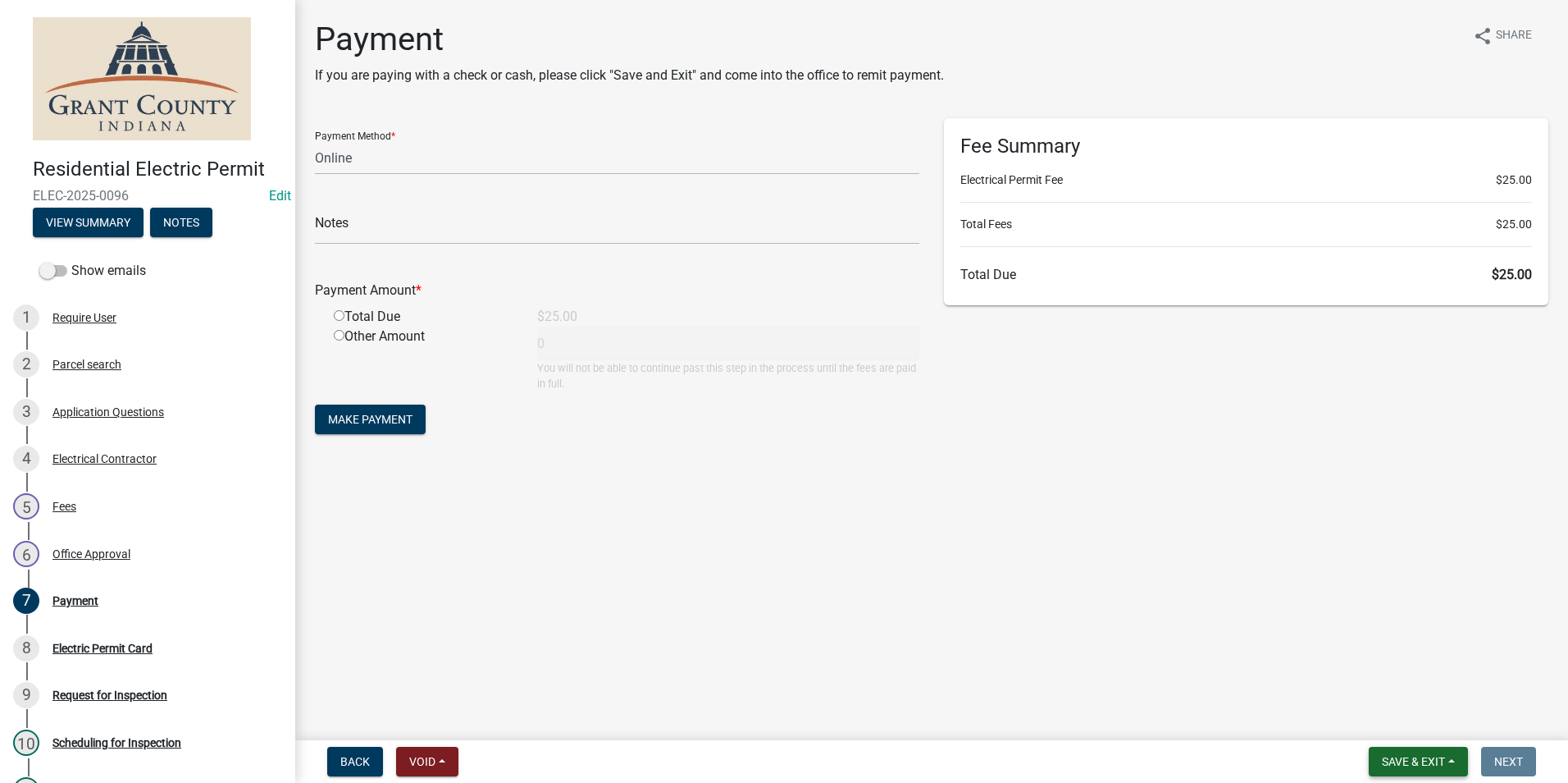
click at [1419, 763] on span "Save & Exit" at bounding box center [1413, 760] width 63 height 13
click at [1420, 724] on button "Save & Exit" at bounding box center [1402, 718] width 131 height 39
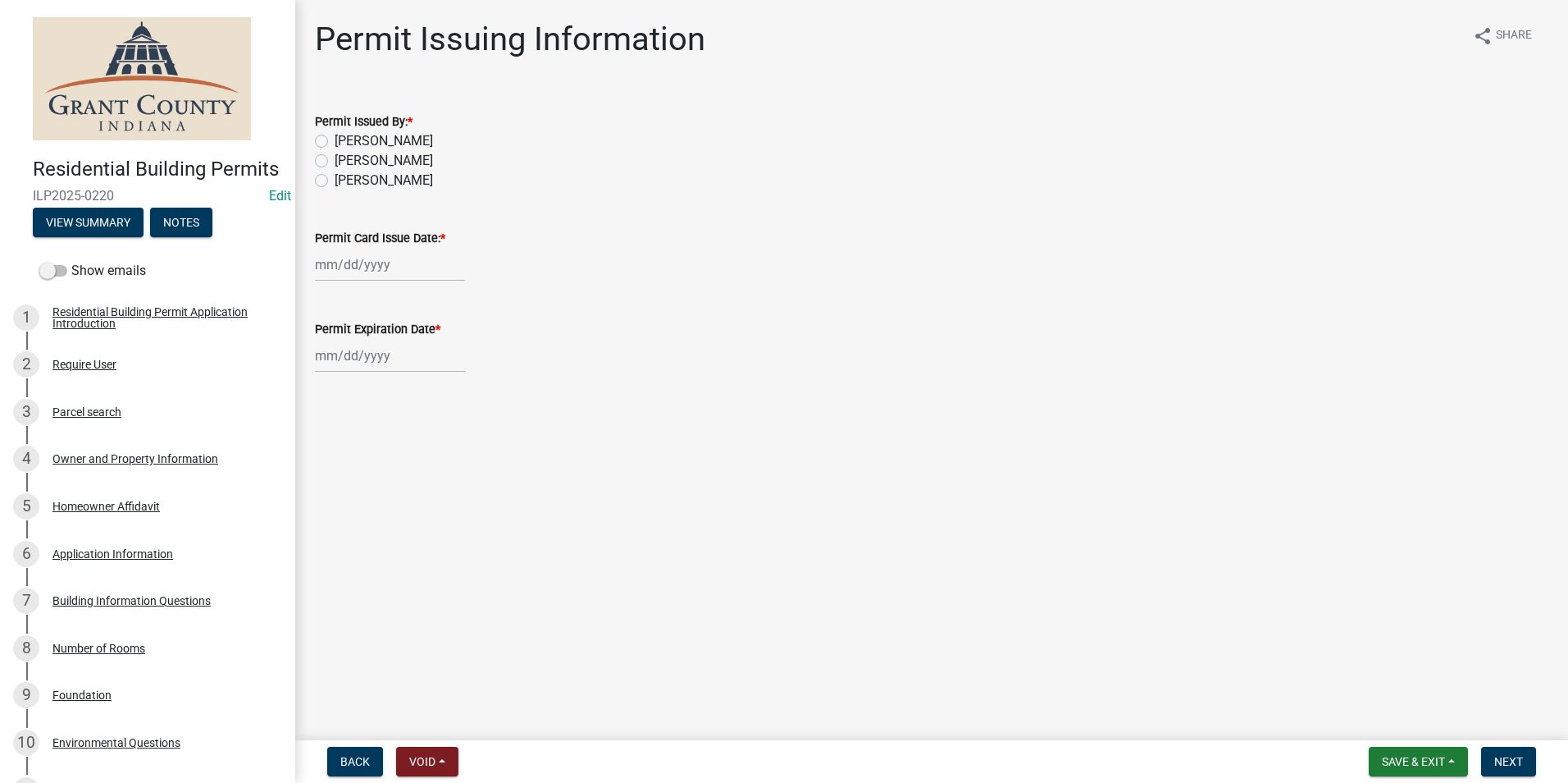
click at [335, 137] on label "[PERSON_NAME]" at bounding box center [384, 141] width 98 height 20
click at [335, 137] on input "[PERSON_NAME]" at bounding box center [340, 136] width 11 height 11
radio input "true"
click at [363, 269] on div at bounding box center [390, 265] width 150 height 33
select select "8"
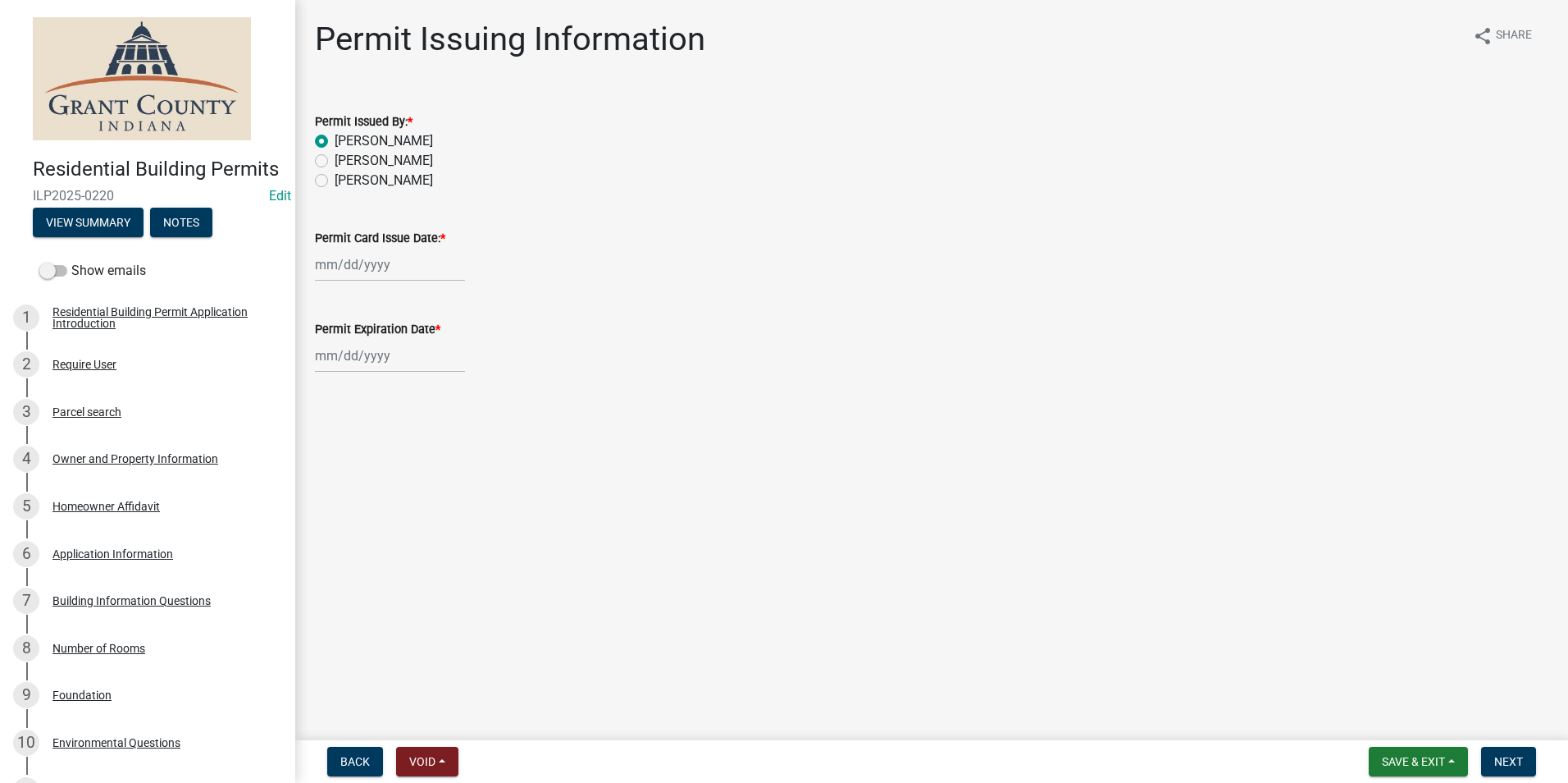
select select "2025"
click at [410, 426] on div "21" at bounding box center [409, 430] width 26 height 26
type input "08/21/2025"
click at [394, 355] on div at bounding box center [390, 356] width 150 height 33
select select "8"
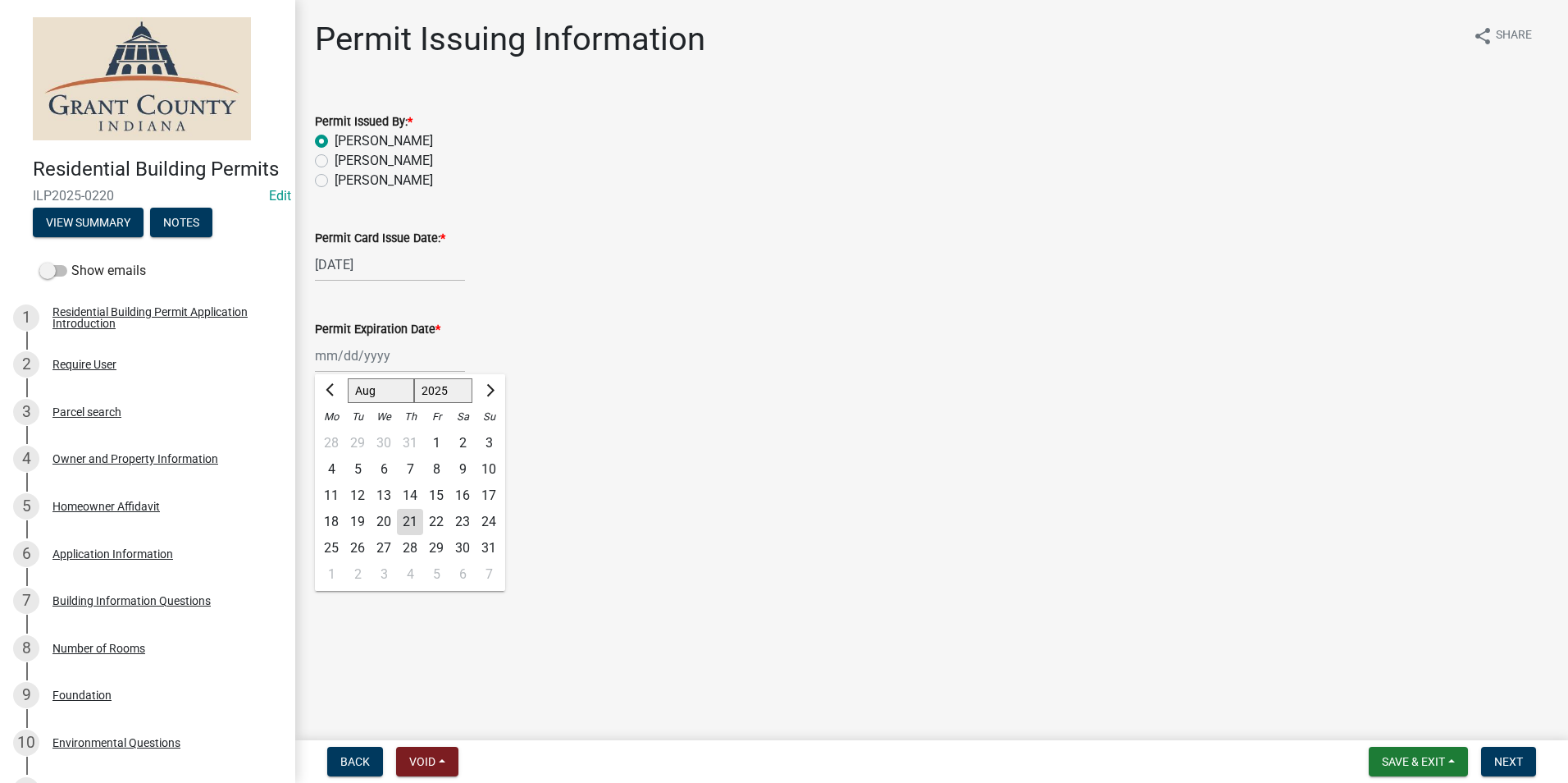
click at [454, 396] on select "1525 1526 1527 1528 1529 1530 1531 1532 1533 1534 1535 1536 1537 1538 1539 1540…" at bounding box center [444, 390] width 59 height 24
select select "2026"
click at [414, 378] on select "1525 1526 1527 1528 1529 1530 1531 1532 1533 1534 1535 1536 1537 1538 1539 1540…" at bounding box center [444, 390] width 59 height 24
click at [439, 525] on div "21" at bounding box center [436, 521] width 26 height 26
type input "08/21/2026"
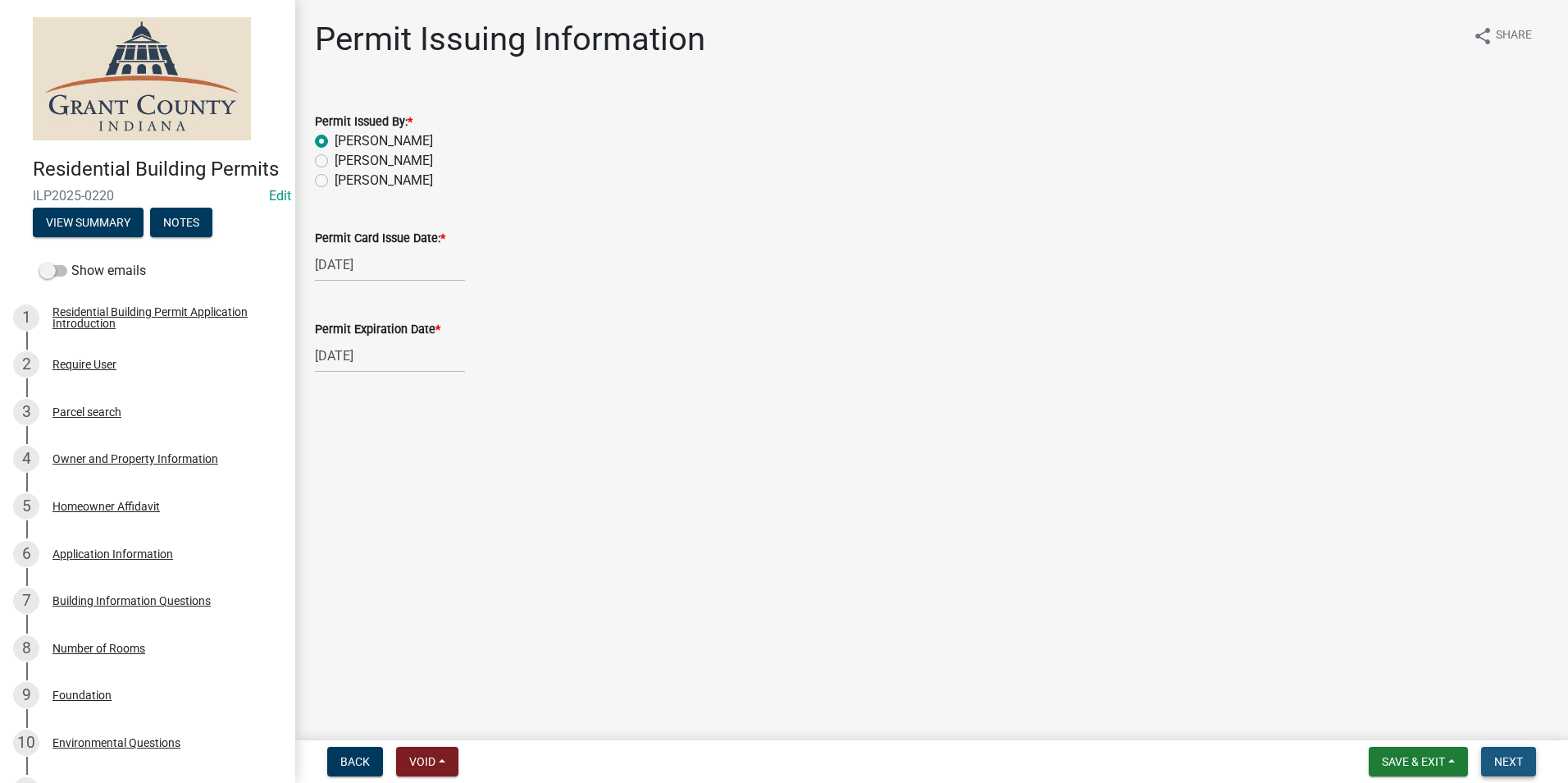
click at [1527, 754] on button "Next" at bounding box center [1508, 761] width 55 height 29
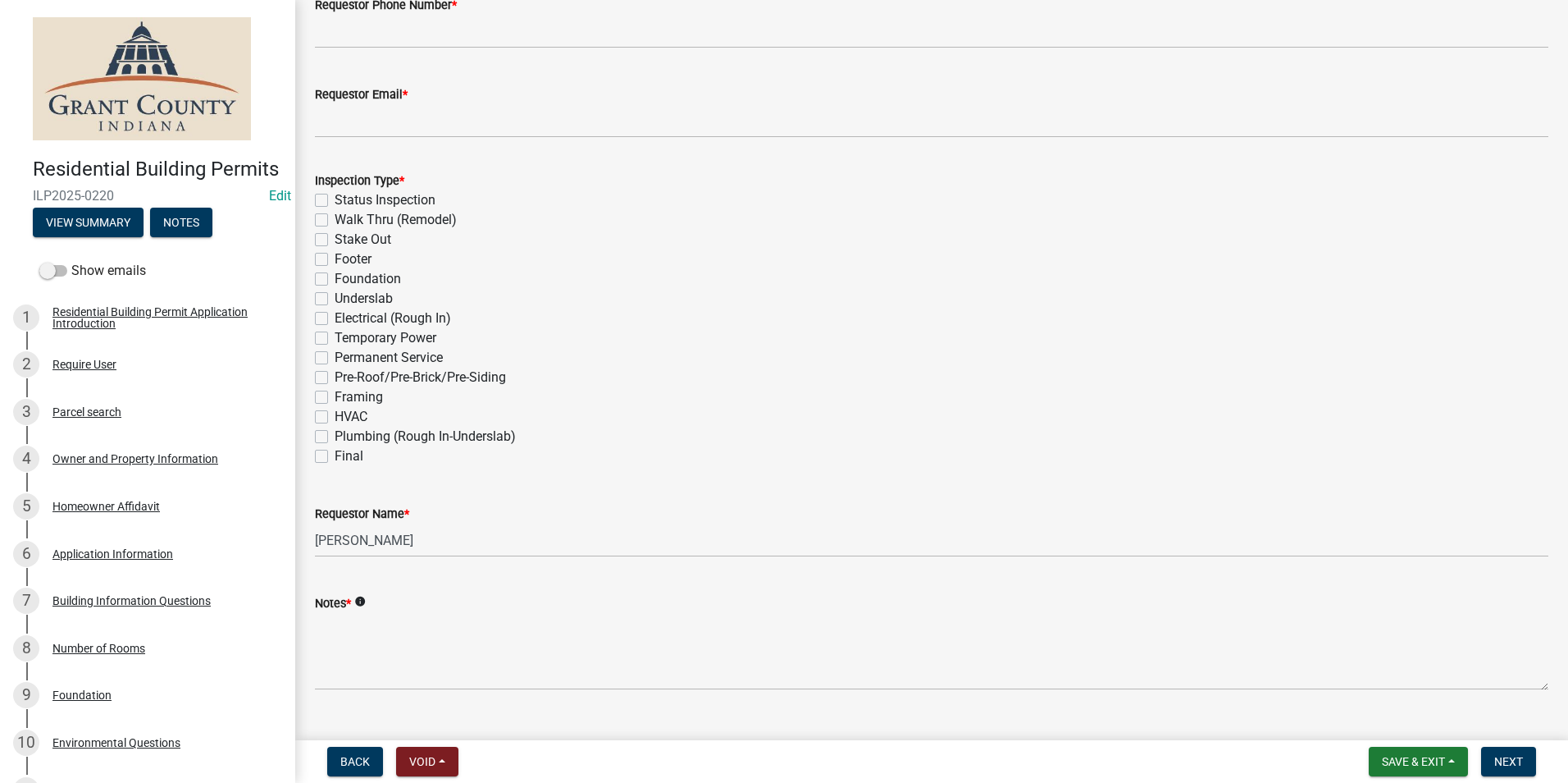
scroll to position [411, 0]
click at [335, 220] on label "Walk Thru (Remodel)" at bounding box center [396, 217] width 122 height 20
click at [335, 218] on input "Walk Thru (Remodel)" at bounding box center [340, 212] width 11 height 11
checkbox input "true"
checkbox input "false"
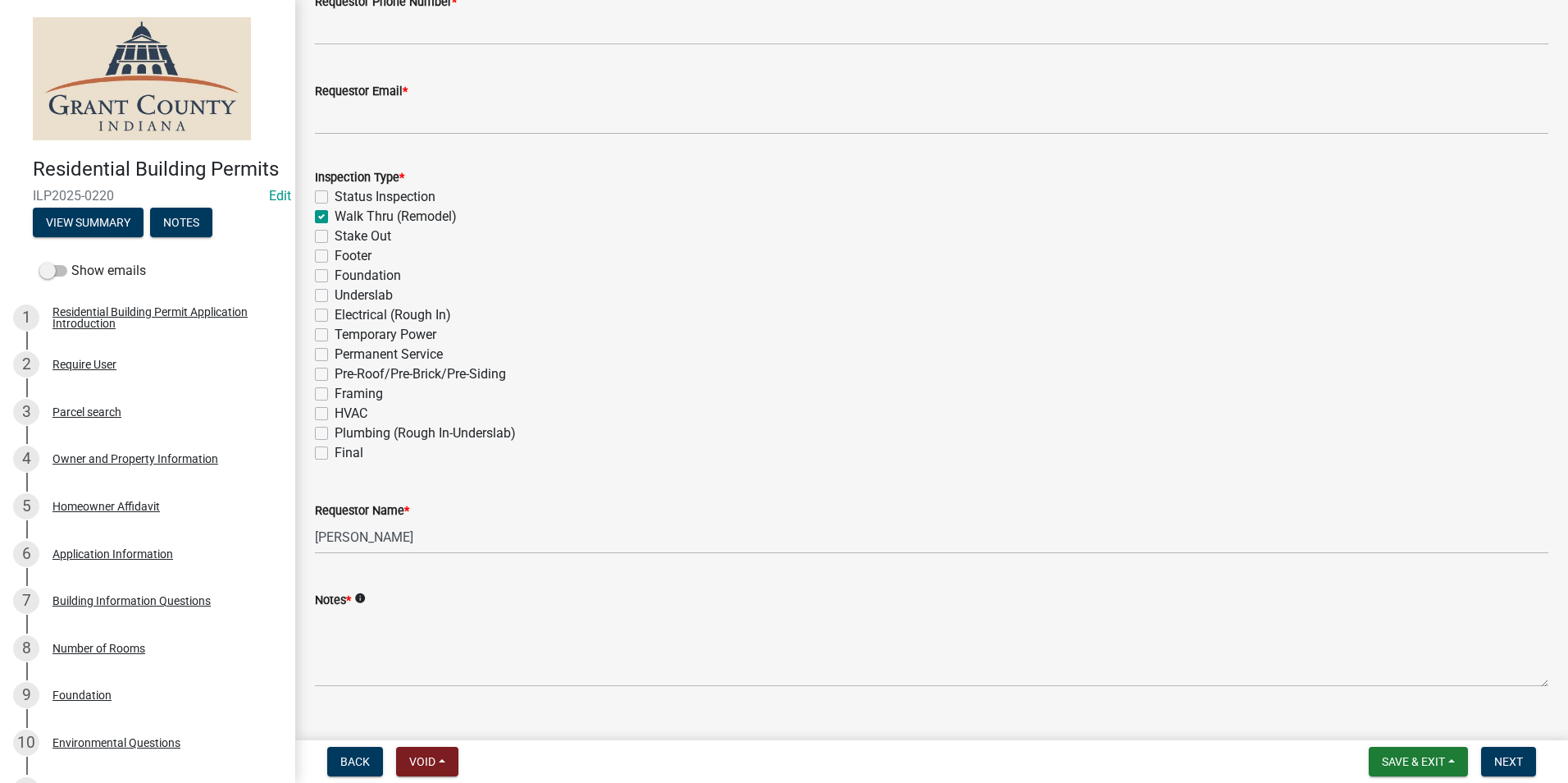
checkbox input "true"
checkbox input "false"
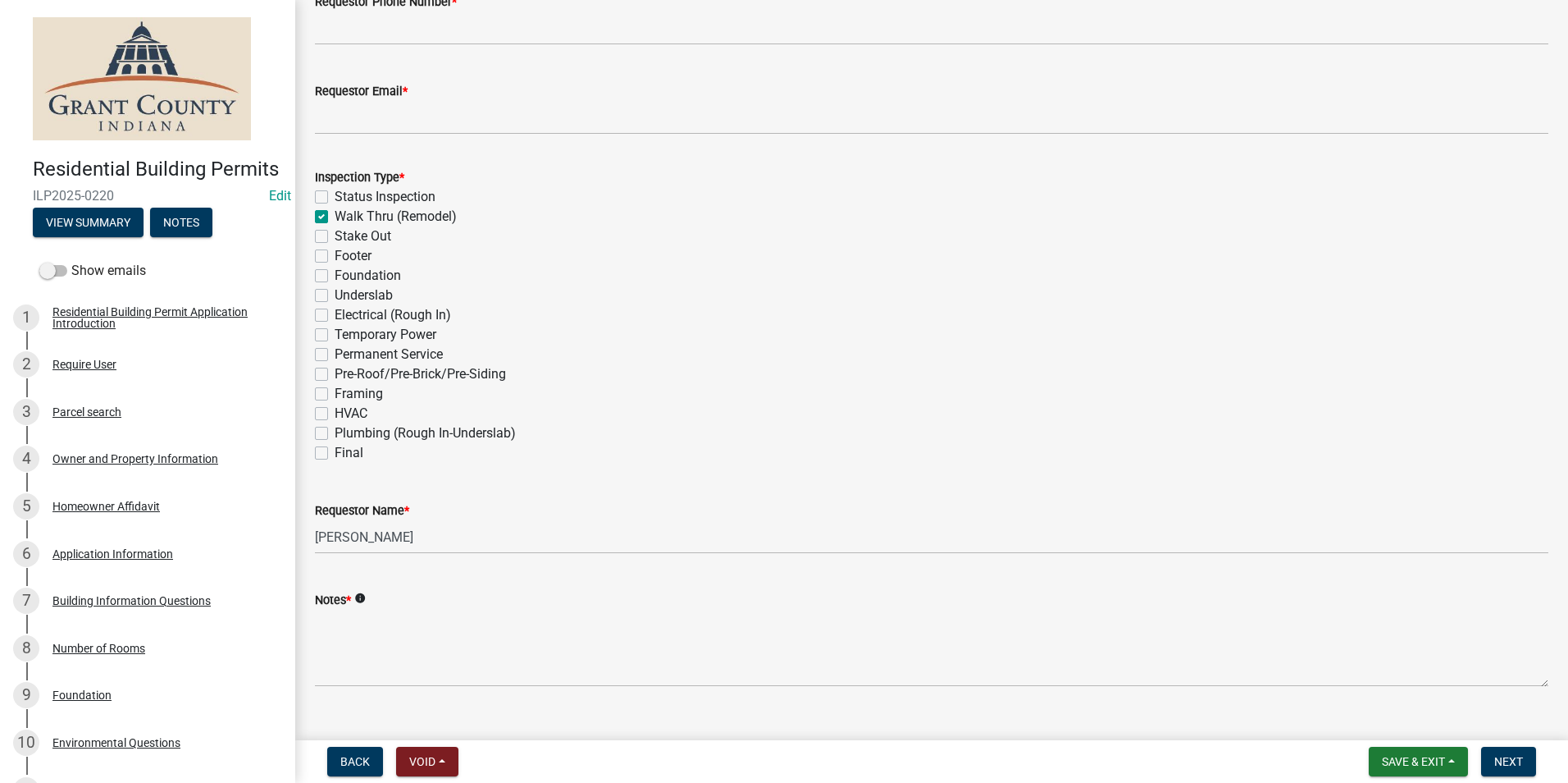
checkbox input "false"
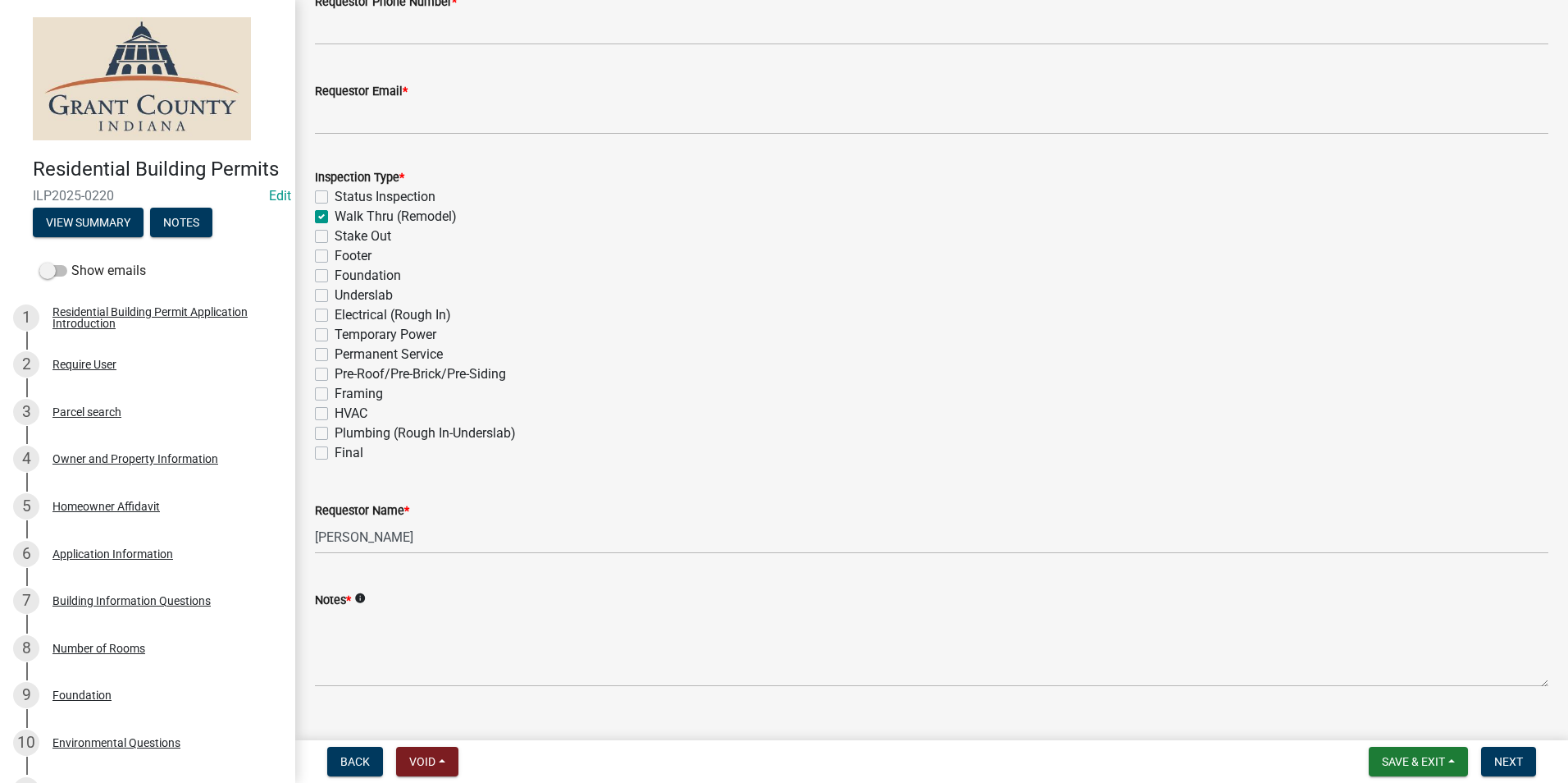
checkbox input "false"
click at [126, 237] on button "View Summary" at bounding box center [87, 222] width 111 height 29
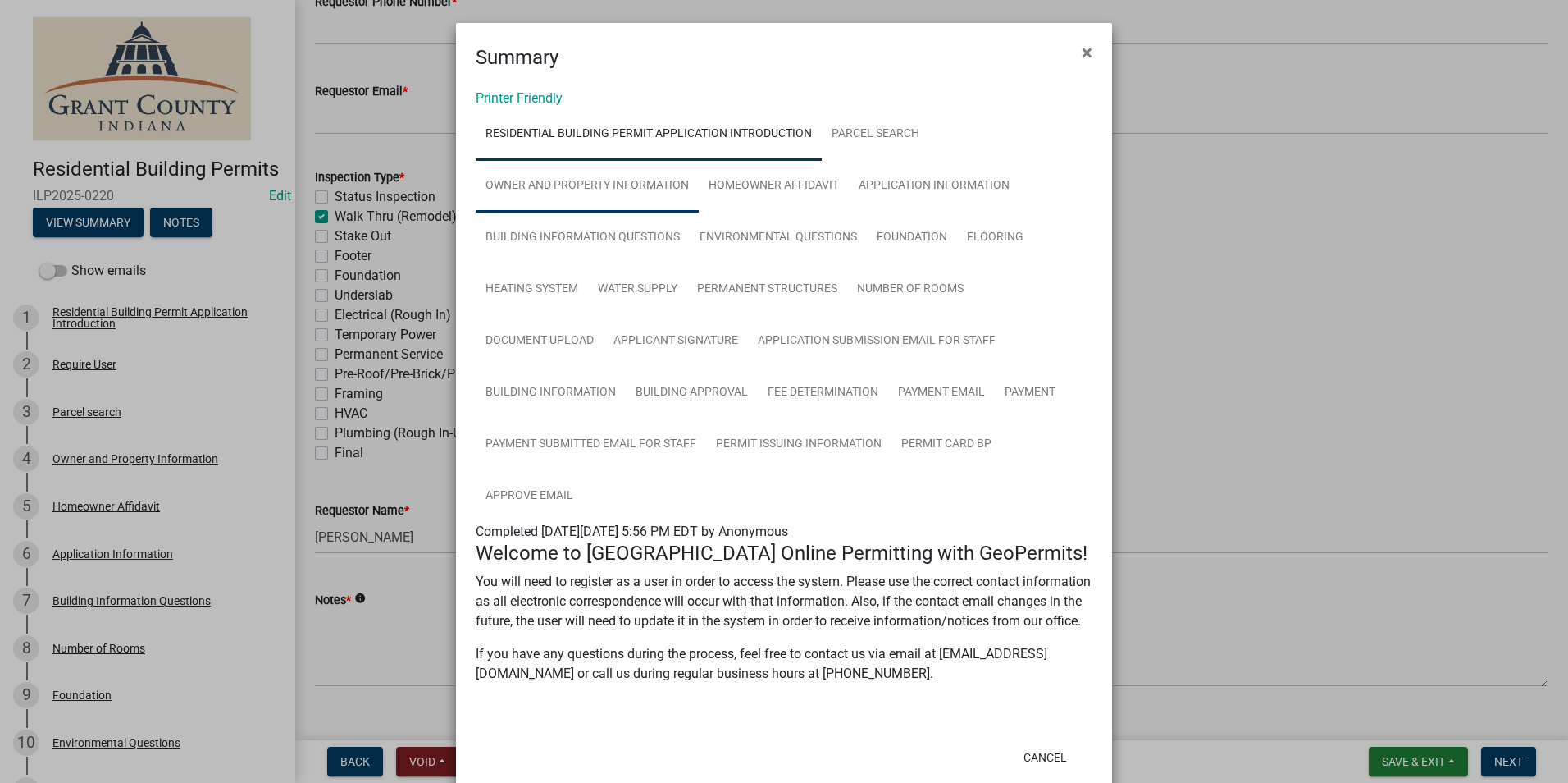
click at [587, 197] on link "Owner and Property Information" at bounding box center [588, 186] width 223 height 53
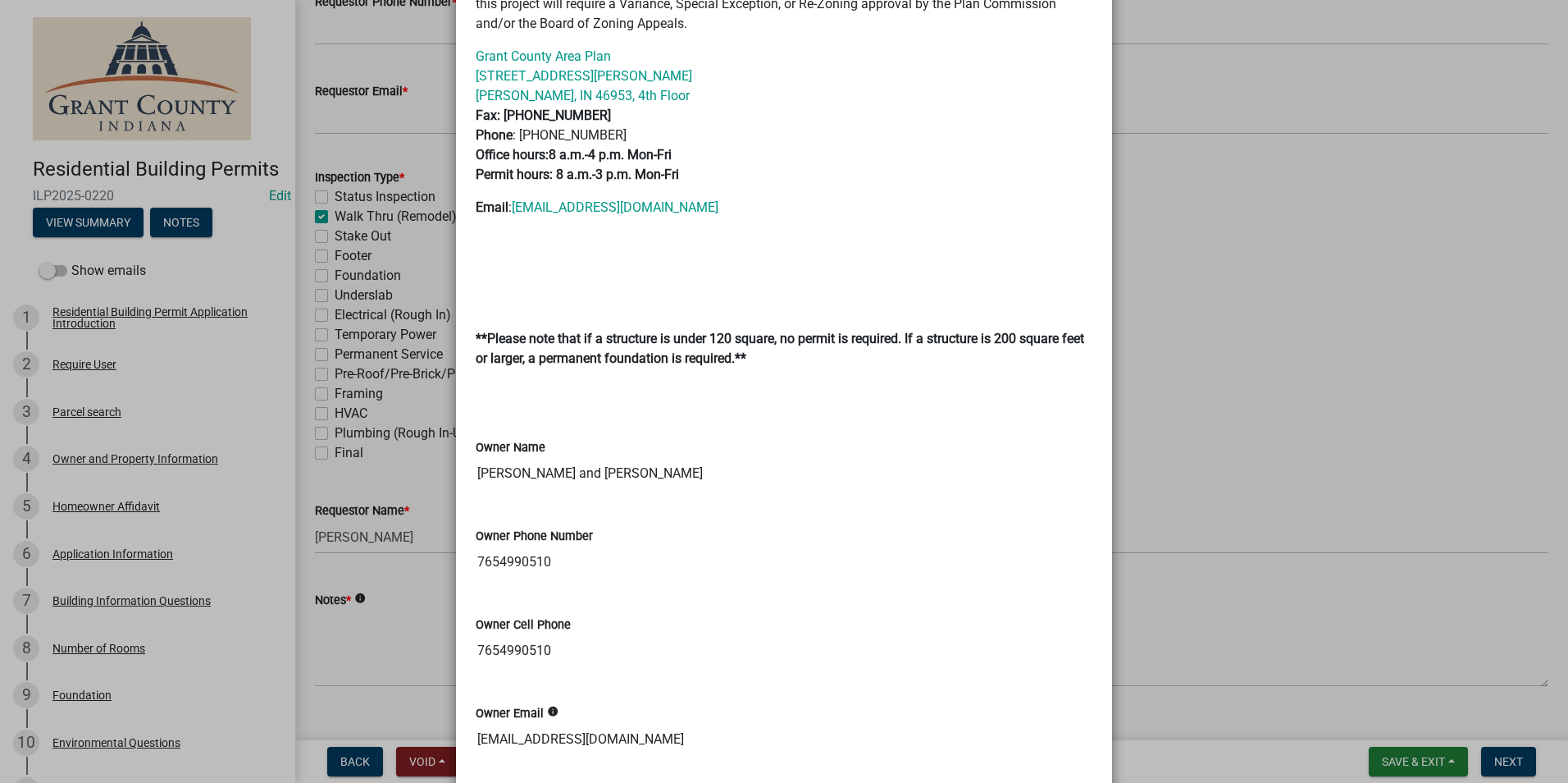
scroll to position [574, 0]
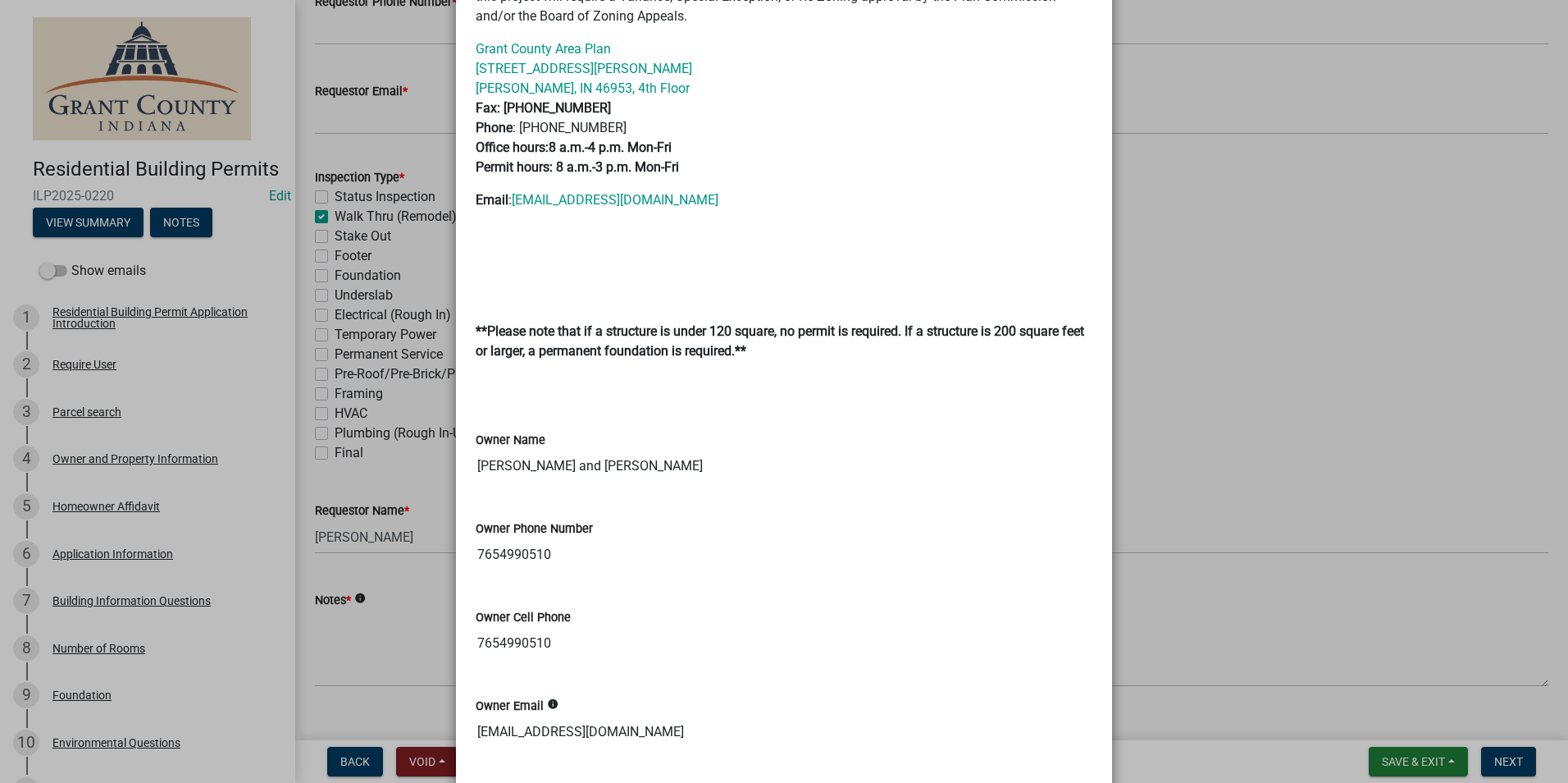
drag, startPoint x: 584, startPoint y: 550, endPoint x: 446, endPoint y: 563, distance: 138.6
click at [446, 563] on ngb-modal-window "Summary × Printer Friendly Residential Building Permit Application Introduction…" at bounding box center [784, 391] width 1568 height 783
click at [1117, 275] on ngb-modal-window "Summary × Printer Friendly Residential Building Permit Application Introduction…" at bounding box center [784, 391] width 1568 height 783
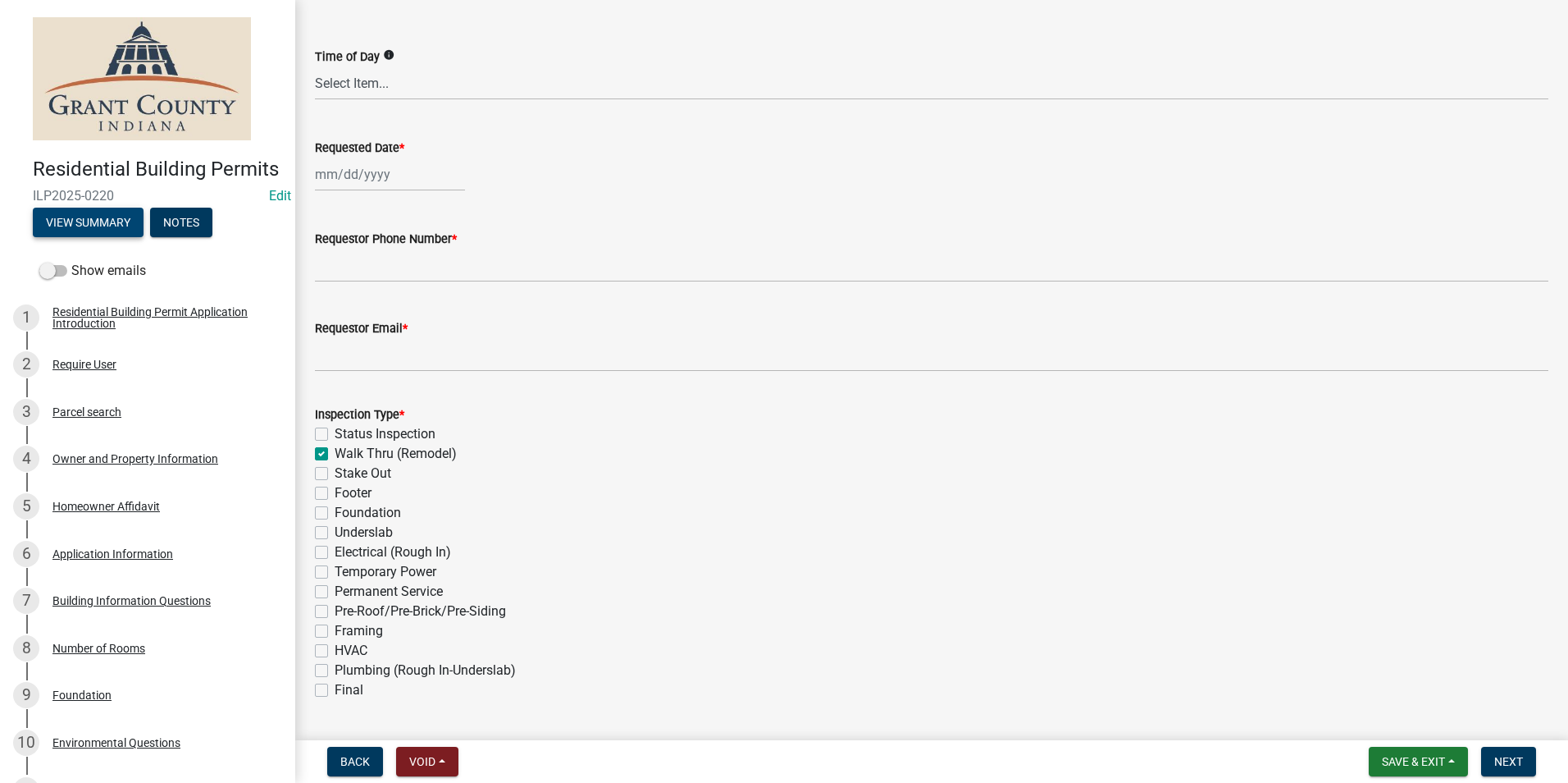
scroll to position [164, 0]
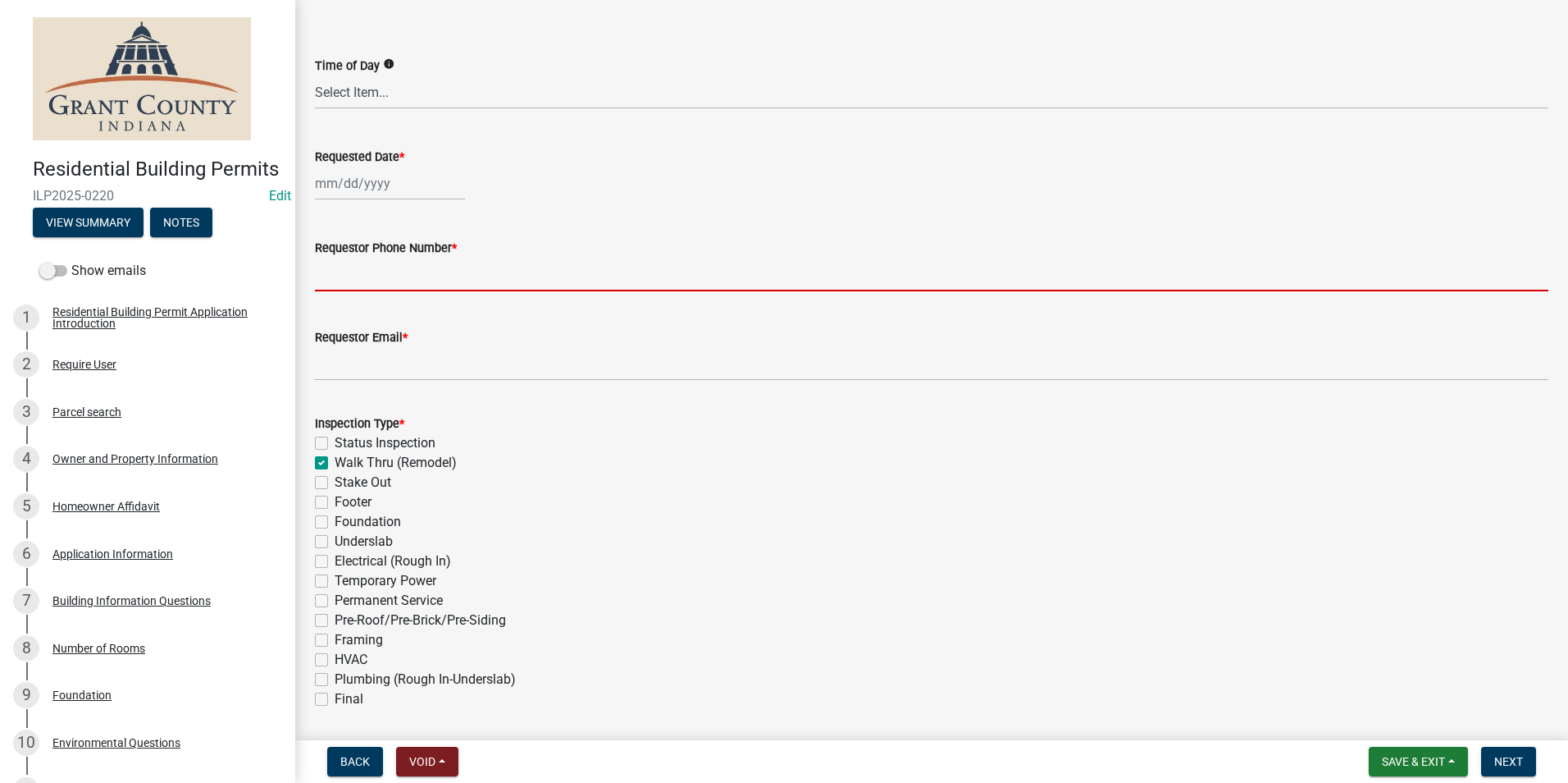
click at [501, 267] on input "Requestor Phone Number *" at bounding box center [931, 274] width 1233 height 33
paste input "7654990510"
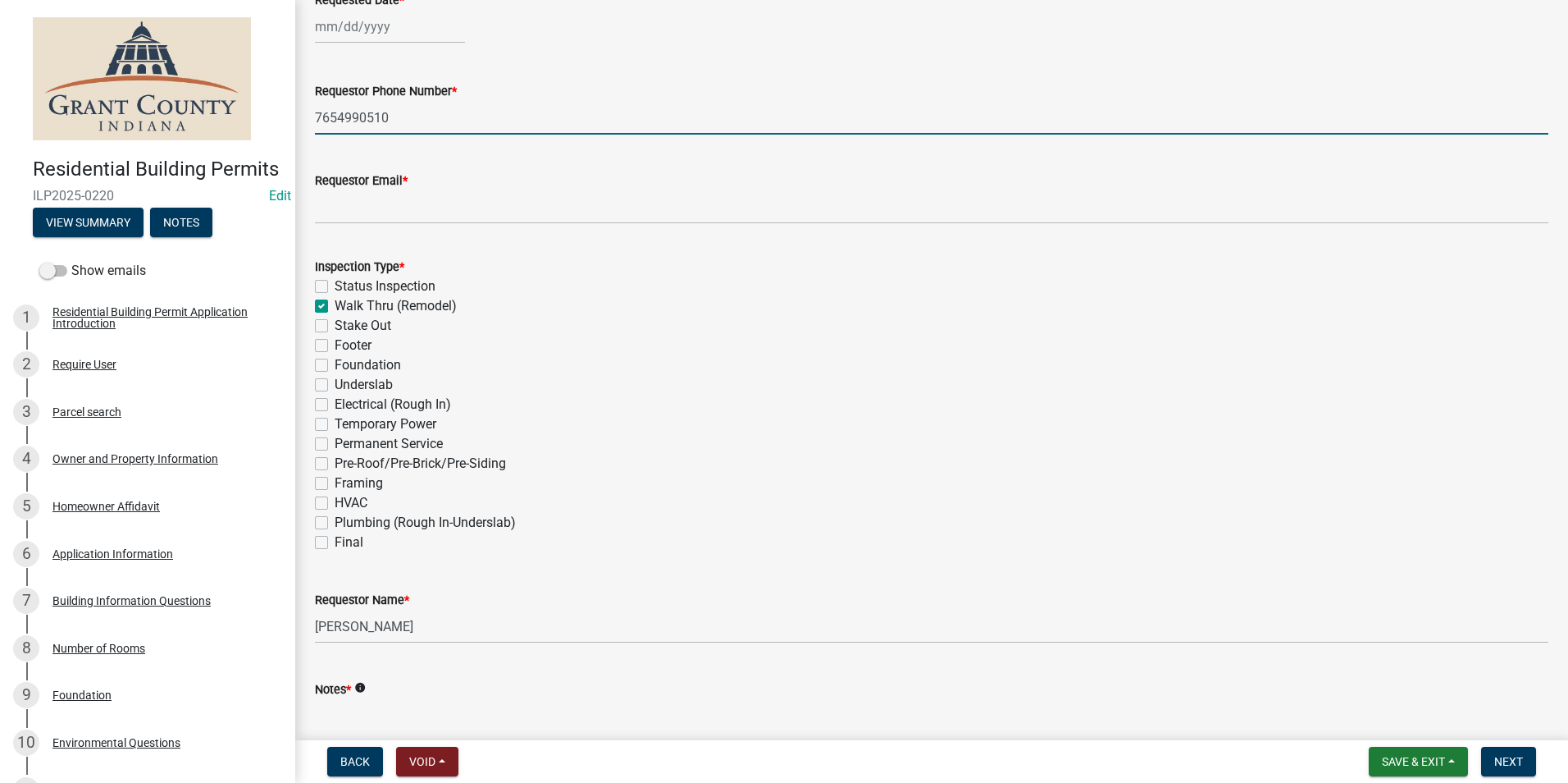
scroll to position [328, 0]
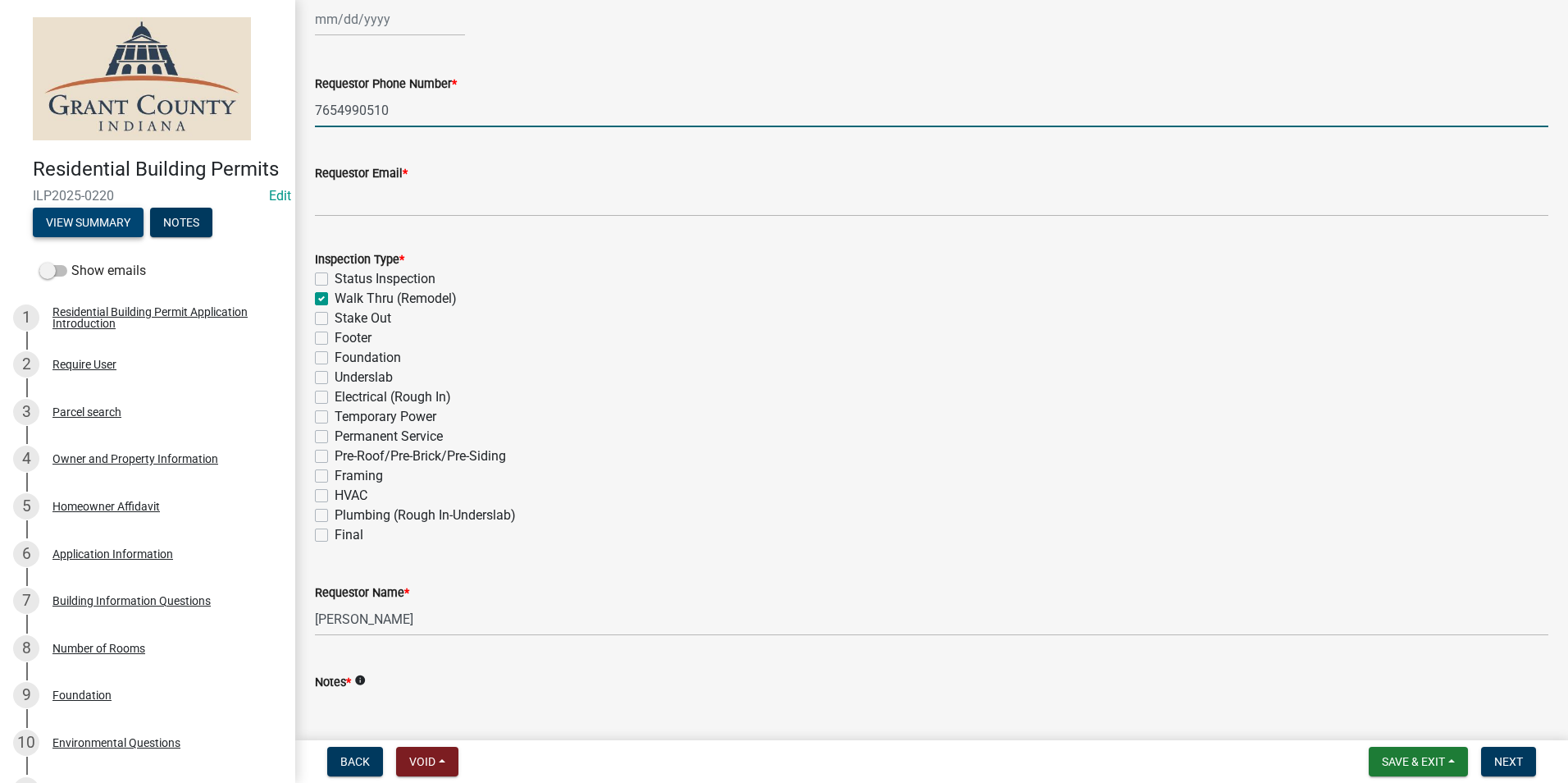
type input "7654990510"
click at [104, 237] on button "View Summary" at bounding box center [87, 222] width 111 height 29
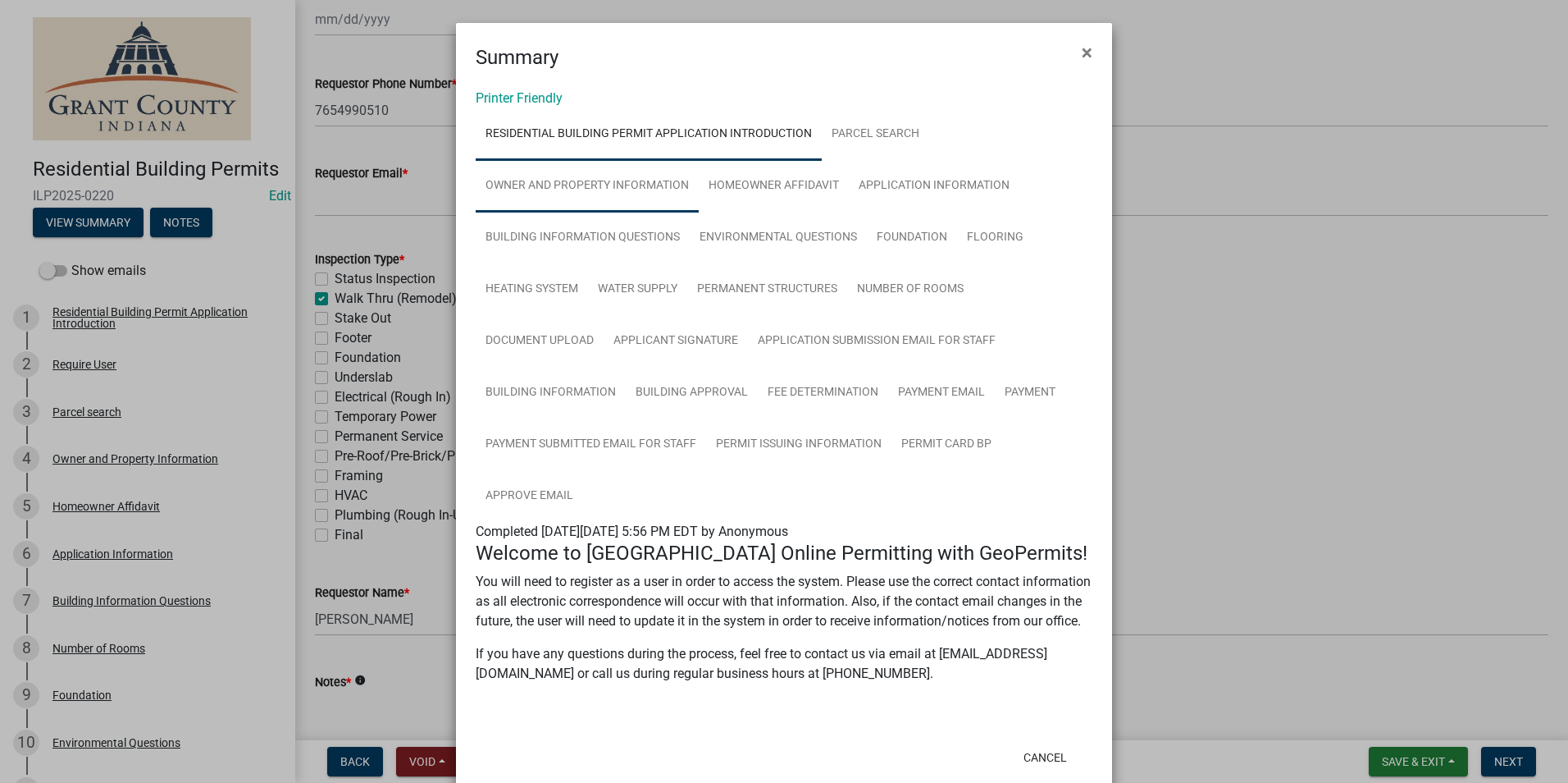
click at [629, 201] on link "Owner and Property Information" at bounding box center [588, 186] width 223 height 53
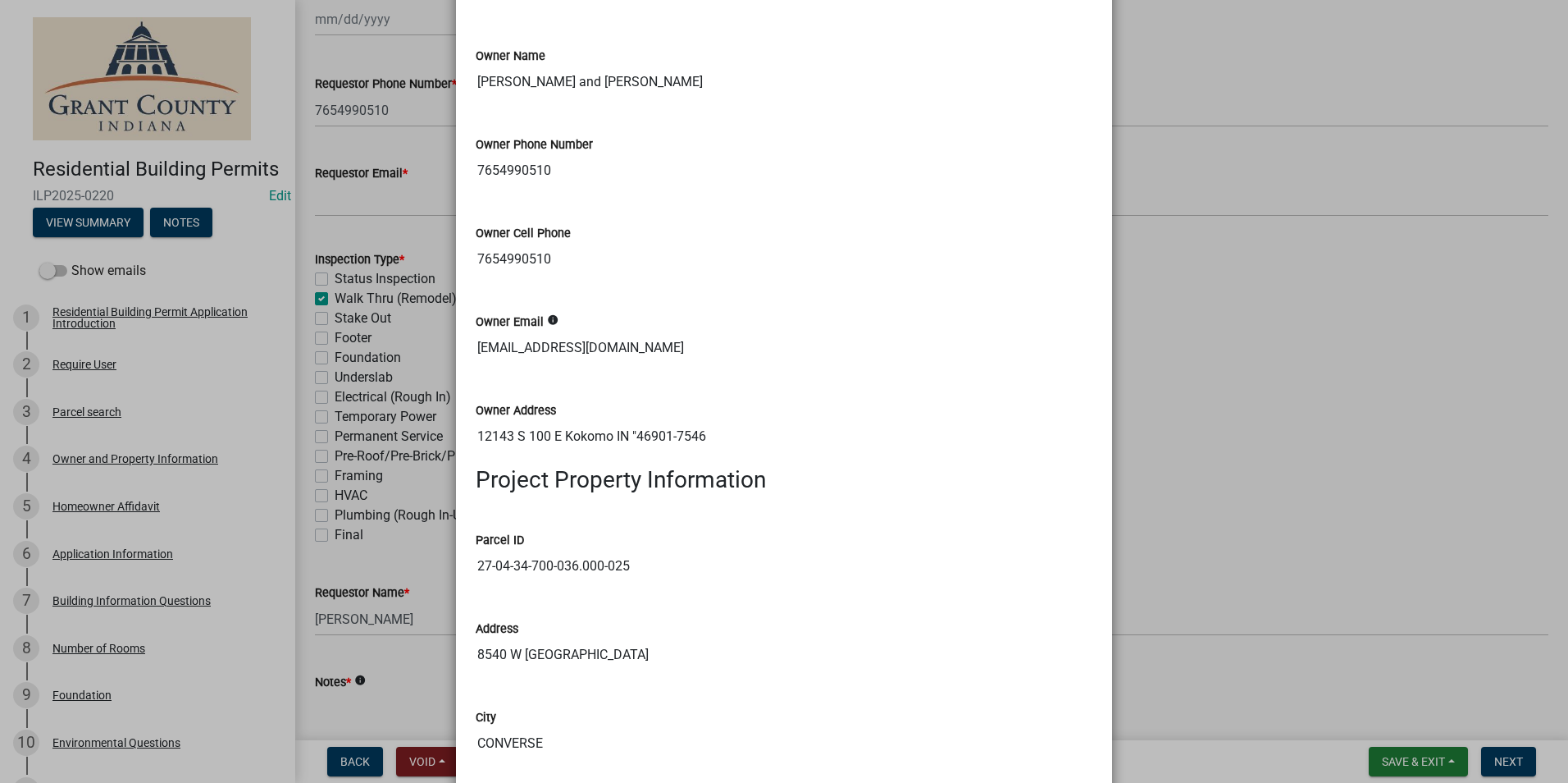
scroll to position [985, 0]
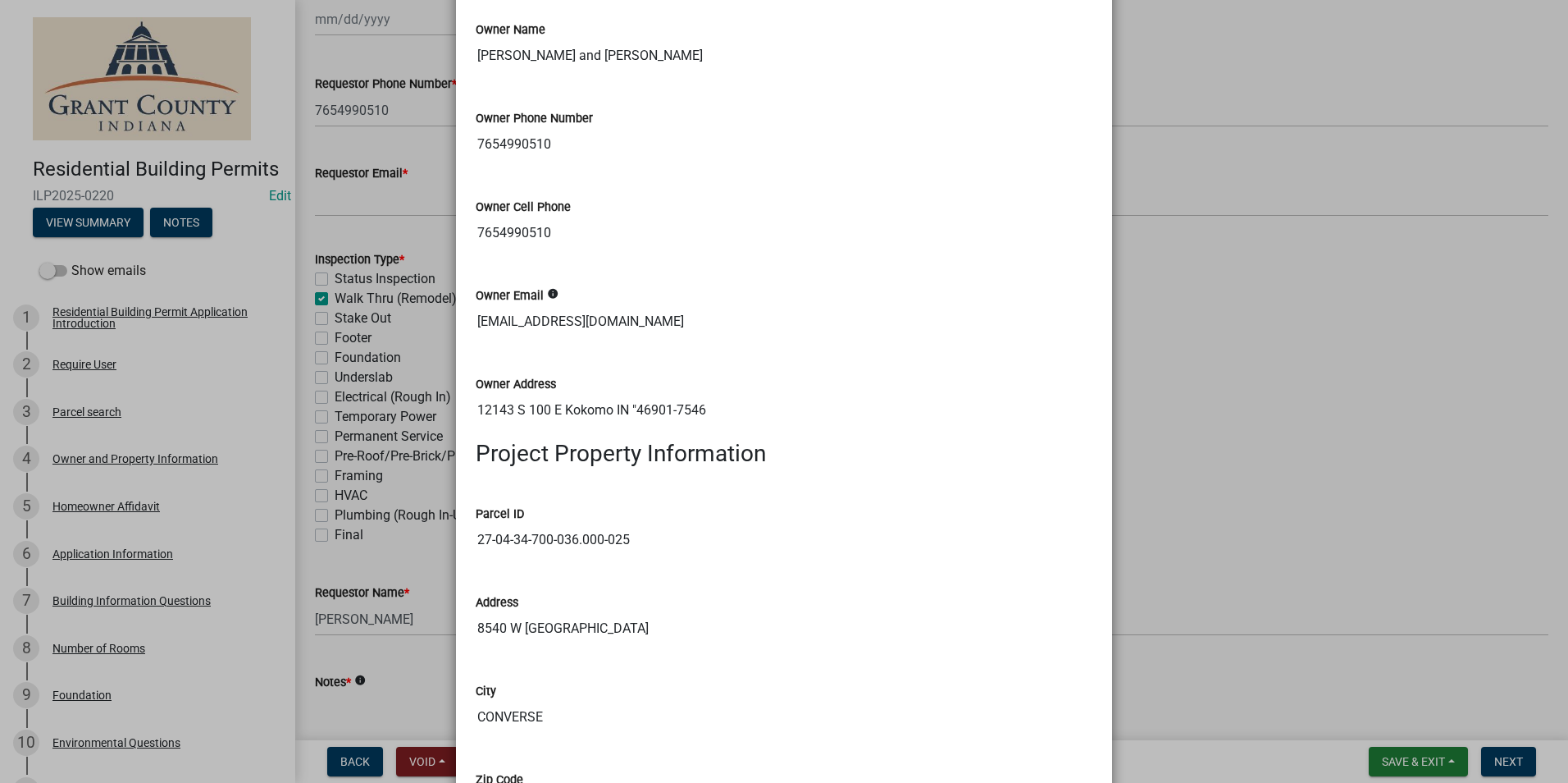
drag, startPoint x: 436, startPoint y: 304, endPoint x: 407, endPoint y: 303, distance: 29.0
click at [407, 303] on ngb-modal-window "Summary × Printer Friendly Residential Building Permit Application Introduction…" at bounding box center [784, 391] width 1568 height 783
click at [1356, 135] on ngb-modal-window "Summary × Printer Friendly Residential Building Permit Application Introduction…" at bounding box center [784, 391] width 1568 height 783
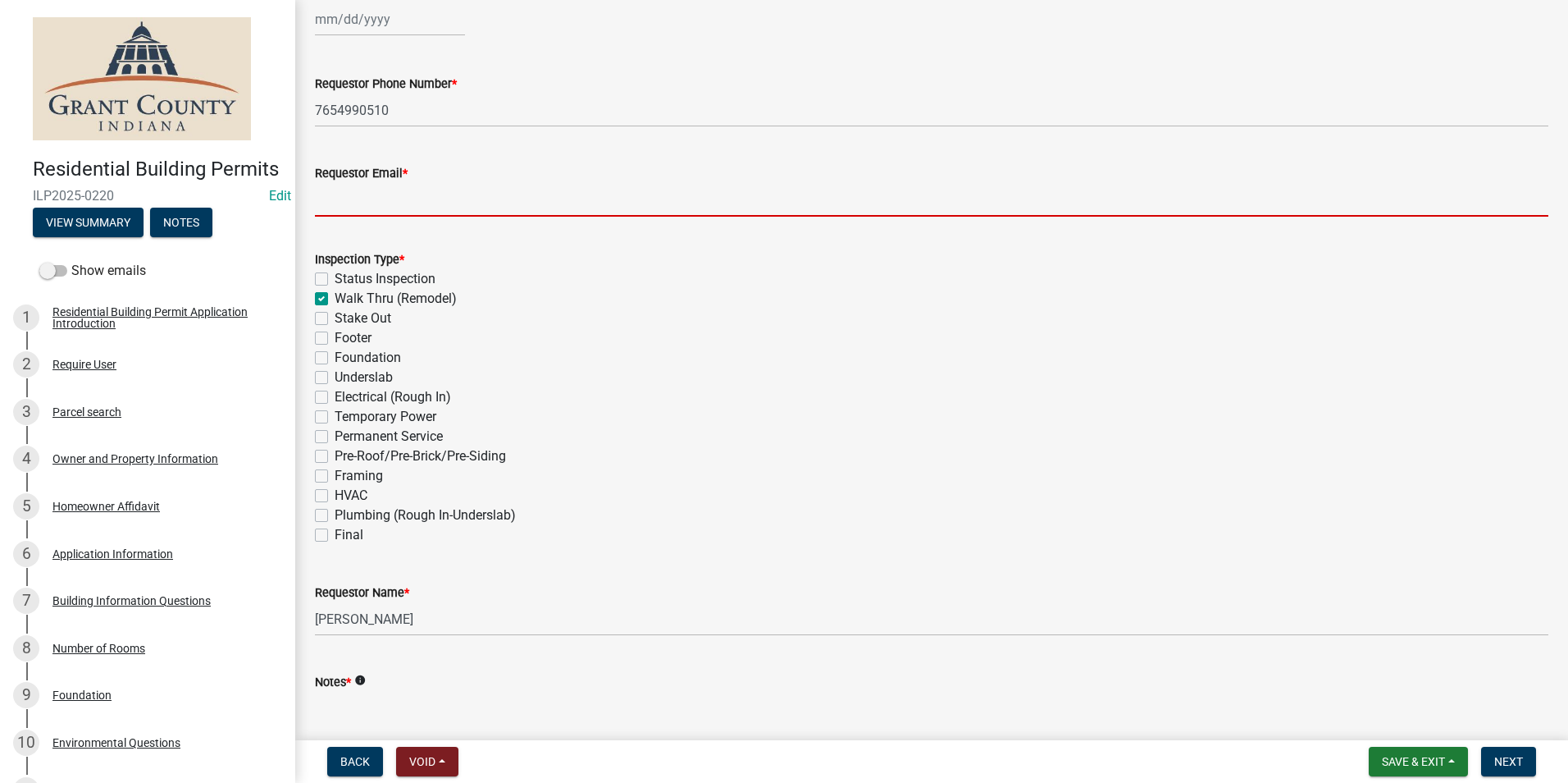
click at [481, 209] on input "Requestor Email *" at bounding box center [931, 200] width 1233 height 33
paste input "thericheys2010@gmail.com"
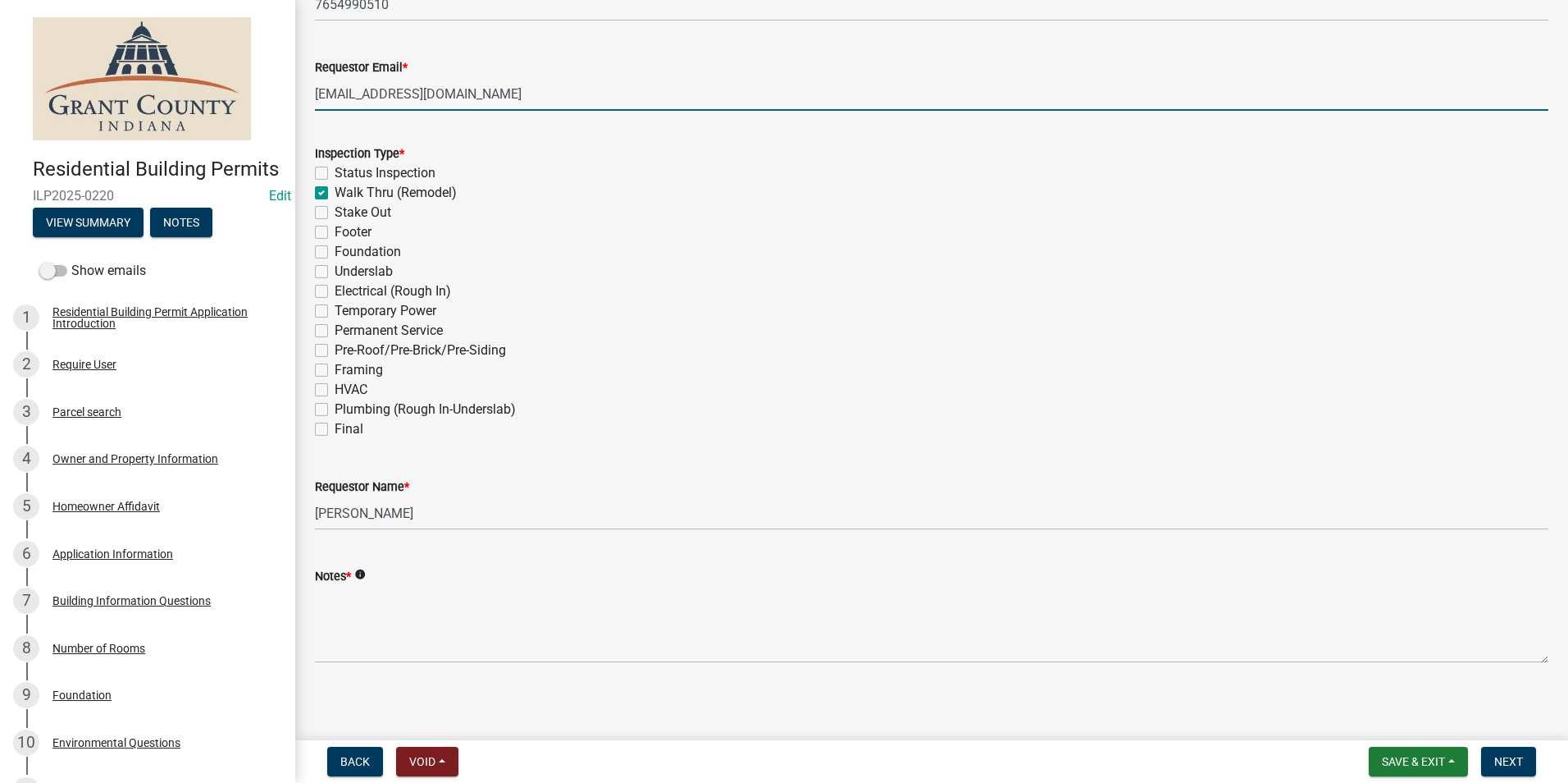
scroll to position [441, 0]
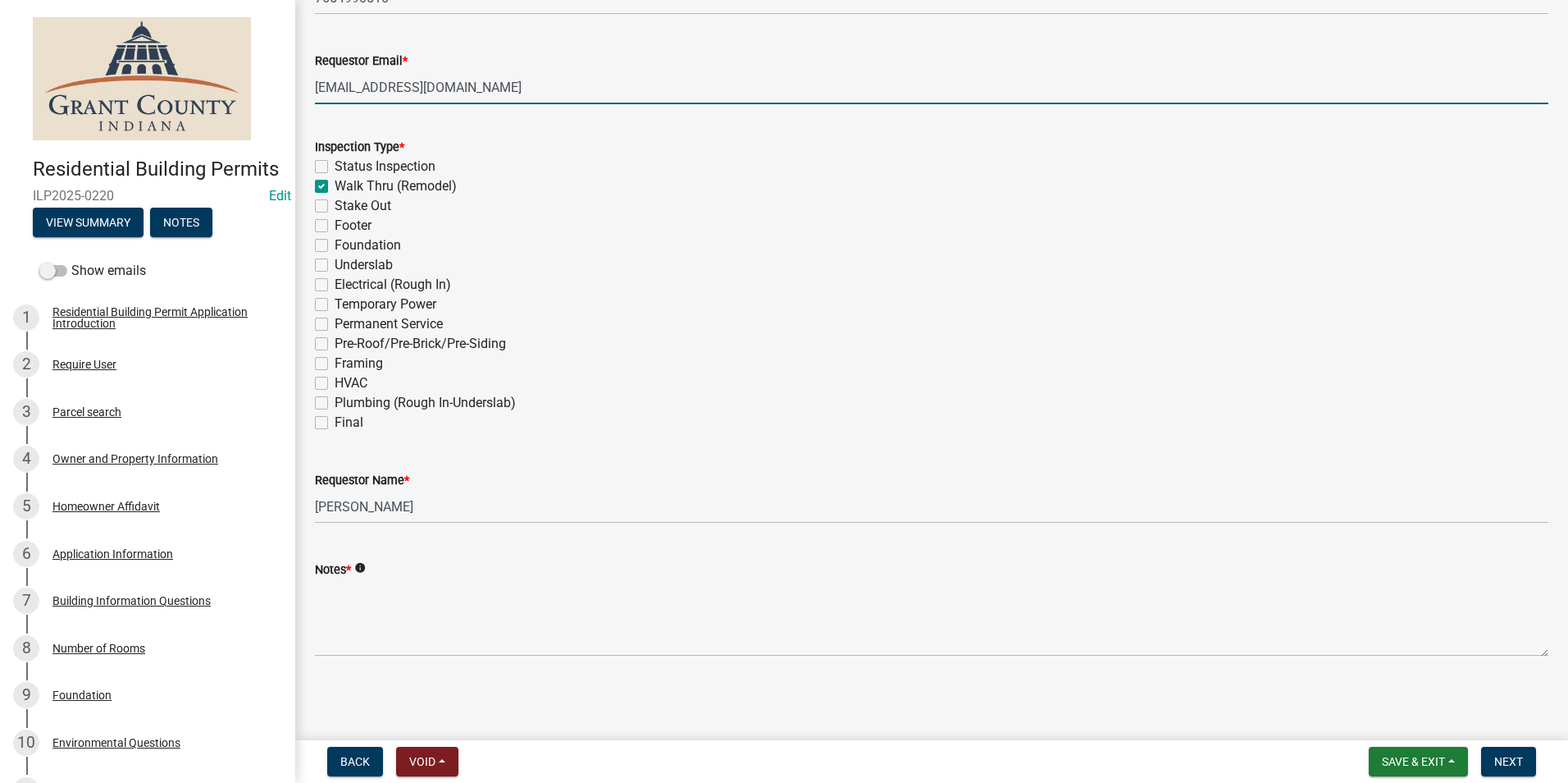
type input "thericheys2010@gmail.com"
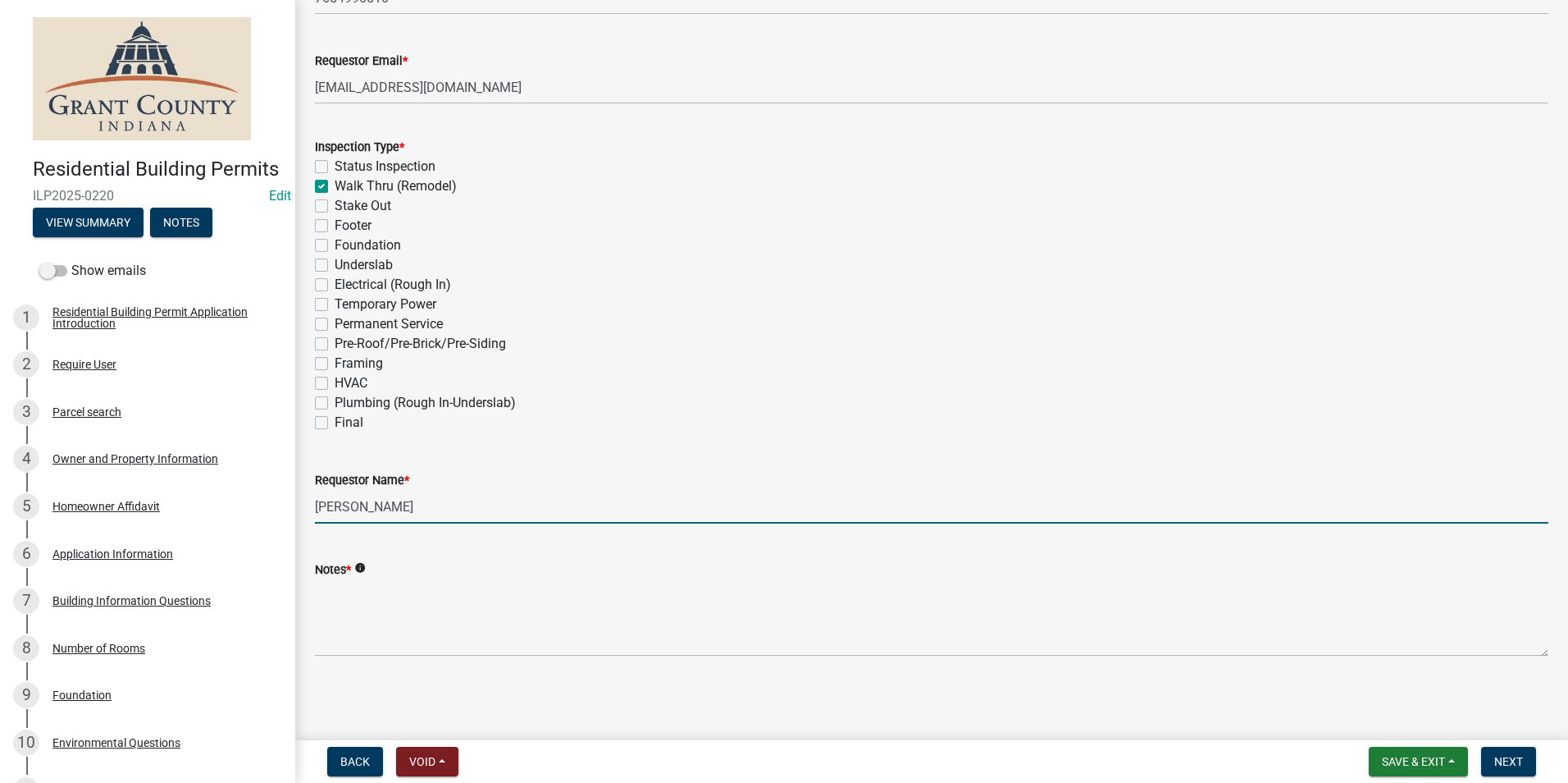
drag, startPoint x: 441, startPoint y: 497, endPoint x: 318, endPoint y: 488, distance: 123.3
click at [318, 488] on form "Requestor Name * Nolan Baker" at bounding box center [931, 497] width 1233 height 53
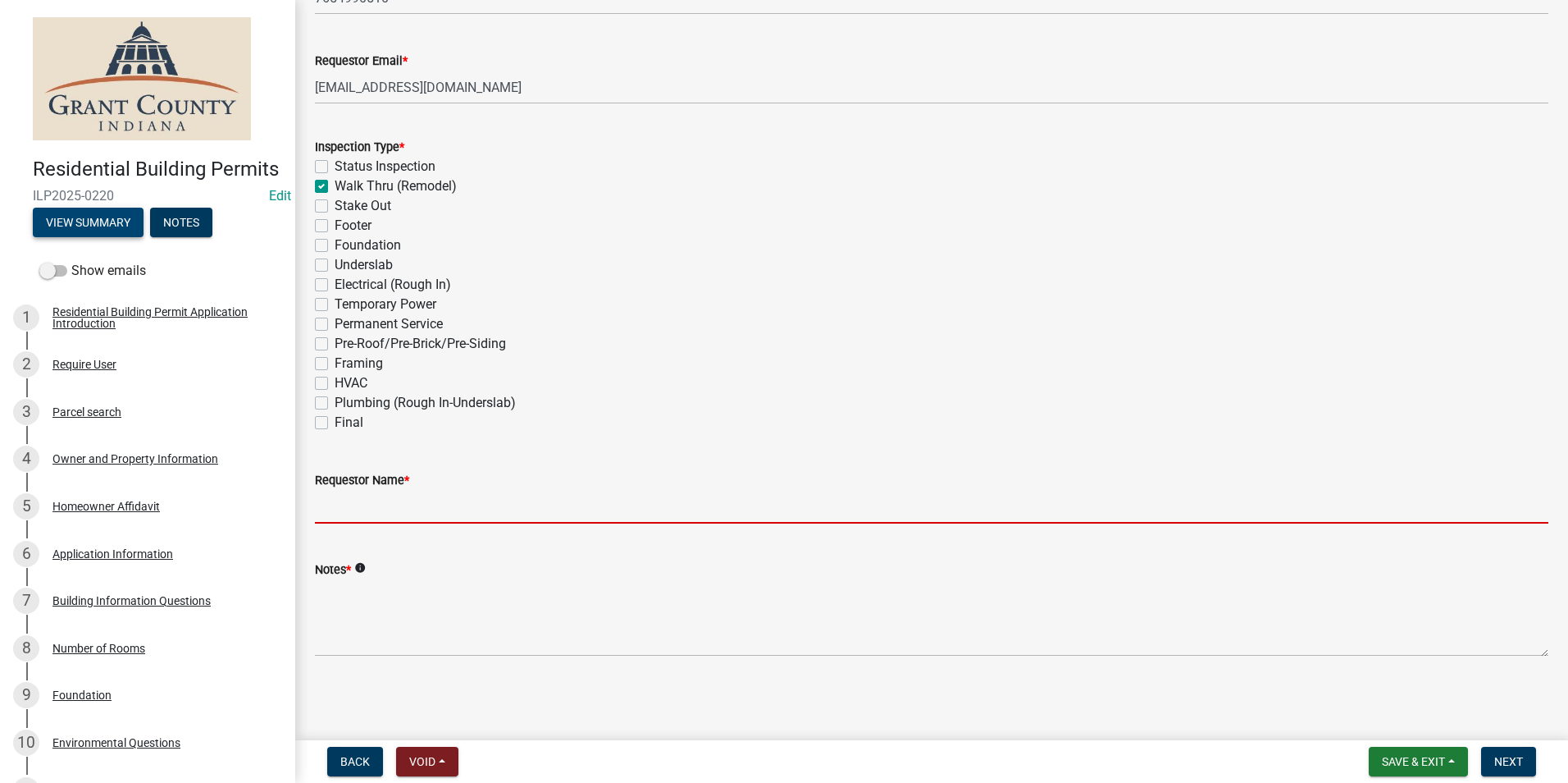
click at [84, 237] on button "View Summary" at bounding box center [87, 222] width 111 height 29
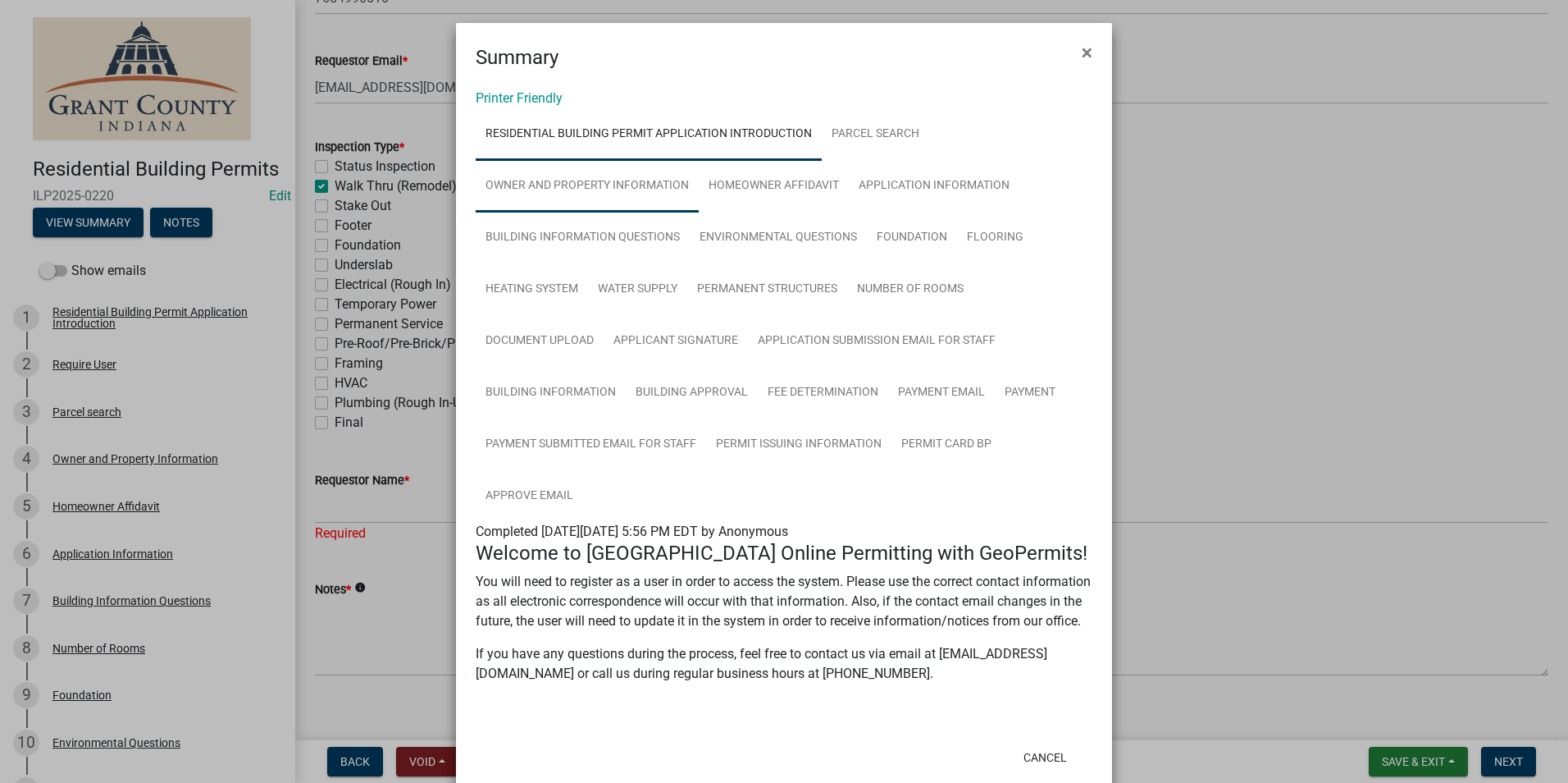
click at [645, 191] on link "Owner and Property Information" at bounding box center [588, 186] width 223 height 53
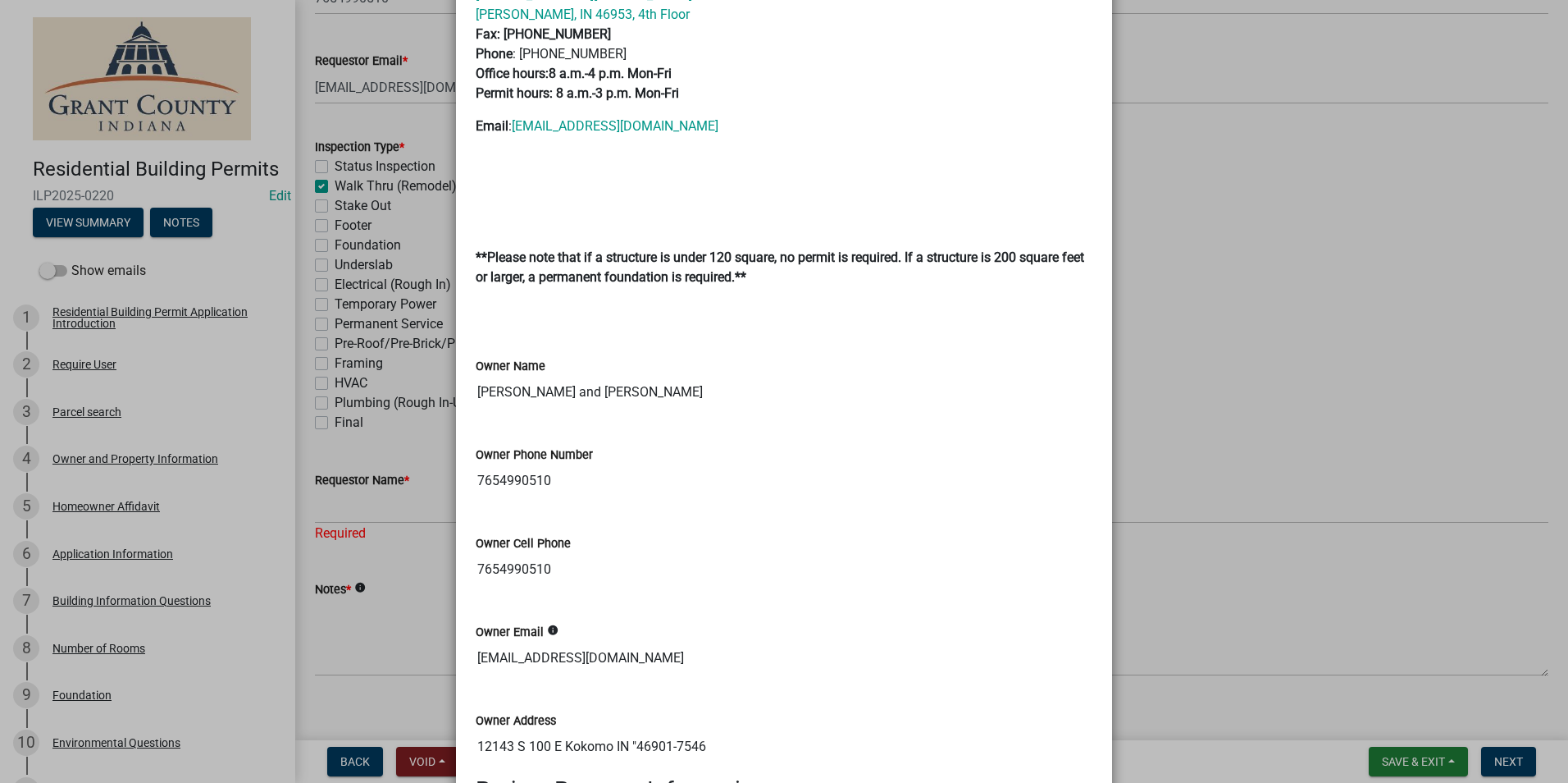
scroll to position [657, 0]
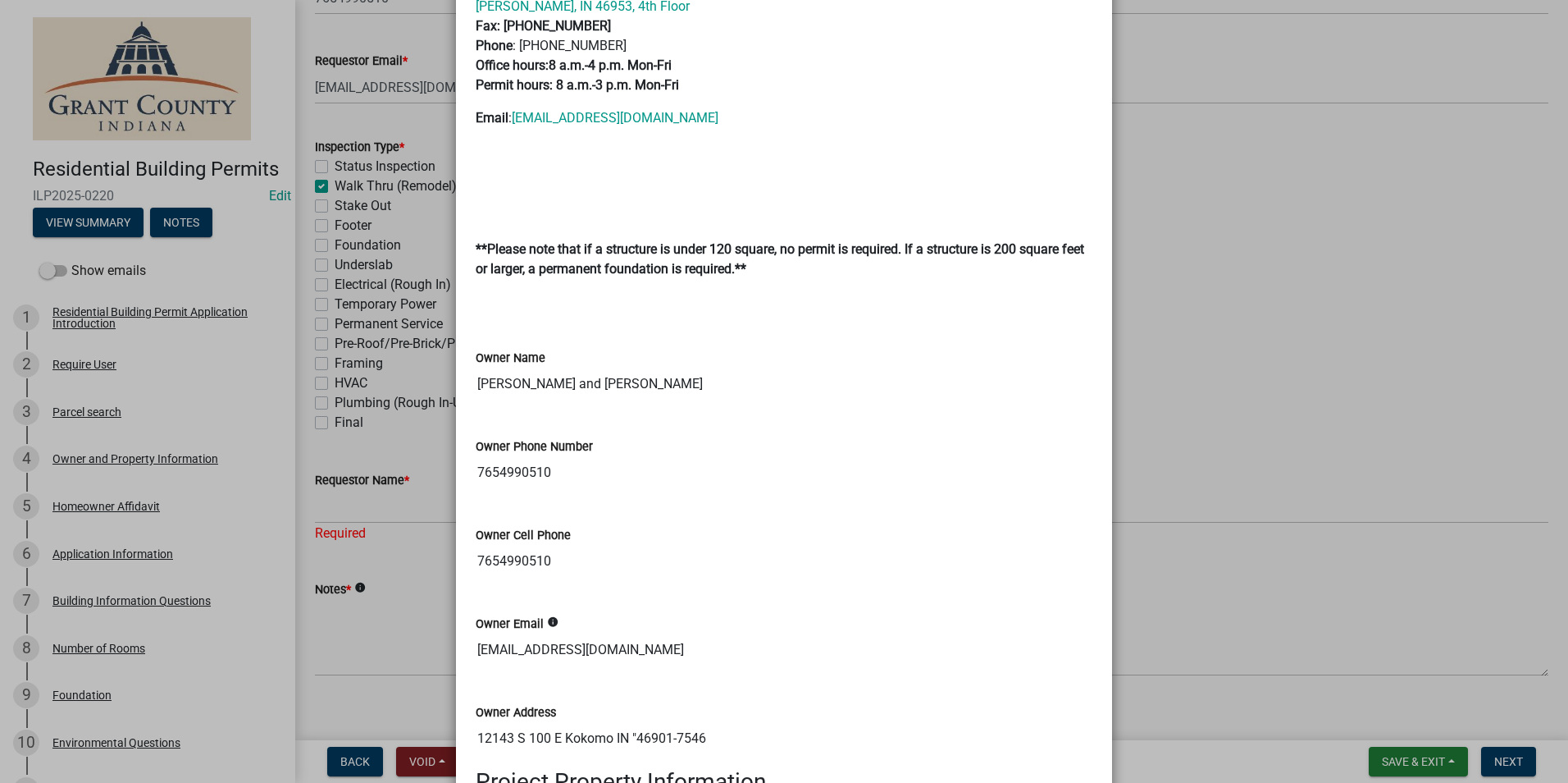
click at [1188, 203] on ngb-modal-window "Summary × Printer Friendly Residential Building Permit Application Introduction…" at bounding box center [784, 391] width 1568 height 783
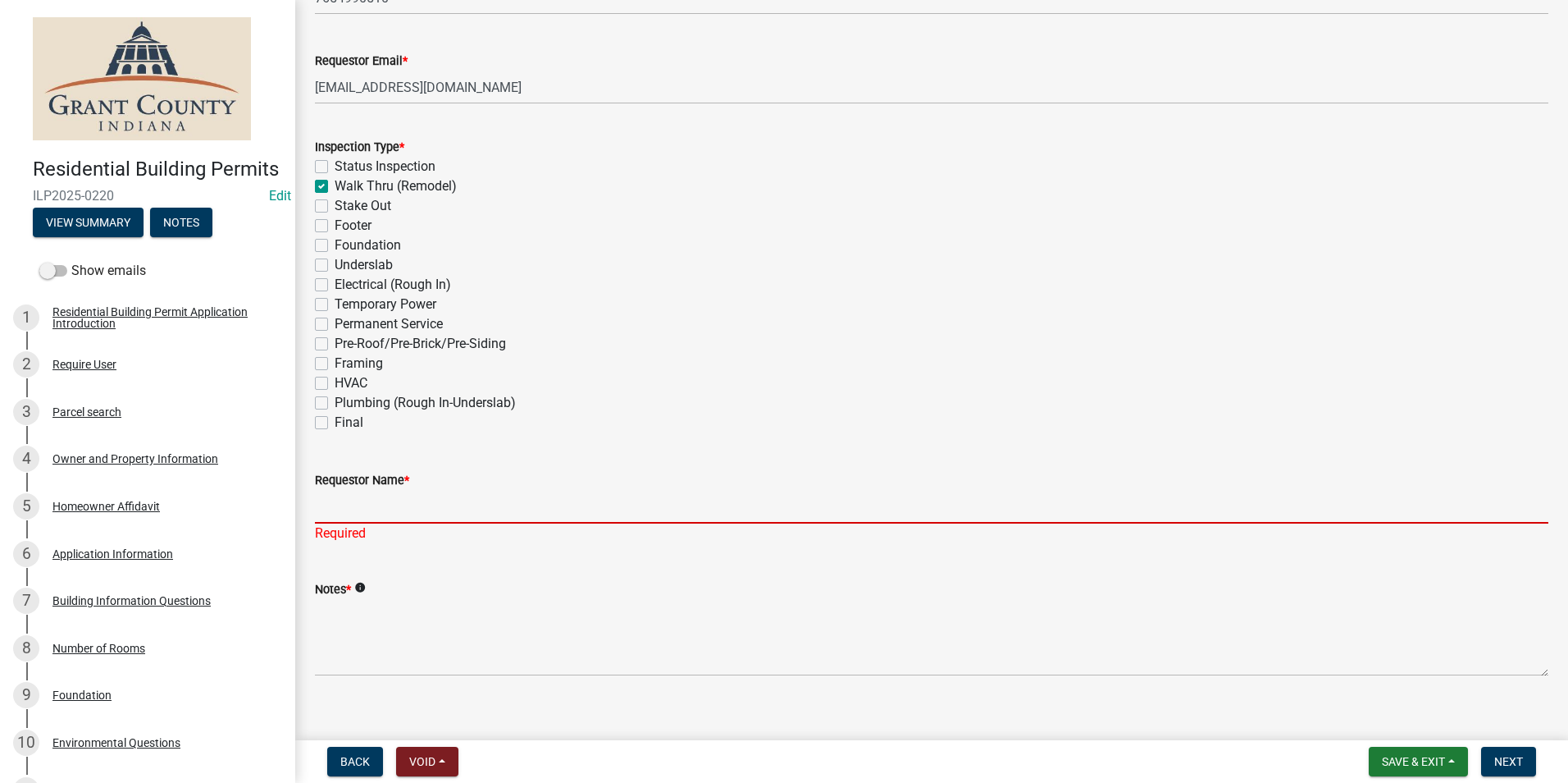
click at [623, 502] on input "Requestor Name *" at bounding box center [931, 507] width 1233 height 33
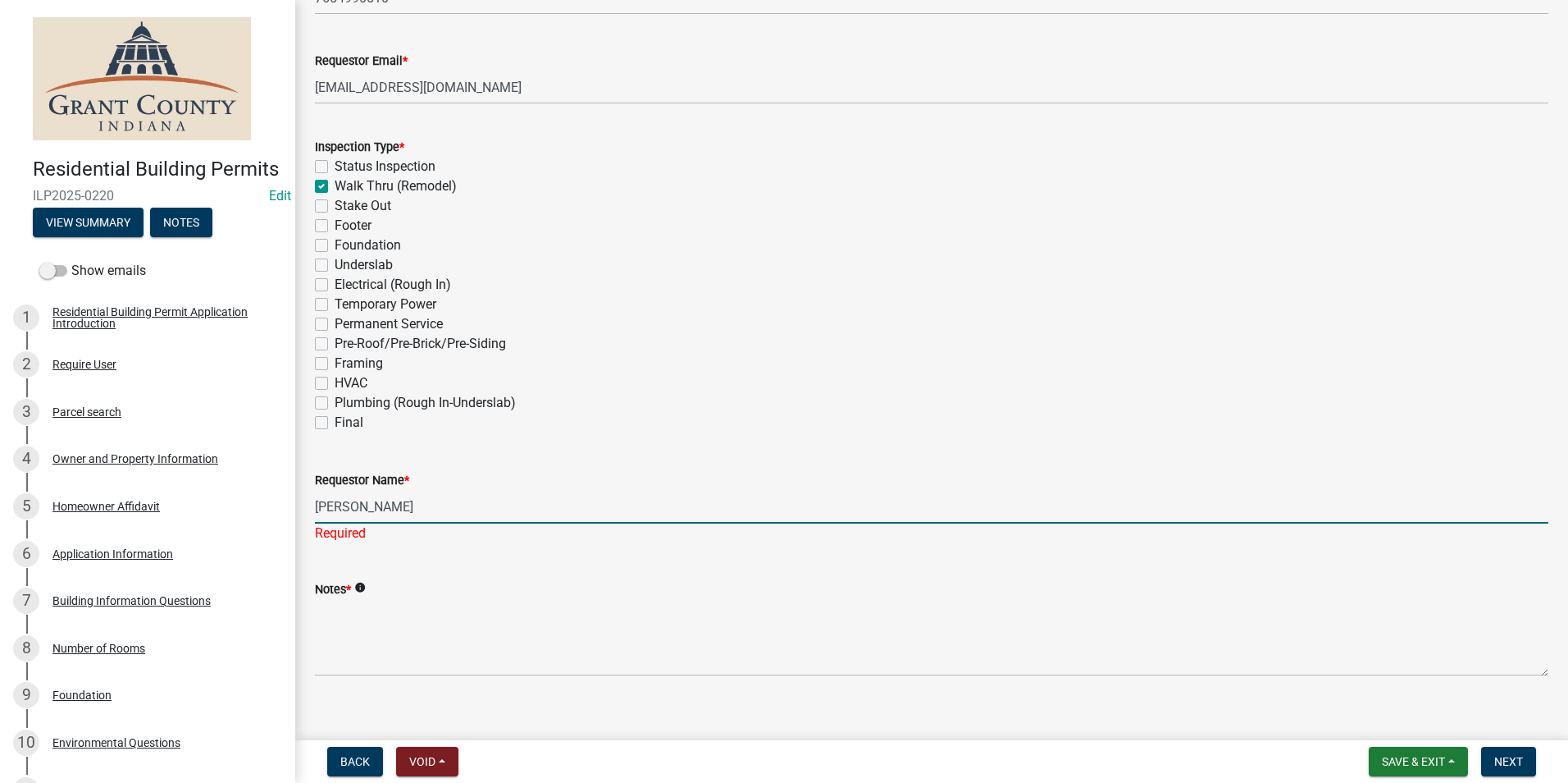
type input "Michael Richey"
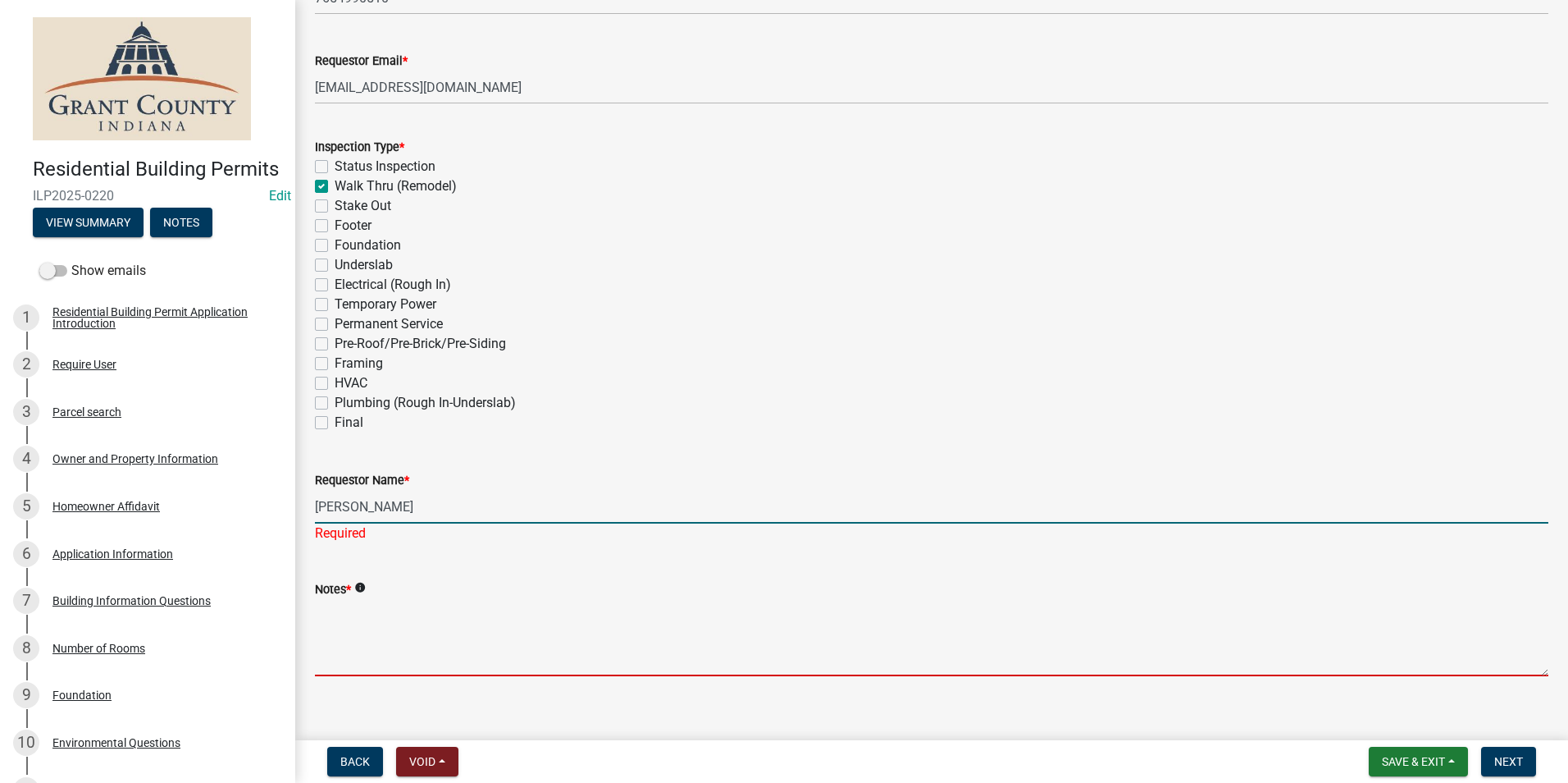
click at [638, 659] on wm-data-entity-input "Notes * info" at bounding box center [931, 623] width 1233 height 133
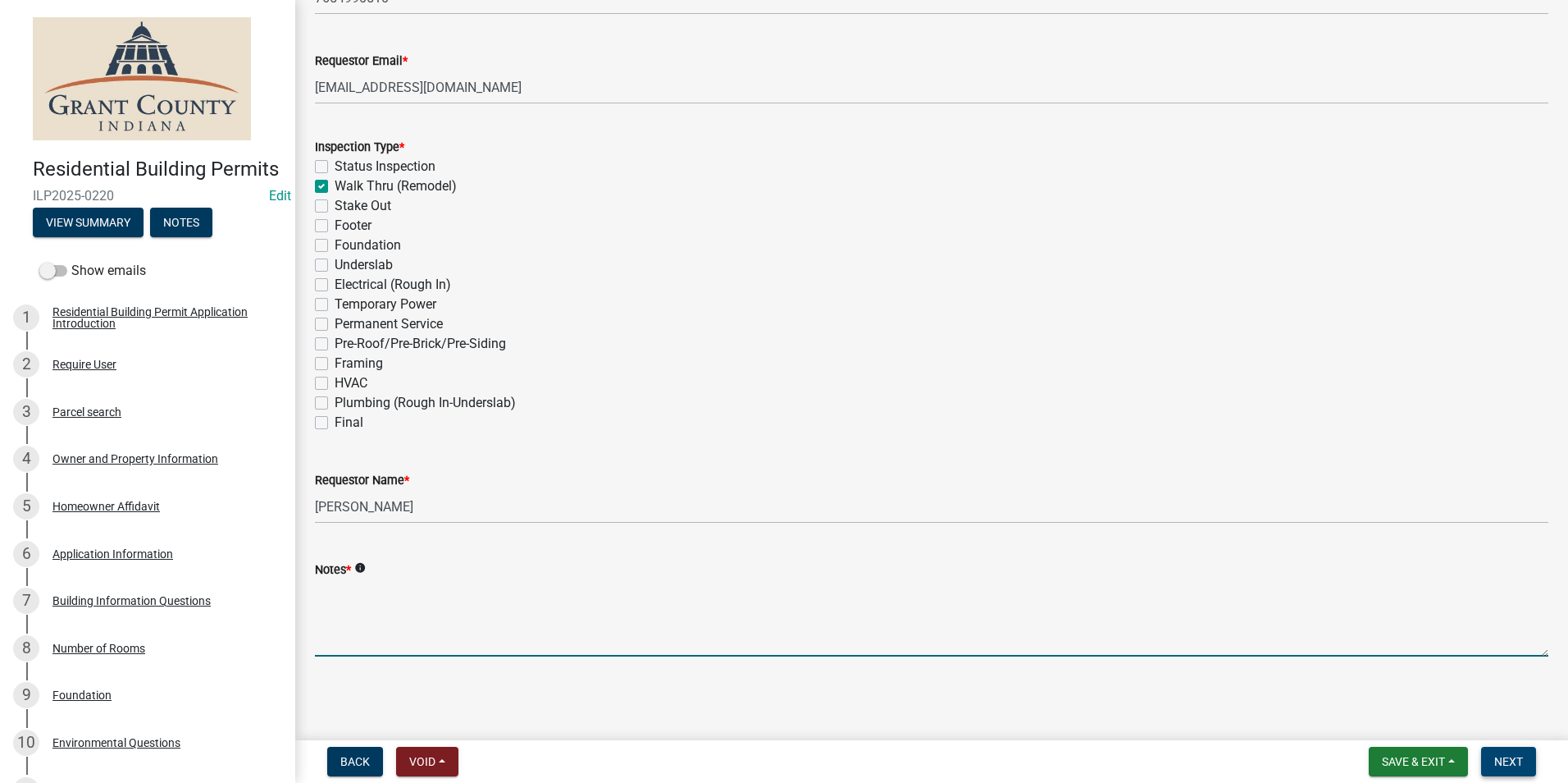
click at [1515, 759] on span "Next" at bounding box center [1508, 760] width 28 height 13
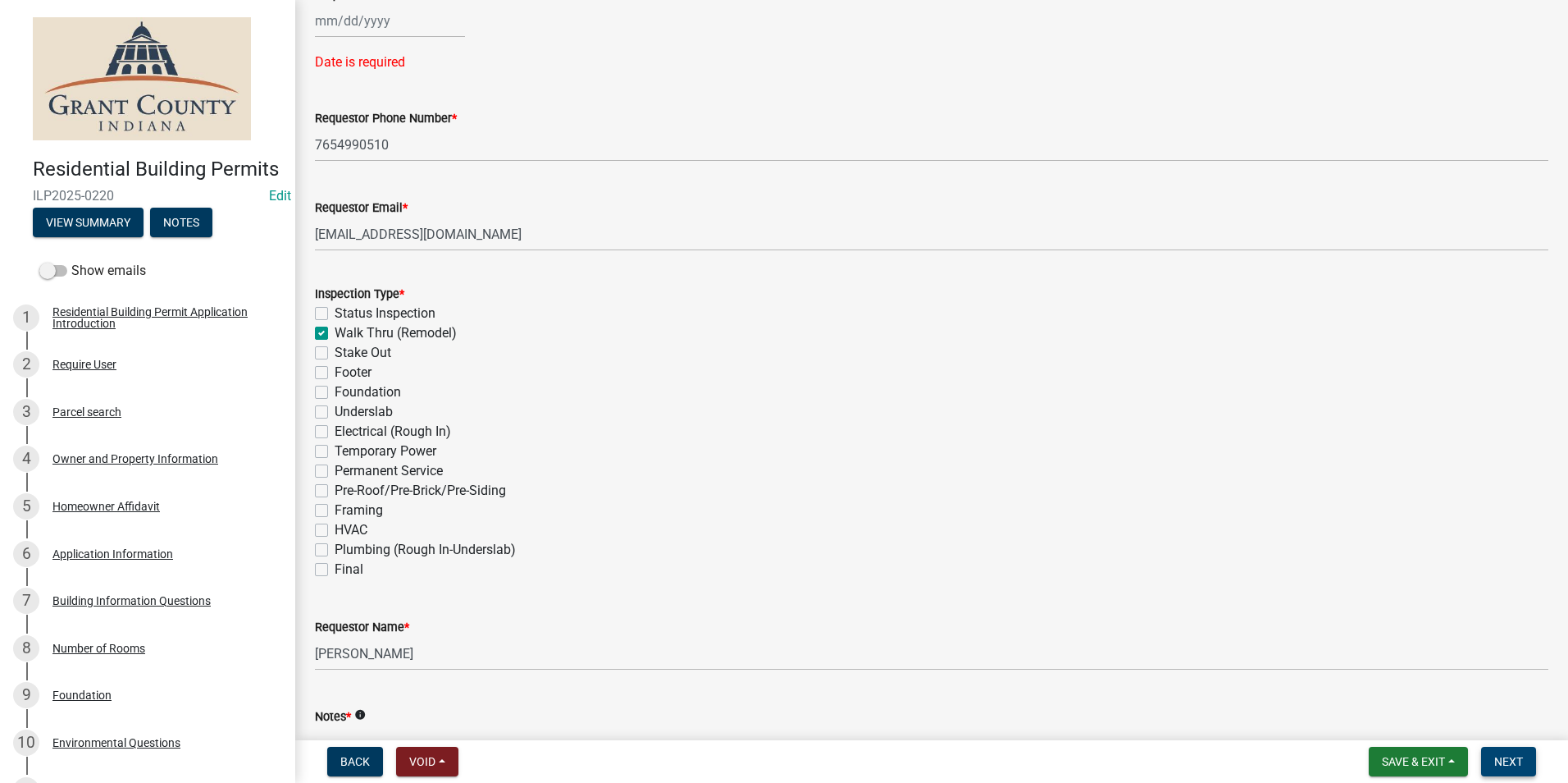
scroll to position [0, 0]
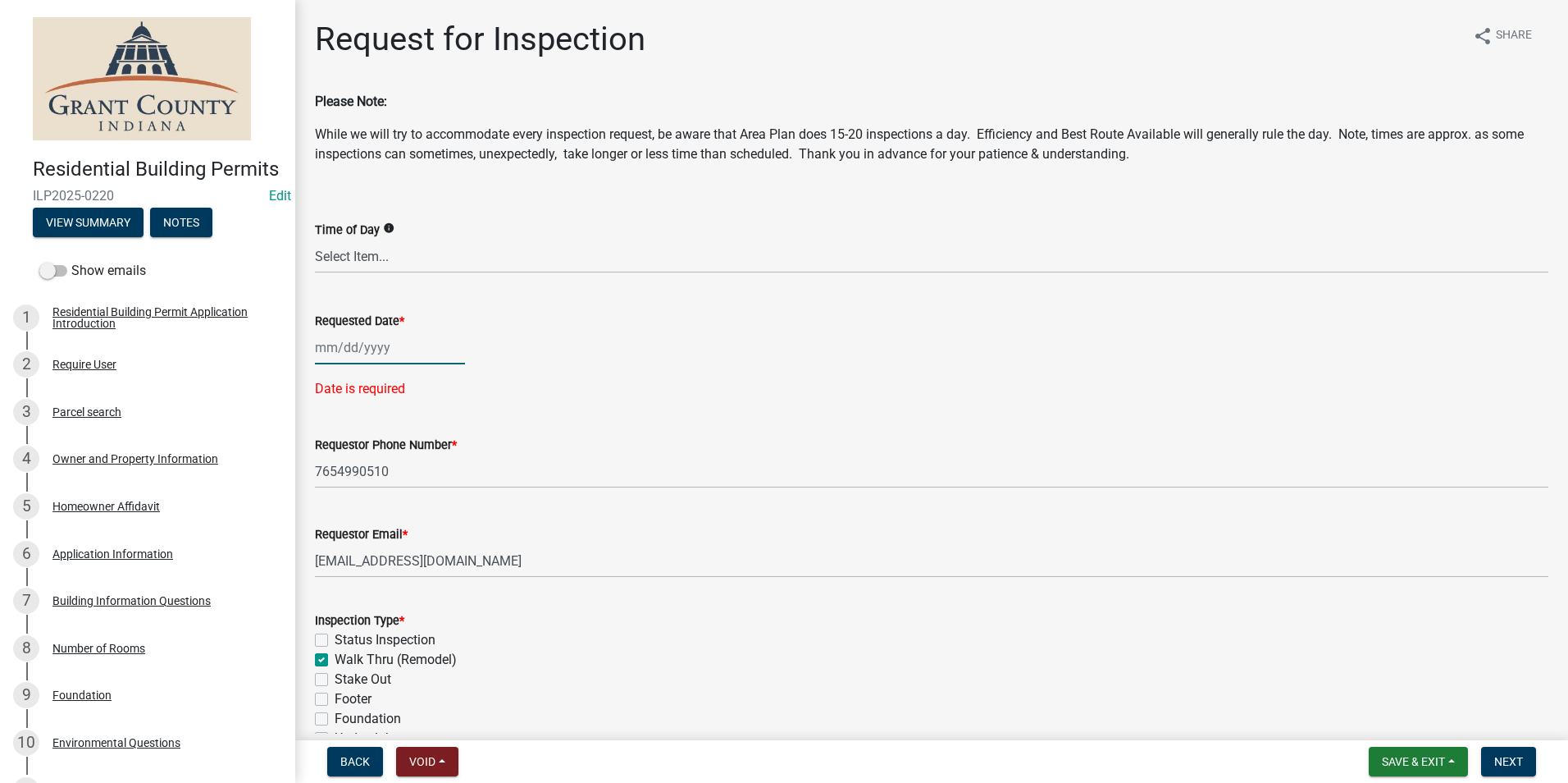
click at [365, 353] on div at bounding box center [390, 347] width 150 height 33
select select "8"
select select "2025"
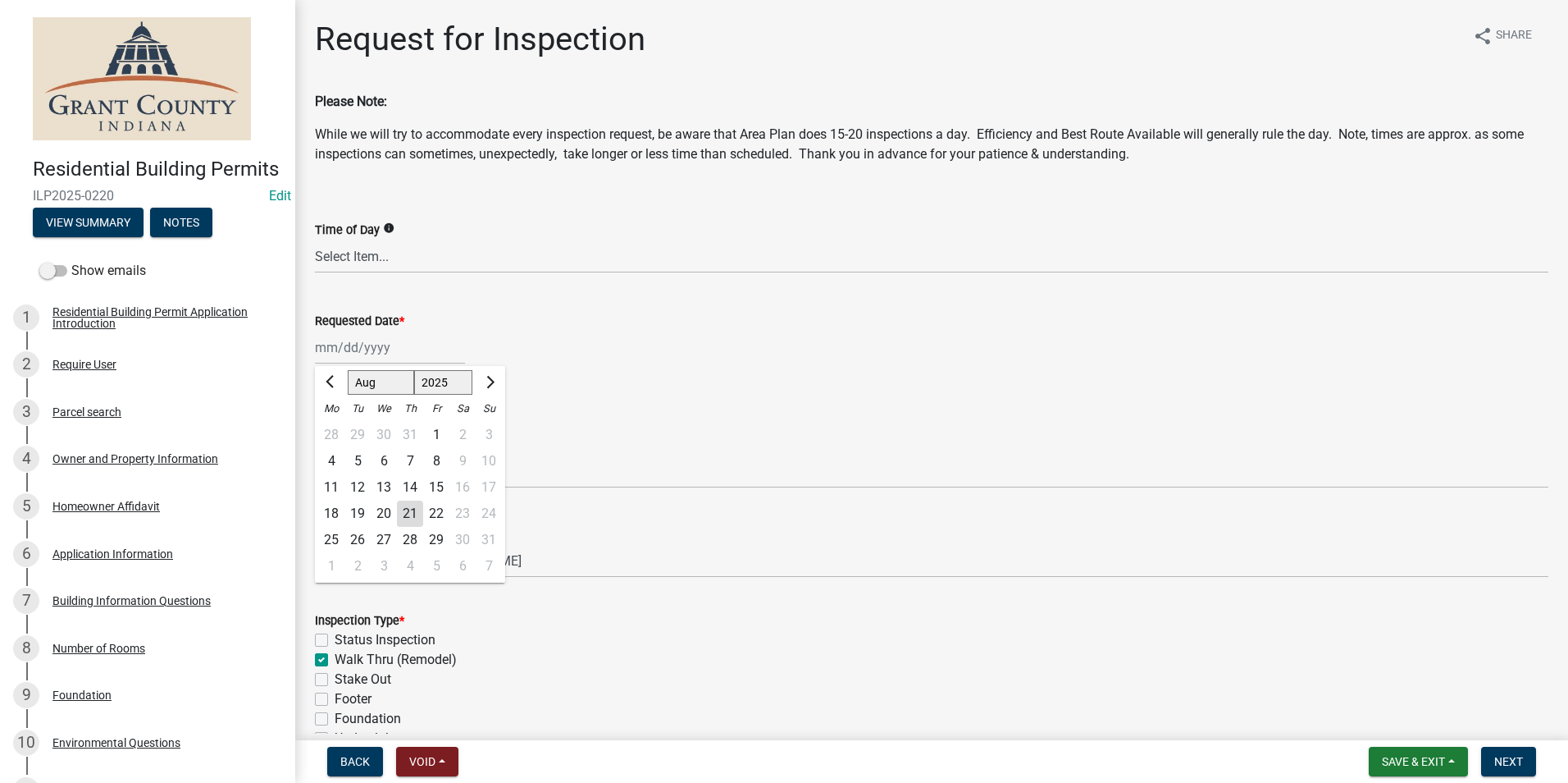
click at [654, 306] on div "Requested Date * Jan Feb Mar Apr May Jun Jul Aug Sep Oct Nov Dec 1525 1526 1527…" at bounding box center [931, 326] width 1233 height 76
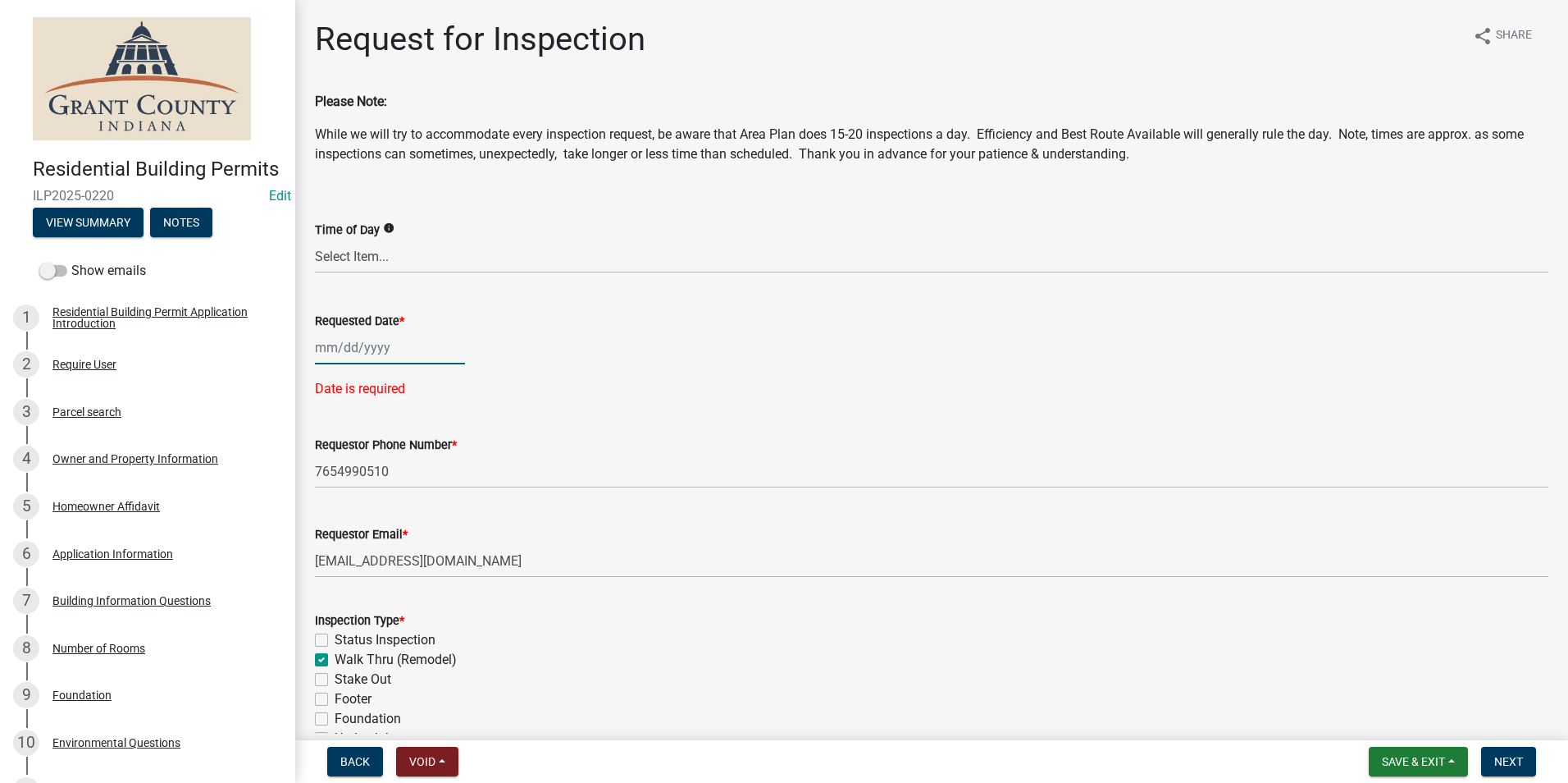
click at [392, 356] on div at bounding box center [390, 347] width 150 height 33
select select "8"
select select "2025"
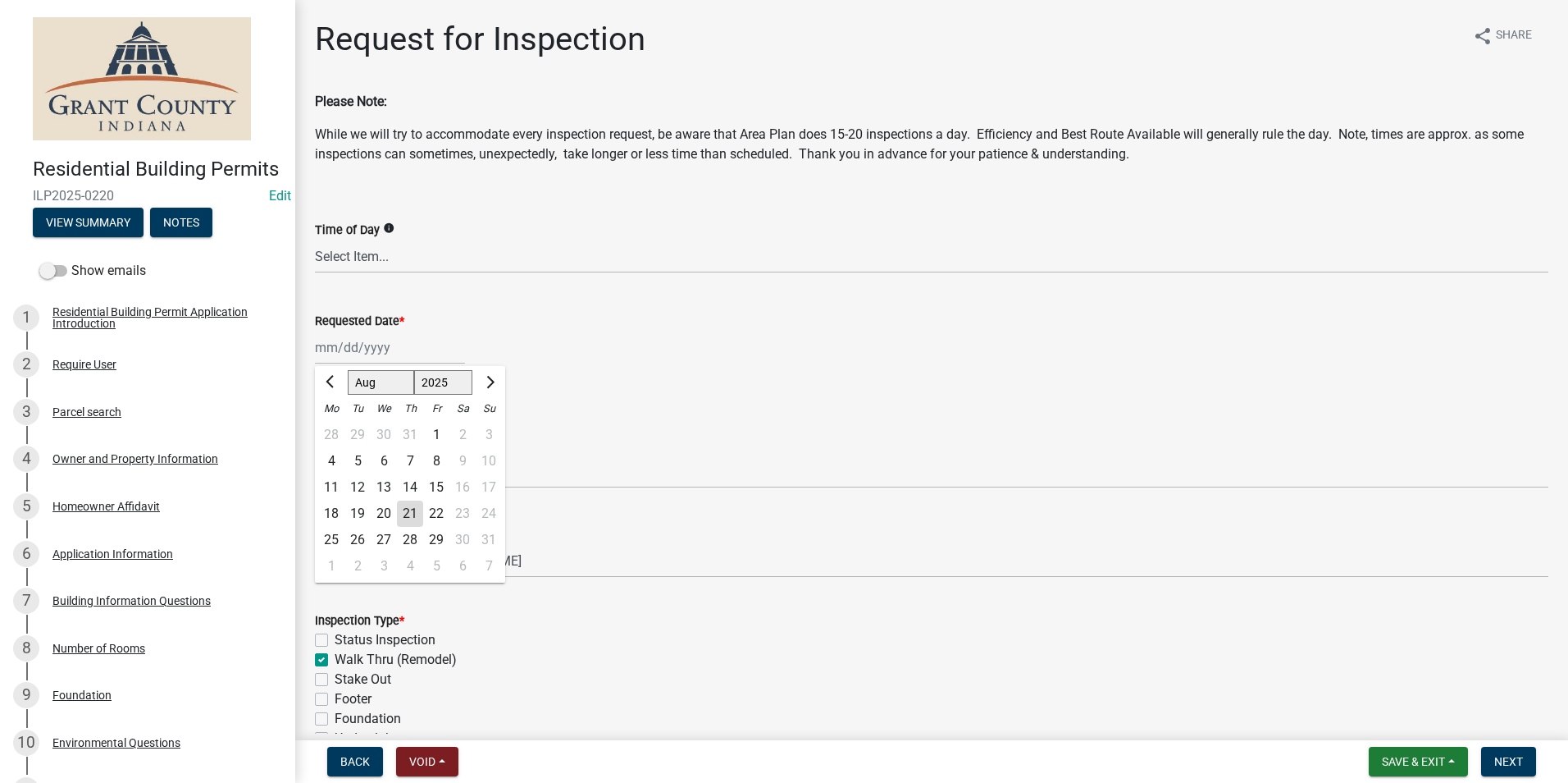
click at [407, 515] on div "21" at bounding box center [409, 514] width 26 height 26
type input "08/21/2025"
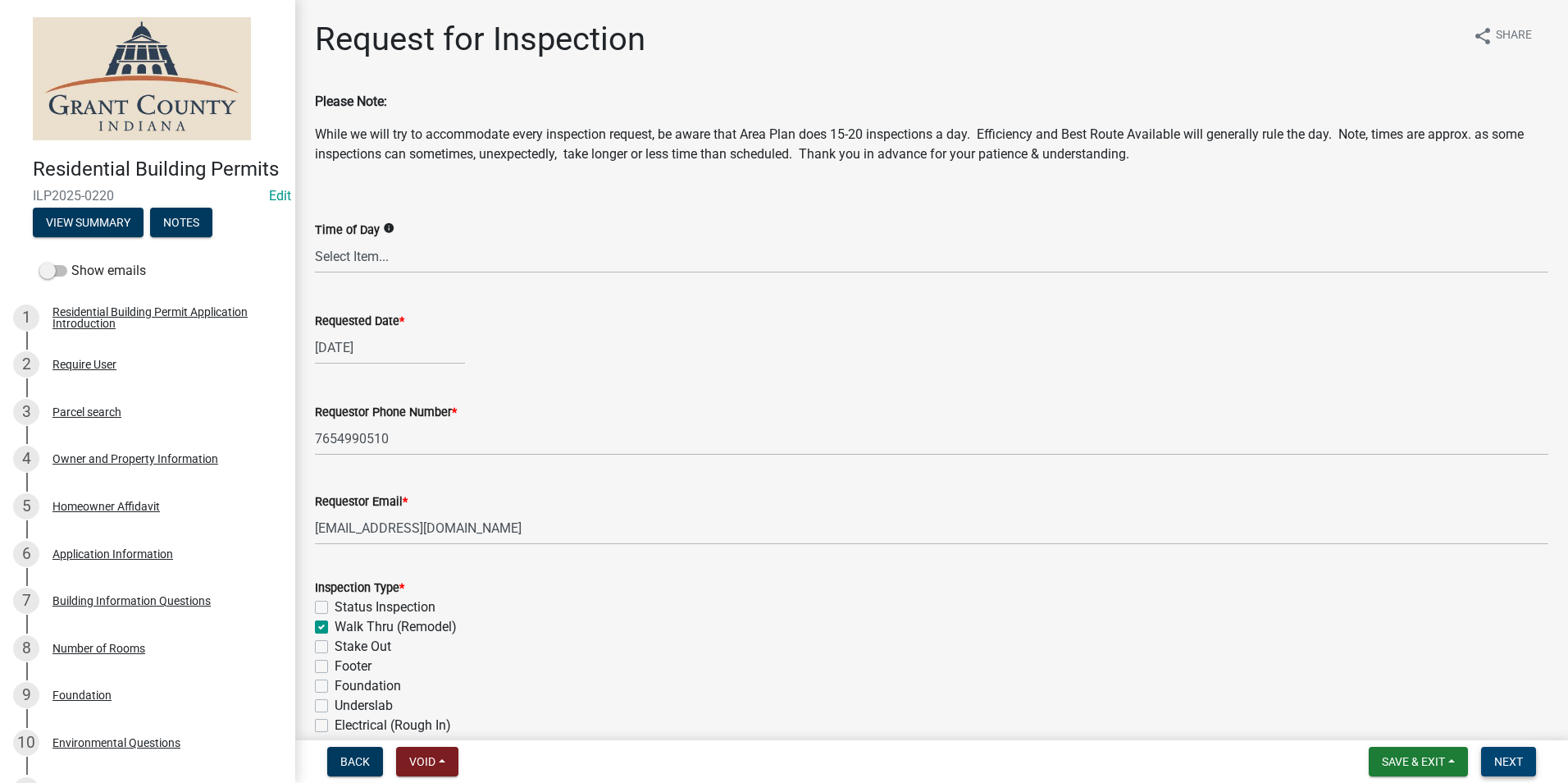
click at [1512, 766] on span "Next" at bounding box center [1508, 760] width 28 height 13
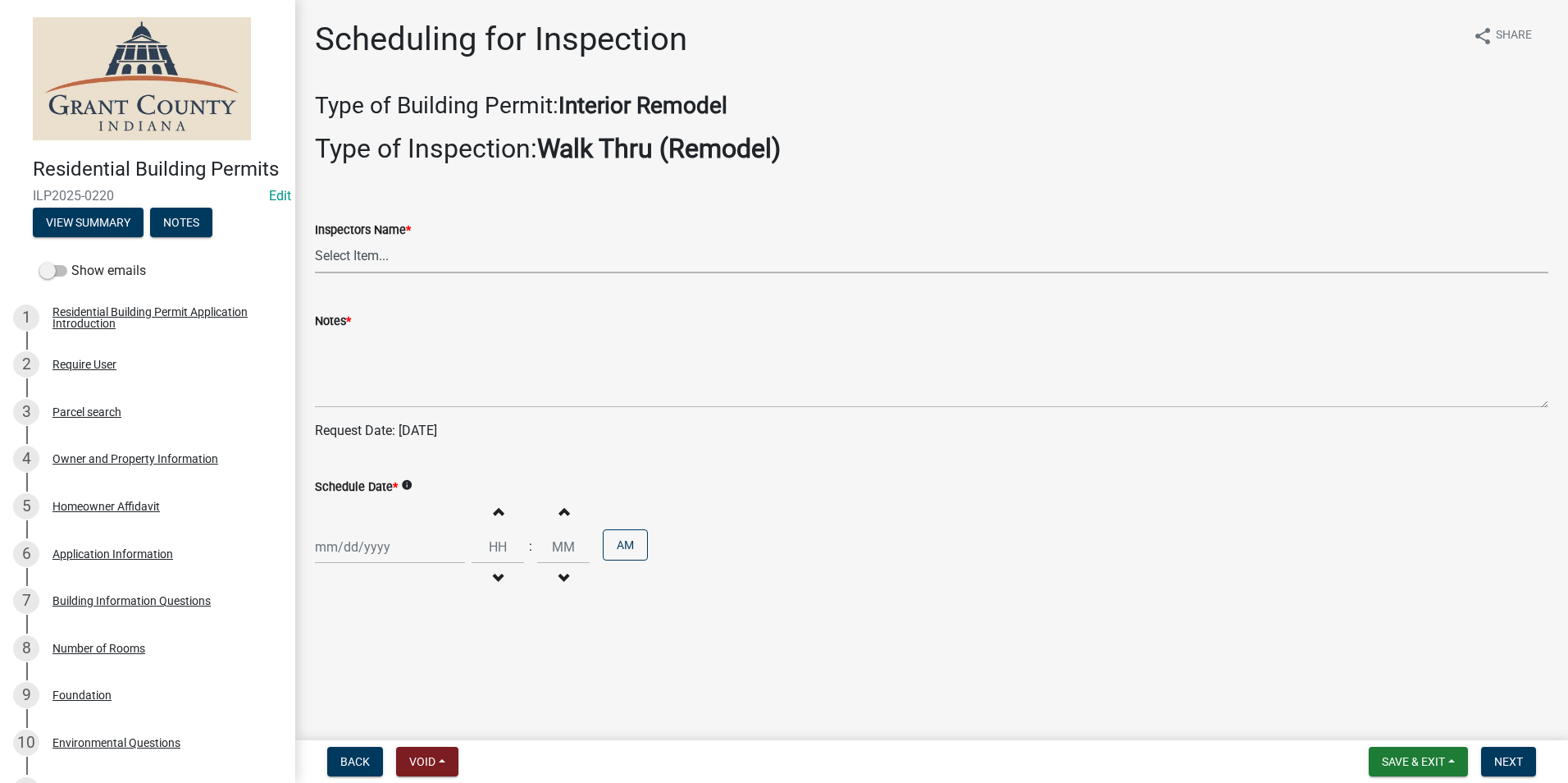
drag, startPoint x: 471, startPoint y: 239, endPoint x: 461, endPoint y: 255, distance: 18.9
click at [470, 243] on select "Select Item... rberryhill ([PERSON_NAME]) [PERSON_NAME] ([PERSON_NAME]) BBenefi…" at bounding box center [931, 256] width 1233 height 33
select select "d7f9a44a-d2ea-4d3c-83b3-1aa71c950bd5"
click at [315, 239] on select "Select Item... rberryhill ([PERSON_NAME]) [PERSON_NAME] ([PERSON_NAME]) BBenefi…" at bounding box center [931, 256] width 1233 height 33
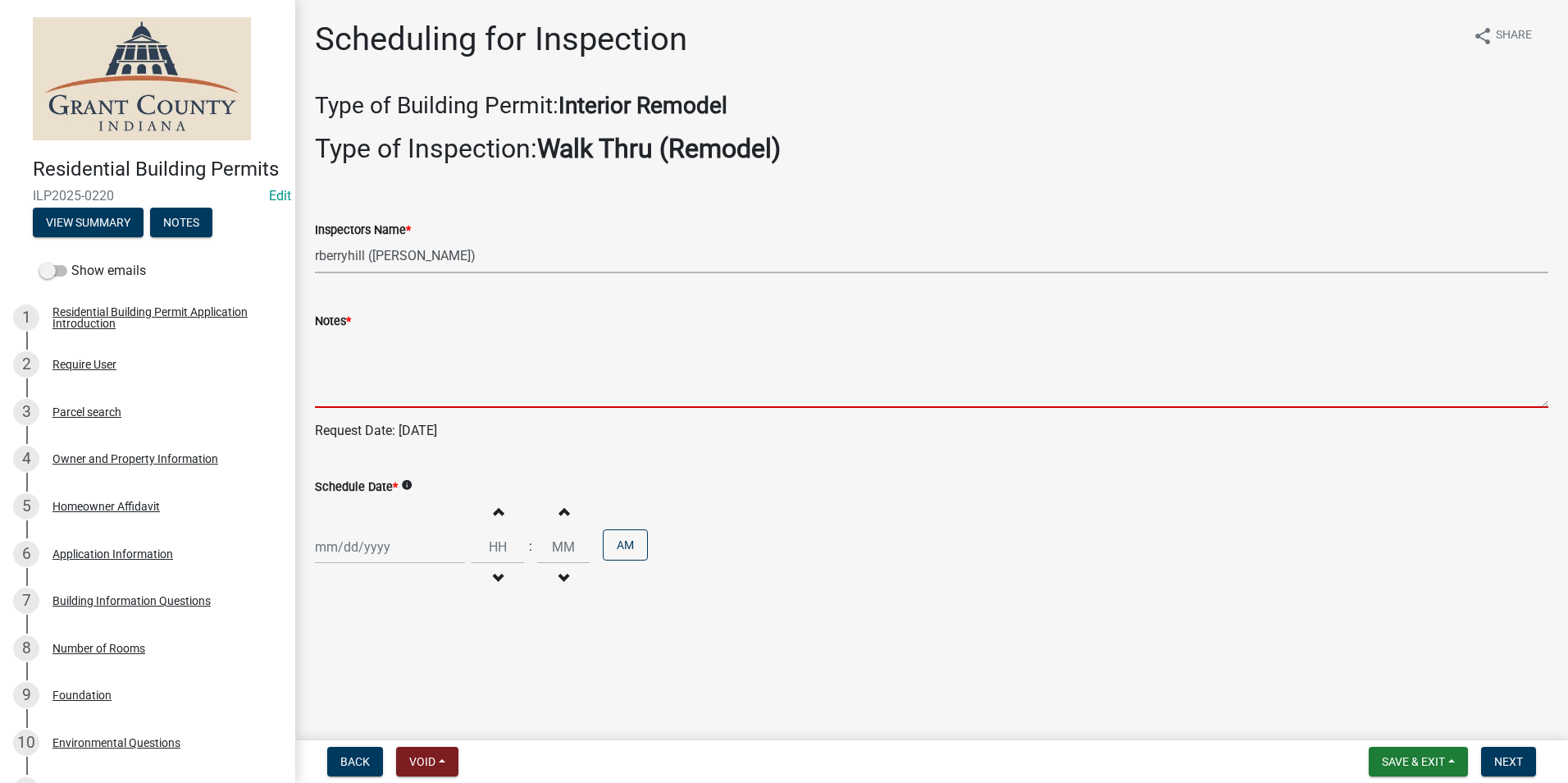
drag, startPoint x: 396, startPoint y: 367, endPoint x: 398, endPoint y: 376, distance: 9.2
click at [398, 371] on textarea "Notes *" at bounding box center [931, 368] width 1233 height 77
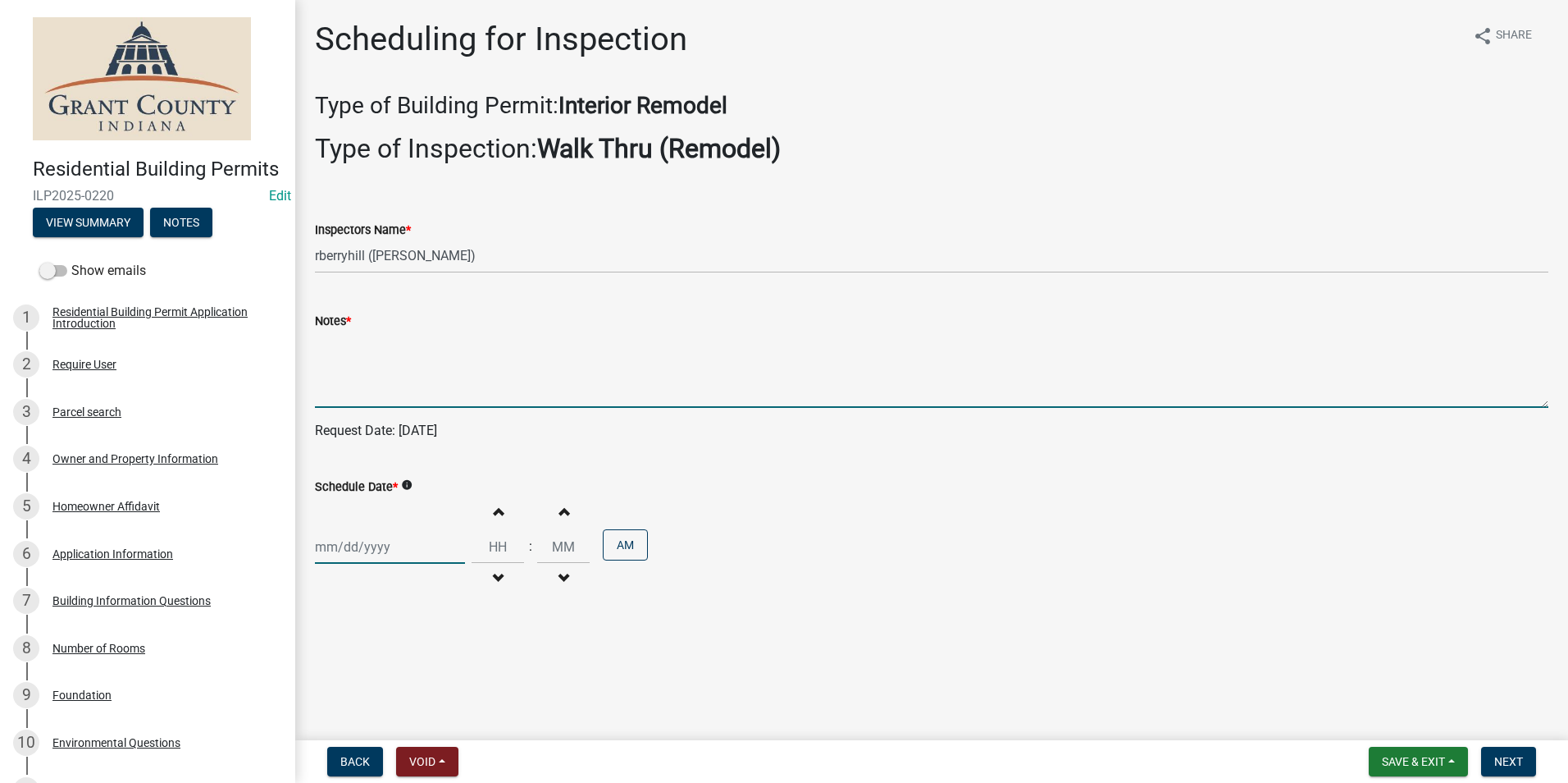
click at [357, 541] on div at bounding box center [390, 547] width 150 height 33
select select "8"
select select "2025"
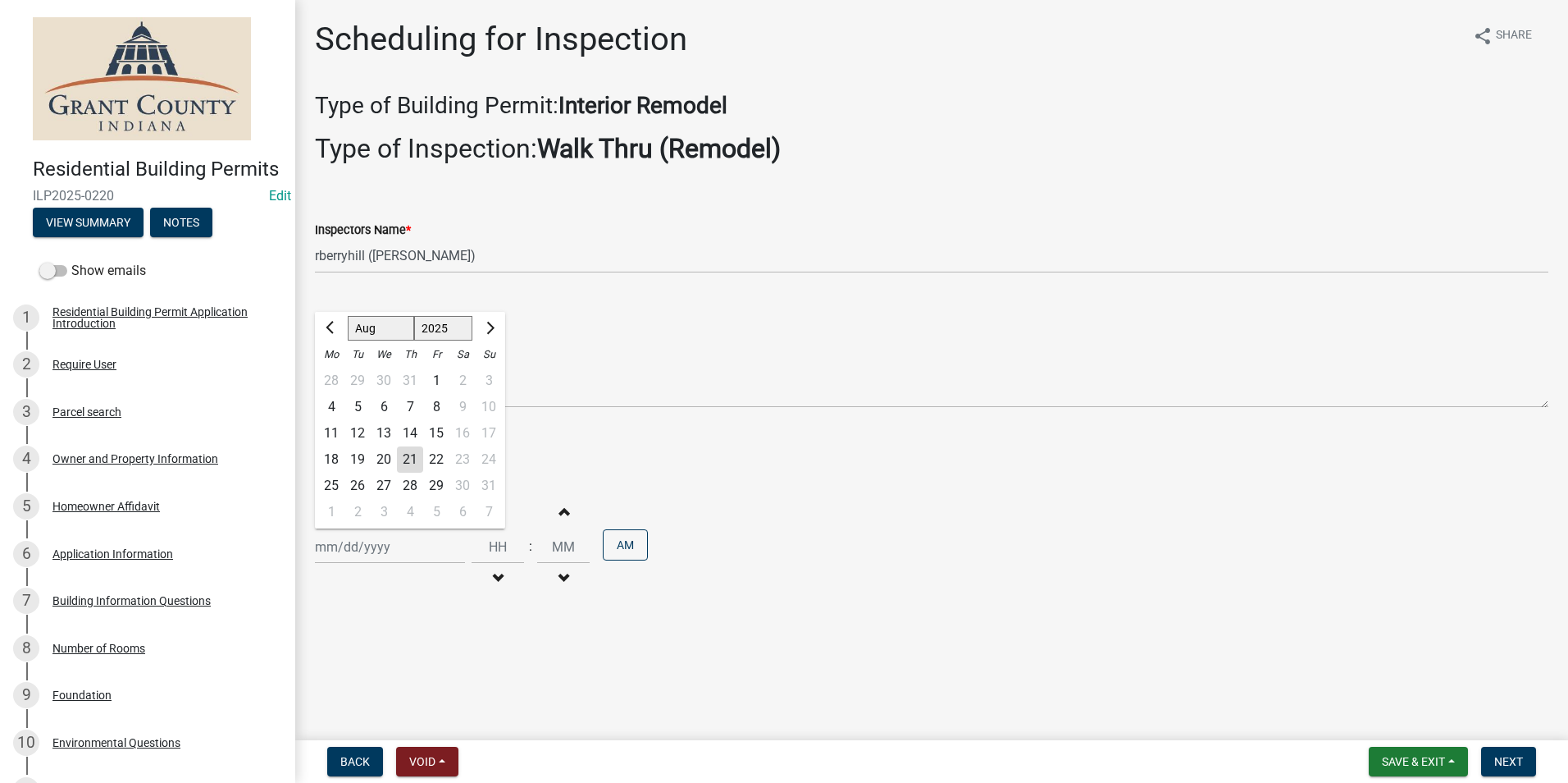
click at [404, 460] on div "21" at bounding box center [409, 460] width 26 height 26
type input "08/21/2025"
click at [1516, 749] on button "Next" at bounding box center [1508, 761] width 55 height 29
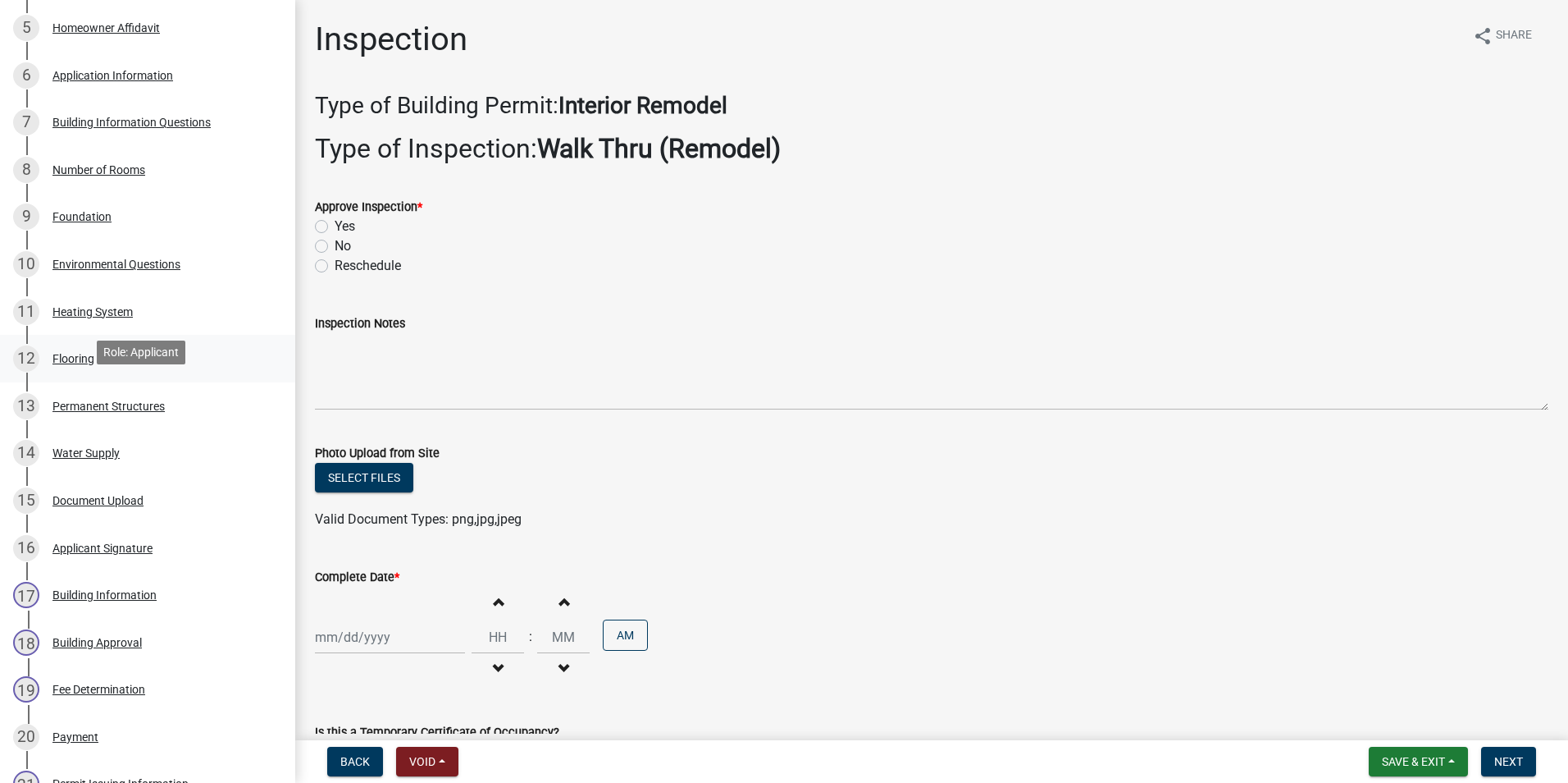
scroll to position [739, 0]
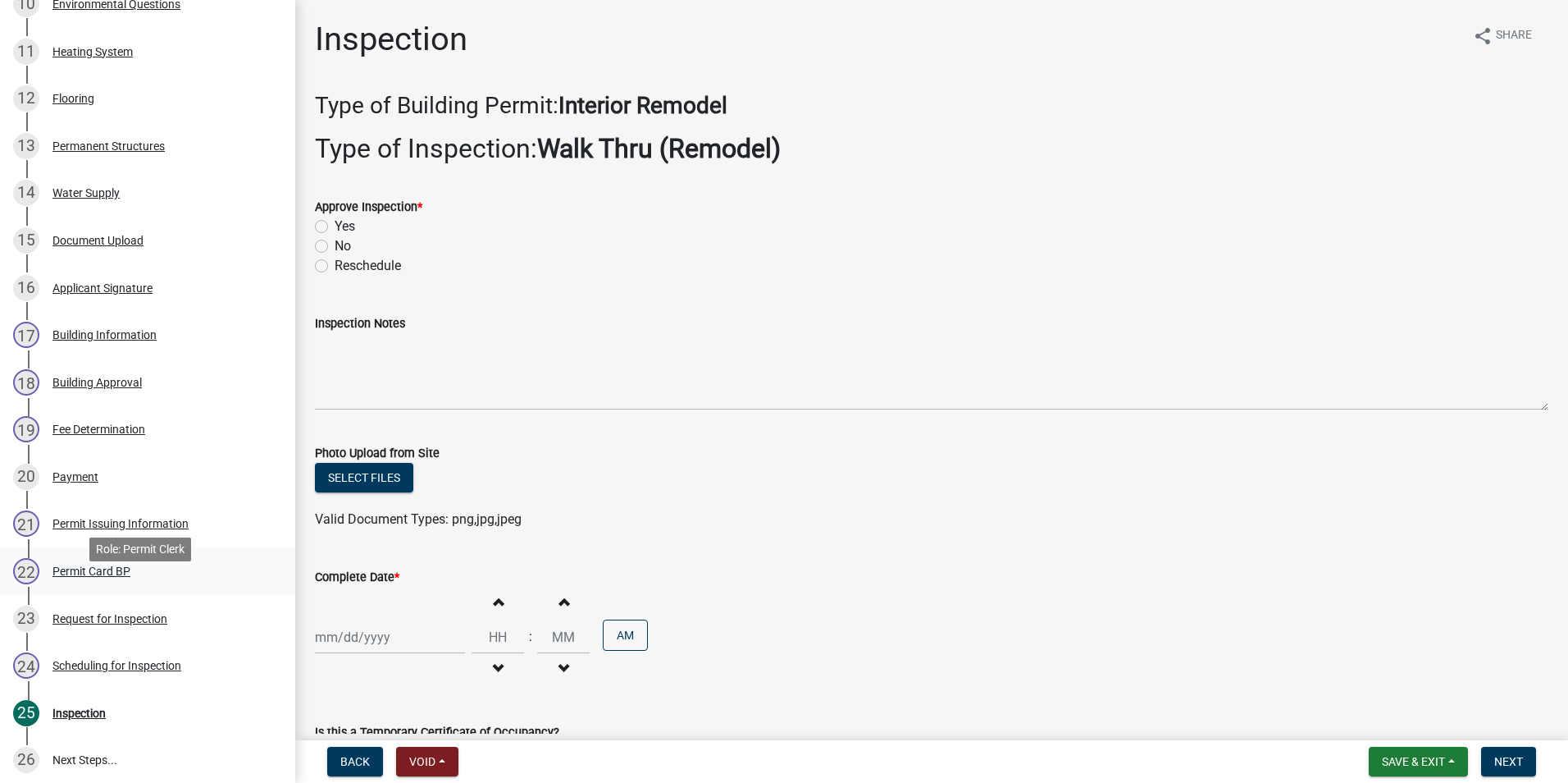
click at [109, 577] on div "Permit Card BP" at bounding box center [92, 571] width 78 height 12
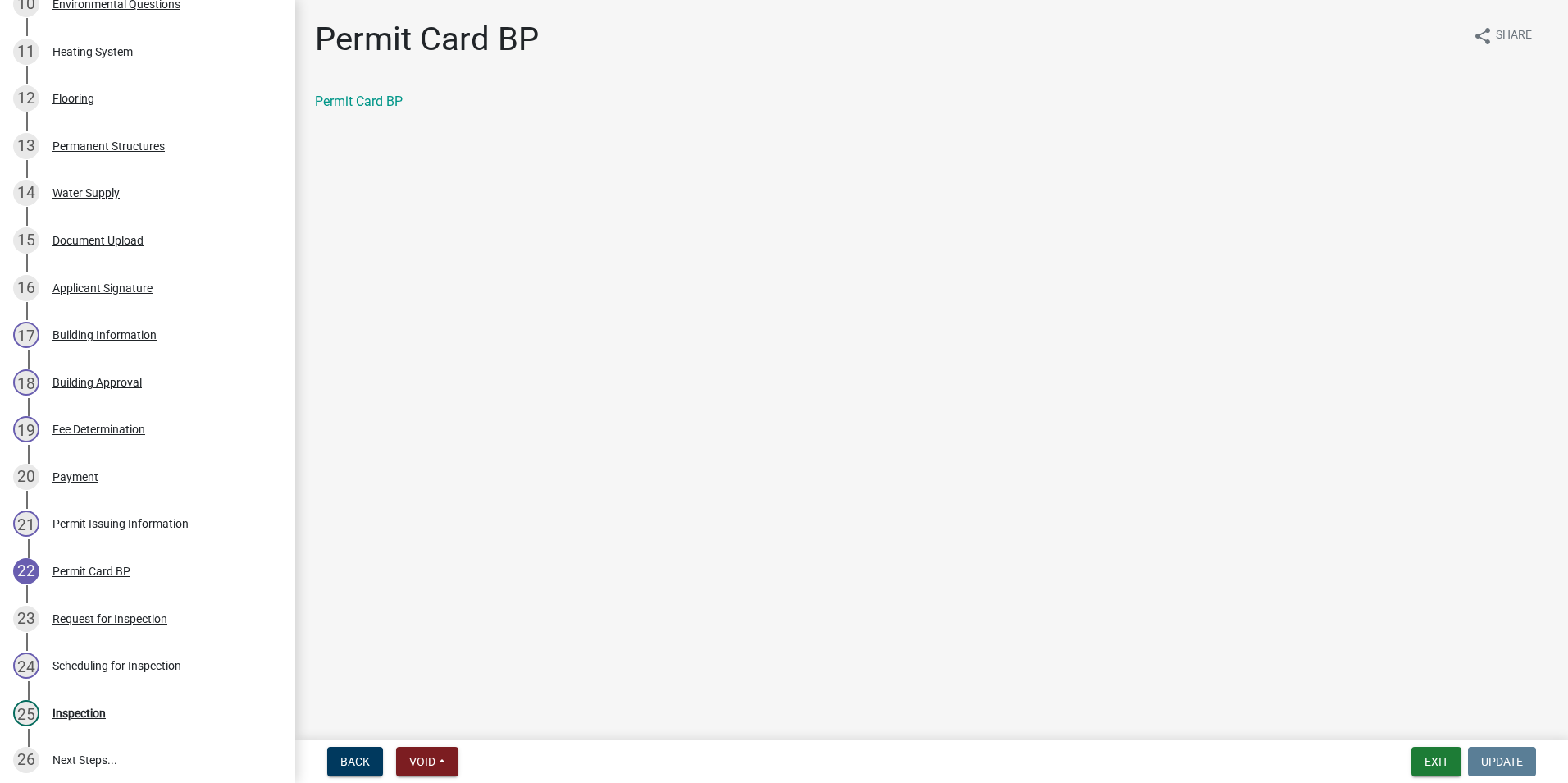
click at [370, 116] on div "Permit Card BP" at bounding box center [931, 108] width 1258 height 32
click at [370, 94] on link "Permit Card BP" at bounding box center [359, 101] width 88 height 16
click at [99, 718] on div "Inspection" at bounding box center [79, 713] width 53 height 12
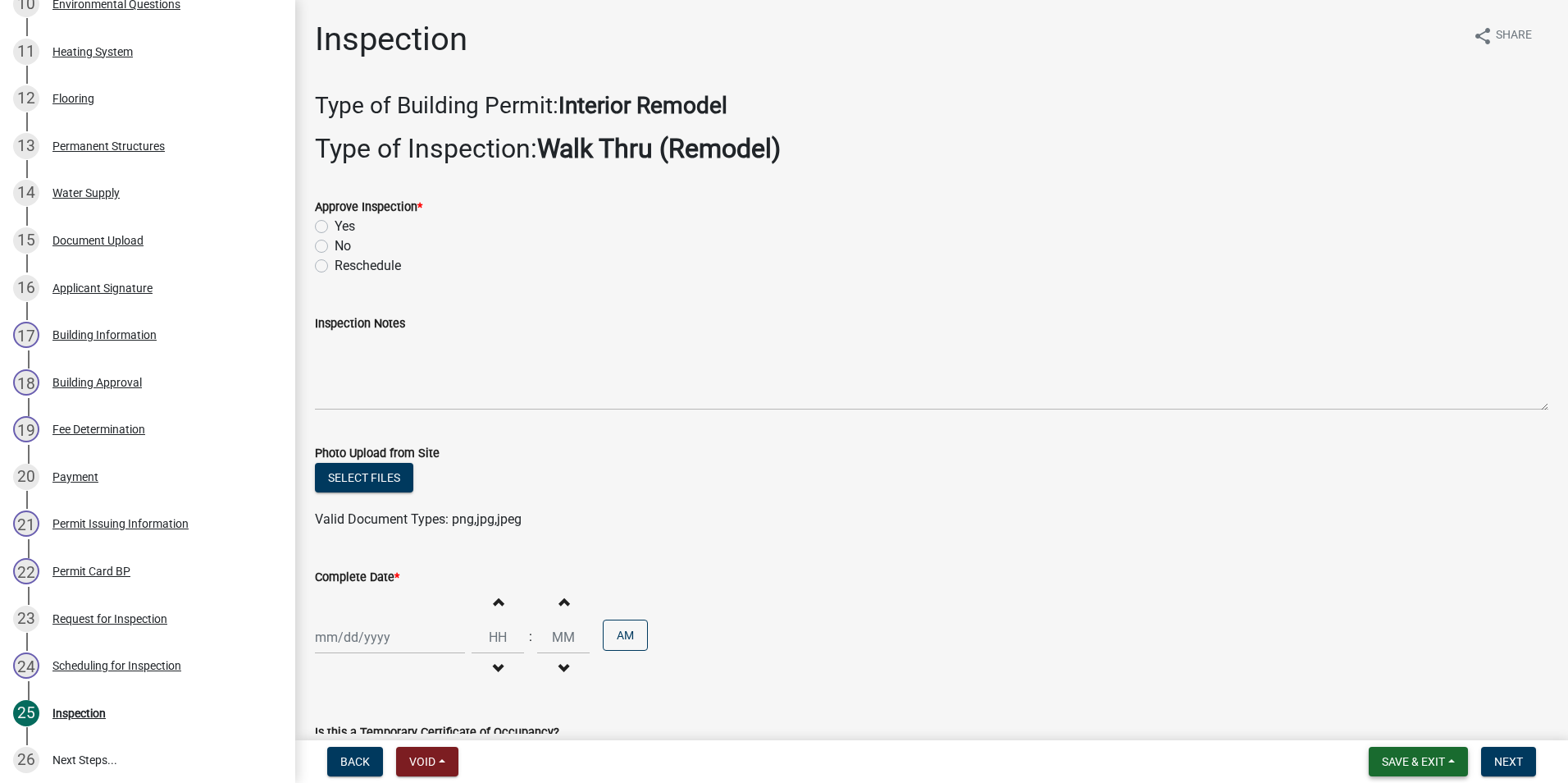
click at [1438, 760] on span "Save & Exit" at bounding box center [1413, 760] width 63 height 13
click at [1409, 718] on button "Save & Exit" at bounding box center [1402, 718] width 131 height 39
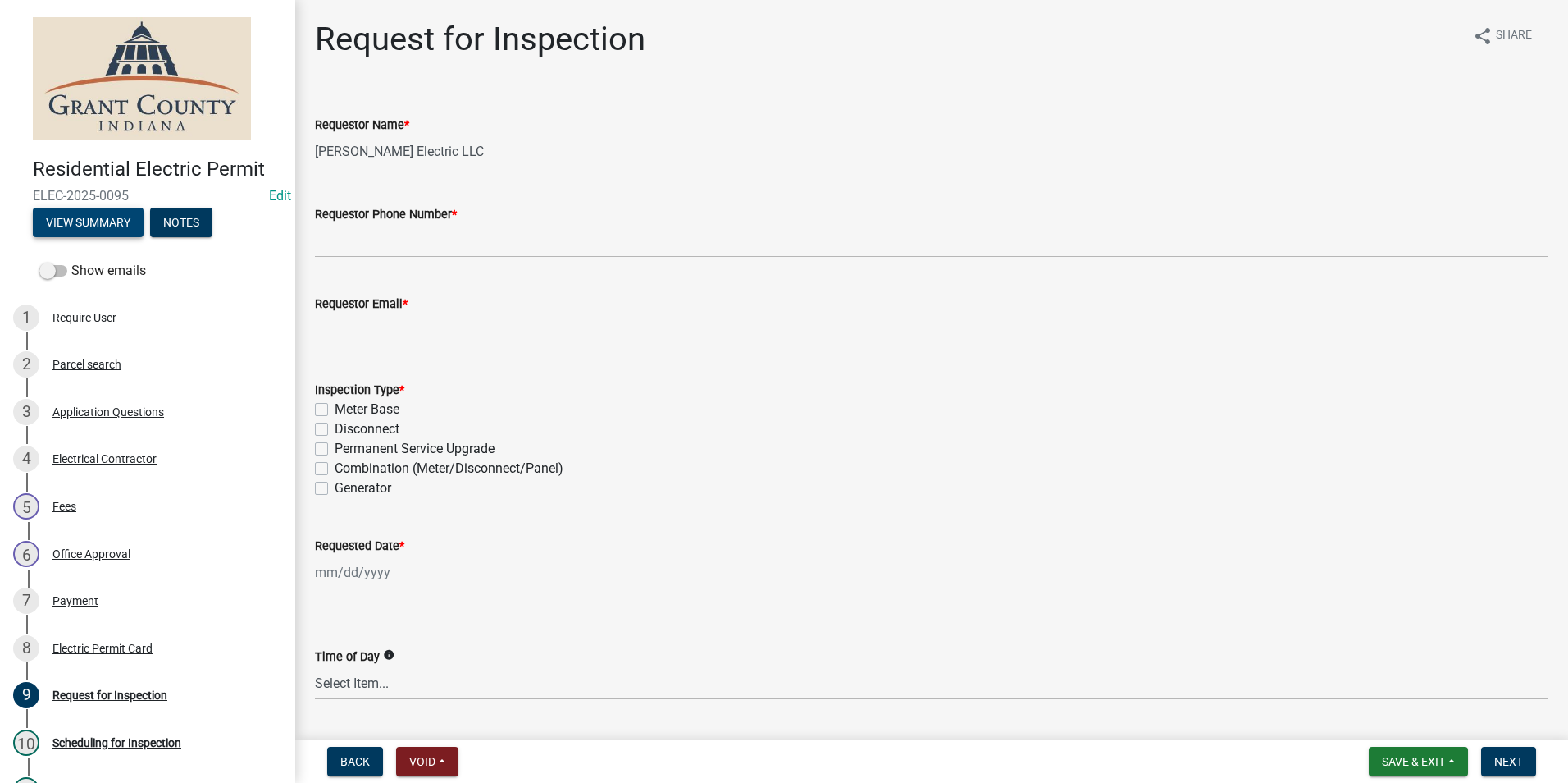
click at [73, 224] on button "View Summary" at bounding box center [87, 222] width 111 height 29
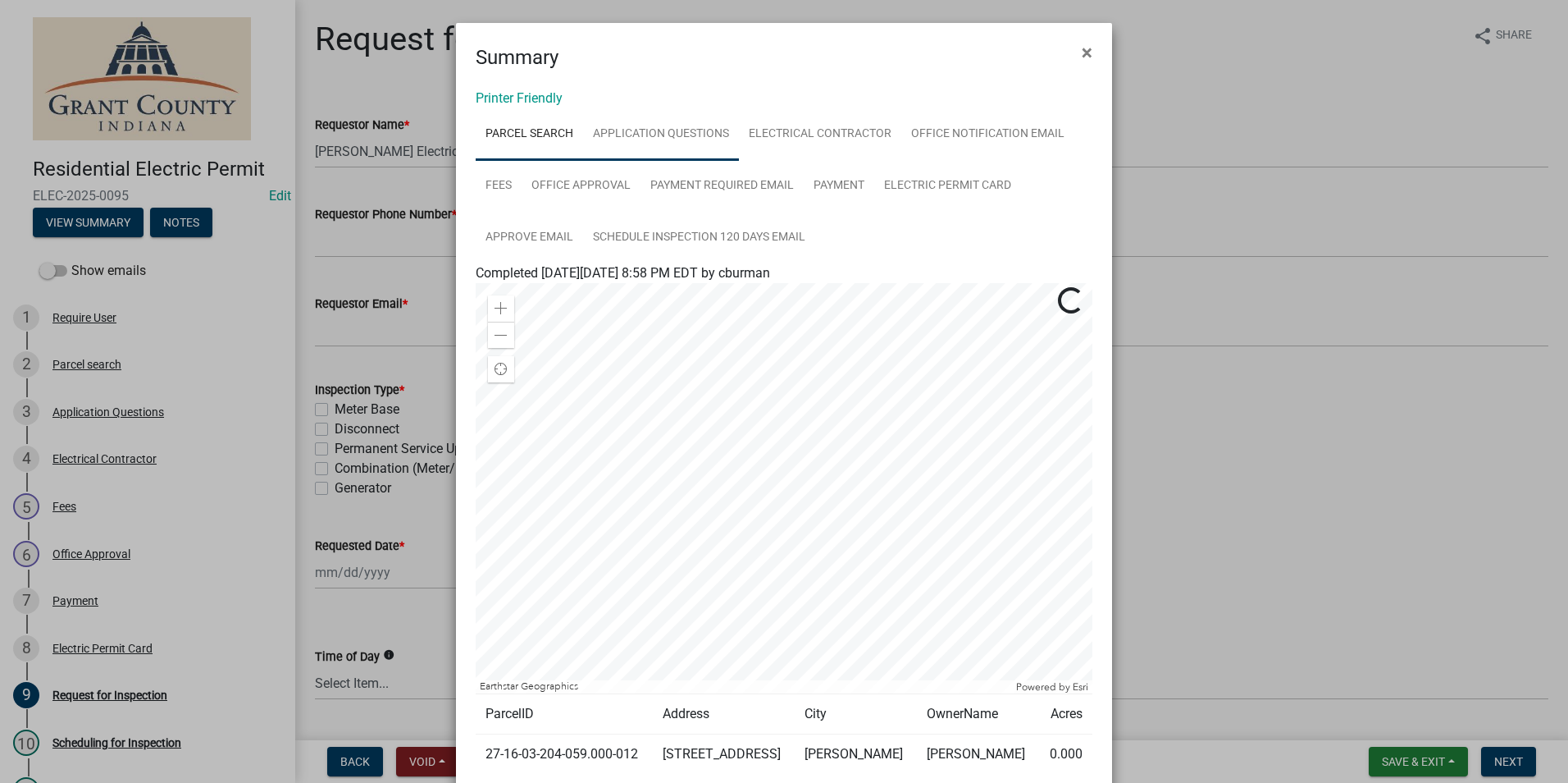
click at [665, 139] on link "Application Questions" at bounding box center [660, 135] width 156 height 53
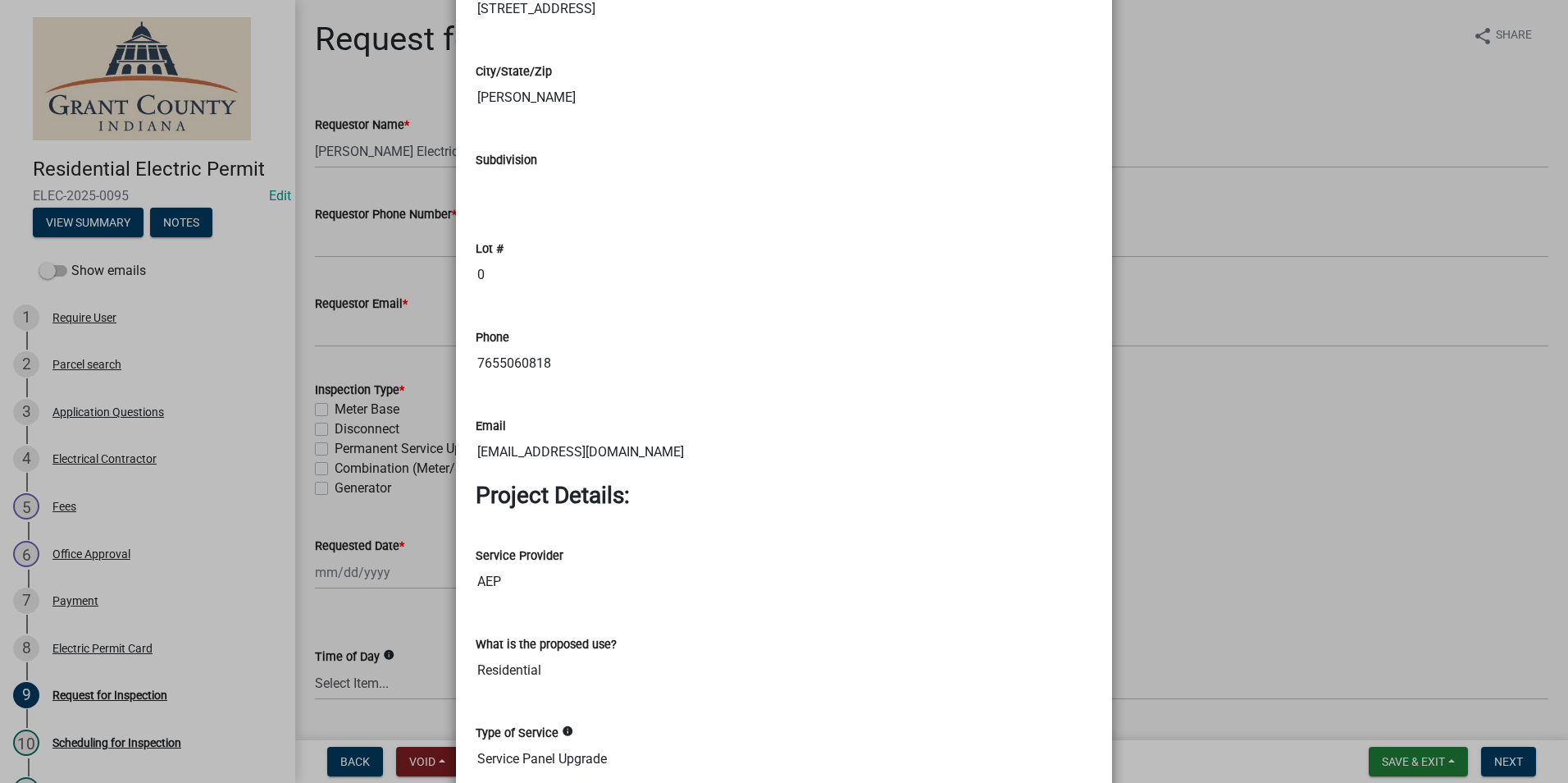
scroll to position [1313, 0]
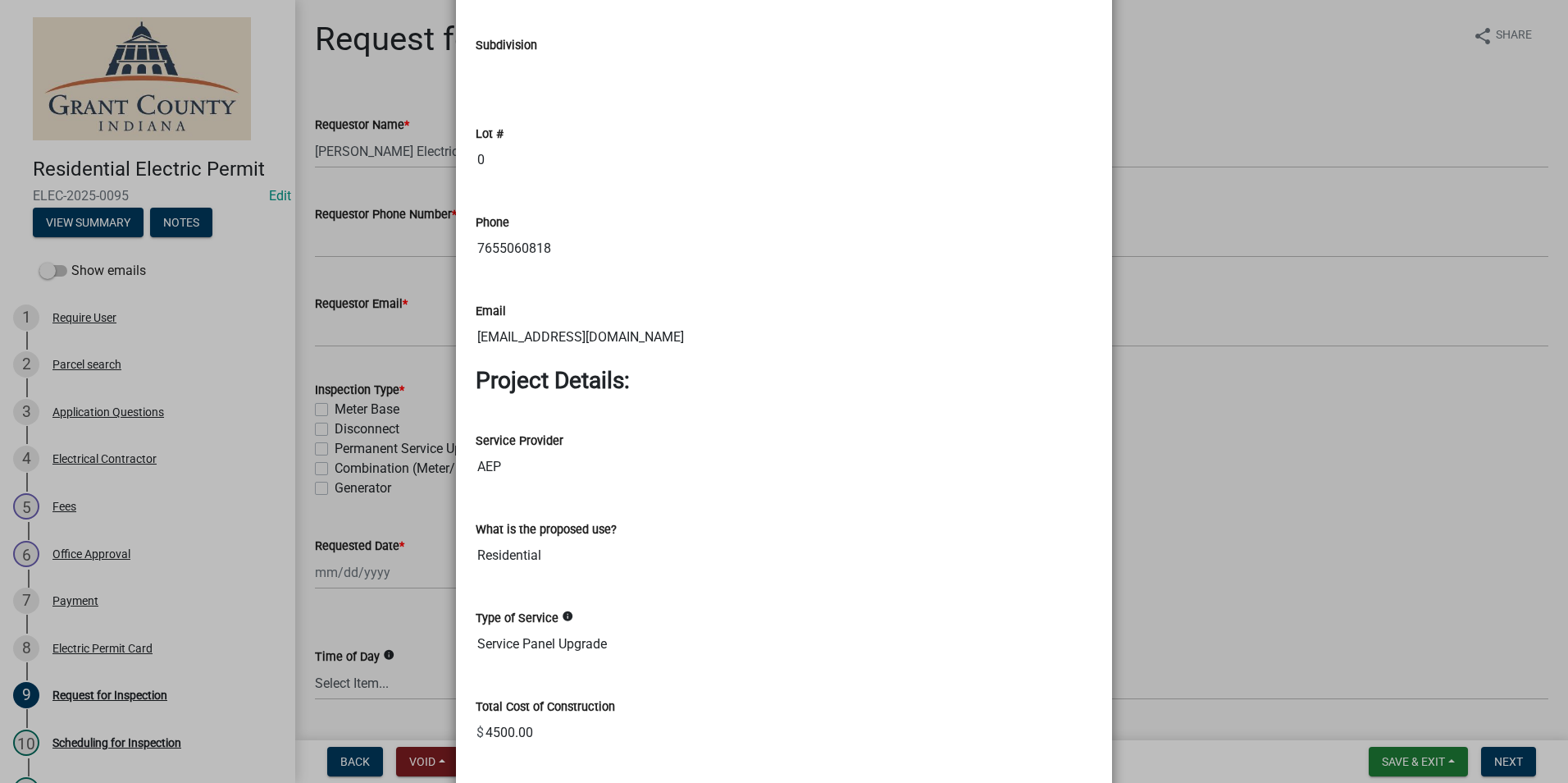
drag, startPoint x: 653, startPoint y: 239, endPoint x: 498, endPoint y: 242, distance: 155.0
click at [498, 242] on input "7655060818" at bounding box center [784, 248] width 617 height 32
drag, startPoint x: 498, startPoint y: 242, endPoint x: 581, endPoint y: 242, distance: 83.0
click at [581, 242] on input "7655060818" at bounding box center [784, 248] width 617 height 32
drag, startPoint x: 581, startPoint y: 242, endPoint x: 443, endPoint y: 250, distance: 138.2
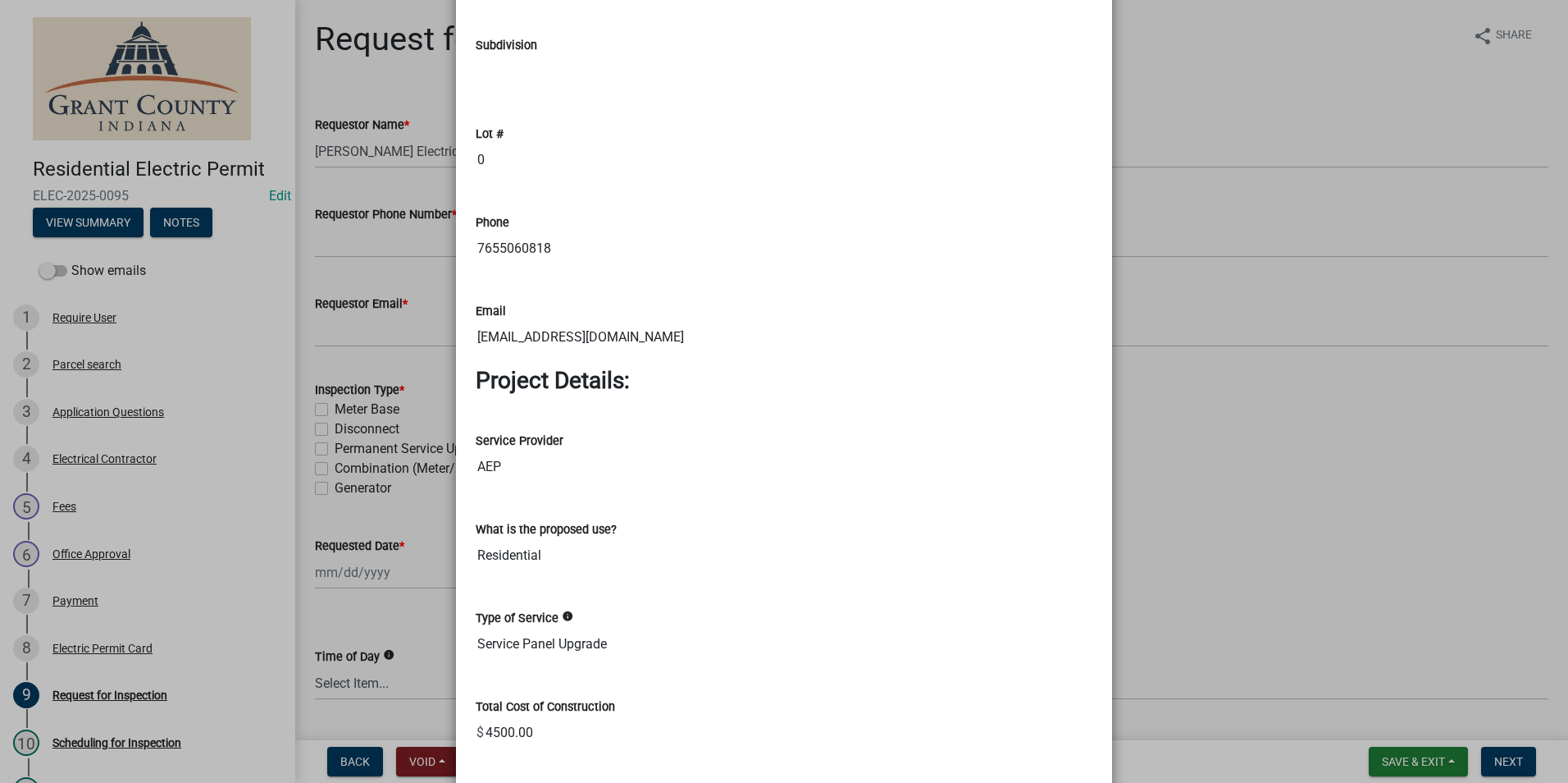
click at [443, 250] on ngb-modal-window "Summary × Printer Friendly Parcel search Application Questions Electrical Contr…" at bounding box center [784, 391] width 1568 height 783
click at [1342, 391] on ngb-modal-window "Summary × Printer Friendly Parcel search Application Questions Electrical Contr…" at bounding box center [784, 391] width 1568 height 783
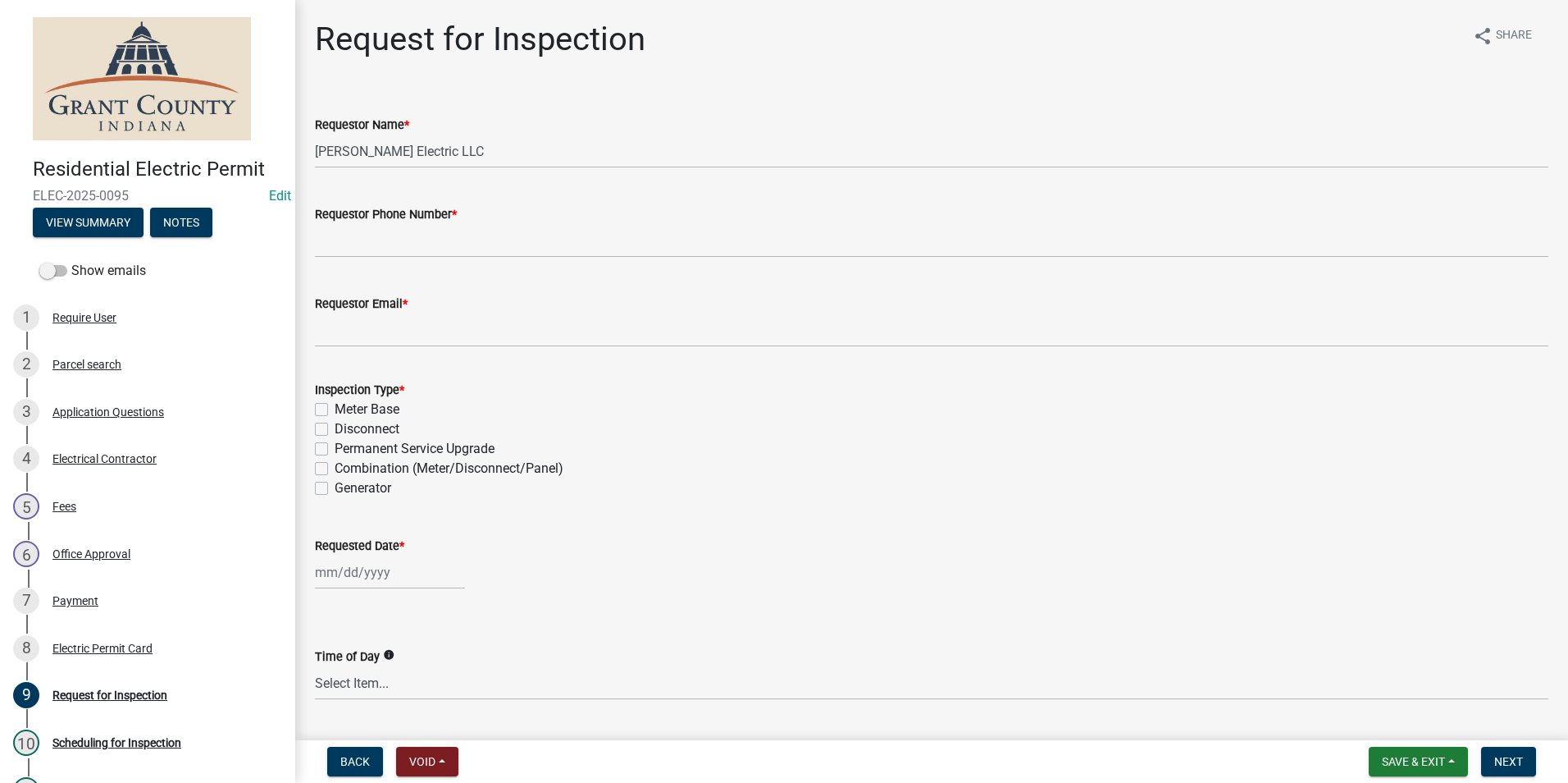
click at [335, 468] on label "Combination (Meter/Disconnect/Panel)" at bounding box center [450, 468] width 229 height 20
click at [335, 468] on input "Combination (Meter/Disconnect/Panel)" at bounding box center [340, 464] width 11 height 11
checkbox input "true"
checkbox input "false"
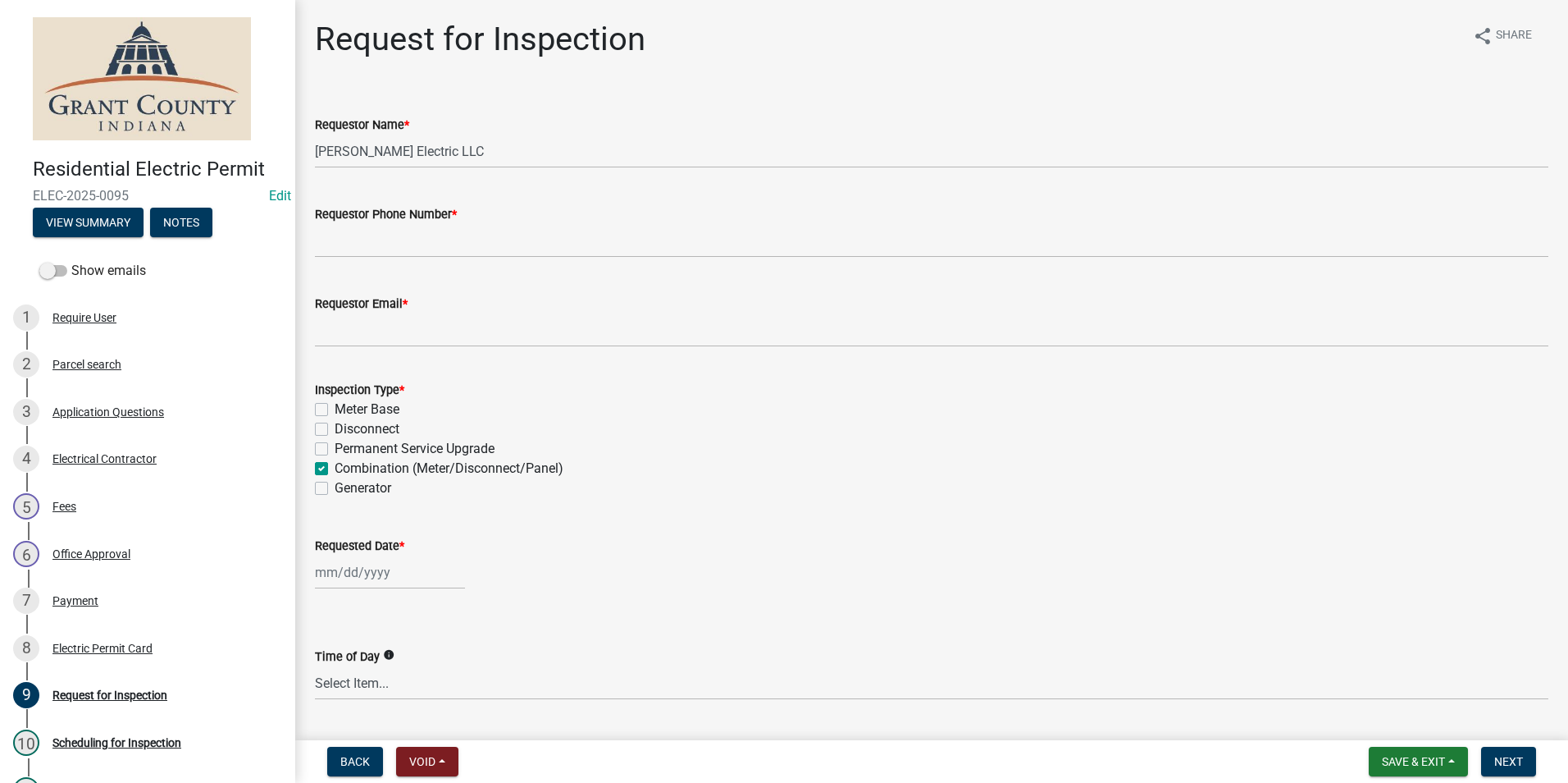
checkbox input "false"
checkbox input "true"
checkbox input "false"
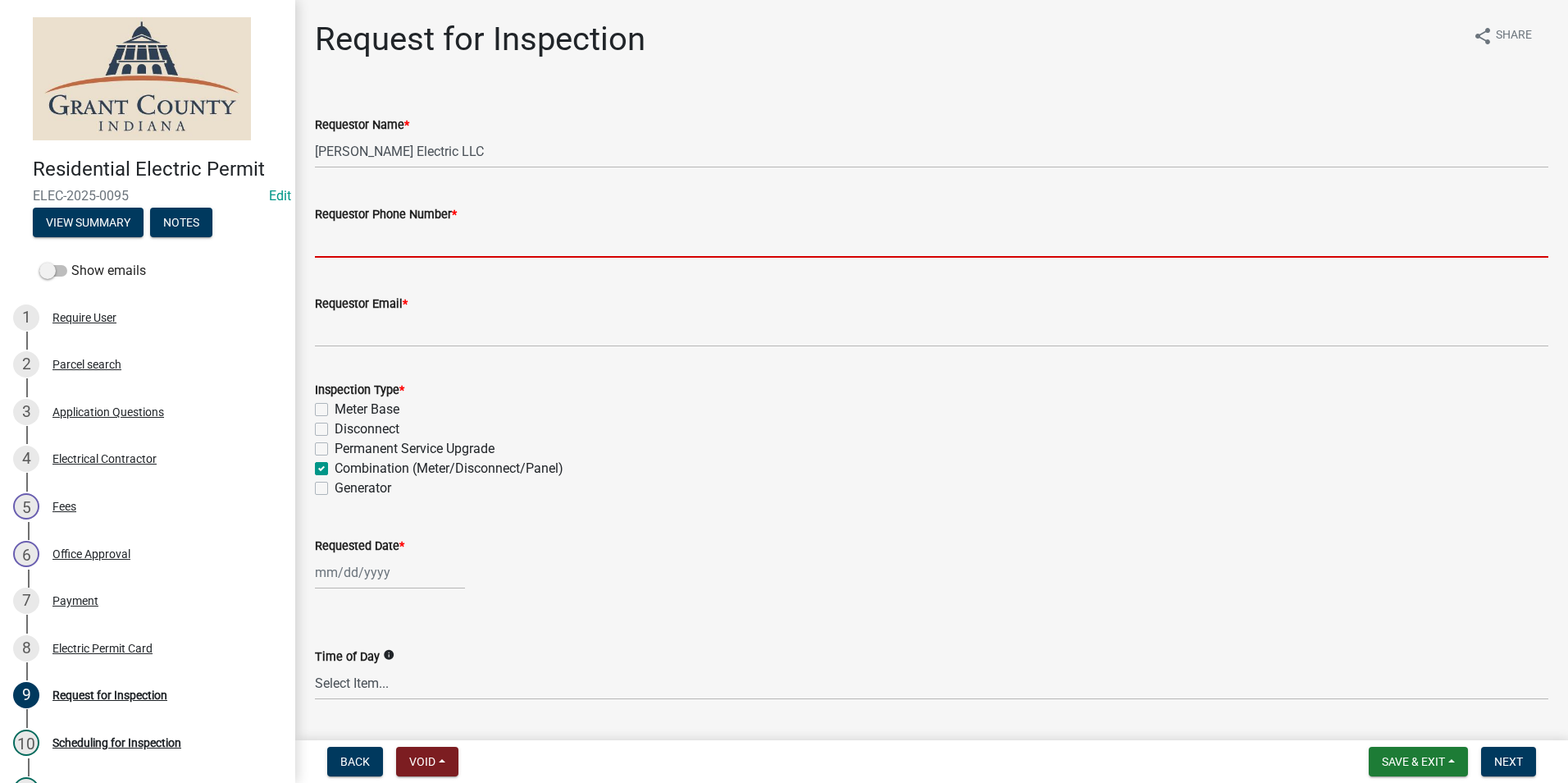
click at [424, 229] on input "Requestor Phone Number *" at bounding box center [931, 241] width 1233 height 33
paste input "7655060818"
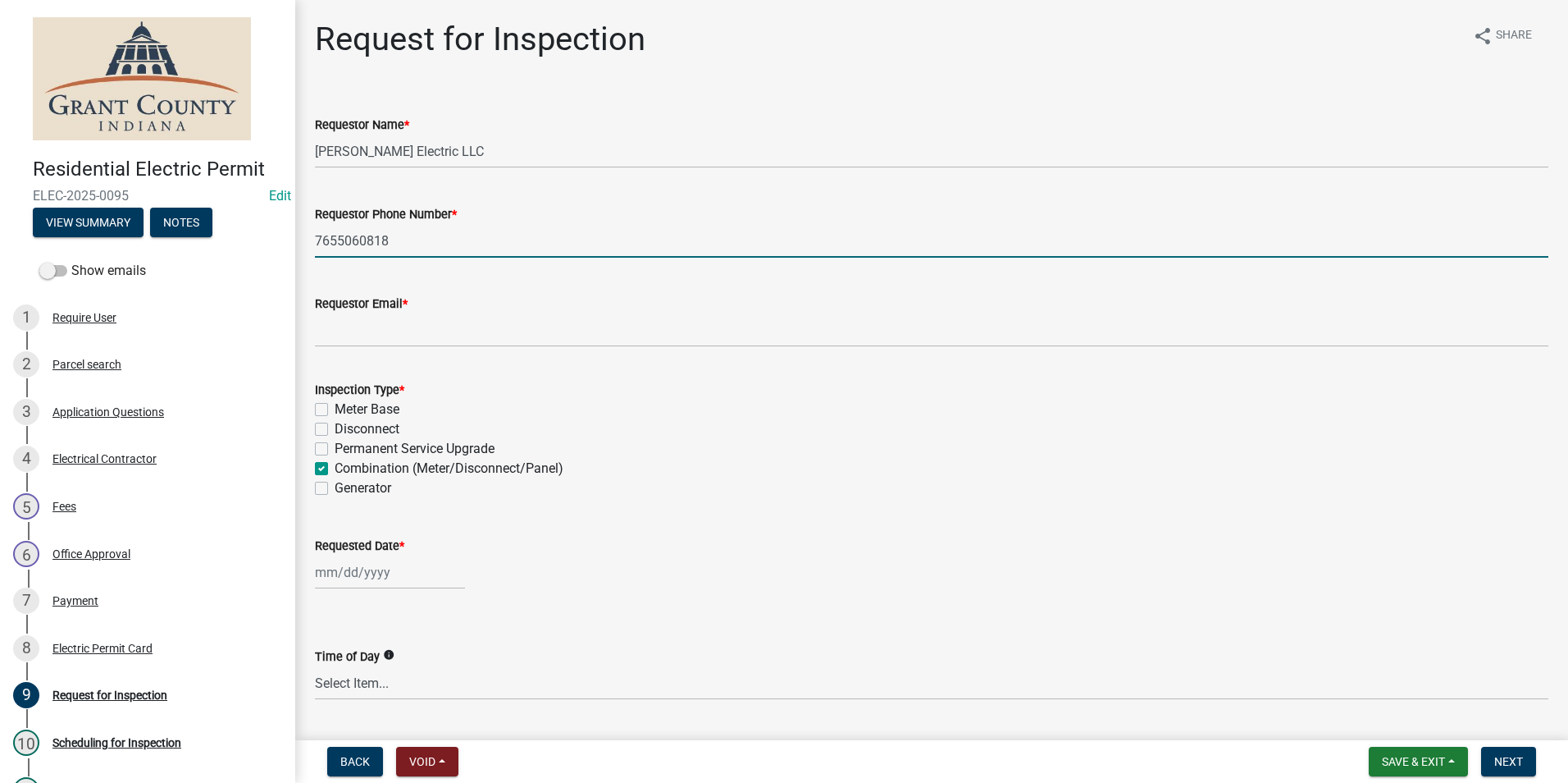
type input "7655060818"
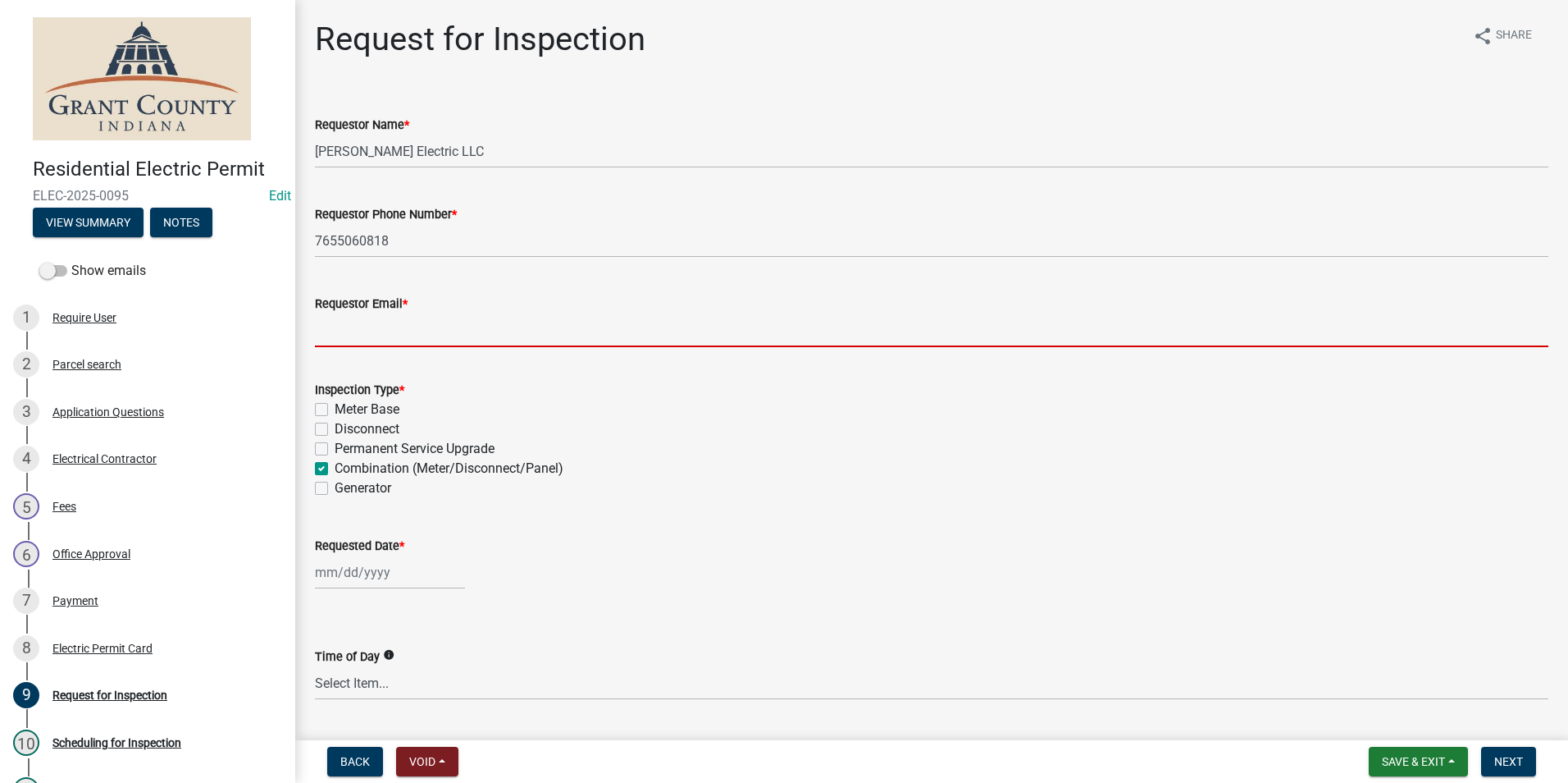
click at [420, 327] on input "Requestor Email *" at bounding box center [931, 330] width 1233 height 33
type input "[EMAIL_ADDRESS][DOMAIN_NAME]"
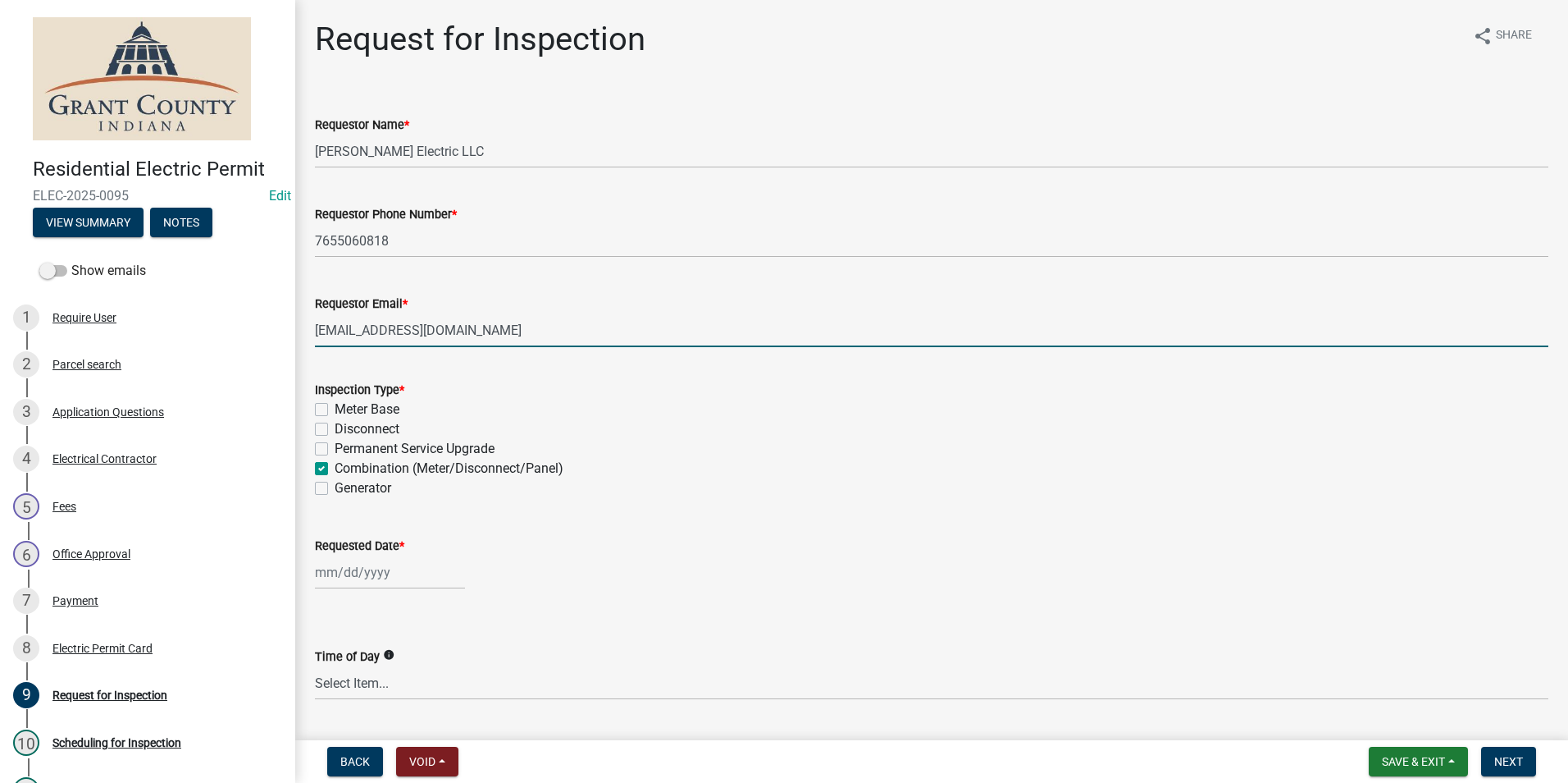
select select "8"
select select "2025"
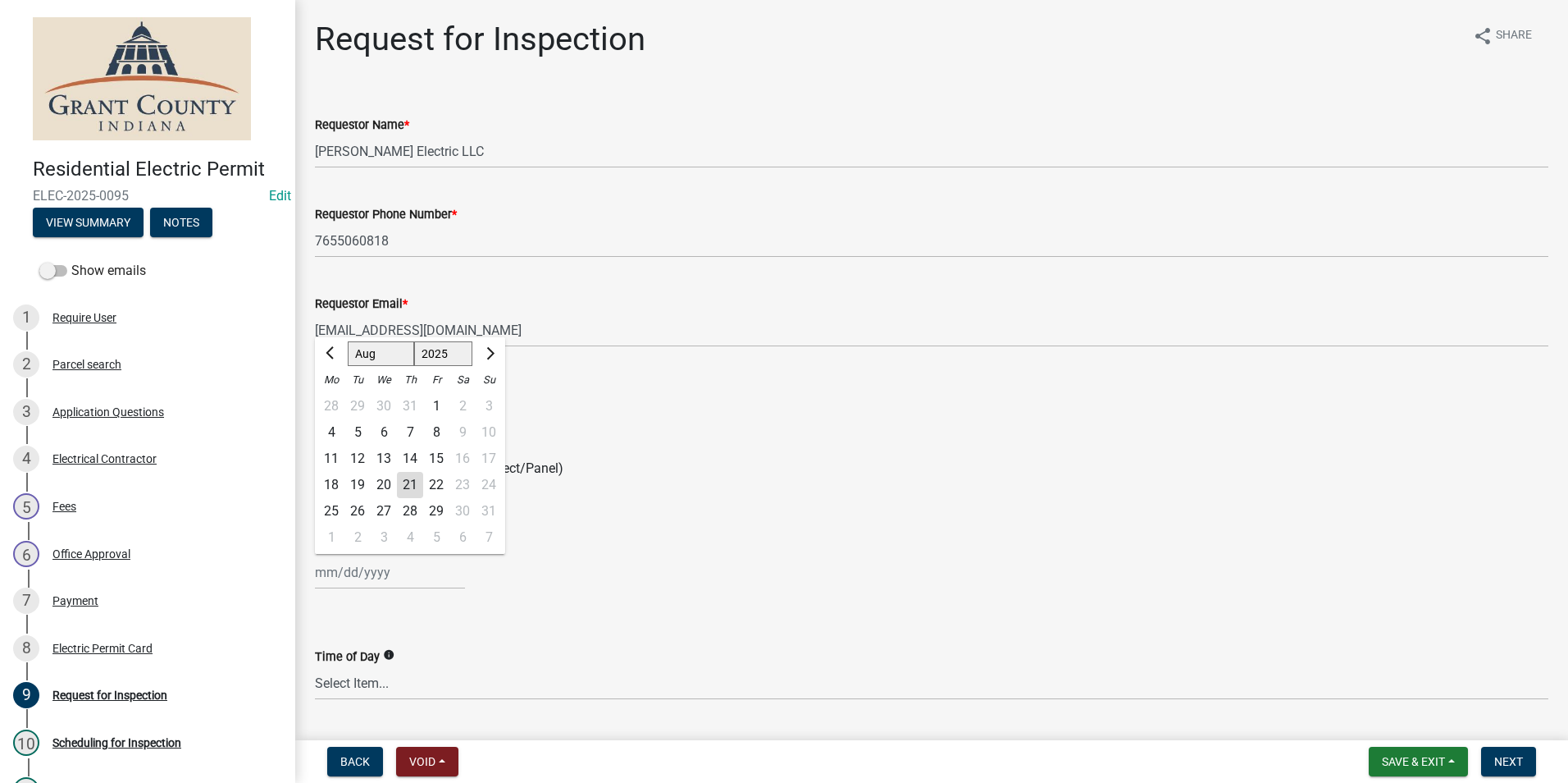
click at [431, 481] on div "22" at bounding box center [436, 484] width 26 height 26
type input "[DATE]"
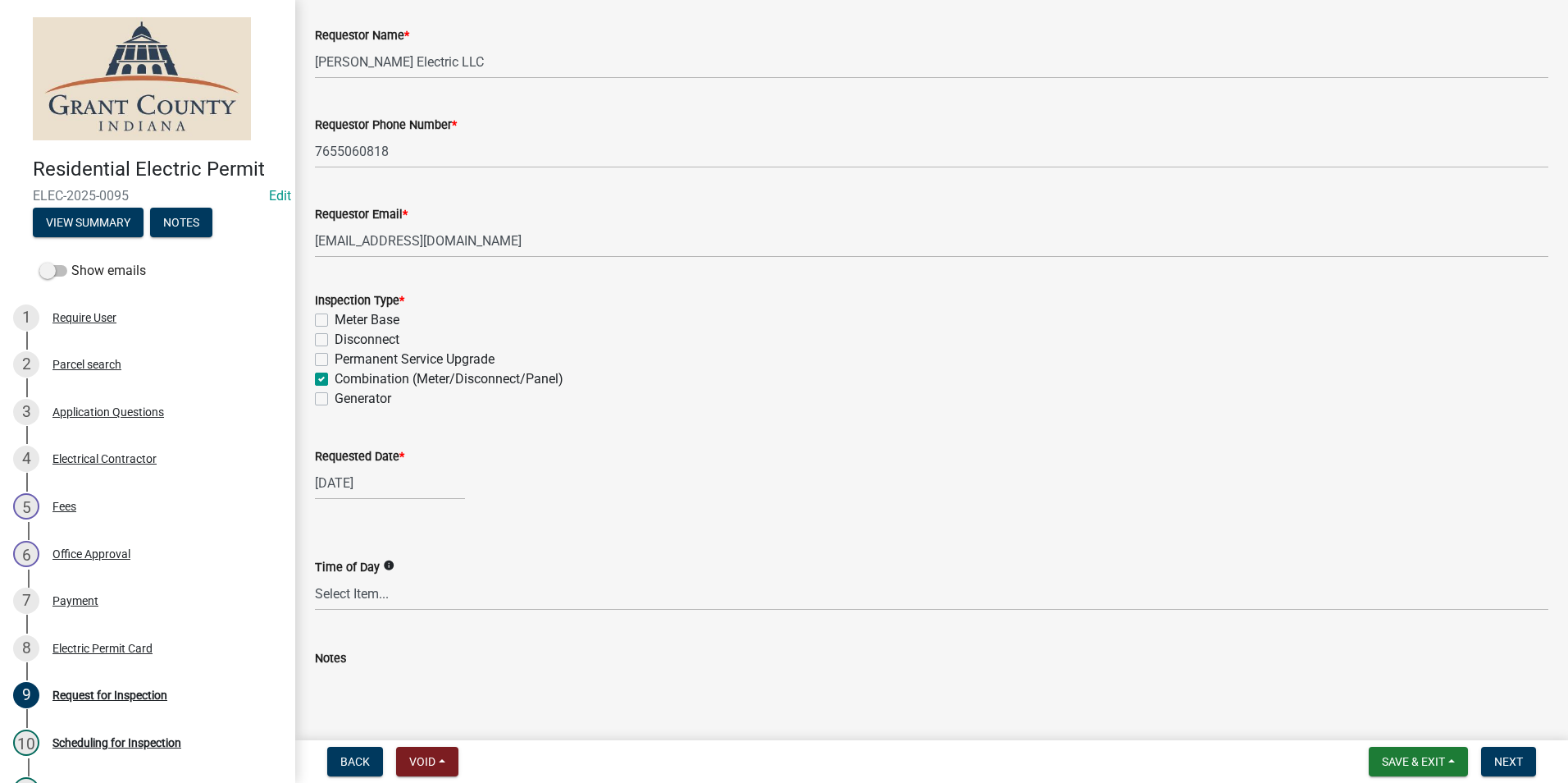
scroll to position [178, 0]
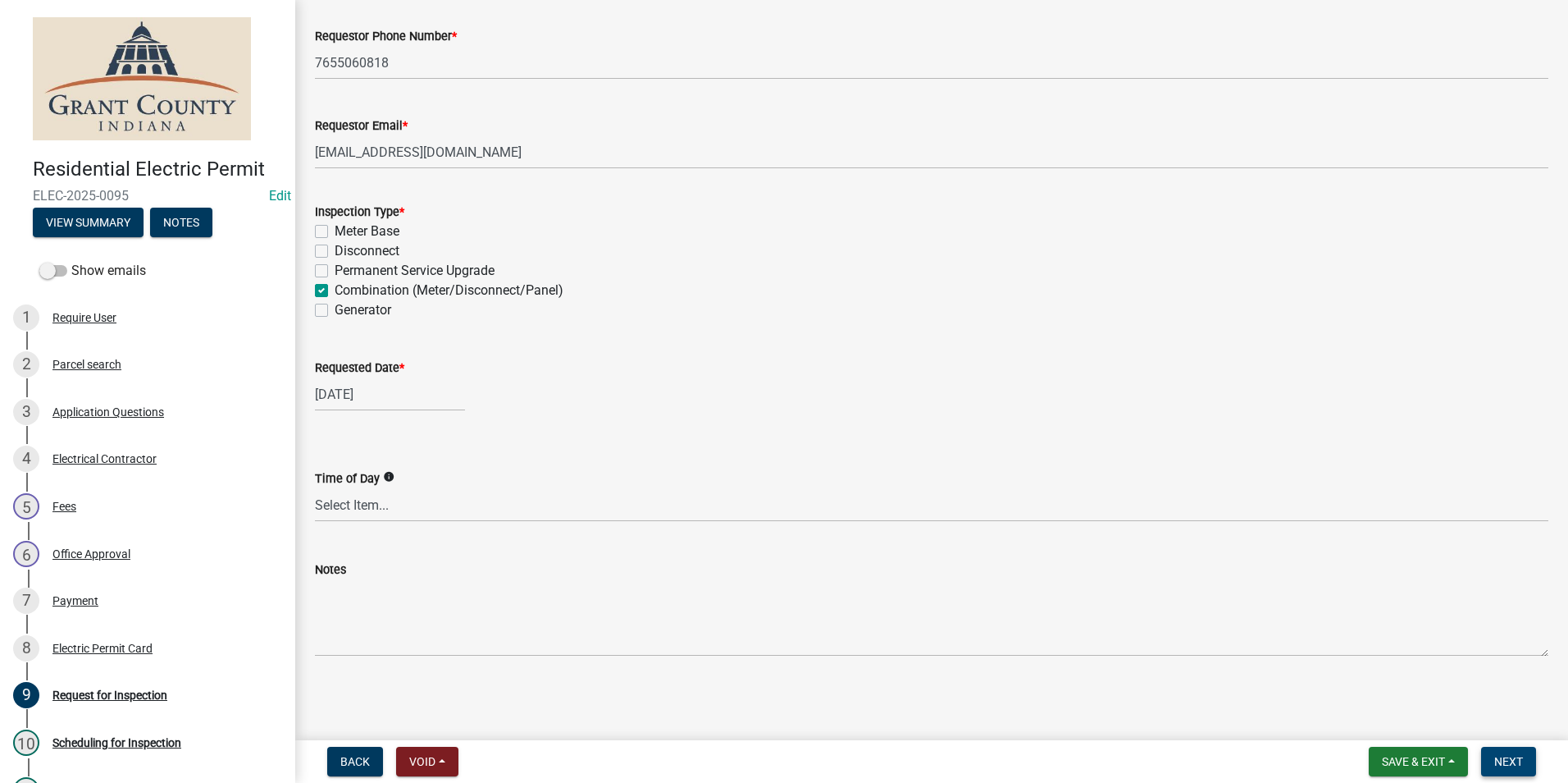
click at [1519, 752] on button "Next" at bounding box center [1508, 761] width 55 height 29
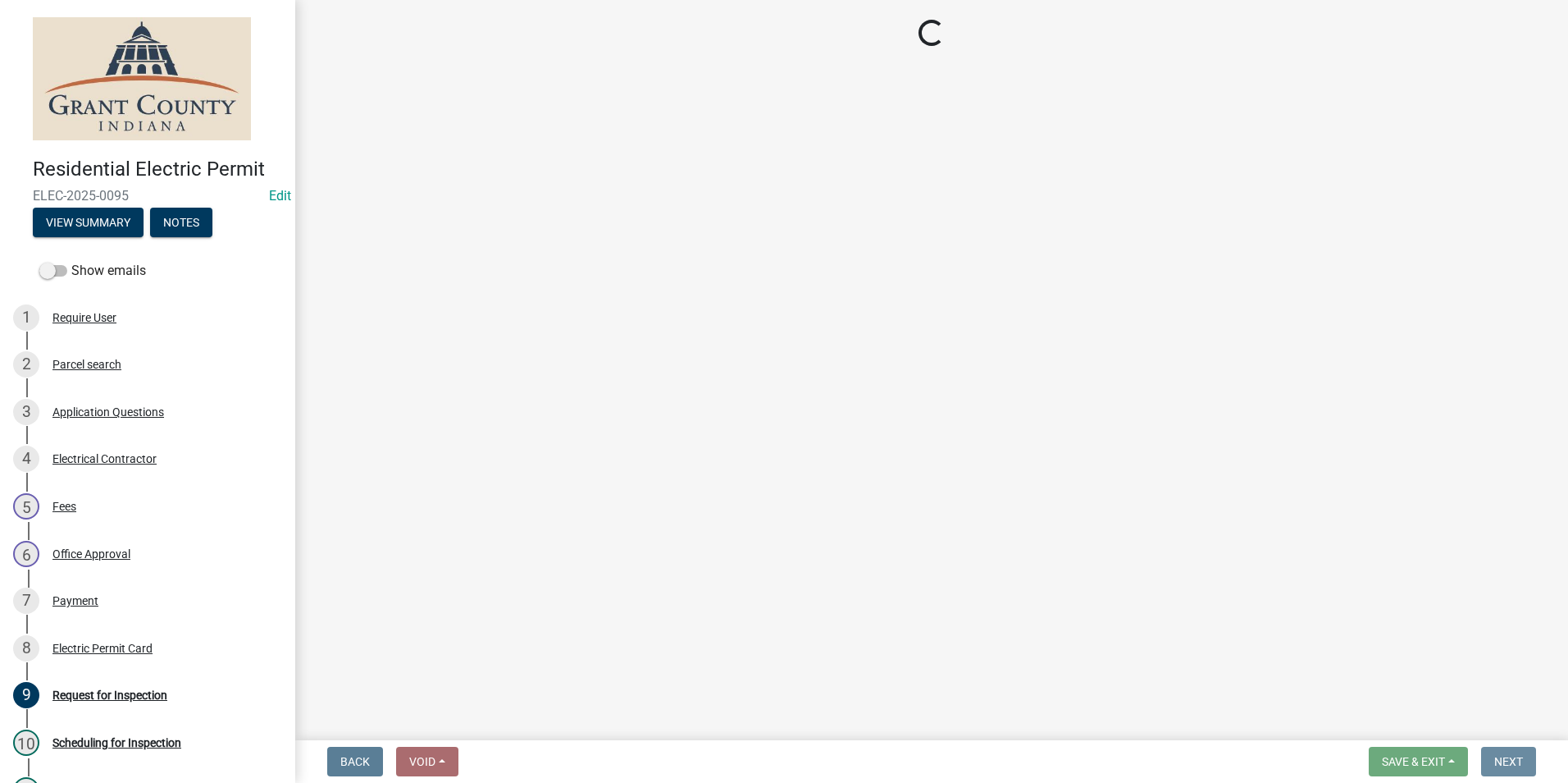
scroll to position [0, 0]
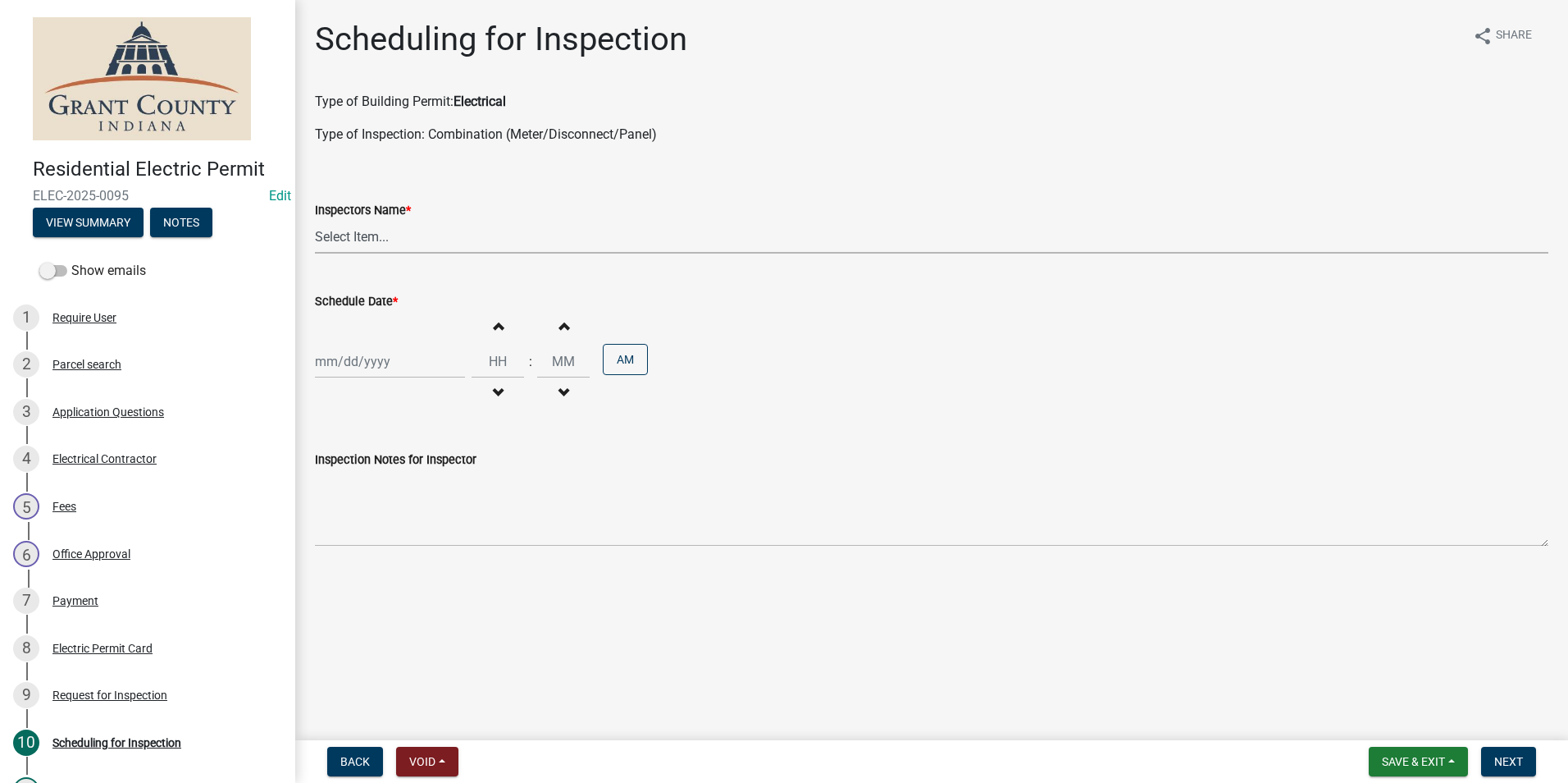
click at [549, 231] on select "Select Item... rberryhill ([PERSON_NAME]) [PERSON_NAME] ([PERSON_NAME]) BBenefi…" at bounding box center [931, 236] width 1233 height 33
select select "d7f9a44a-d2ea-4d3c-83b3-1aa71c950bd5"
click at [315, 220] on select "Select Item... rberryhill ([PERSON_NAME]) [PERSON_NAME] ([PERSON_NAME]) BBenefi…" at bounding box center [931, 236] width 1233 height 33
select select "8"
select select "2025"
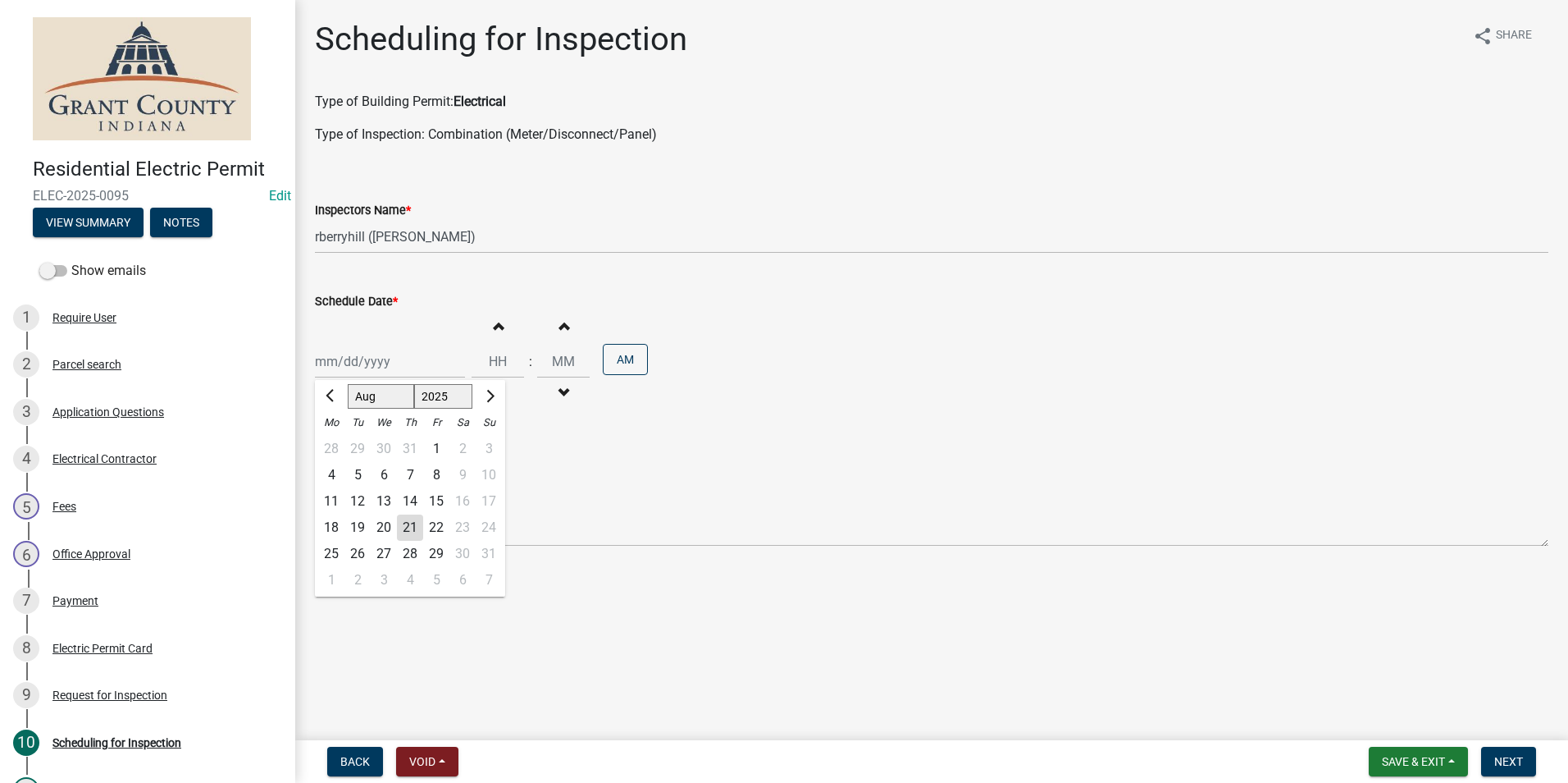
click at [410, 355] on div "Jan Feb Mar Apr May Jun Jul Aug Sep Oct Nov Dec 1525 1526 1527 1528 1529 1530 1…" at bounding box center [390, 362] width 150 height 33
click at [430, 525] on div "22" at bounding box center [436, 527] width 26 height 26
type input "[DATE]"
click at [1513, 755] on span "Next" at bounding box center [1508, 760] width 28 height 13
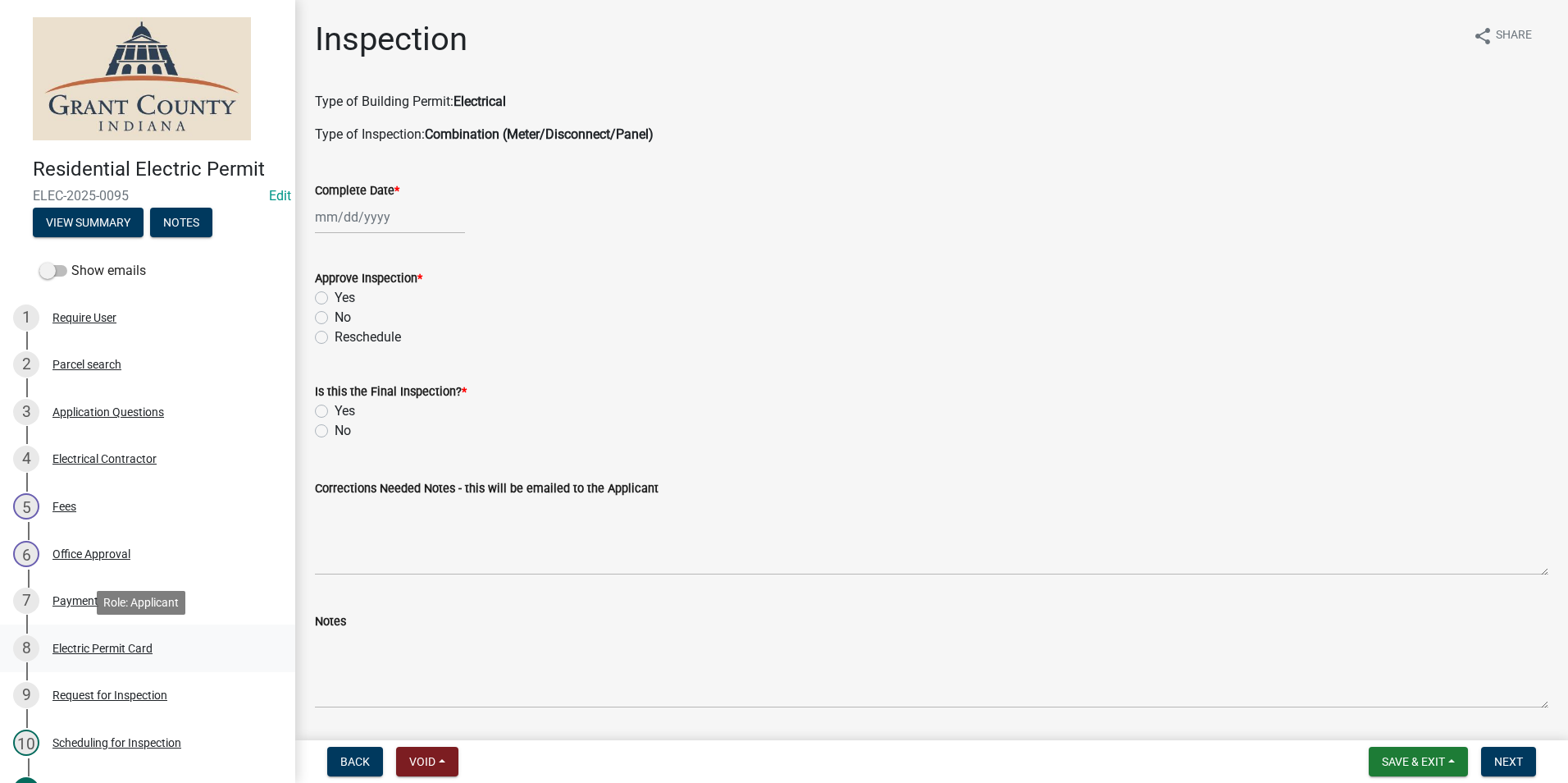
click at [119, 648] on div "Electric Permit Card" at bounding box center [103, 649] width 100 height 12
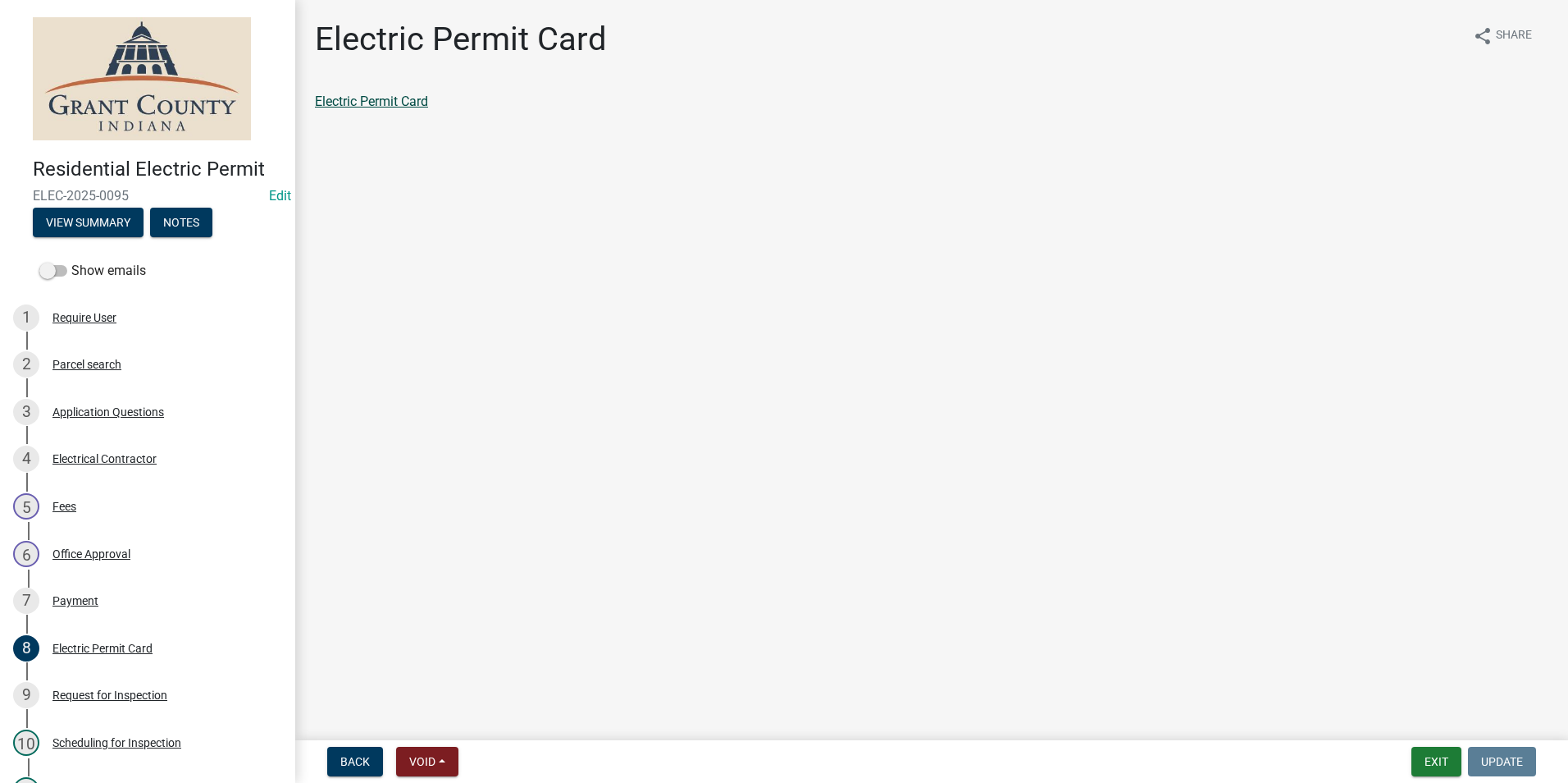
click at [416, 103] on link "Electric Permit Card" at bounding box center [372, 101] width 114 height 16
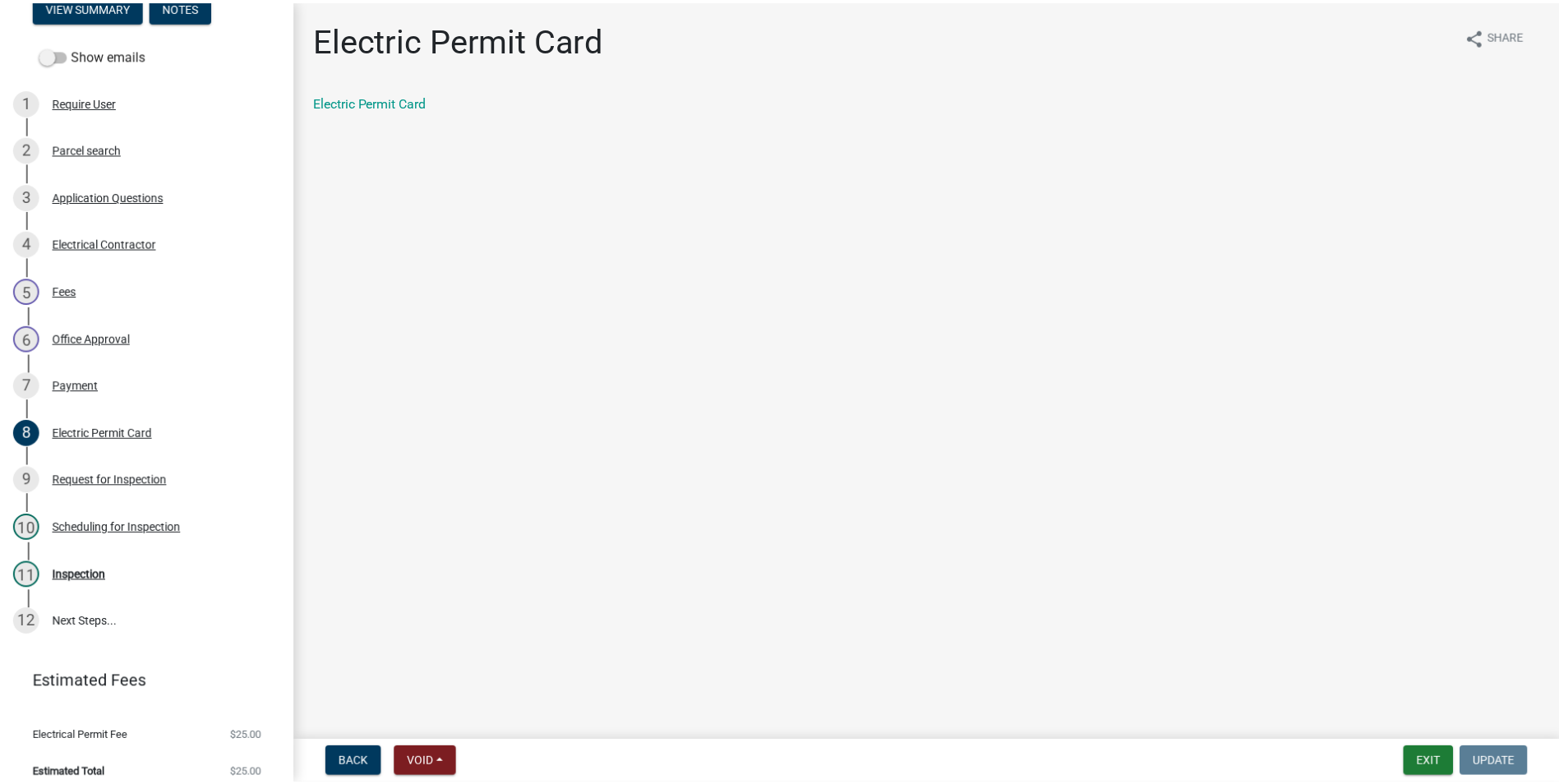
scroll to position [231, 0]
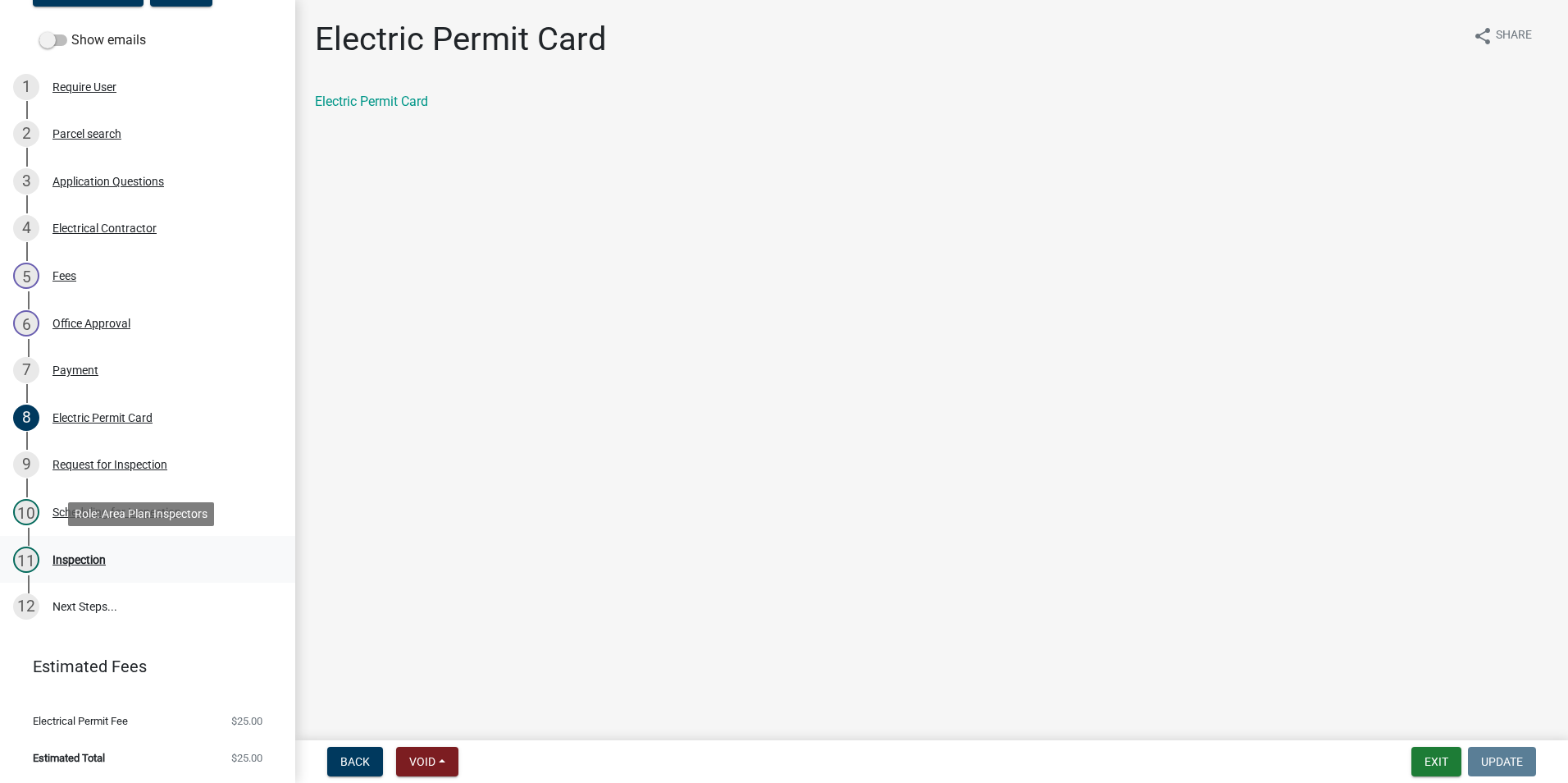
click at [84, 563] on div "Inspection" at bounding box center [79, 560] width 53 height 12
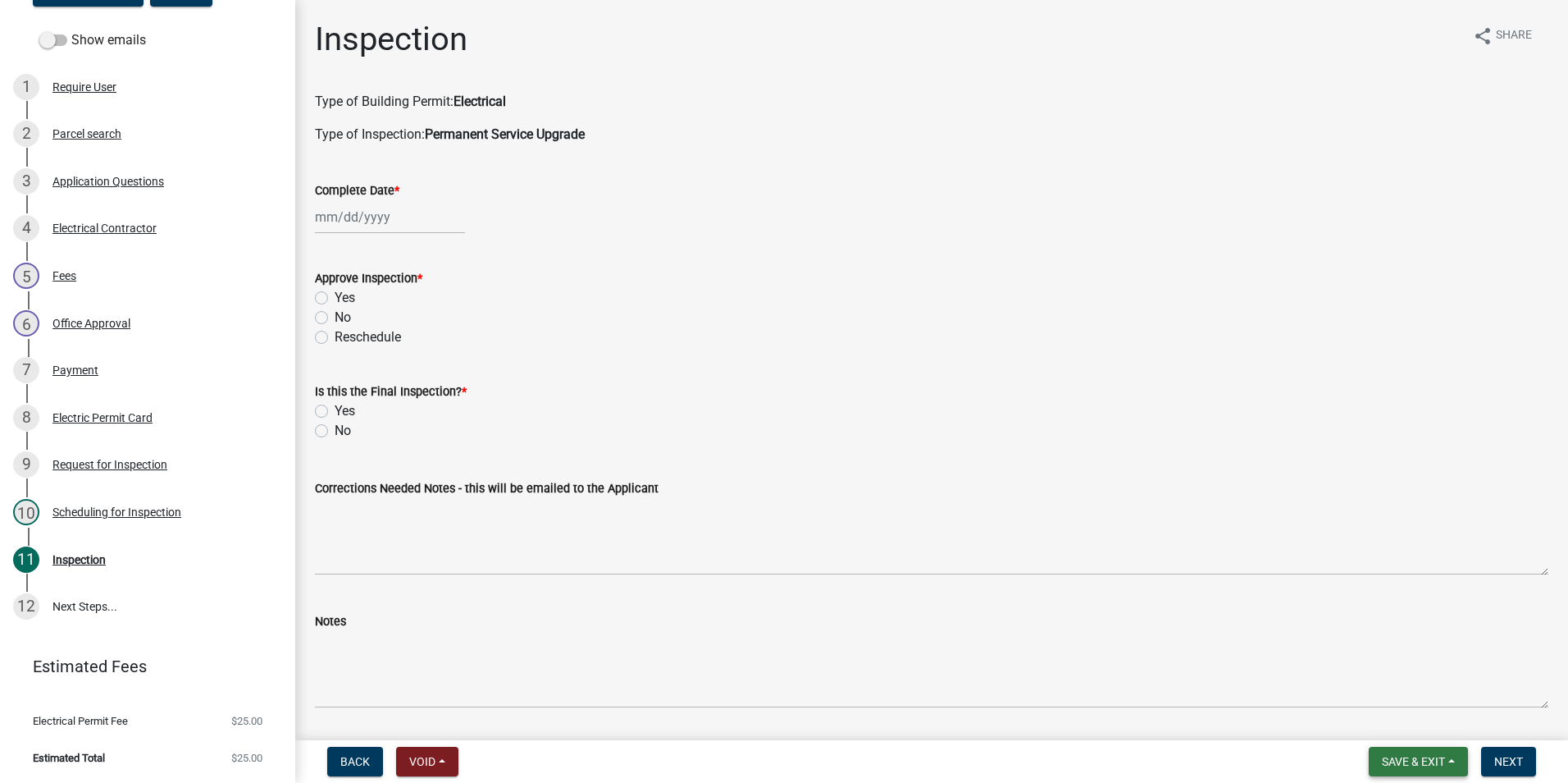
click at [1431, 764] on span "Save & Exit" at bounding box center [1413, 760] width 63 height 13
click at [1408, 719] on button "Save & Exit" at bounding box center [1402, 718] width 131 height 39
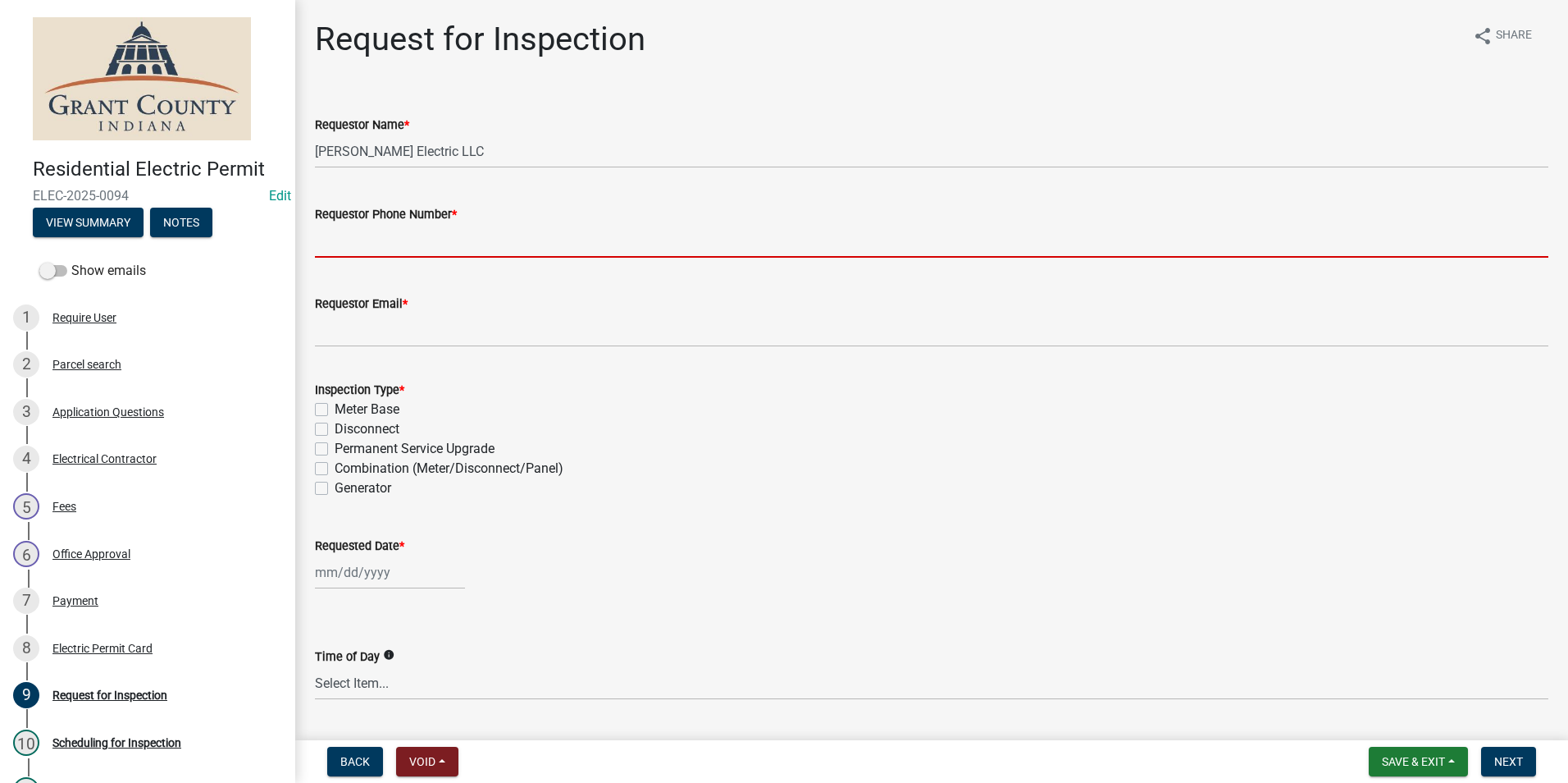
click at [436, 234] on input "Requestor Phone Number *" at bounding box center [931, 241] width 1233 height 33
paste input "7655060818"
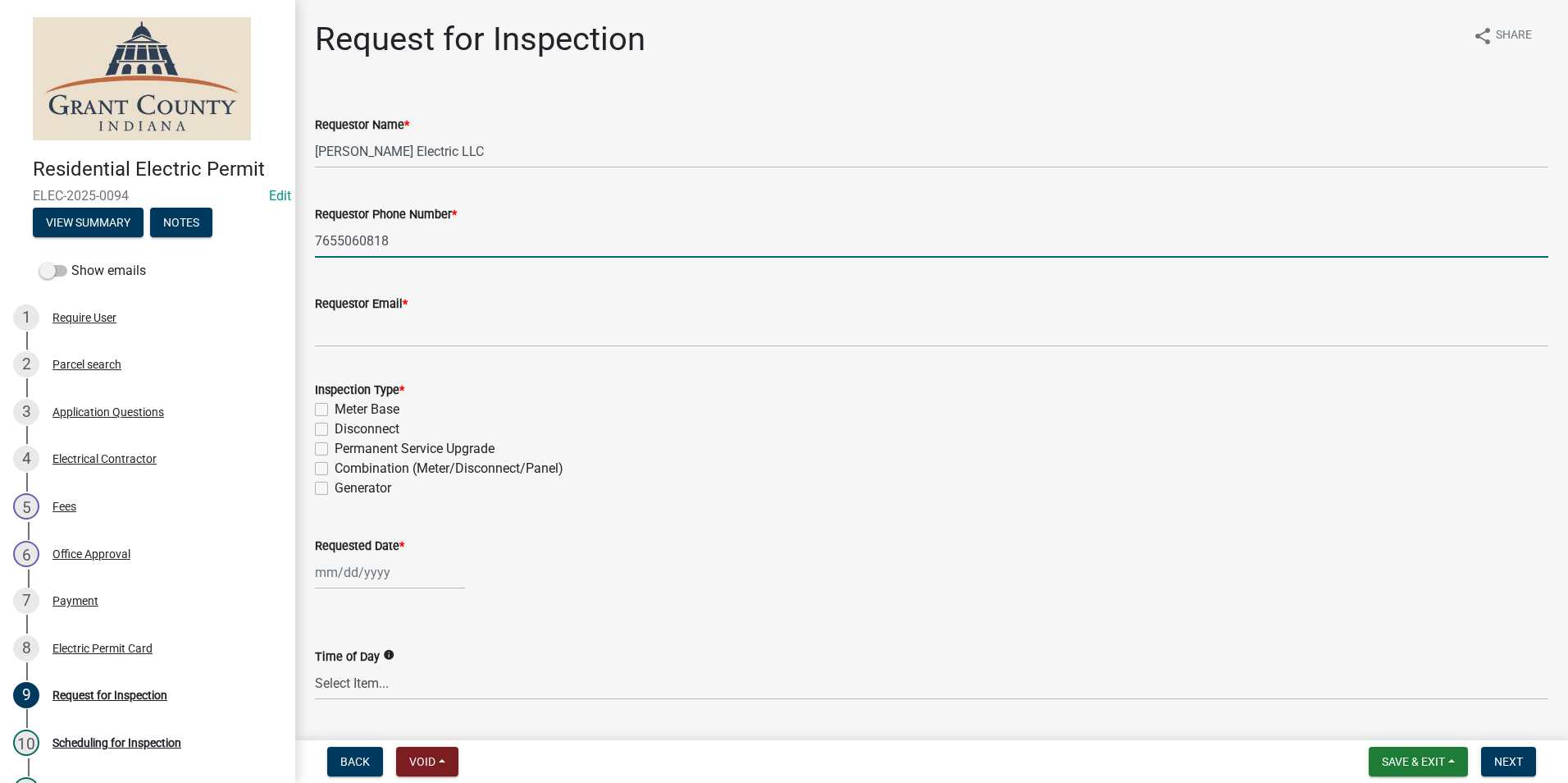
type input "7655060818"
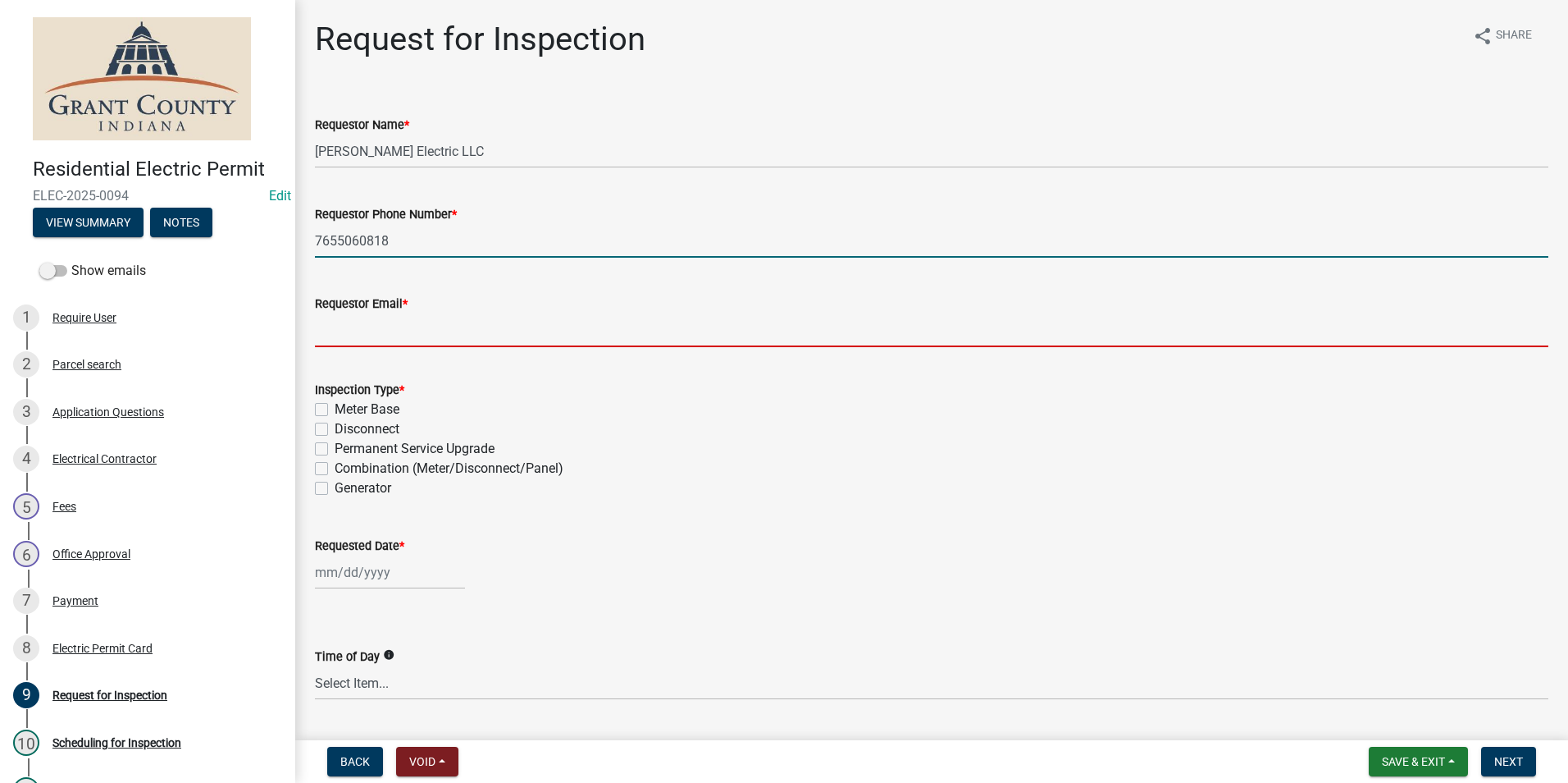
click at [387, 321] on input "Requestor Email *" at bounding box center [931, 330] width 1233 height 33
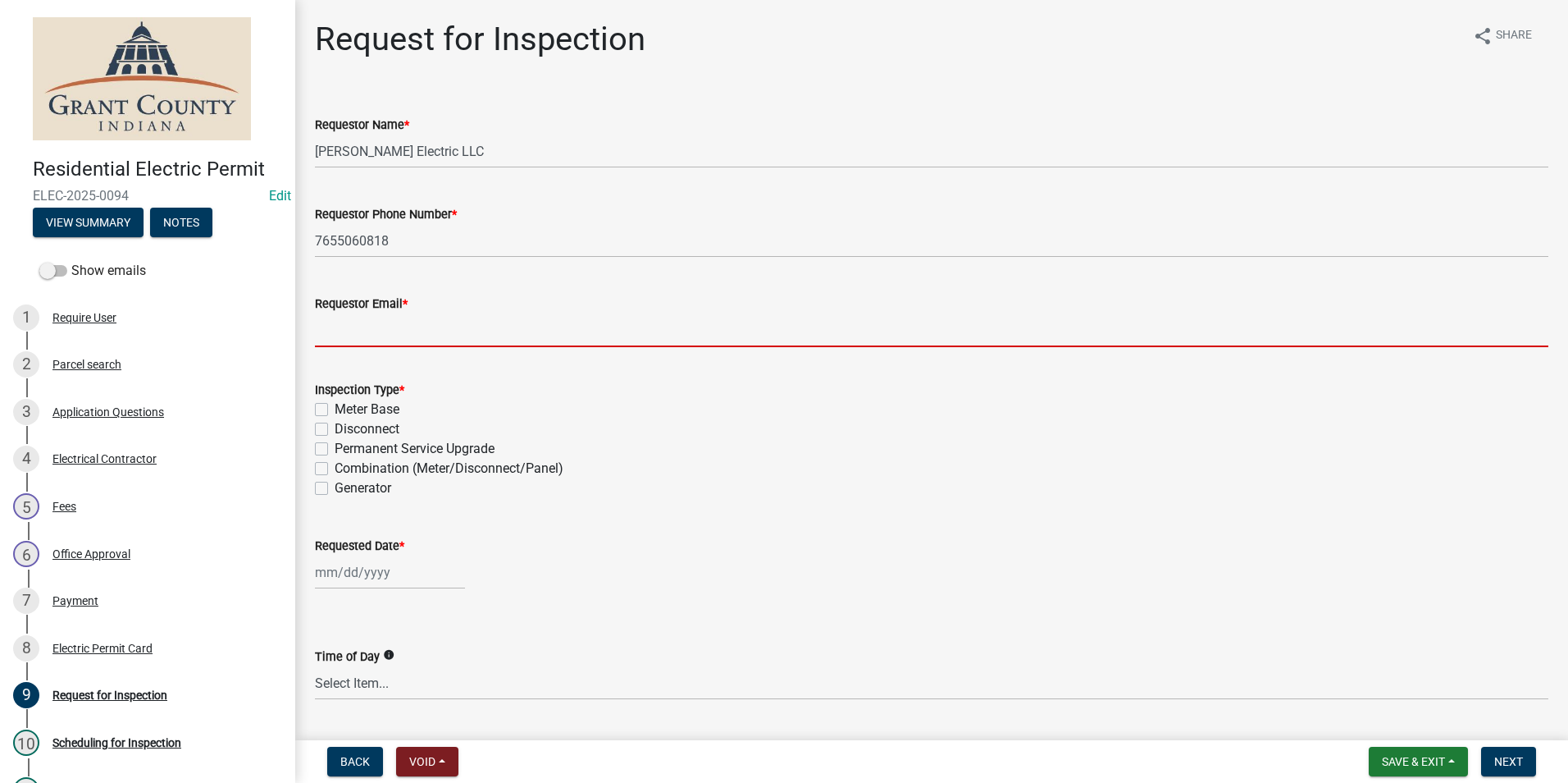
type input "[EMAIL_ADDRESS][DOMAIN_NAME]"
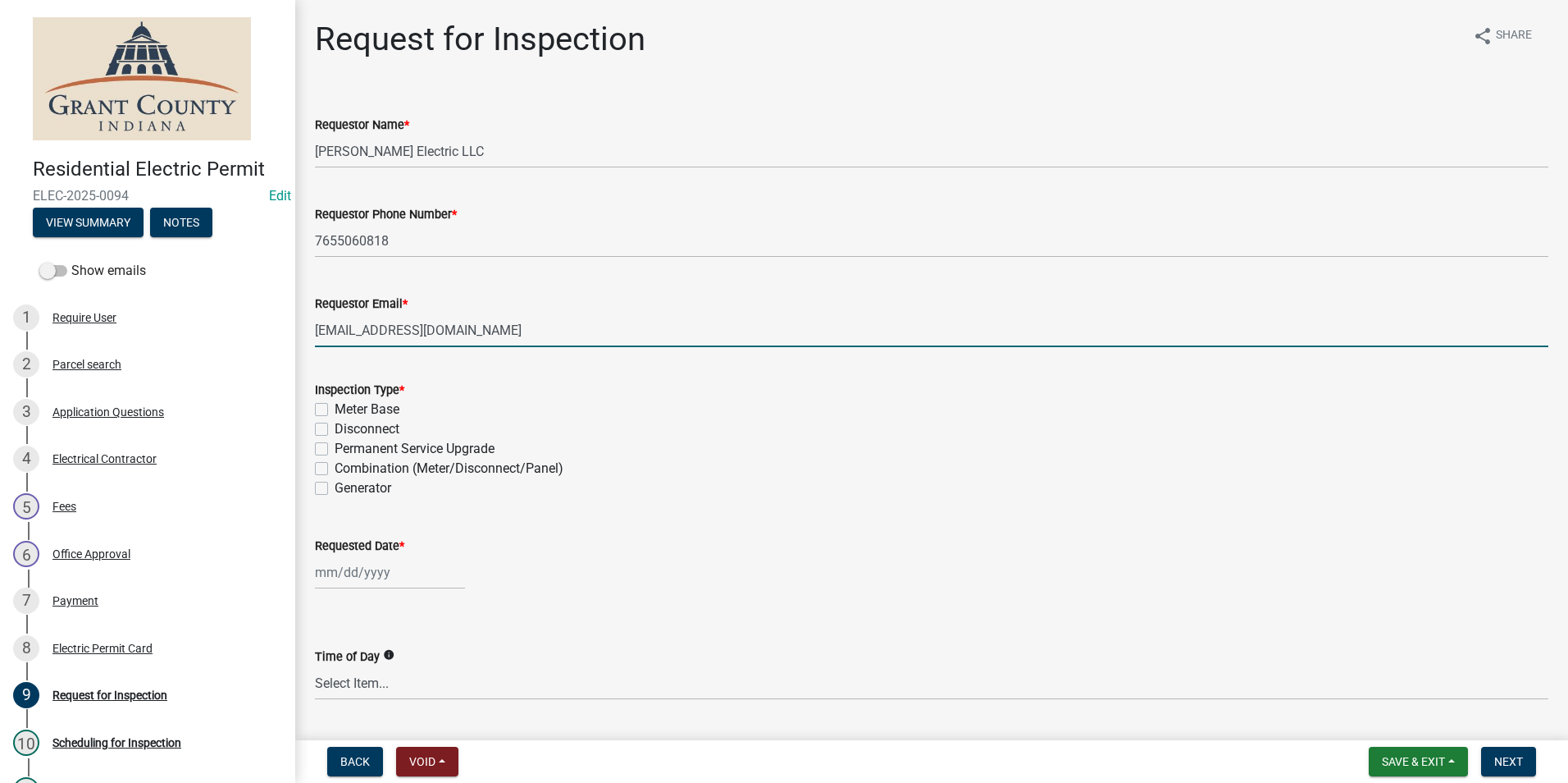
select select "8"
select select "2025"
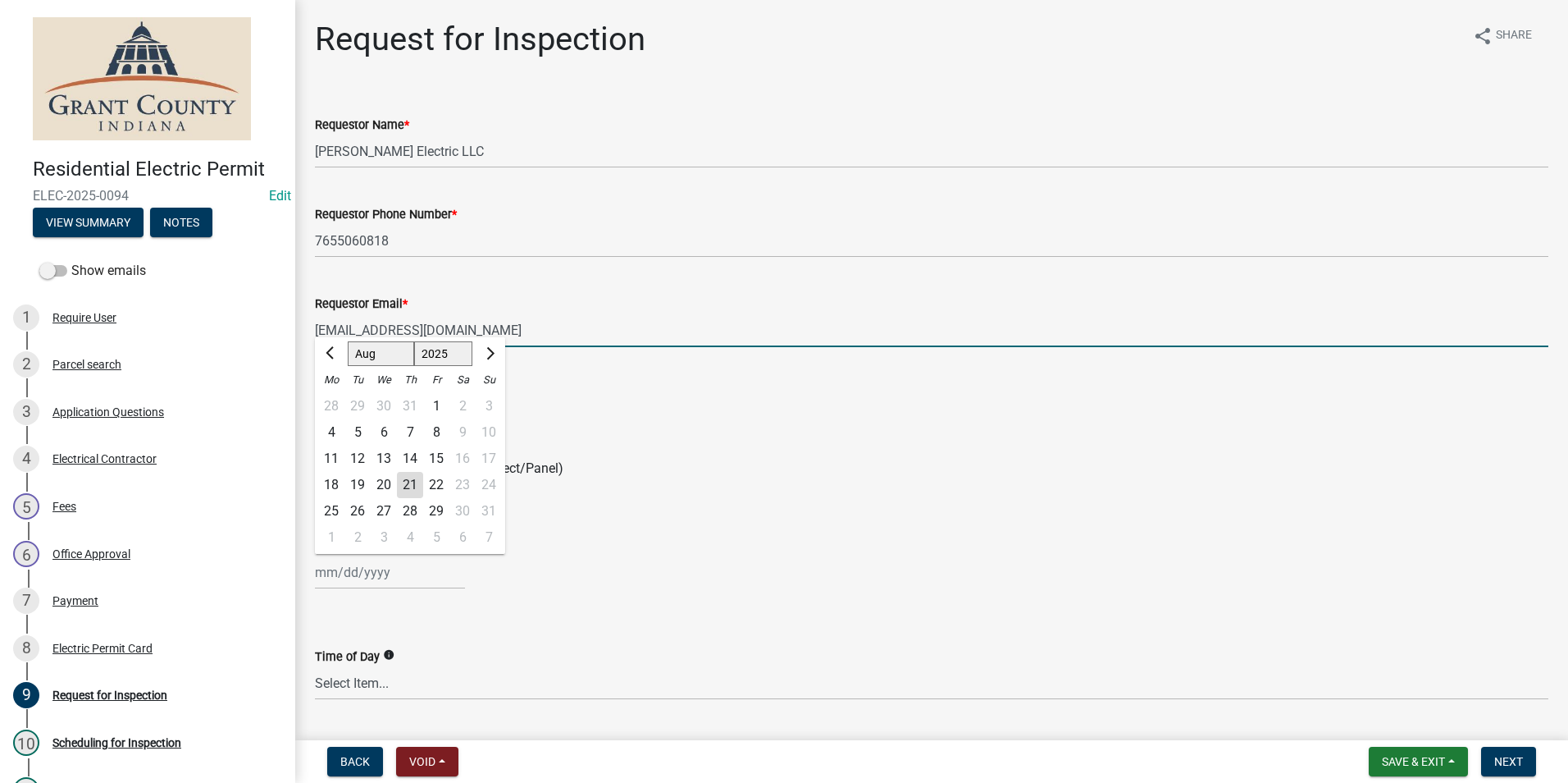
click at [613, 344] on input "[EMAIL_ADDRESS][DOMAIN_NAME]" at bounding box center [931, 330] width 1233 height 33
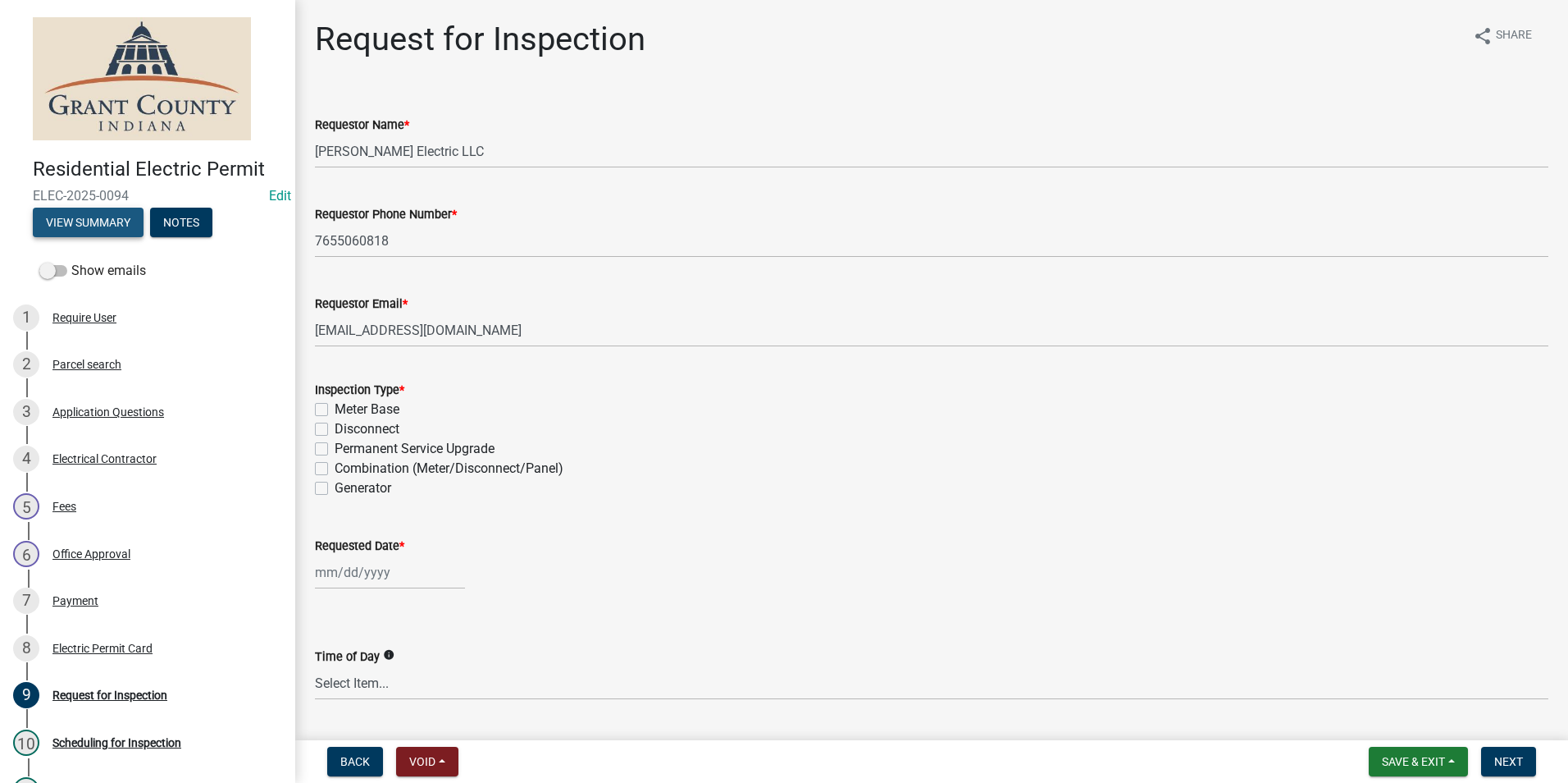
click at [125, 223] on button "View Summary" at bounding box center [87, 222] width 111 height 29
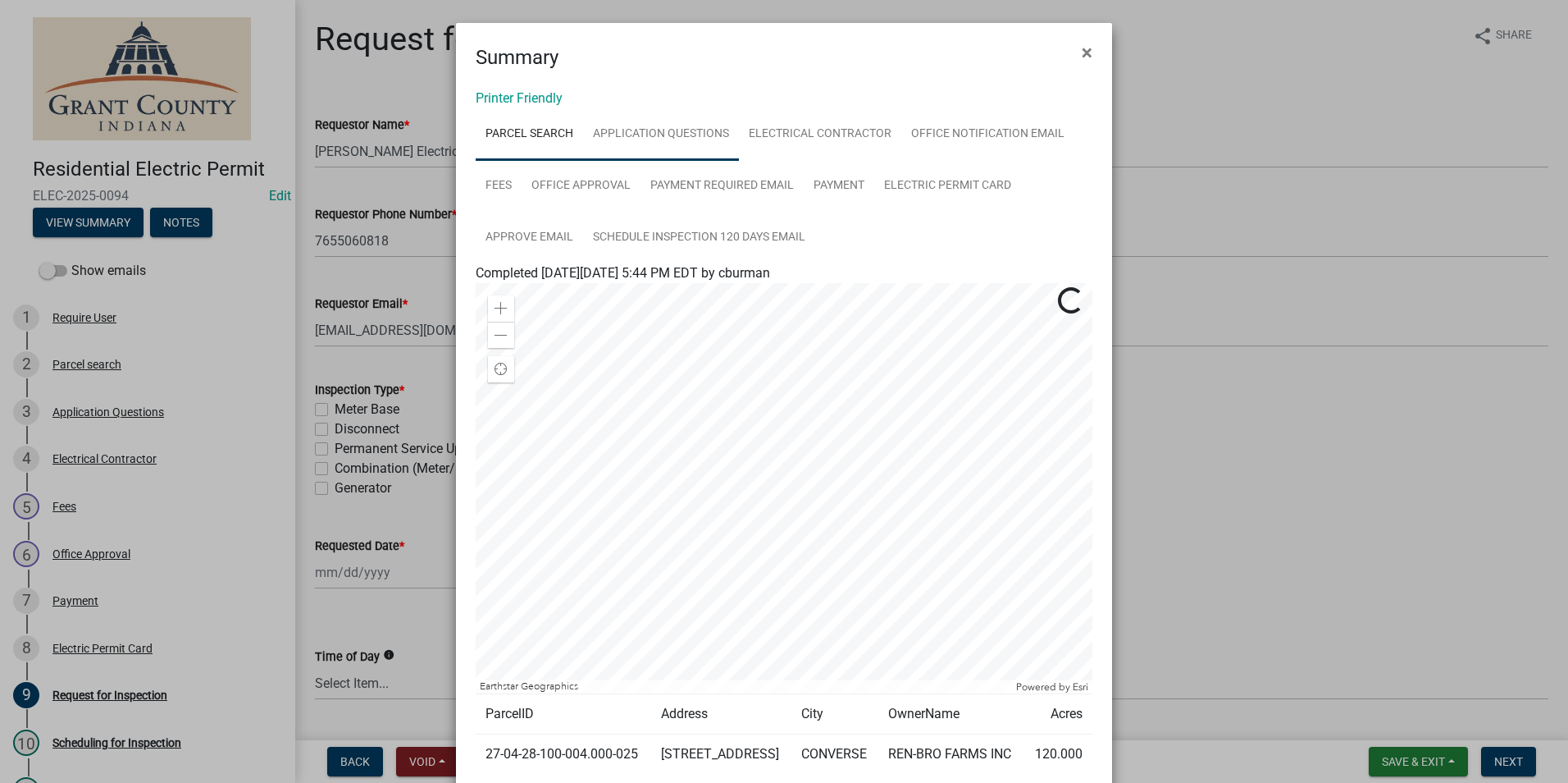
click at [684, 129] on link "Application Questions" at bounding box center [660, 135] width 156 height 53
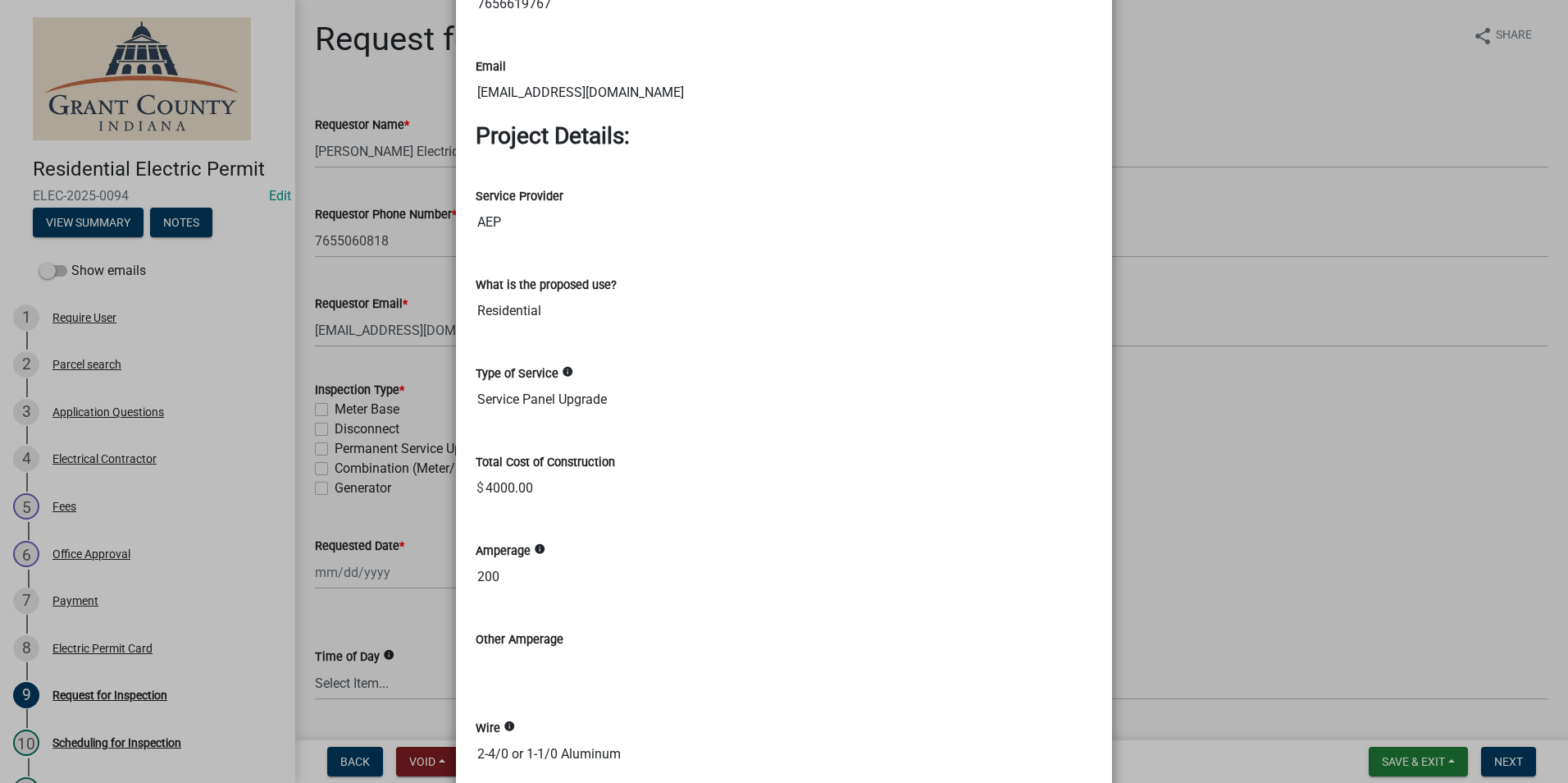
scroll to position [1559, 0]
click at [1171, 245] on ngb-modal-window "Summary × Printer Friendly Parcel search Application Questions Electrical Contr…" at bounding box center [784, 391] width 1568 height 783
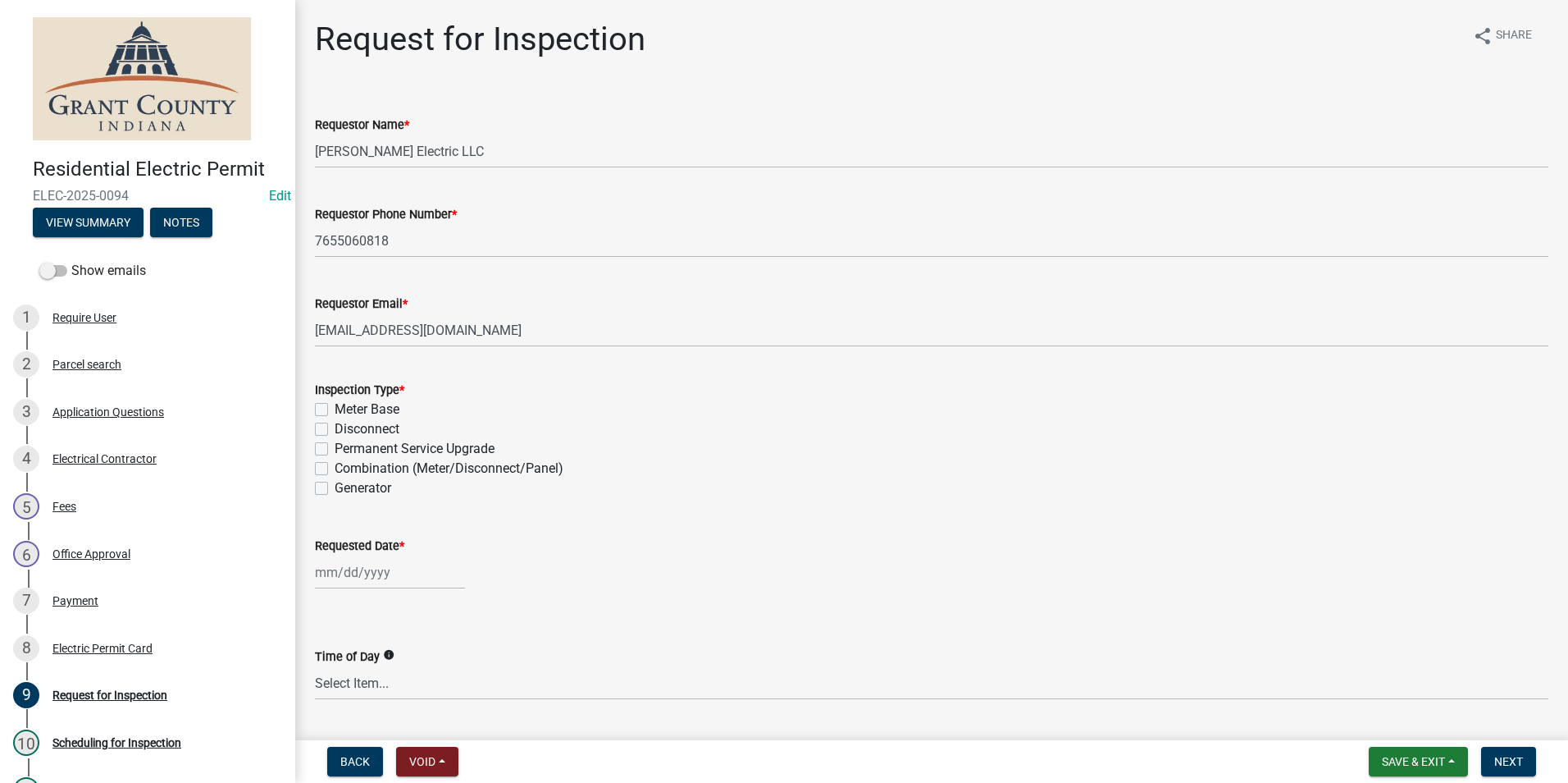
click at [335, 467] on label "Combination (Meter/Disconnect/Panel)" at bounding box center [450, 468] width 229 height 20
click at [335, 467] on input "Combination (Meter/Disconnect/Panel)" at bounding box center [340, 464] width 11 height 11
checkbox input "true"
checkbox input "false"
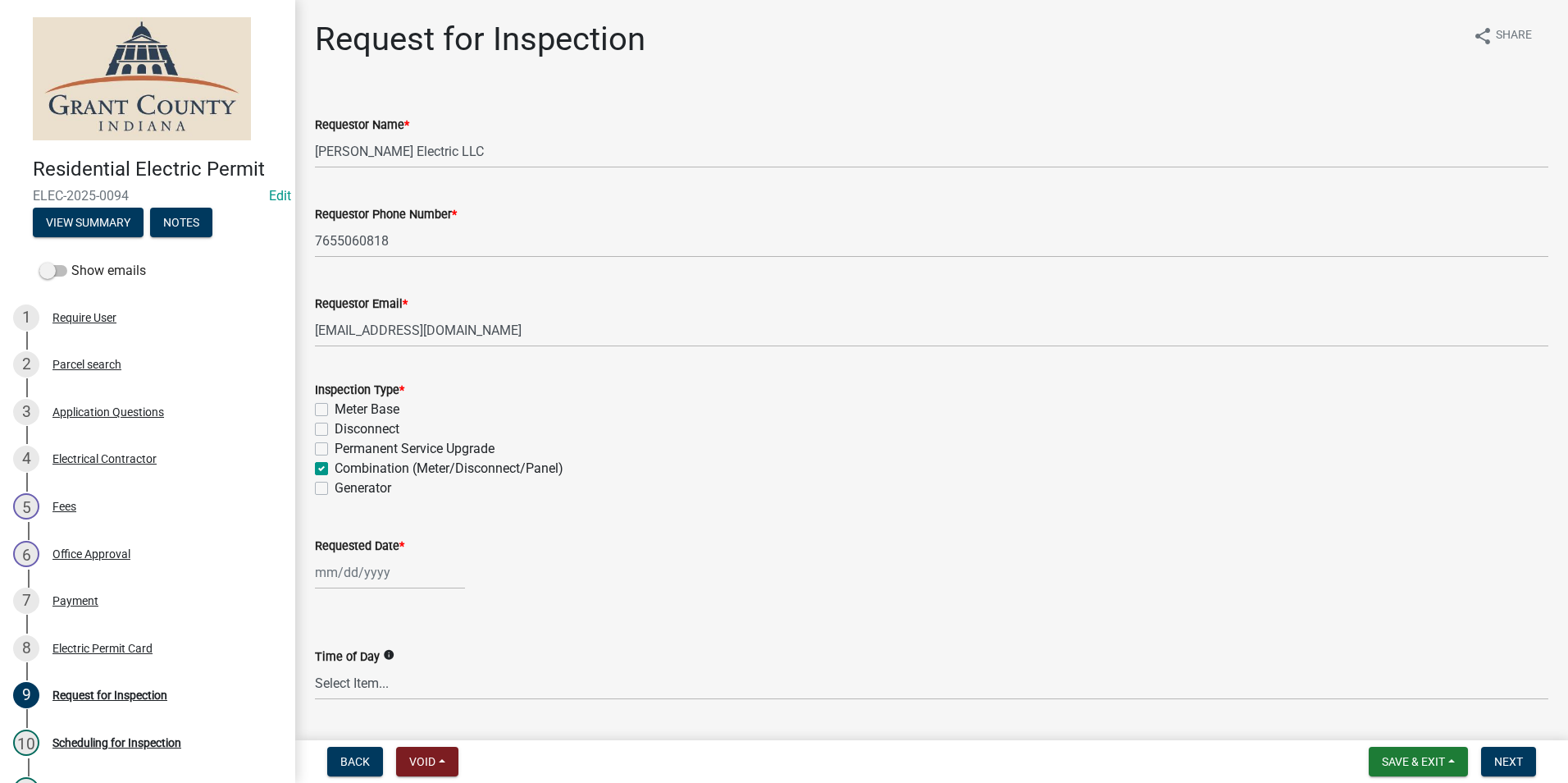
checkbox input "false"
checkbox input "true"
checkbox input "false"
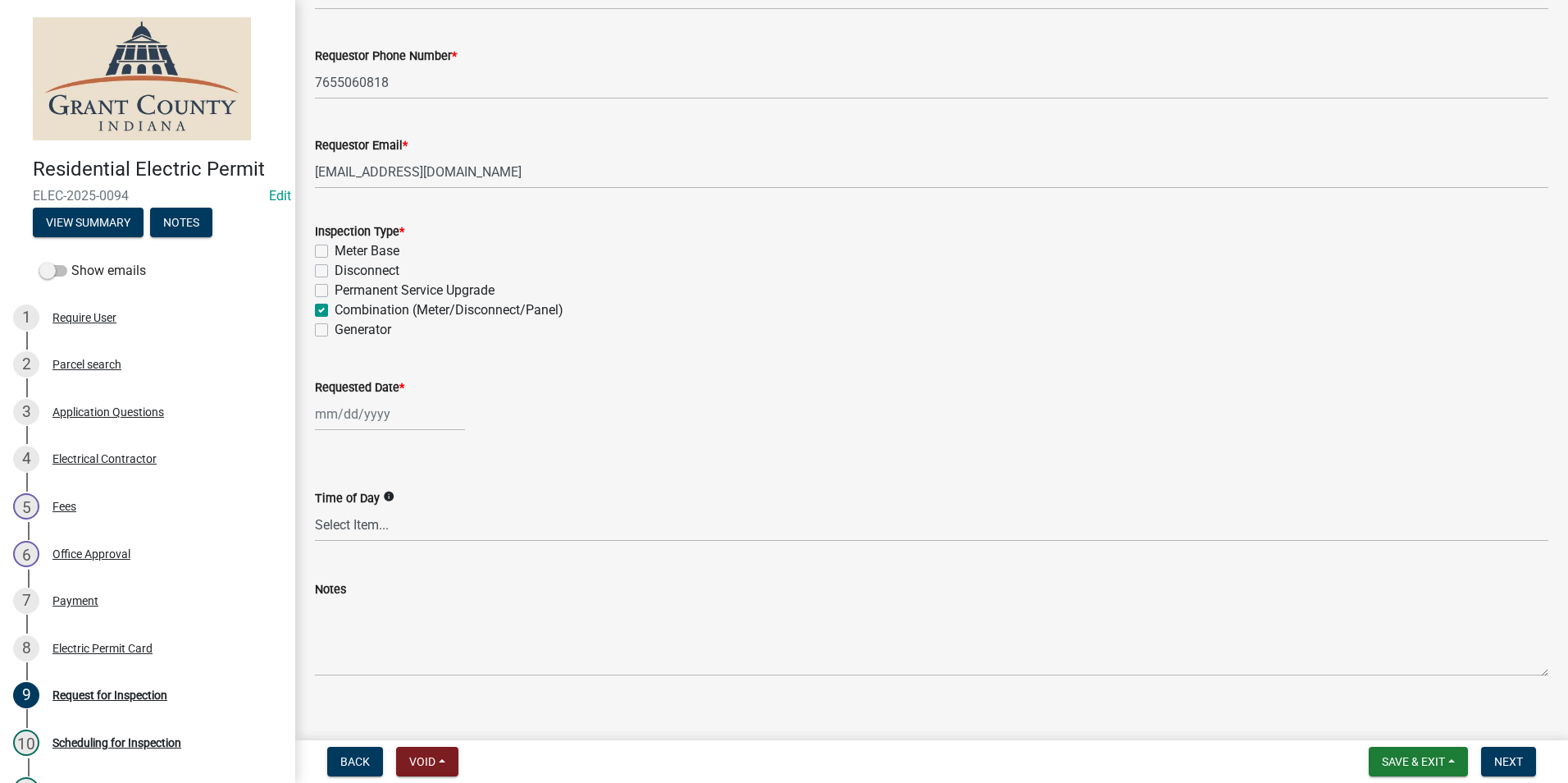
scroll to position [164, 0]
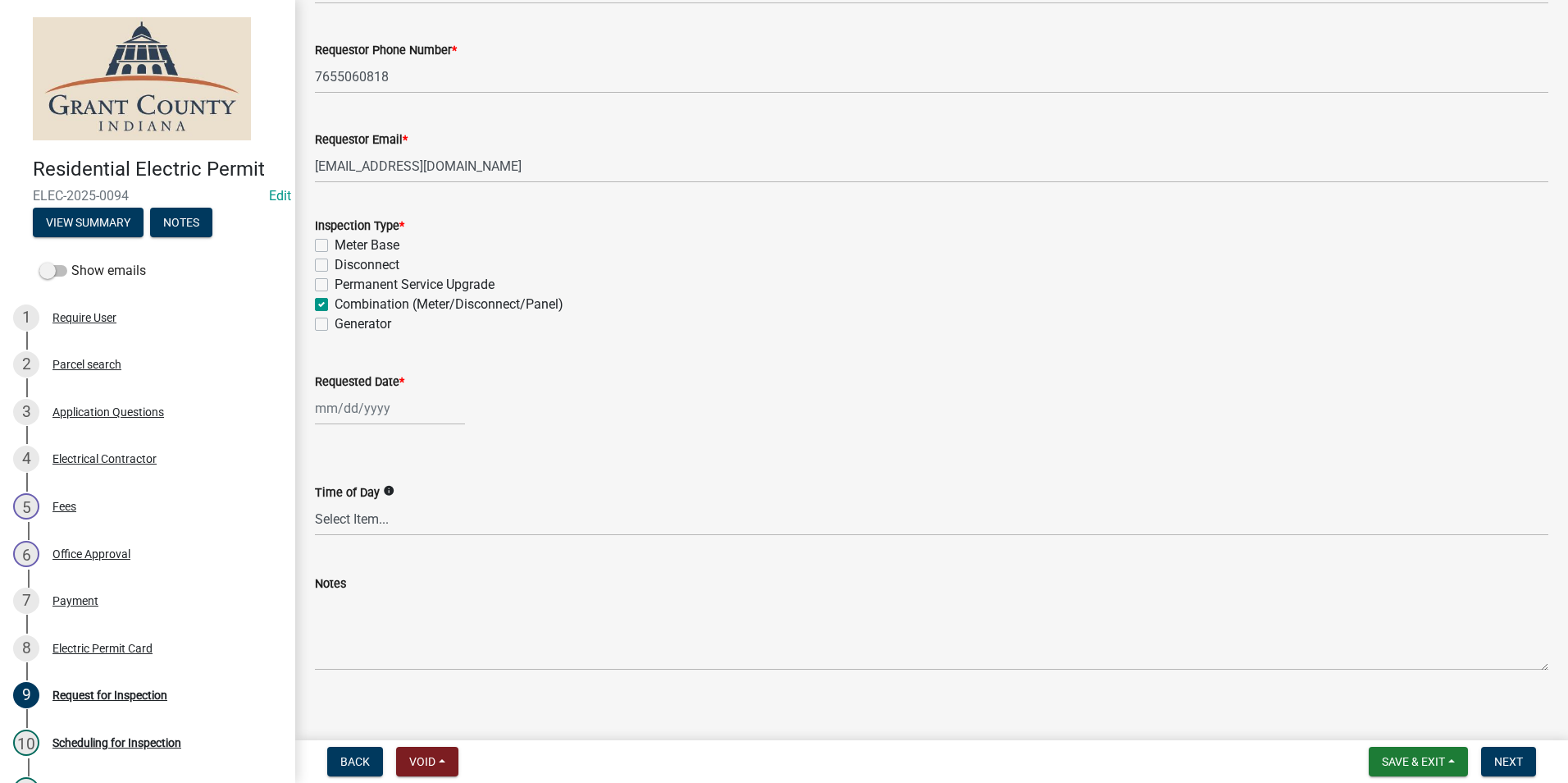
click at [365, 421] on div at bounding box center [390, 408] width 150 height 33
select select "8"
select select "2025"
click at [434, 570] on div "22" at bounding box center [436, 574] width 26 height 26
type input "[DATE]"
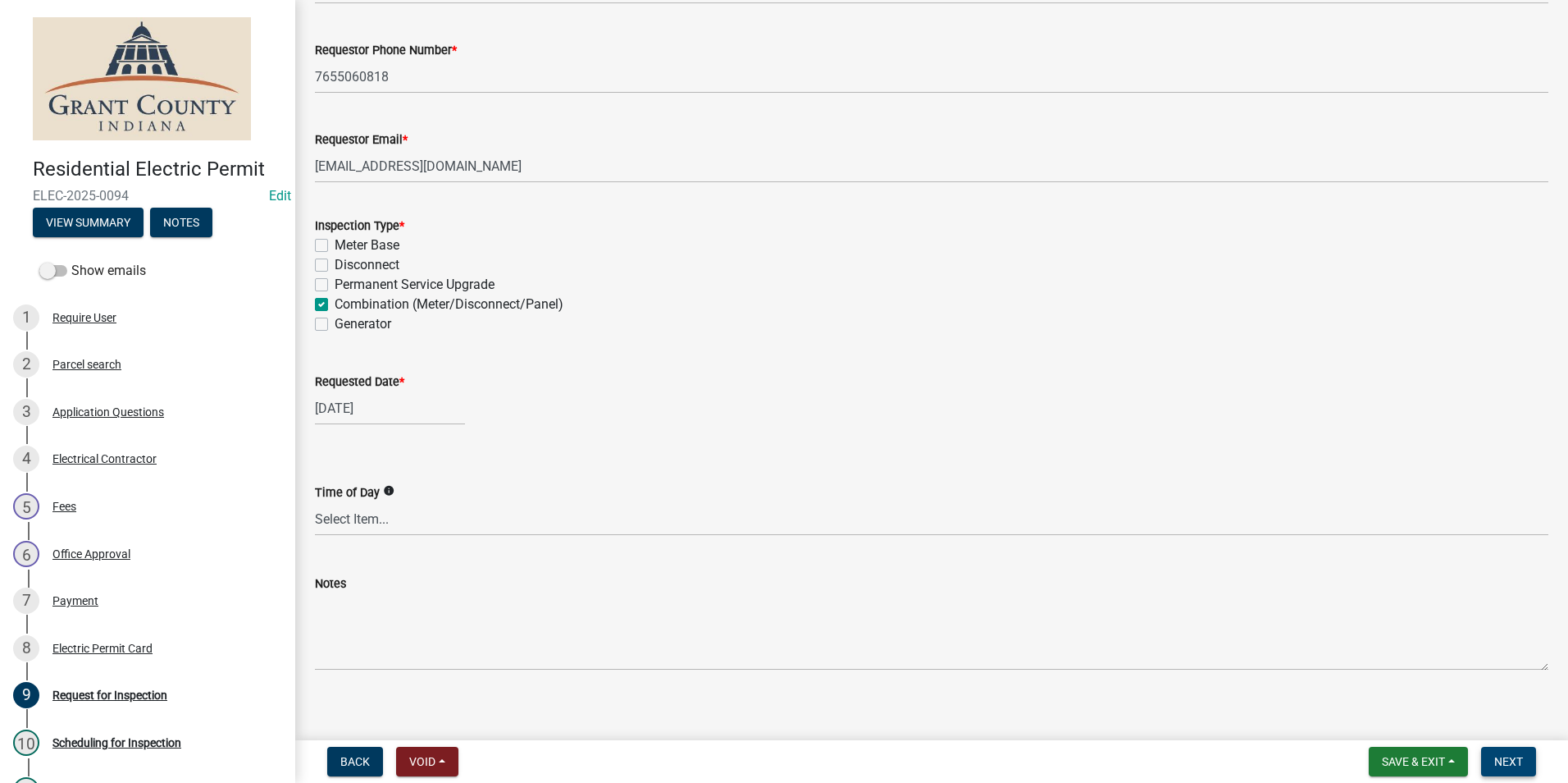
click at [1531, 757] on button "Next" at bounding box center [1508, 761] width 55 height 29
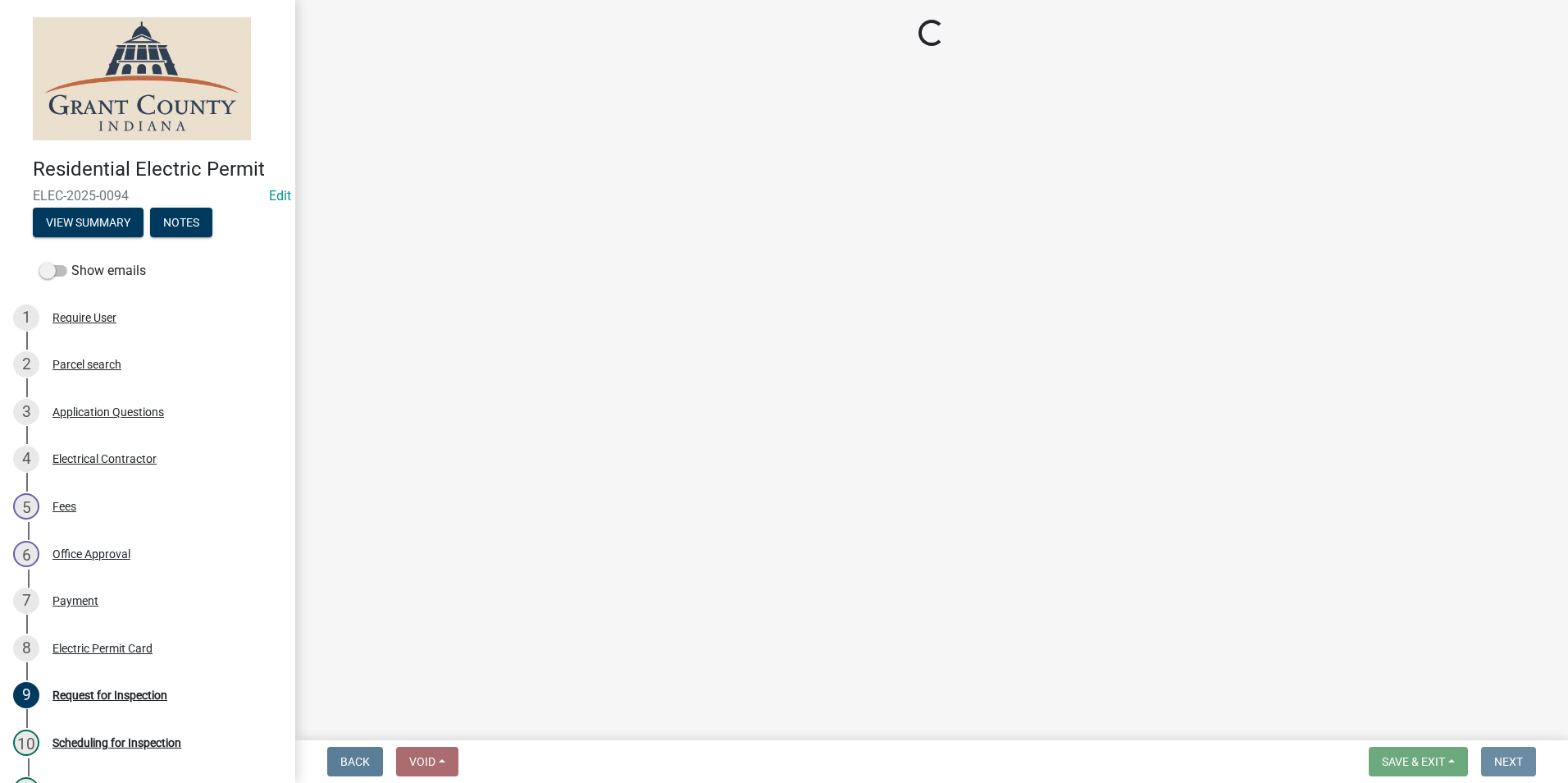
scroll to position [0, 0]
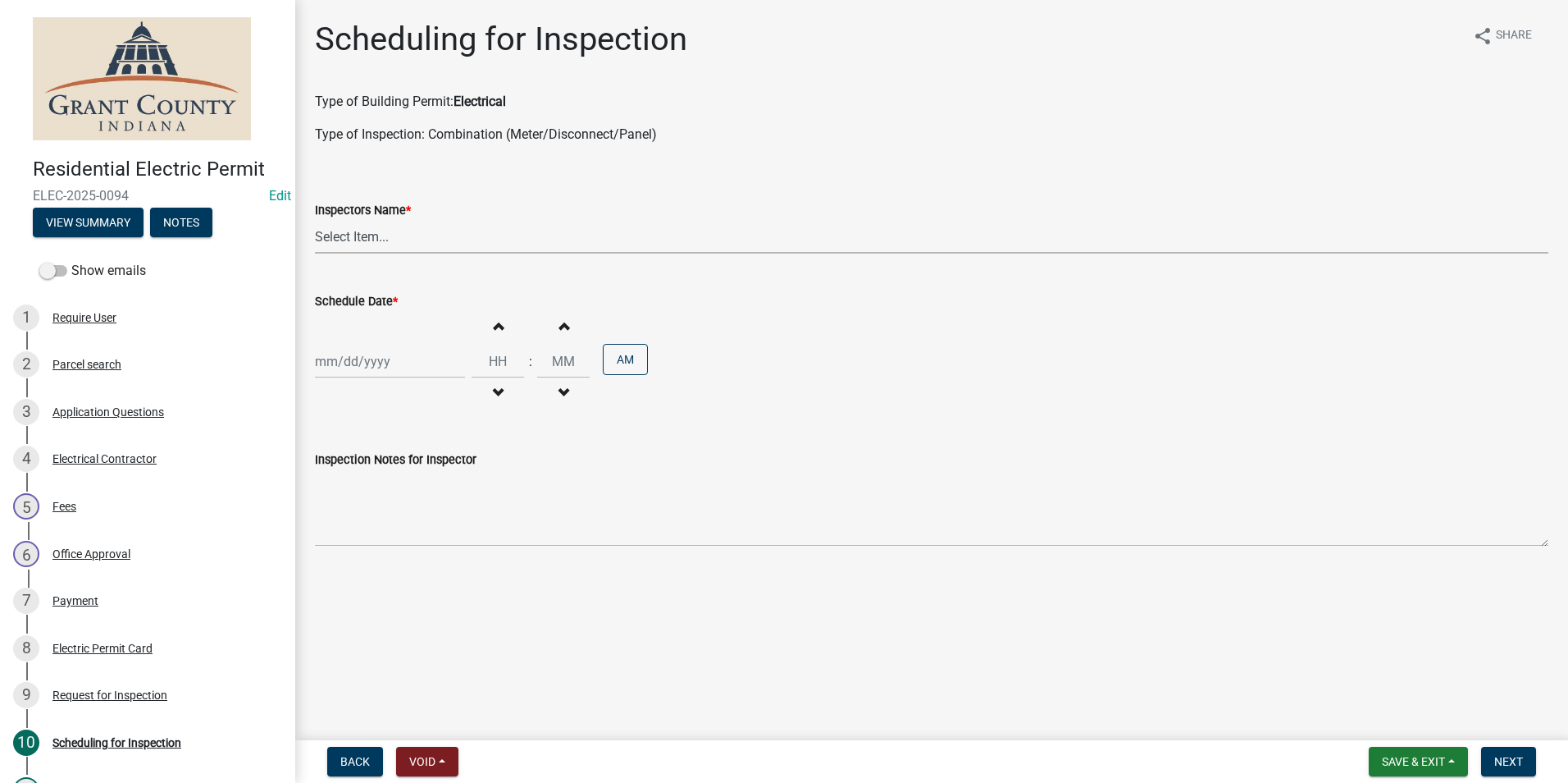
click at [432, 246] on select "Select Item... rberryhill ([PERSON_NAME]) [PERSON_NAME] ([PERSON_NAME]) BBenefi…" at bounding box center [931, 236] width 1233 height 33
select select "d7f9a44a-d2ea-4d3c-83b3-1aa71c950bd5"
click at [315, 220] on select "Select Item... rberryhill ([PERSON_NAME]) [PERSON_NAME] ([PERSON_NAME]) BBenefi…" at bounding box center [931, 236] width 1233 height 33
click at [416, 382] on div "Increment hours Decrement hours : Increment minutes Decrement minutes AM" at bounding box center [931, 361] width 1233 height 101
click at [417, 377] on div at bounding box center [390, 362] width 150 height 33
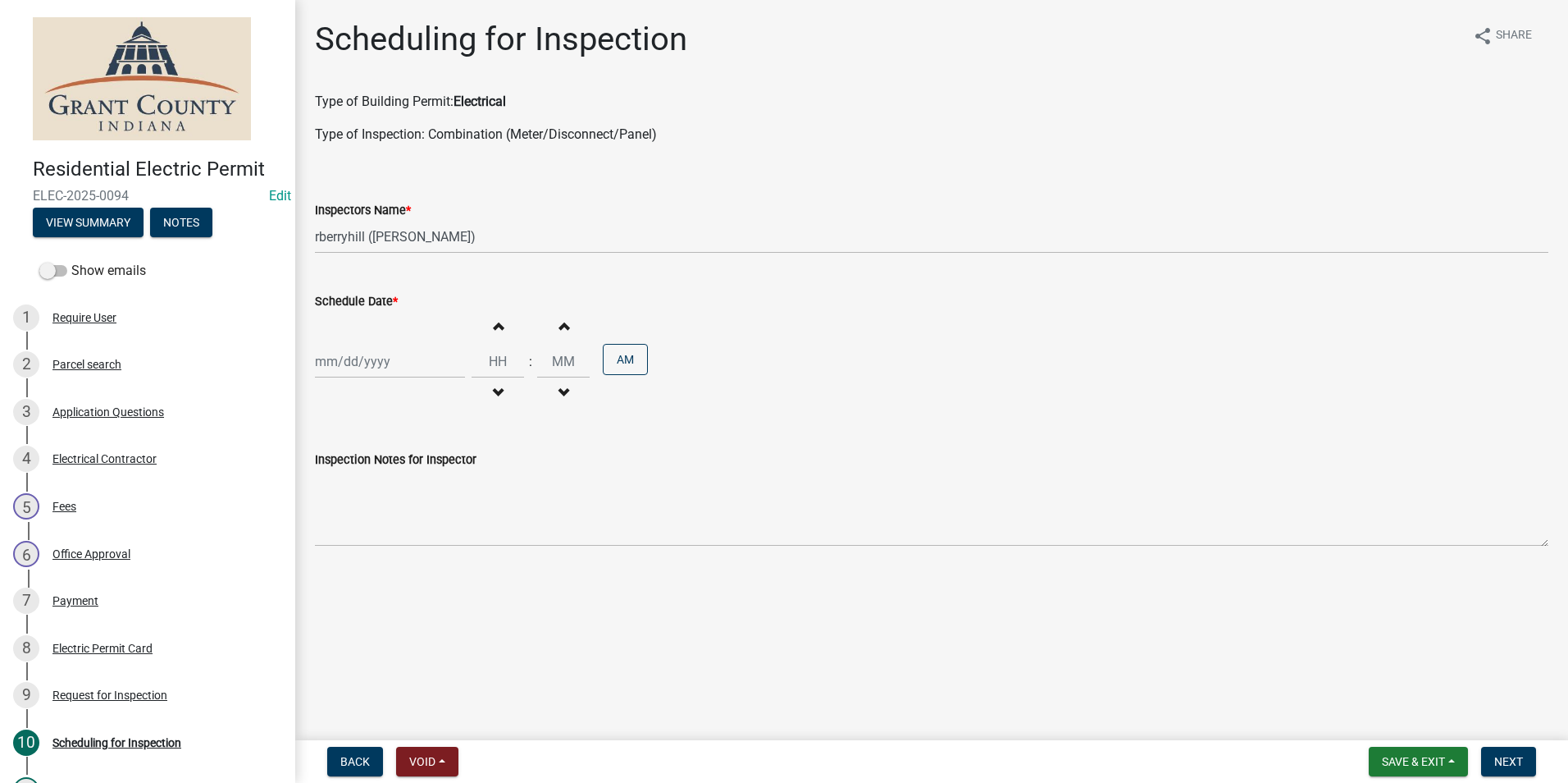
select select "8"
select select "2025"
click at [437, 523] on div "22" at bounding box center [436, 527] width 26 height 26
type input "[DATE]"
click at [1521, 767] on span "Next" at bounding box center [1508, 760] width 28 height 13
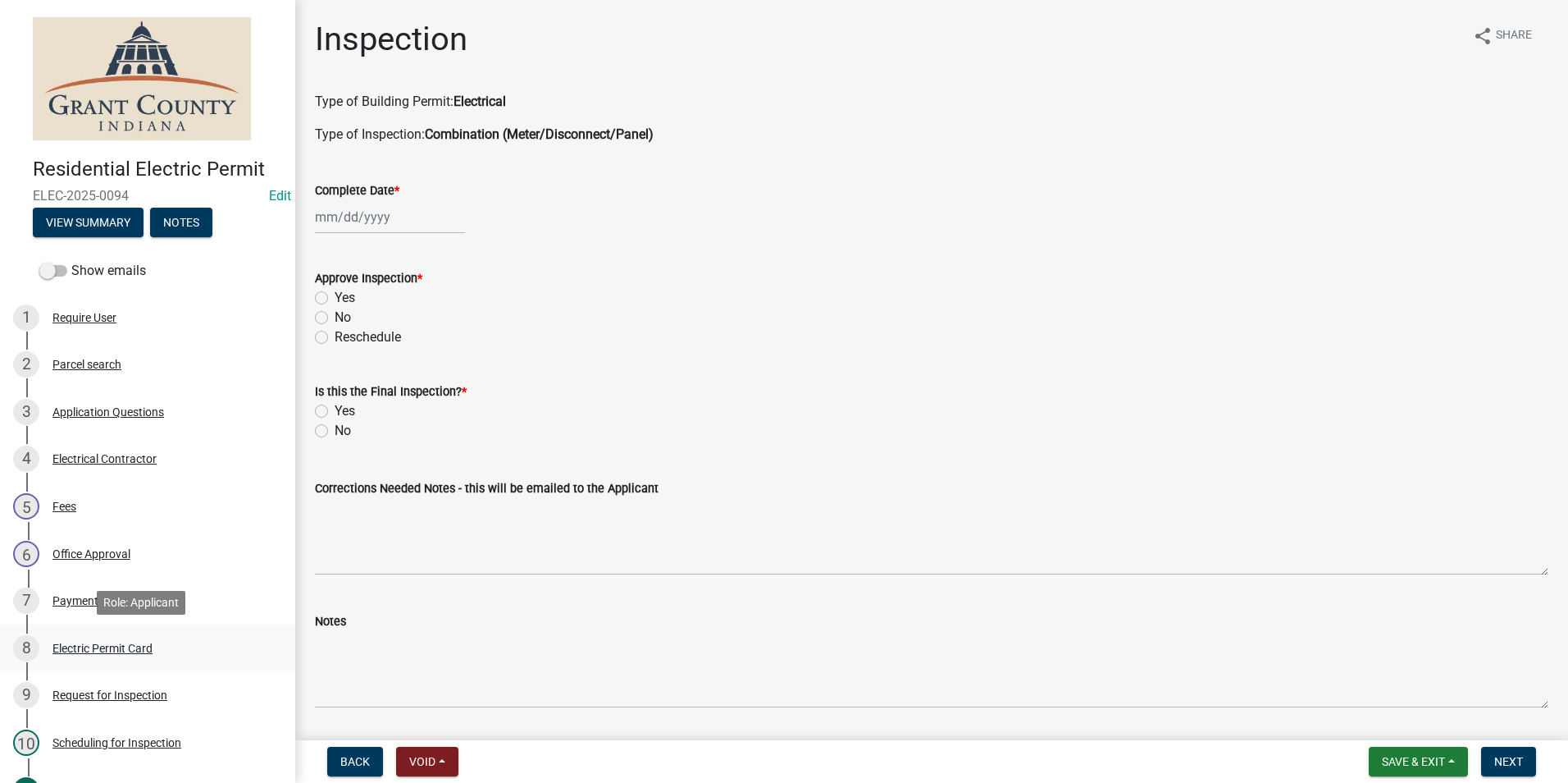
click at [153, 654] on div "Electric Permit Card" at bounding box center [103, 649] width 100 height 12
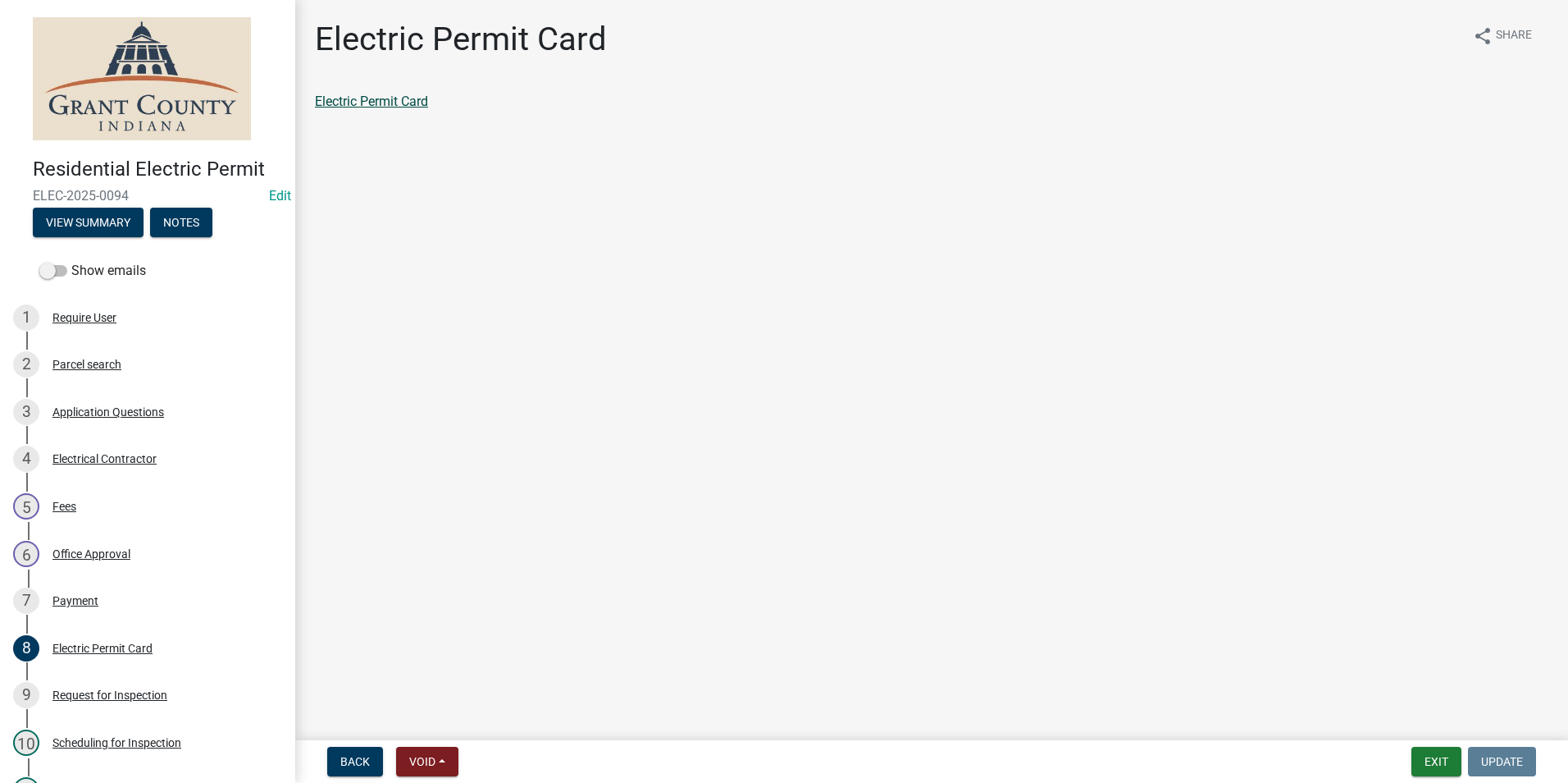
click at [376, 108] on link "Electric Permit Card" at bounding box center [372, 101] width 114 height 16
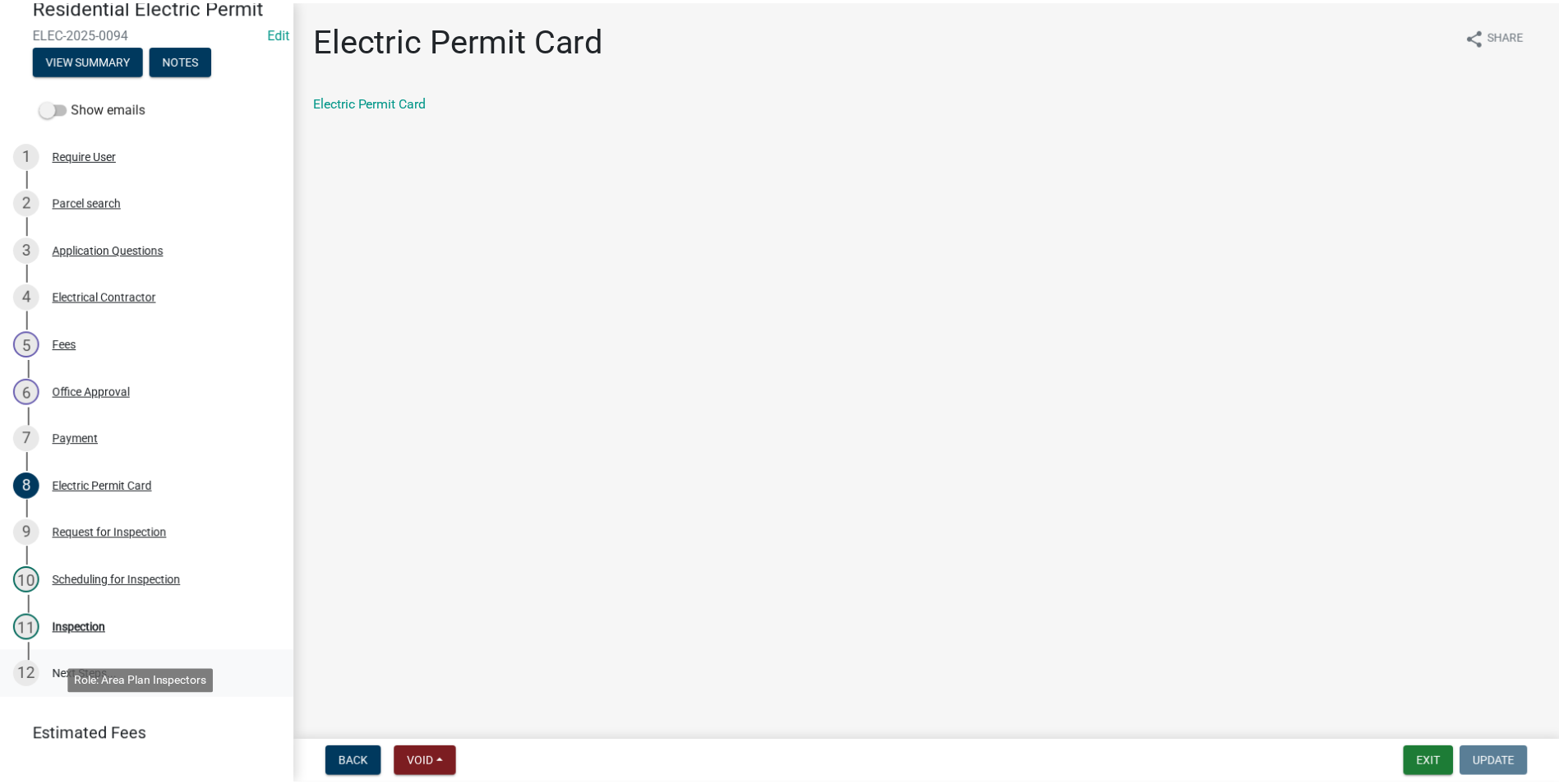
scroll to position [164, 0]
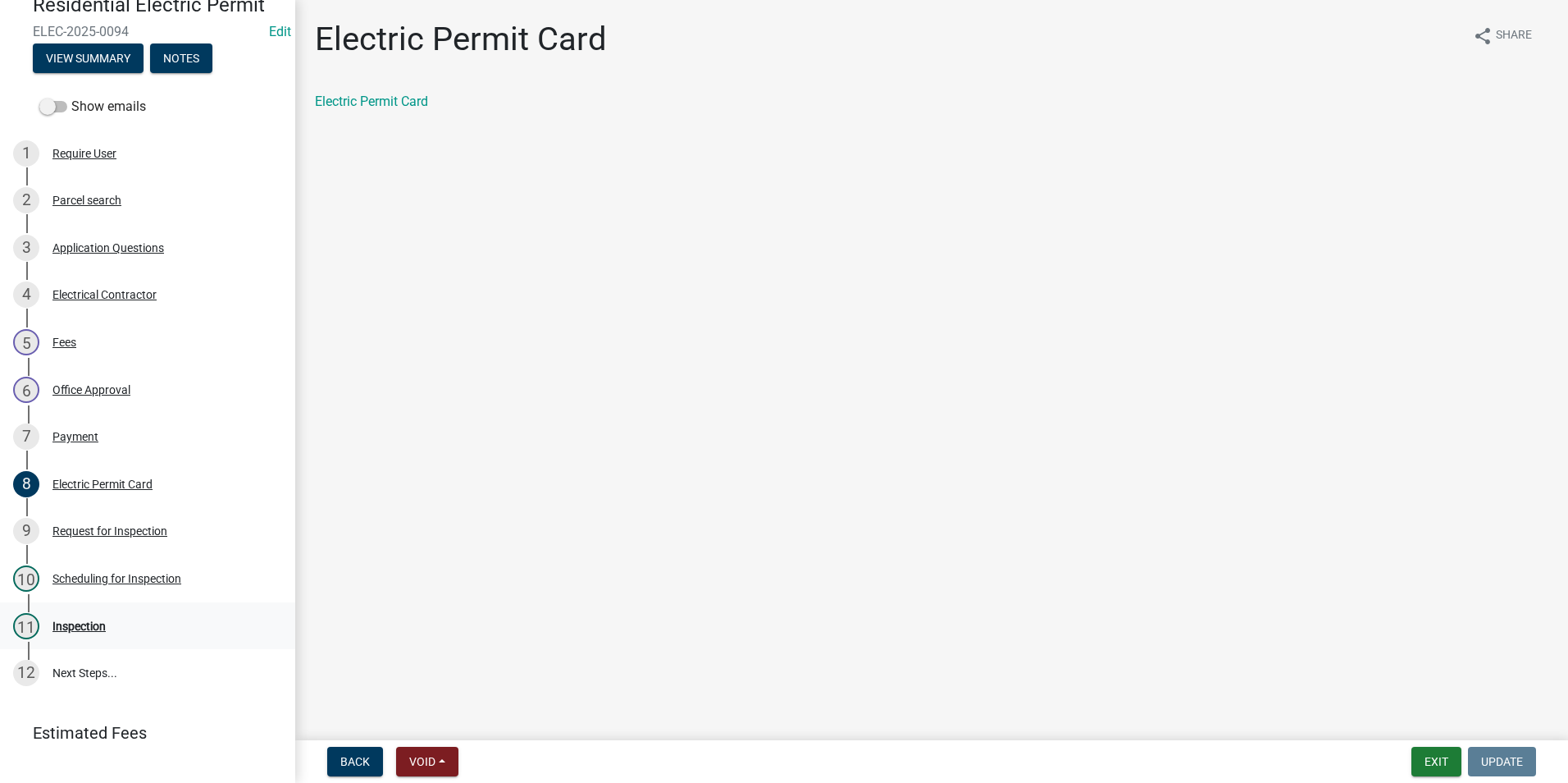
click at [97, 632] on div "Inspection" at bounding box center [79, 626] width 53 height 12
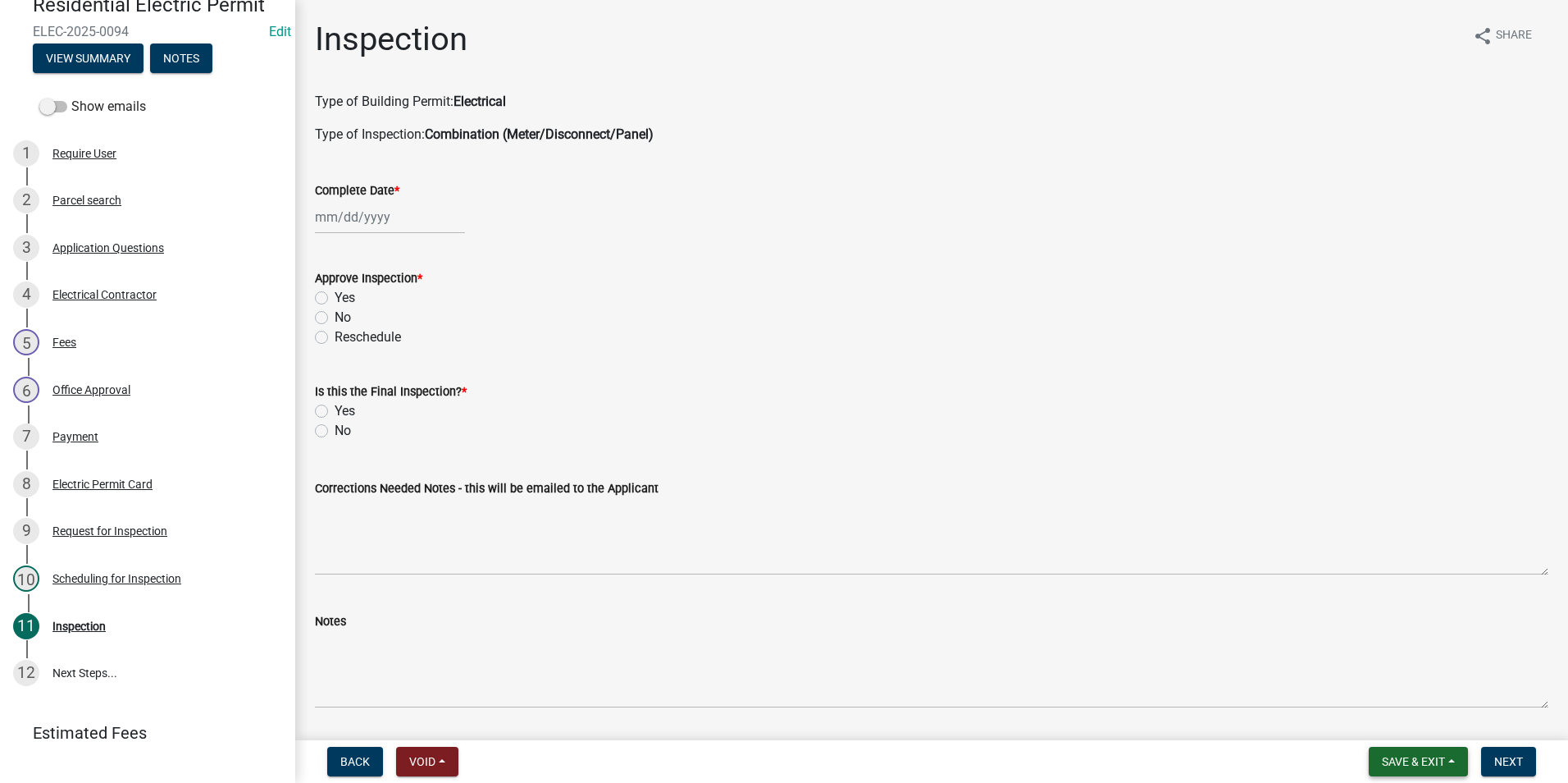
click at [1416, 754] on button "Save & Exit" at bounding box center [1417, 761] width 99 height 29
click at [1402, 734] on button "Save & Exit" at bounding box center [1402, 718] width 131 height 39
